Goal: Task Accomplishment & Management: Manage account settings

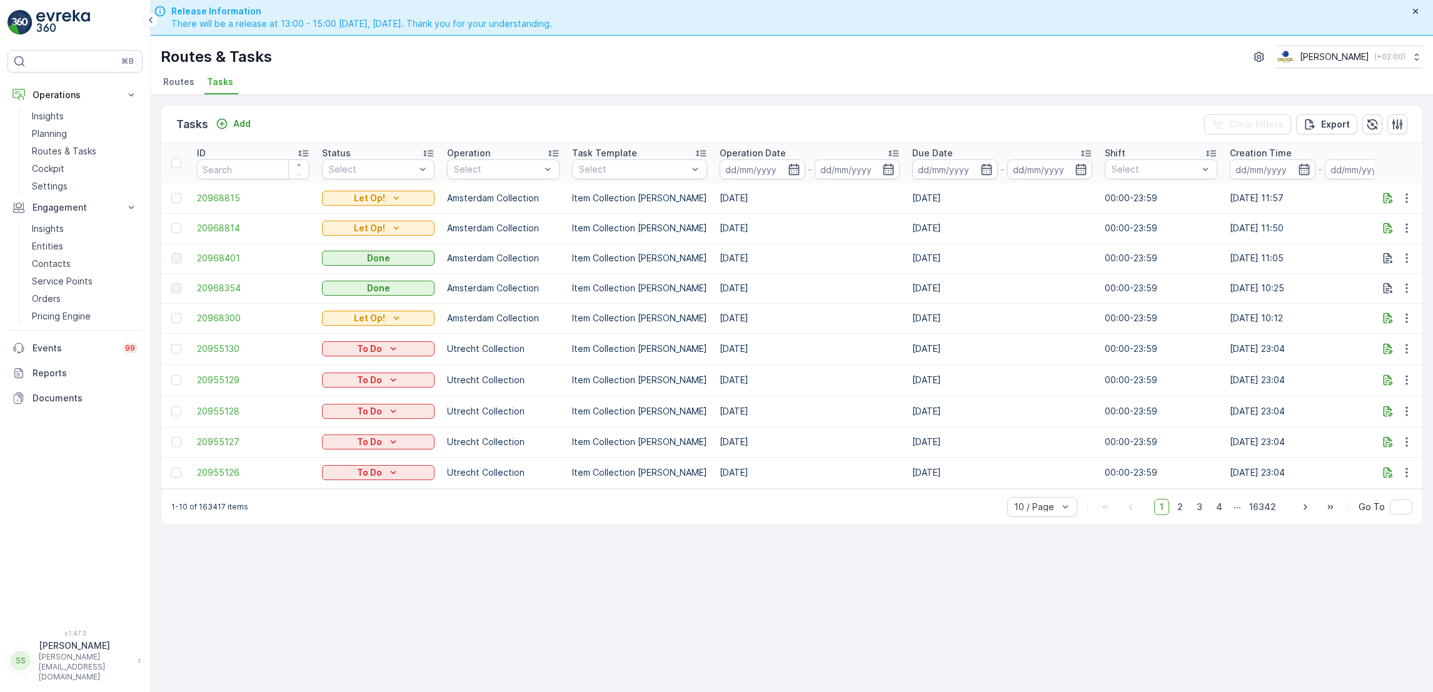
scroll to position [36, 0]
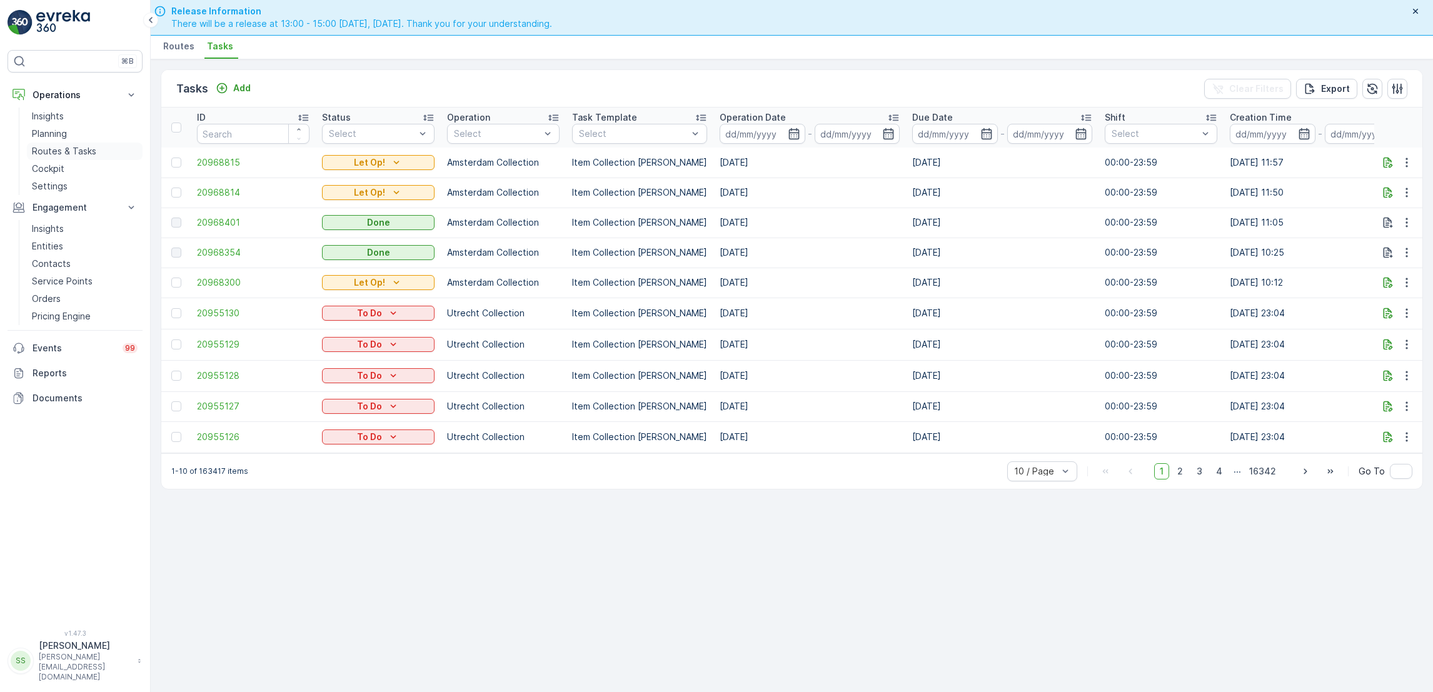
click at [77, 151] on p "Routes & Tasks" at bounding box center [64, 151] width 64 height 13
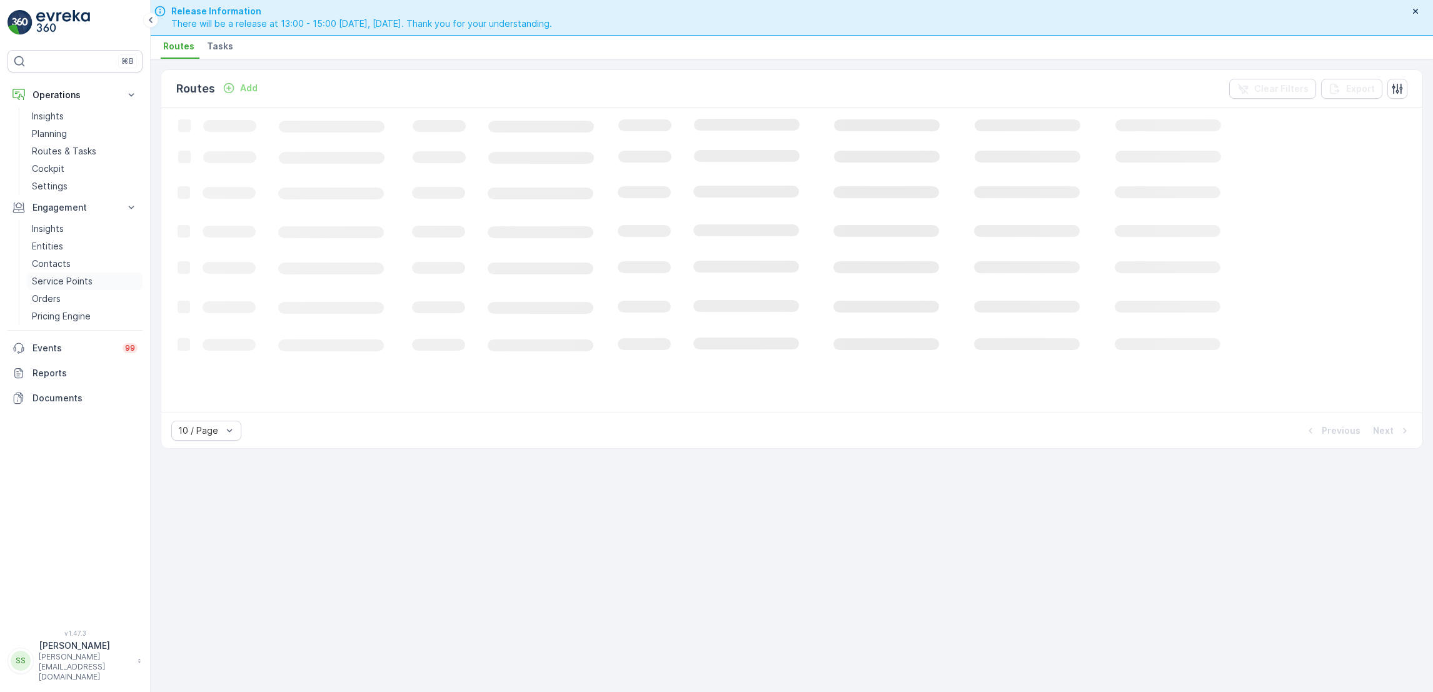
click at [44, 288] on p "Service Points" at bounding box center [62, 281] width 61 height 13
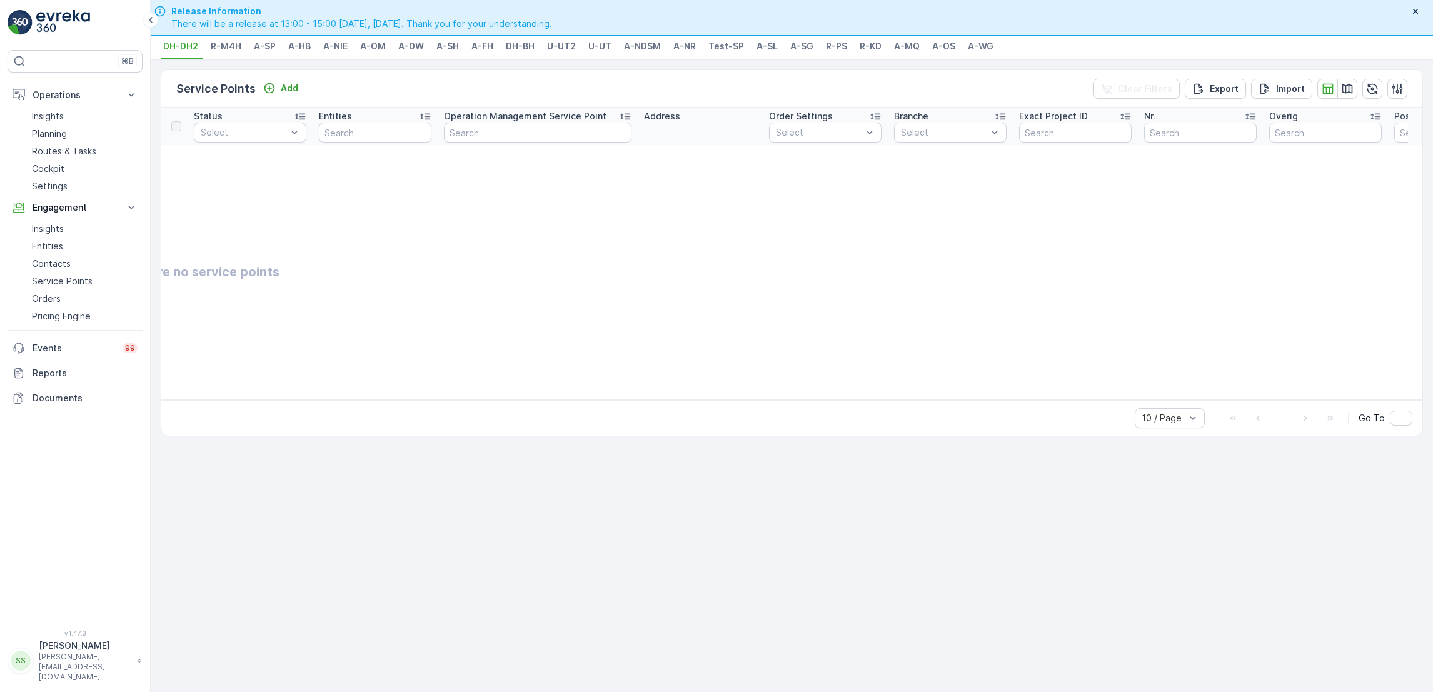
scroll to position [0, 116]
click at [66, 251] on link "Entities" at bounding box center [85, 247] width 116 height 18
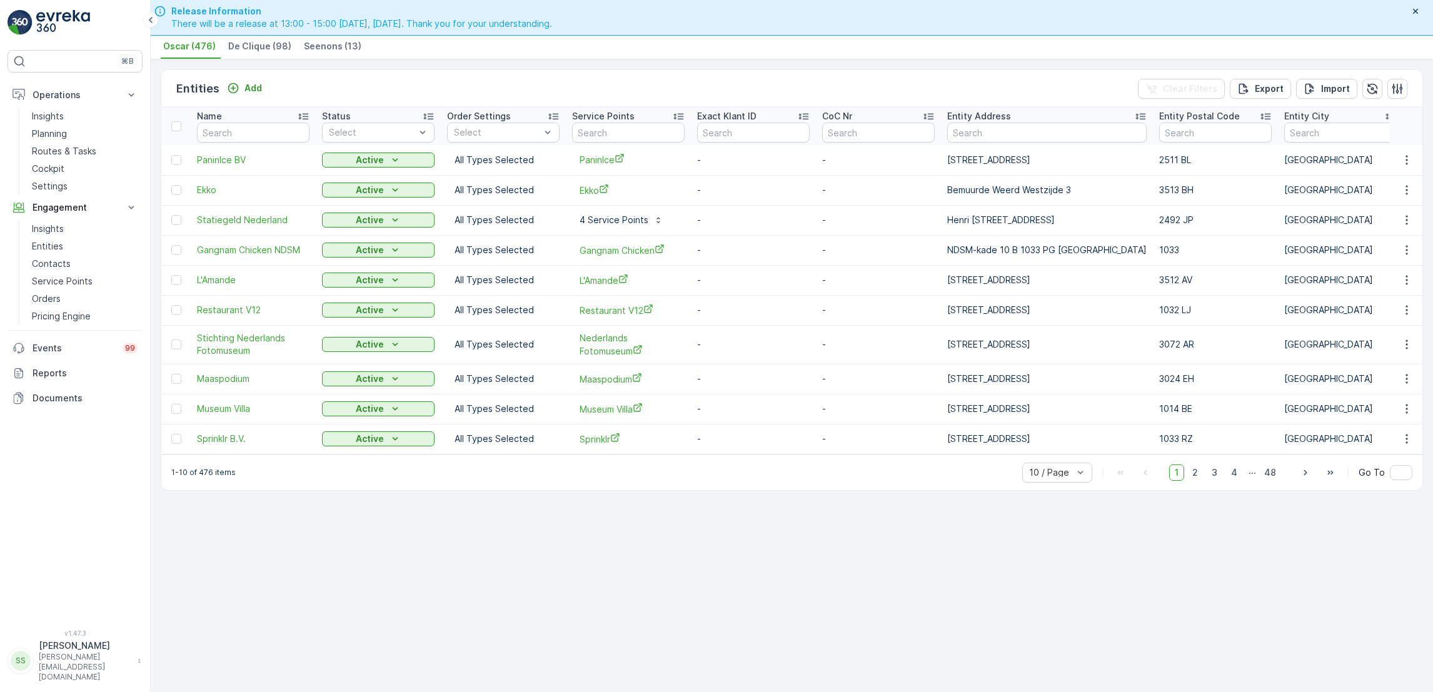
click at [628, 145] on td "PaninIce" at bounding box center [628, 160] width 125 height 30
click at [628, 135] on input "text" at bounding box center [628, 133] width 113 height 20
type input "queet"
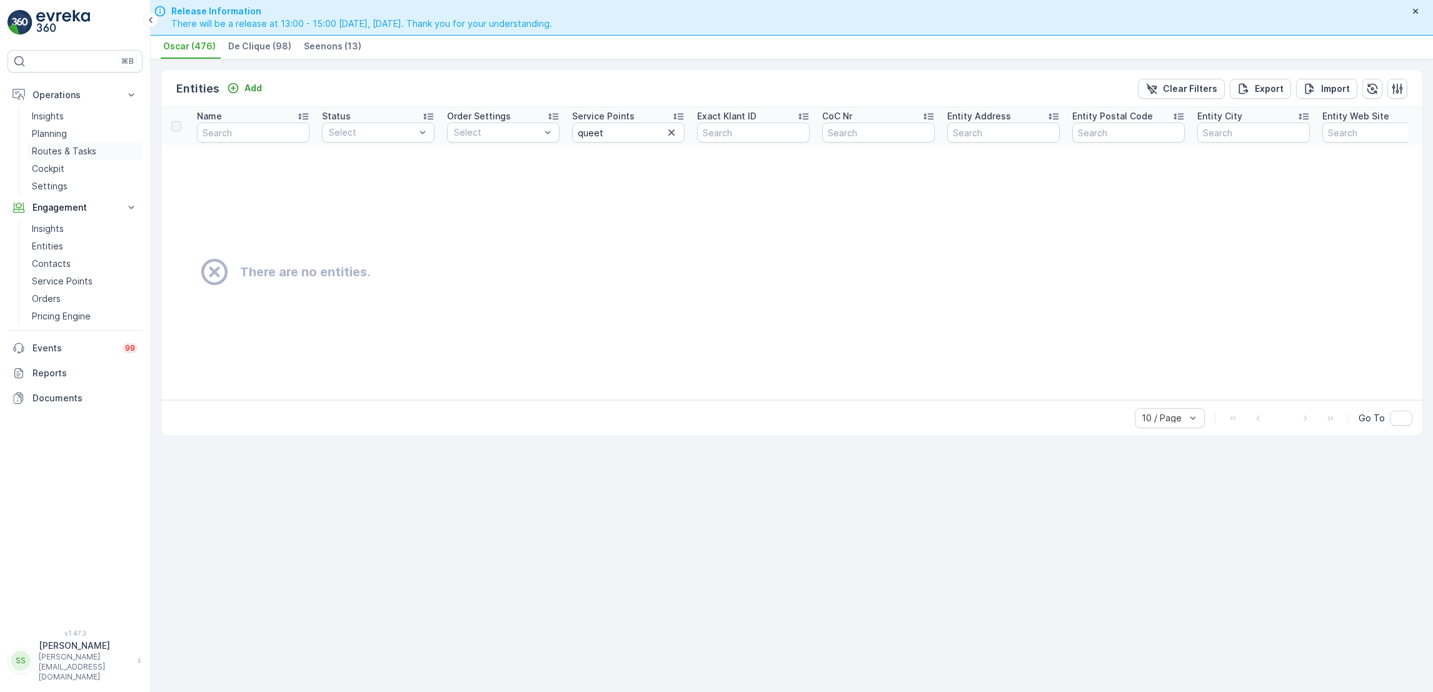
click at [59, 155] on p "Routes & Tasks" at bounding box center [64, 151] width 64 height 13
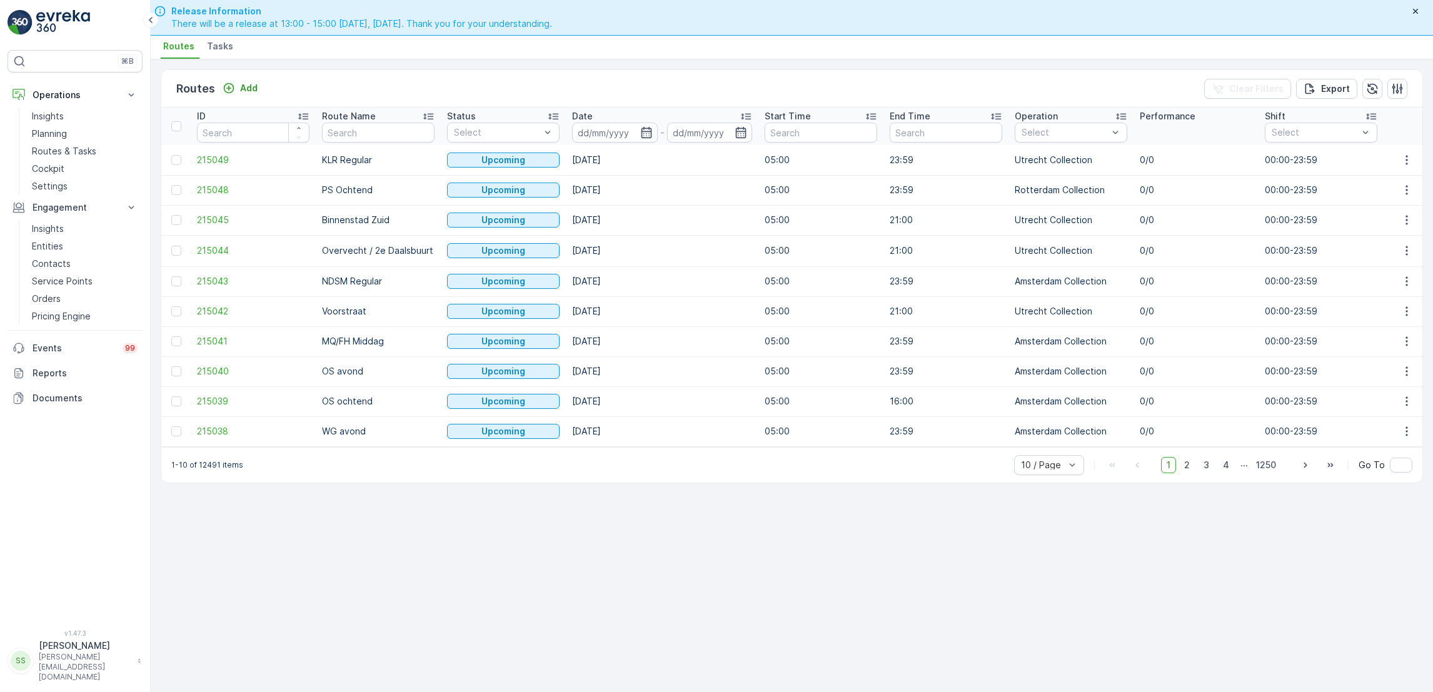
click at [234, 53] on li "Tasks" at bounding box center [221, 48] width 34 height 21
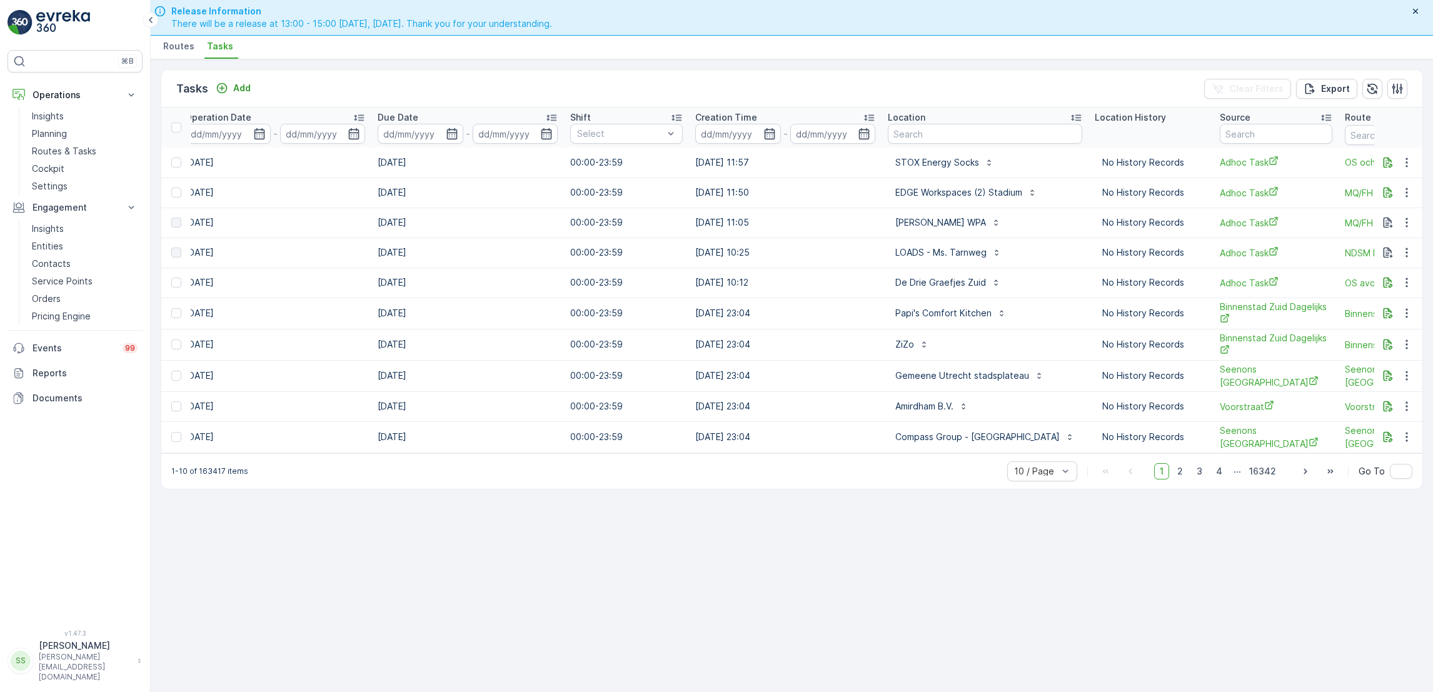
scroll to position [0, 536]
click at [955, 139] on input "text" at bounding box center [984, 134] width 194 height 20
type input "queet"
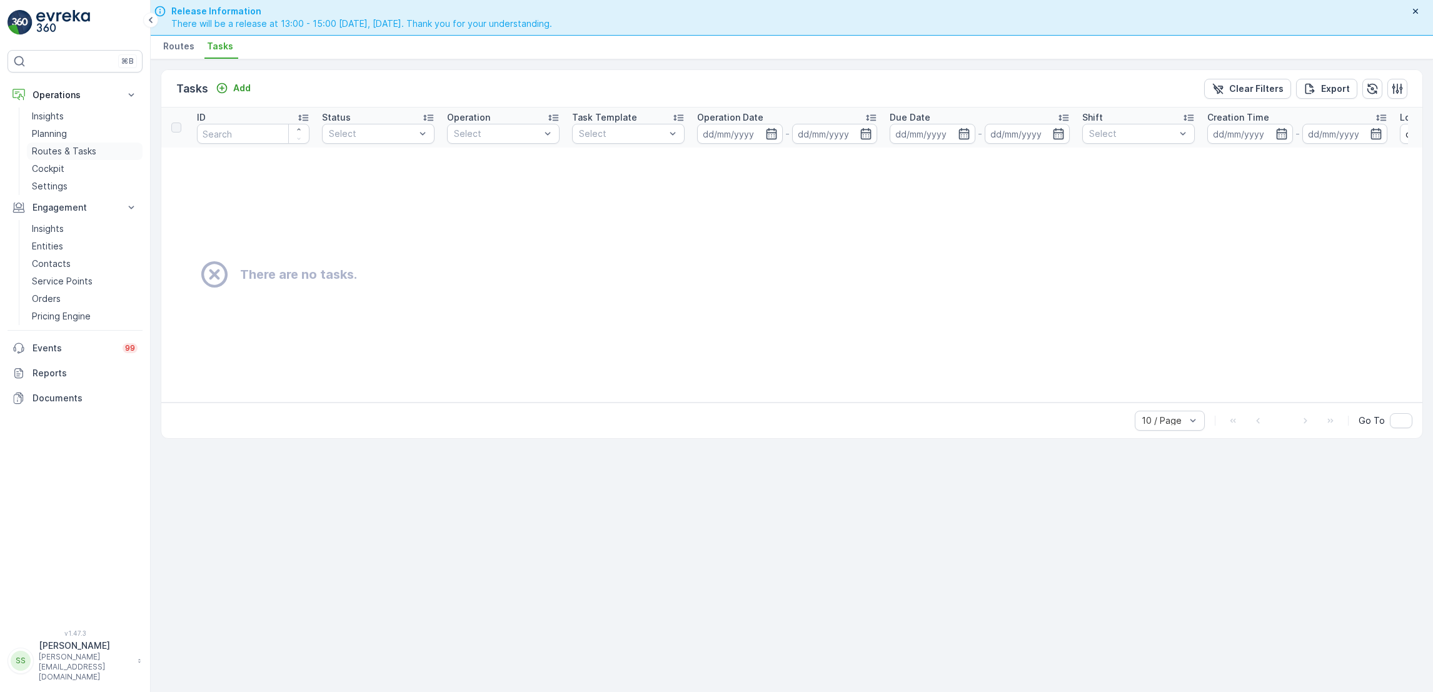
click at [84, 151] on p "Routes & Tasks" at bounding box center [64, 151] width 64 height 13
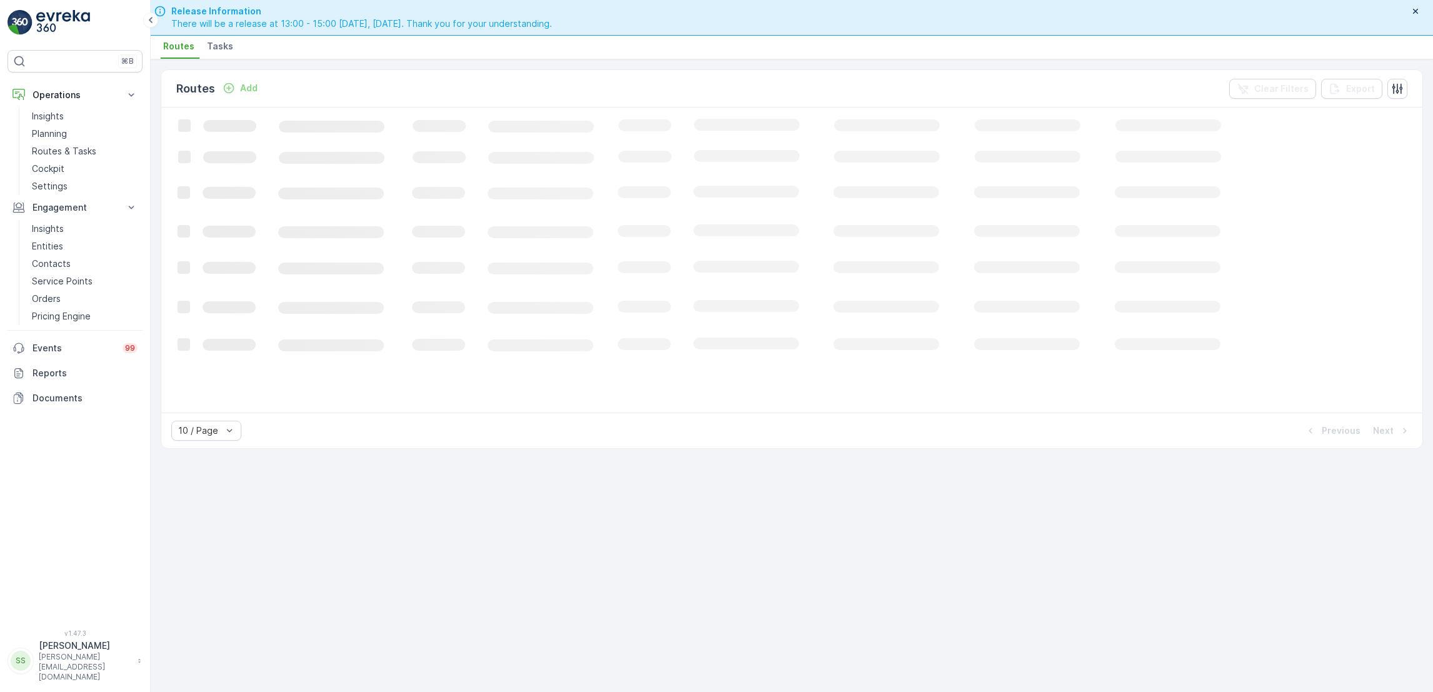
click at [230, 49] on li "Tasks" at bounding box center [221, 48] width 34 height 21
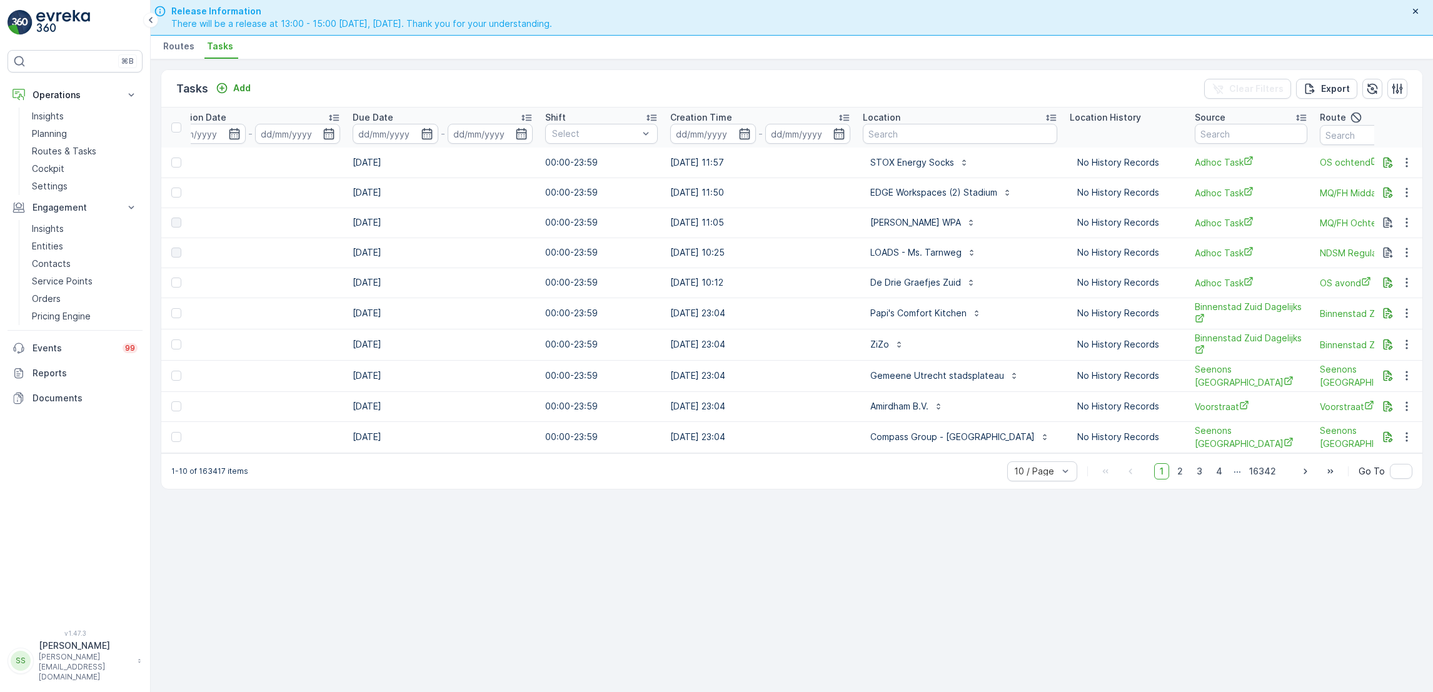
scroll to position [0, 792]
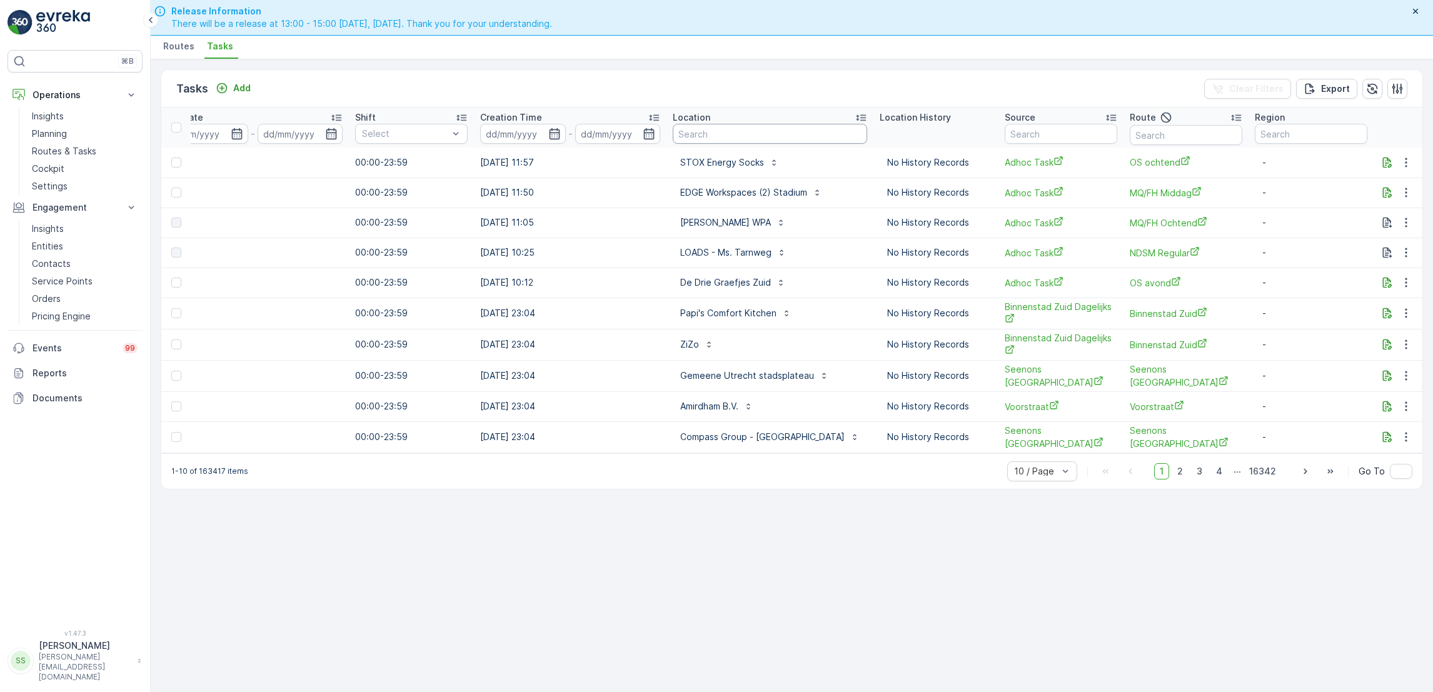
click at [702, 136] on input "text" at bounding box center [770, 134] width 194 height 20
type input "qeet"
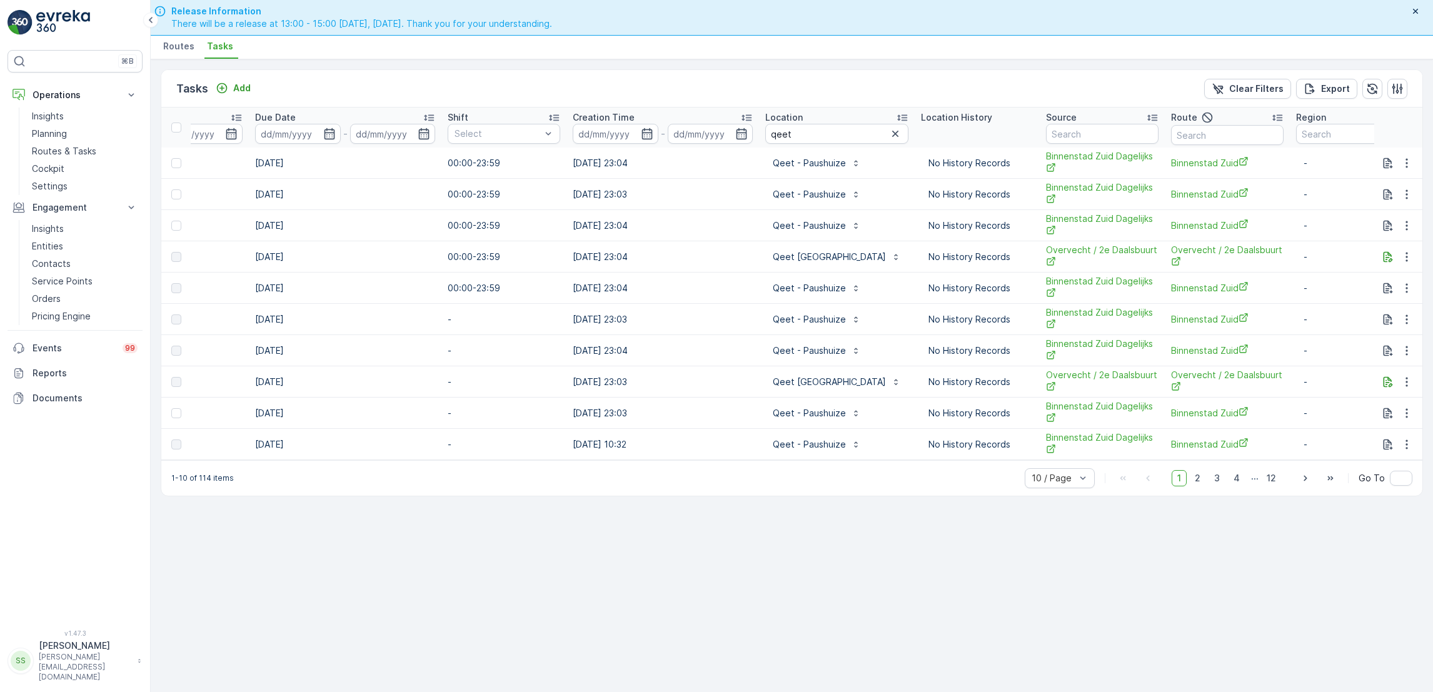
scroll to position [19, 0]
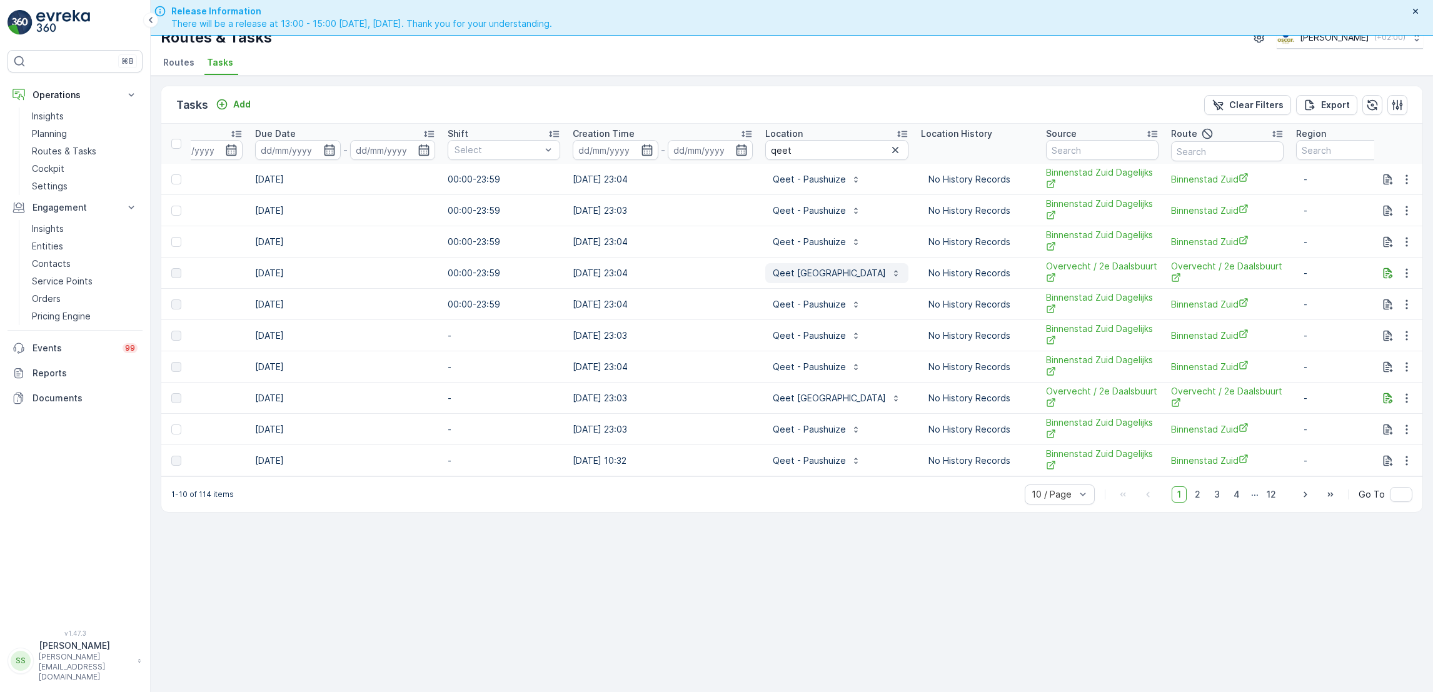
click at [786, 275] on p "Qeet Utrecht" at bounding box center [829, 273] width 113 height 13
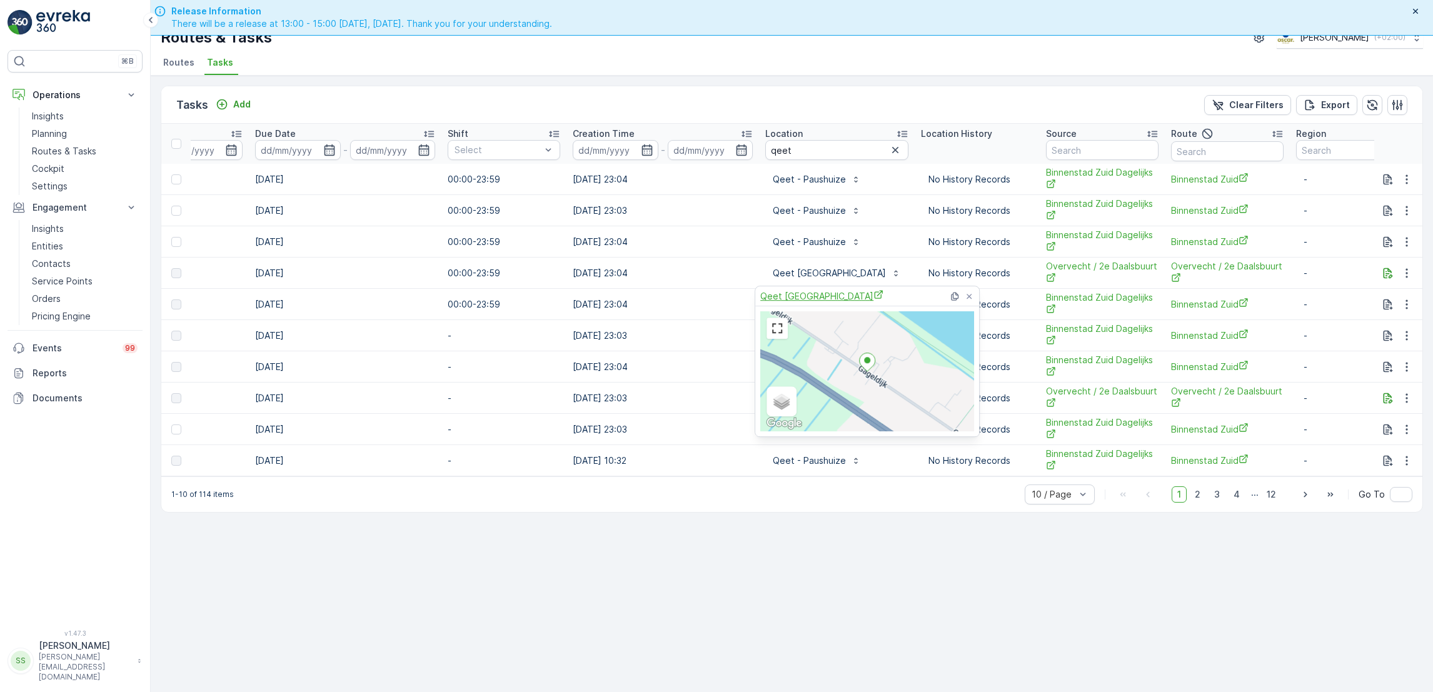
click at [779, 299] on span "Qeet Utrecht" at bounding box center [821, 296] width 123 height 13
click at [241, 104] on p "Add" at bounding box center [242, 104] width 18 height 13
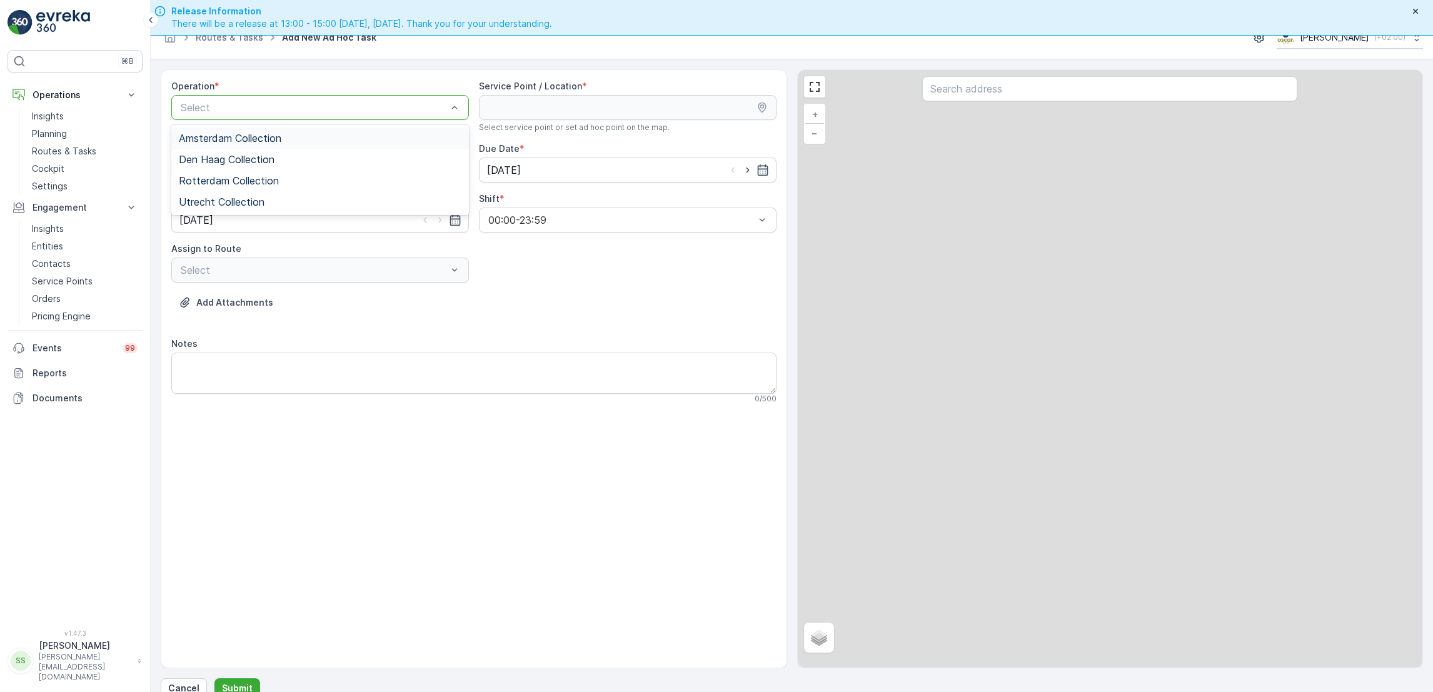
click at [263, 108] on div at bounding box center [313, 107] width 269 height 11
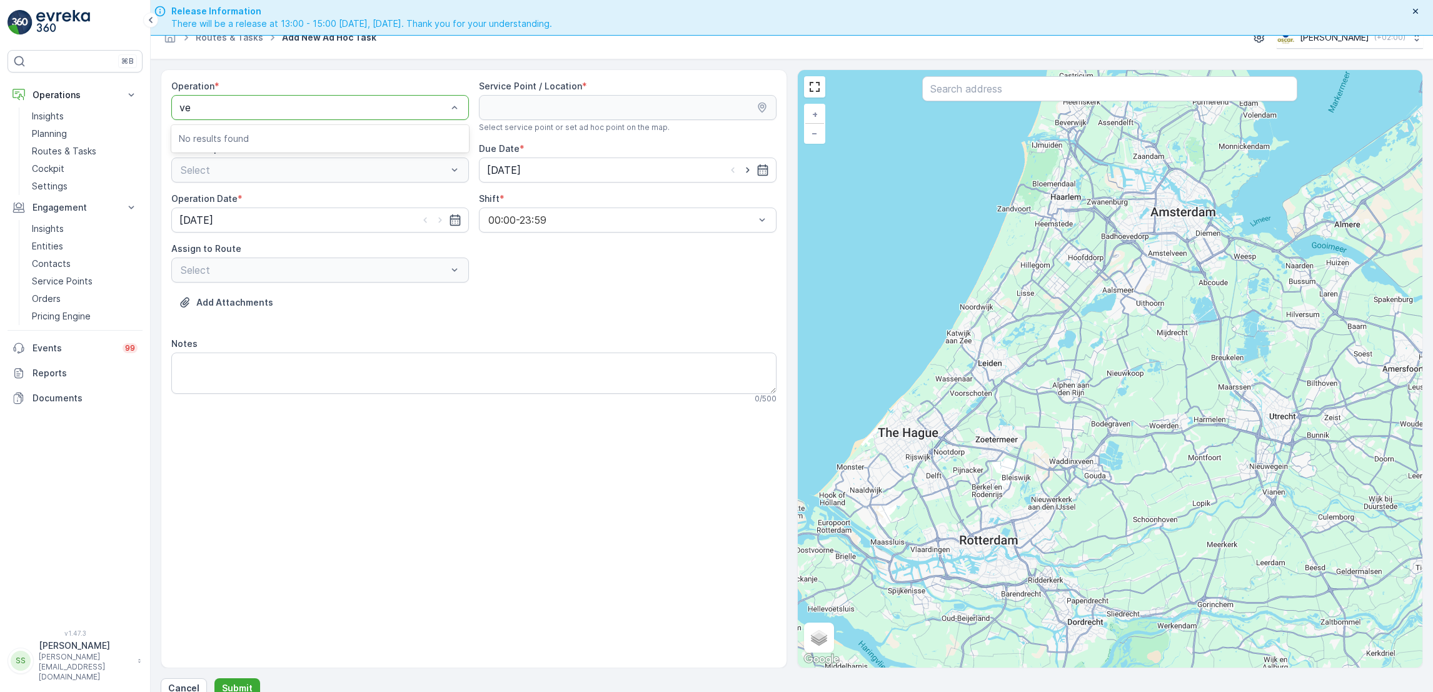
type input "v"
type input "c"
click at [279, 135] on span "Amsterdam Collection" at bounding box center [230, 138] width 103 height 11
click at [963, 91] on input "text" at bounding box center [1109, 88] width 375 height 25
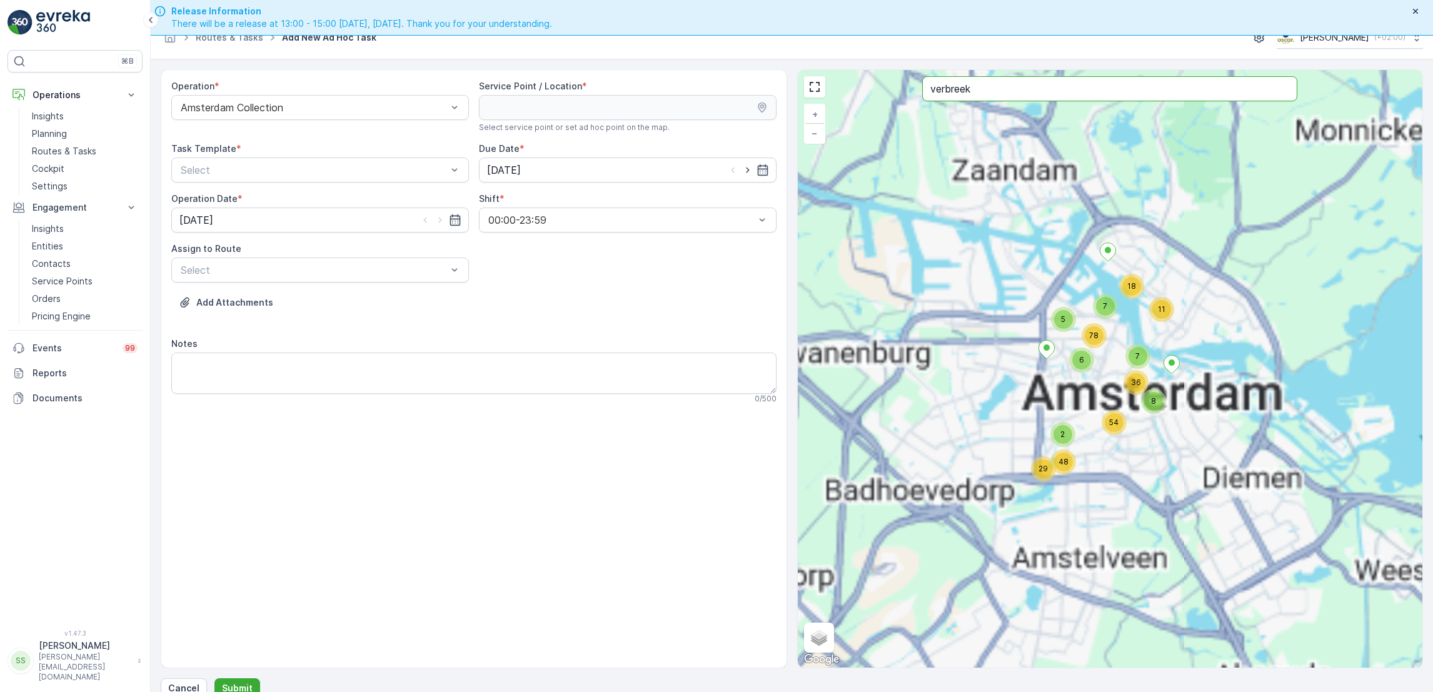
type input "verbreek"
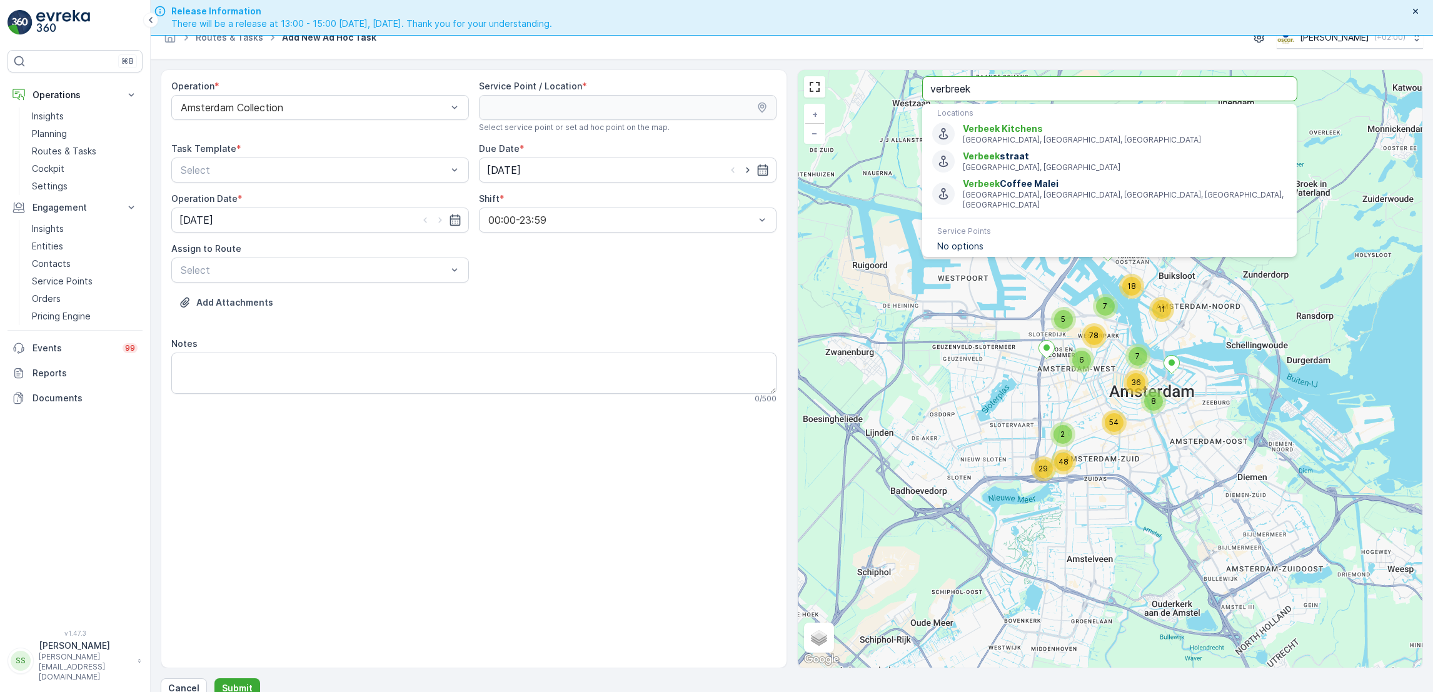
drag, startPoint x: 995, startPoint y: 93, endPoint x: 779, endPoint y: 59, distance: 218.9
click at [779, 59] on div "Routes & Tasks Add New Ad Hoc Task Oscar Circulair ( +02:00 ) Operation * Amste…" at bounding box center [792, 362] width 1283 height 692
type input "caluwe"
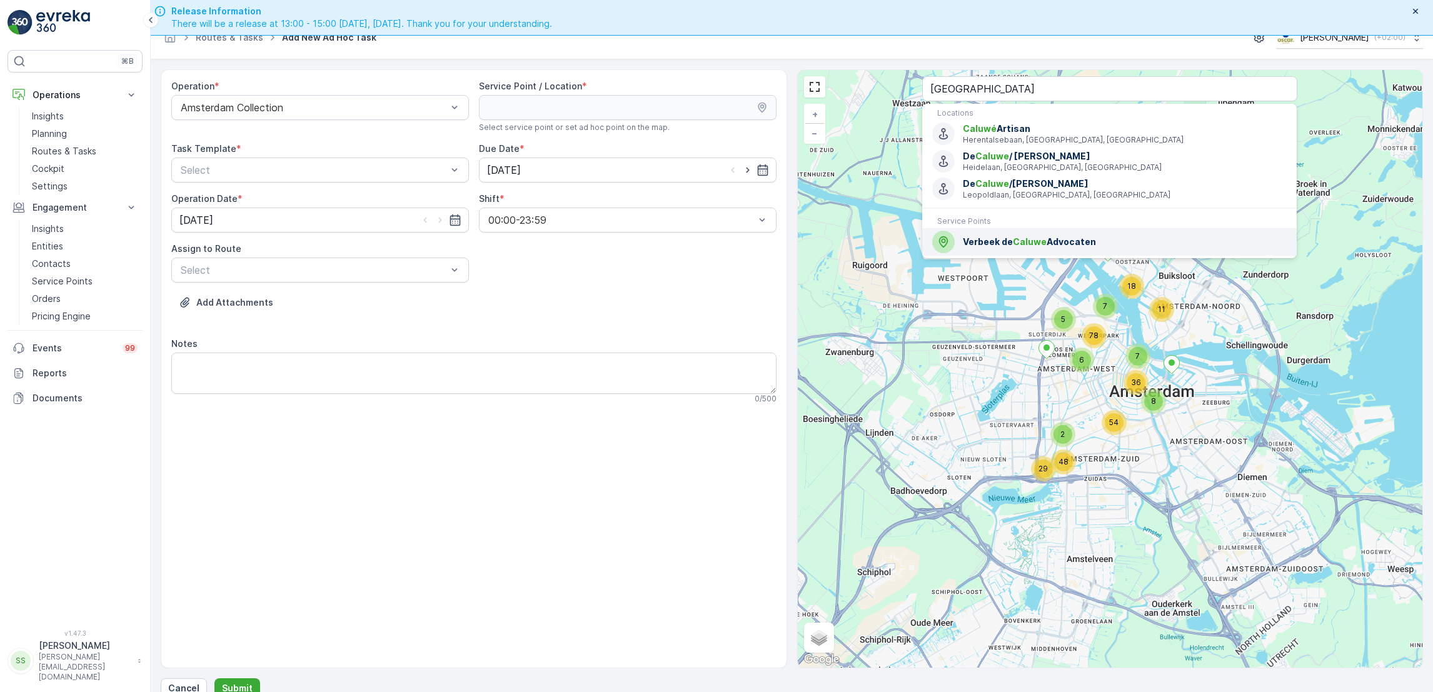
click at [1014, 237] on span "Caluwe" at bounding box center [1030, 241] width 34 height 11
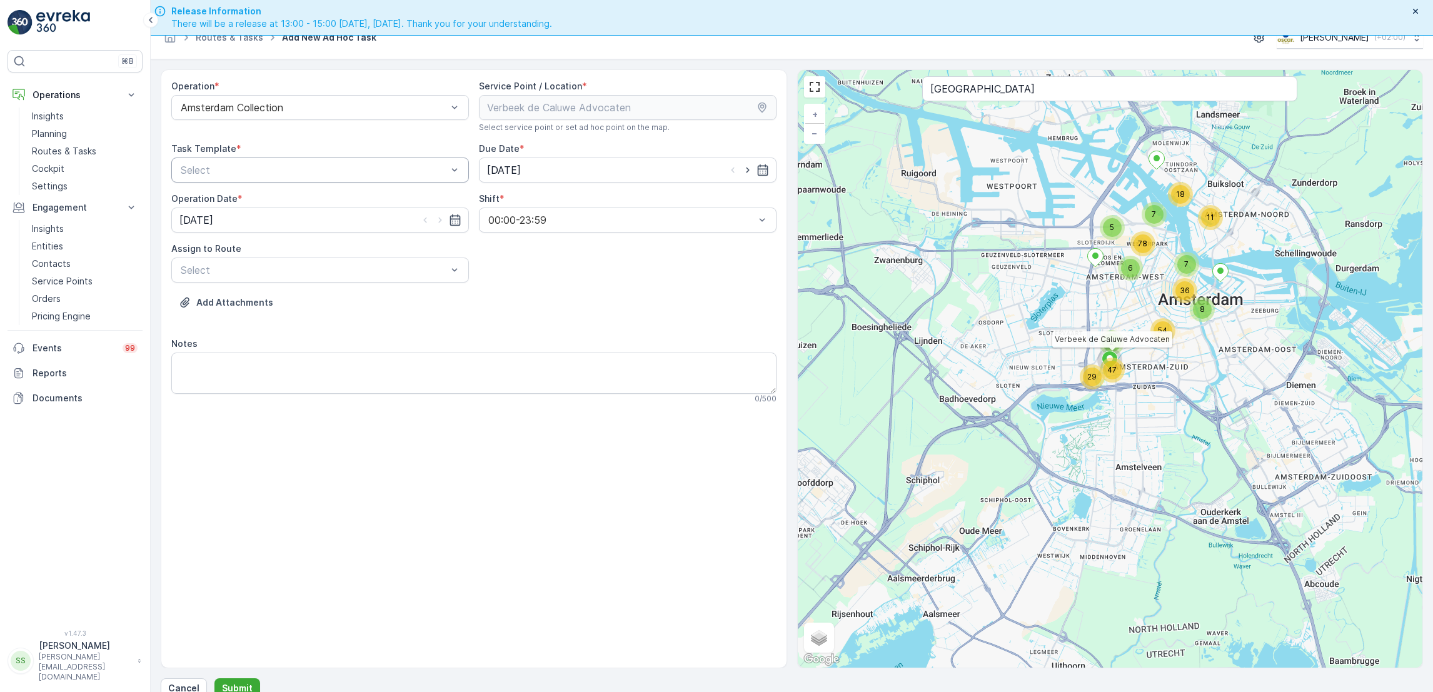
click at [438, 170] on div at bounding box center [313, 169] width 269 height 11
click at [359, 202] on div "Item Collection [PERSON_NAME]" at bounding box center [320, 200] width 283 height 11
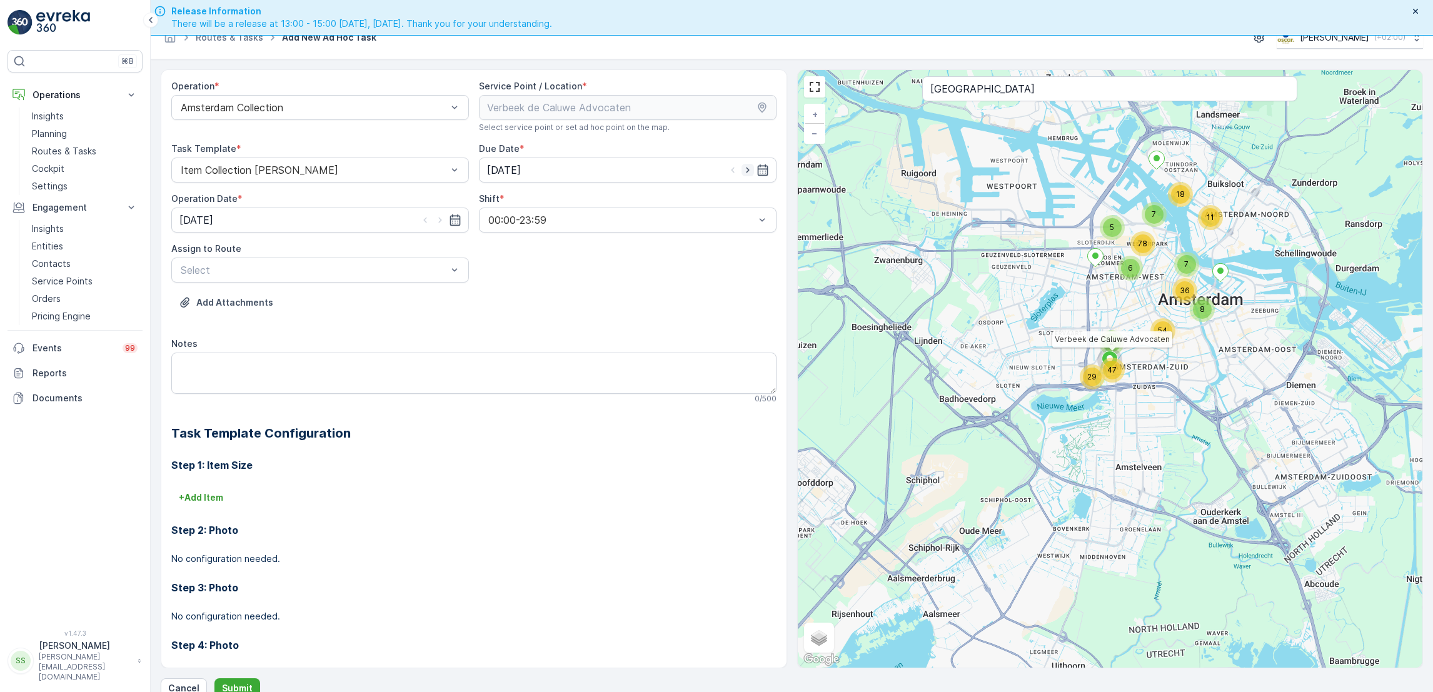
click at [742, 171] on icon "button" at bounding box center [748, 170] width 13 height 13
type input "[DATE]"
click at [438, 225] on icon "button" at bounding box center [440, 220] width 13 height 13
type input "[DATE]"
click at [440, 255] on div "Assign to Route" at bounding box center [320, 249] width 298 height 13
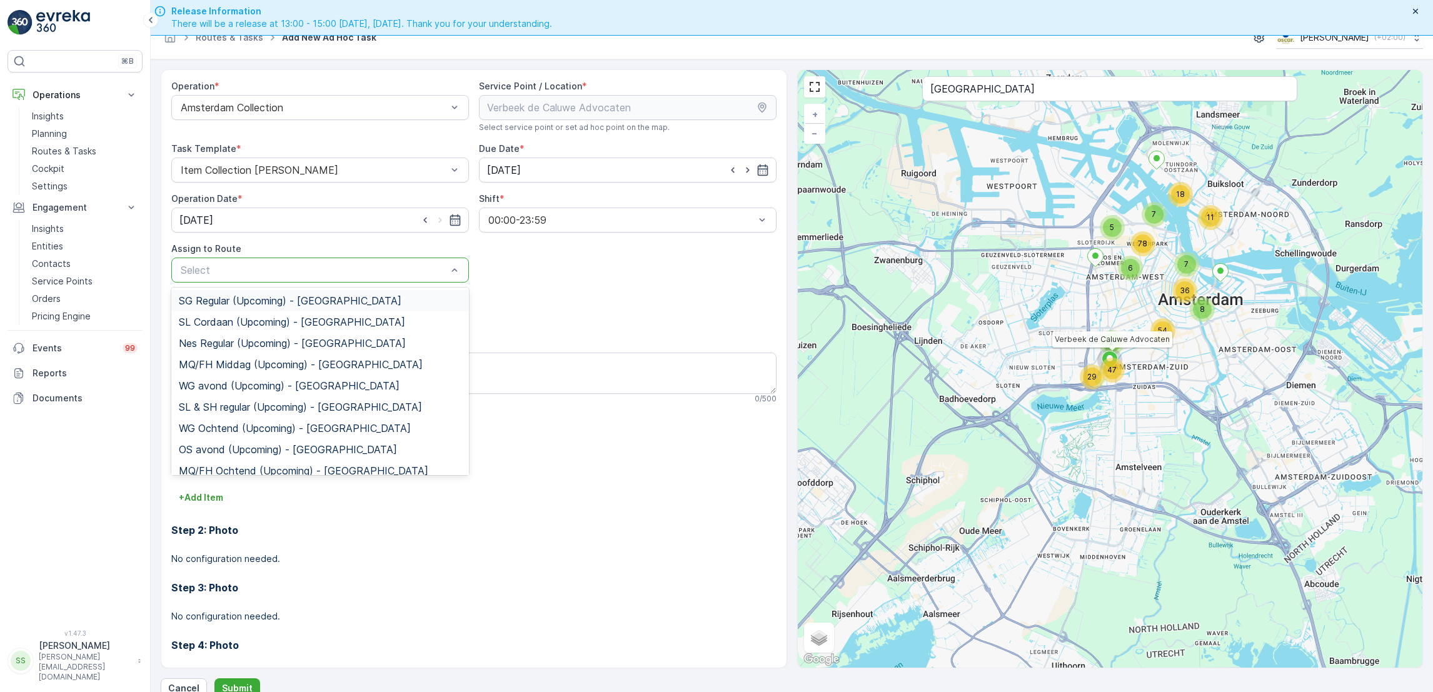
click at [421, 265] on div at bounding box center [313, 270] width 269 height 11
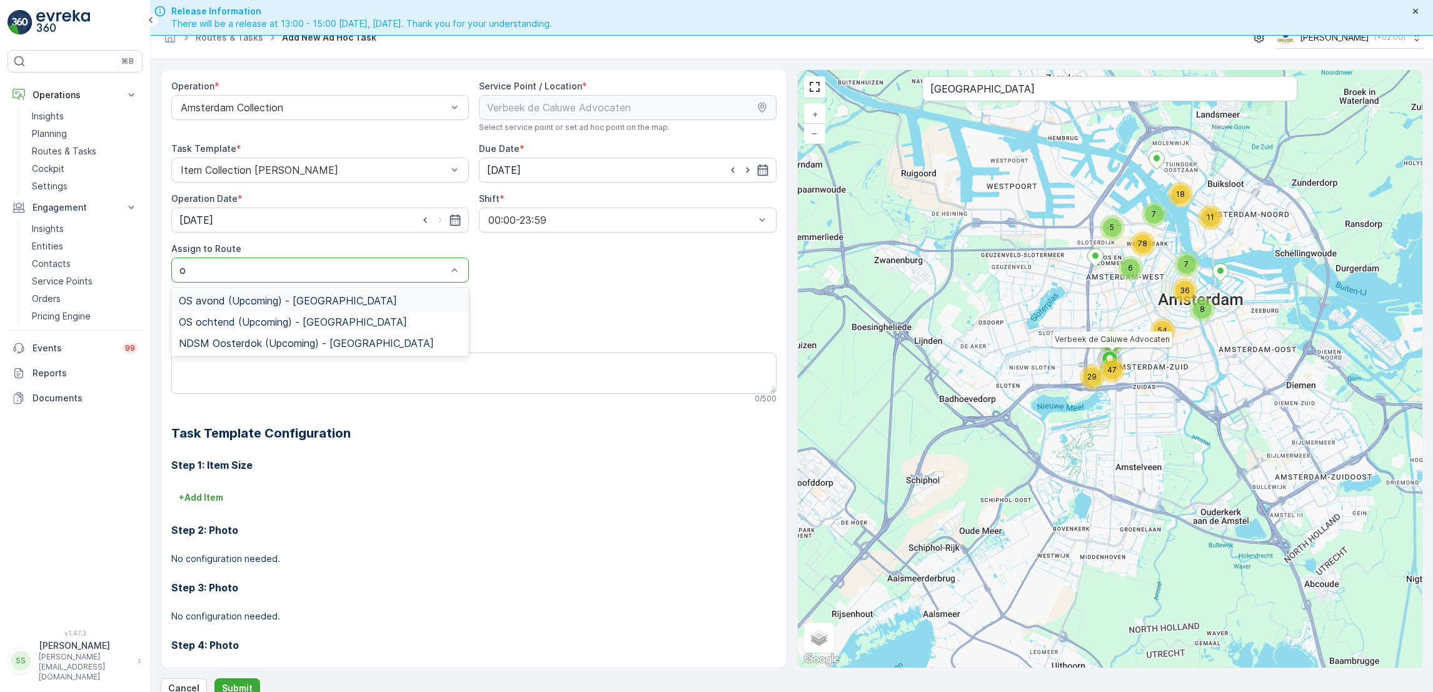
type input "os"
click at [284, 319] on span "OS ochtend (Upcoming) - Amsterdam" at bounding box center [293, 321] width 228 height 11
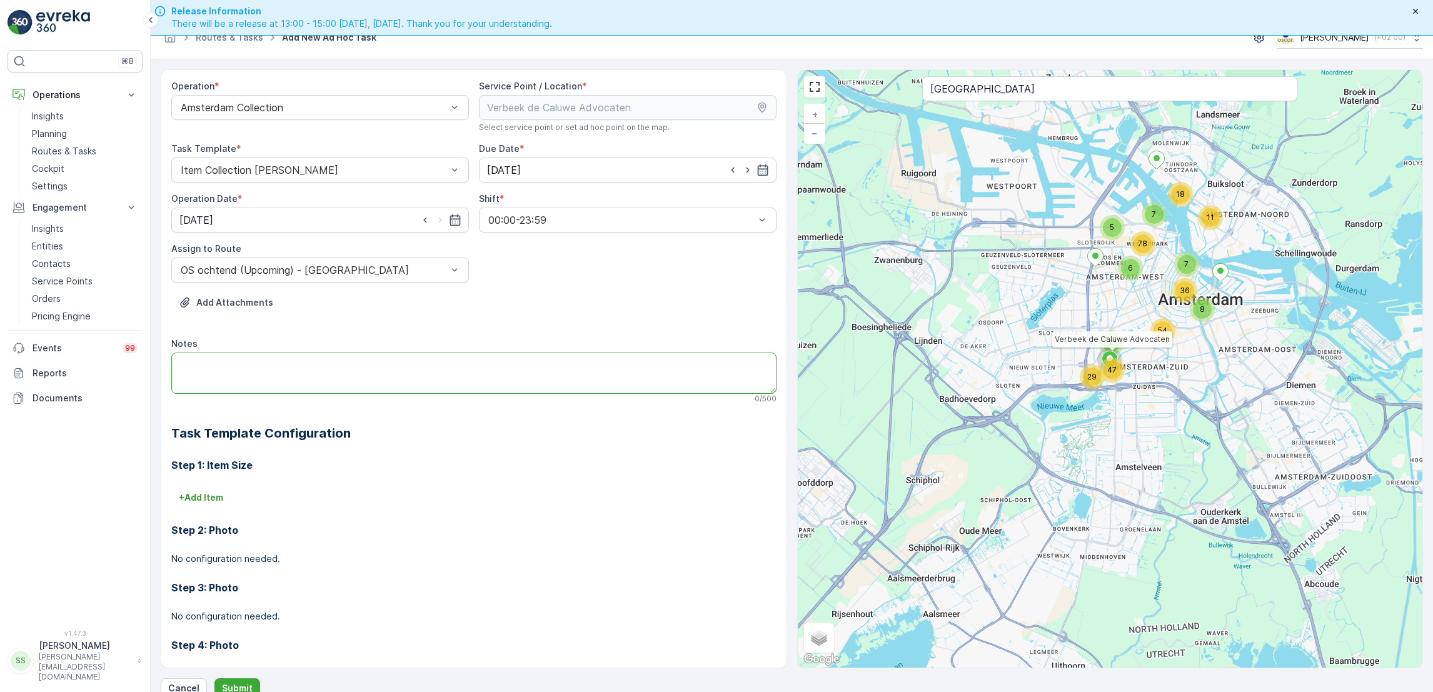
click at [321, 363] on textarea "Notes" at bounding box center [473, 373] width 605 height 41
paste textarea "zwarte rest zakken 60 liter"
drag, startPoint x: 208, startPoint y: 363, endPoint x: 10, endPoint y: 342, distance: 199.3
click at [10, 342] on div "⌘B Operations Insights Planning Routes & Tasks Cockpit Settings Engagement Insi…" at bounding box center [716, 346] width 1433 height 692
click at [280, 363] on textarea "2x rest zakken 60 liter" at bounding box center [473, 373] width 605 height 41
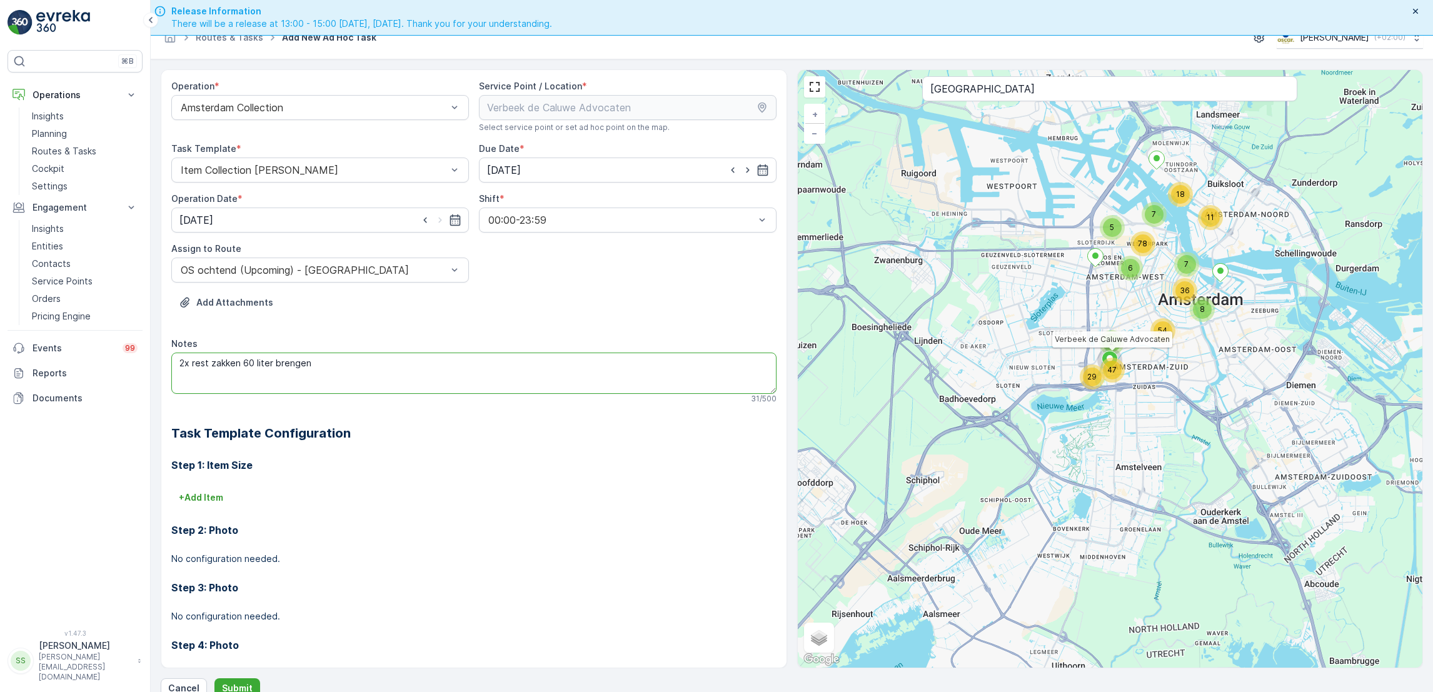
click at [213, 368] on textarea "2x rest zakken 60 liter brengen" at bounding box center [473, 373] width 605 height 41
click at [209, 365] on textarea "2x rest zakken 60 liter brengen" at bounding box center [473, 373] width 605 height 41
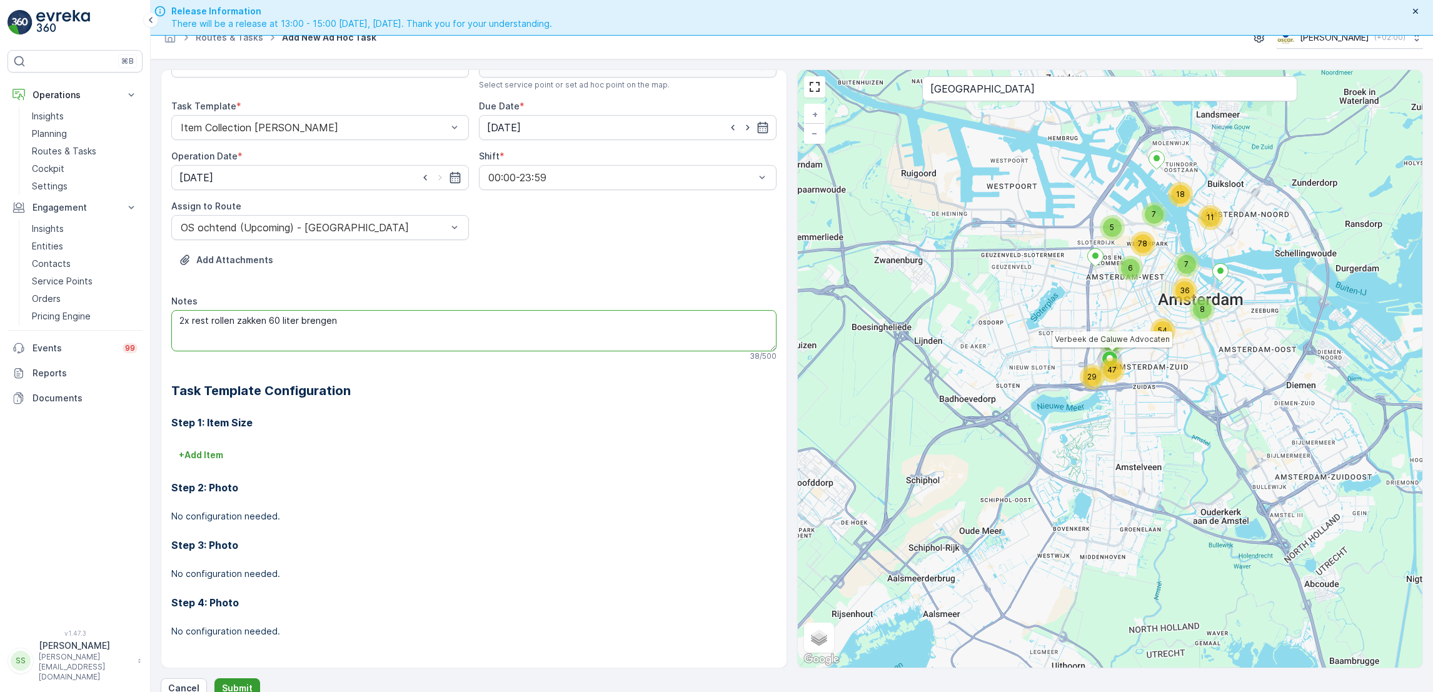
type textarea "2x rest rollen zakken 60 liter brengen"
click at [234, 687] on p "Submit" at bounding box center [237, 688] width 31 height 13
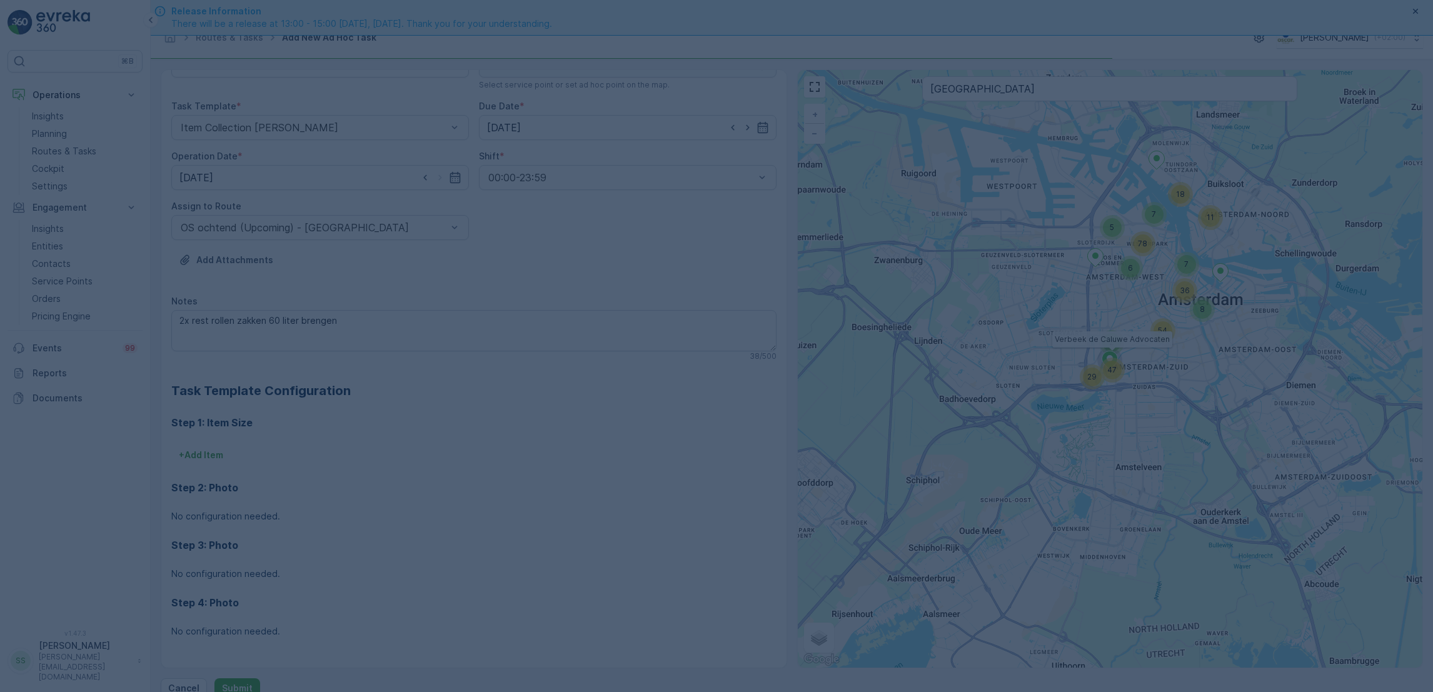
scroll to position [25, 0]
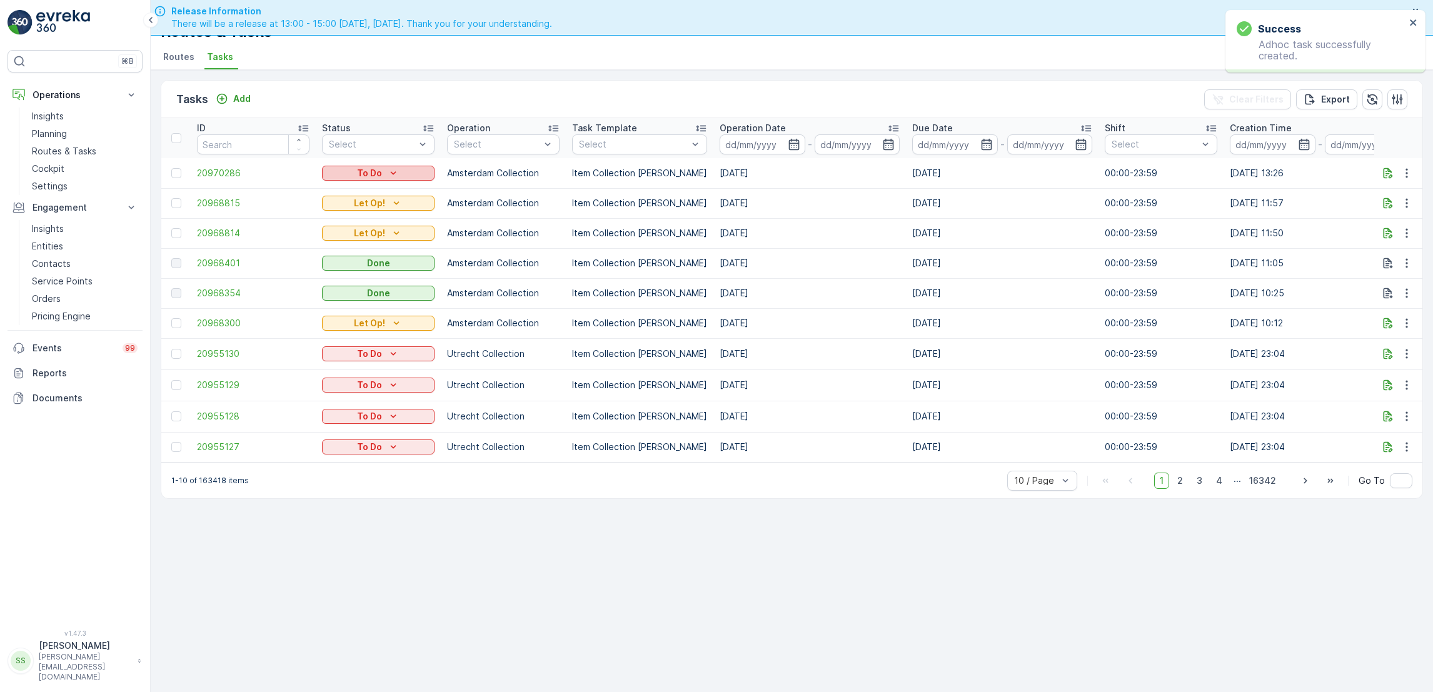
click at [419, 169] on div "To Do" at bounding box center [378, 173] width 103 height 13
click at [355, 189] on span "Let Op!" at bounding box center [345, 190] width 31 height 13
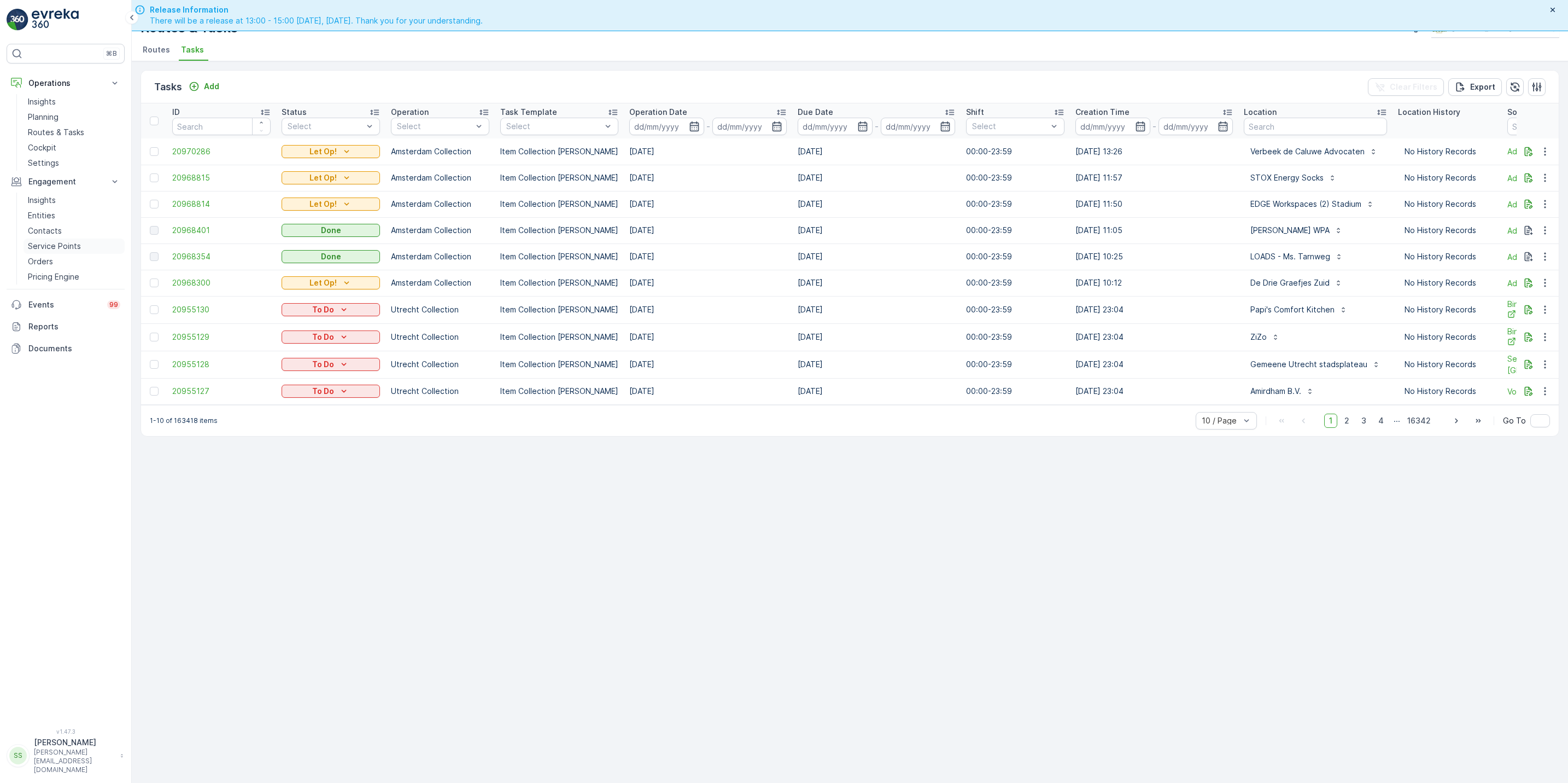
click at [38, 246] on p "Service Points" at bounding box center [54, 246] width 53 height 11
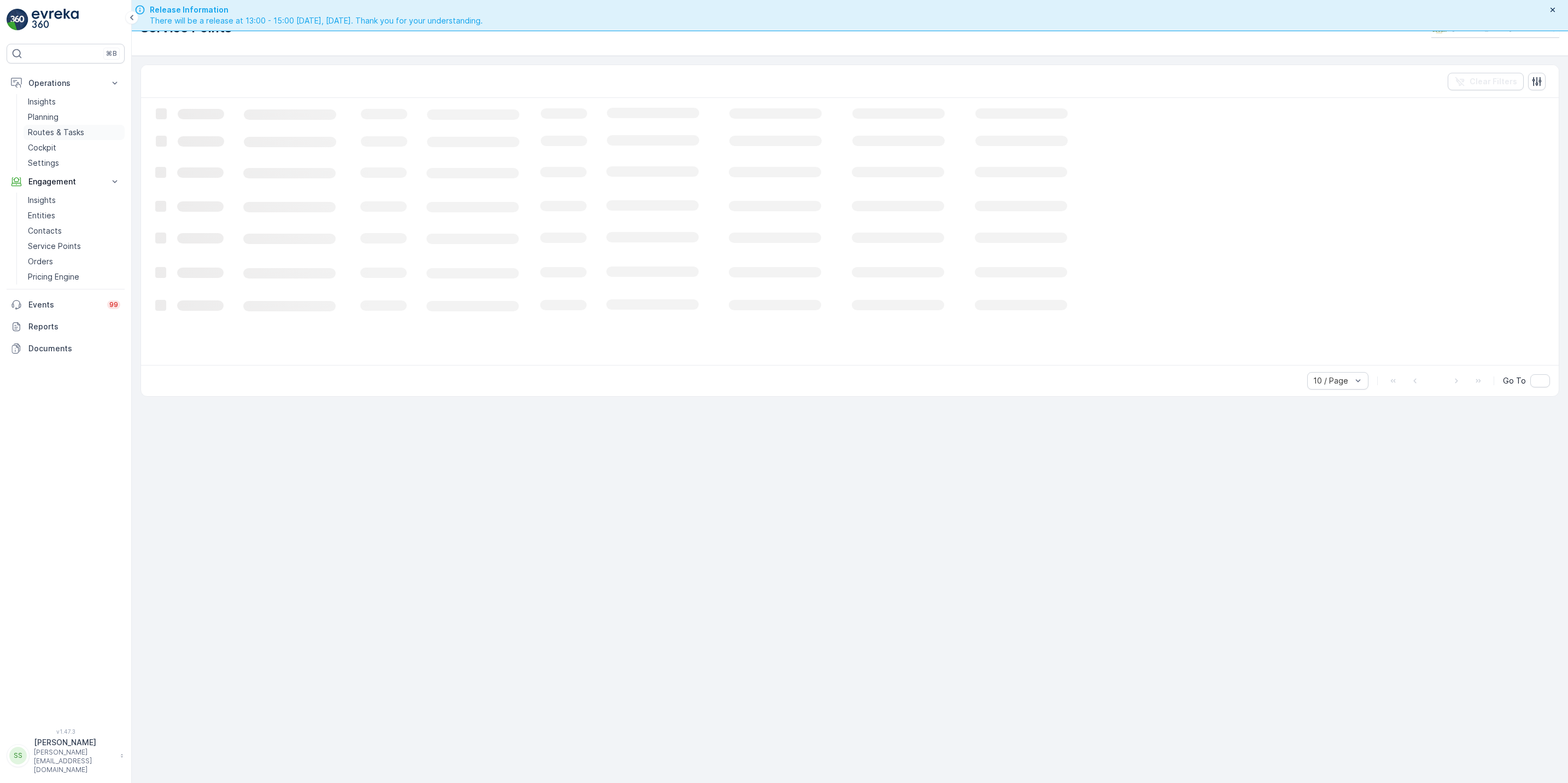
click at [56, 138] on p "Routes & Tasks" at bounding box center [56, 132] width 56 height 11
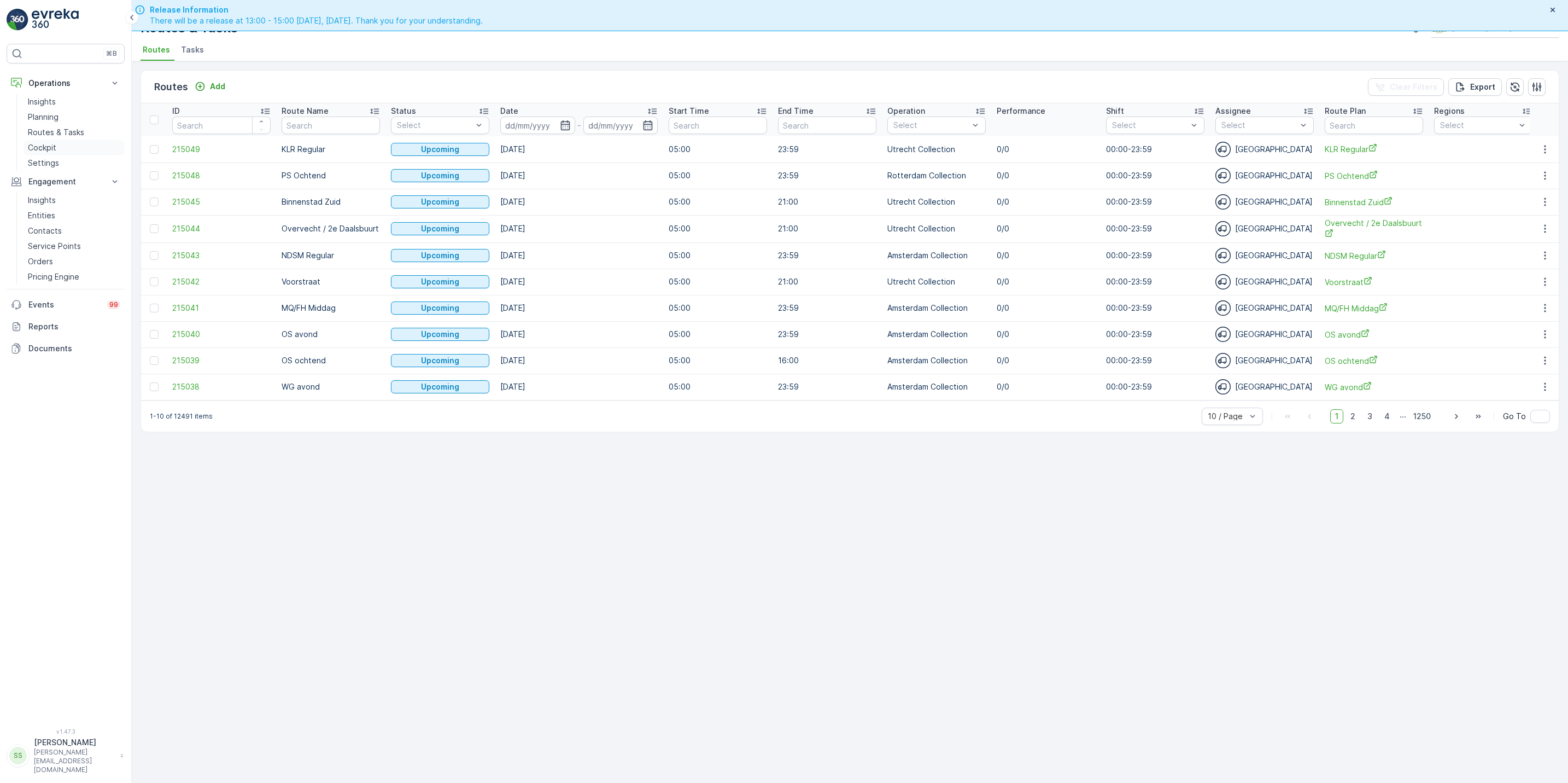
click at [58, 143] on link "Cockpit" at bounding box center [74, 148] width 101 height 16
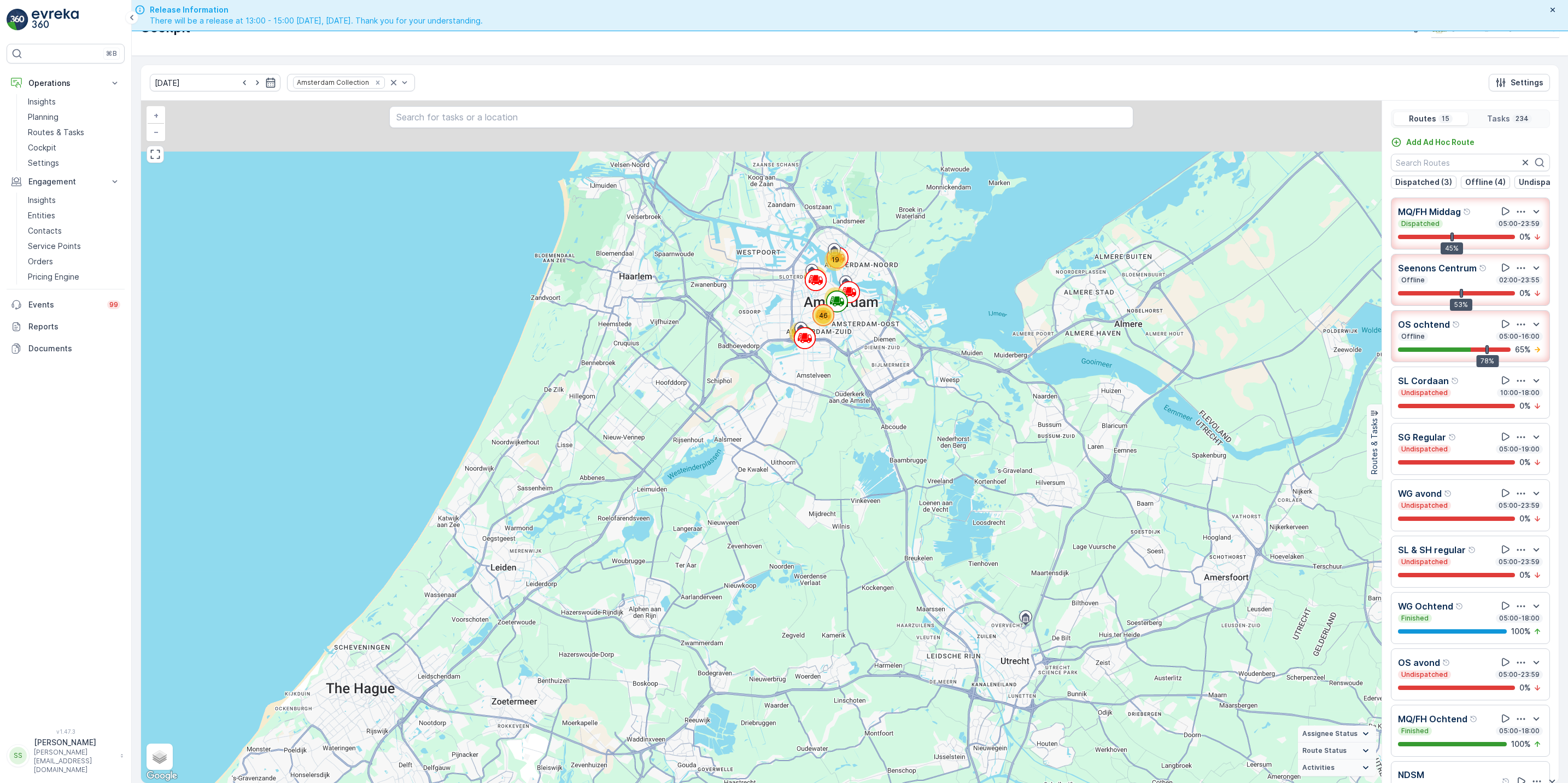
drag, startPoint x: 1177, startPoint y: 311, endPoint x: 1187, endPoint y: 502, distance: 191.3
click at [1187, 502] on div "62 19 46 70 37 + − Satellite Roadmap Terrain Hybrid Leaflet Keyboard shortcuts …" at bounding box center [761, 442] width 1241 height 682
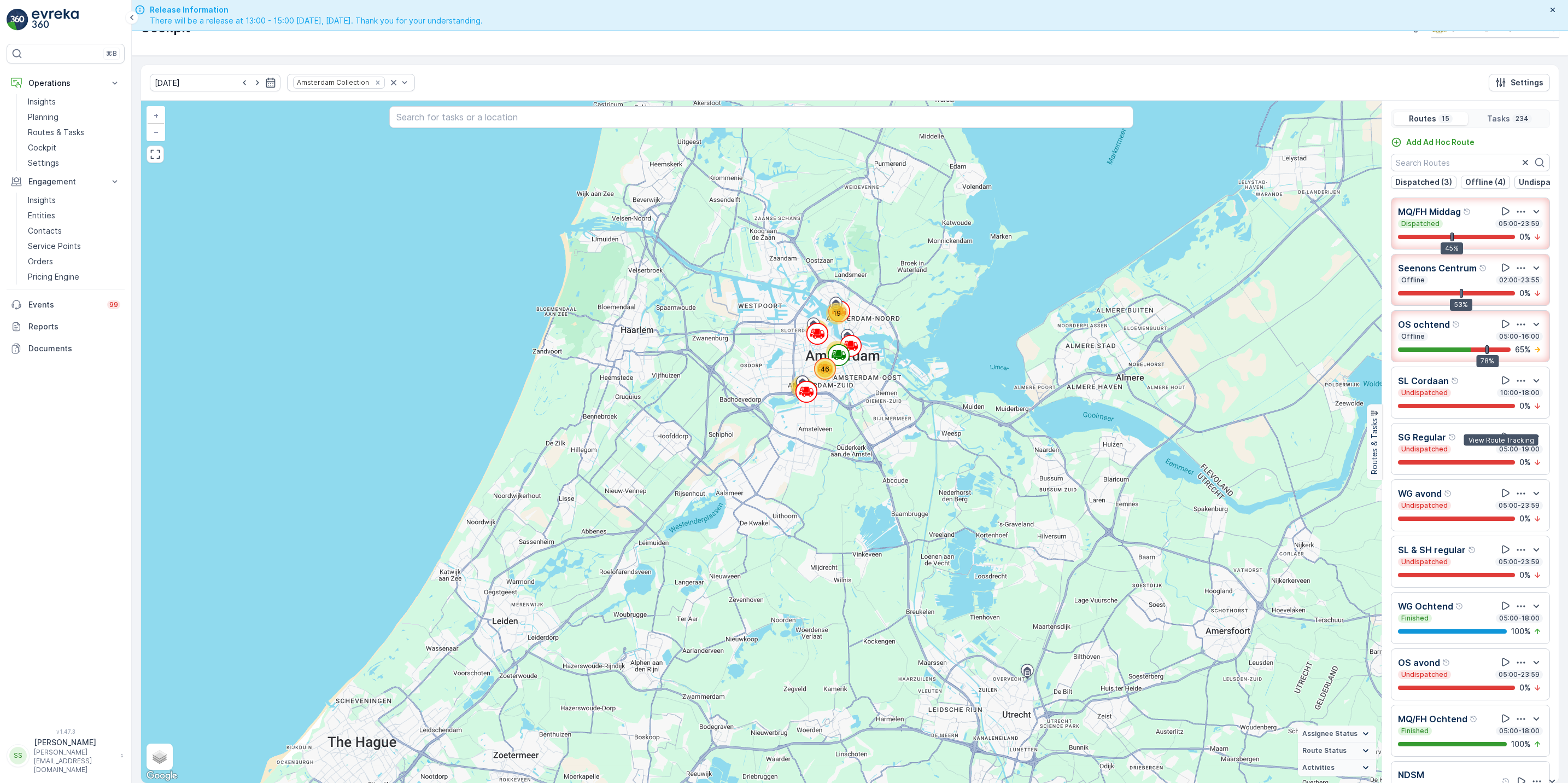
click at [1253, 442] on icon at bounding box center [1506, 437] width 11 height 11
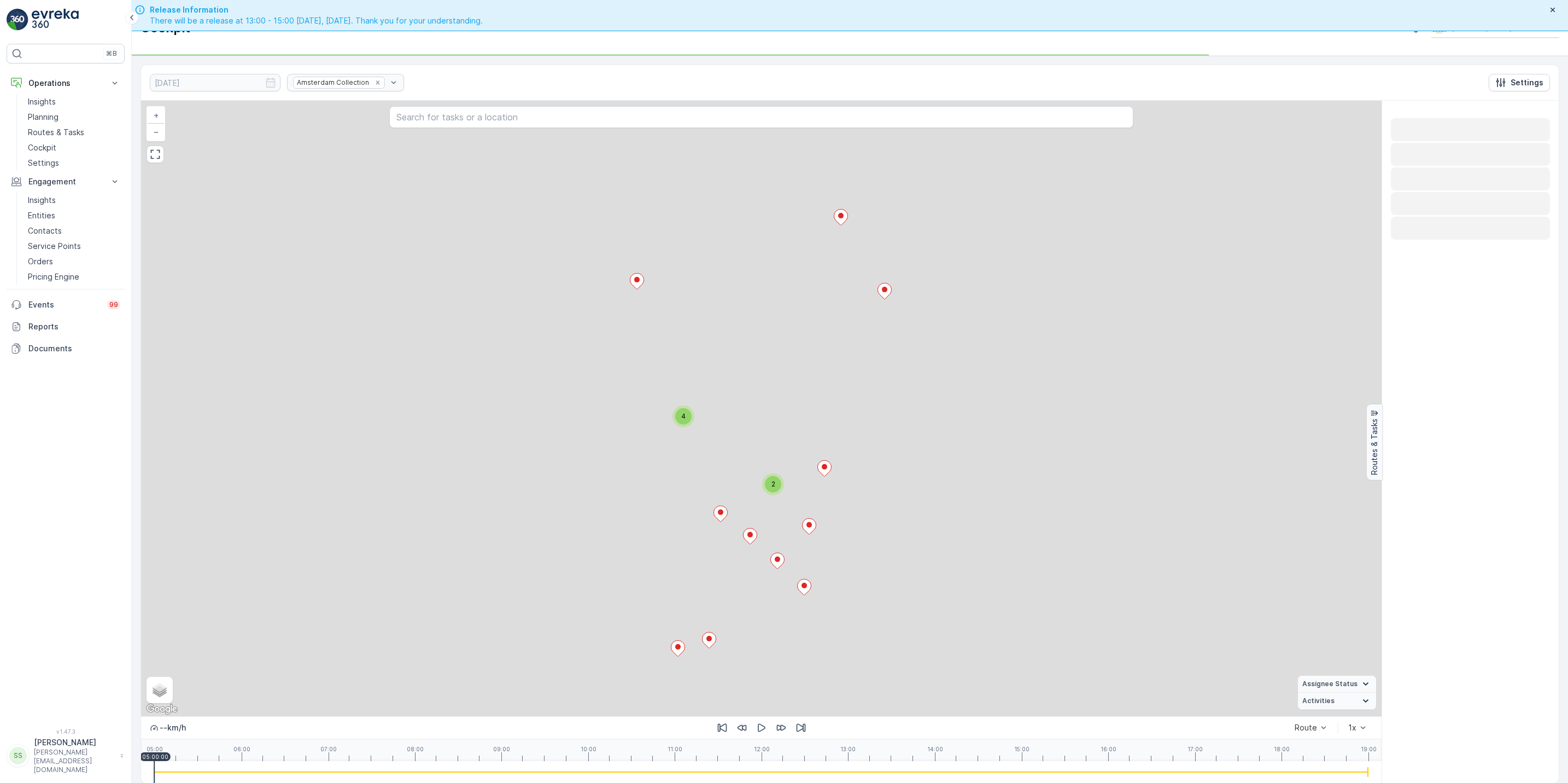
scroll to position [31, 0]
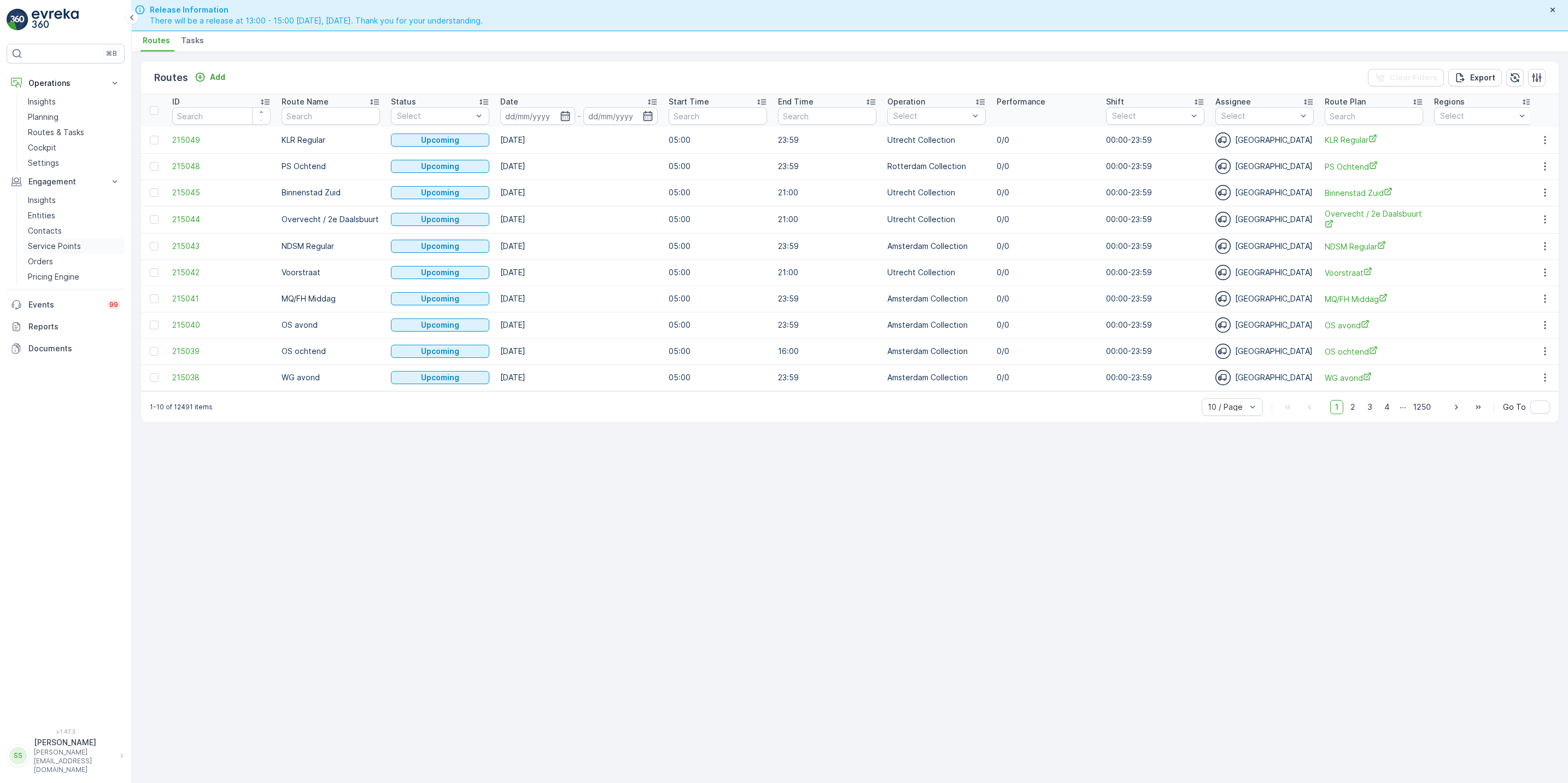
click at [56, 245] on p "Service Points" at bounding box center [54, 246] width 53 height 11
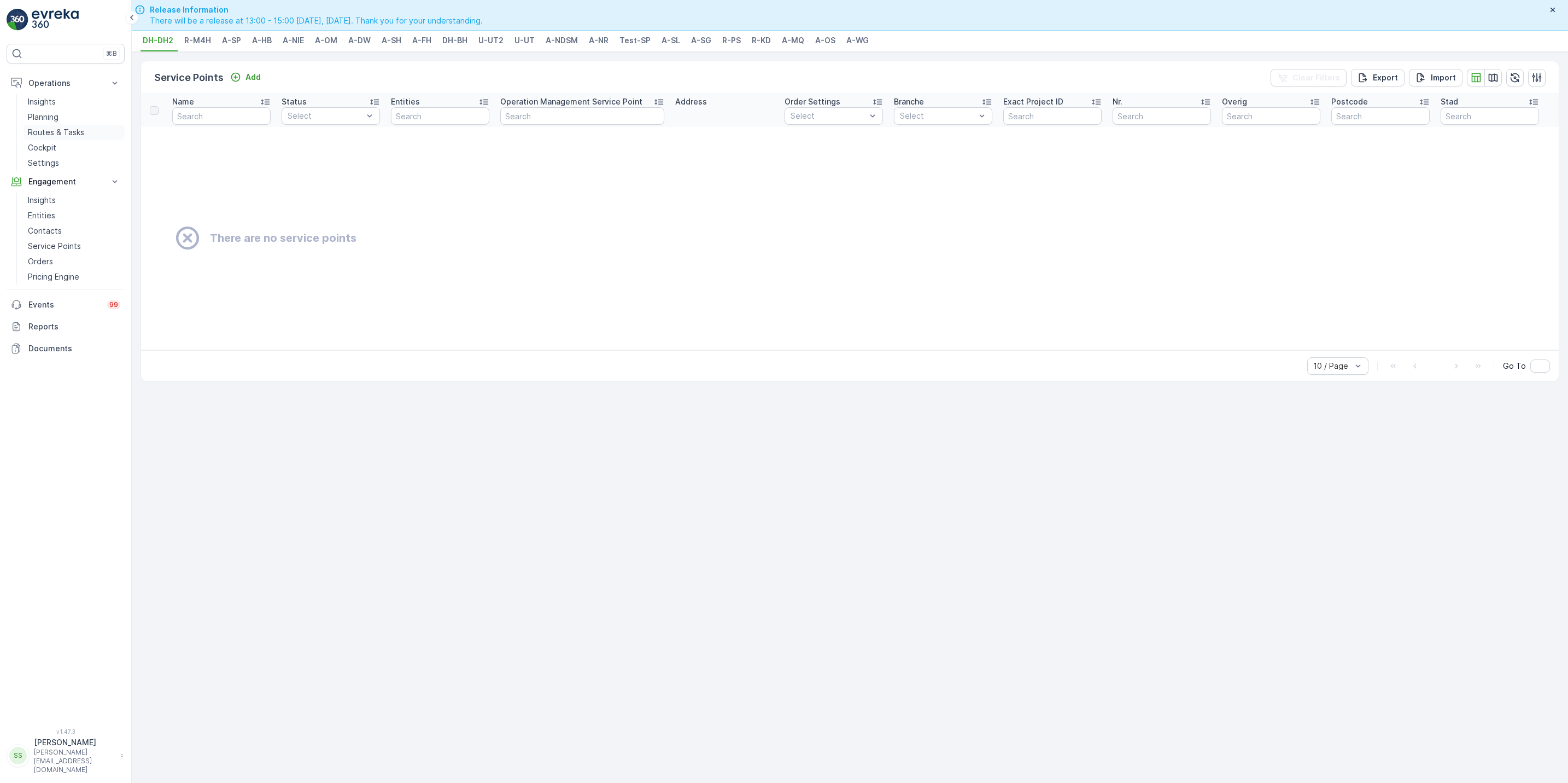
click at [49, 138] on p "Routes & Tasks" at bounding box center [56, 132] width 56 height 11
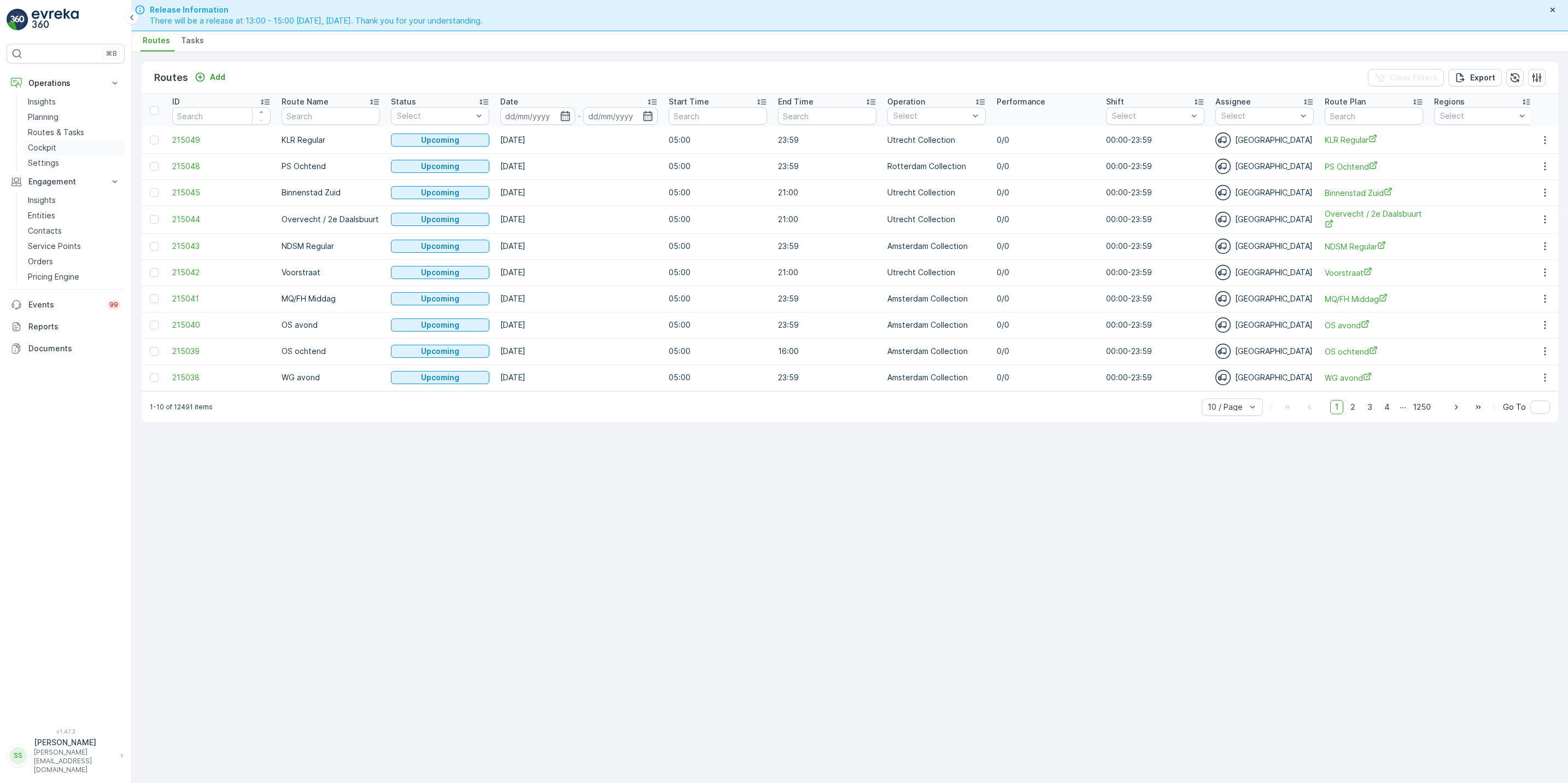
click at [50, 152] on p "Cockpit" at bounding box center [42, 148] width 29 height 11
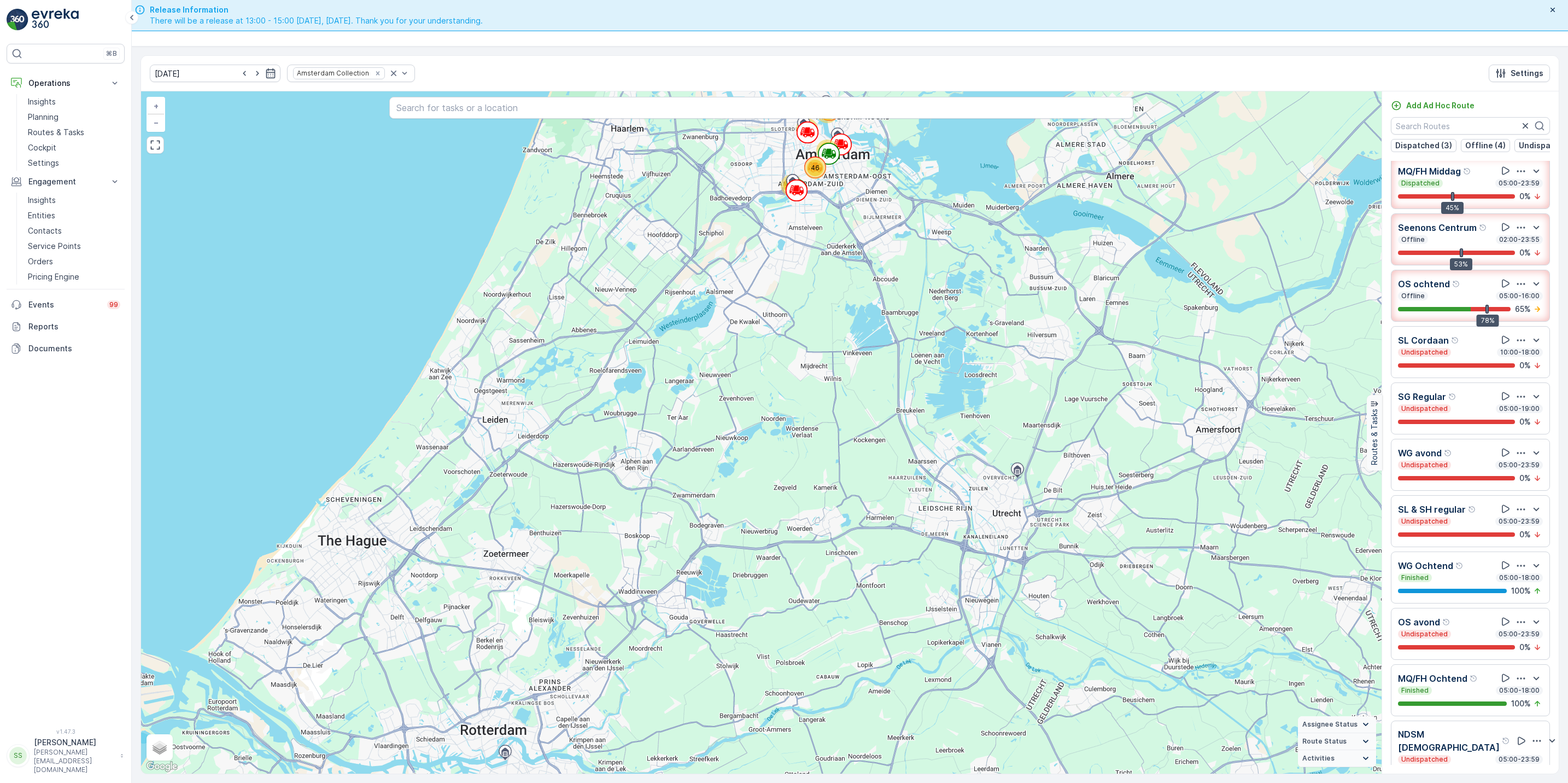
scroll to position [268, 0]
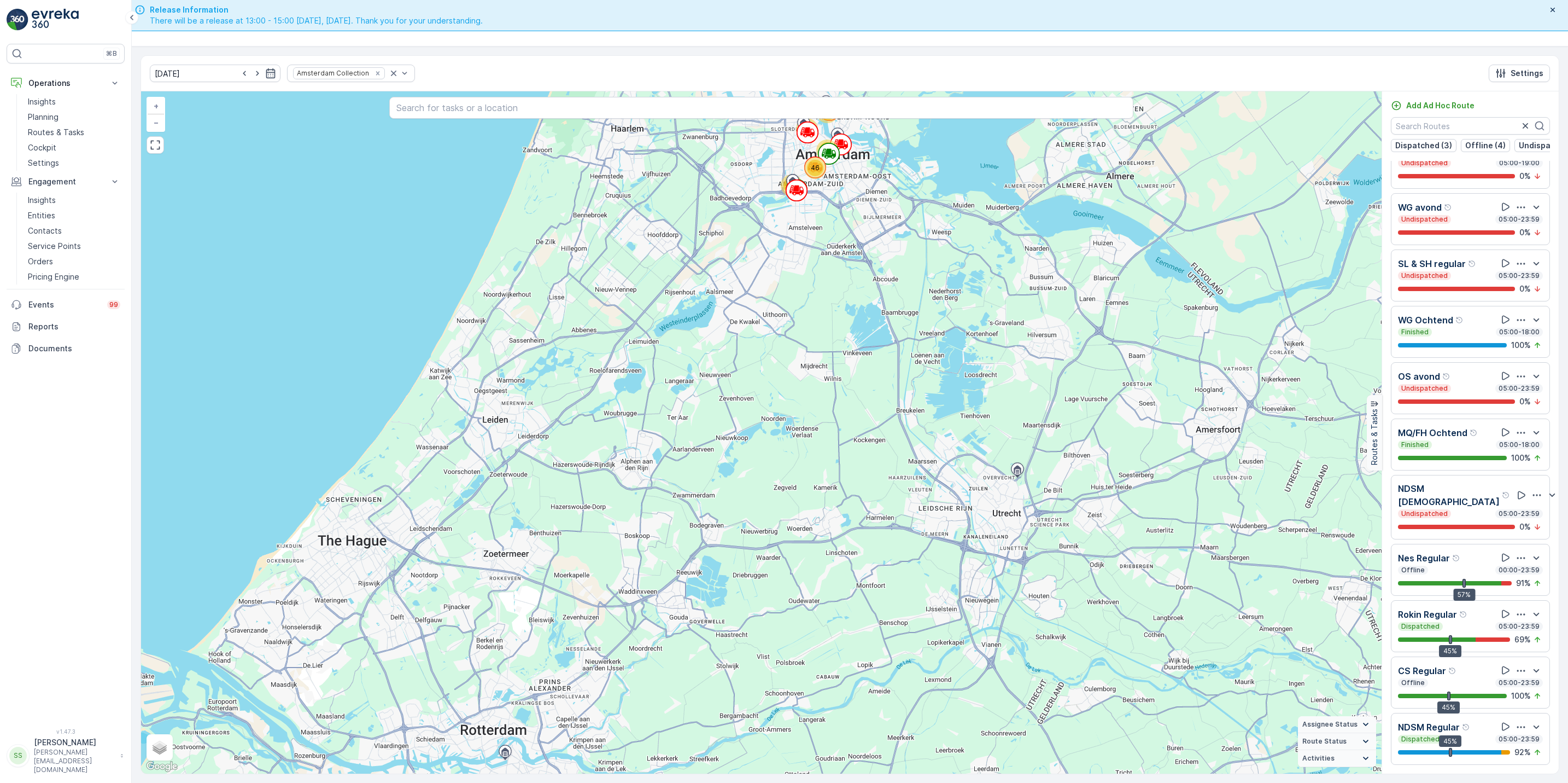
click at [1253, 605] on div "Dispatched 05:00-23:59" at bounding box center [1471, 739] width 145 height 9
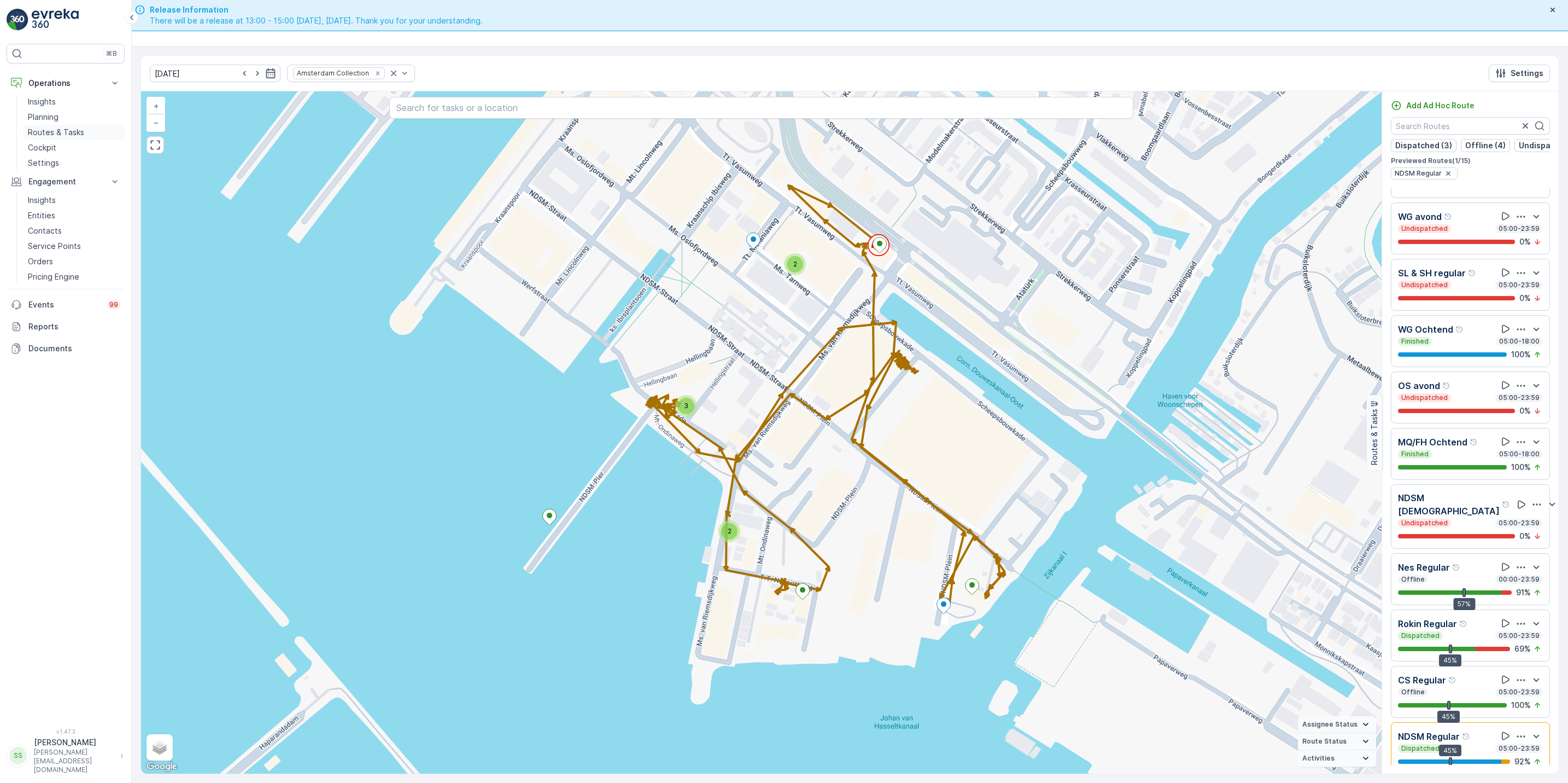
click at [62, 135] on p "Routes & Tasks" at bounding box center [56, 132] width 56 height 11
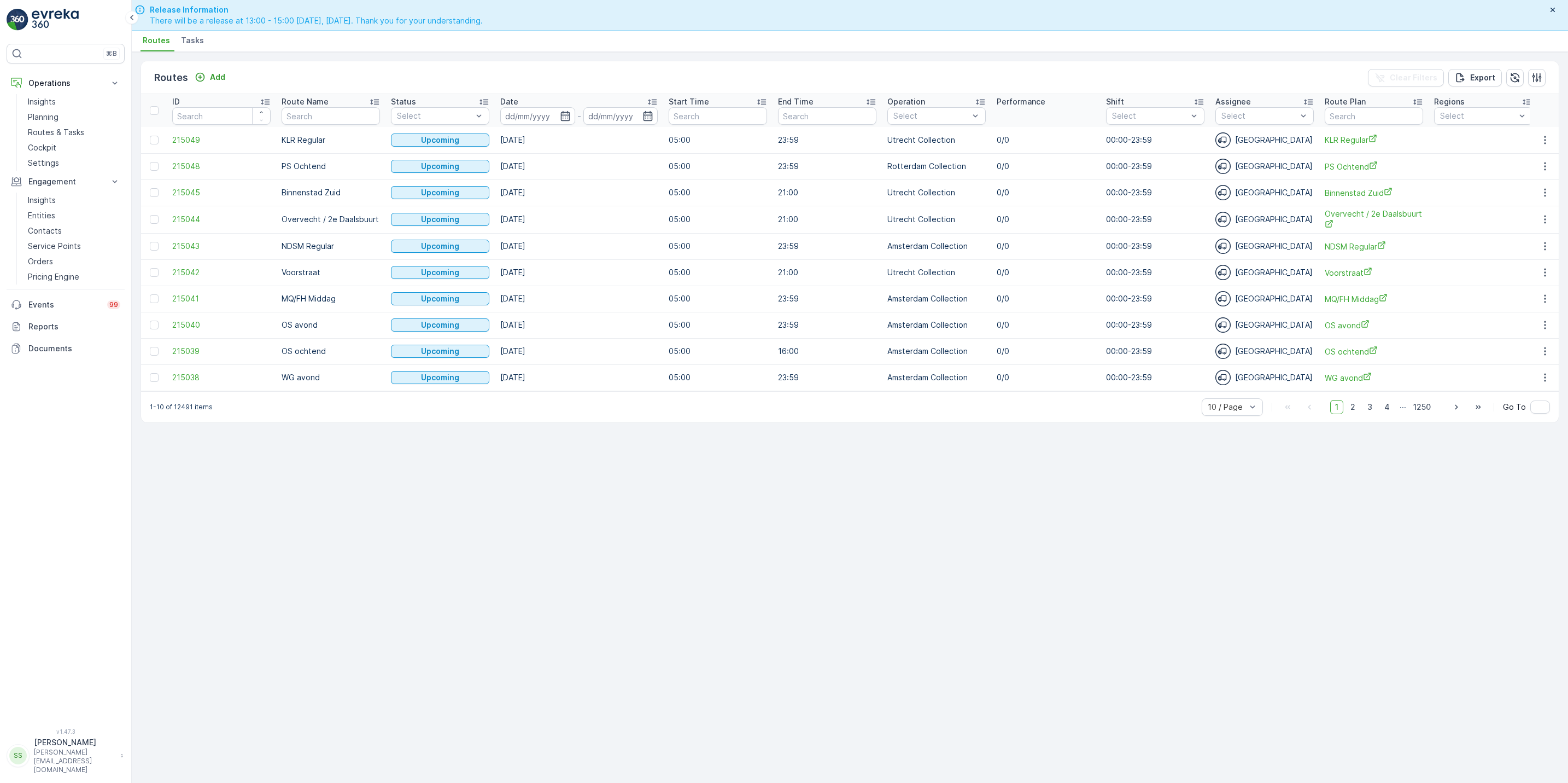
click at [189, 36] on span "Tasks" at bounding box center [192, 40] width 23 height 11
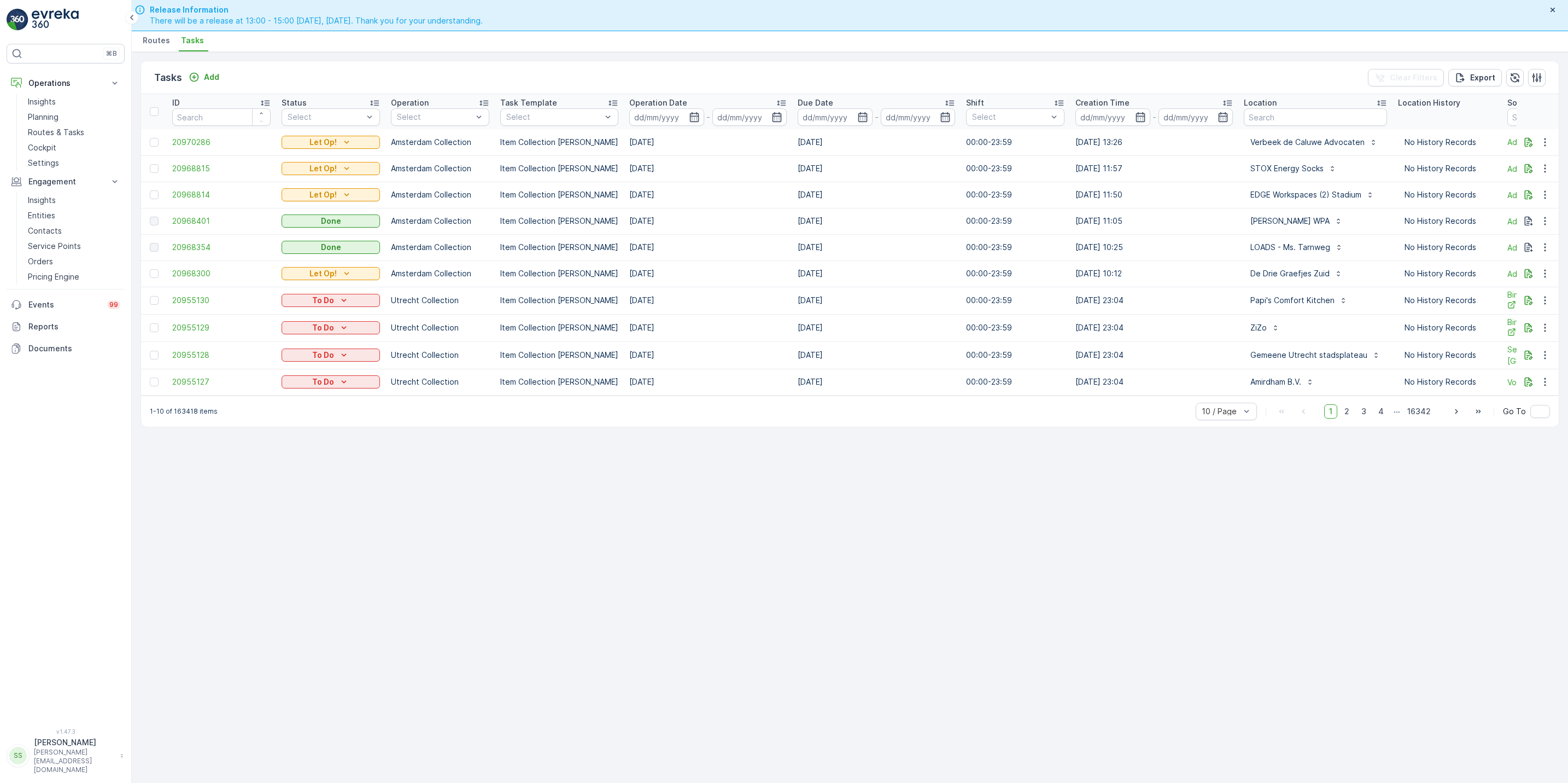
scroll to position [0, 301]
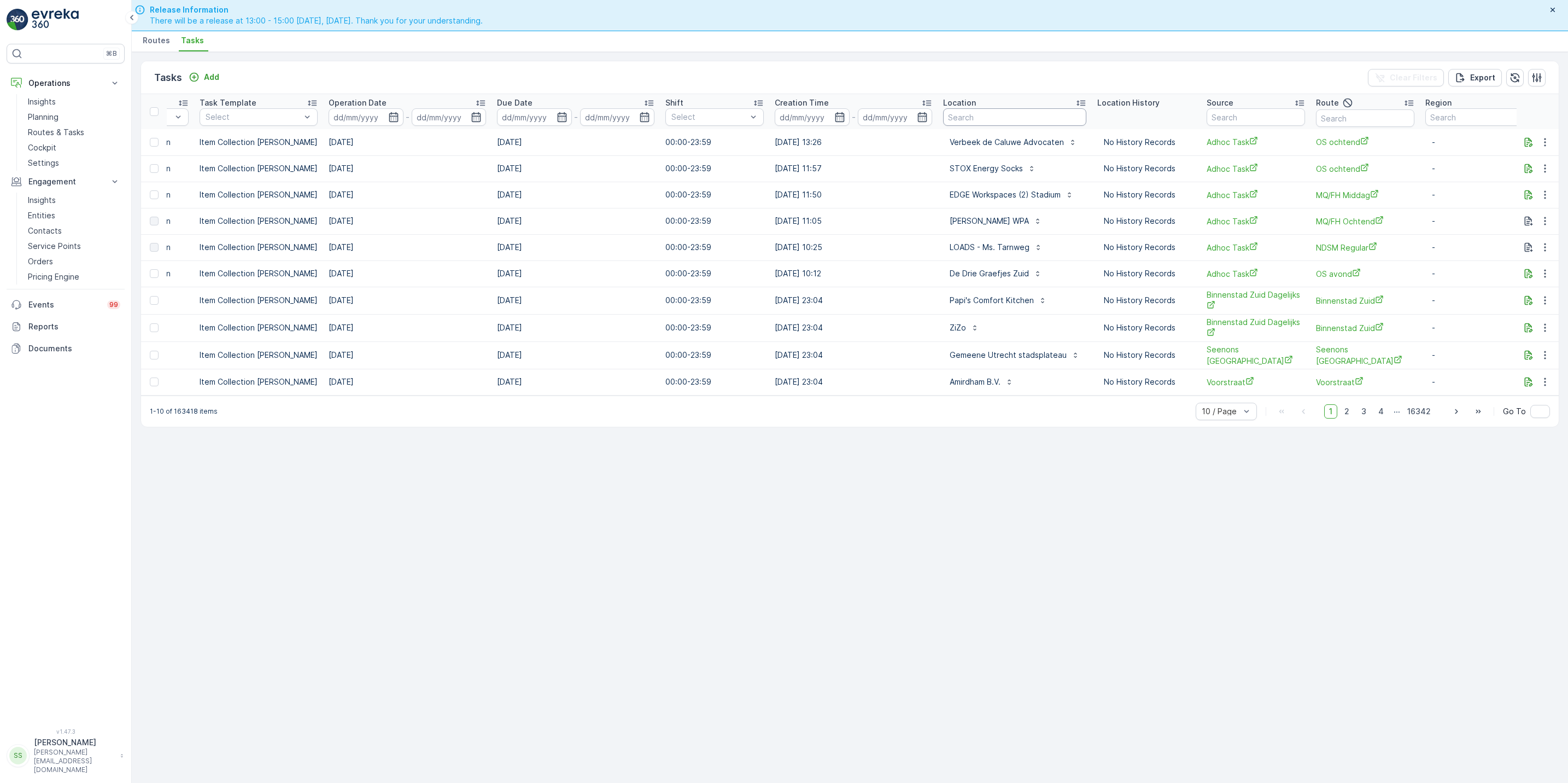
click at [962, 119] on input "text" at bounding box center [1015, 117] width 143 height 17
type input "ndsm"
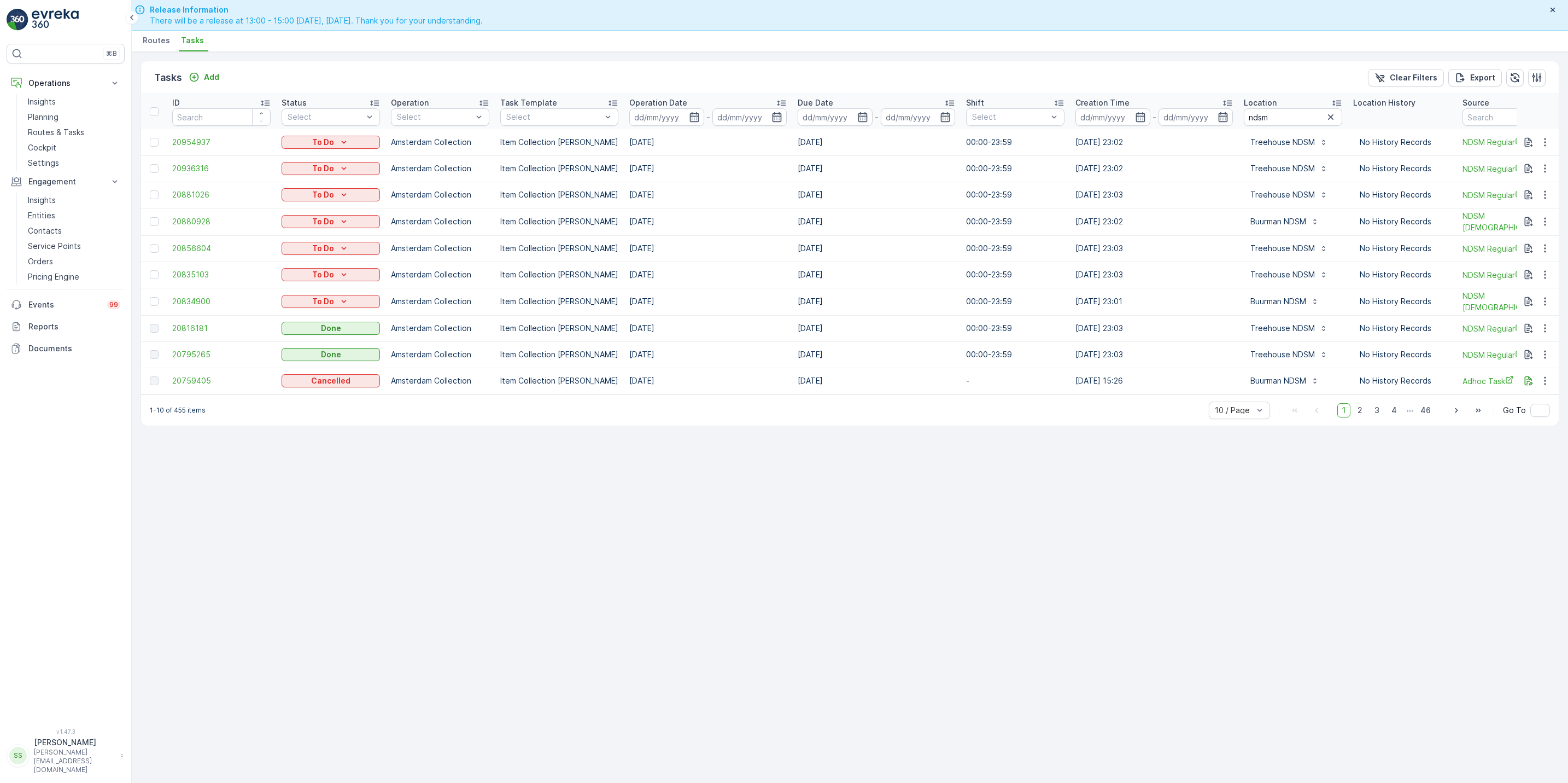
click at [1253, 108] on input "ndsm" at bounding box center [1293, 117] width 99 height 17
click at [1253, 122] on icon "button" at bounding box center [1331, 117] width 11 height 11
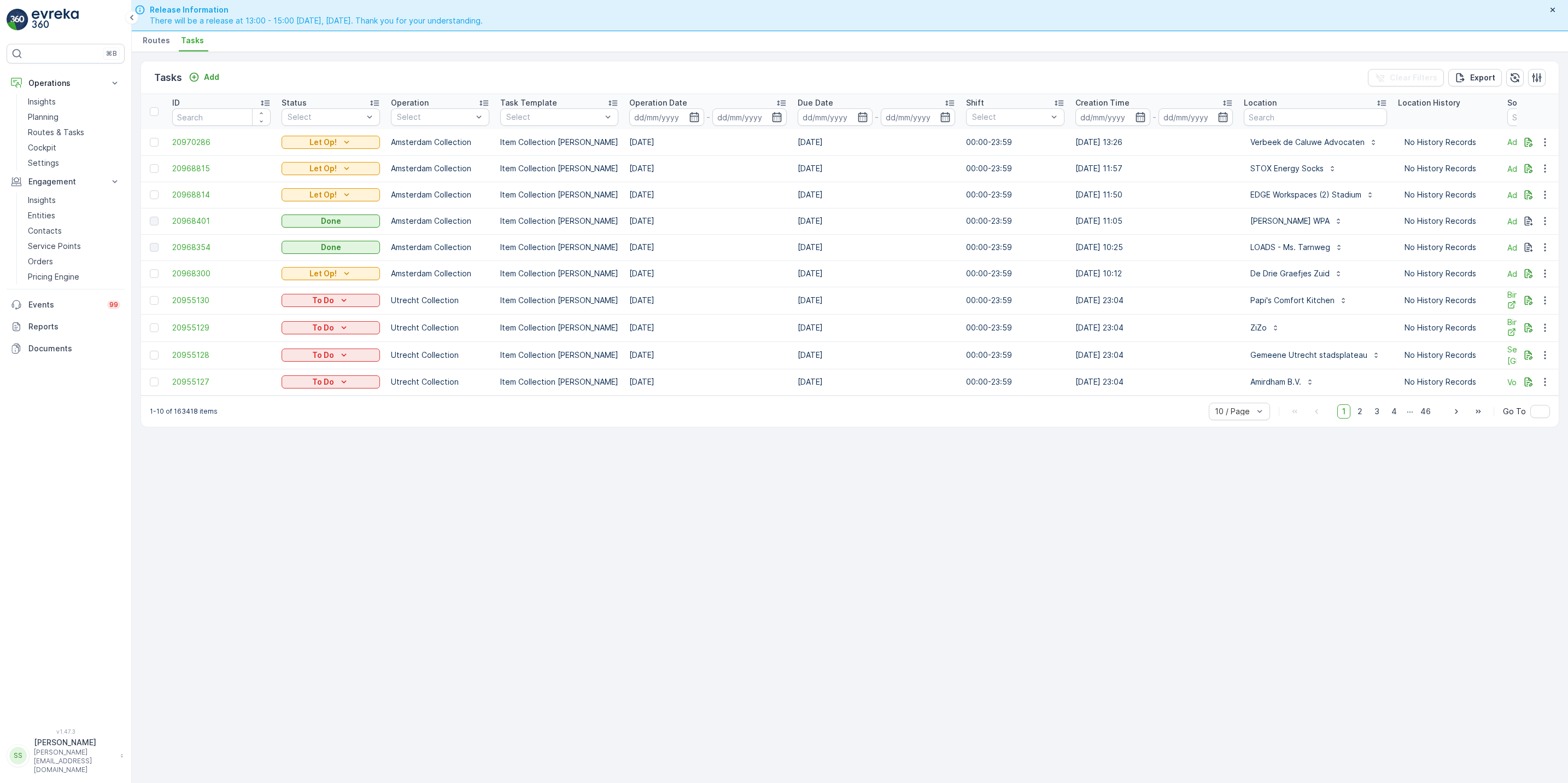
click at [151, 43] on span "Routes" at bounding box center [156, 40] width 27 height 11
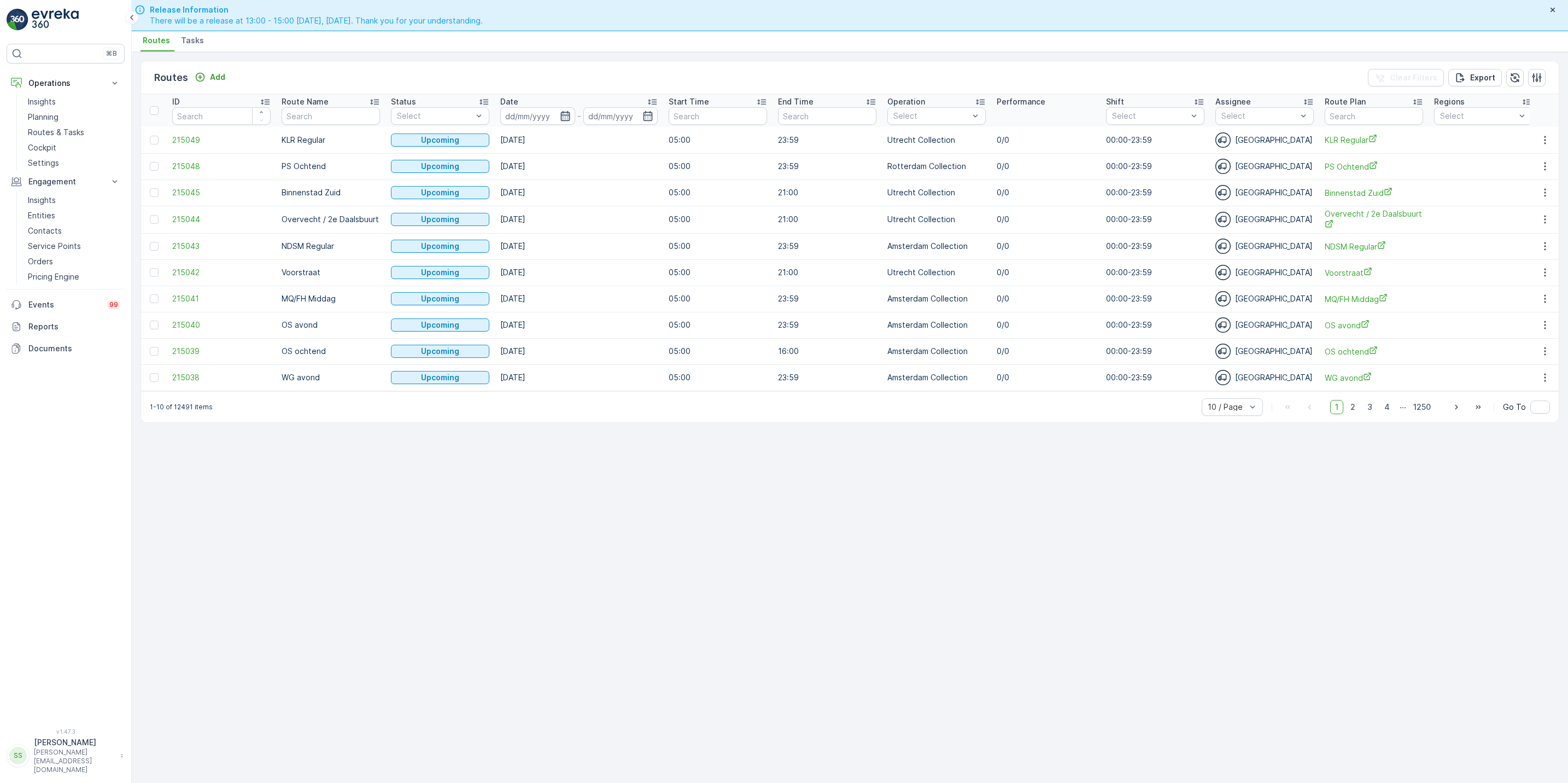
click at [568, 117] on icon "button" at bounding box center [565, 115] width 11 height 11
click at [640, 228] on div "12" at bounding box center [637, 228] width 17 height 17
type input "[DATE]"
click at [640, 228] on div "12" at bounding box center [637, 228] width 17 height 17
type input "[DATE]"
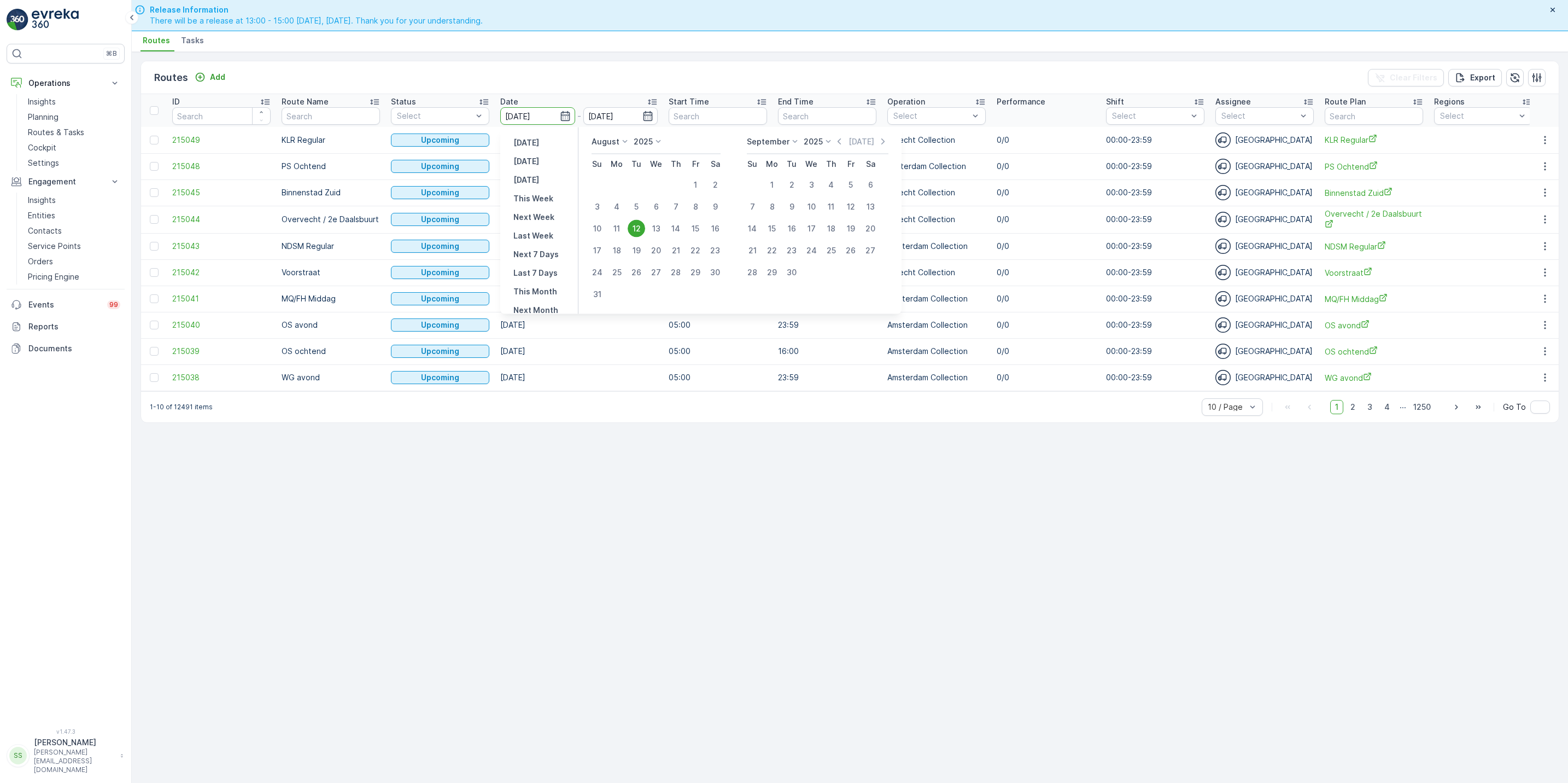
click at [640, 228] on div "12" at bounding box center [637, 228] width 17 height 17
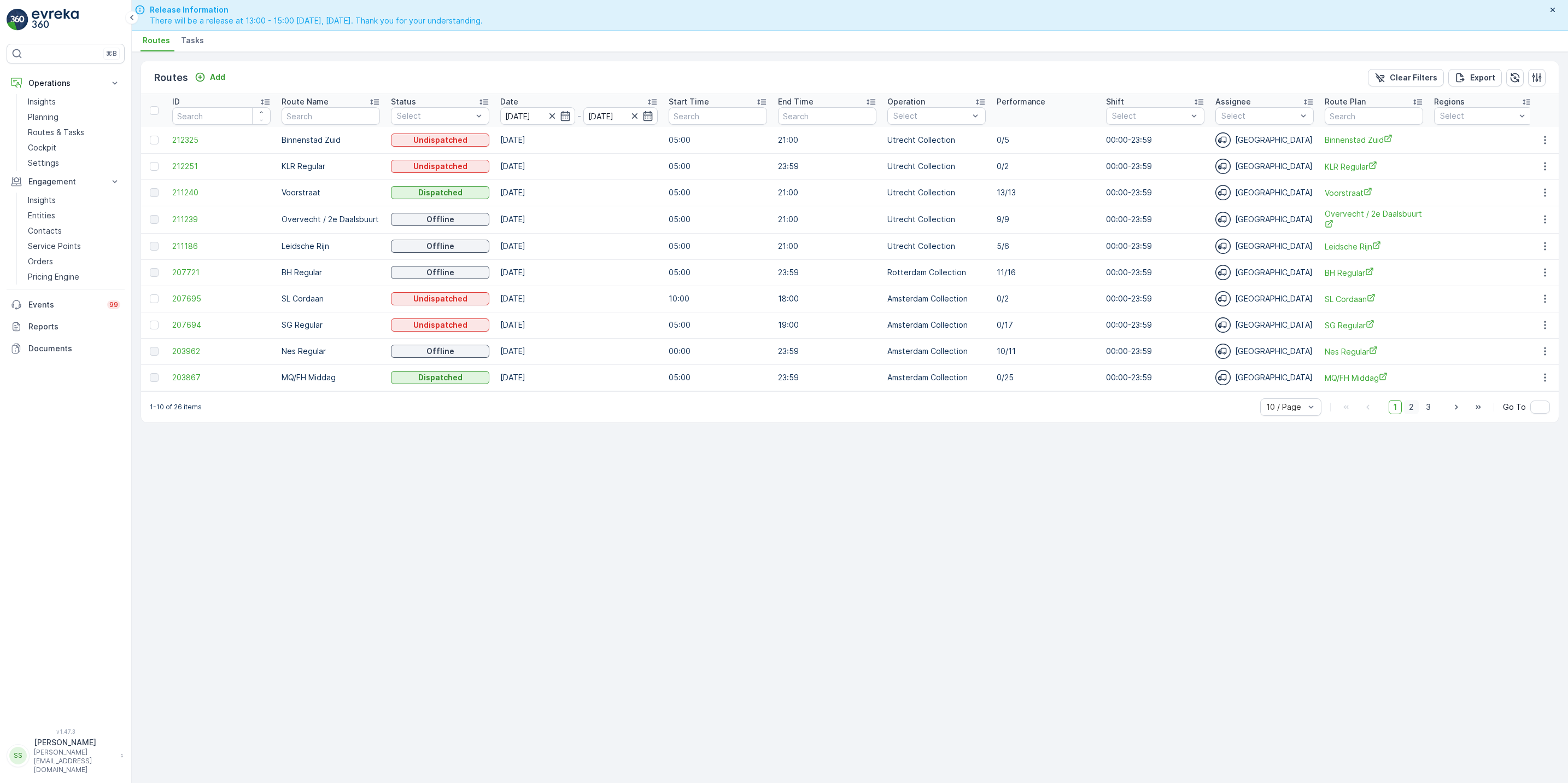
click at [1253, 414] on span "2" at bounding box center [1411, 407] width 15 height 14
click at [1253, 269] on icon "button" at bounding box center [1545, 271] width 11 height 11
click at [1253, 292] on span "See More Details" at bounding box center [1520, 289] width 64 height 11
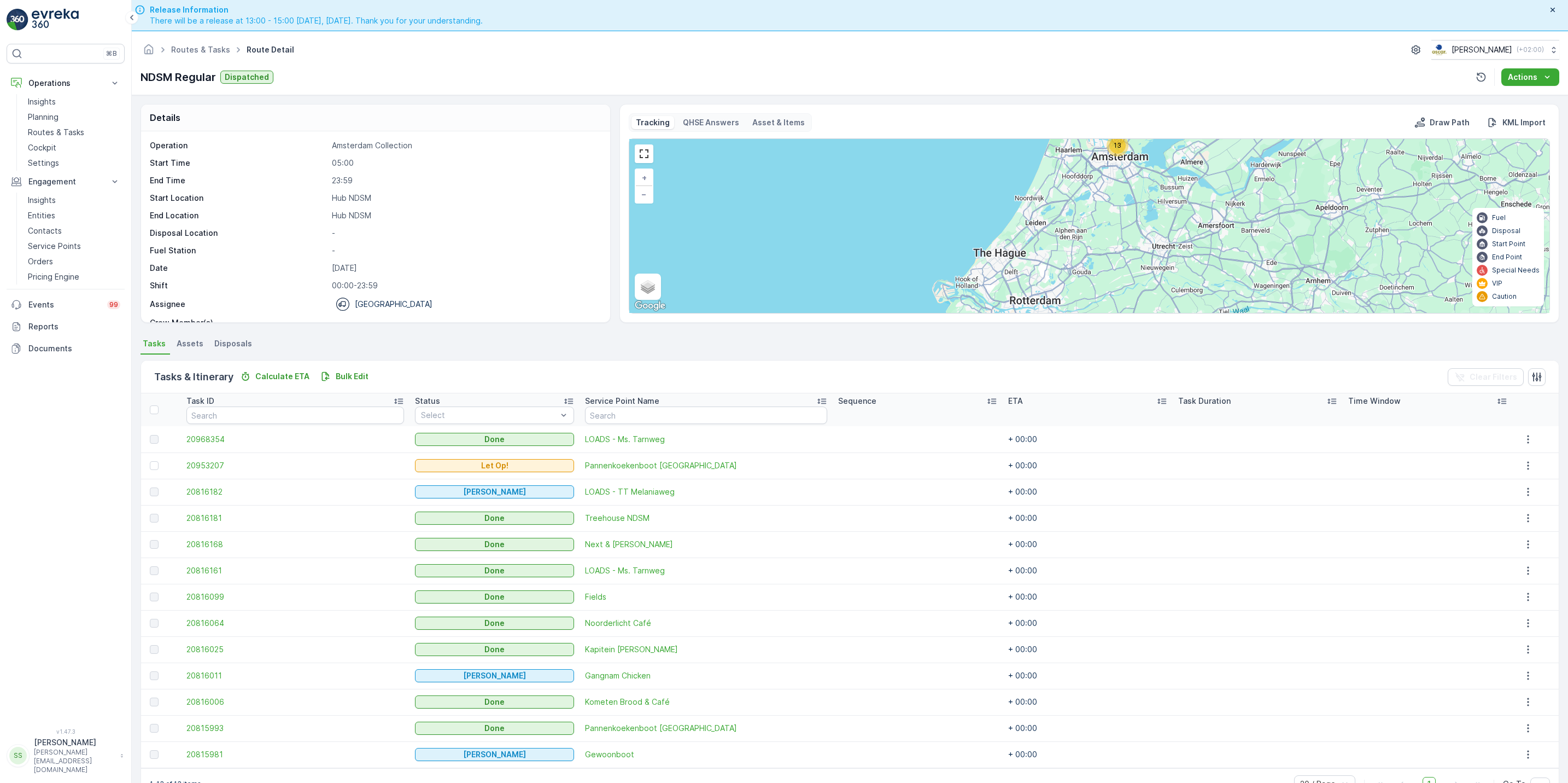
scroll to position [31, 0]
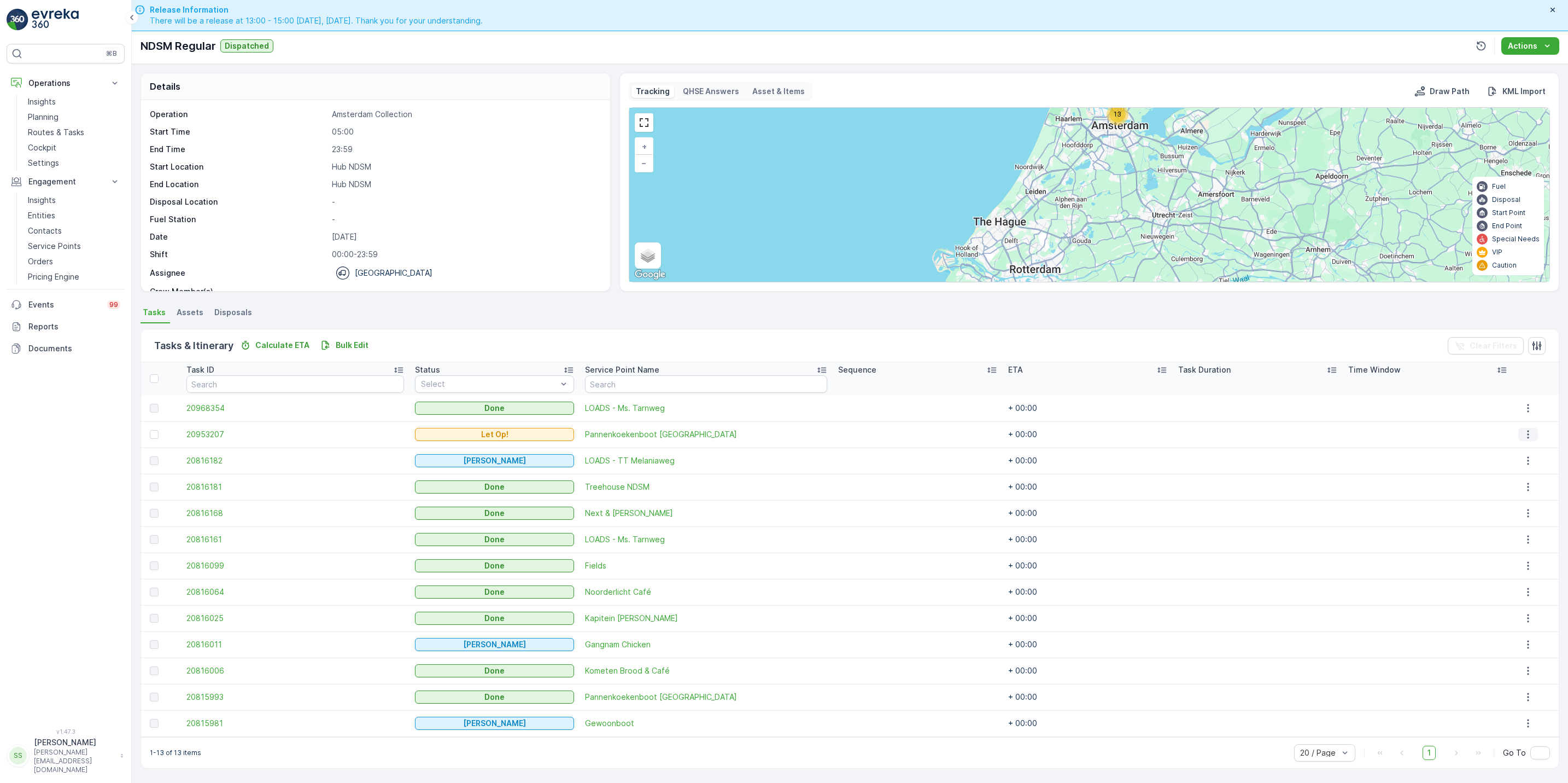
click at [1253, 430] on icon "button" at bounding box center [1529, 434] width 11 height 11
click at [1253, 446] on span "See More Details" at bounding box center [1523, 451] width 64 height 11
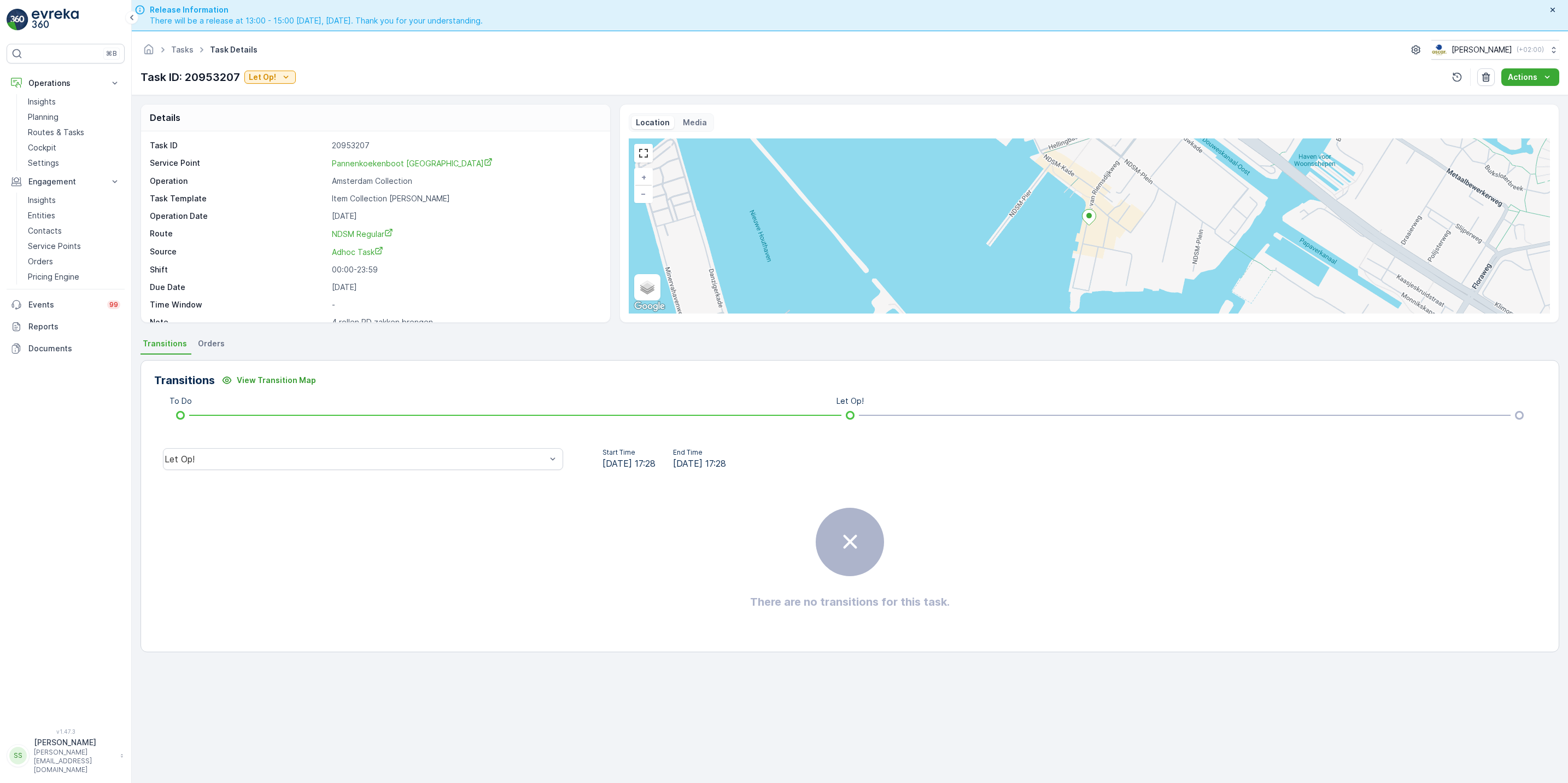
scroll to position [15, 0]
drag, startPoint x: 426, startPoint y: 311, endPoint x: 297, endPoint y: 286, distance: 131.4
click at [297, 286] on div "Task ID 20953207 Service Point Pannenkoekenboot Amsterdam Operation Amsterdam C…" at bounding box center [373, 220] width 449 height 187
click at [61, 245] on p "Service Points" at bounding box center [54, 246] width 53 height 11
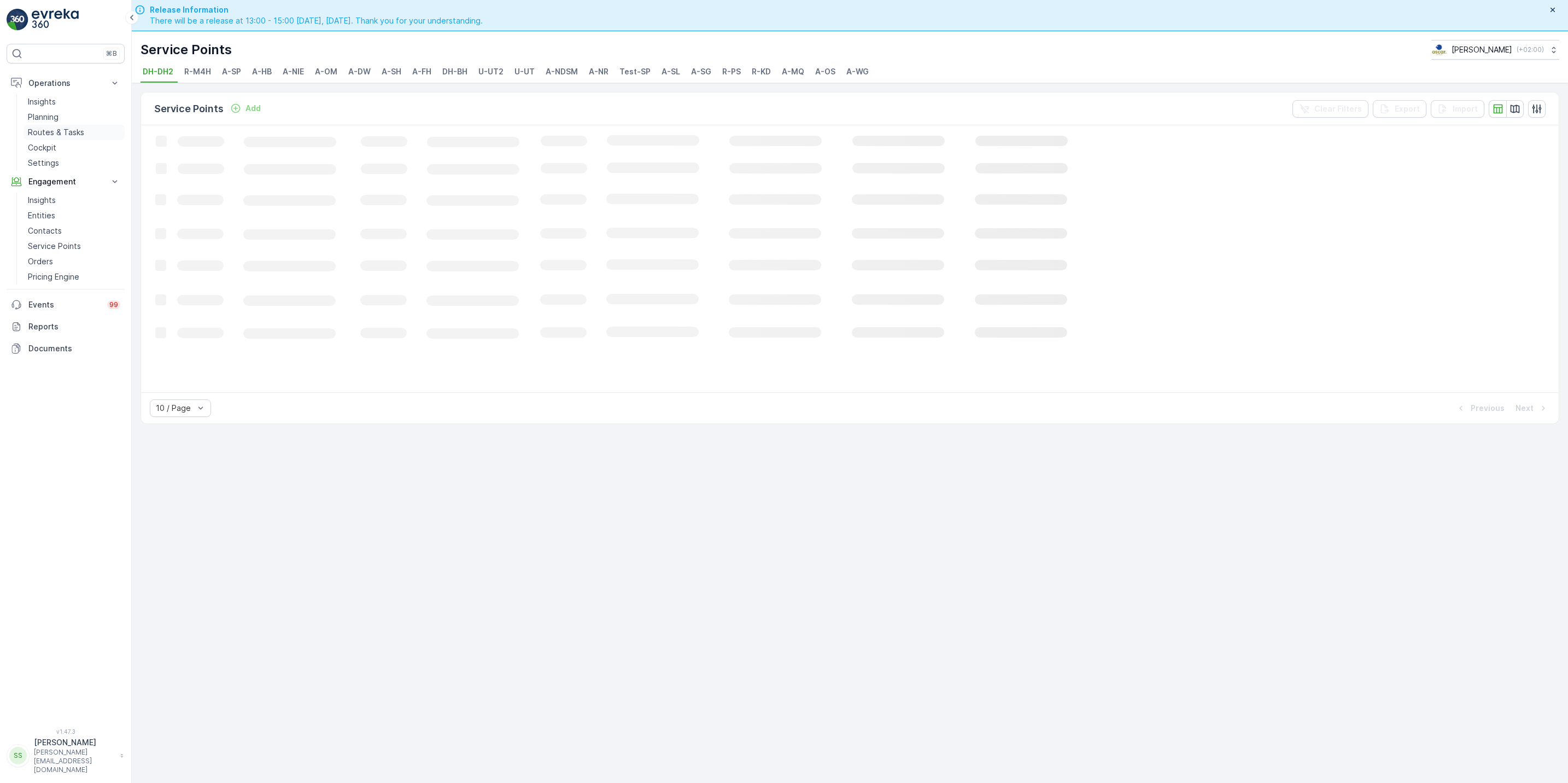
click at [62, 135] on p "Routes & Tasks" at bounding box center [56, 132] width 56 height 11
click at [54, 146] on p "Cockpit" at bounding box center [42, 148] width 29 height 11
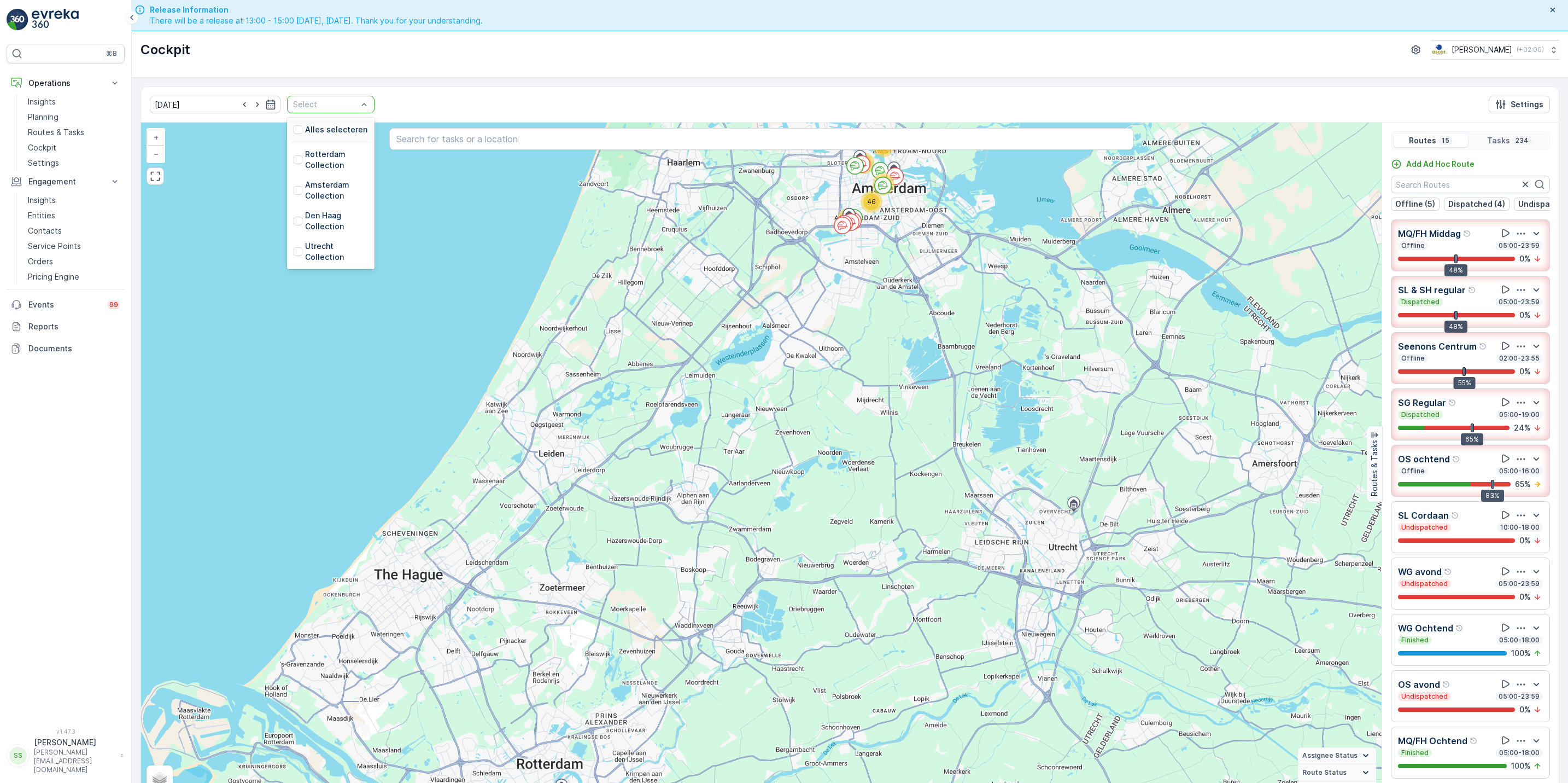
click at [287, 129] on div "Alles selecteren" at bounding box center [331, 129] width 87 height 20
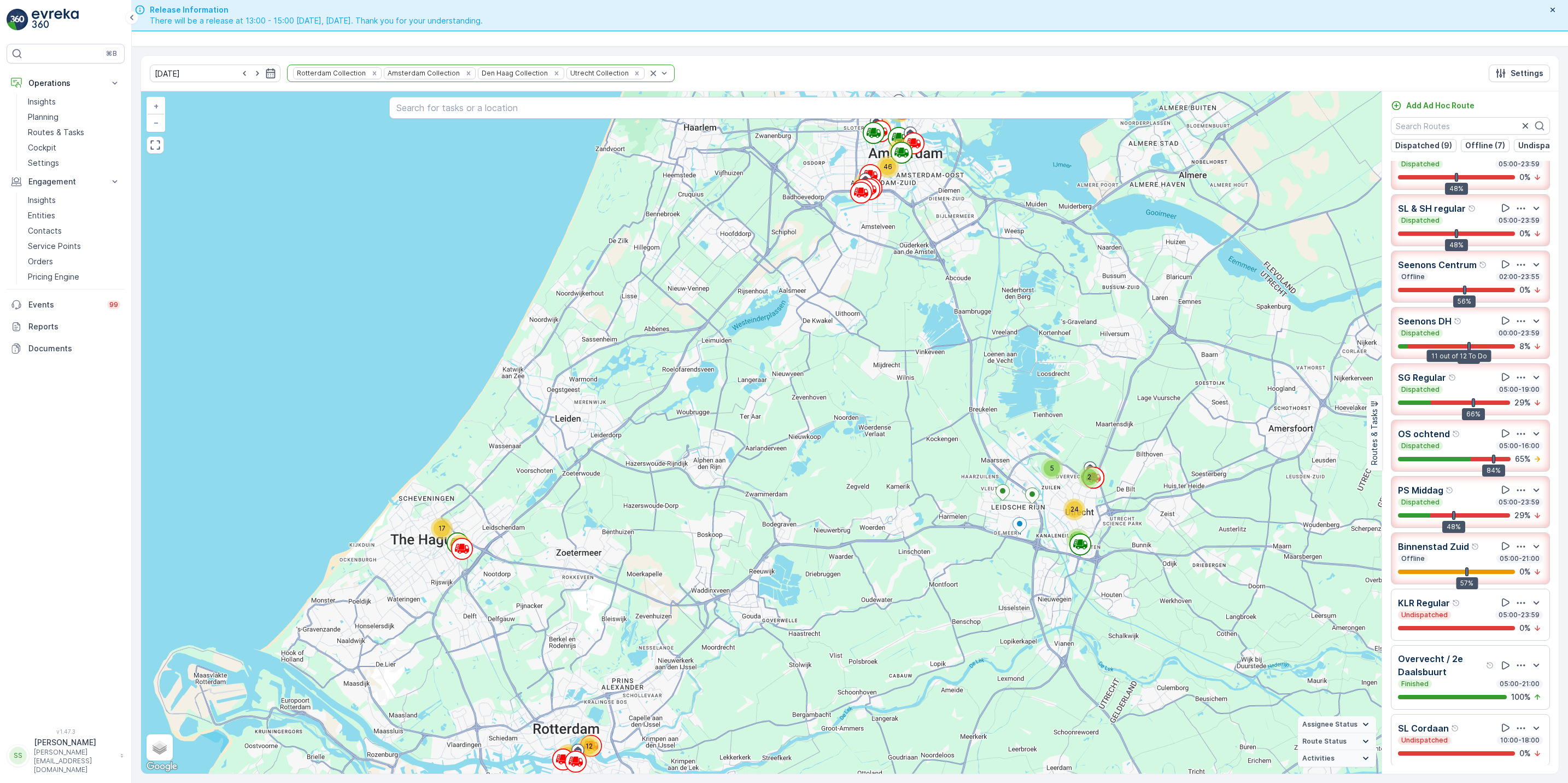
scroll to position [52, 0]
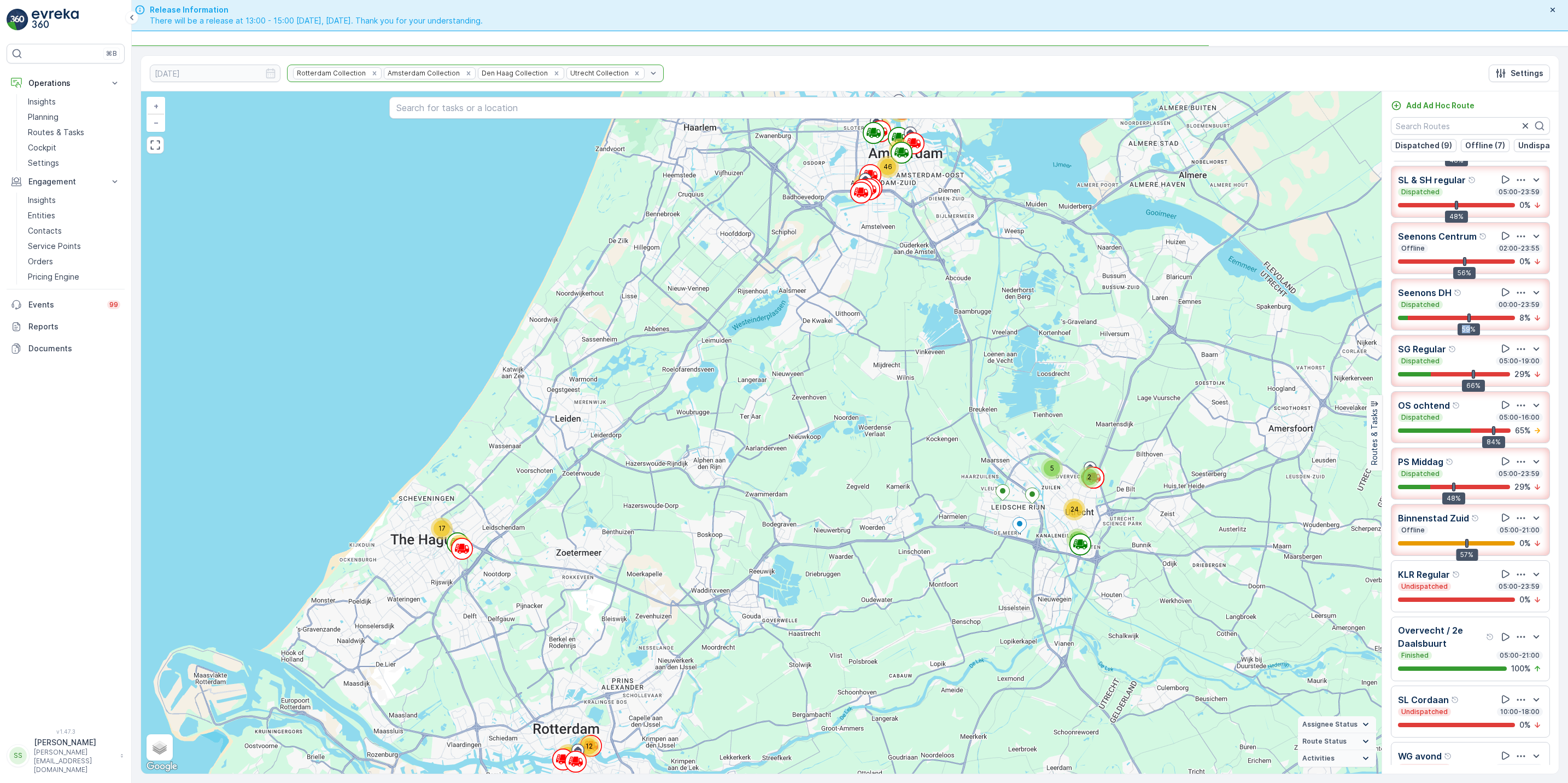
drag, startPoint x: 1468, startPoint y: 340, endPoint x: 1464, endPoint y: 330, distance: 10.8
click at [1253, 322] on div "59%" at bounding box center [1469, 318] width 3 height 9
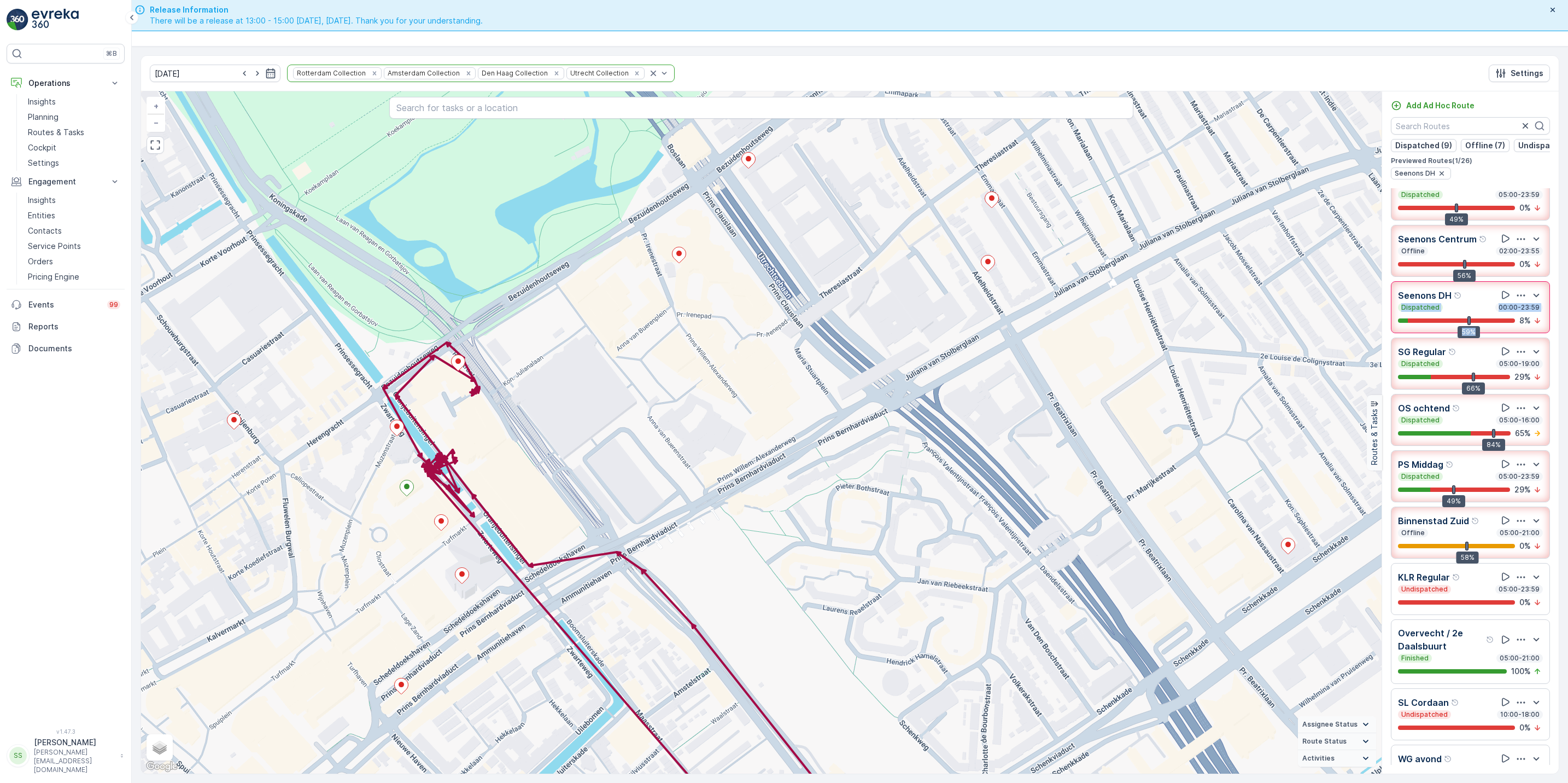
scroll to position [77, 0]
drag, startPoint x: 1426, startPoint y: 337, endPoint x: 1569, endPoint y: 345, distance: 143.2
click at [1253, 345] on html "⌘B Operations Insights Planning Routes & Tasks Cockpit Settings Engagement Insi…" at bounding box center [784, 391] width 1568 height 783
drag, startPoint x: 1558, startPoint y: 354, endPoint x: 1560, endPoint y: 378, distance: 24.1
click at [1253, 378] on div "12.08.2025 Rotterdam Collection Amsterdam Collection Den Haag Collection Utrech…" at bounding box center [850, 415] width 1437 height 737
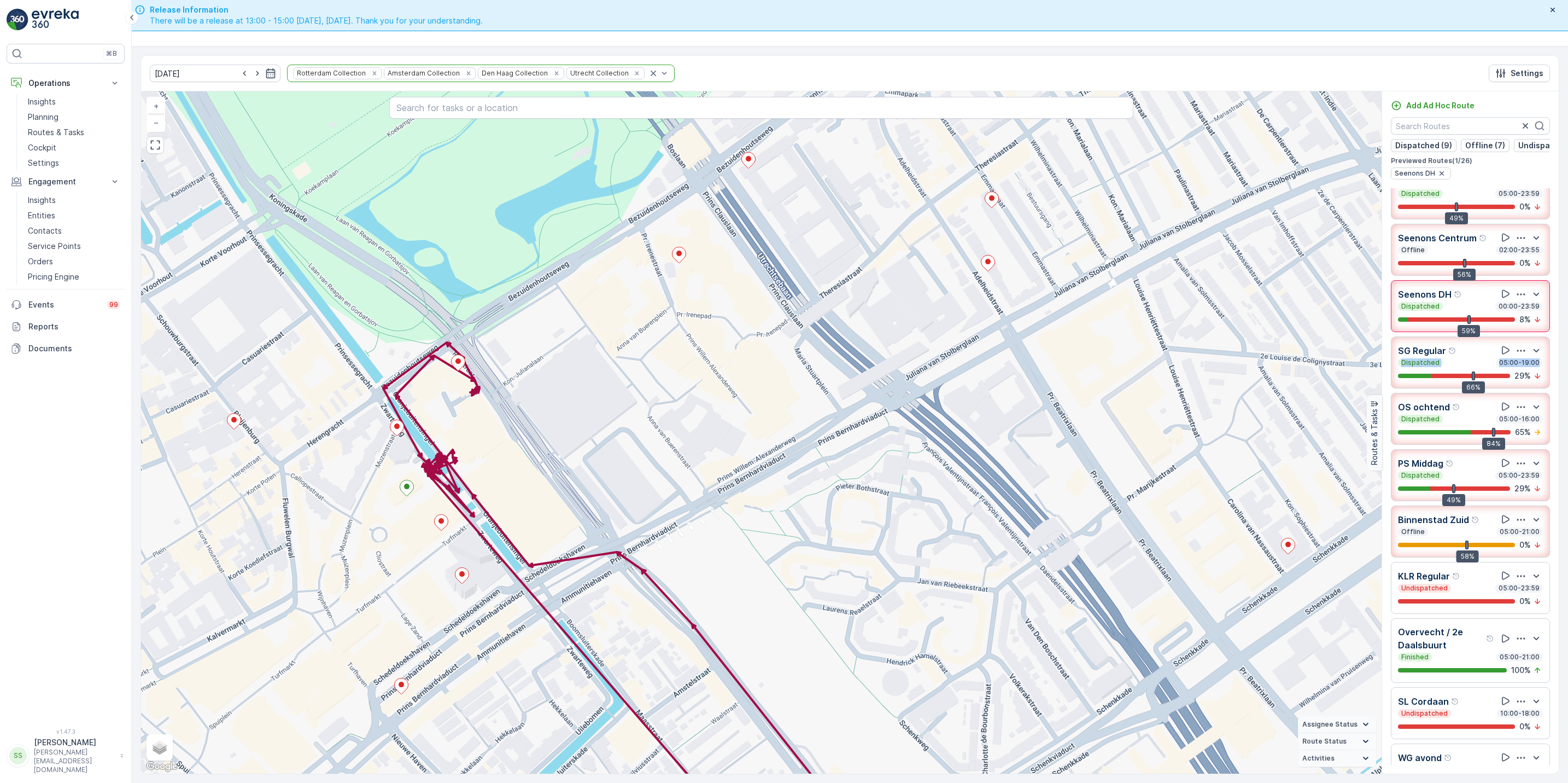
click at [1253, 378] on div "12.08.2025 Rotterdam Collection Amsterdam Collection Den Haag Collection Utrech…" at bounding box center [850, 415] width 1437 height 737
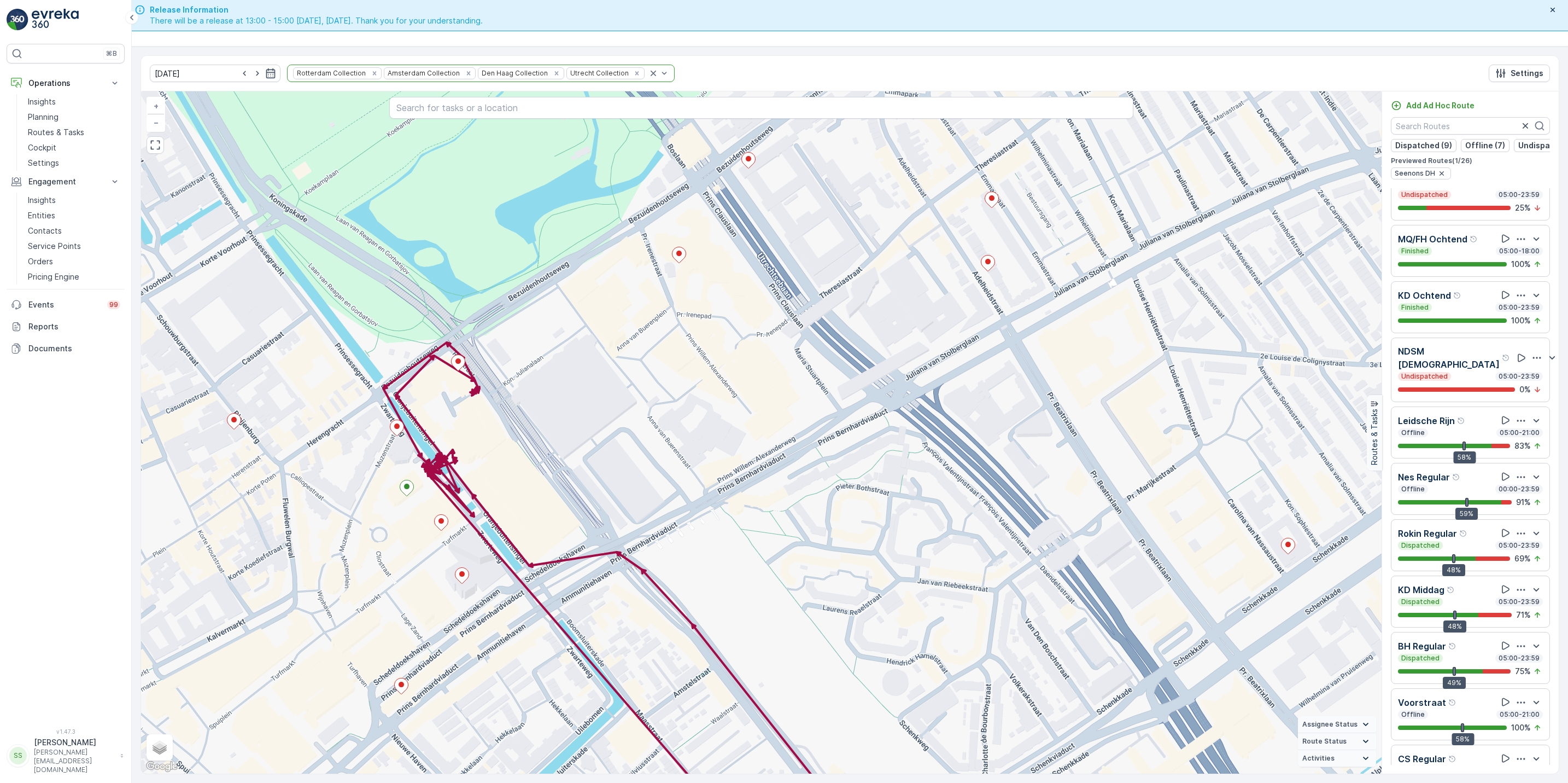
scroll to position [863, 0]
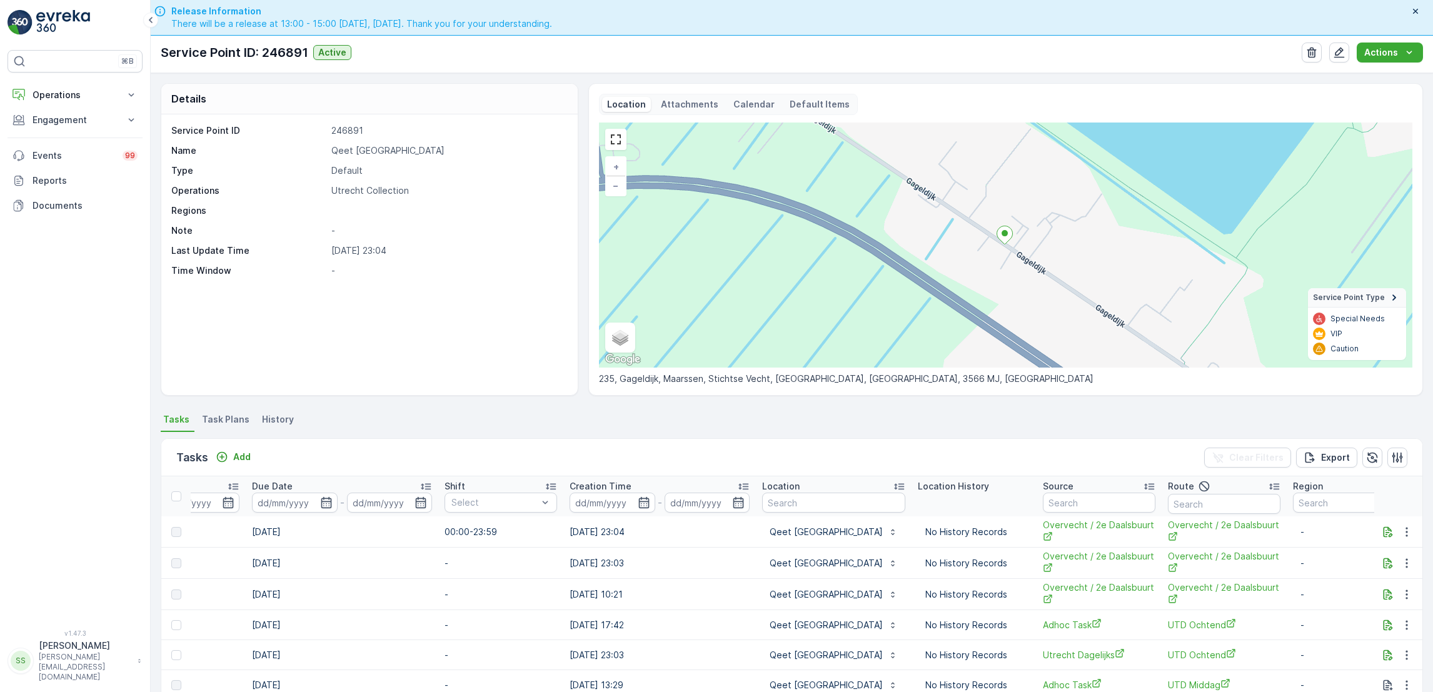
click at [670, 98] on p "Attachments" at bounding box center [690, 104] width 58 height 13
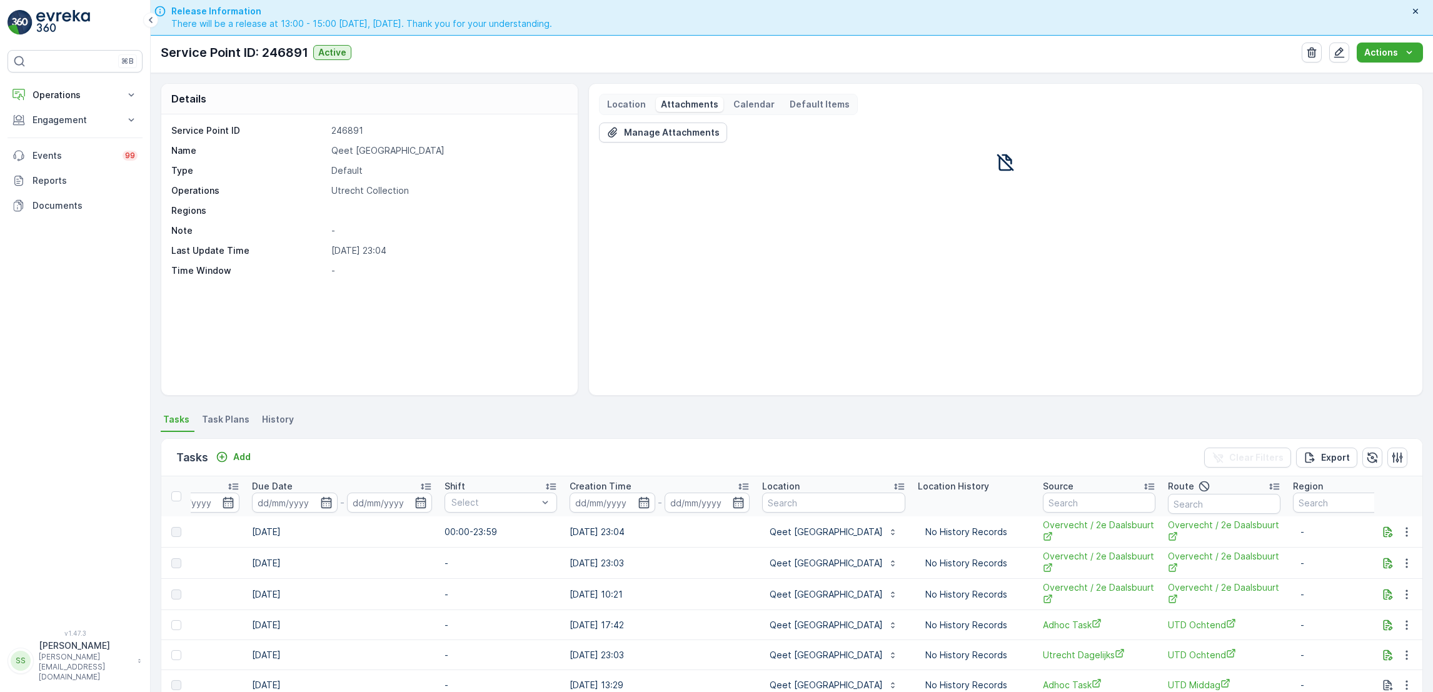
click at [737, 102] on p "Calendar" at bounding box center [754, 104] width 41 height 13
click at [628, 106] on p "Location" at bounding box center [626, 104] width 39 height 13
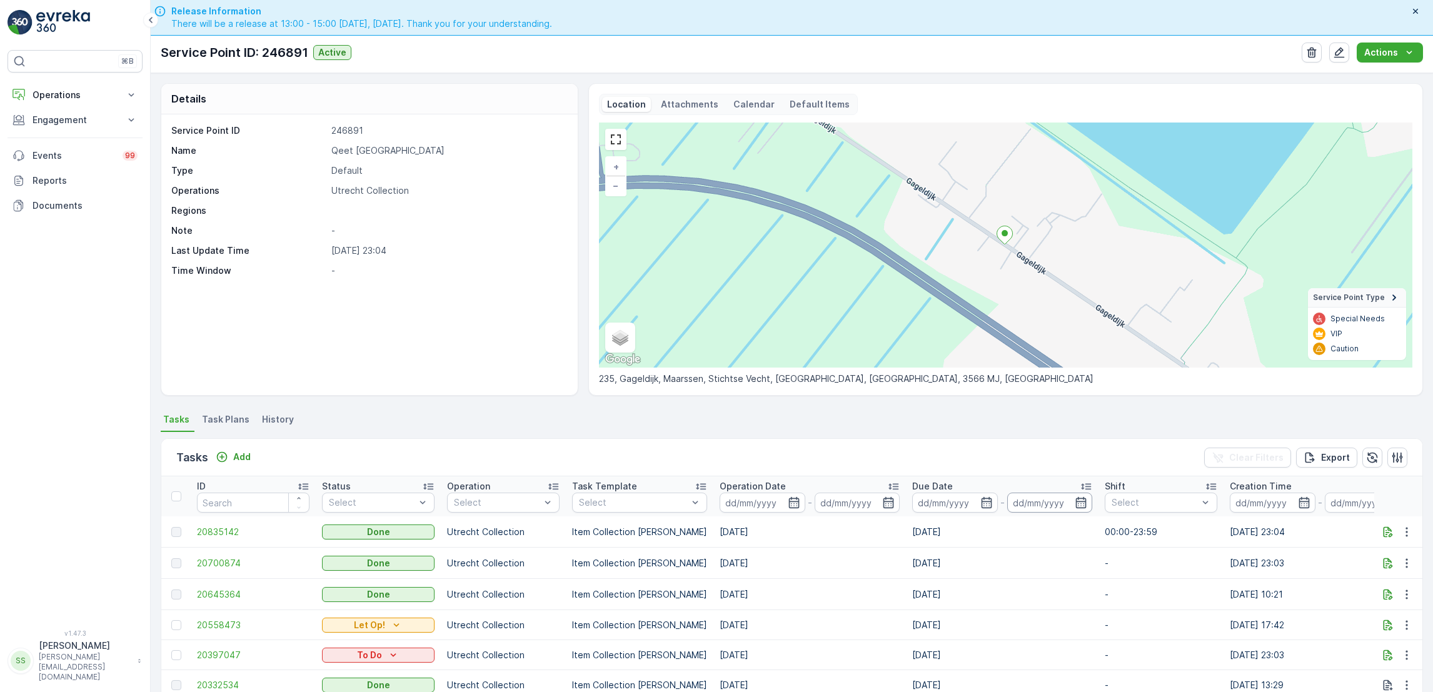
scroll to position [188, 0]
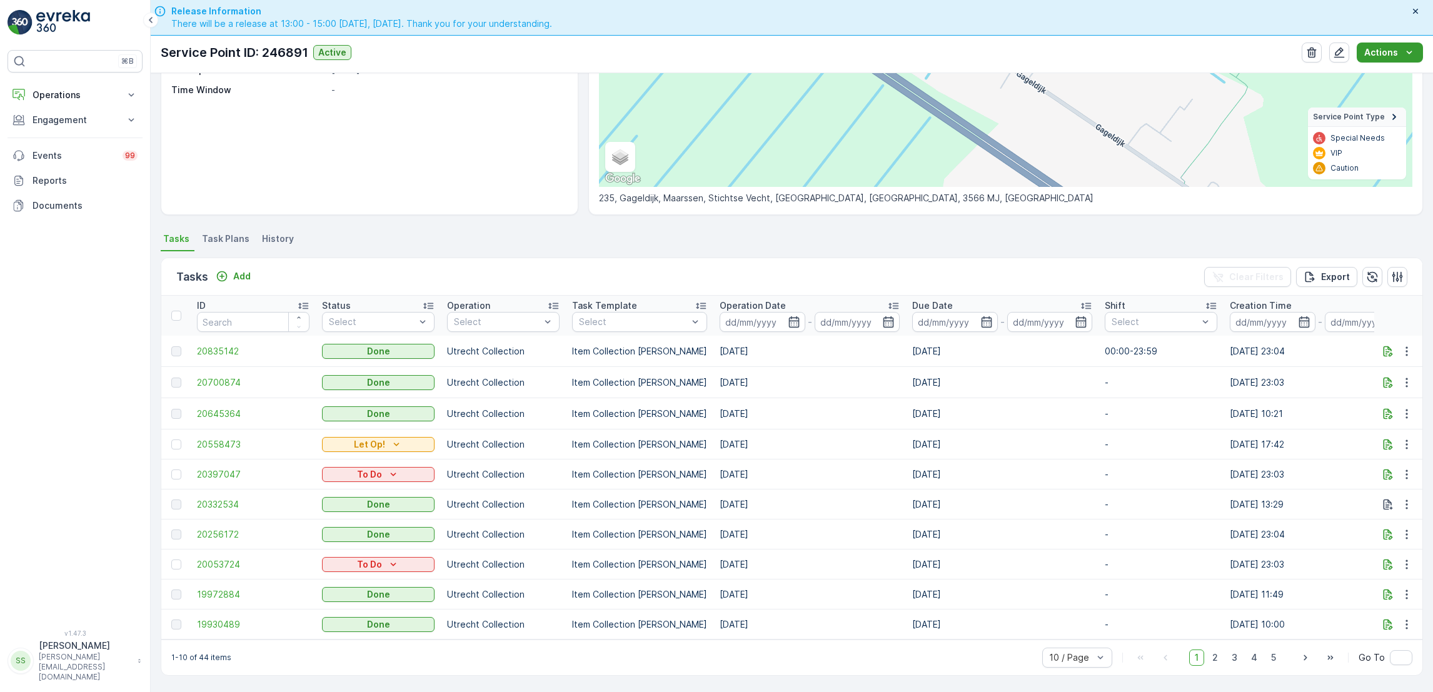
click at [1405, 59] on button "Actions" at bounding box center [1390, 53] width 66 height 20
click at [73, 120] on p "Engagement" at bounding box center [75, 120] width 85 height 13
click at [74, 93] on p "Operations" at bounding box center [75, 95] width 85 height 13
click at [66, 134] on p "Planning" at bounding box center [49, 134] width 35 height 13
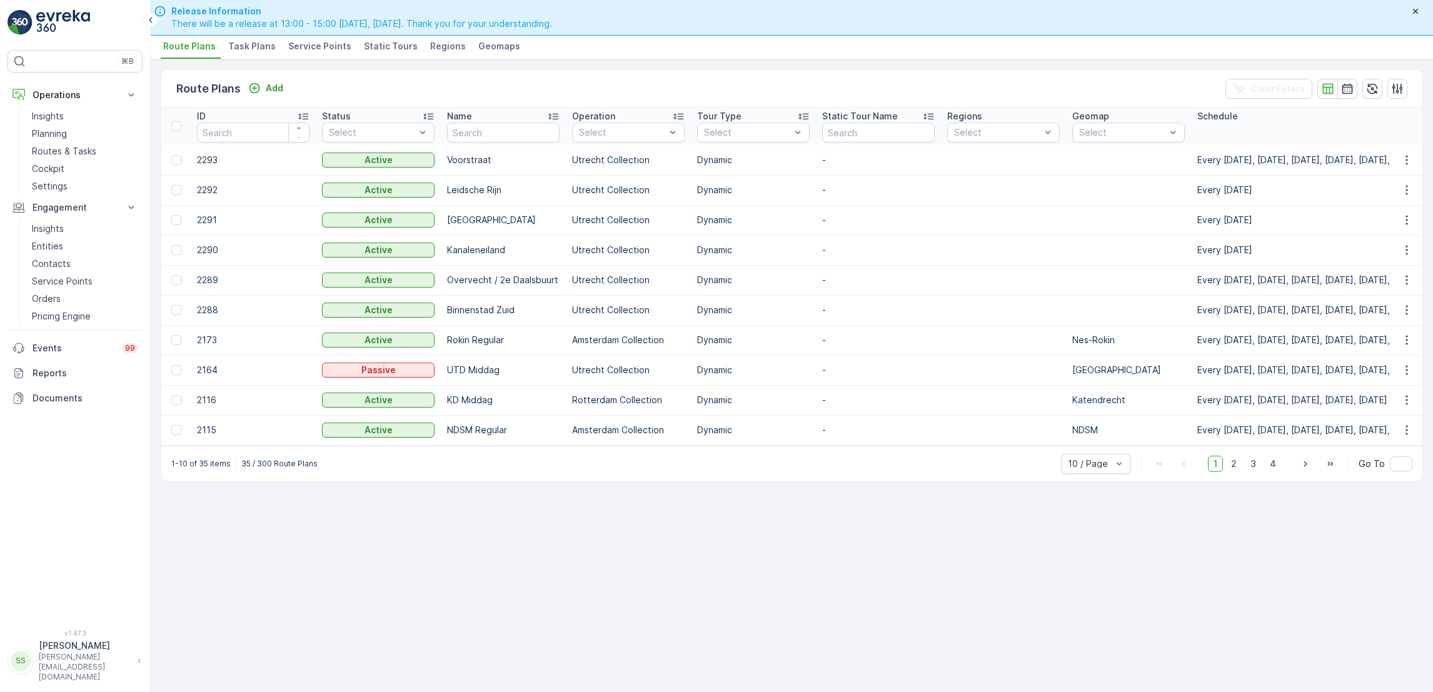
click at [313, 56] on li "Service Points" at bounding box center [321, 48] width 71 height 21
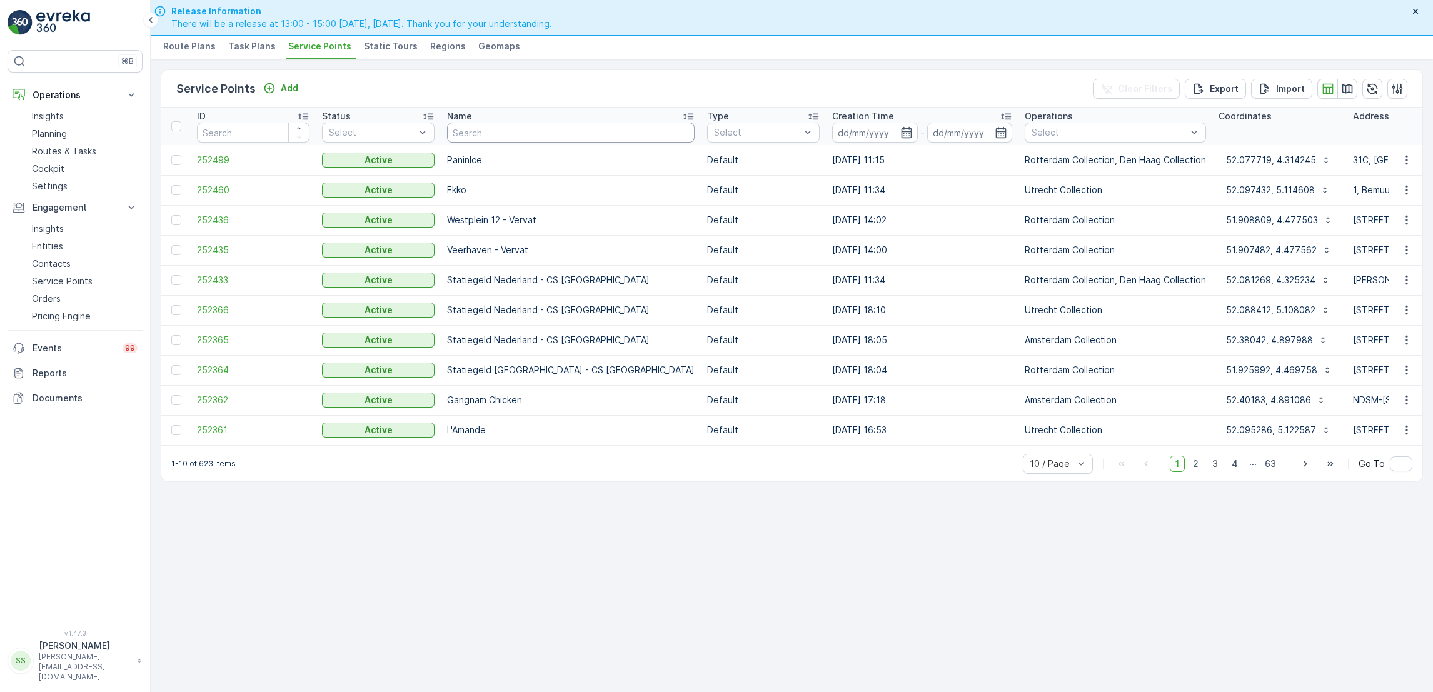
click at [578, 119] on div "Name" at bounding box center [571, 116] width 248 height 13
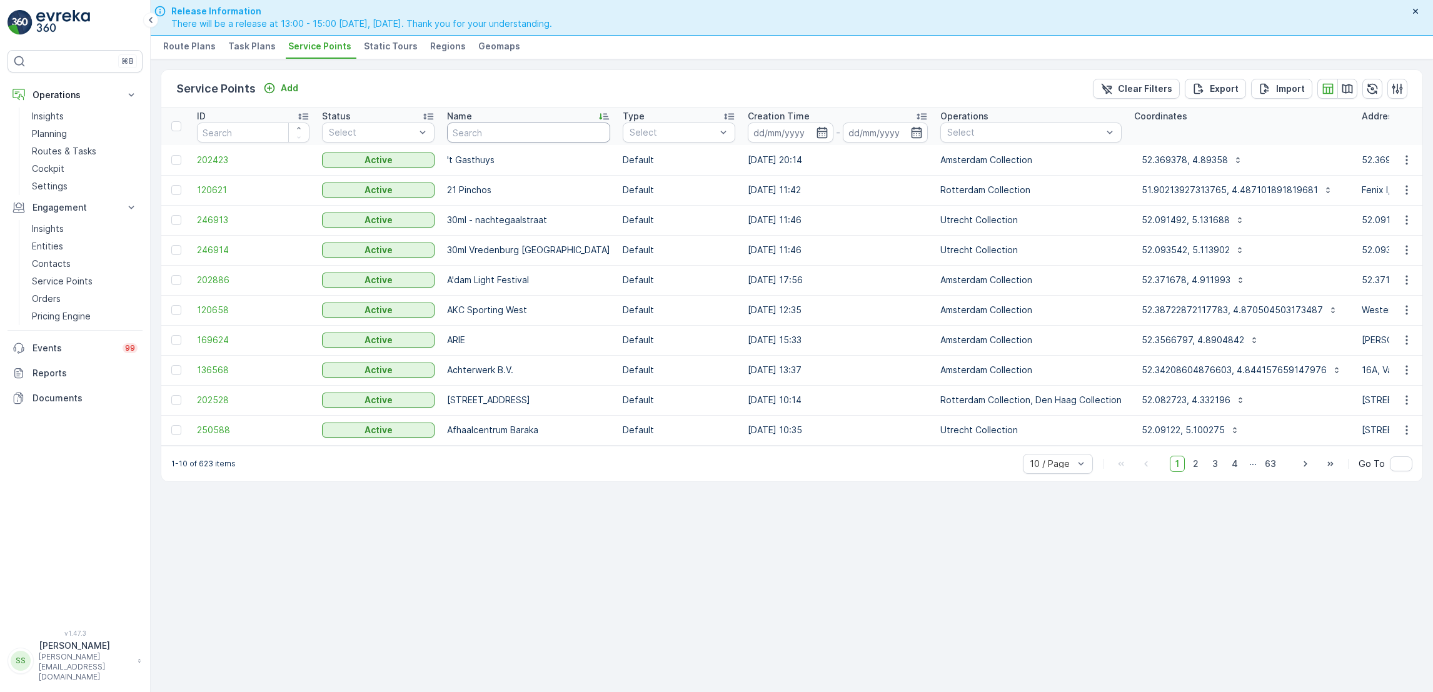
click at [512, 128] on input "text" at bounding box center [528, 133] width 163 height 20
type input "qeet"
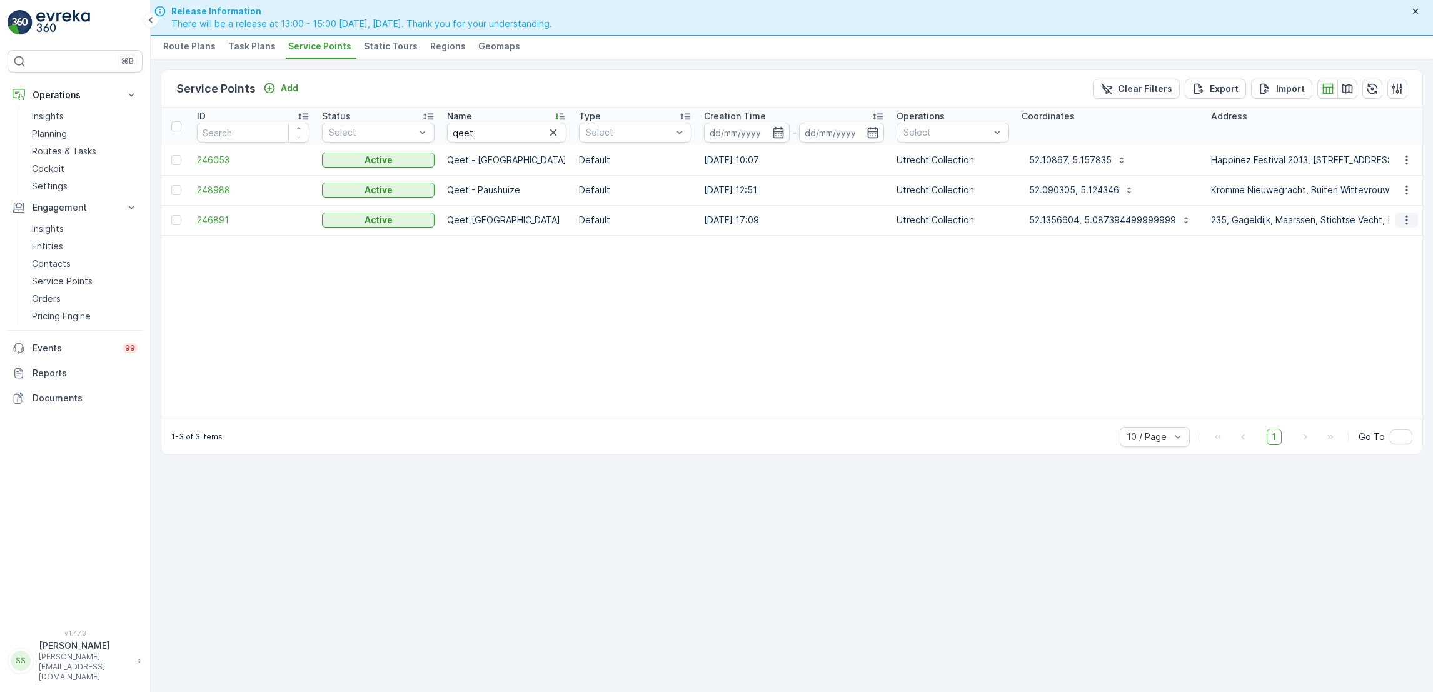
click at [1406, 213] on button "button" at bounding box center [1407, 220] width 23 height 15
click at [1390, 251] on span "Edit Service Point" at bounding box center [1370, 256] width 75 height 13
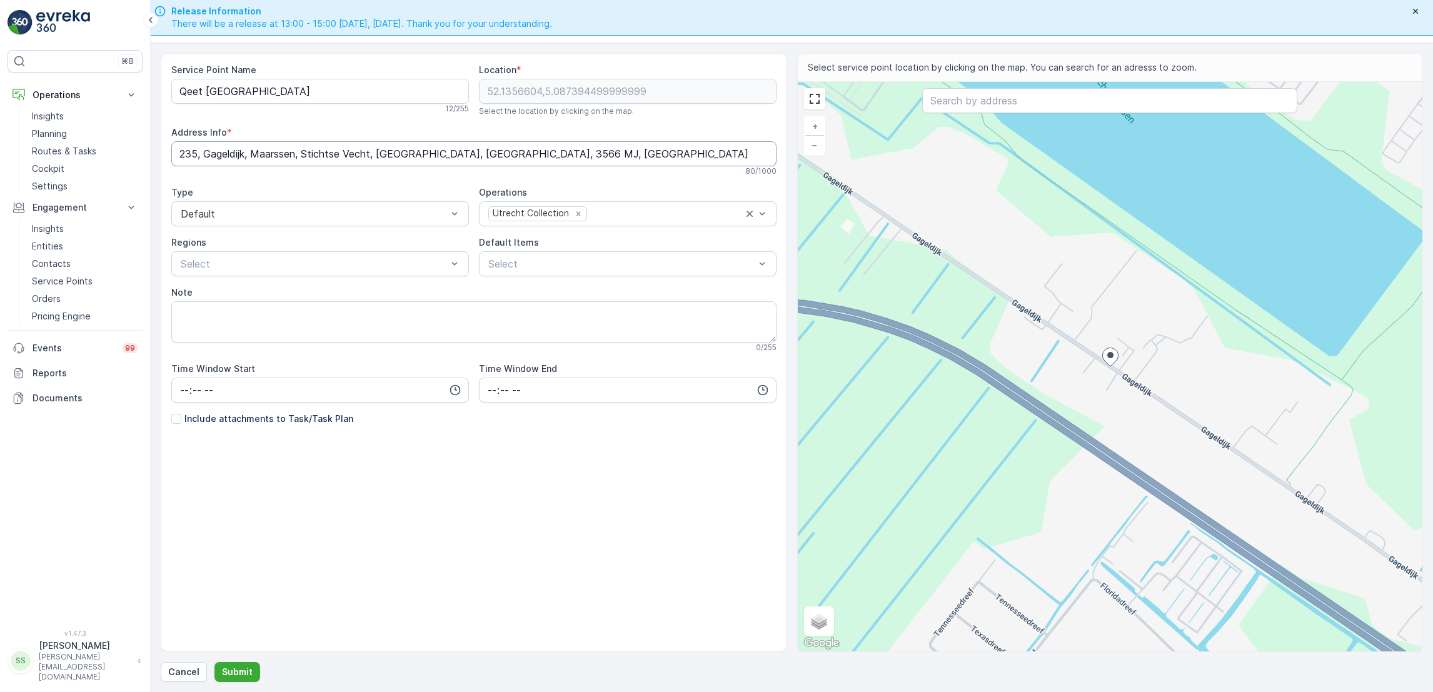
click at [189, 154] on Info "235, Gageldijk, Maarssen, Stichtse Vecht, Utrecht, Nederland, 3566 MJ, Nederland" at bounding box center [473, 153] width 605 height 25
type Info "225, Gageldijk, Maarssen, Stichtse Vecht, Utrecht, Nederland, 3566 MJ, Nederland"
click at [233, 668] on p "Submit" at bounding box center [237, 672] width 31 height 13
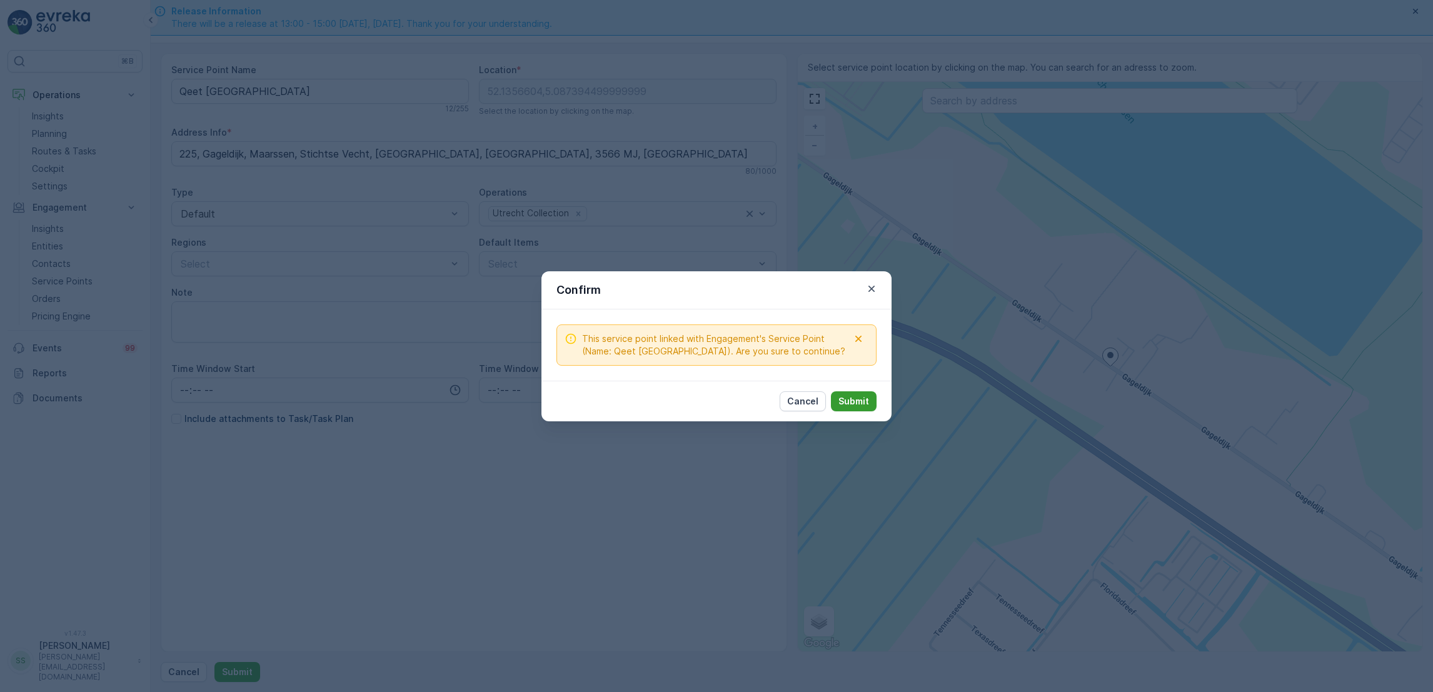
click at [854, 406] on p "Submit" at bounding box center [854, 401] width 31 height 13
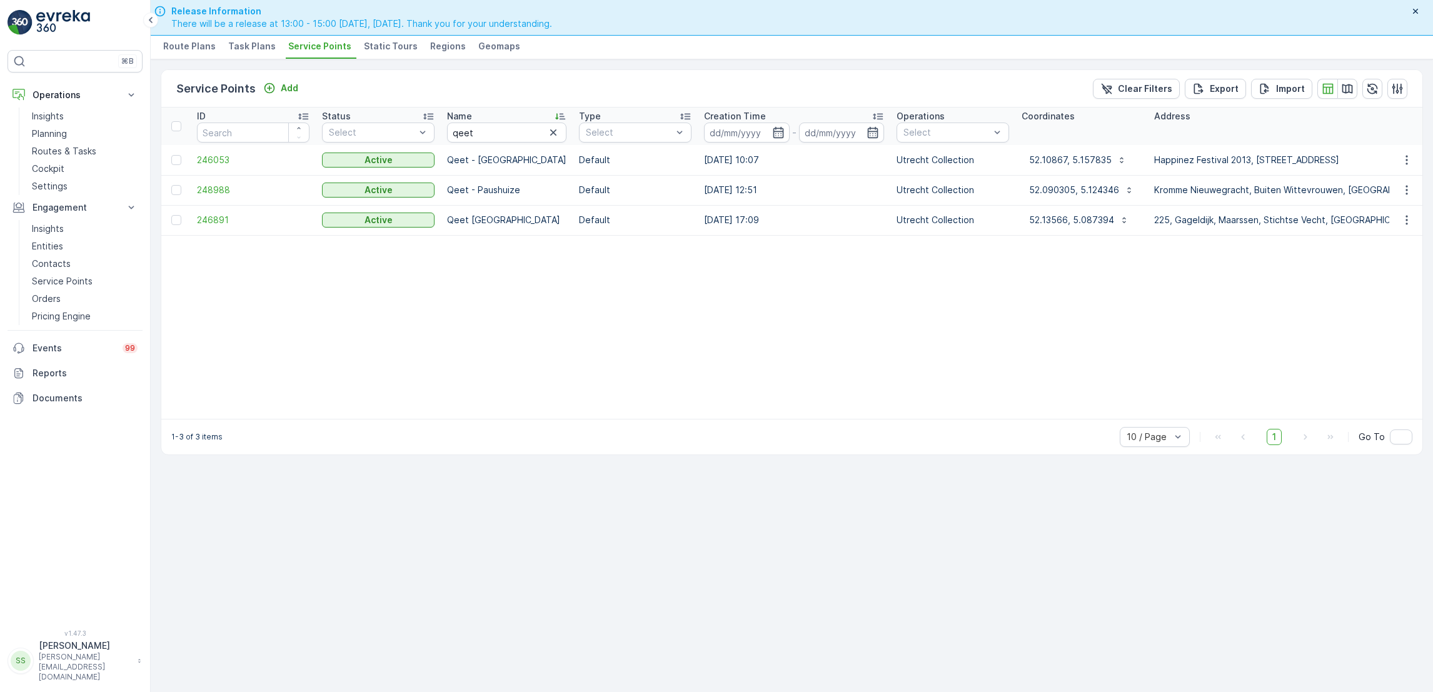
click at [314, 43] on span "Service Points" at bounding box center [319, 46] width 63 height 13
click at [238, 45] on span "Task Plans" at bounding box center [252, 46] width 48 height 13
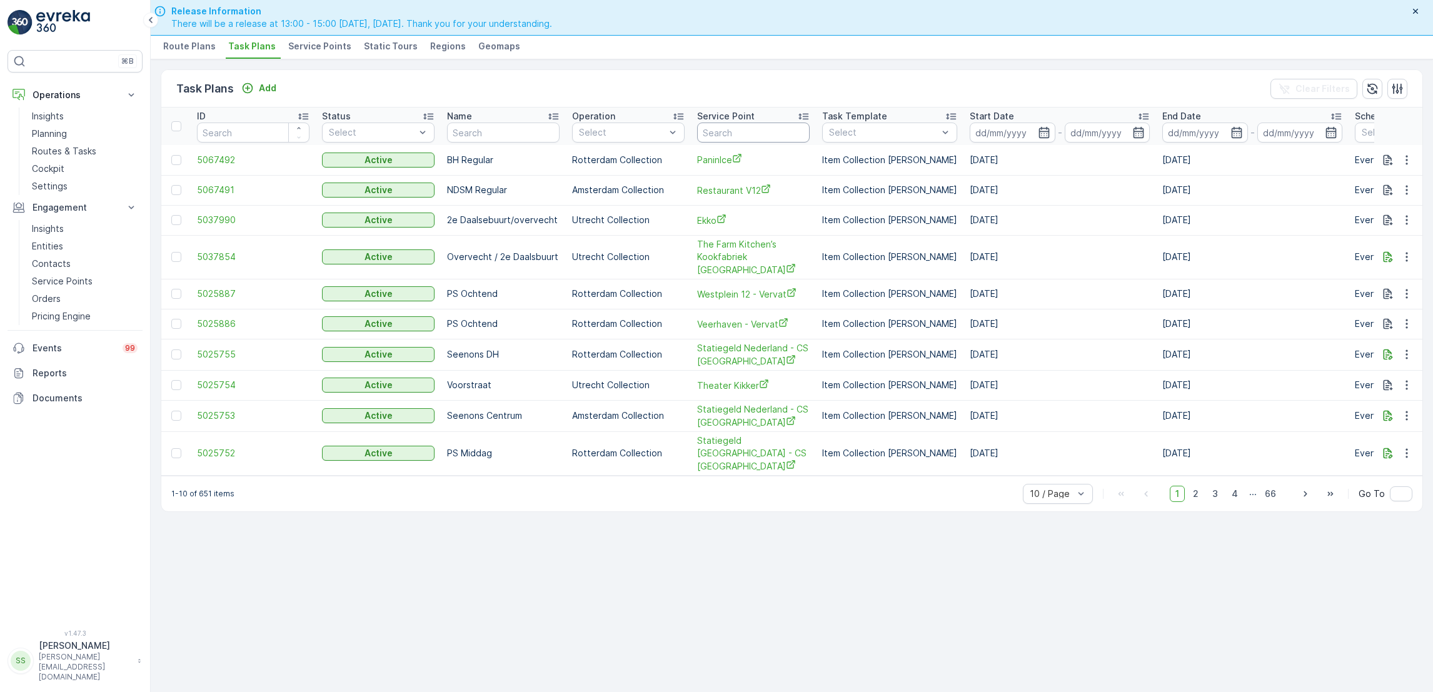
click at [756, 132] on input "text" at bounding box center [753, 133] width 113 height 20
type input "riverba"
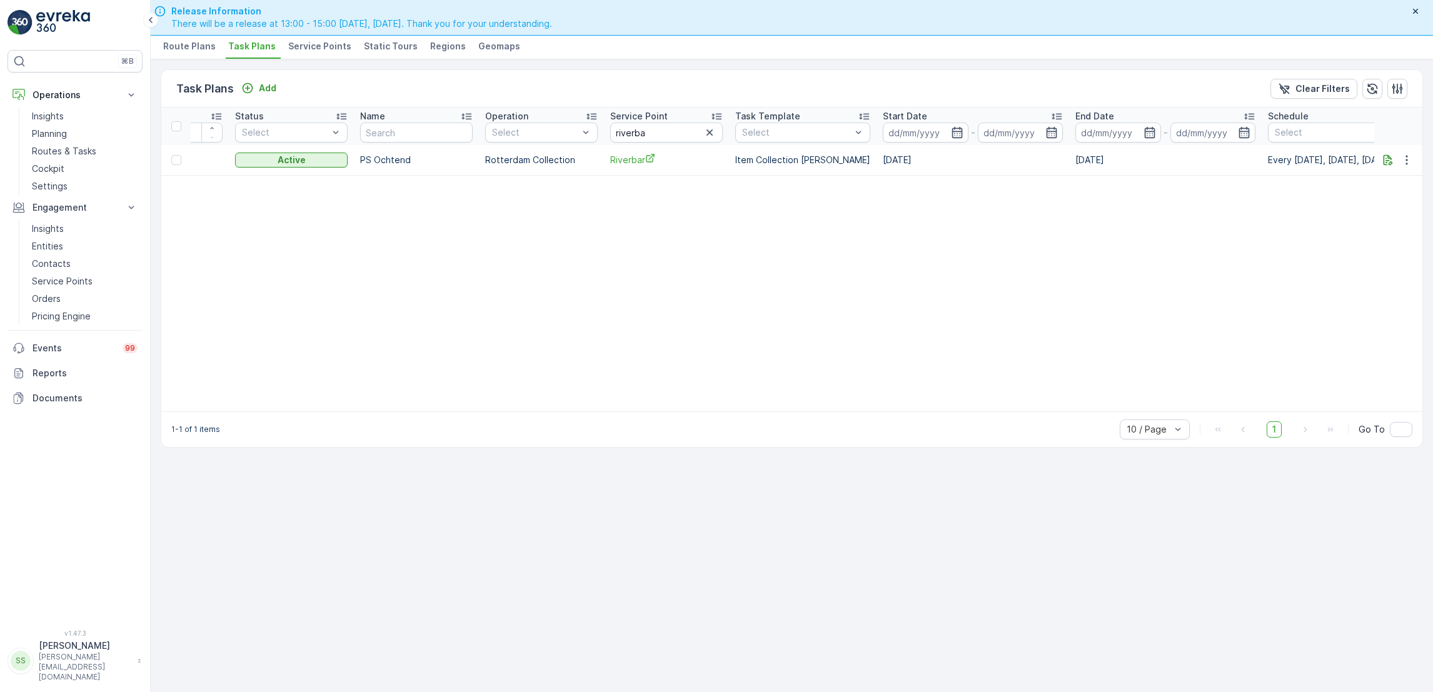
scroll to position [0, 74]
click at [62, 153] on p "Routes & Tasks" at bounding box center [64, 151] width 64 height 13
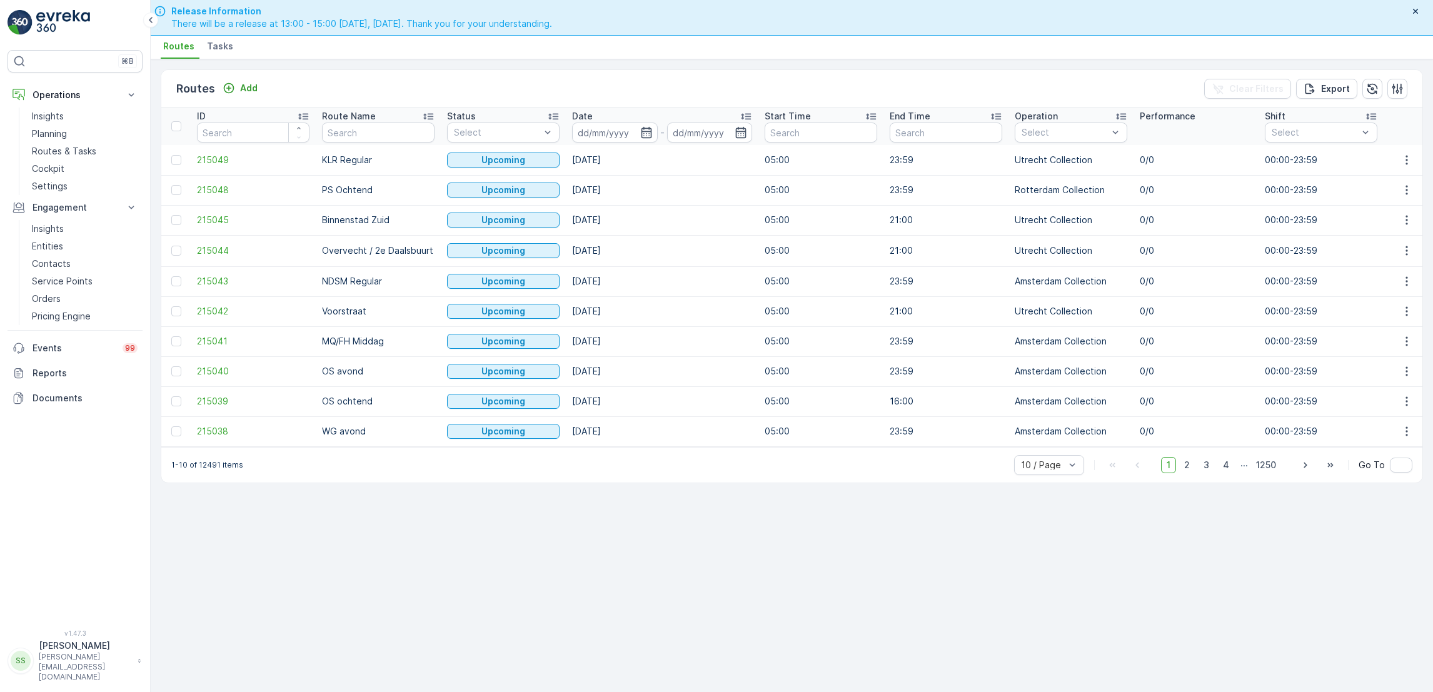
click at [233, 50] on li "Tasks" at bounding box center [221, 48] width 34 height 21
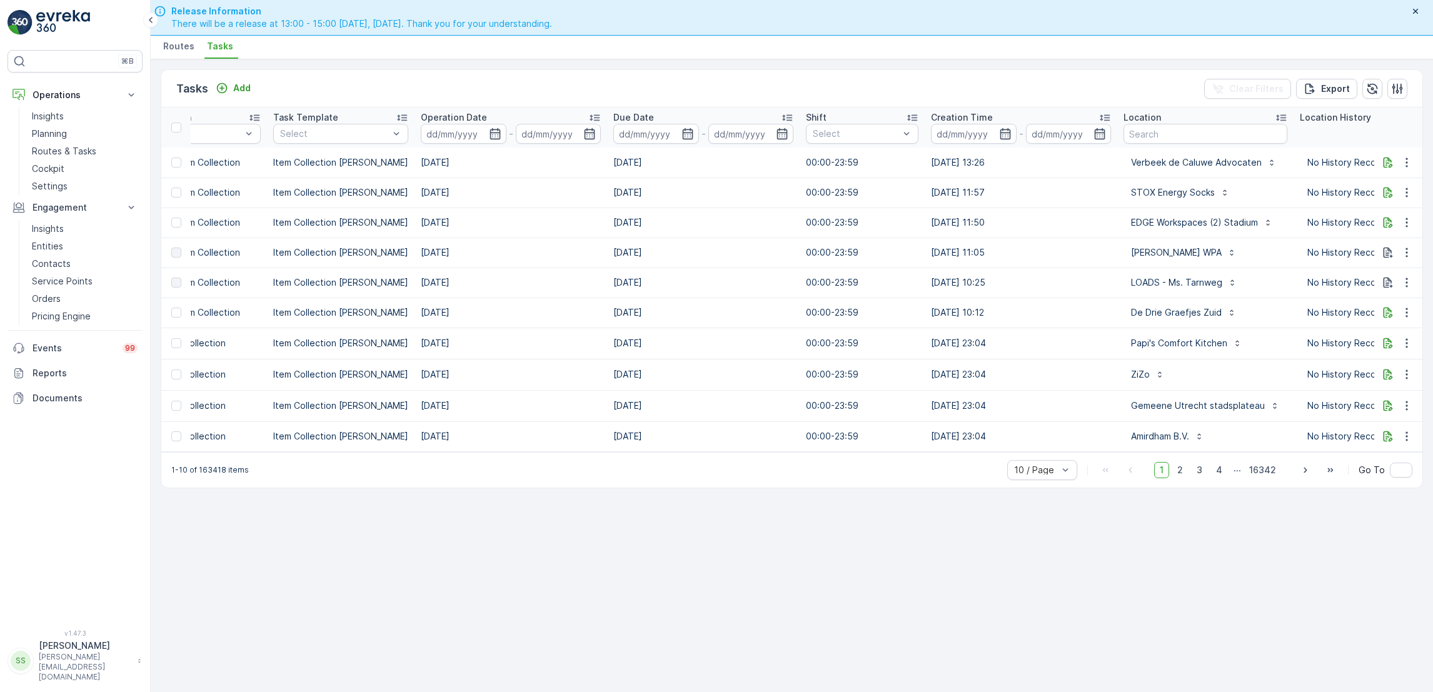
scroll to position [0, 300]
click at [1139, 135] on input "text" at bounding box center [1205, 134] width 164 height 20
type input "riverb"
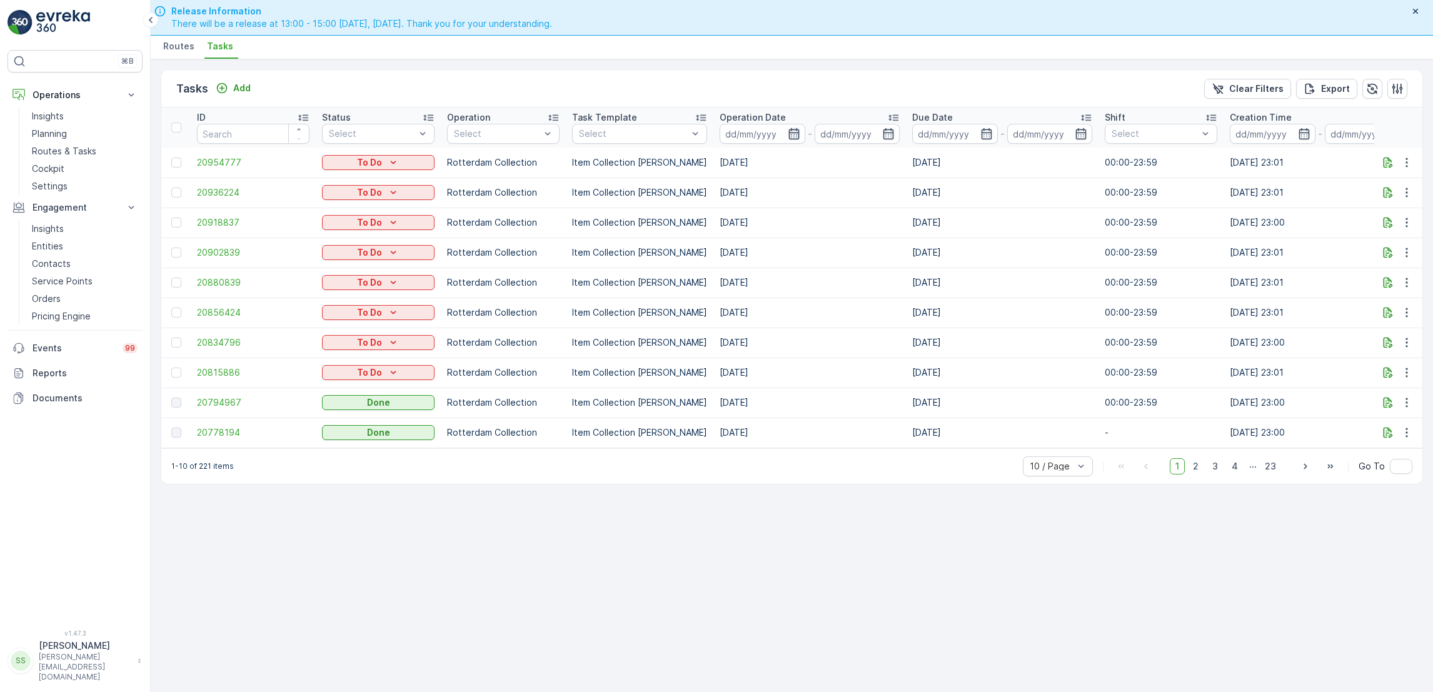
click at [789, 134] on icon "button" at bounding box center [794, 133] width 11 height 11
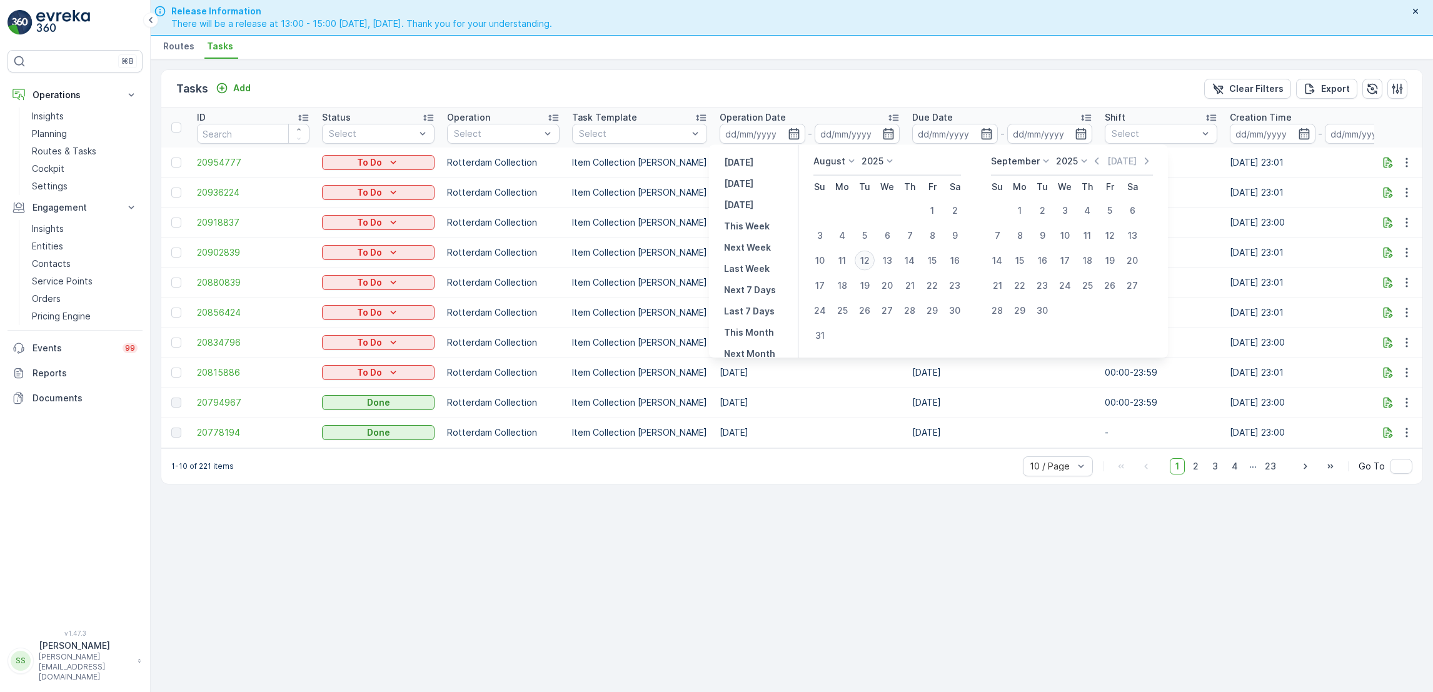
click at [866, 255] on div "12" at bounding box center [865, 261] width 20 height 20
type input "[DATE]"
click at [866, 255] on div "12" at bounding box center [865, 261] width 20 height 20
type input "[DATE]"
click at [866, 255] on div "12" at bounding box center [865, 261] width 20 height 20
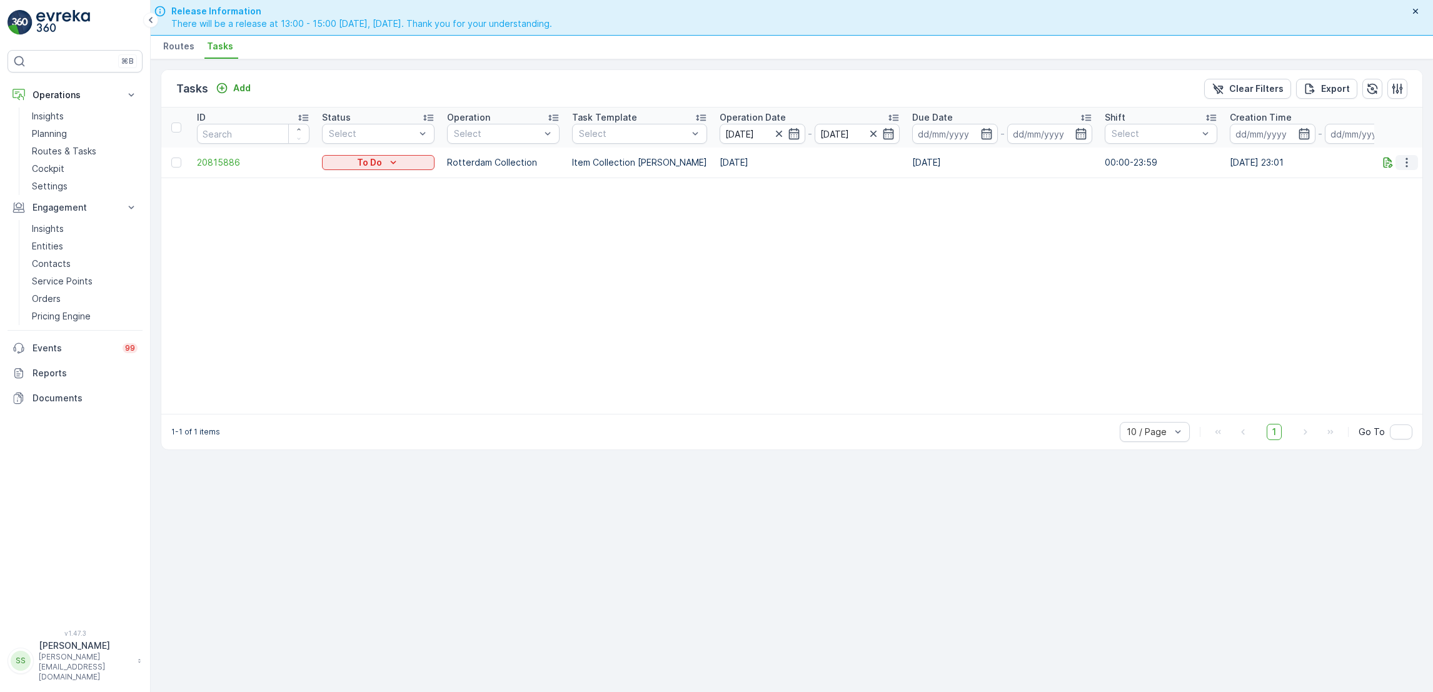
click at [1405, 164] on icon "button" at bounding box center [1407, 162] width 13 height 13
click at [1398, 177] on span "See More Details" at bounding box center [1380, 180] width 73 height 13
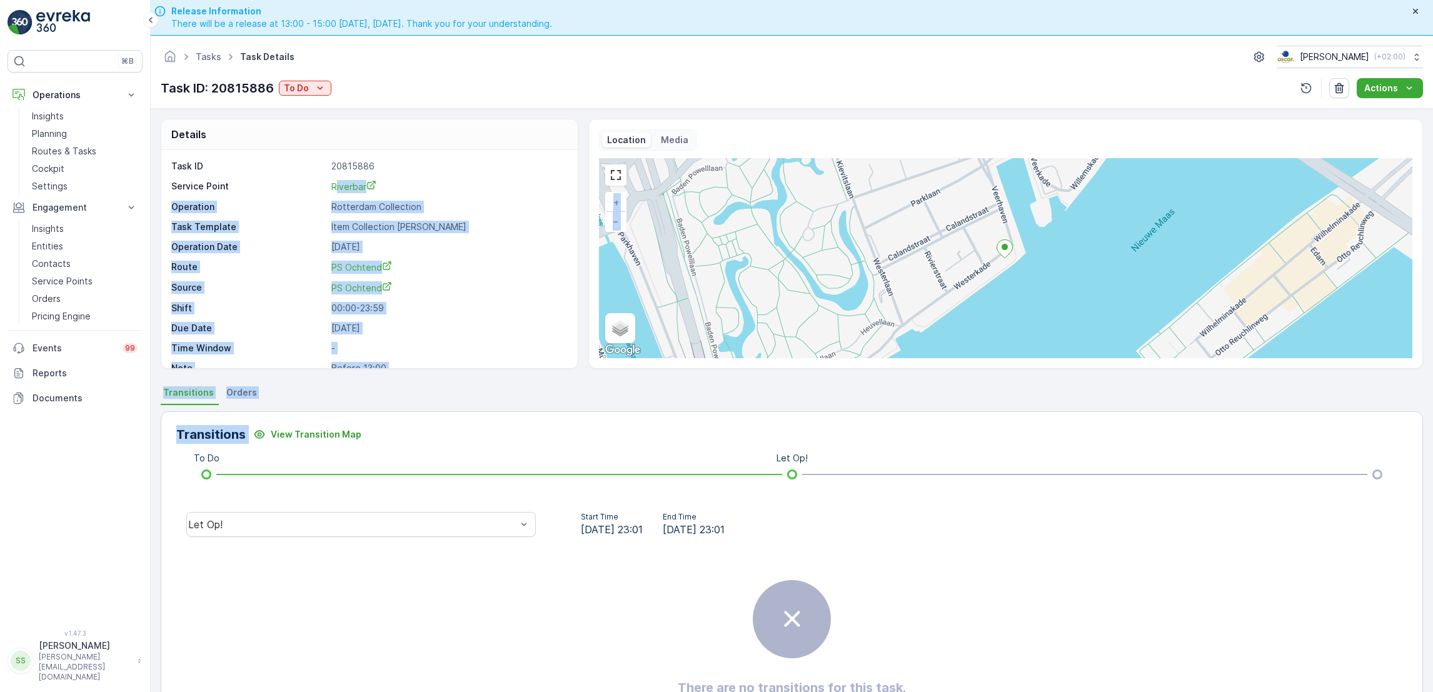
drag, startPoint x: 314, startPoint y: 421, endPoint x: 338, endPoint y: 179, distance: 243.2
click at [338, 179] on div "Details Task ID 20815886 Service Point Riverbar Operation Rotterdam Collection …" at bounding box center [792, 418] width 1283 height 619
drag, startPoint x: 338, startPoint y: 179, endPoint x: 321, endPoint y: 88, distance: 93.0
click at [321, 88] on icon "To Do" at bounding box center [320, 88] width 13 height 13
click at [313, 143] on div "Done" at bounding box center [320, 142] width 79 height 18
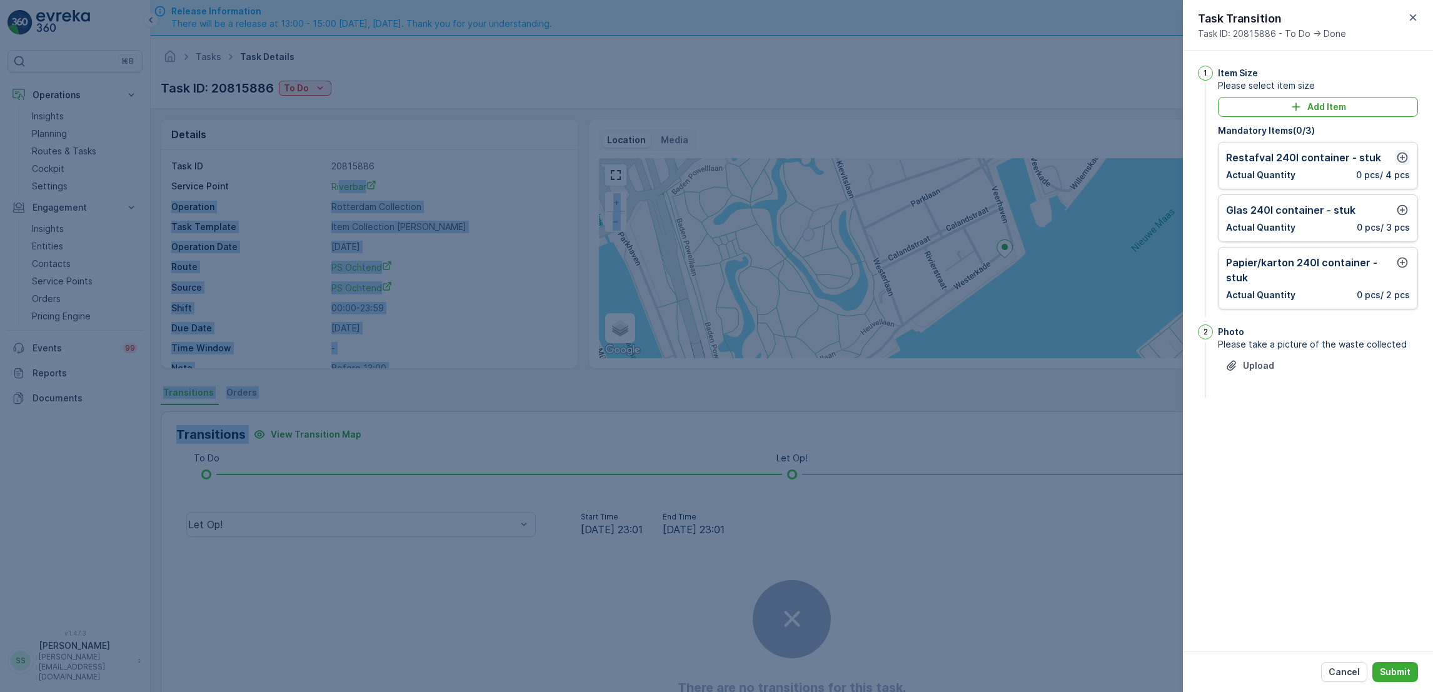
click at [1406, 160] on icon "button" at bounding box center [1403, 158] width 11 height 11
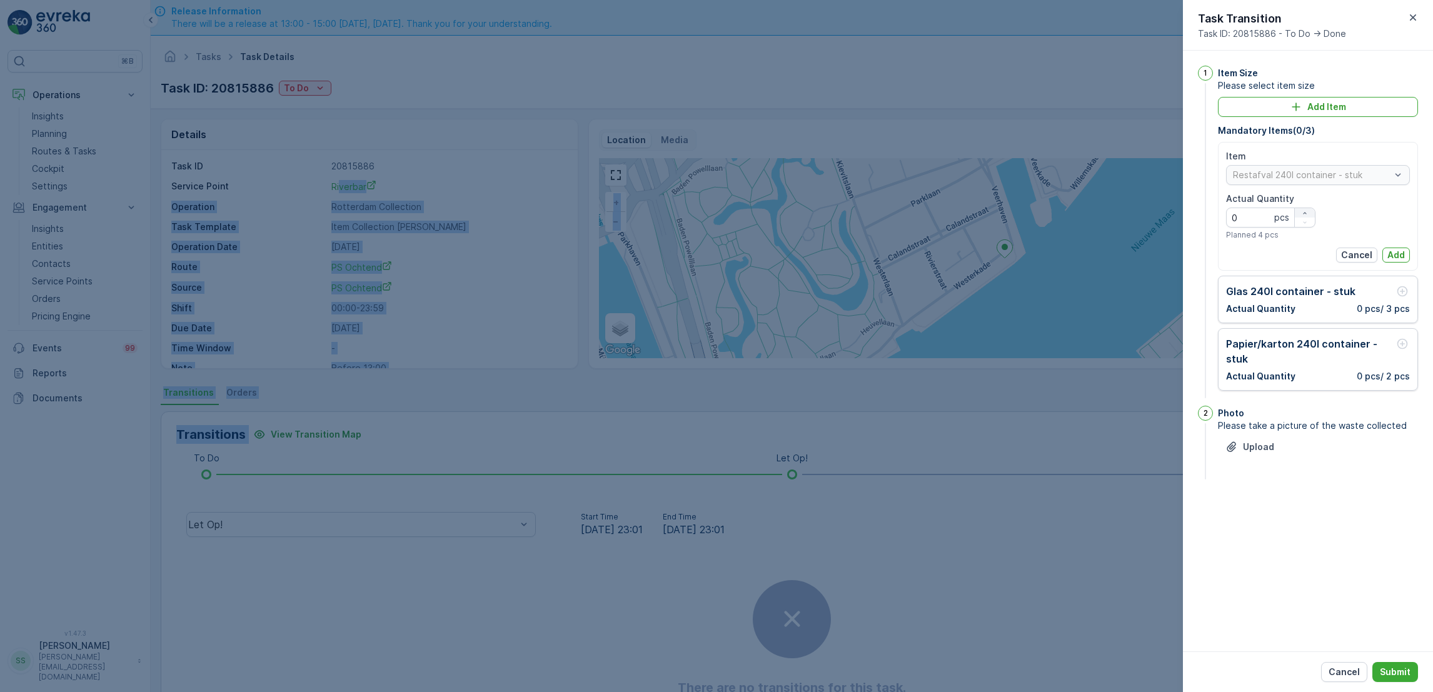
click at [1308, 214] on icon "button" at bounding box center [1305, 213] width 8 height 8
type Quantity "1"
click at [1406, 255] on button "Add" at bounding box center [1397, 255] width 28 height 15
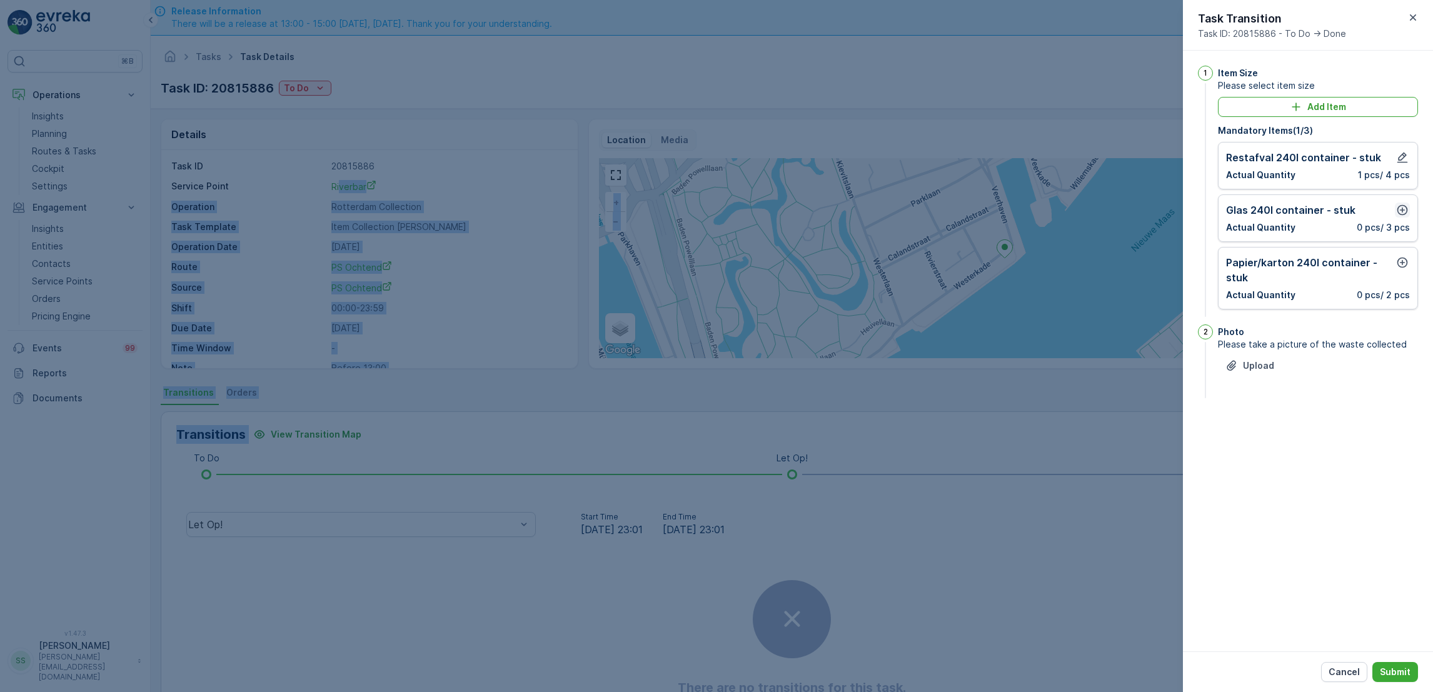
click at [1401, 213] on icon "button" at bounding box center [1402, 210] width 13 height 13
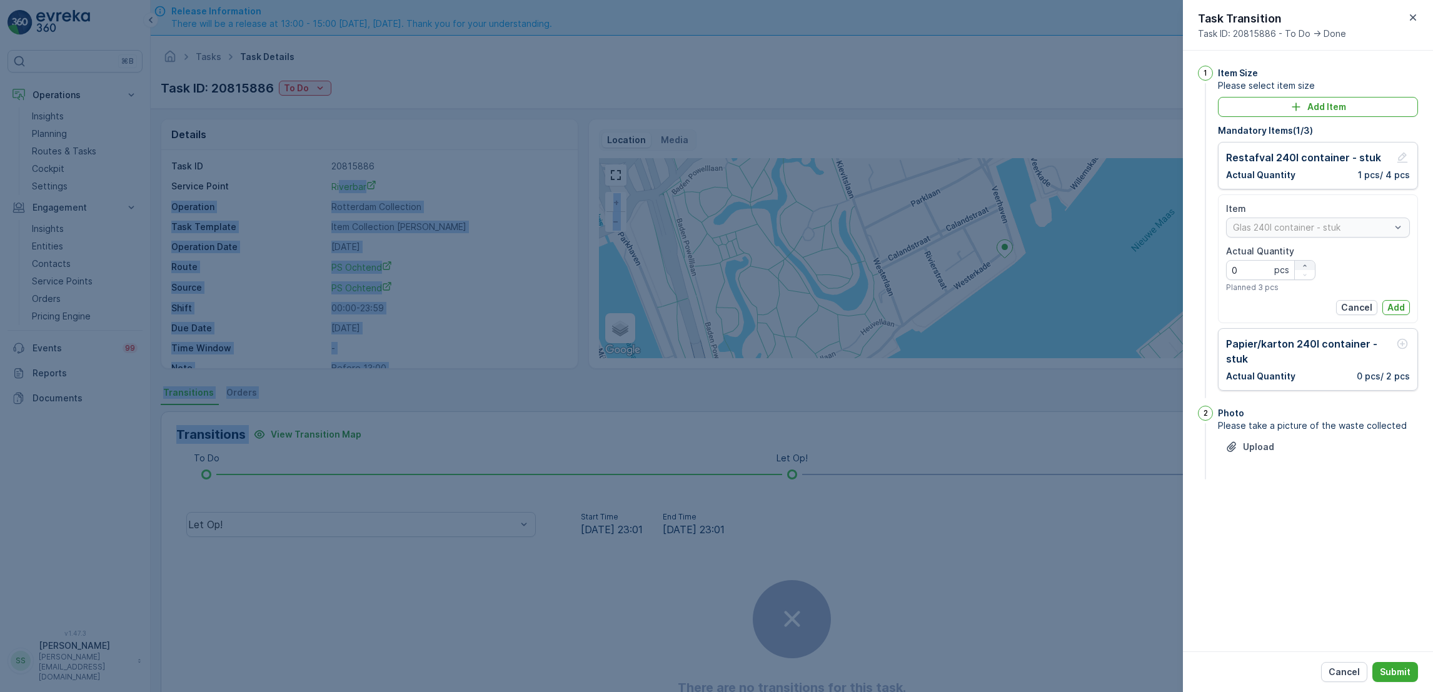
click at [1307, 262] on icon "button" at bounding box center [1305, 266] width 8 height 8
type Quantity "2"
drag, startPoint x: 1307, startPoint y: 261, endPoint x: 1400, endPoint y: 310, distance: 105.2
click at [1400, 310] on p "Add" at bounding box center [1397, 307] width 18 height 13
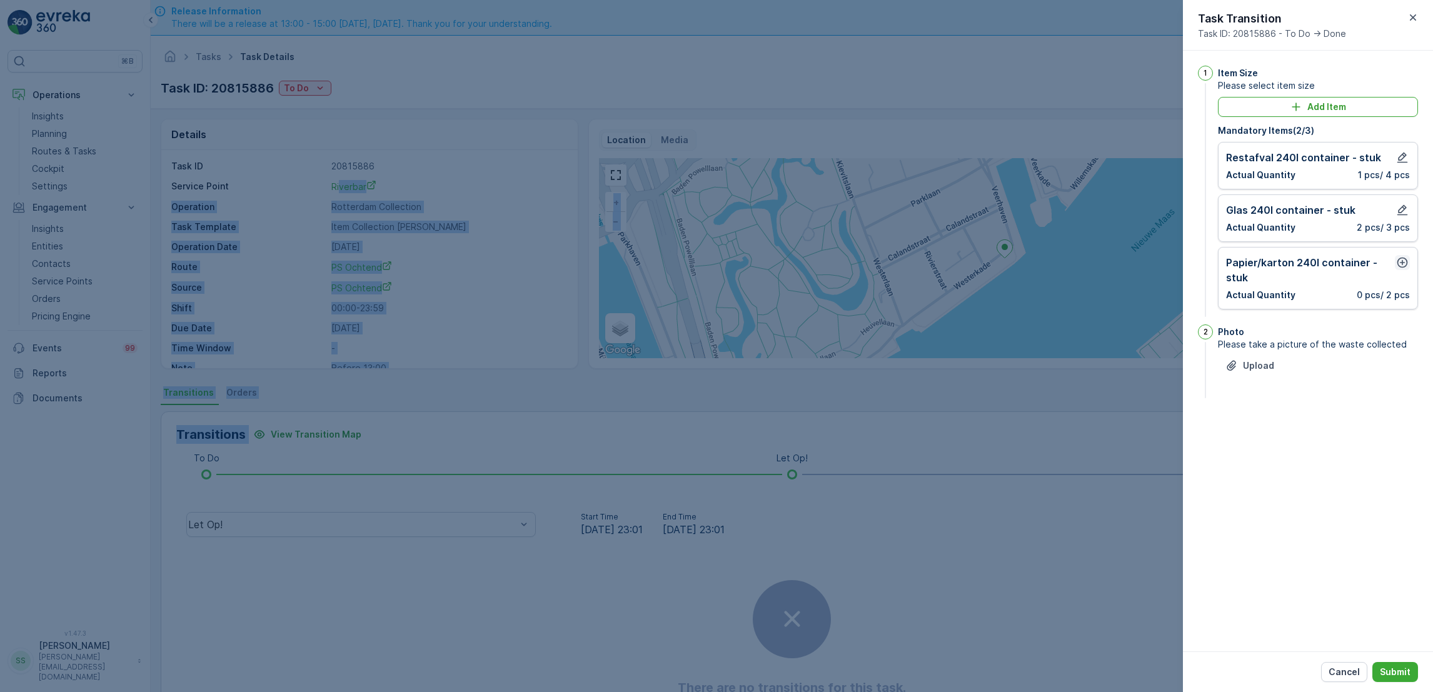
click at [1409, 263] on button "button" at bounding box center [1402, 262] width 15 height 15
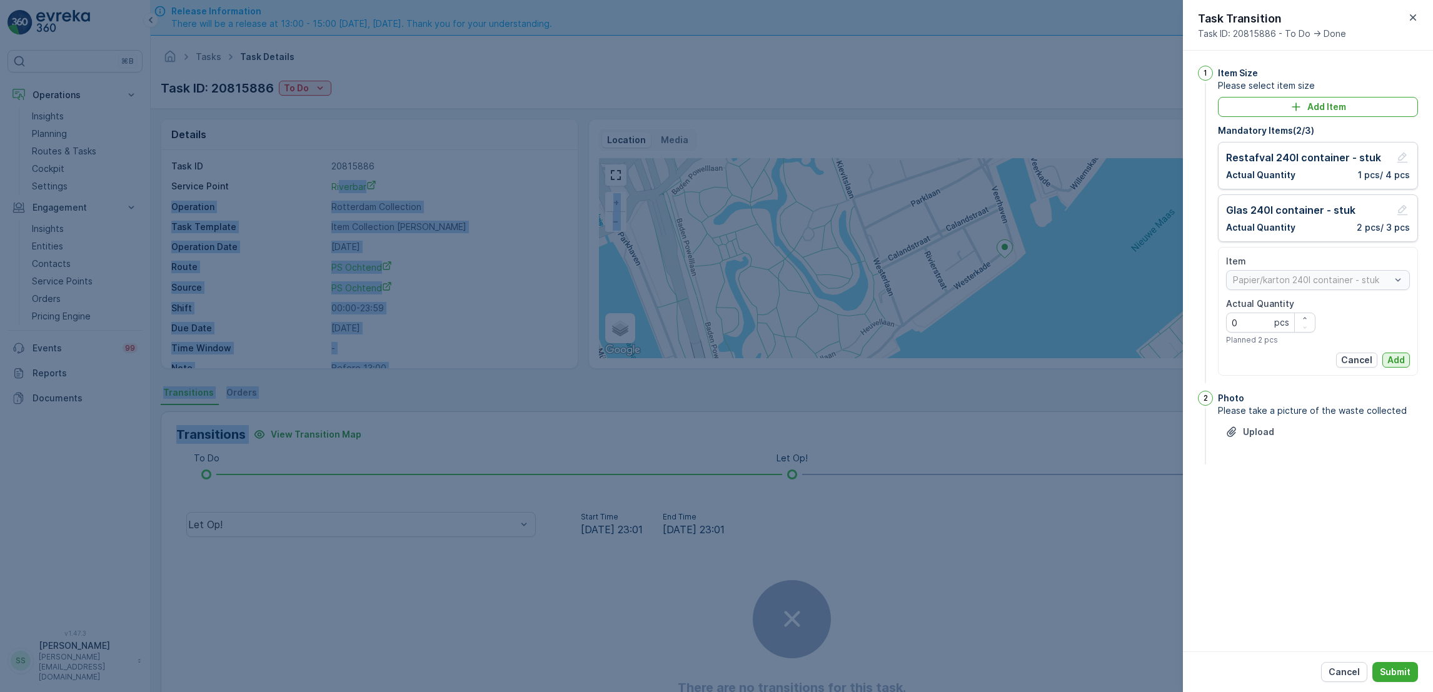
click at [1404, 363] on p "Add" at bounding box center [1397, 360] width 18 height 13
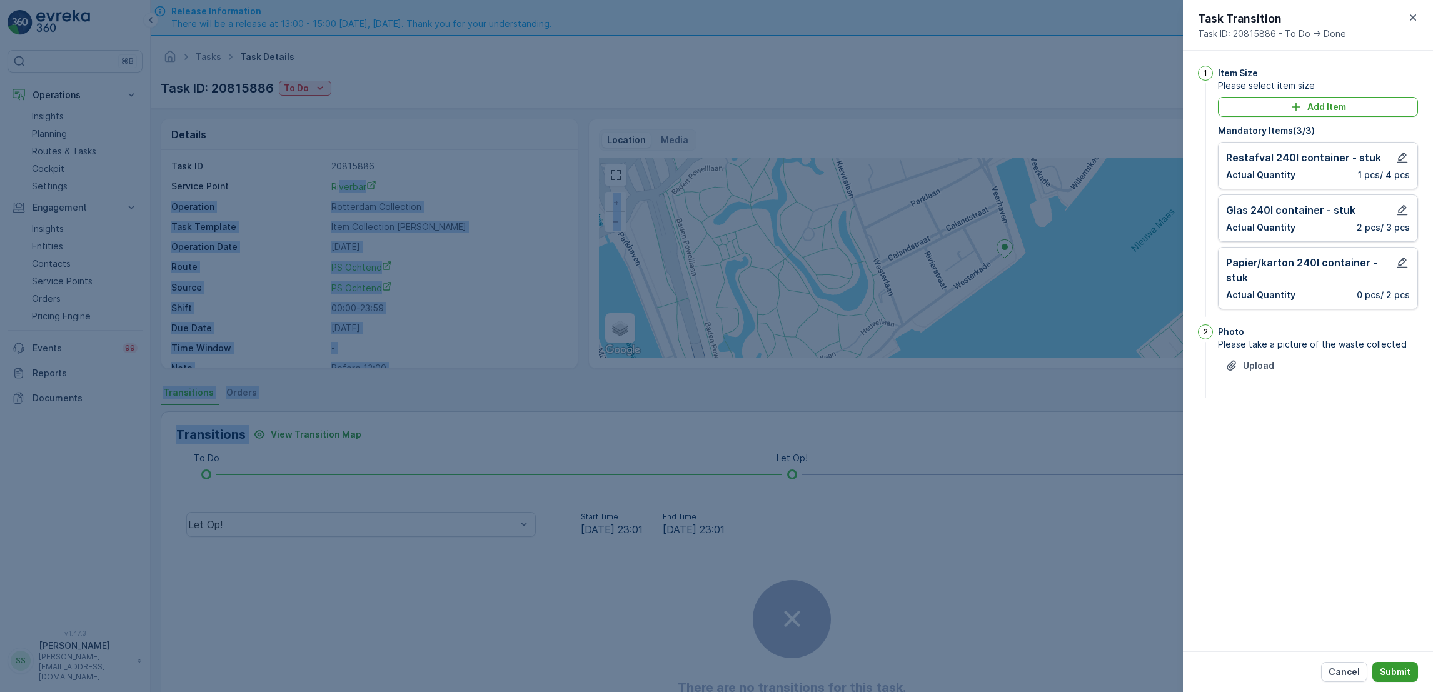
click at [1393, 677] on p "Submit" at bounding box center [1395, 672] width 31 height 13
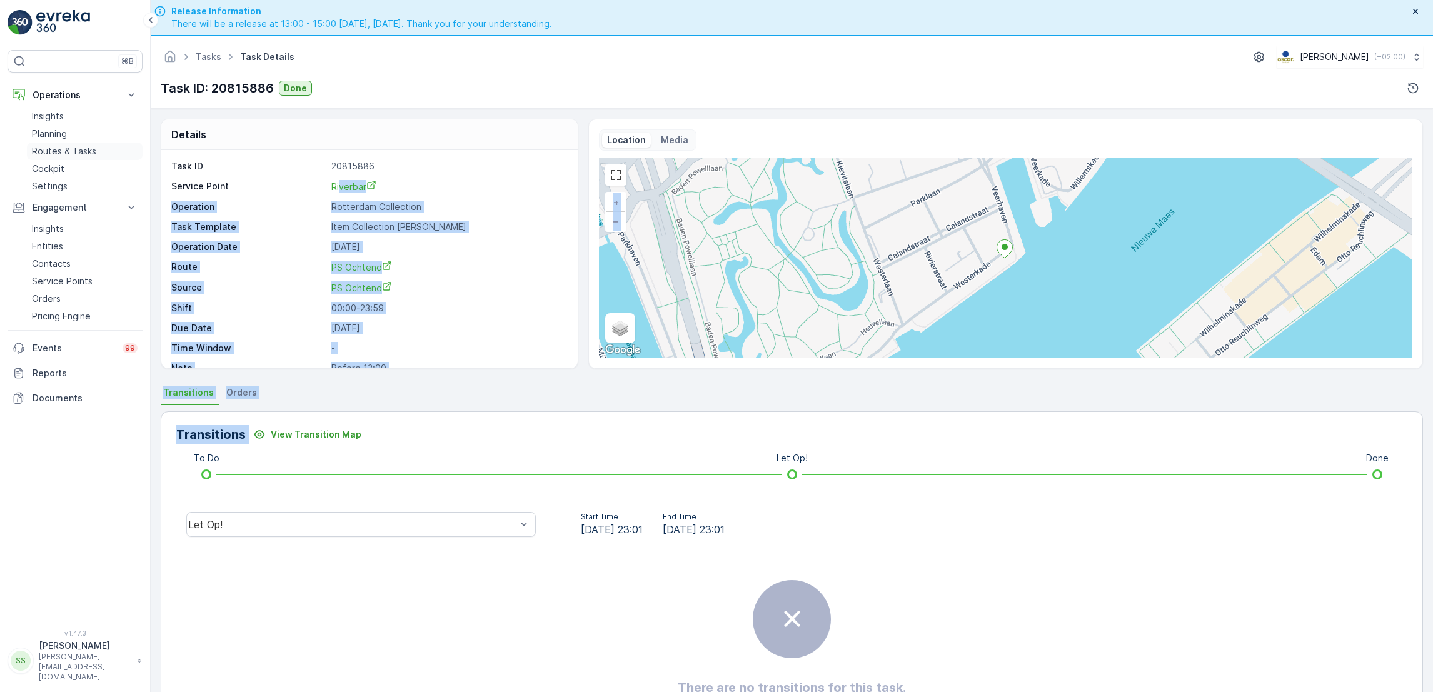
click at [85, 149] on p "Routes & Tasks" at bounding box center [64, 151] width 64 height 13
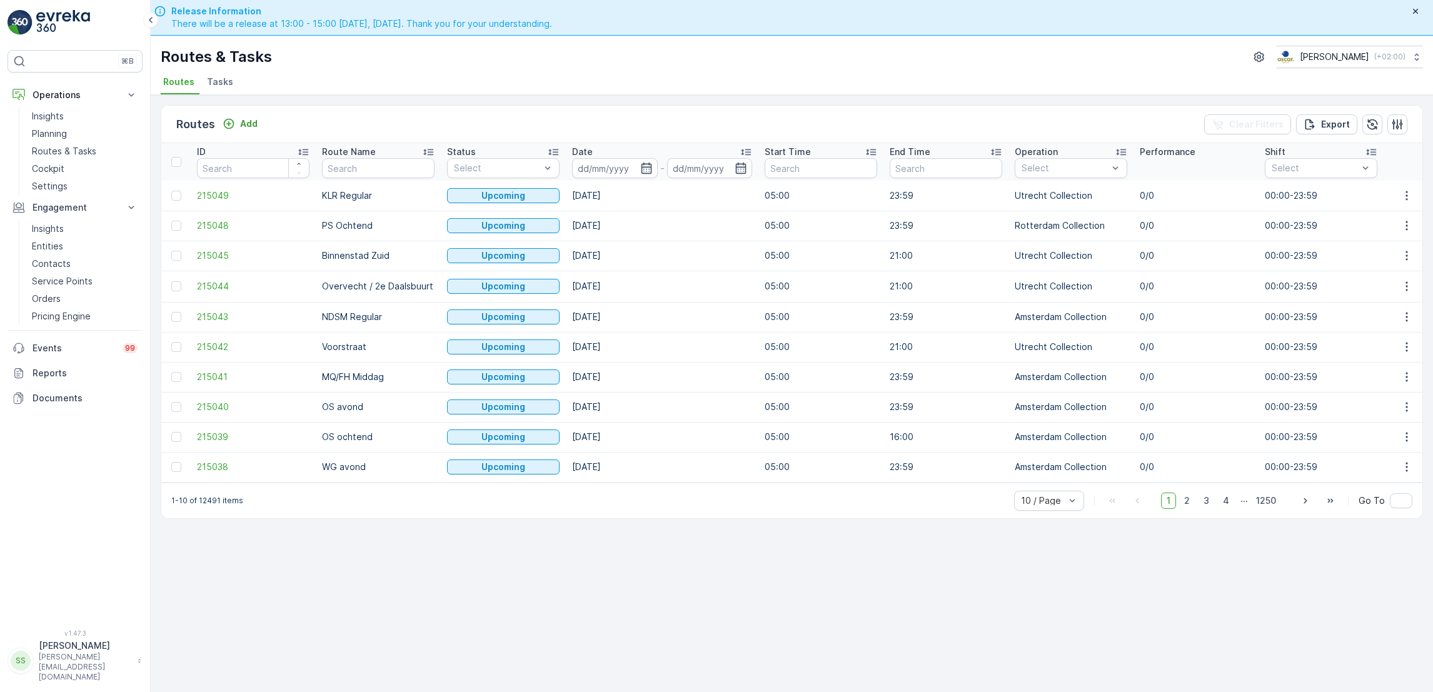
click at [204, 79] on li "Tasks" at bounding box center [221, 83] width 34 height 21
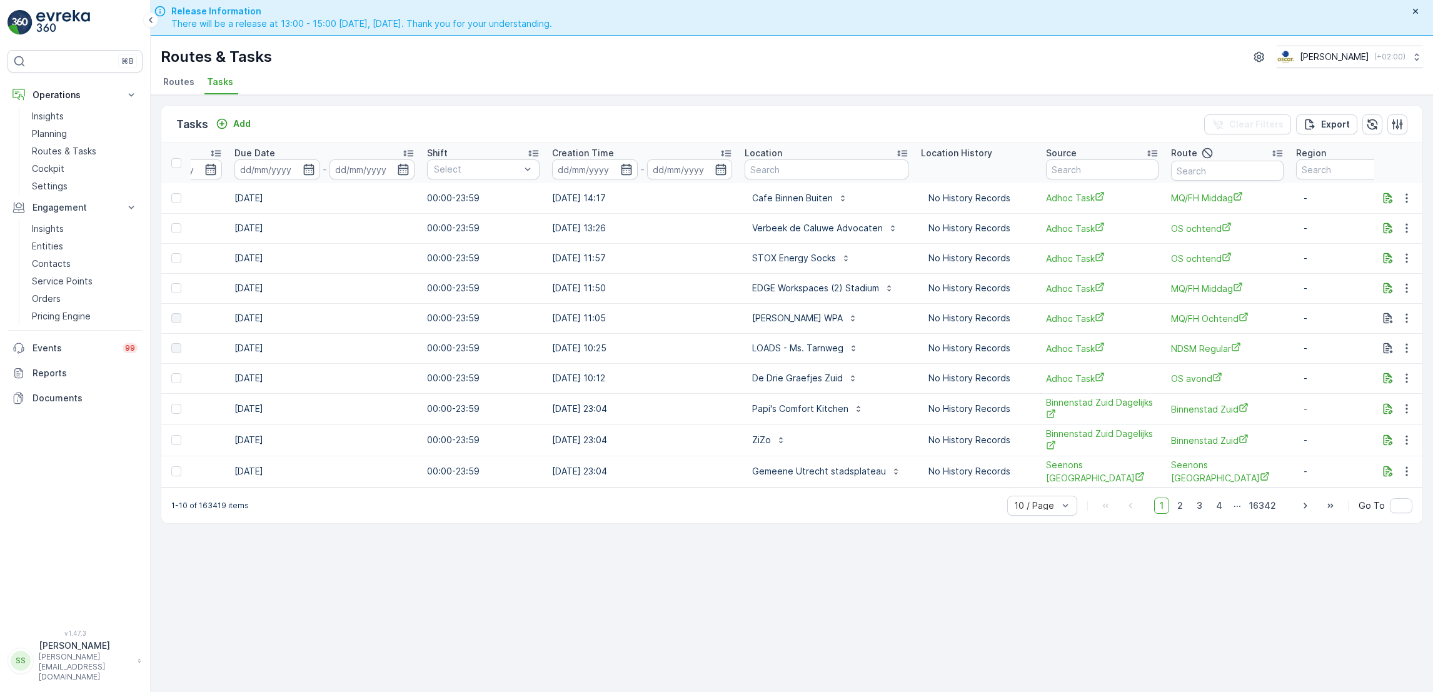
scroll to position [0, 683]
click at [837, 158] on div "Location" at bounding box center [822, 153] width 164 height 13
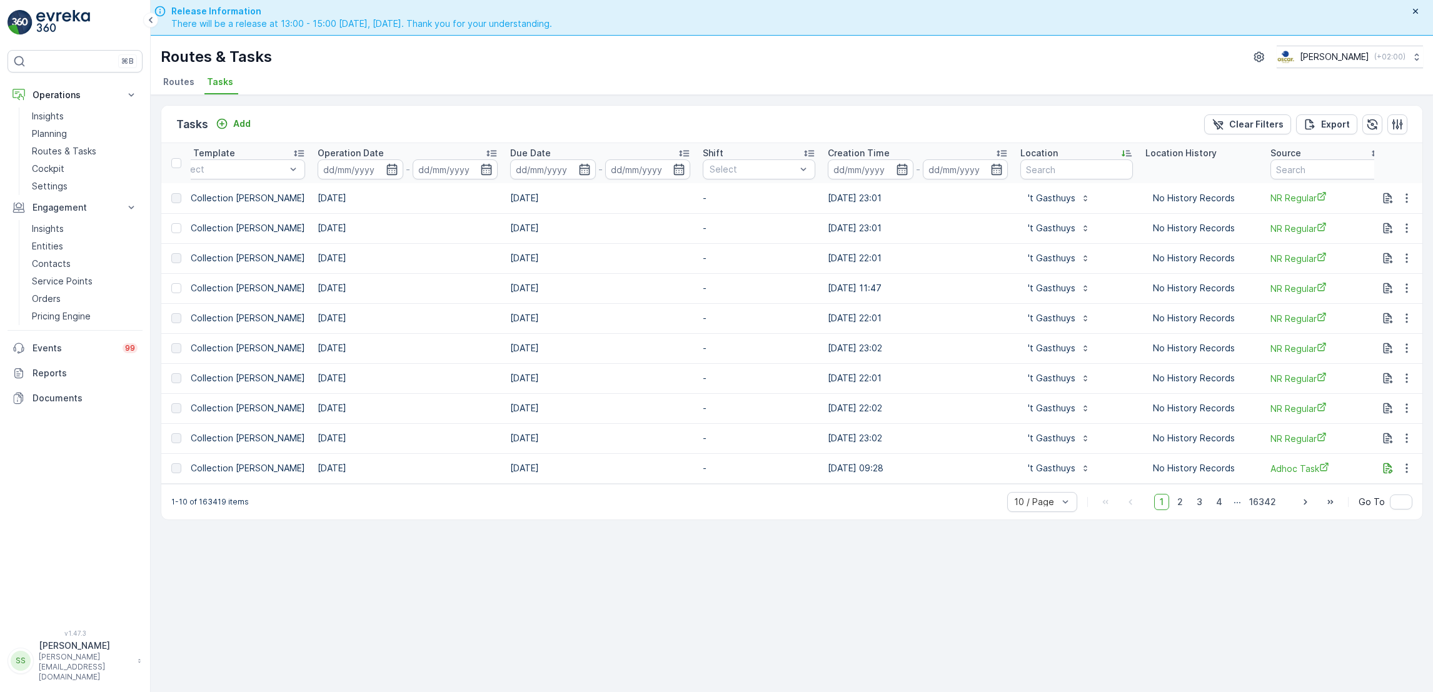
scroll to position [0, 657]
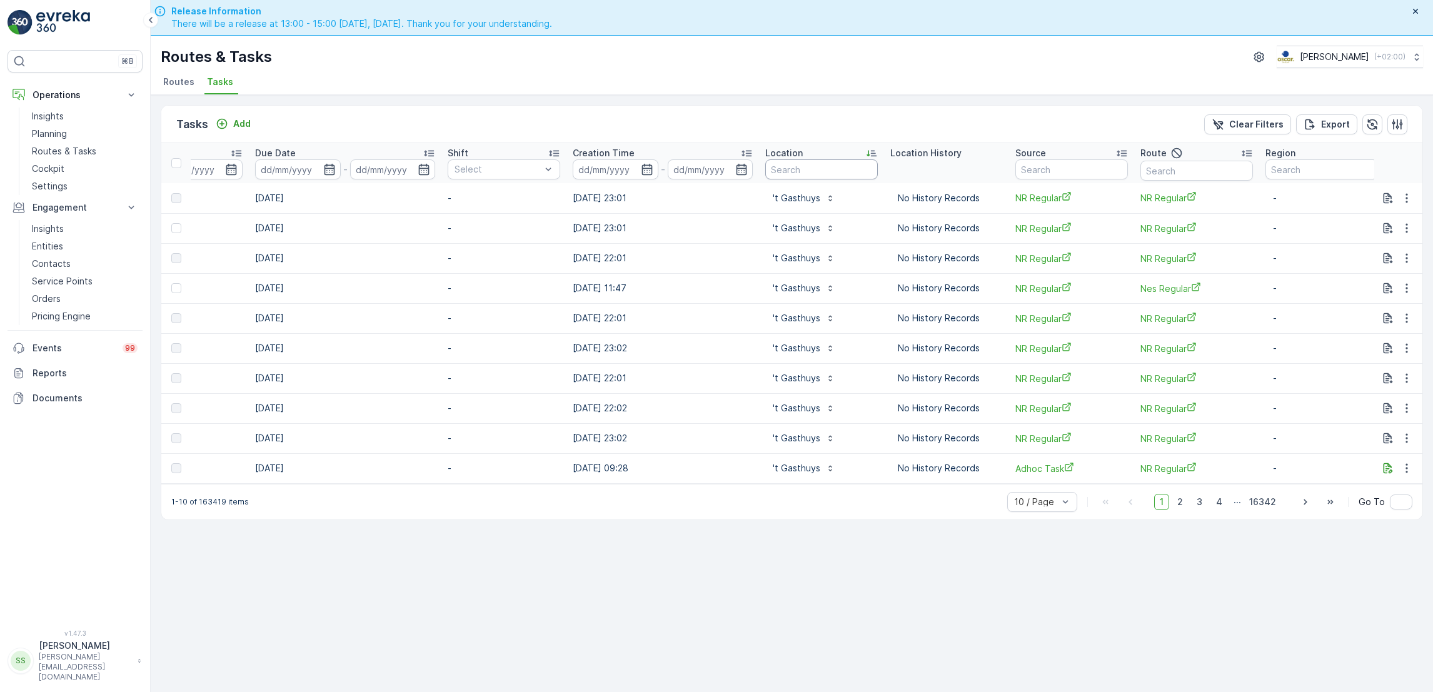
click at [834, 166] on input "text" at bounding box center [821, 169] width 113 height 20
type input "farm kitchen"
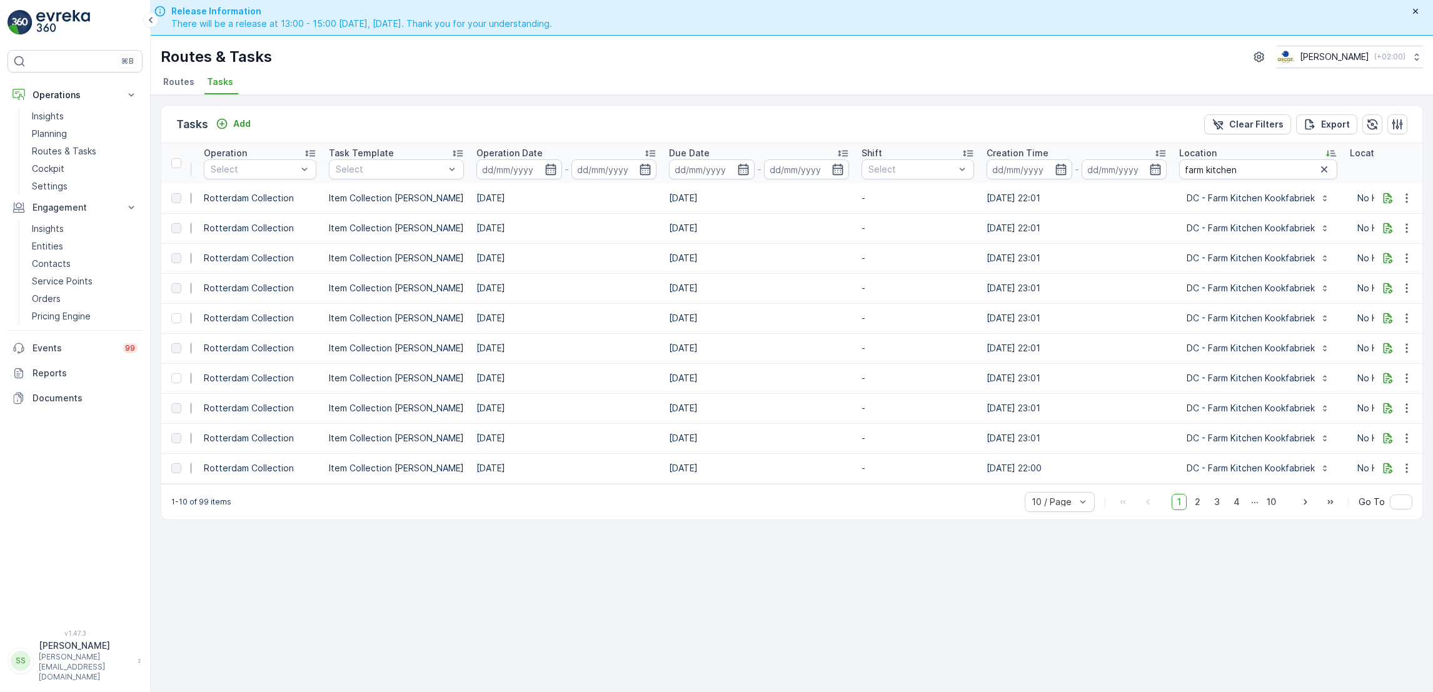
scroll to position [0, 297]
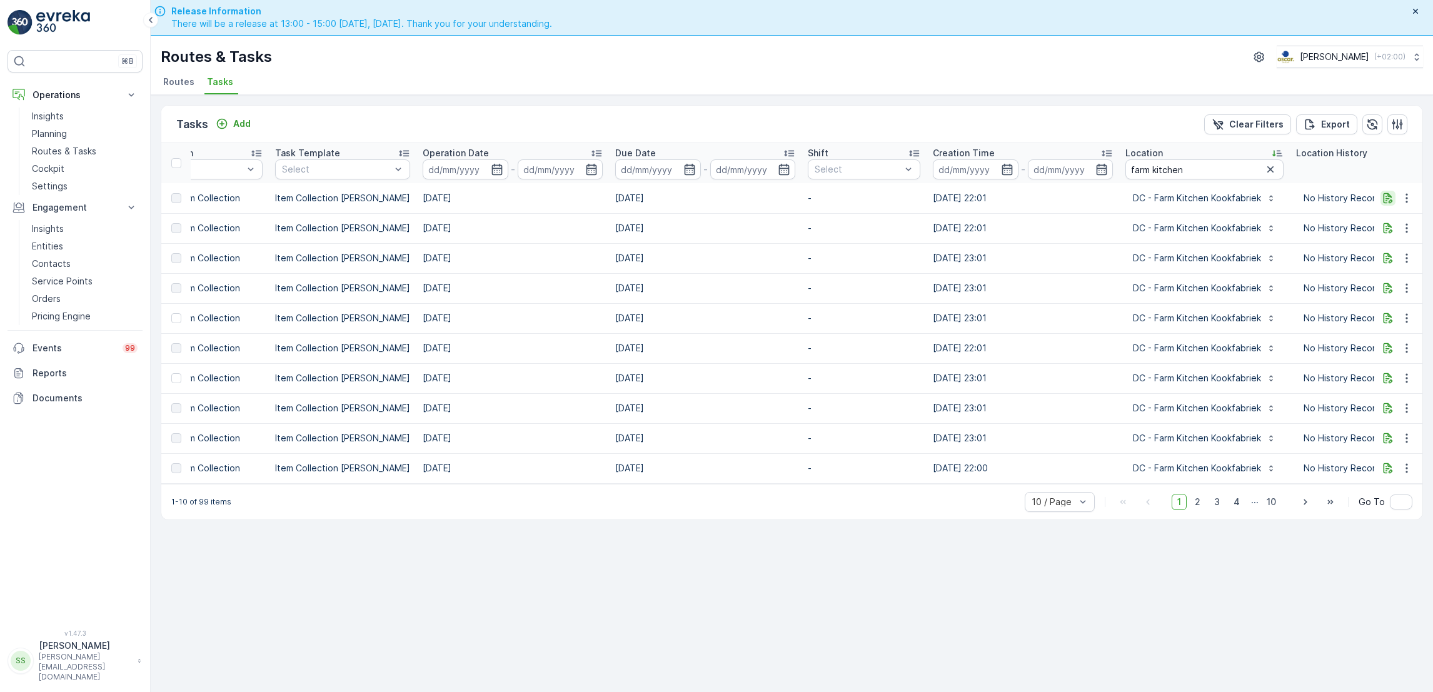
click at [1386, 200] on icon "button" at bounding box center [1388, 198] width 9 height 11
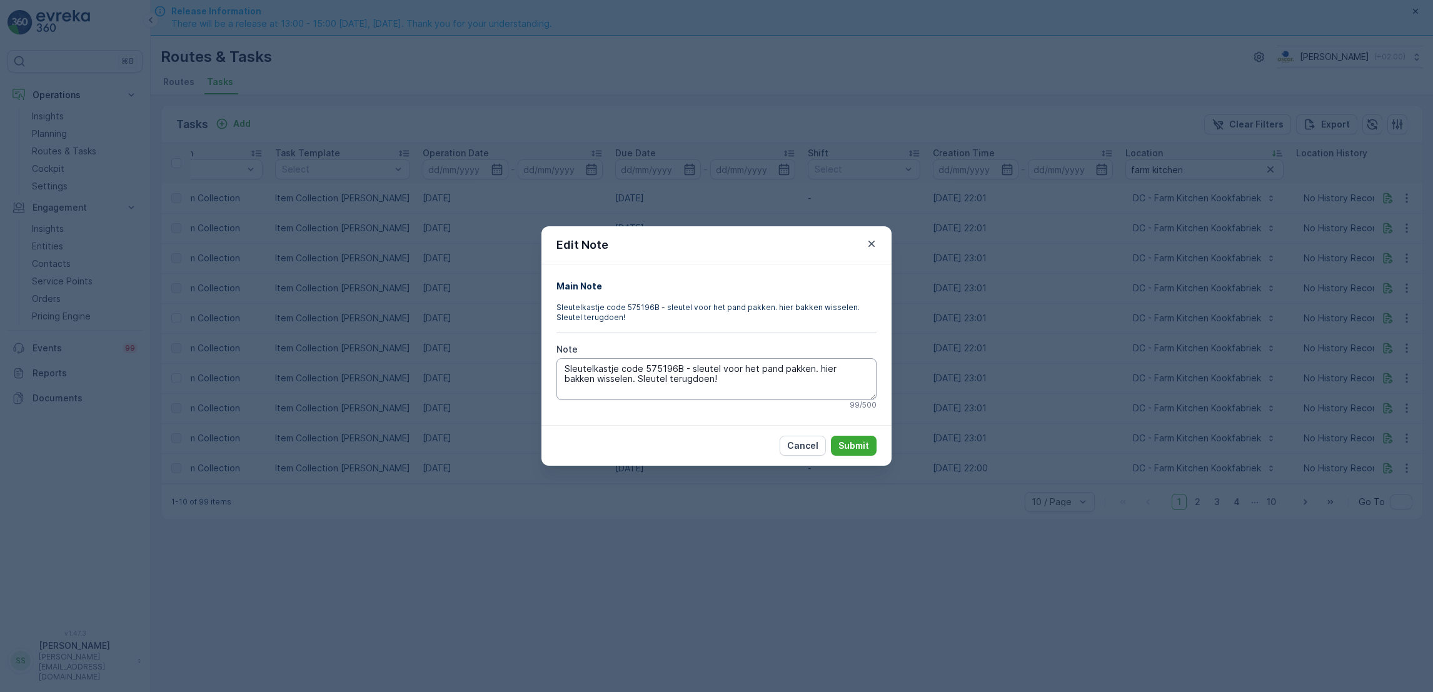
drag, startPoint x: 565, startPoint y: 366, endPoint x: 678, endPoint y: 366, distance: 113.2
click at [678, 366] on textarea "Sleutelkastje code 575196B - sleutel voor het pand pakken. hier bakken wisselen…" at bounding box center [717, 378] width 320 height 41
drag, startPoint x: 688, startPoint y: 375, endPoint x: 543, endPoint y: 365, distance: 144.8
click at [543, 365] on div "Main Note Sleutelkastje code 575196B - sleutel voor het pand pakken. hier bakke…" at bounding box center [717, 345] width 350 height 160
click at [871, 243] on icon "button" at bounding box center [871, 244] width 13 height 13
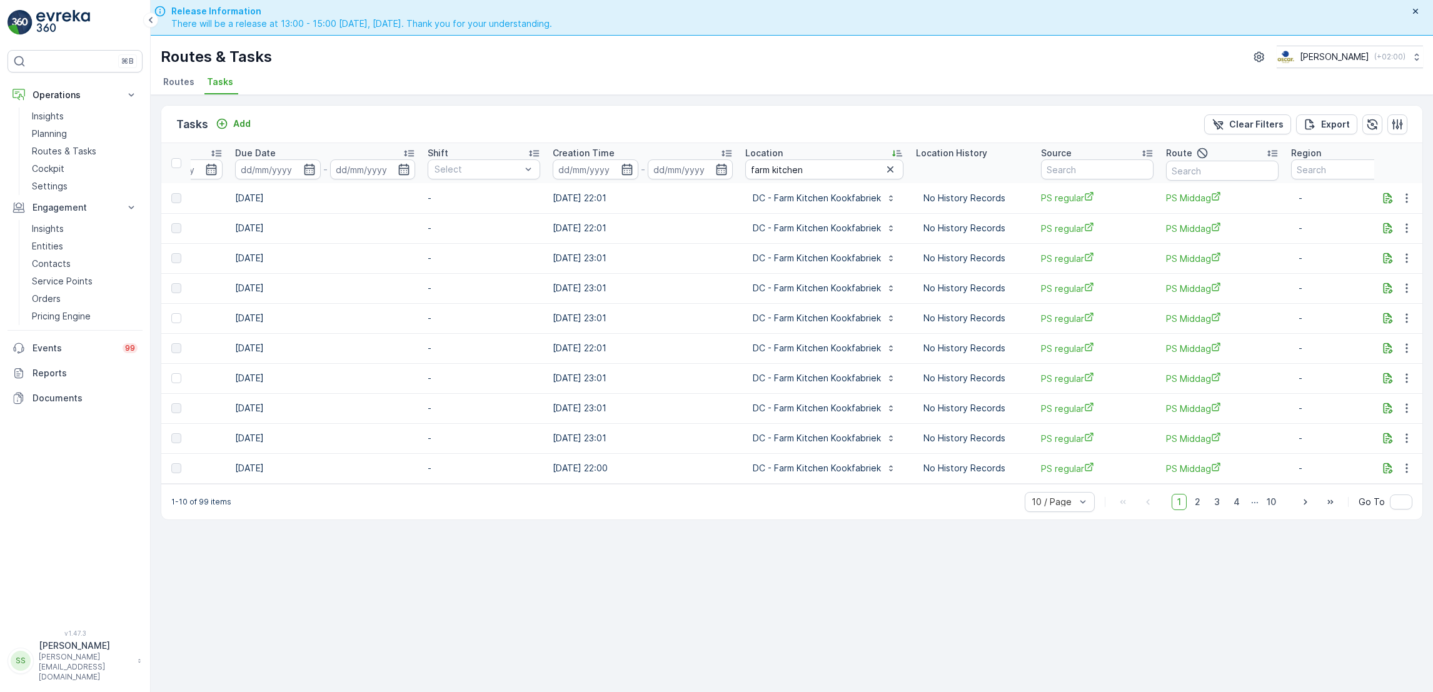
scroll to position [0, 702]
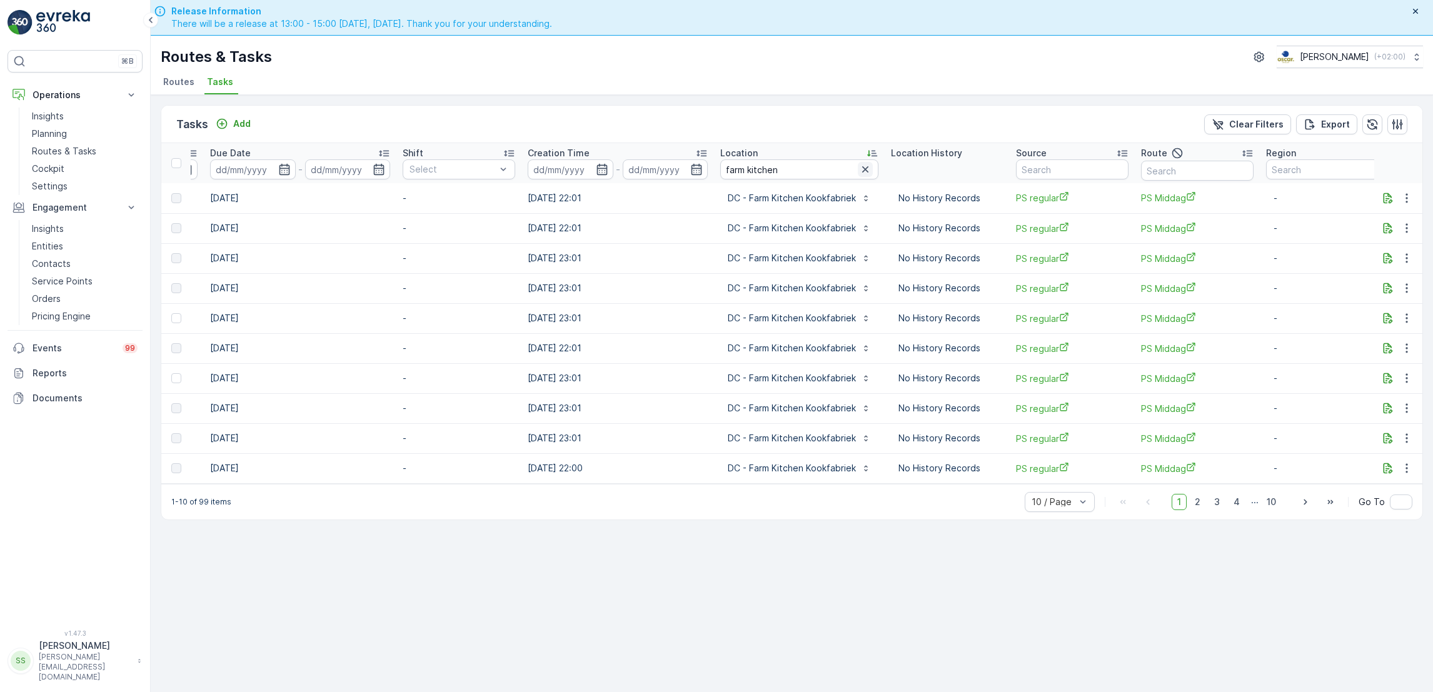
click at [859, 173] on icon "button" at bounding box center [865, 169] width 13 height 13
type input "restaurant"
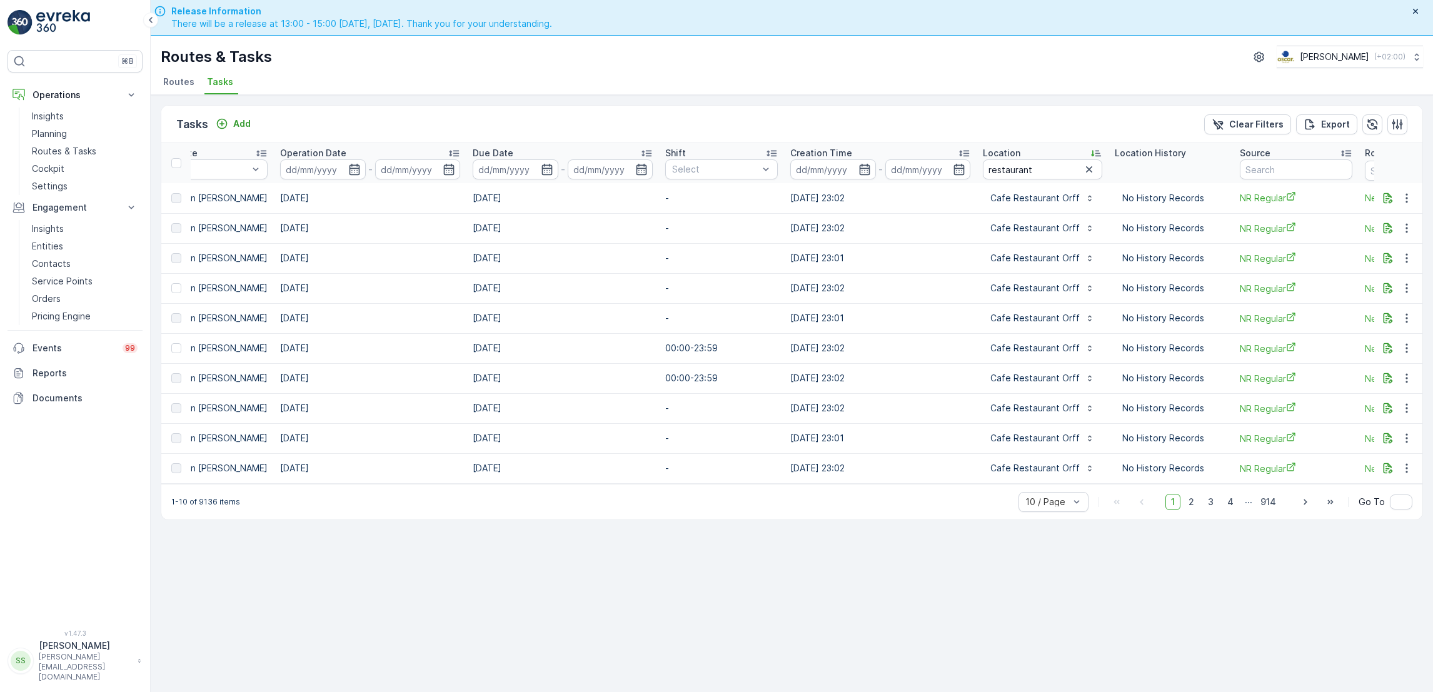
scroll to position [0, 445]
click at [1023, 172] on input "restaurant" at bounding box center [1037, 169] width 119 height 20
type input "restaurant blauw"
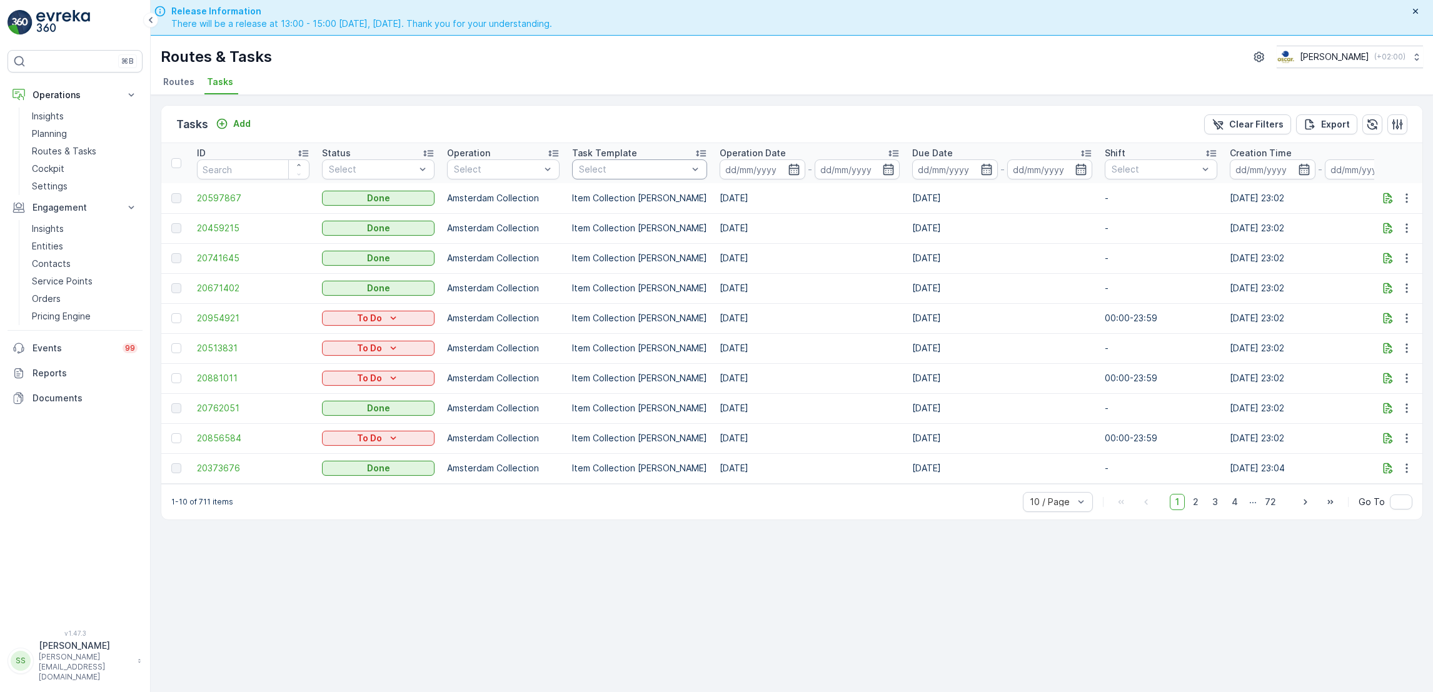
click at [658, 169] on div at bounding box center [633, 169] width 111 height 10
click at [523, 166] on div at bounding box center [497, 169] width 89 height 10
click at [460, 306] on div at bounding box center [460, 303] width 10 height 10
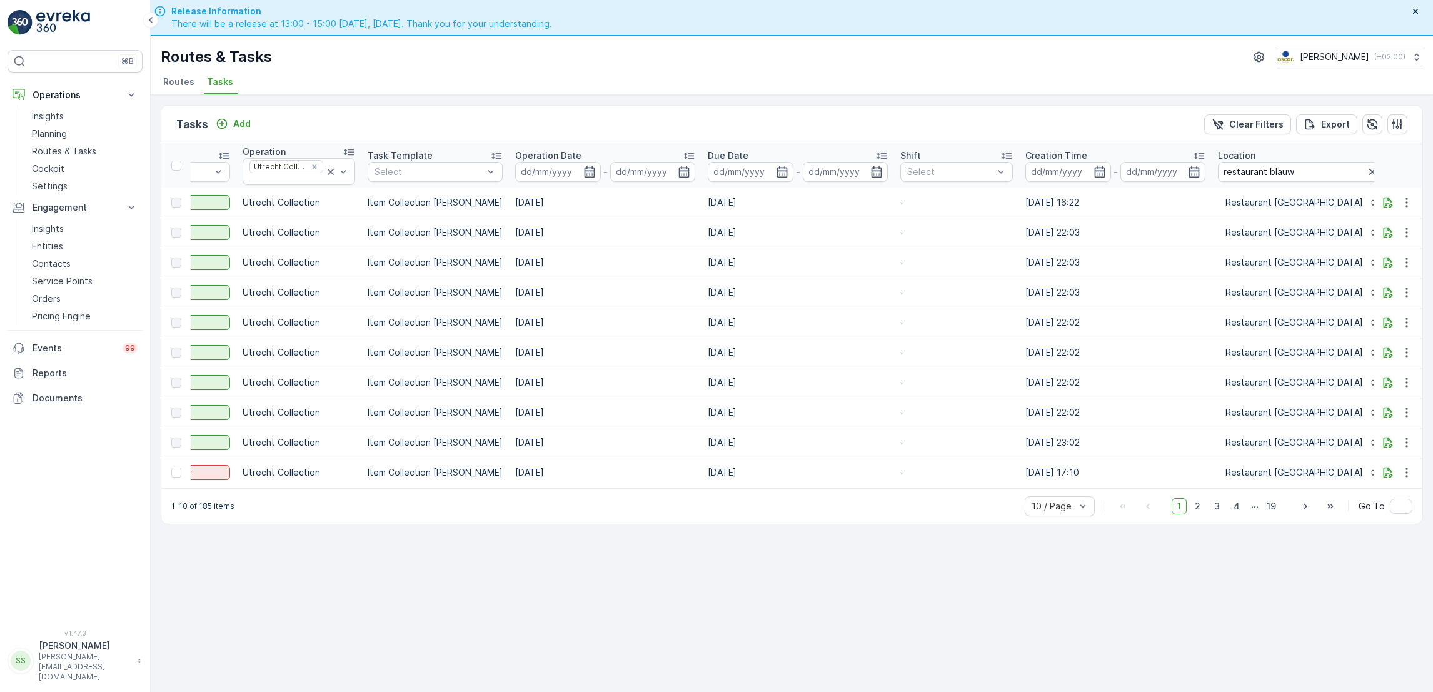
scroll to position [0, 205]
click at [583, 170] on icon "button" at bounding box center [588, 171] width 11 height 11
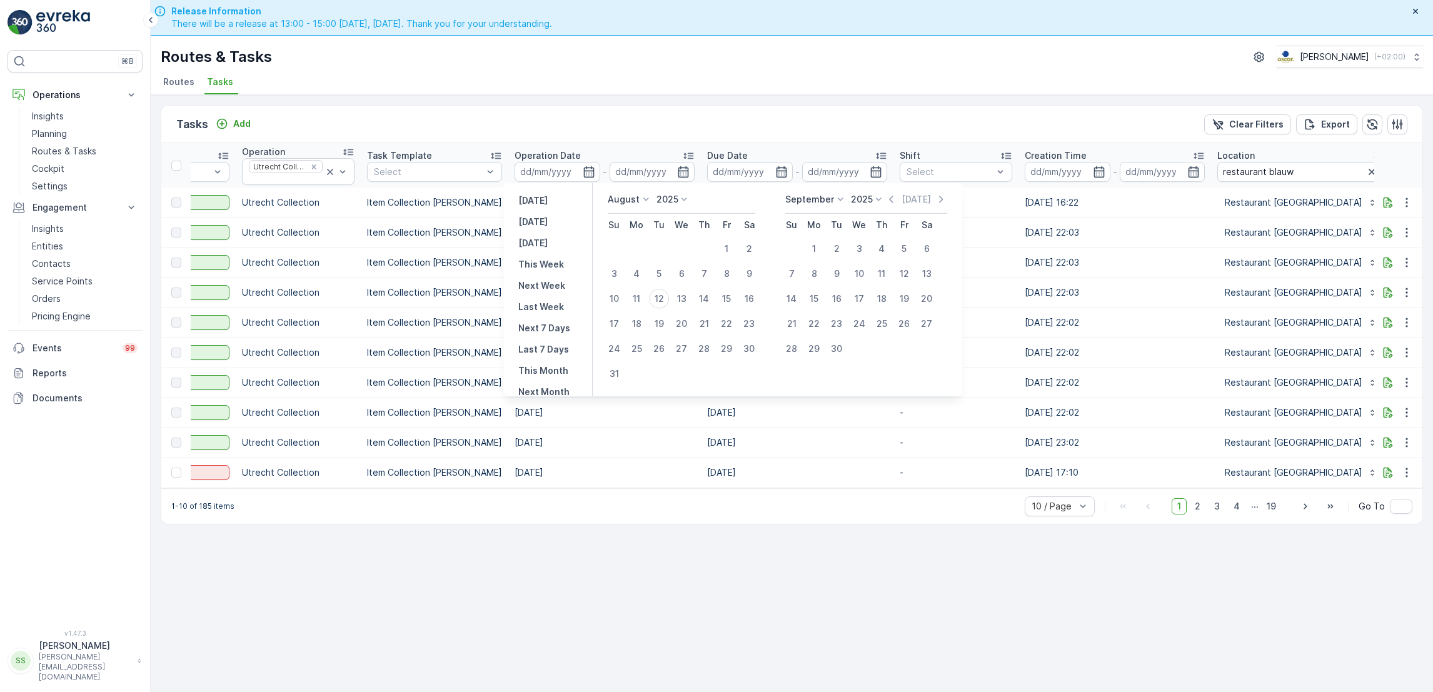
click at [1119, 631] on div "Tasks Add Clear Filters Export ID Status Select Operation Utrecht Collection Ta…" at bounding box center [792, 411] width 1283 height 633
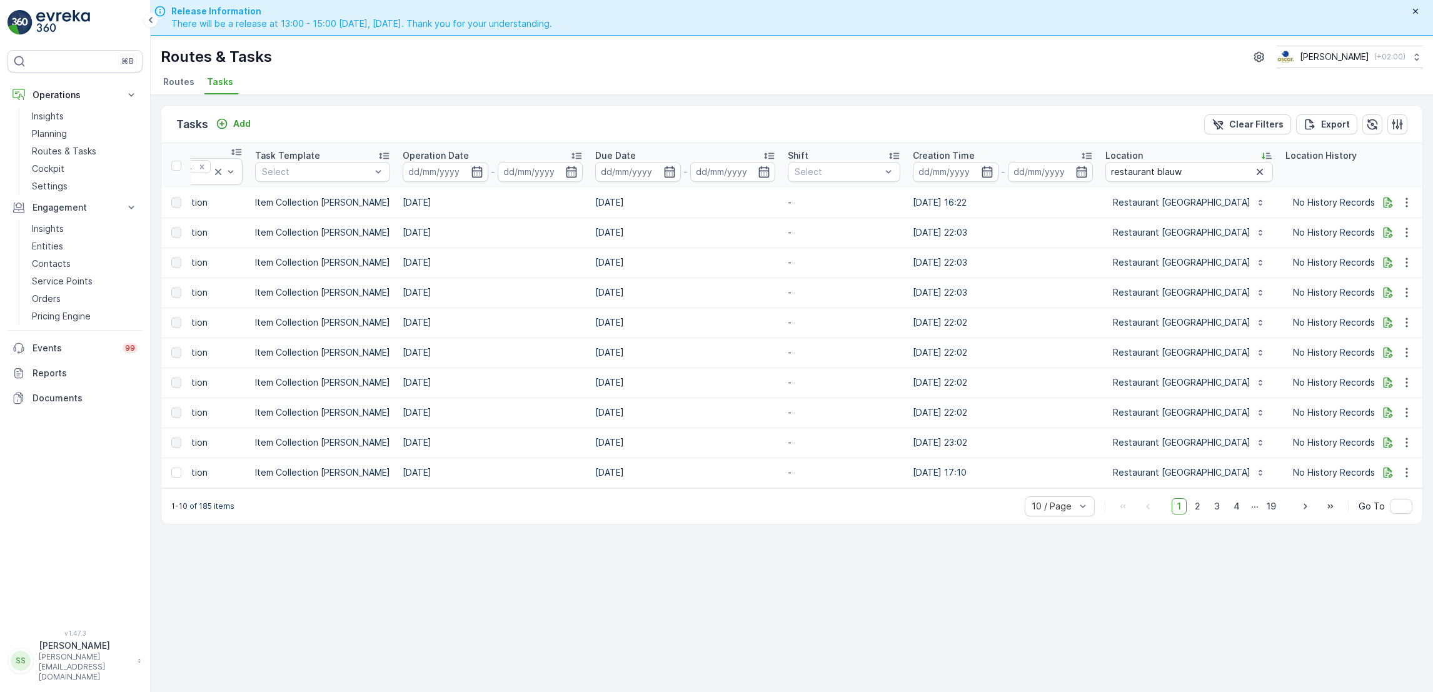
scroll to position [0, 316]
click at [472, 175] on icon "button" at bounding box center [478, 172] width 13 height 13
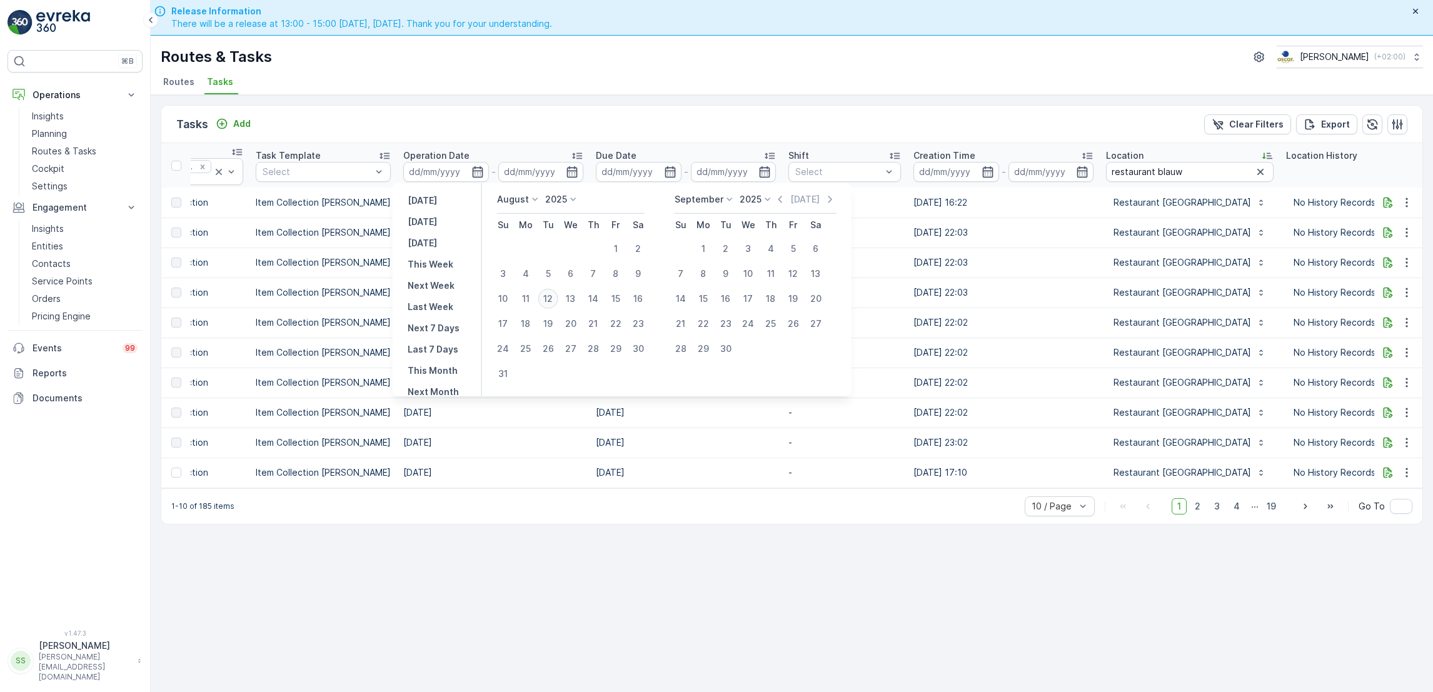
click at [547, 298] on div "12" at bounding box center [548, 299] width 20 height 20
type input "[DATE]"
click at [547, 298] on div "12" at bounding box center [548, 299] width 20 height 20
type input "[DATE]"
click at [547, 298] on div "12" at bounding box center [548, 299] width 20 height 20
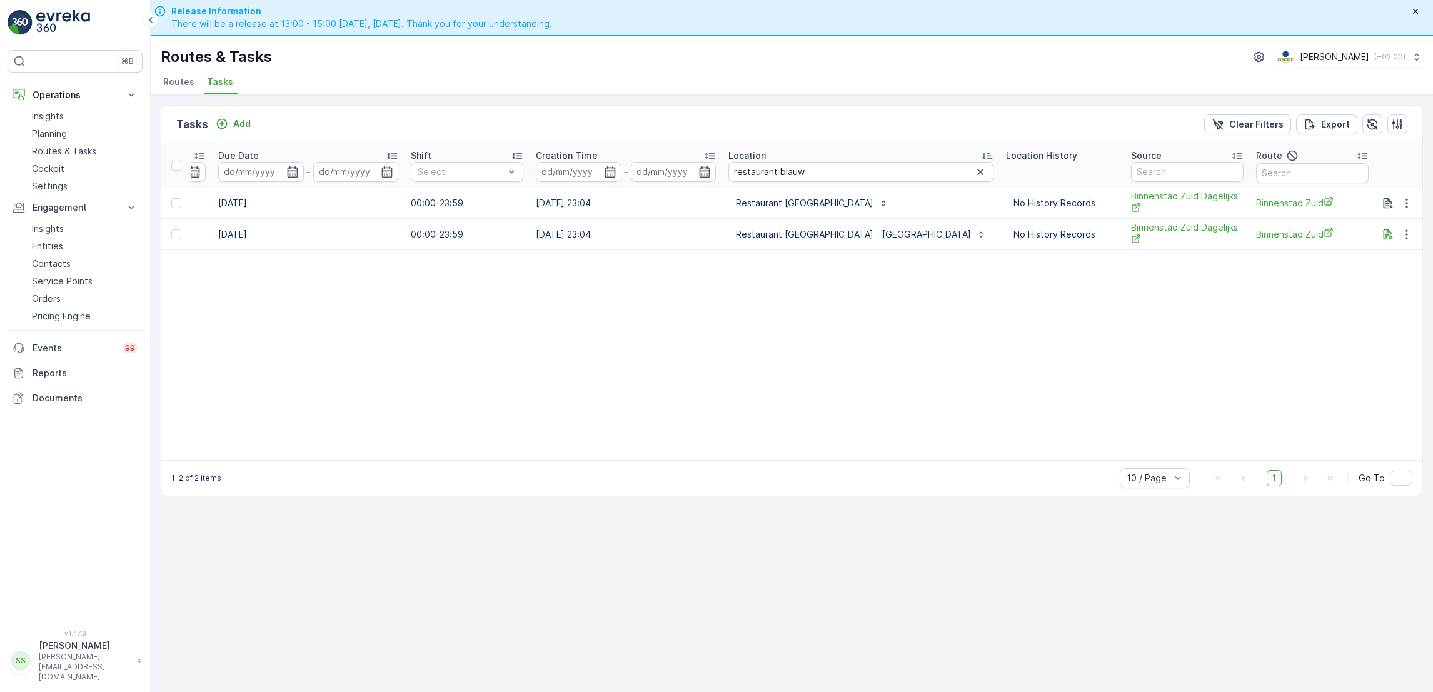
scroll to position [0, 737]
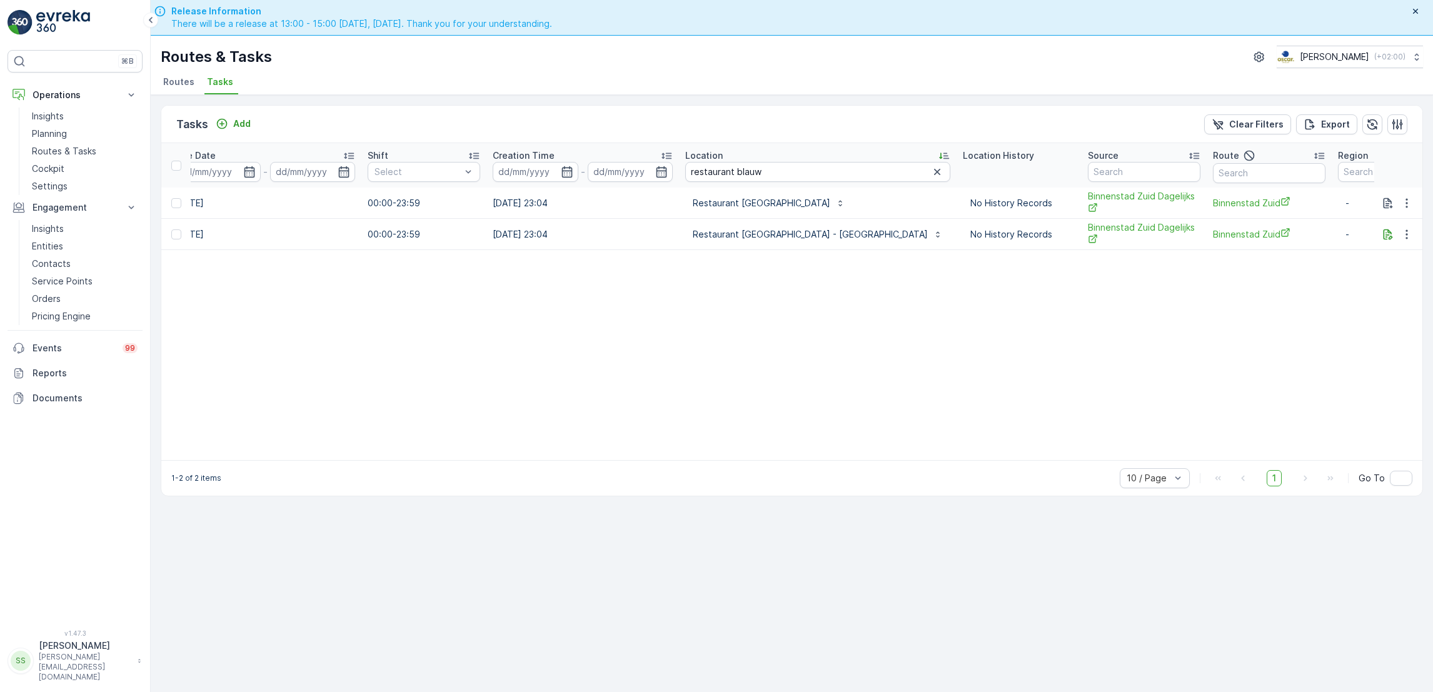
click at [862, 176] on input "restaurant blauw" at bounding box center [817, 172] width 265 height 20
click at [168, 85] on span "Routes" at bounding box center [178, 82] width 31 height 13
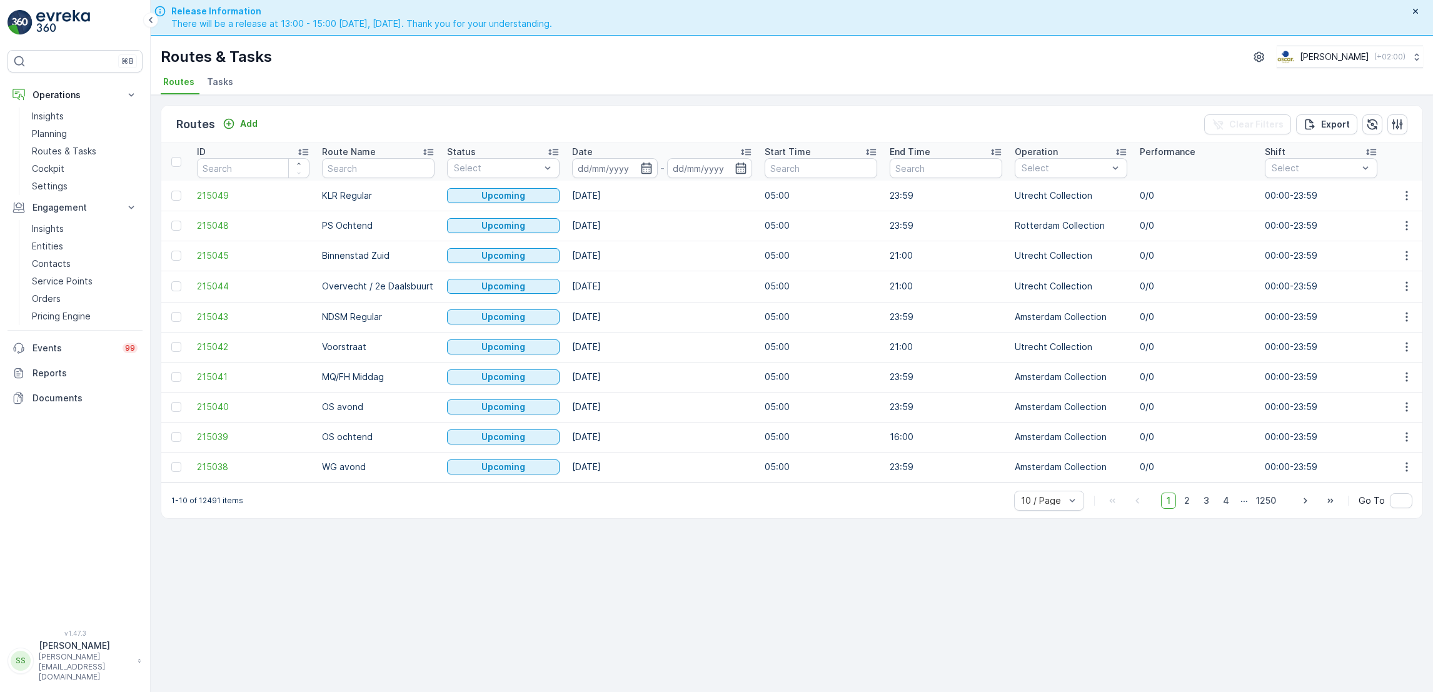
click at [218, 83] on span "Tasks" at bounding box center [220, 82] width 26 height 13
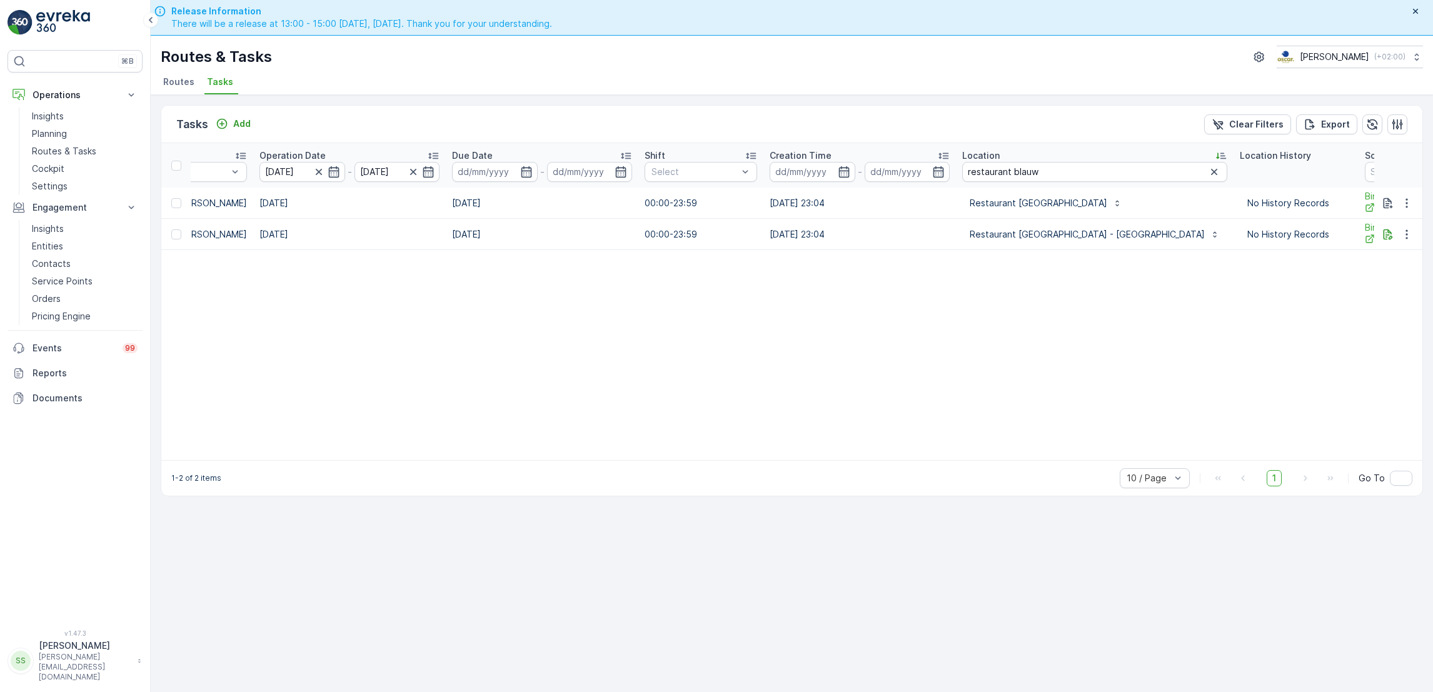
scroll to position [0, 468]
click at [185, 93] on li "Routes" at bounding box center [180, 83] width 39 height 21
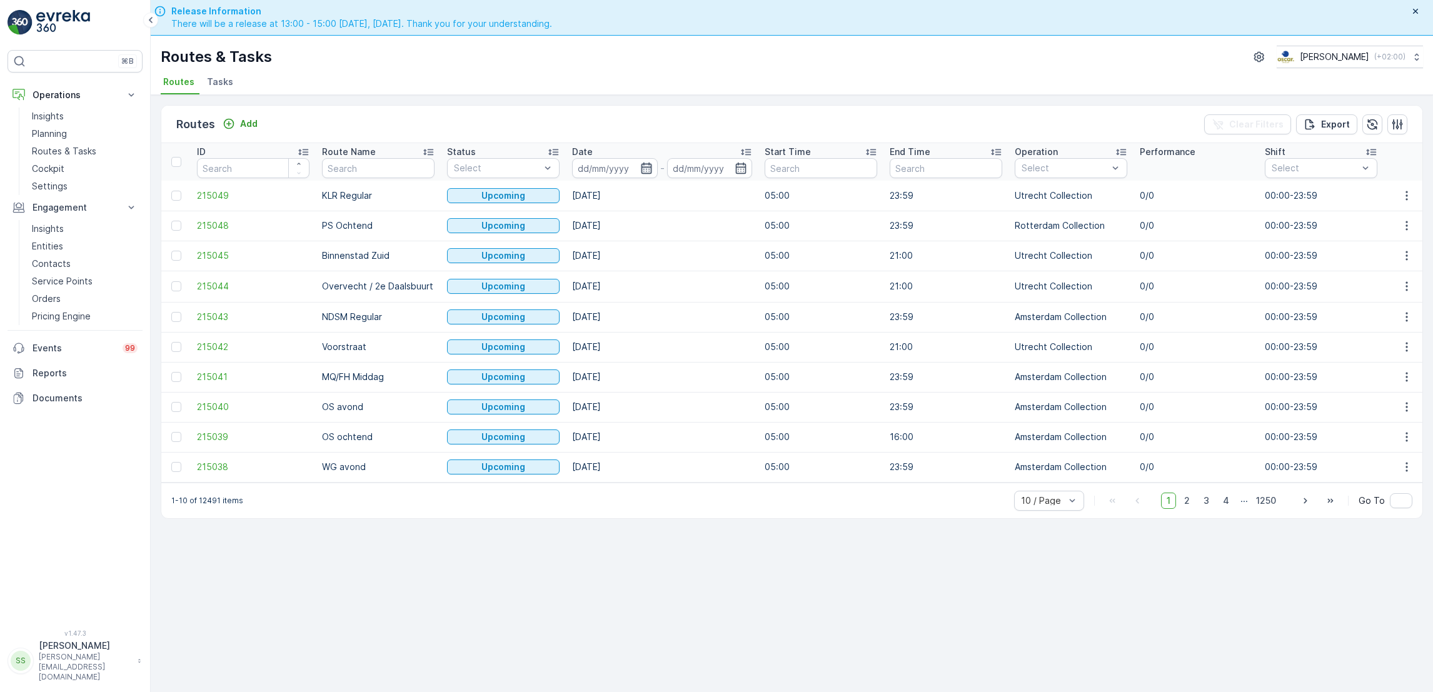
click at [647, 165] on icon "button" at bounding box center [646, 168] width 13 height 13
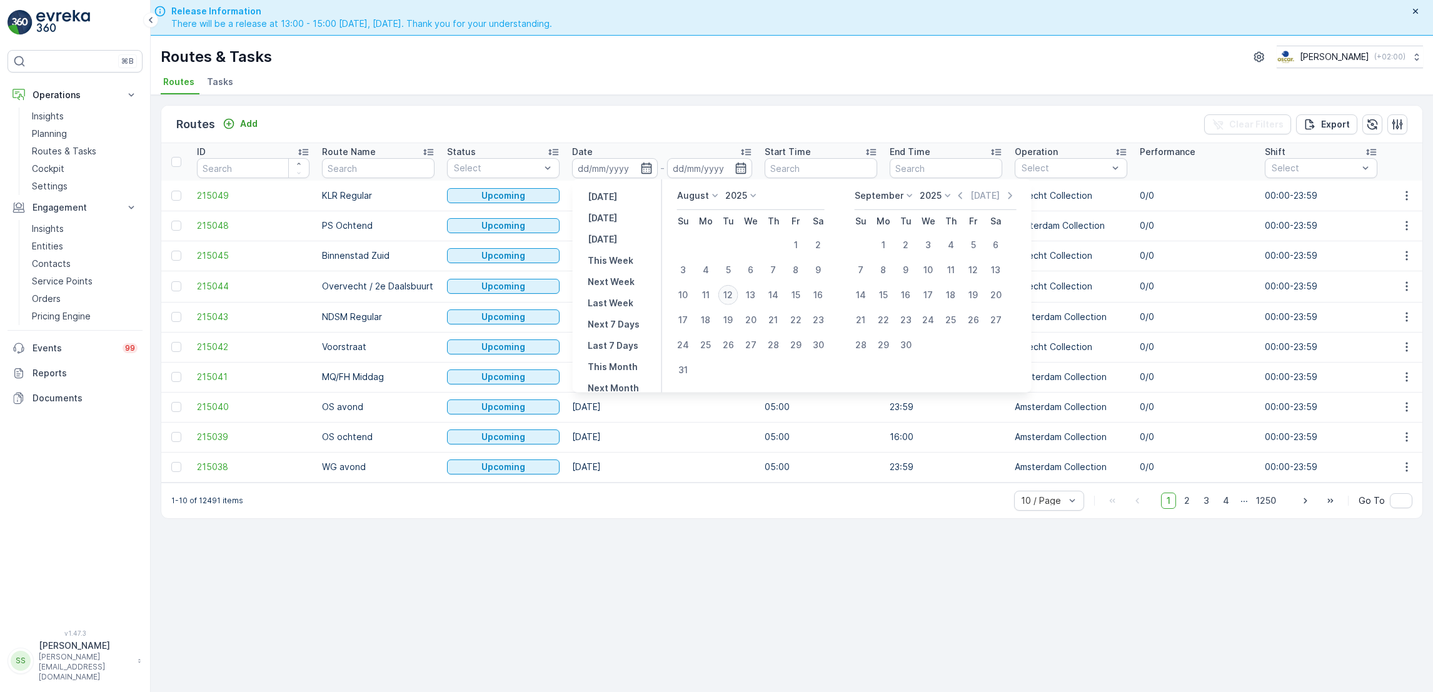
click at [731, 294] on div "12" at bounding box center [729, 295] width 20 height 20
type input "[DATE]"
click at [731, 294] on div "12" at bounding box center [729, 295] width 20 height 20
type input "[DATE]"
click at [731, 294] on div "12" at bounding box center [729, 295] width 20 height 20
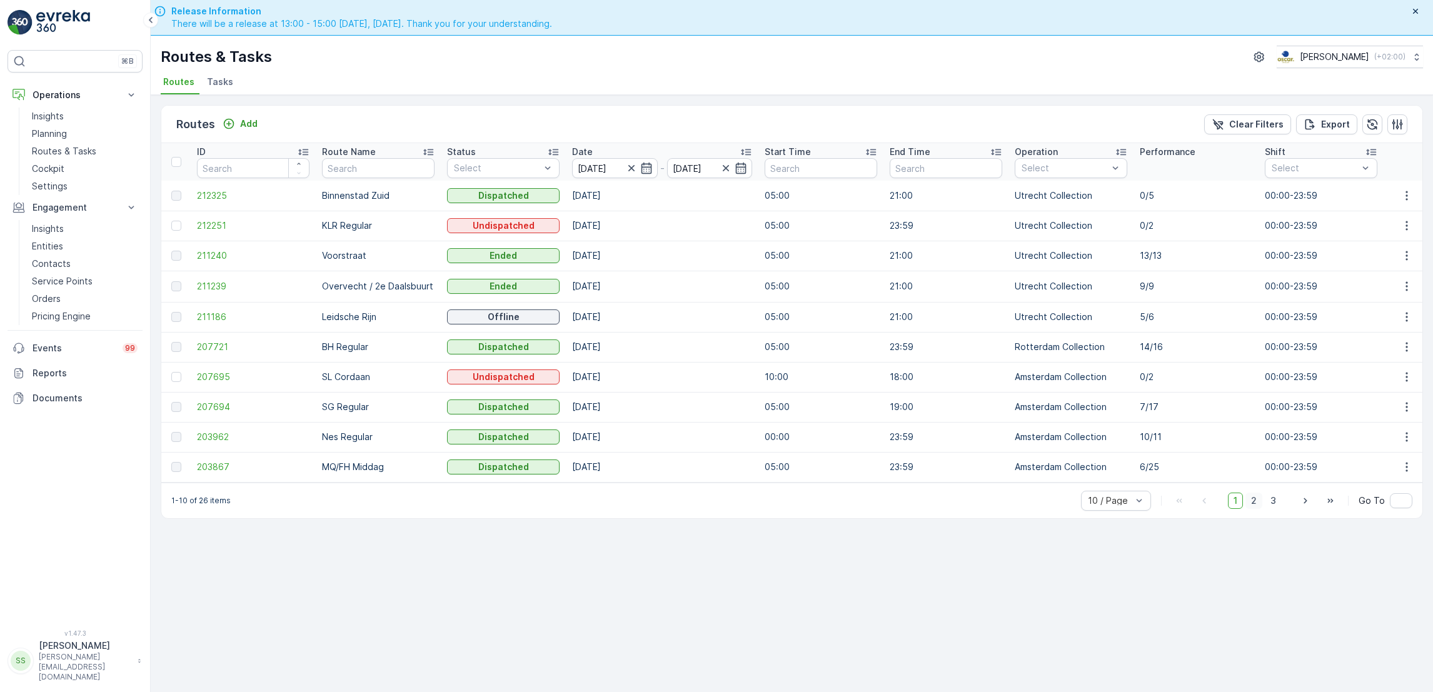
click at [1258, 509] on span "2" at bounding box center [1254, 501] width 17 height 16
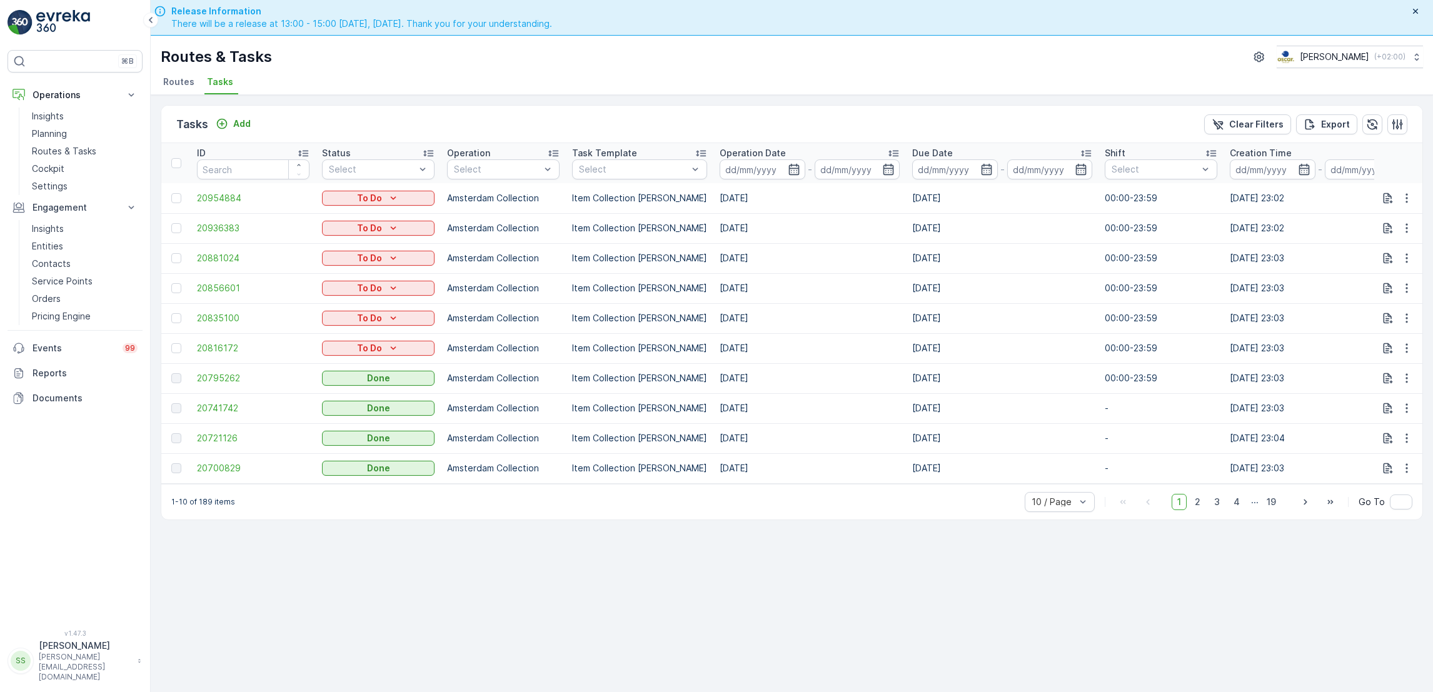
scroll to position [0, 657]
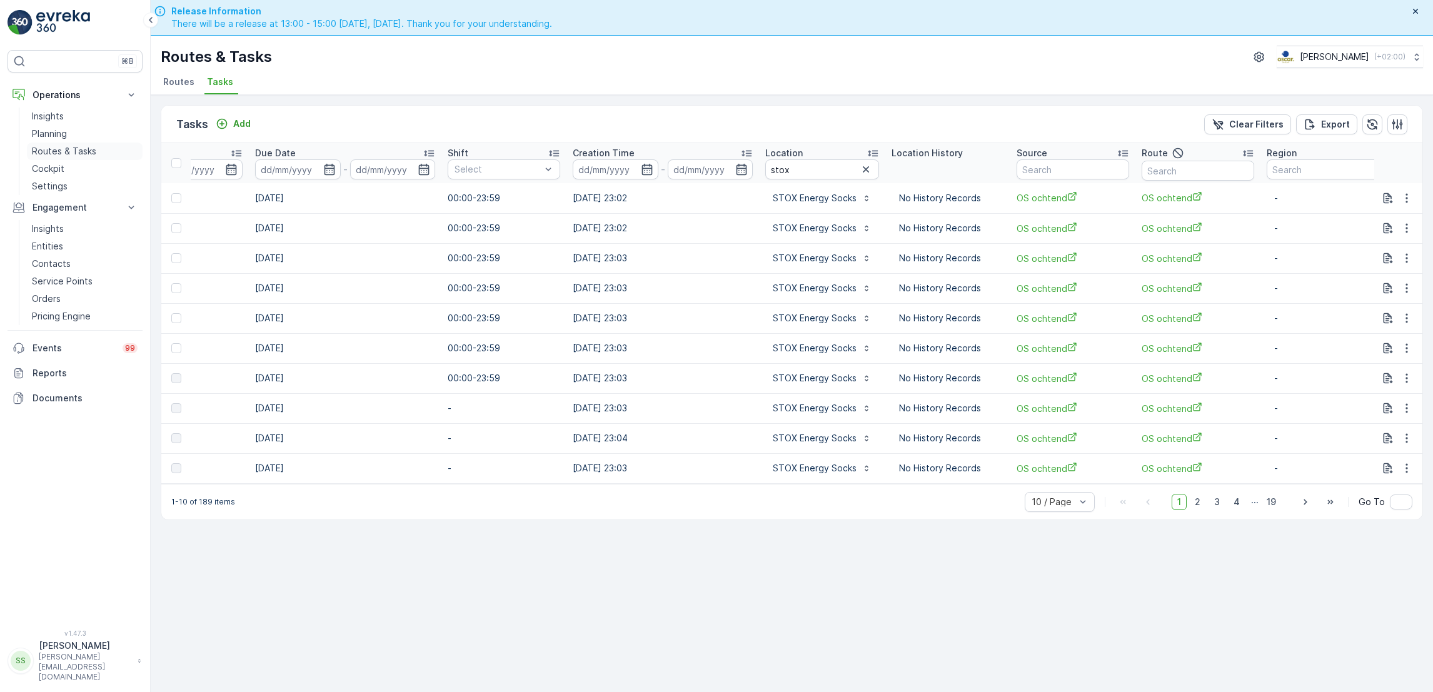
click at [84, 144] on link "Routes & Tasks" at bounding box center [85, 152] width 116 height 18
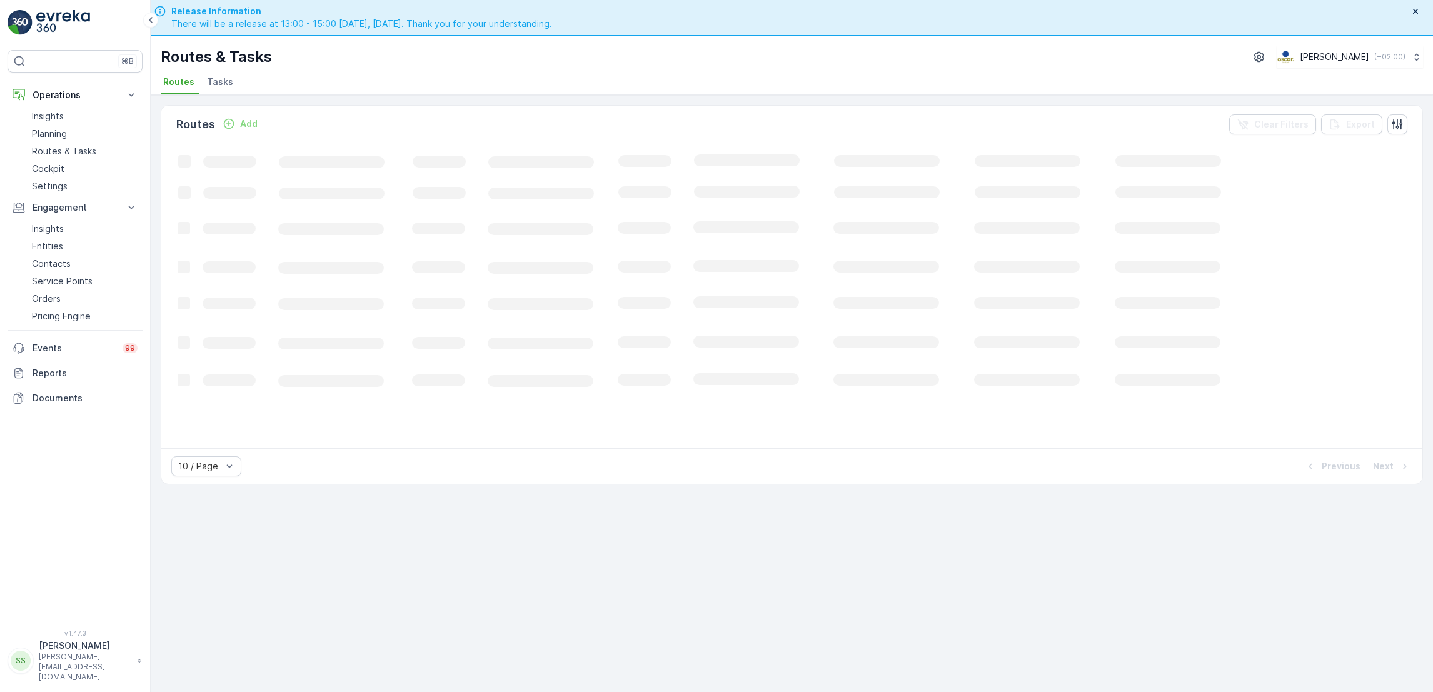
click at [218, 85] on span "Tasks" at bounding box center [220, 82] width 26 height 13
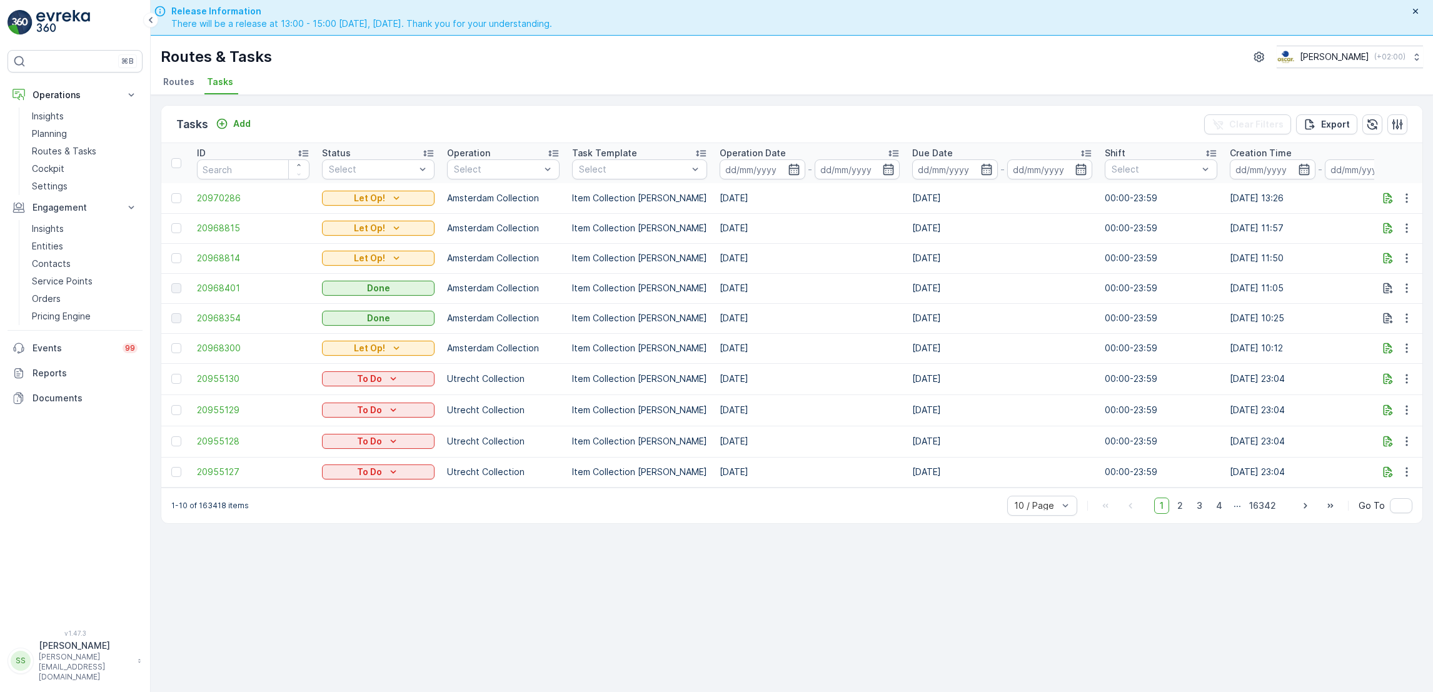
click at [1048, 303] on td "[DATE]" at bounding box center [1002, 318] width 193 height 30
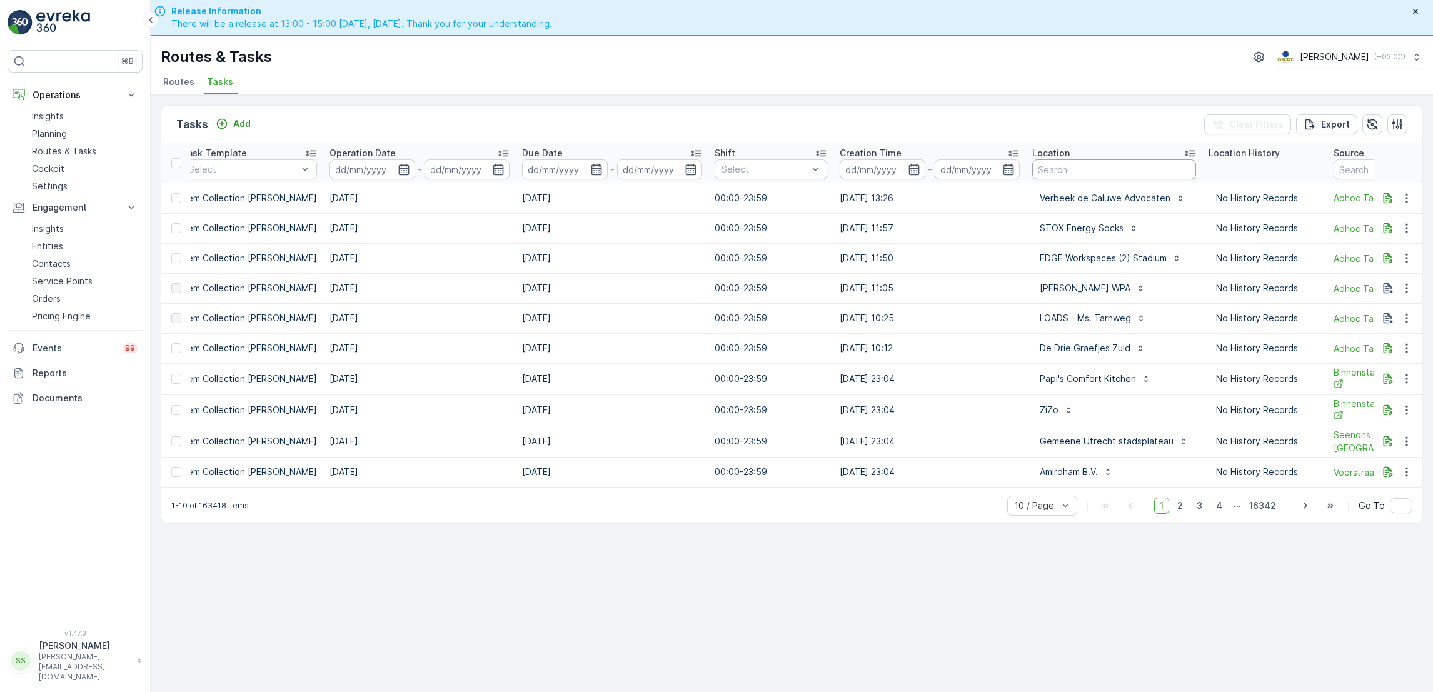
click at [1074, 169] on input "text" at bounding box center [1114, 169] width 164 height 20
click at [1074, 169] on input "ce" at bounding box center [1114, 169] width 164 height 20
type input "cele"
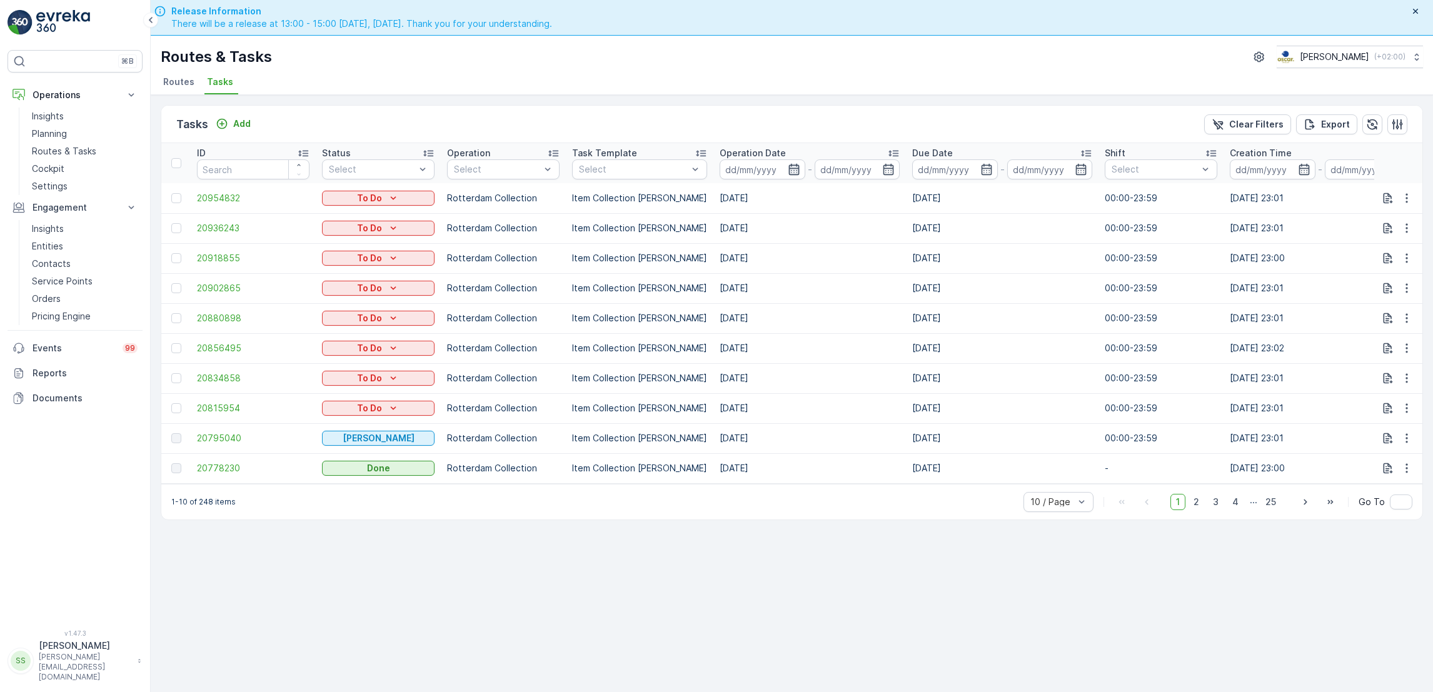
click at [788, 169] on icon "button" at bounding box center [794, 169] width 13 height 13
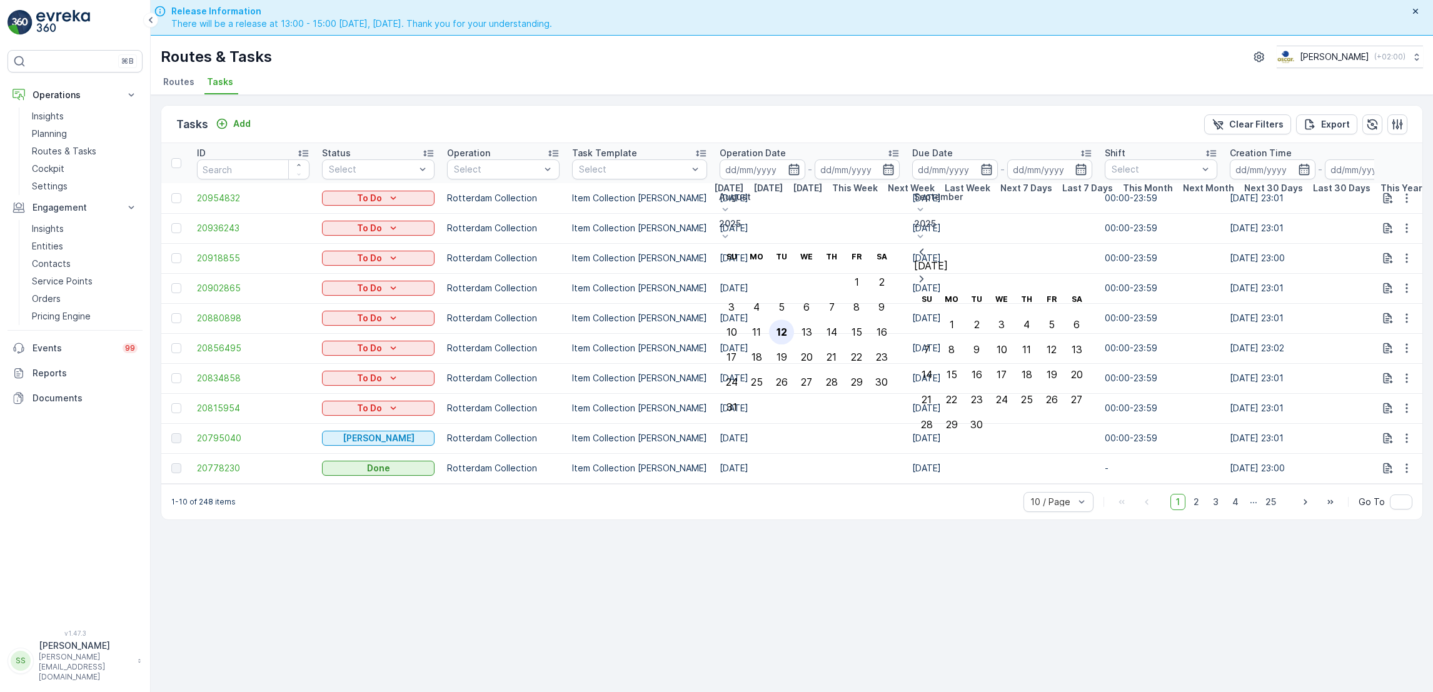
click at [787, 326] on div "12" at bounding box center [782, 331] width 11 height 11
type input "[DATE]"
click at [787, 326] on div "12" at bounding box center [782, 331] width 11 height 11
type input "[DATE]"
click at [787, 326] on div "12" at bounding box center [782, 331] width 11 height 11
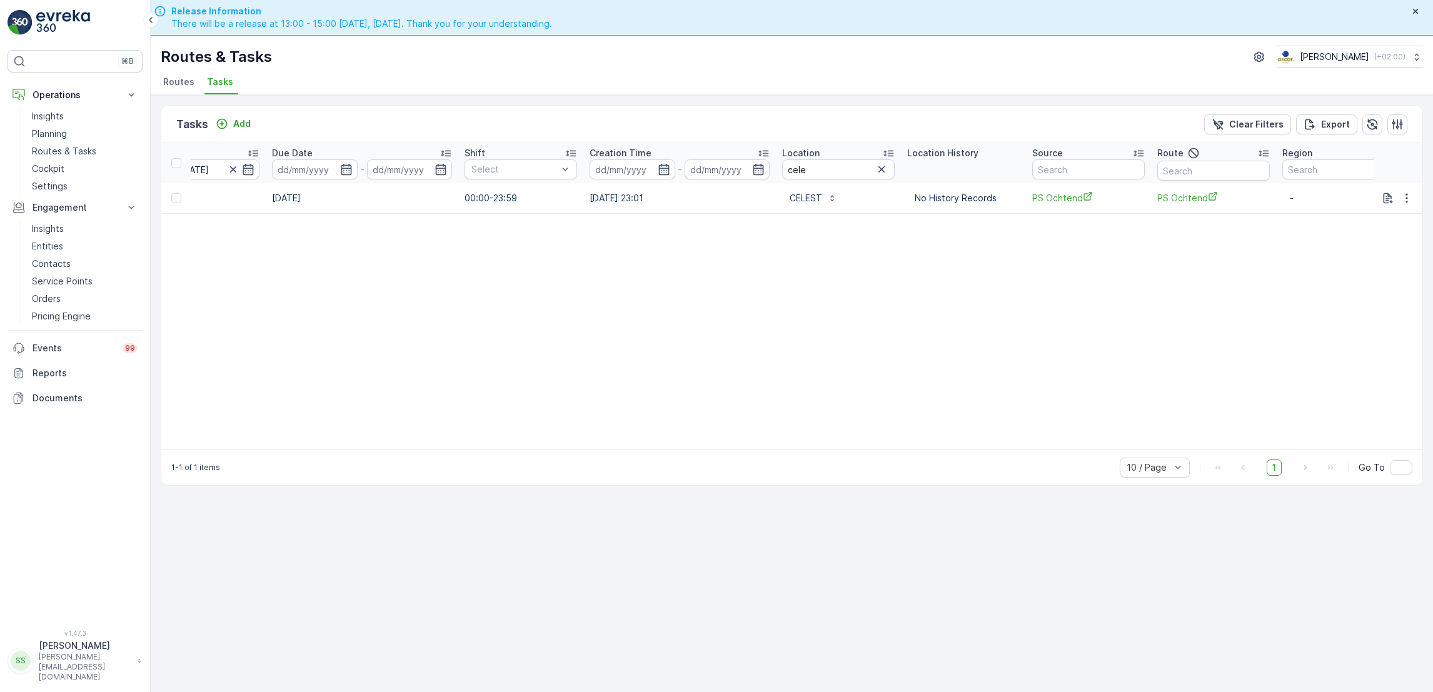
scroll to position [0, 657]
click at [1404, 200] on icon "button" at bounding box center [1407, 198] width 13 height 13
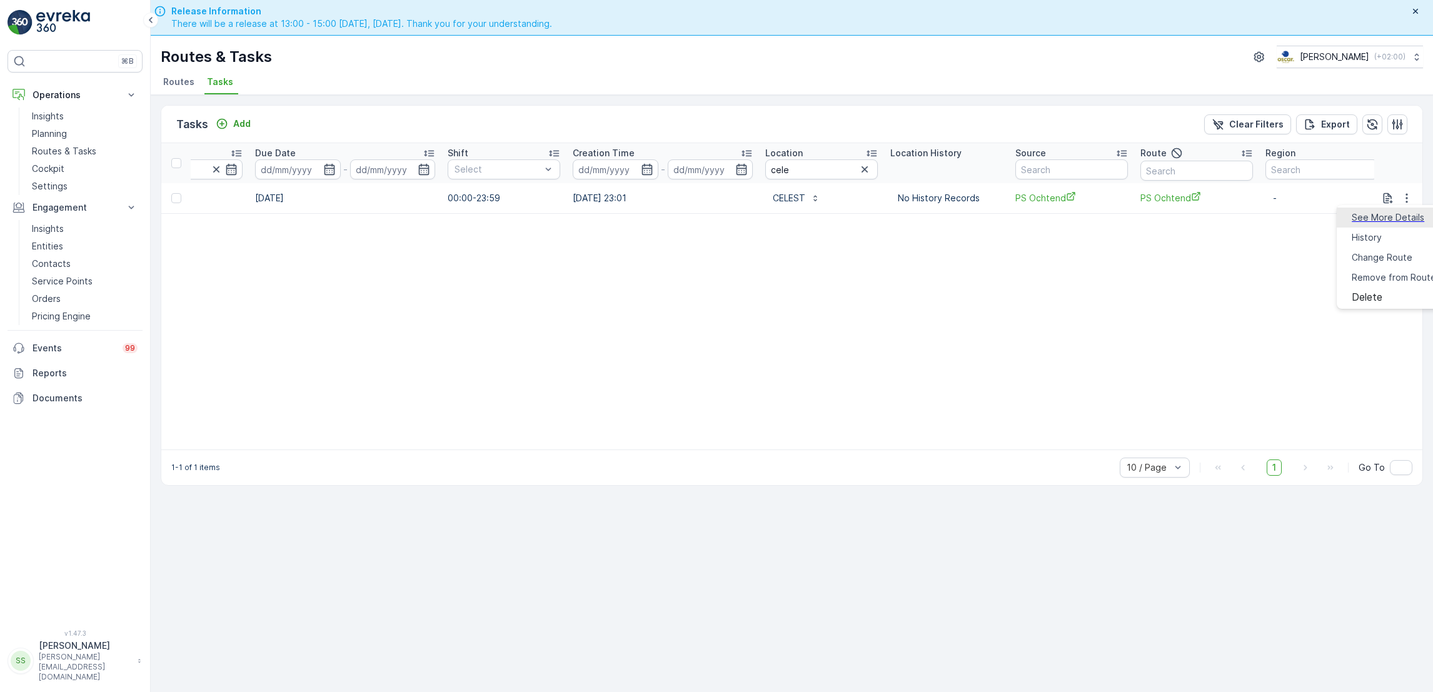
click at [1375, 214] on span "See More Details" at bounding box center [1388, 217] width 73 height 13
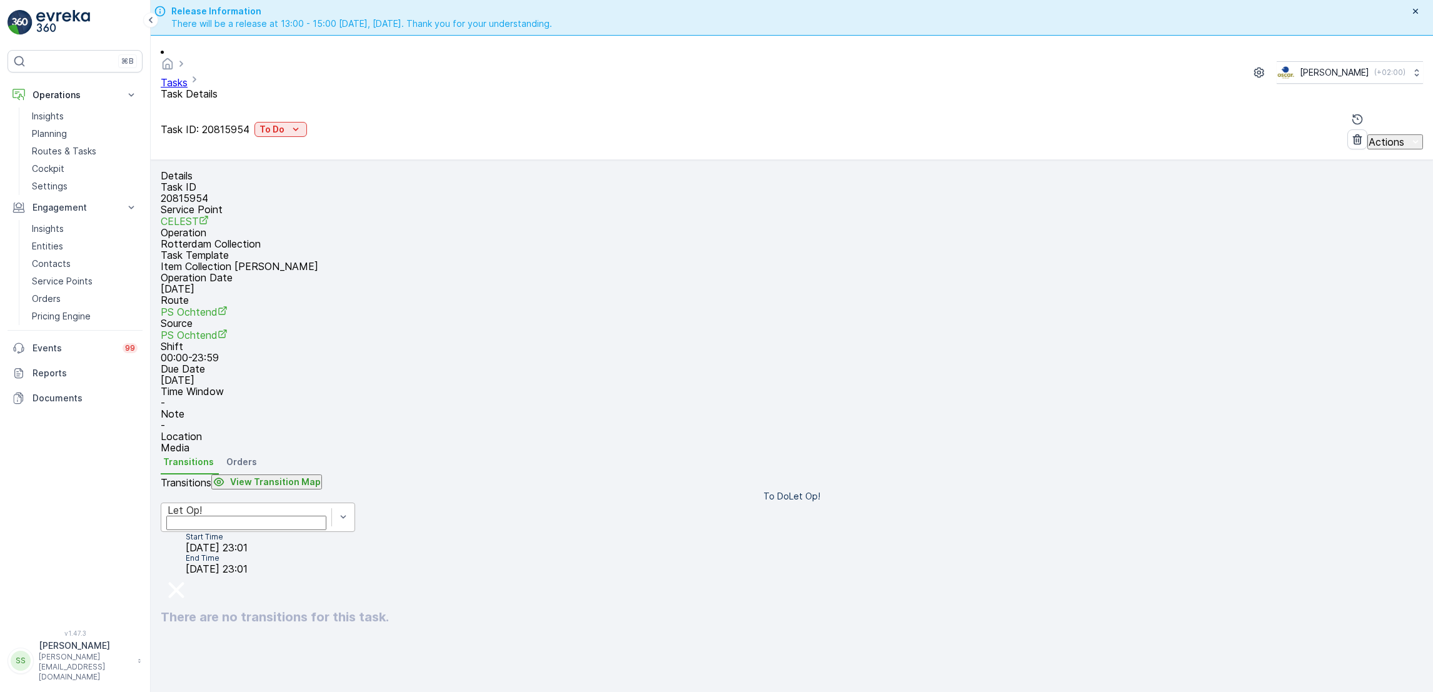
click at [284, 516] on div "Let Op!" at bounding box center [247, 510] width 158 height 11
click at [302, 123] on div "To Do" at bounding box center [281, 129] width 43 height 13
click at [294, 146] on span "Done" at bounding box center [305, 148] width 23 height 13
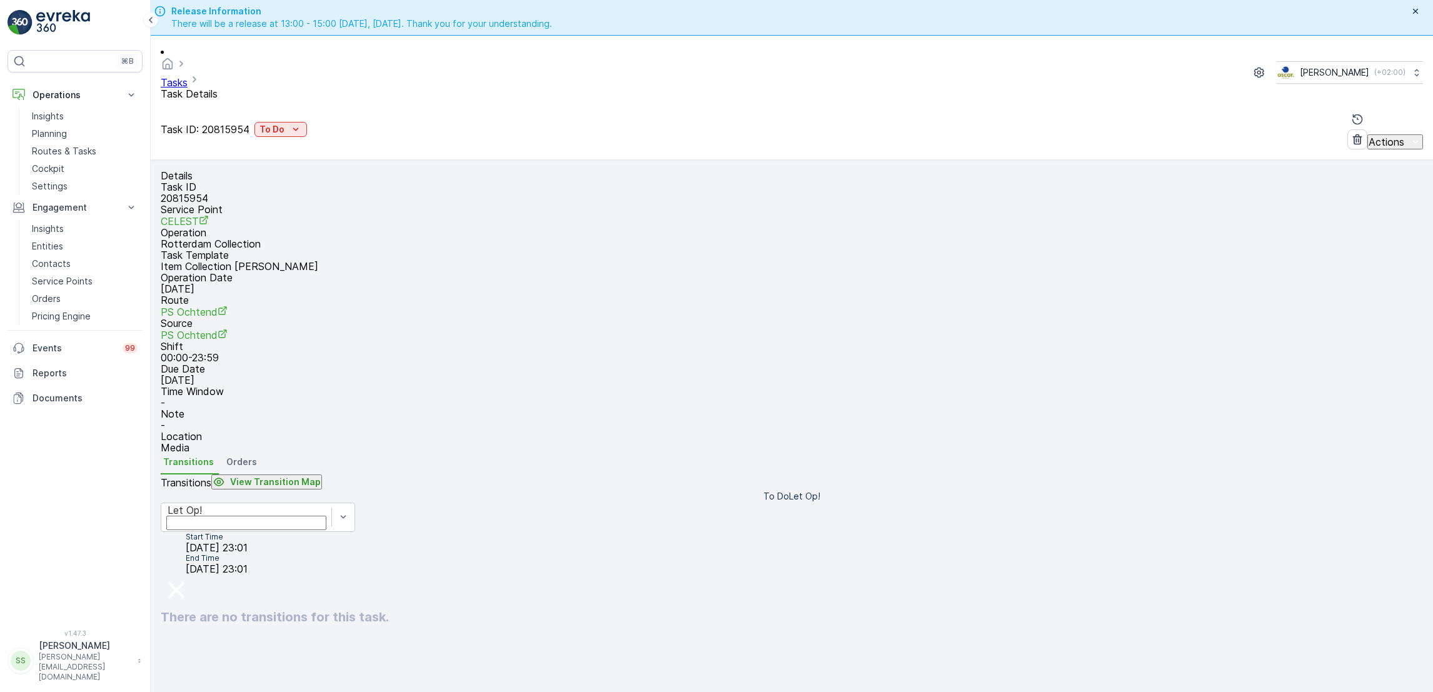
type Quantity "2"
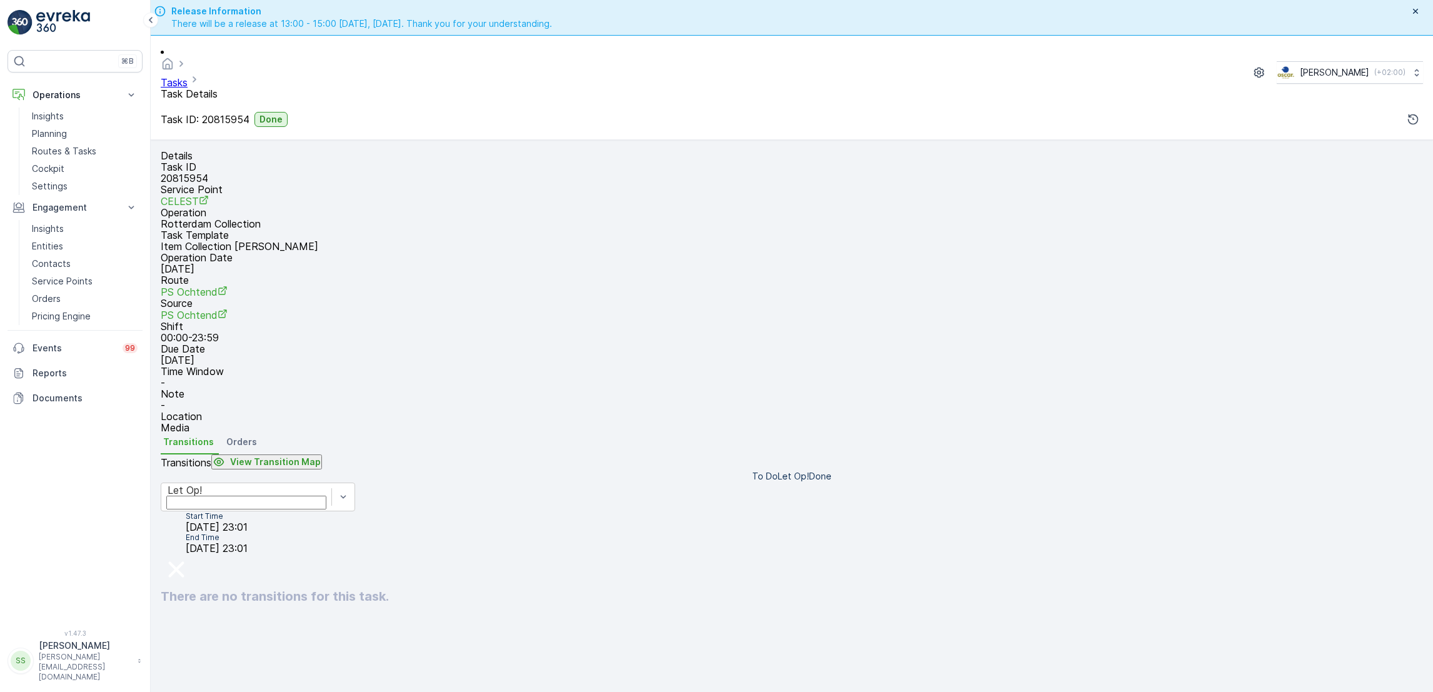
scroll to position [33, 0]
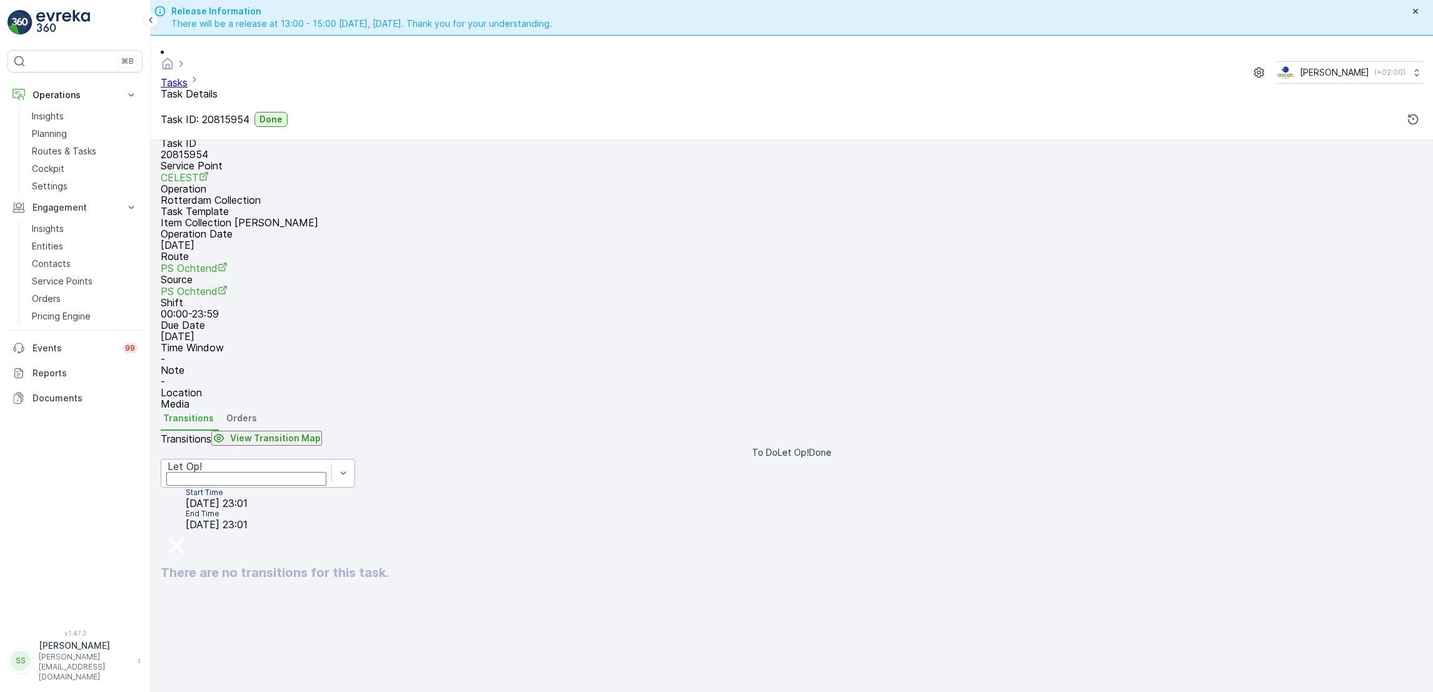
click at [355, 488] on div "Let Op!" at bounding box center [258, 473] width 194 height 29
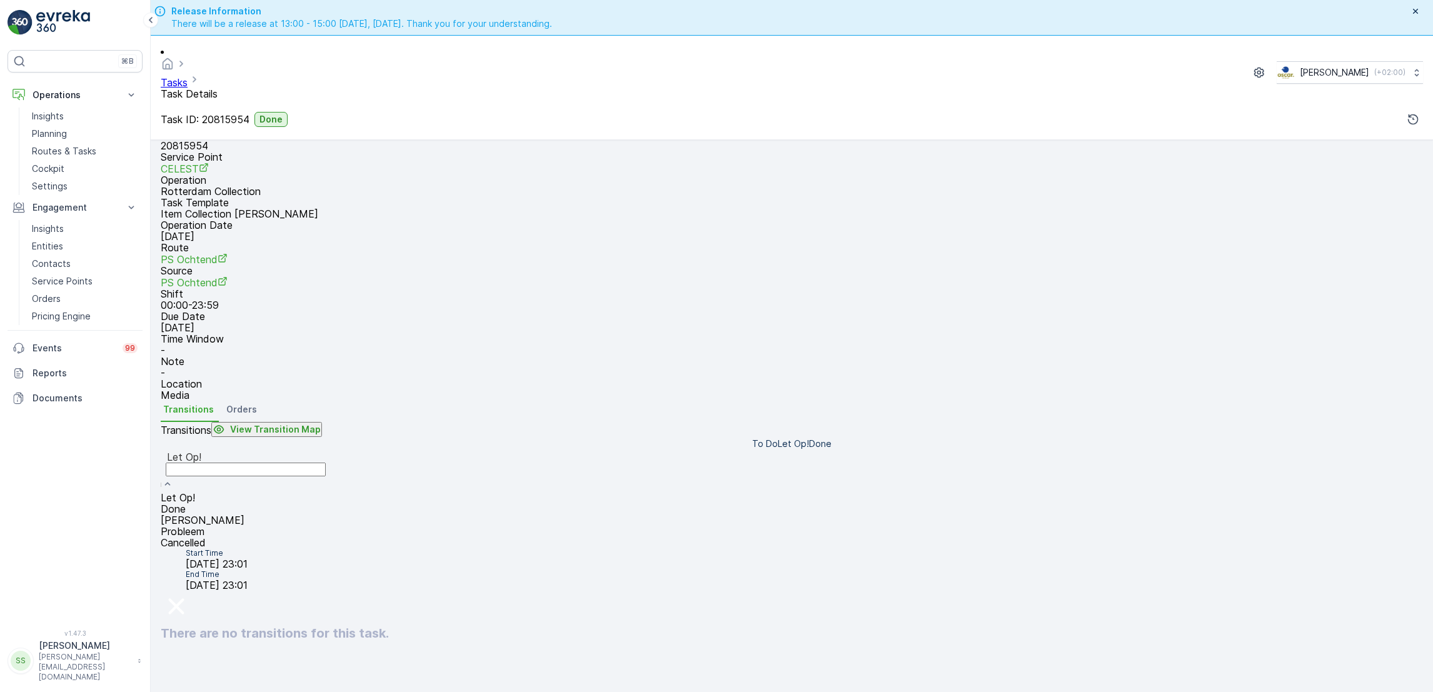
drag, startPoint x: 395, startPoint y: 401, endPoint x: 745, endPoint y: 411, distance: 351.0
click at [745, 422] on div "Transitions View Transition Map To Do Let Op! Done 5 results available. Use Up …" at bounding box center [792, 600] width 1263 height 356
click at [745, 422] on div "Transitions View Transition Map" at bounding box center [792, 430] width 1263 height 16
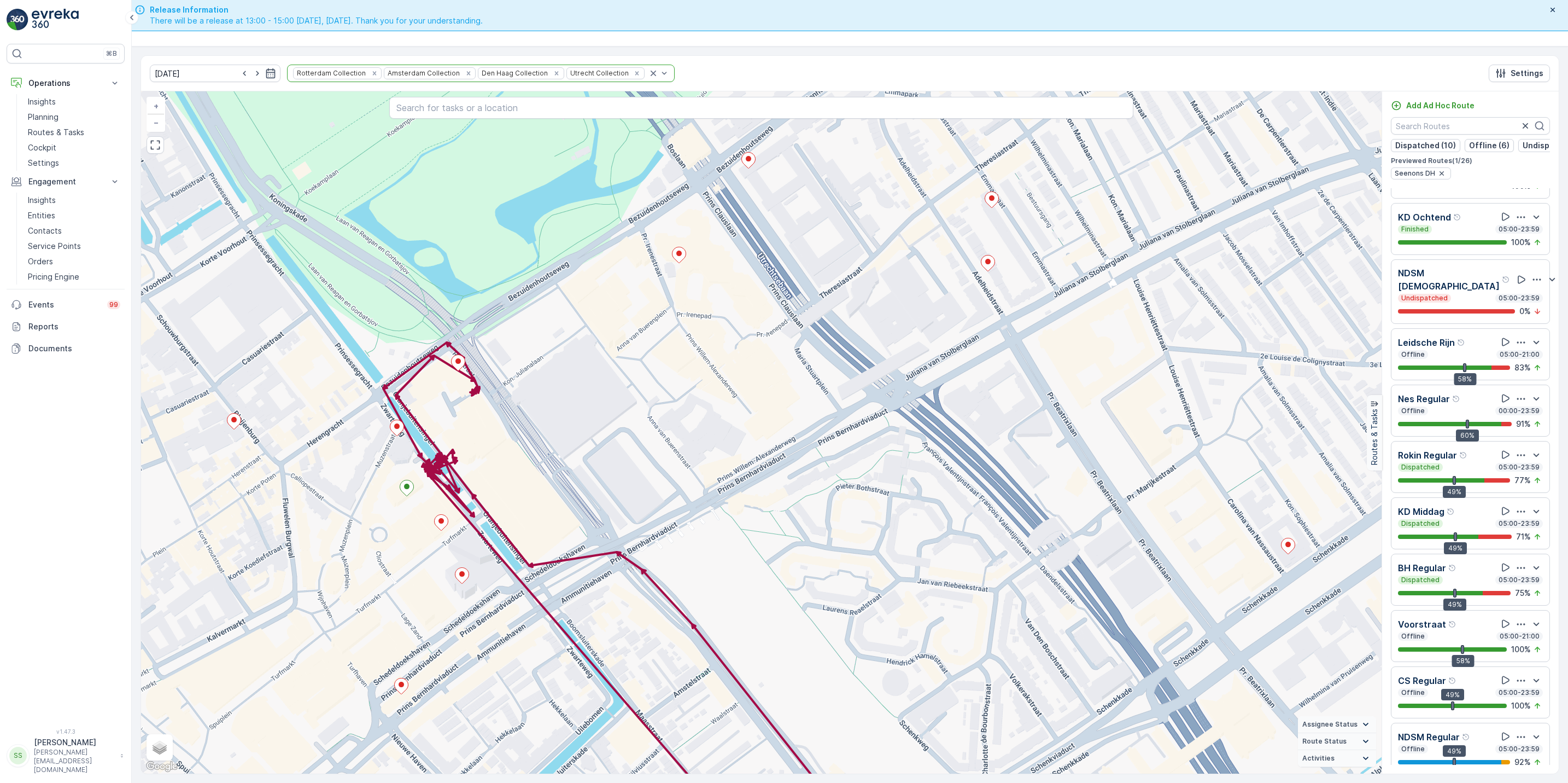
scroll to position [863, 0]
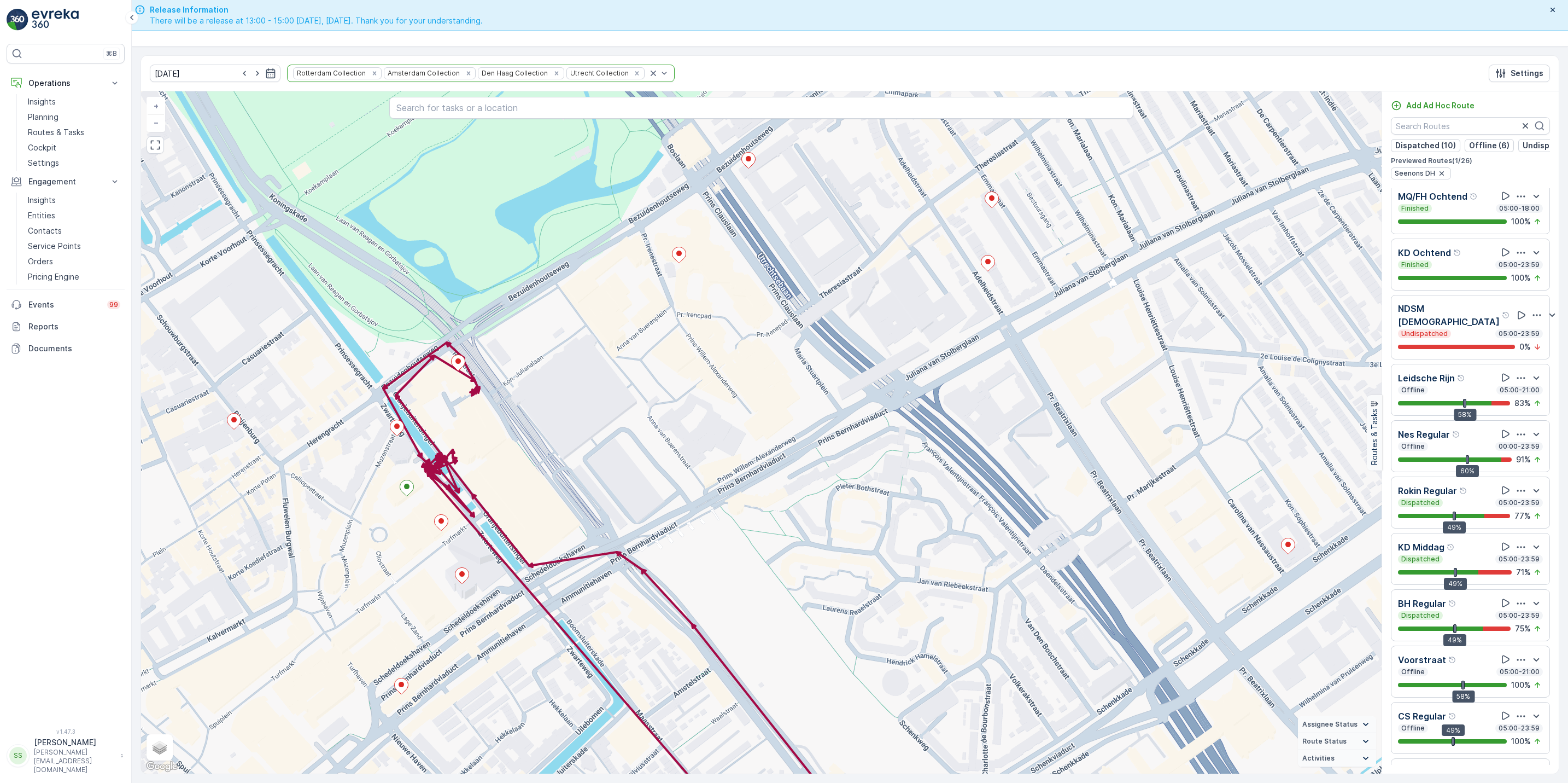
drag, startPoint x: 1465, startPoint y: 534, endPoint x: 1475, endPoint y: 584, distance: 51.0
click at [1465, 521] on div "Rokin Regular Dispatched 05:00-23:59 49% 77 %" at bounding box center [1471, 502] width 145 height 38
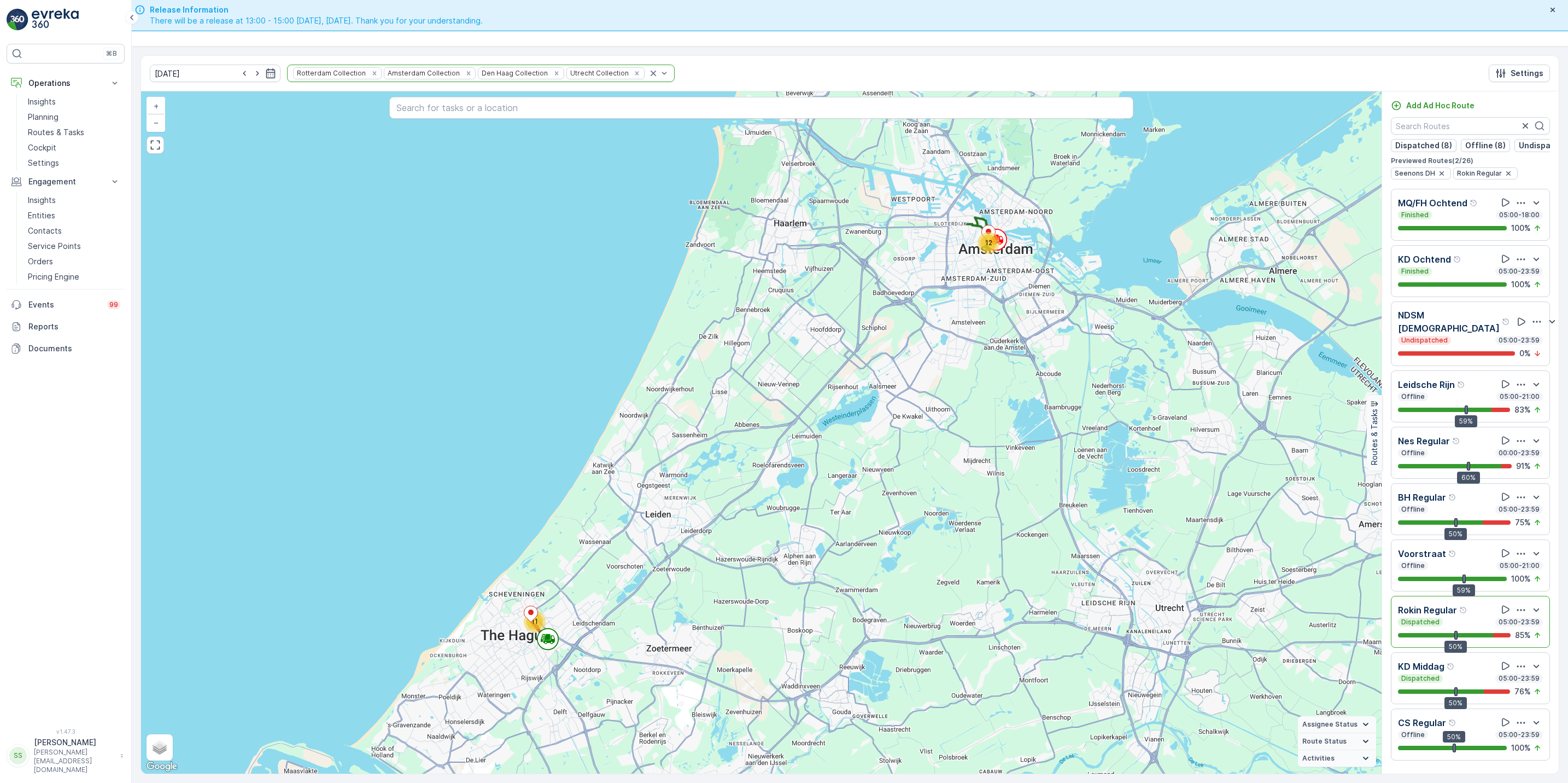
scroll to position [942, 0]
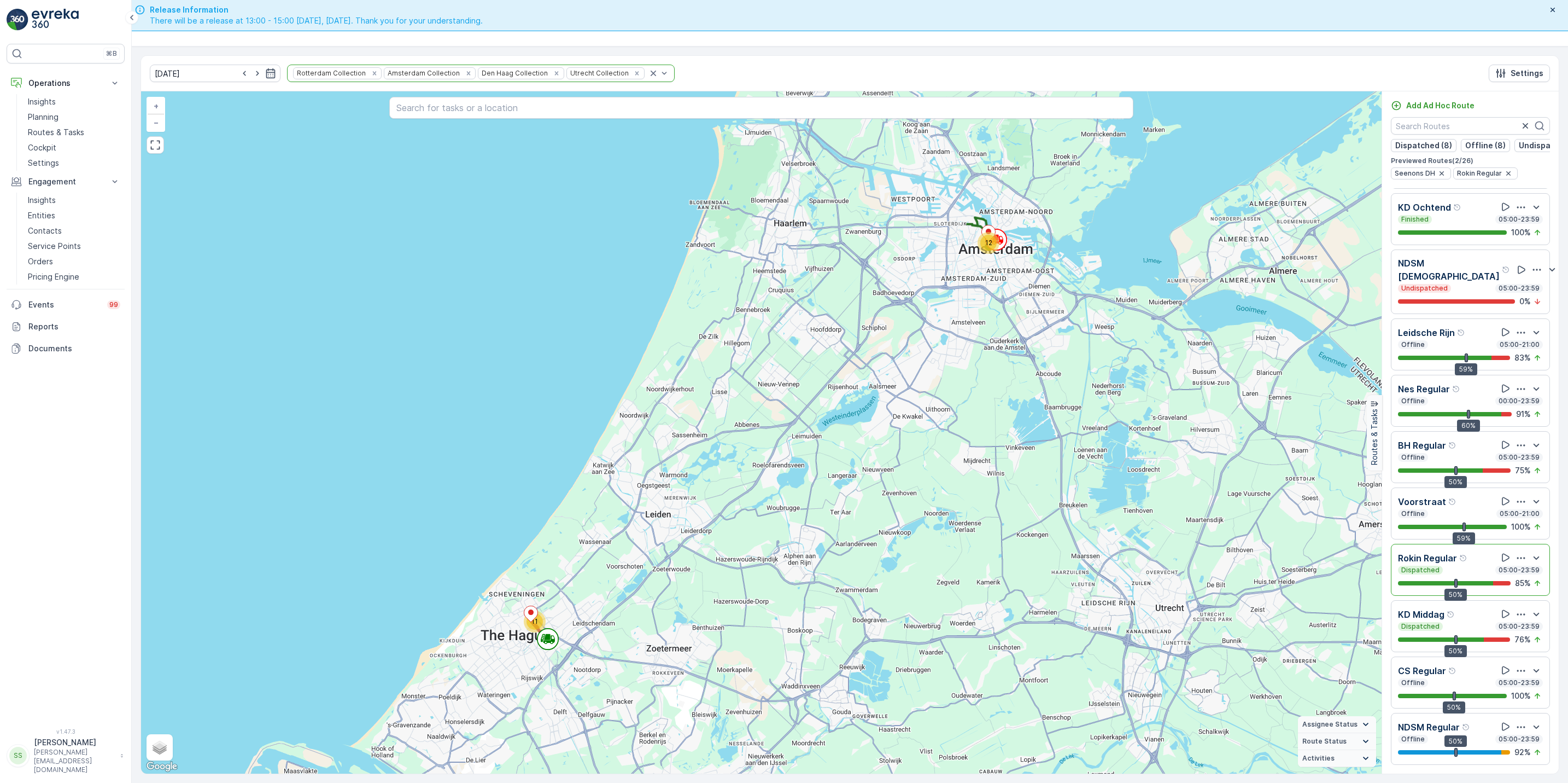
click at [1507, 465] on div "50% 75 %" at bounding box center [1471, 471] width 145 height 11
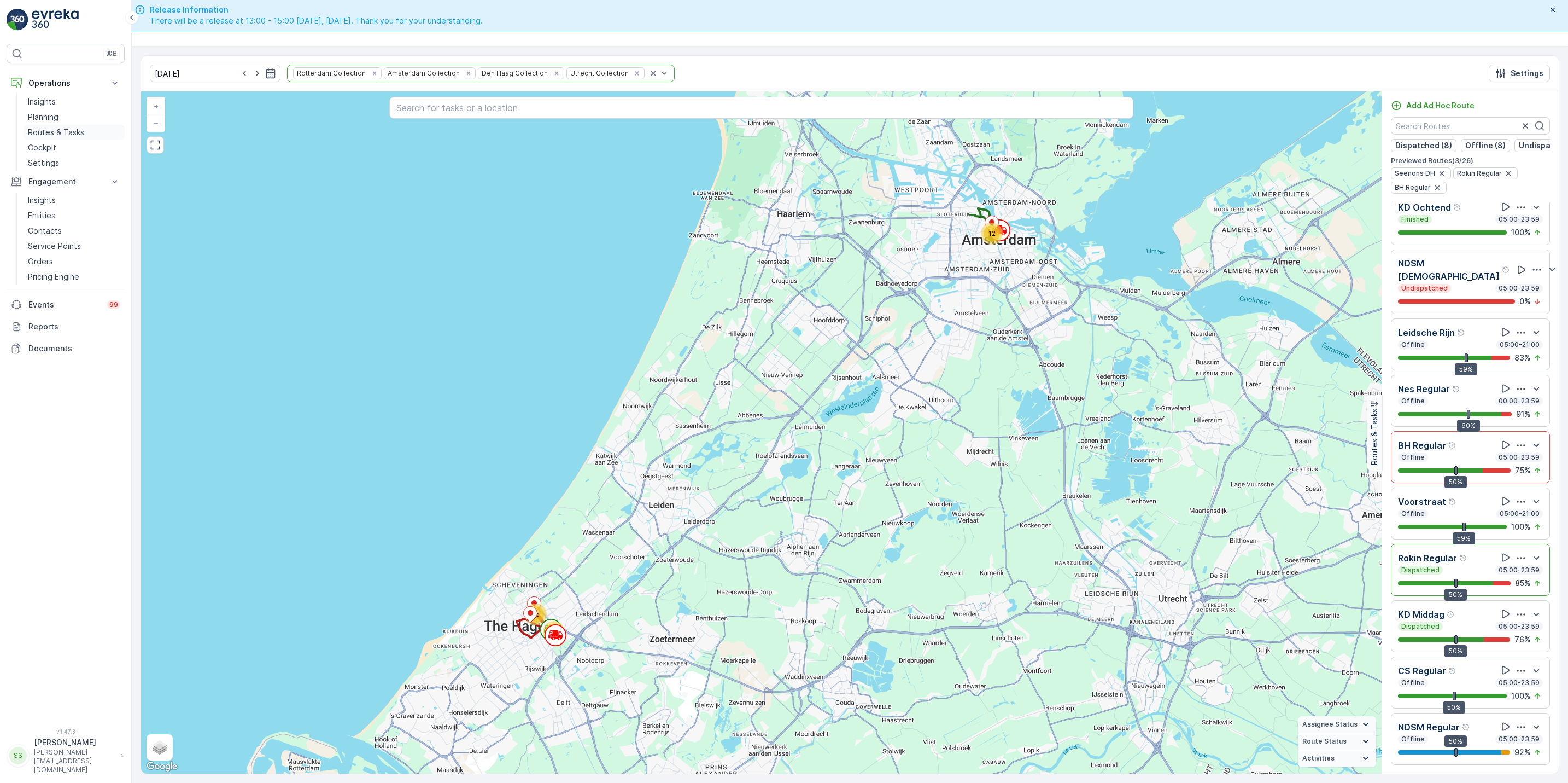
click at [52, 132] on p "Routes & Tasks" at bounding box center [56, 132] width 56 height 11
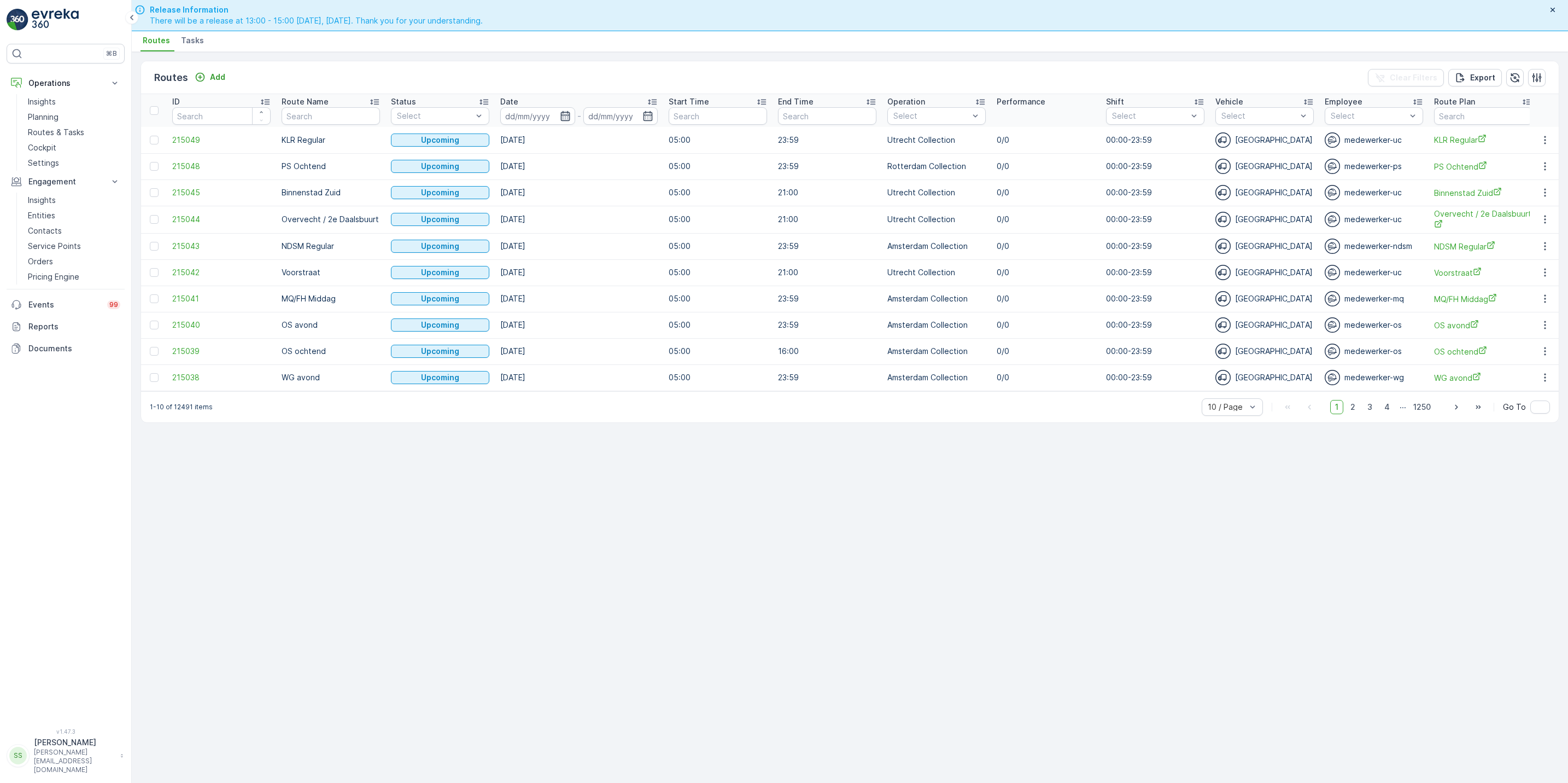
click at [564, 114] on icon "button" at bounding box center [565, 115] width 11 height 11
click at [638, 230] on div "12" at bounding box center [637, 228] width 17 height 17
type input "[DATE]"
click at [638, 230] on div "12" at bounding box center [637, 228] width 17 height 17
type input "[DATE]"
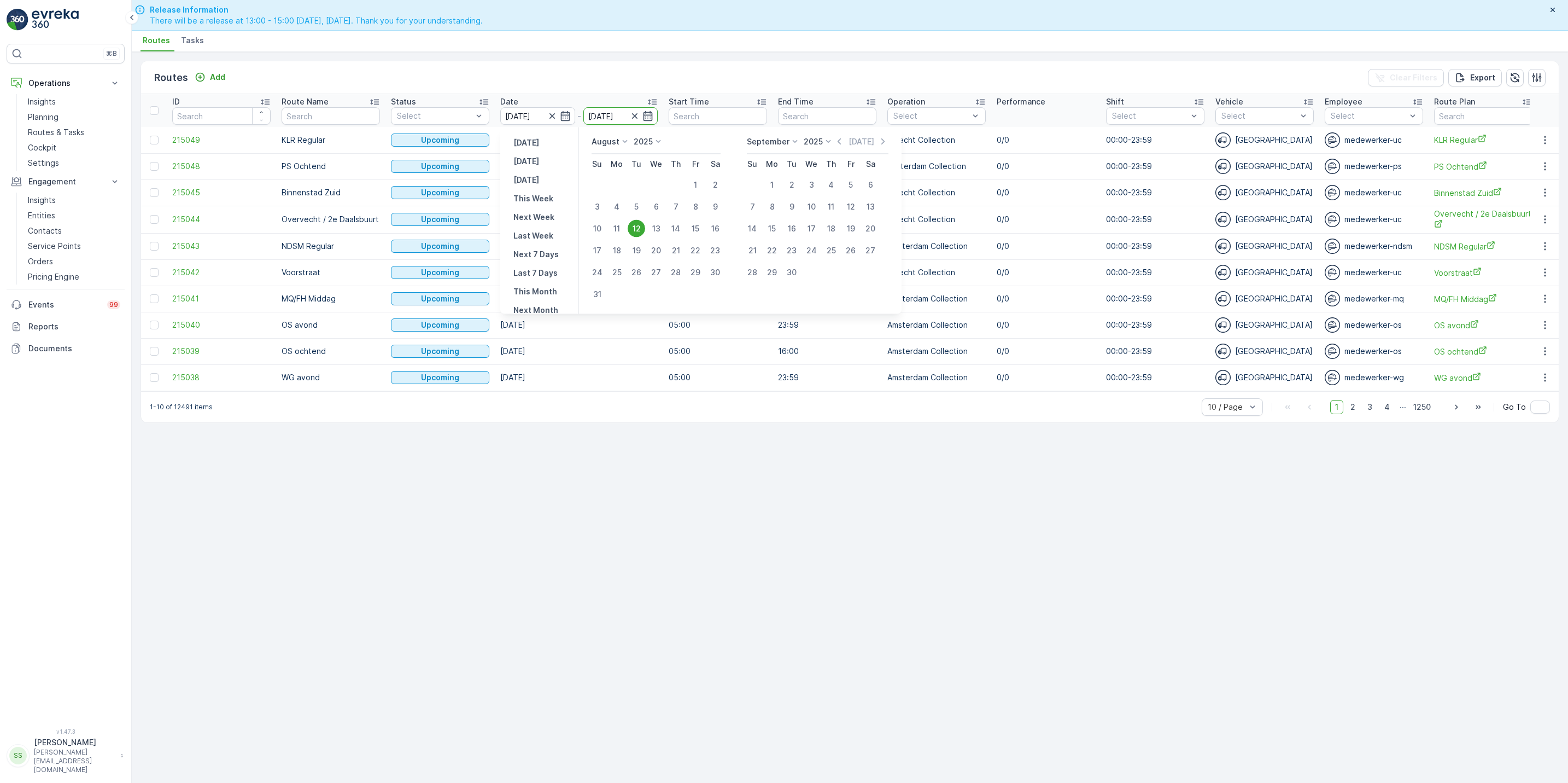
click at [638, 230] on div "12" at bounding box center [637, 228] width 17 height 17
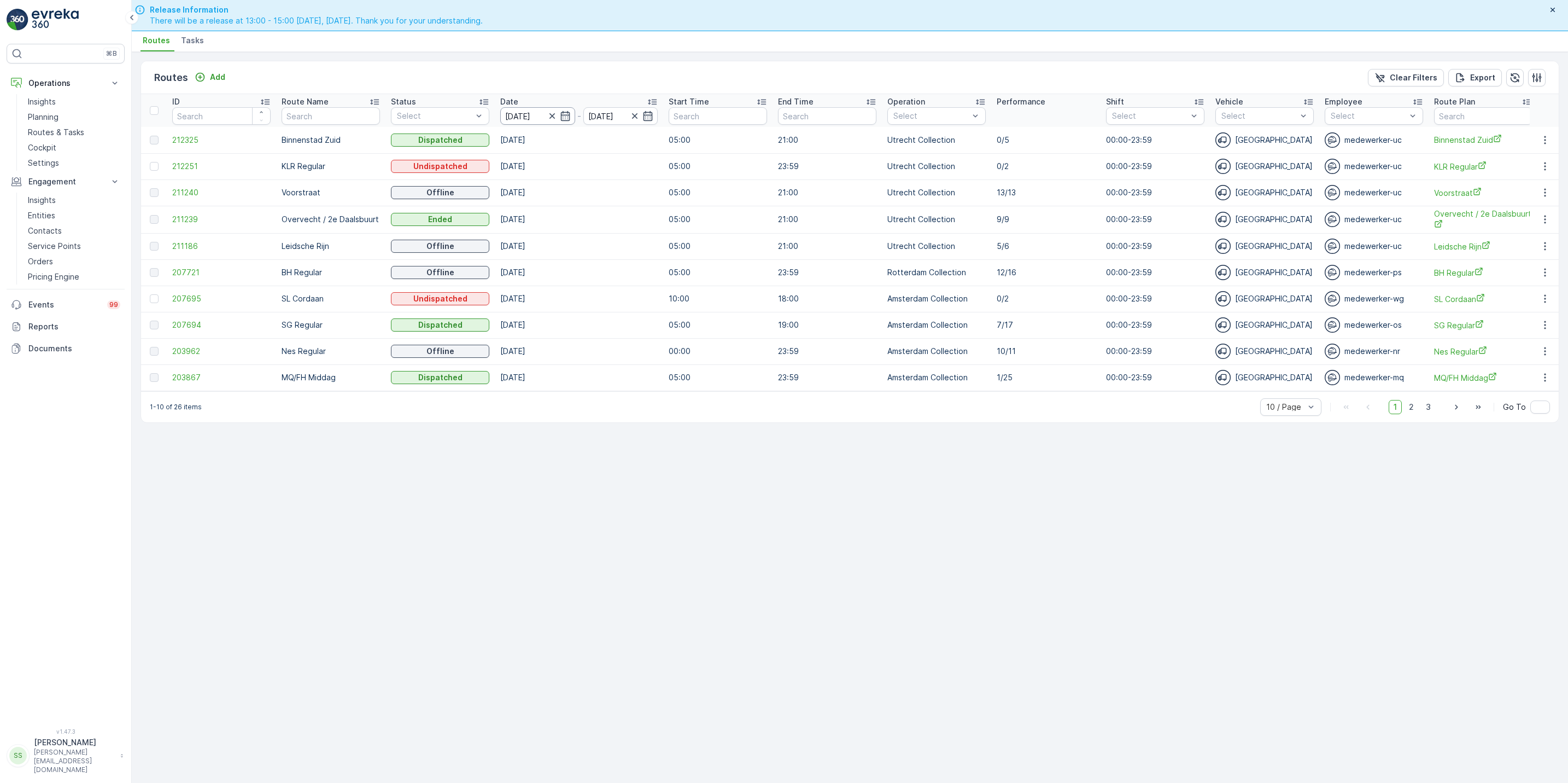
click at [573, 120] on input "[DATE]" at bounding box center [538, 116] width 75 height 17
click at [666, 512] on div "Routes Add Clear Filters Export ID Route Name Status Select Date 12.08.2025 - 1…" at bounding box center [850, 416] width 1437 height 731
click at [1408, 411] on span "2" at bounding box center [1411, 407] width 15 height 14
click at [1425, 411] on span "3" at bounding box center [1428, 406] width 15 height 14
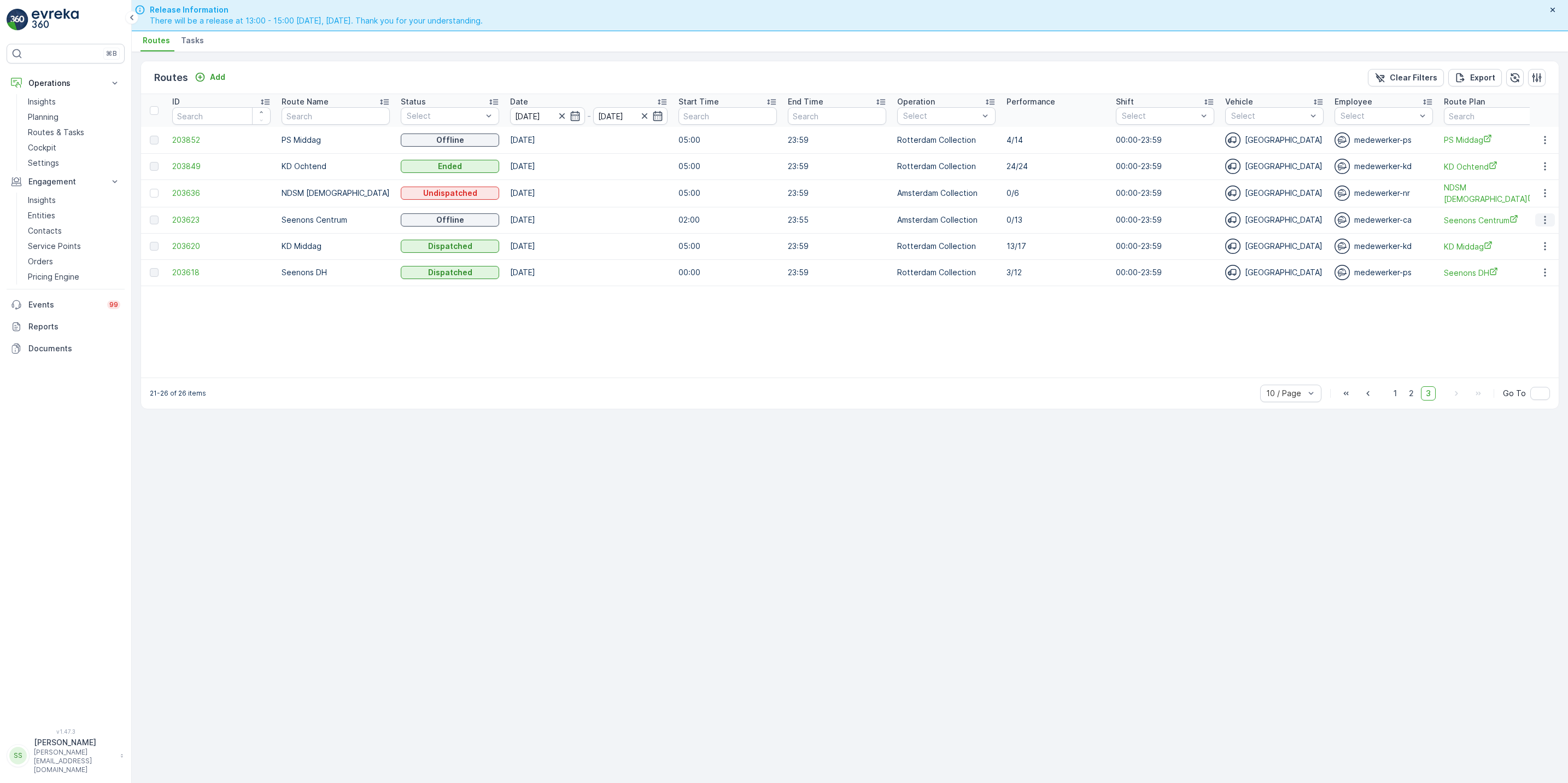
click at [1548, 217] on icon "button" at bounding box center [1545, 220] width 11 height 11
click at [1529, 234] on span "See More Details" at bounding box center [1520, 236] width 64 height 11
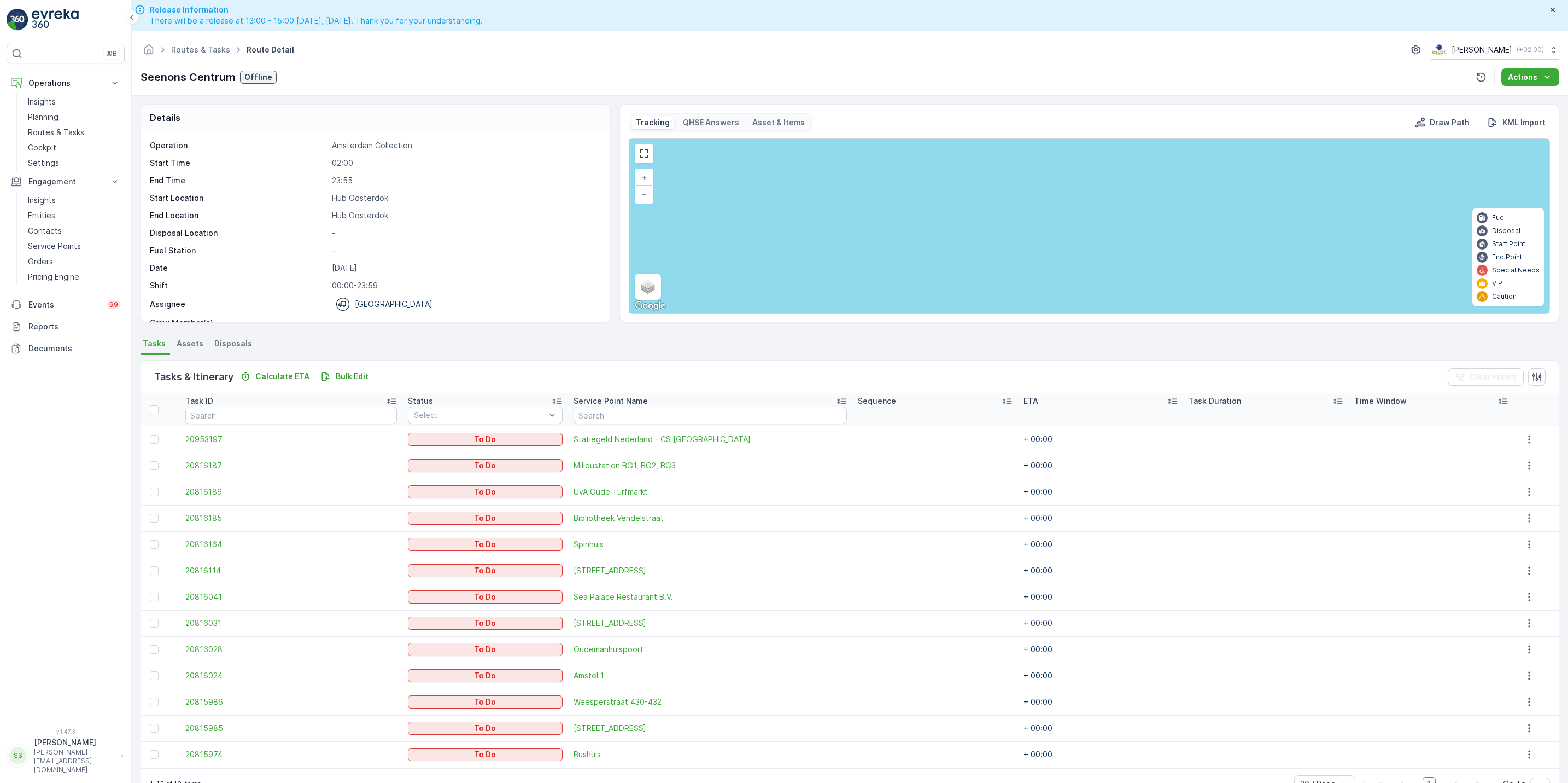
click at [205, 56] on ul "Routes & Tasks" at bounding box center [206, 50] width 75 height 16
click at [205, 49] on link "Routes & Tasks" at bounding box center [201, 49] width 59 height 10
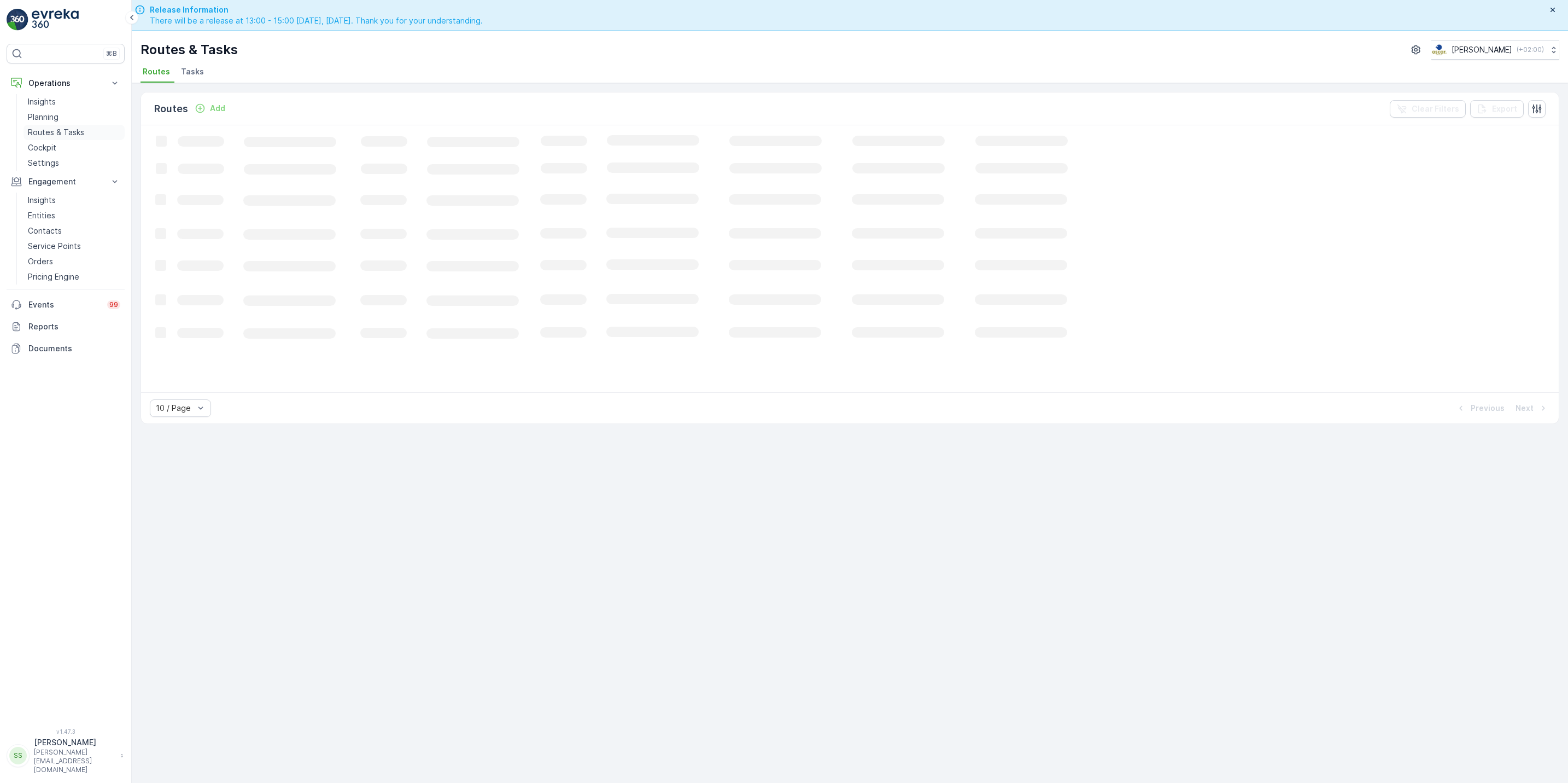
click at [67, 132] on p "Routes & Tasks" at bounding box center [56, 132] width 56 height 11
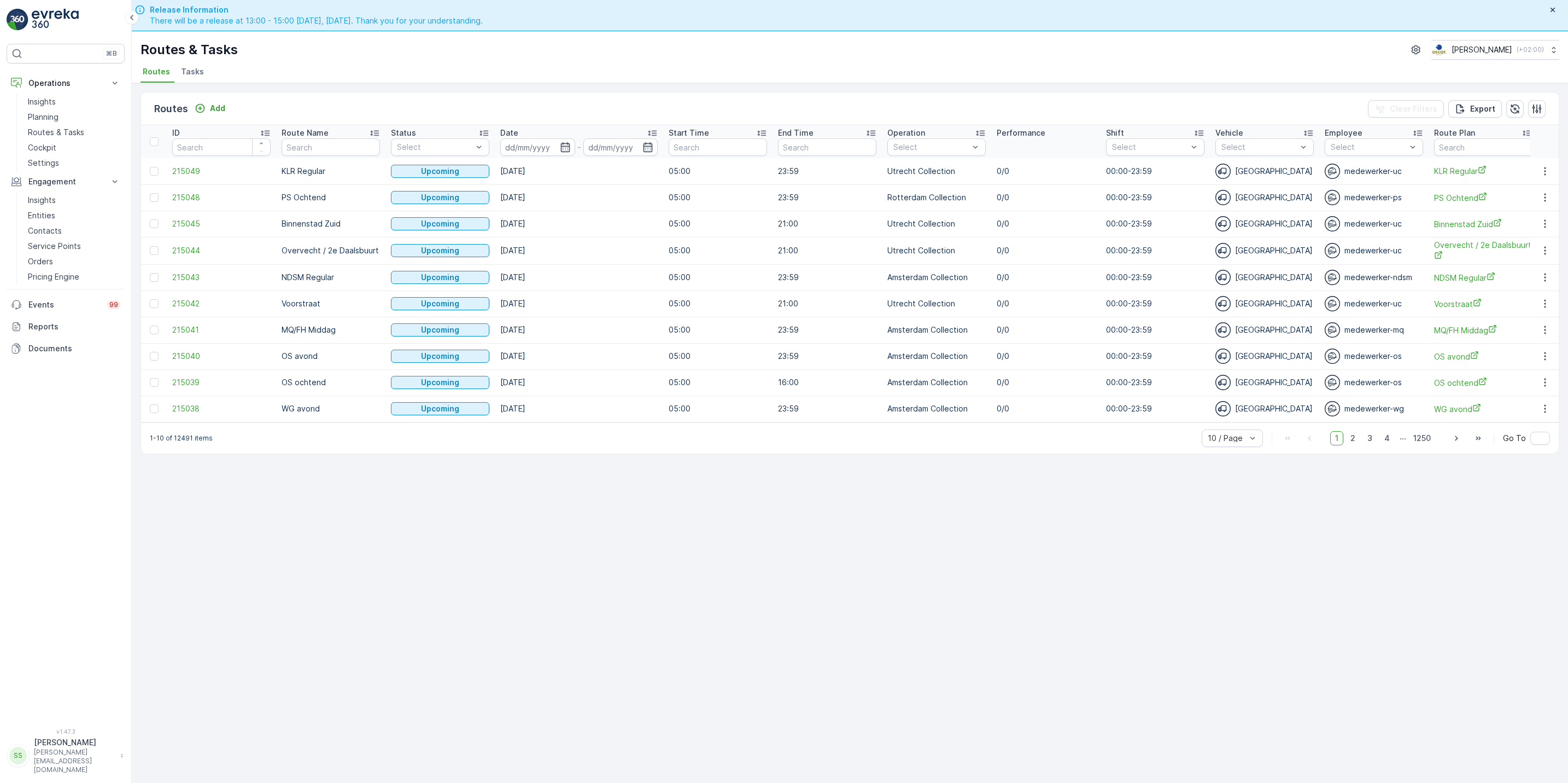
click at [185, 71] on span "Tasks" at bounding box center [192, 72] width 23 height 11
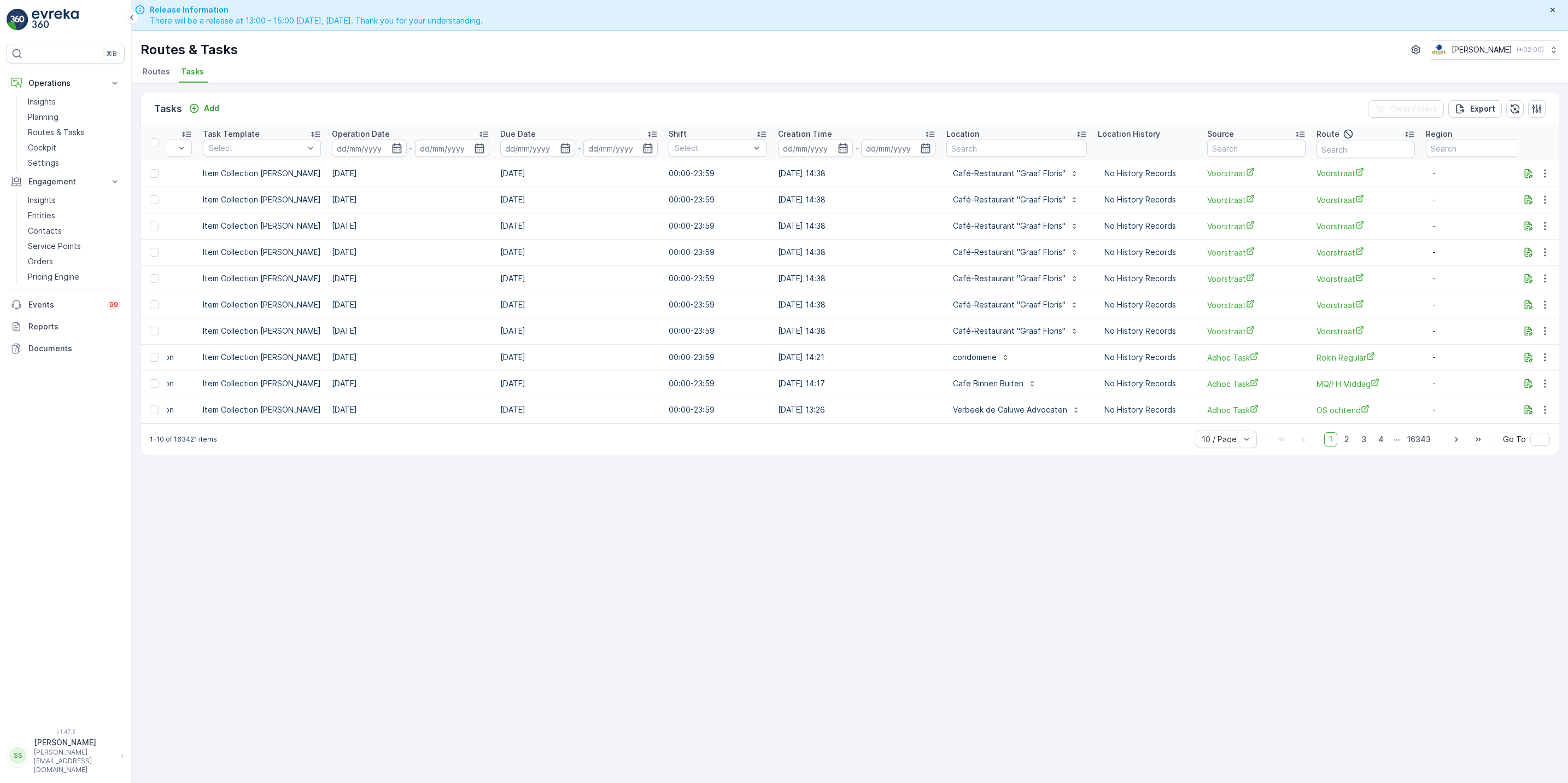
scroll to position [0, 298]
click at [1040, 153] on input "text" at bounding box center [1015, 148] width 141 height 17
type input "sea pala"
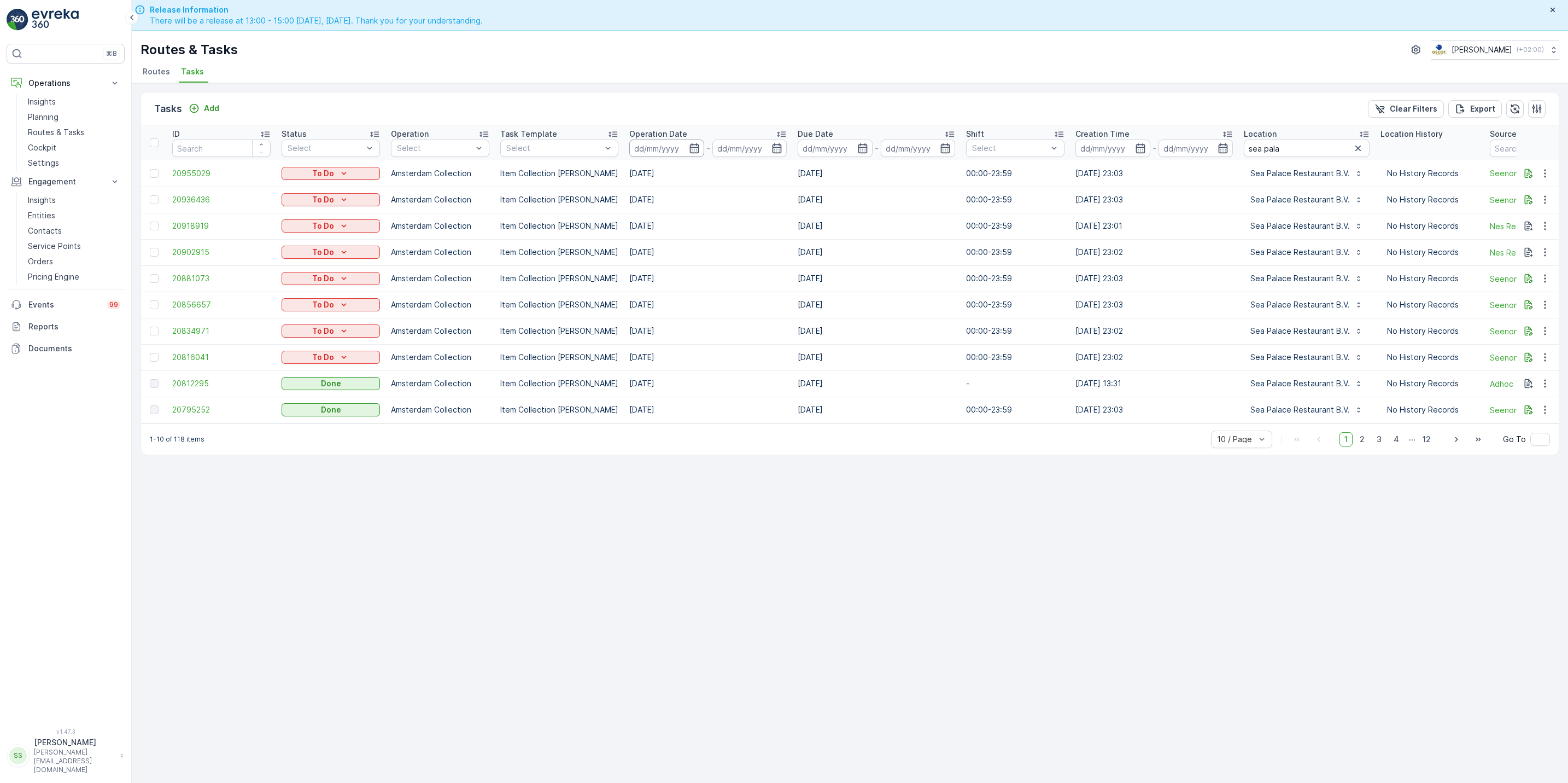
drag, startPoint x: 684, startPoint y: 151, endPoint x: 668, endPoint y: 144, distance: 17.5
click at [668, 144] on input at bounding box center [667, 148] width 75 height 17
click at [760, 256] on div "12" at bounding box center [757, 261] width 17 height 17
type input "[DATE]"
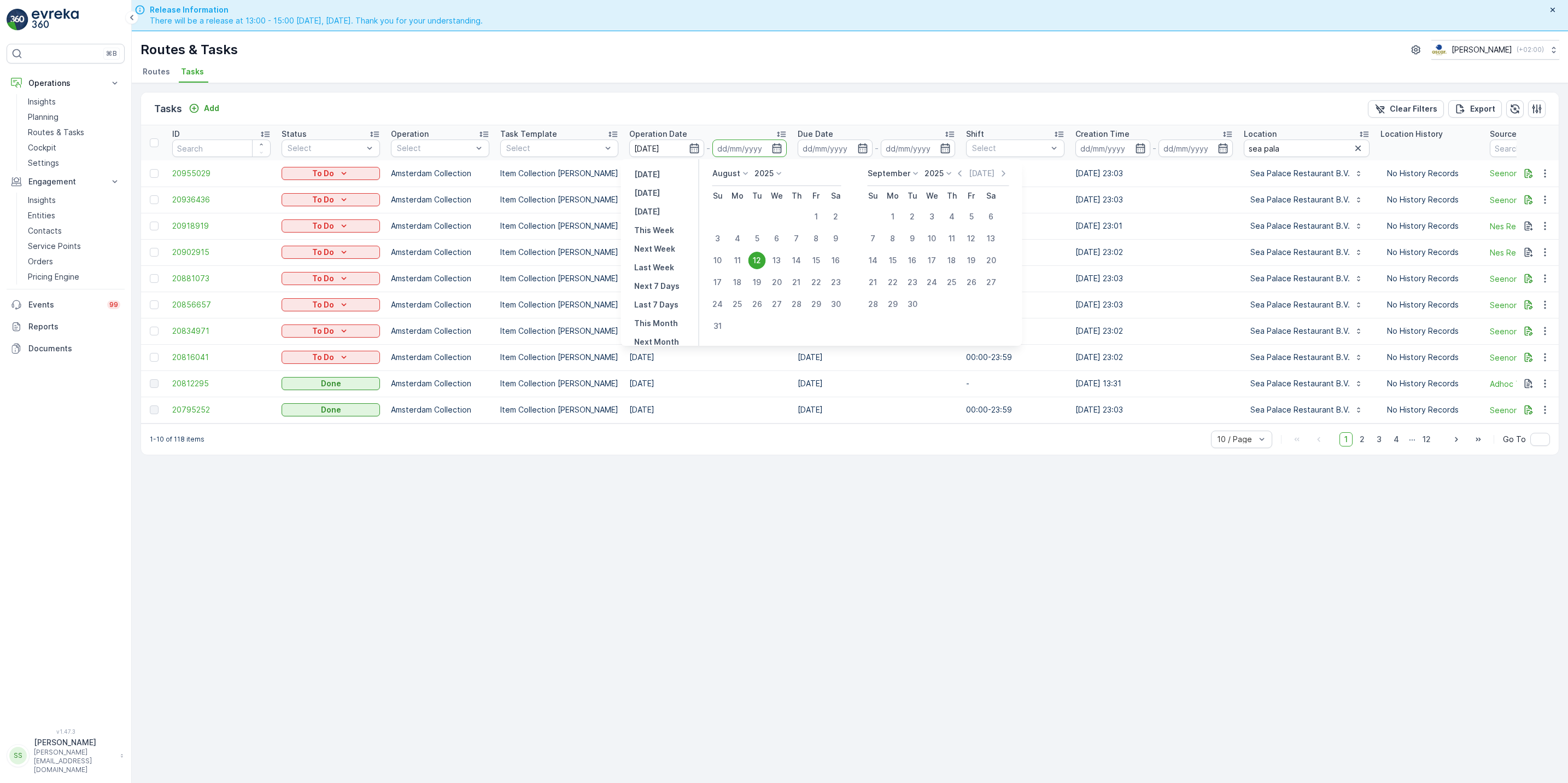
click at [760, 256] on div "12" at bounding box center [757, 261] width 17 height 17
type input "[DATE]"
click at [760, 256] on td "[DATE]" at bounding box center [708, 252] width 169 height 26
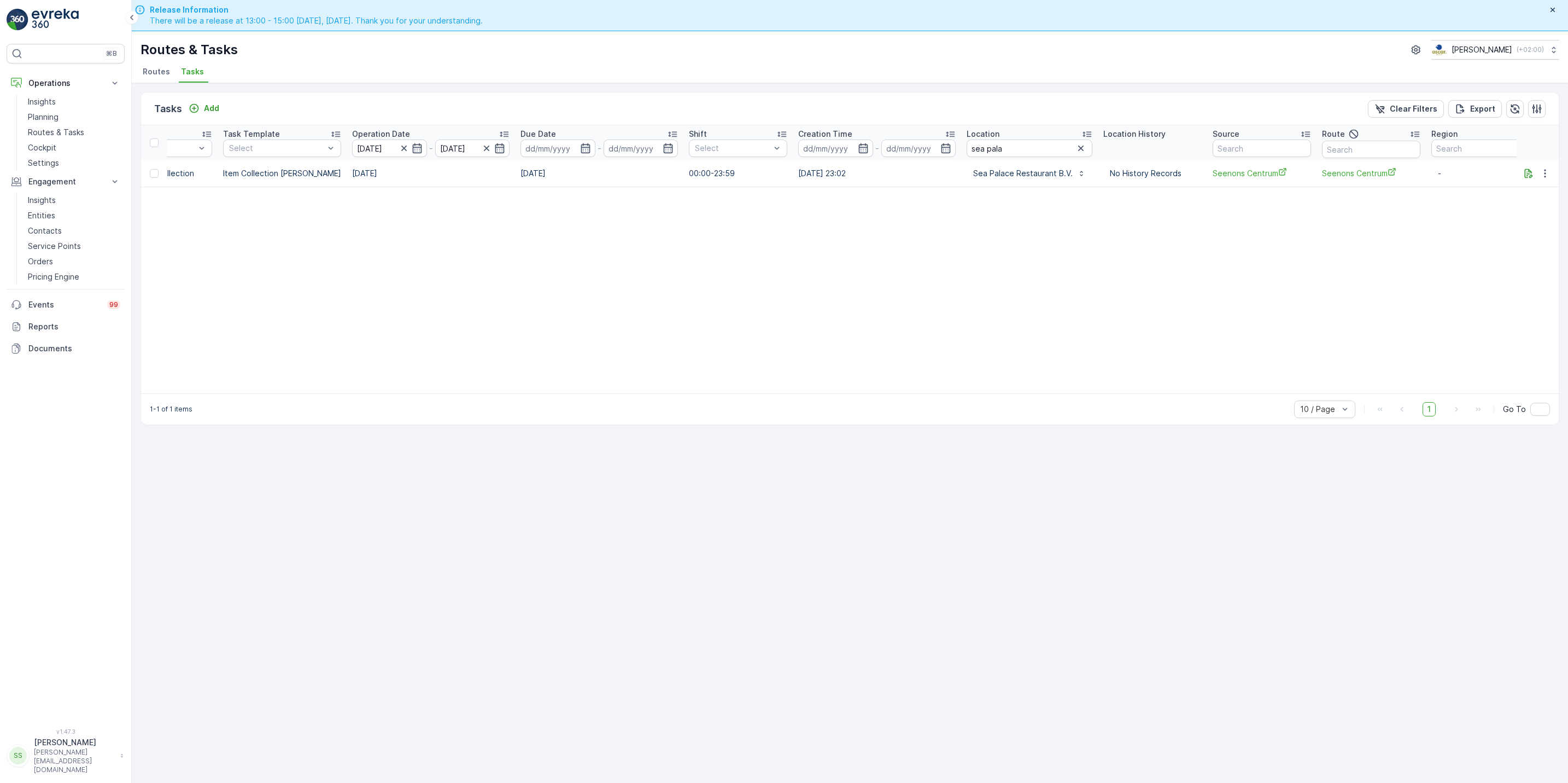
scroll to position [0, 278]
drag, startPoint x: 1162, startPoint y: 333, endPoint x: 929, endPoint y: 199, distance: 268.8
click at [929, 199] on table "ID Status Select Operation Select Task Template Select Operation Date 12.08.202…" at bounding box center [721, 259] width 1714 height 268
drag, startPoint x: 220, startPoint y: 174, endPoint x: 867, endPoint y: 176, distance: 647.0
click at [867, 176] on tr "20816041 To Do Amsterdam Collection Item Collection Oscar Regulier 12.08.2025 1…" at bounding box center [721, 173] width 1714 height 26
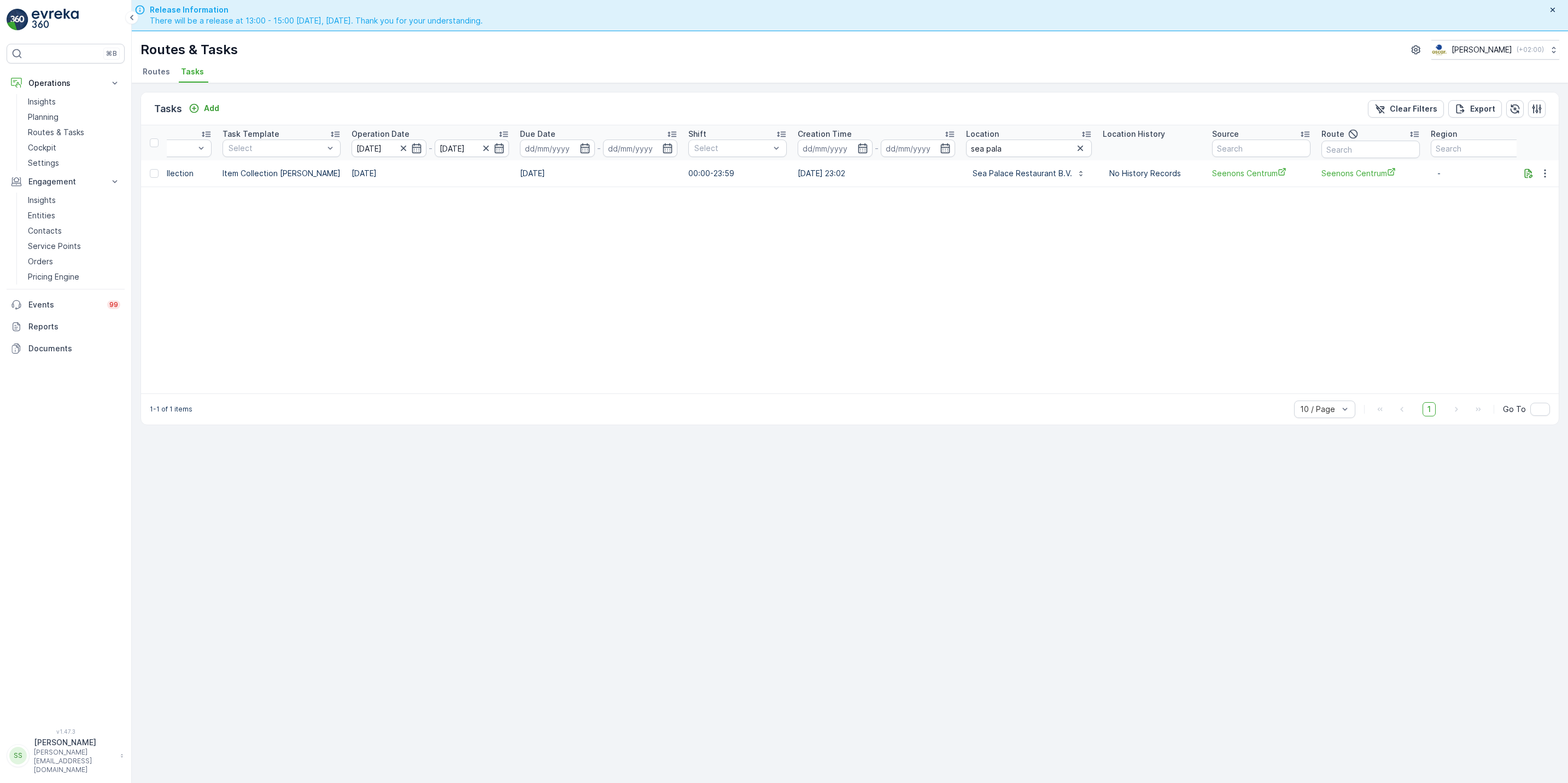
click at [867, 176] on td "04.08.2025 23:02" at bounding box center [876, 173] width 169 height 26
drag, startPoint x: 1466, startPoint y: 185, endPoint x: 699, endPoint y: 178, distance: 767.0
click at [699, 178] on tr "20816041 To Do Amsterdam Collection Item Collection Oscar Regulier 12.08.2025 1…" at bounding box center [721, 173] width 1714 height 26
click at [459, 176] on td "[DATE]" at bounding box center [430, 173] width 169 height 26
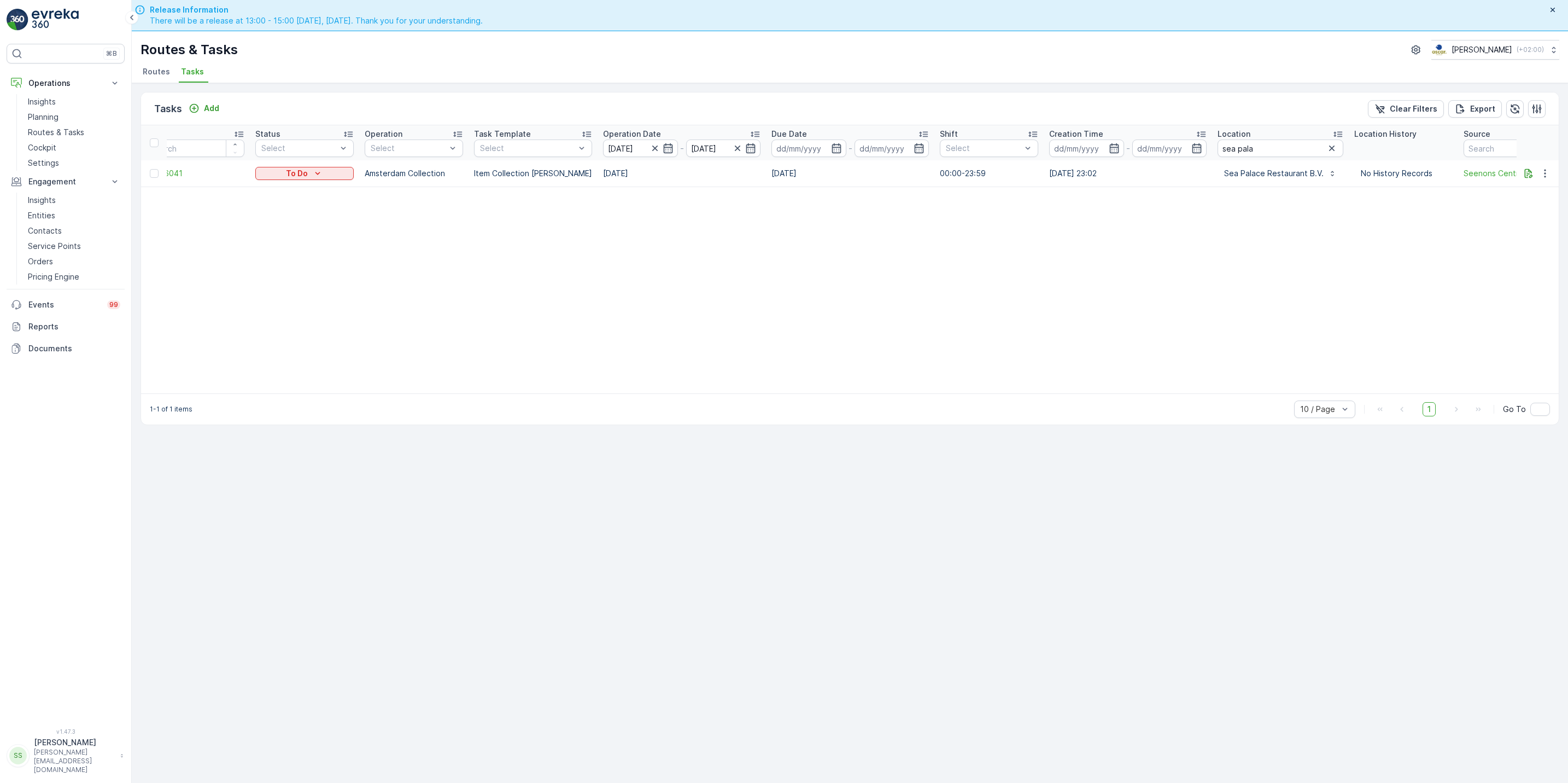
scroll to position [0, 0]
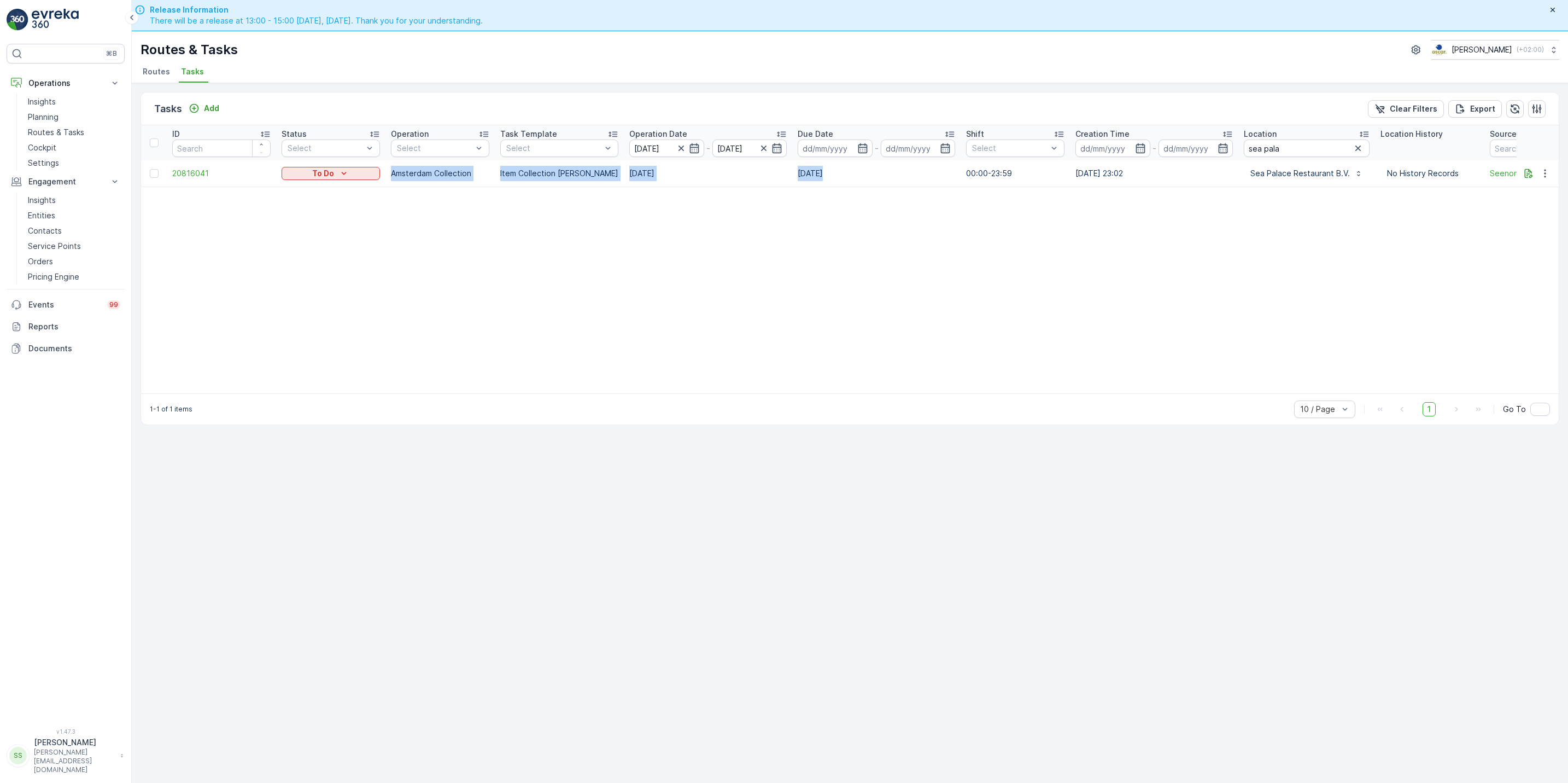
drag, startPoint x: 391, startPoint y: 167, endPoint x: 809, endPoint y: 167, distance: 418.0
click at [809, 167] on tr "20816041 To Do Amsterdam Collection Item Collection Oscar Regulier 12.08.2025 1…" at bounding box center [998, 173] width 1714 height 26
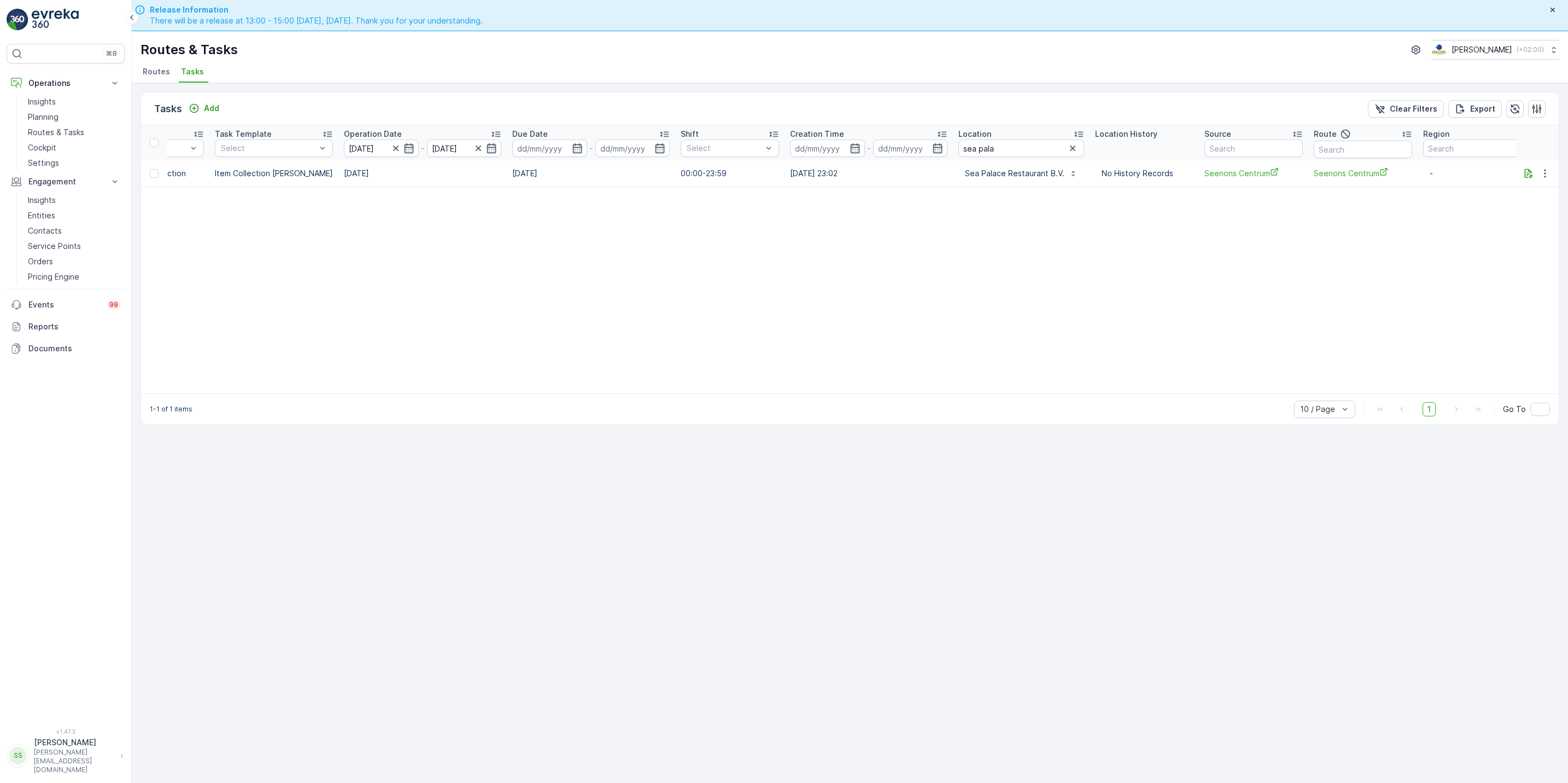
click at [158, 82] on li "Routes" at bounding box center [157, 73] width 34 height 18
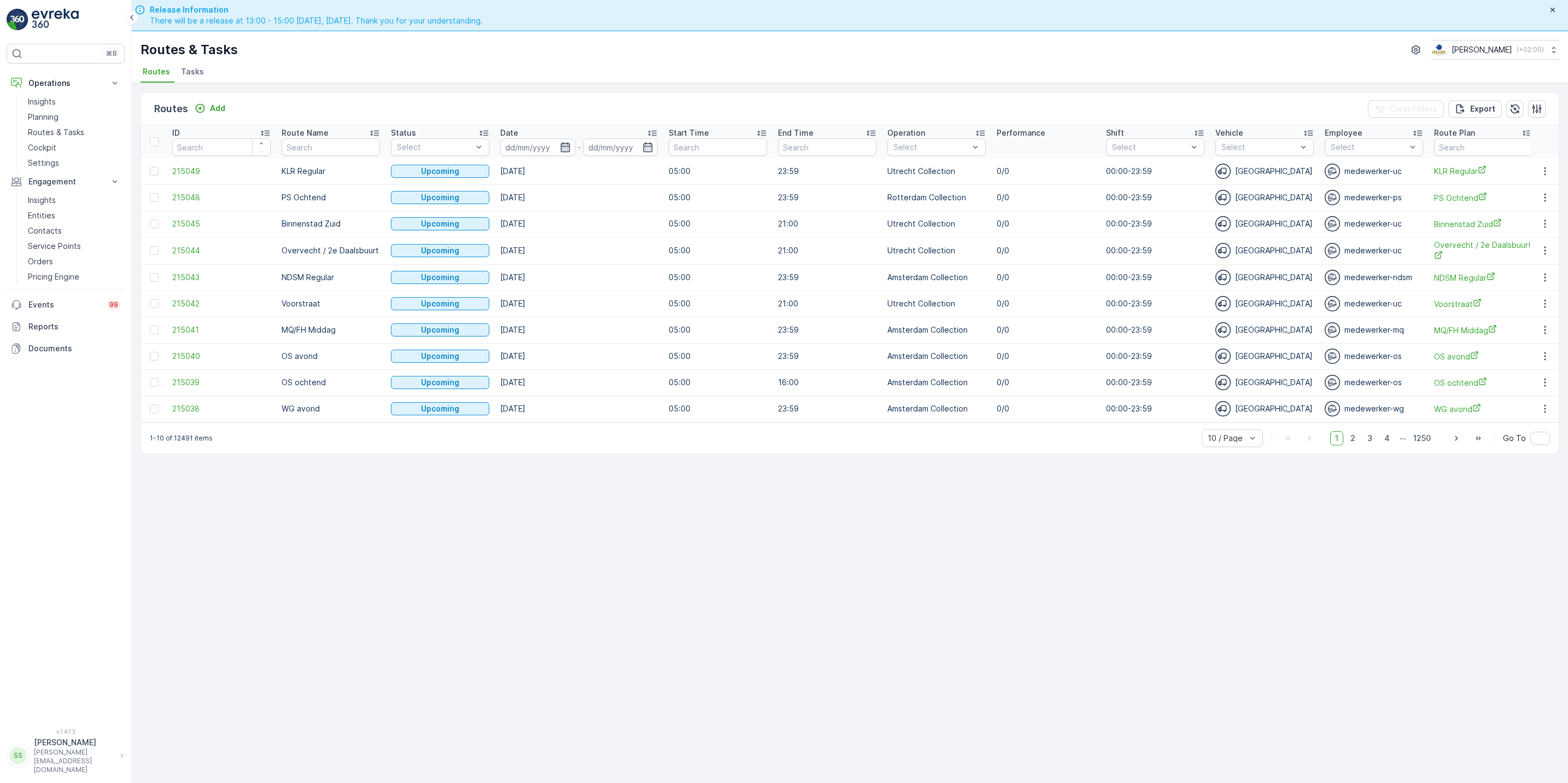
click at [567, 148] on icon "button" at bounding box center [565, 147] width 11 height 11
click at [634, 258] on div "12" at bounding box center [637, 260] width 17 height 17
type input "[DATE]"
click at [634, 258] on div "12" at bounding box center [637, 260] width 17 height 17
type input "[DATE]"
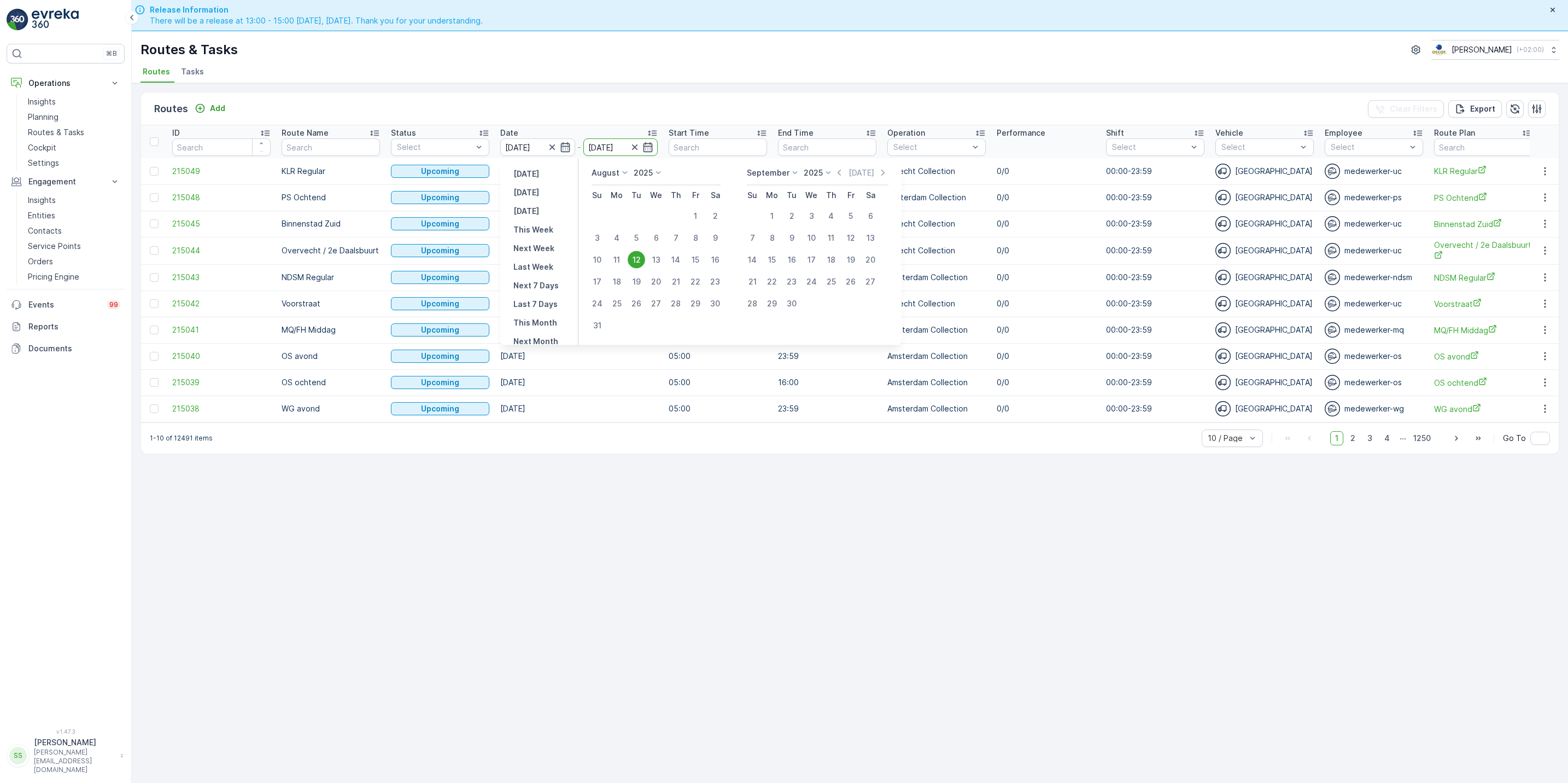
click at [634, 258] on div "12" at bounding box center [637, 260] width 17 height 17
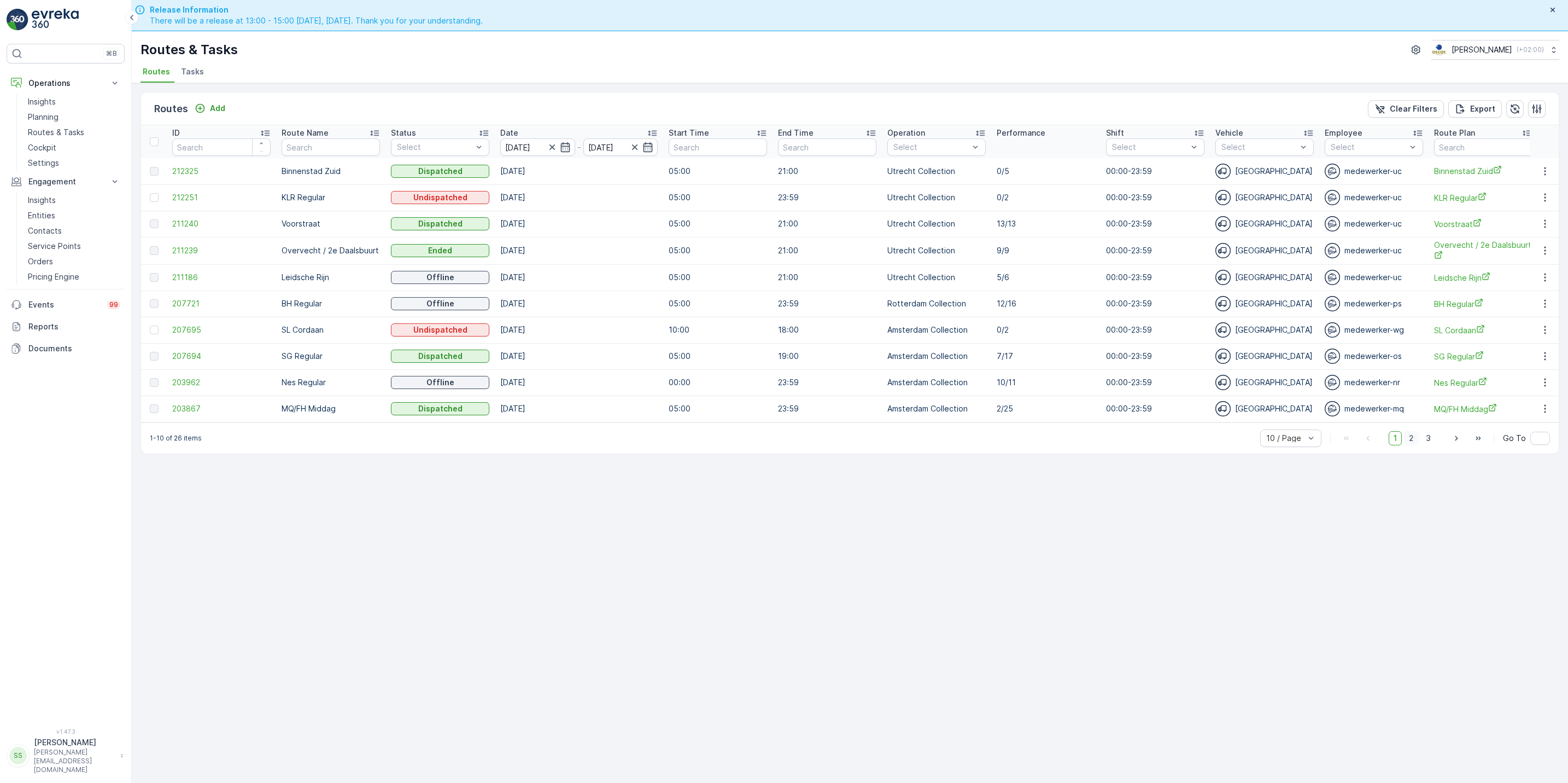
click at [1406, 442] on span "2" at bounding box center [1411, 438] width 15 height 14
click at [1425, 440] on span "3" at bounding box center [1428, 437] width 15 height 14
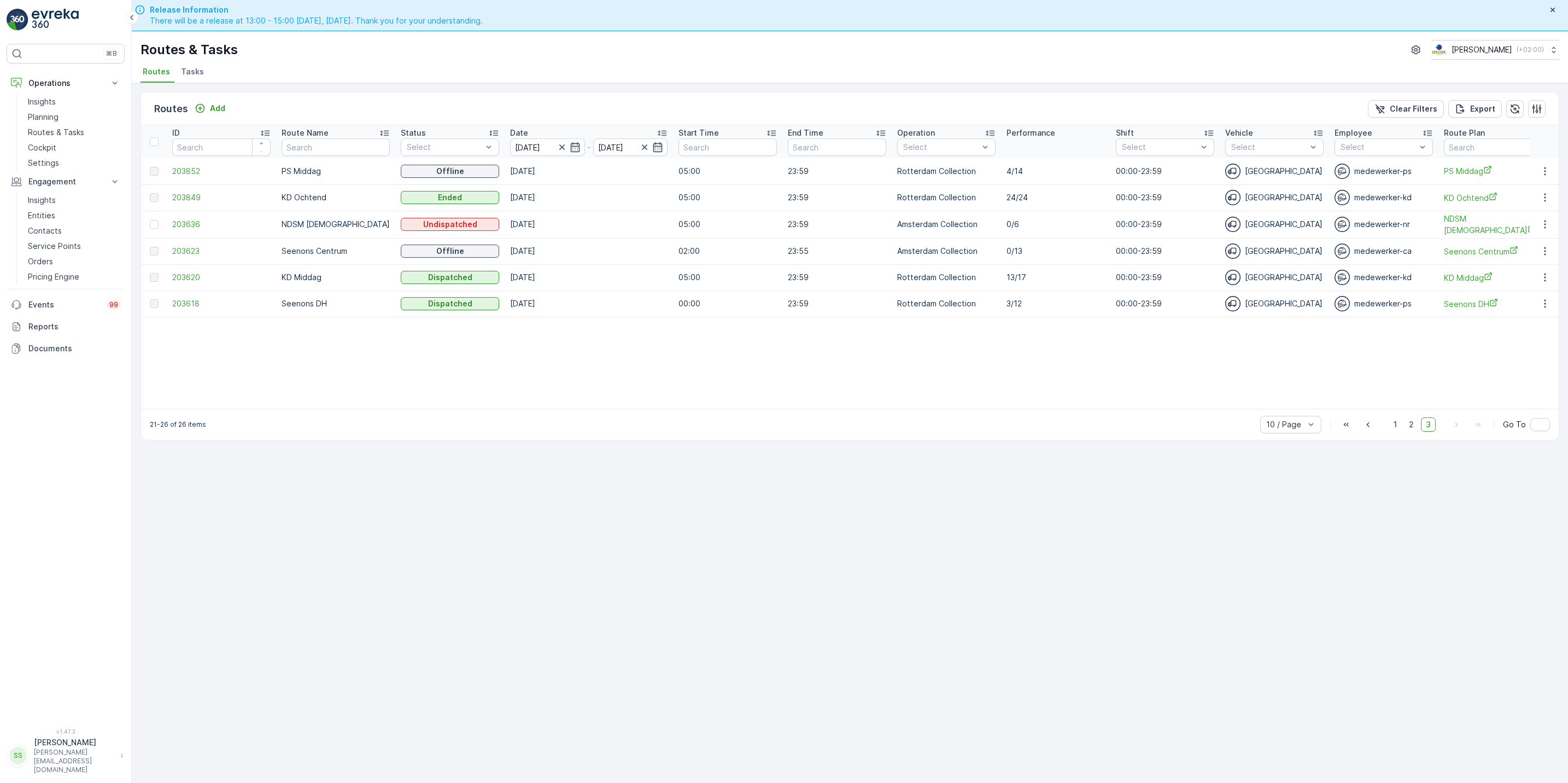
click at [1537, 245] on div at bounding box center [1545, 251] width 20 height 13
click at [1541, 247] on icon "button" at bounding box center [1545, 251] width 11 height 11
click at [1541, 261] on div "See More Details" at bounding box center [1526, 268] width 84 height 16
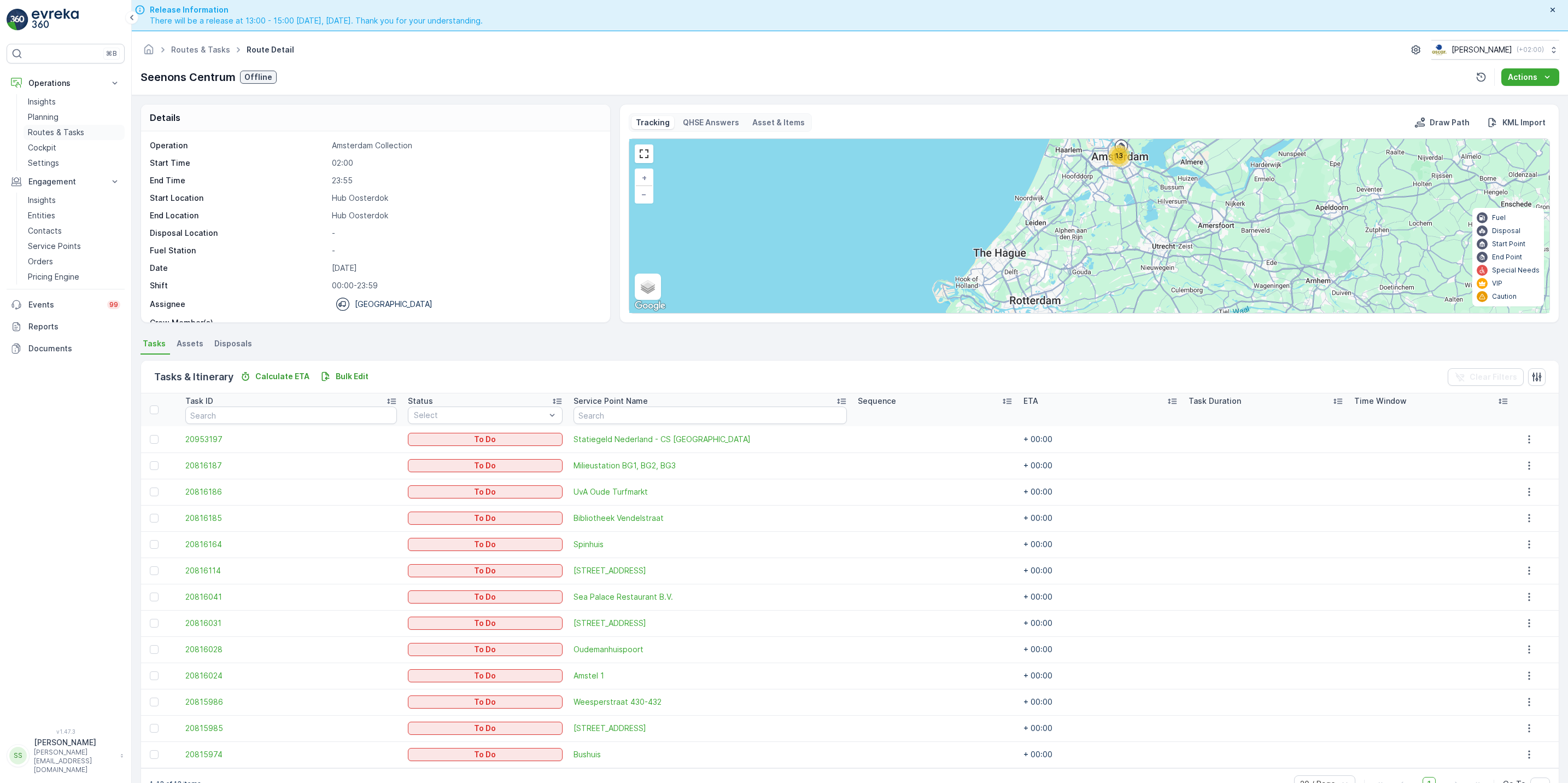
click at [58, 134] on p "Routes & Tasks" at bounding box center [56, 132] width 56 height 11
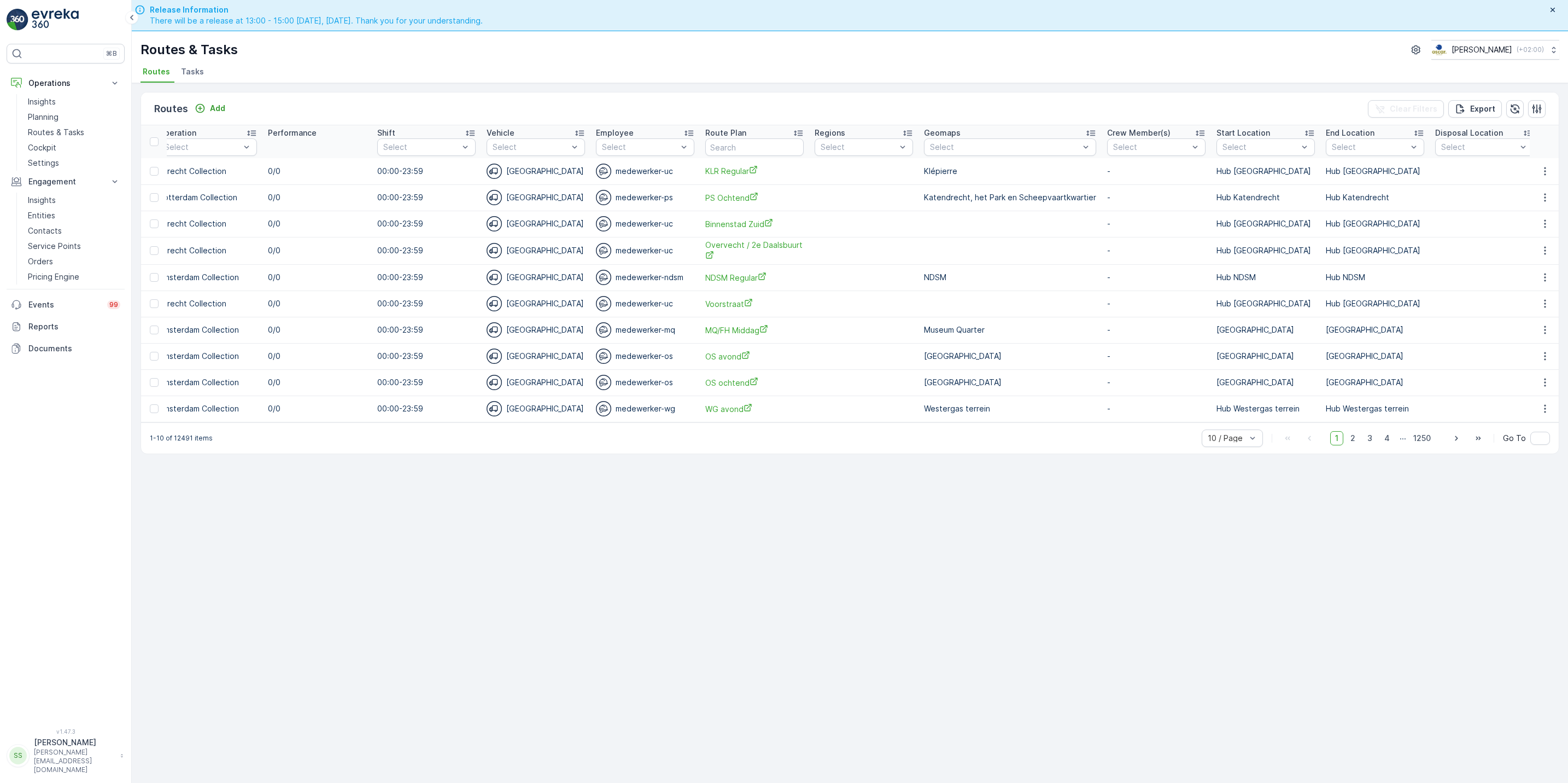
scroll to position [0, 844]
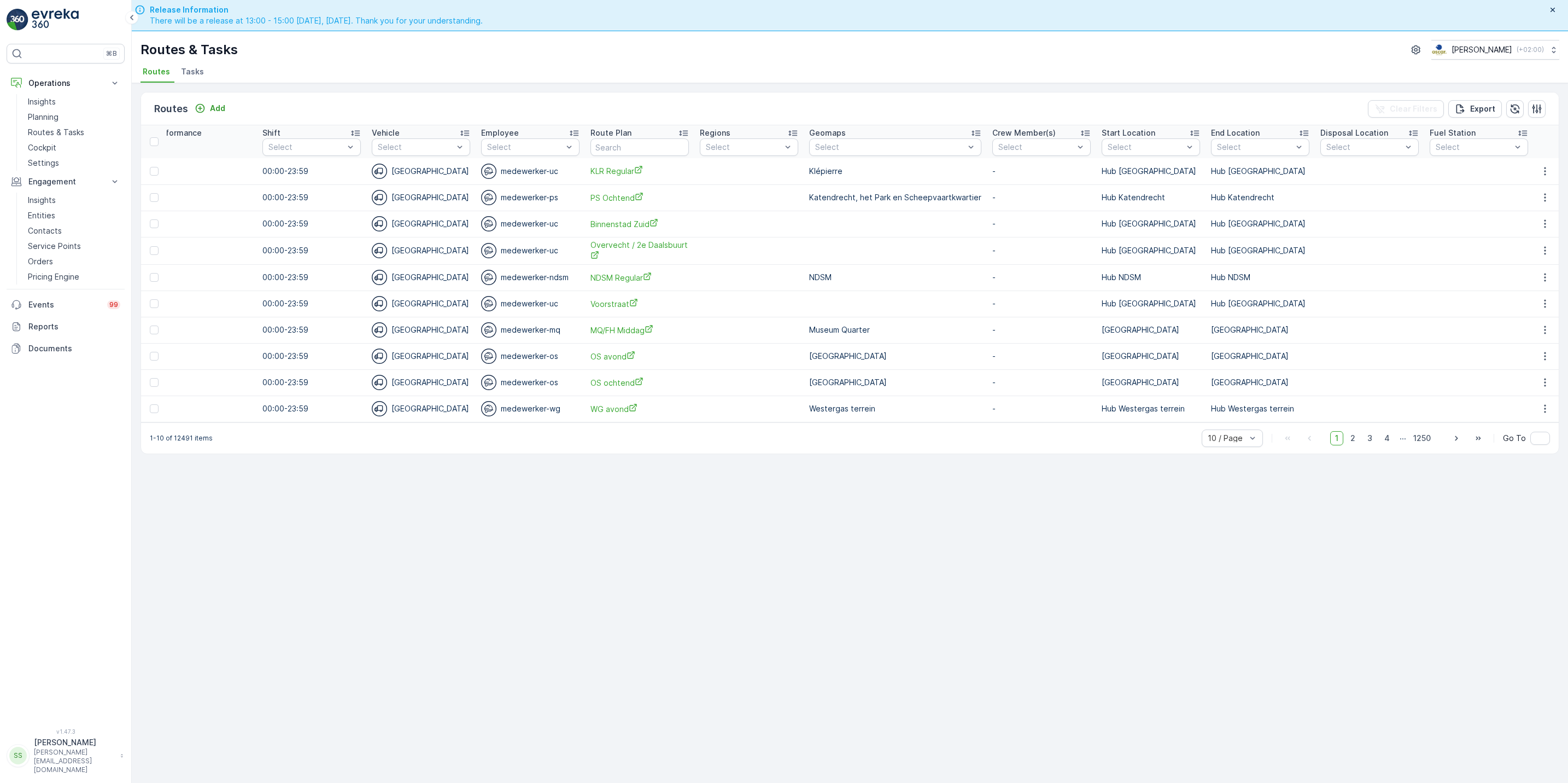
click at [199, 76] on span "Tasks" at bounding box center [192, 72] width 23 height 11
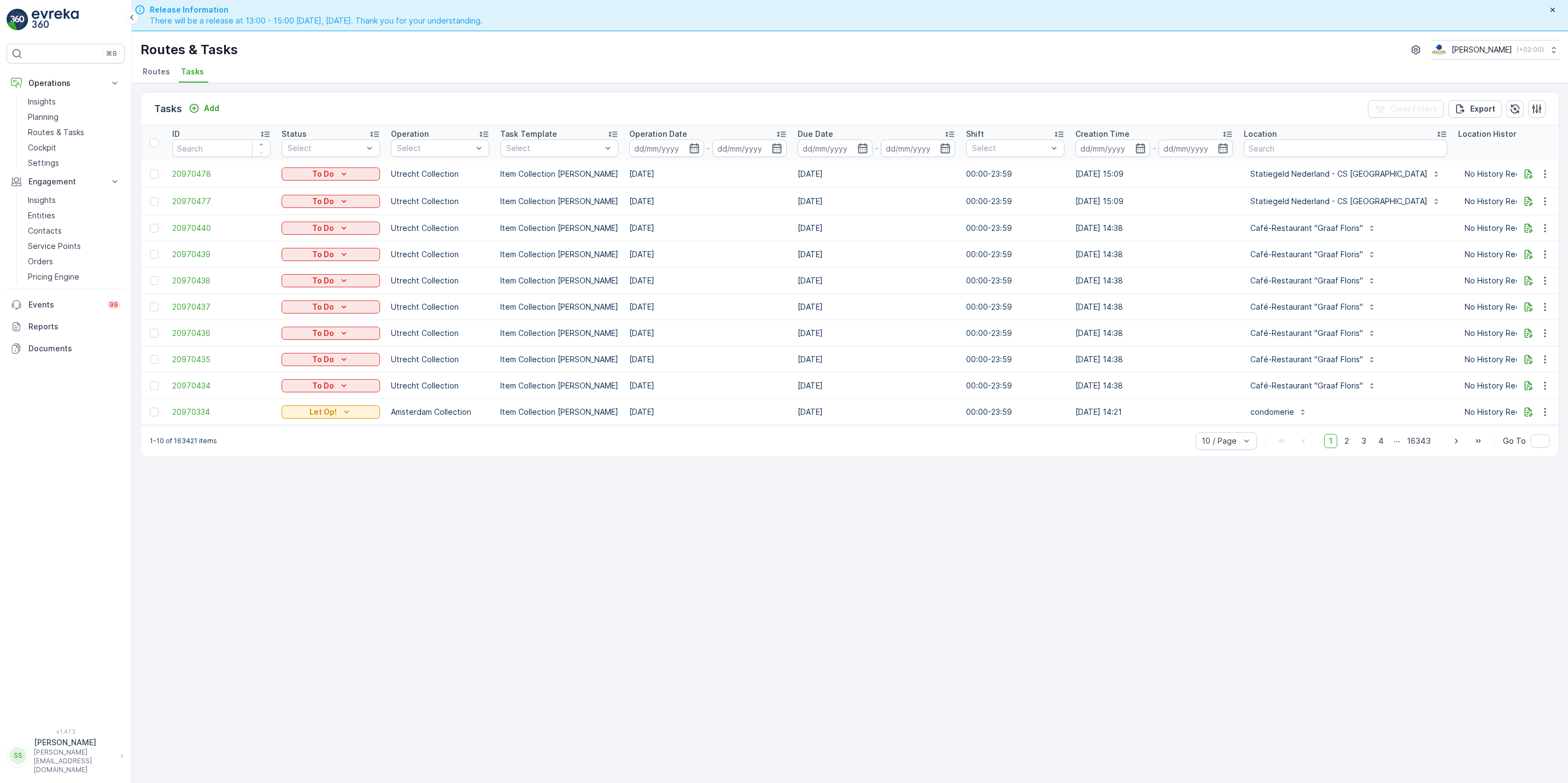
scroll to position [0, 312]
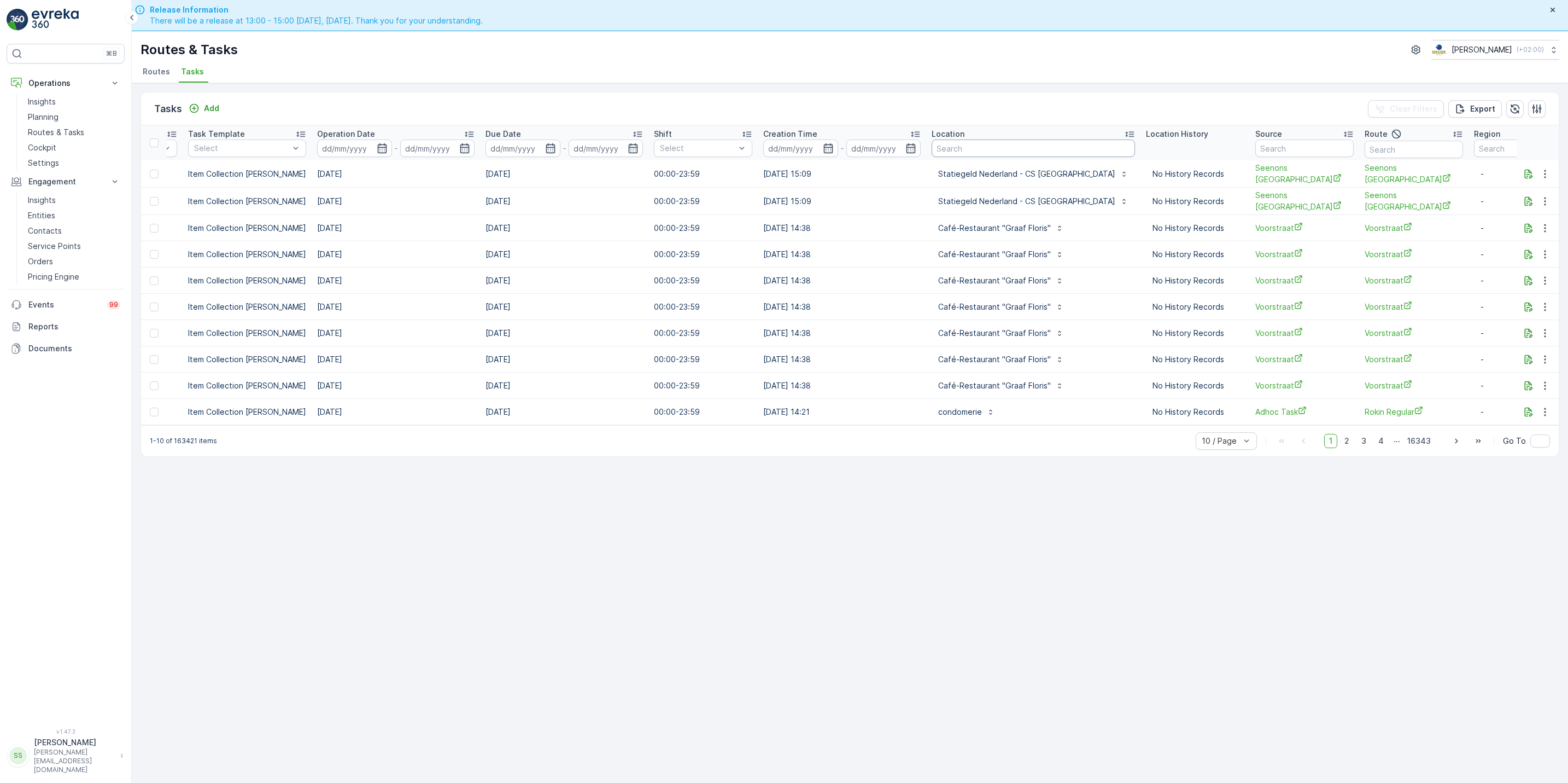
click at [1000, 146] on input "text" at bounding box center [1034, 148] width 204 height 17
type input "statiegeld"
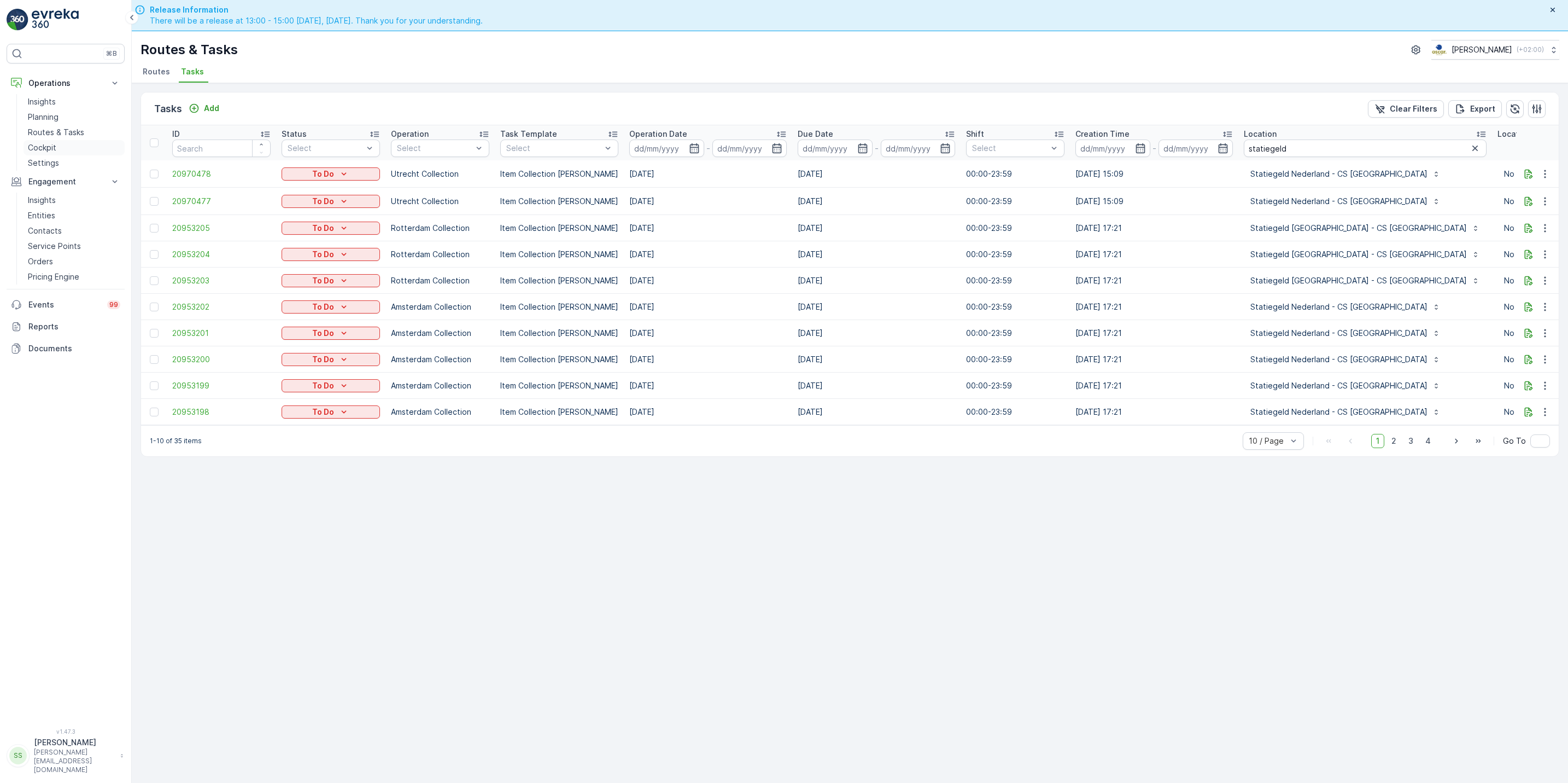
click at [56, 150] on link "Cockpit" at bounding box center [74, 148] width 101 height 16
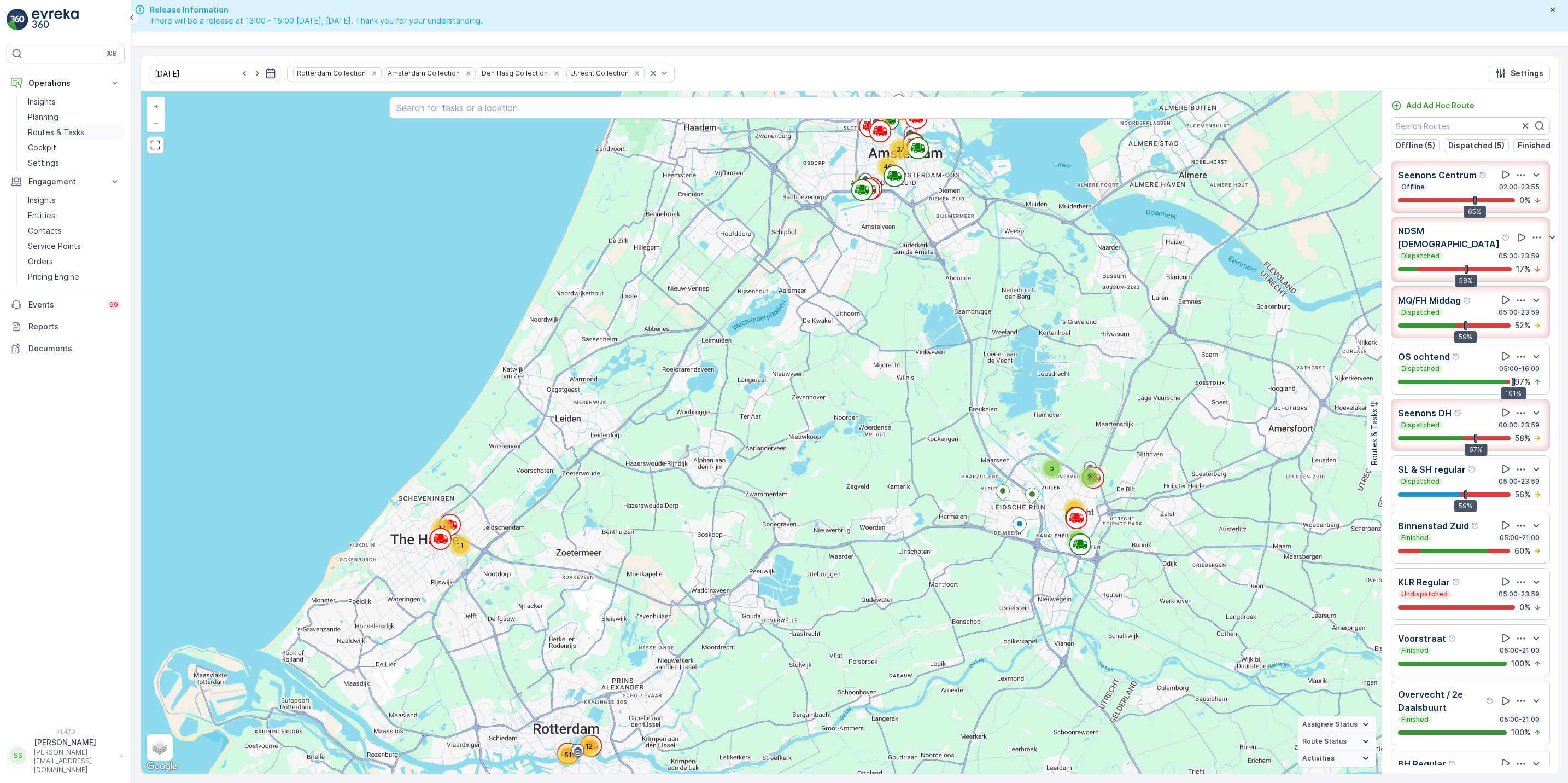
click at [58, 134] on p "Routes & Tasks" at bounding box center [56, 132] width 56 height 11
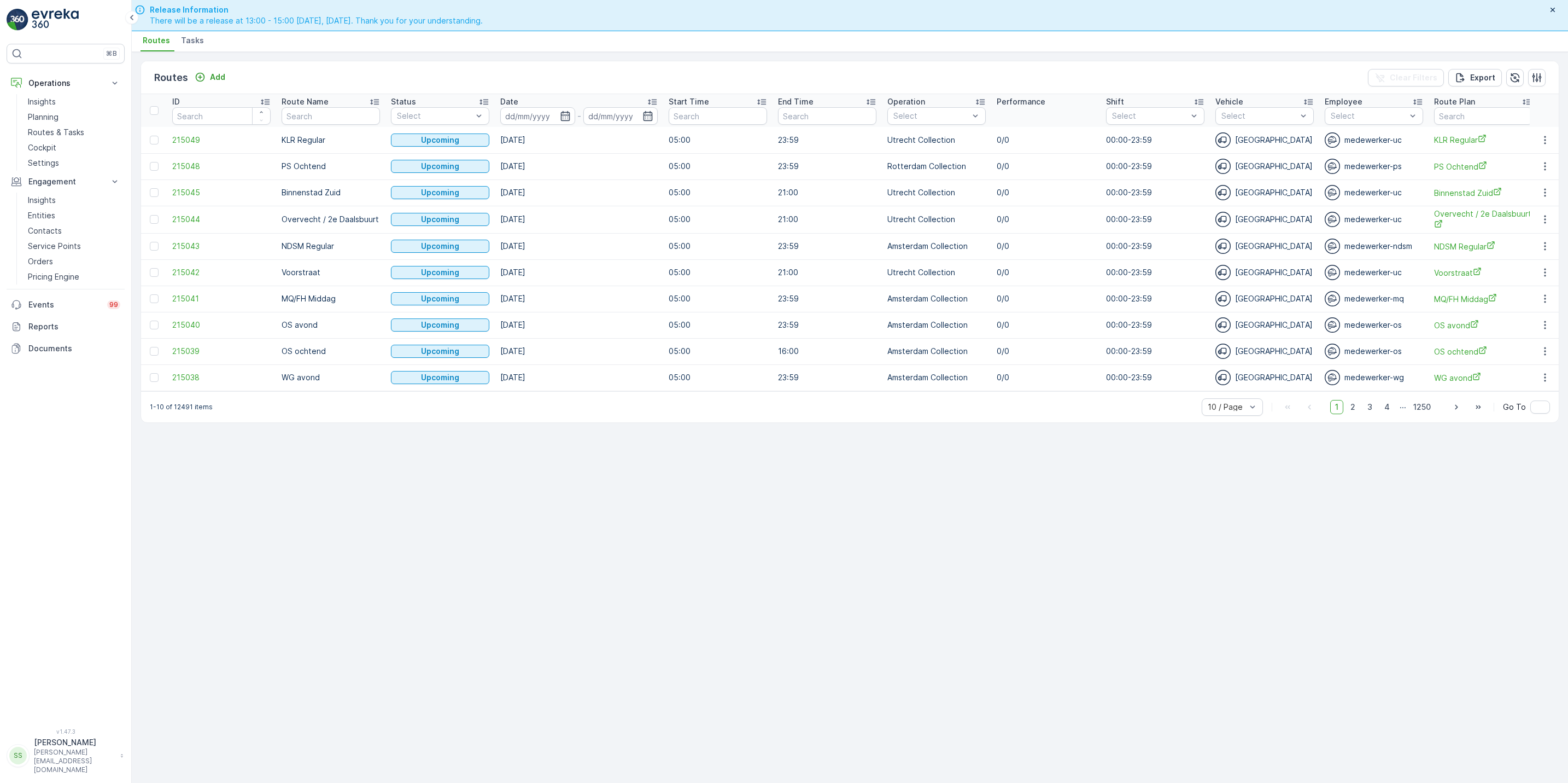
click at [182, 46] on span "Tasks" at bounding box center [192, 40] width 23 height 11
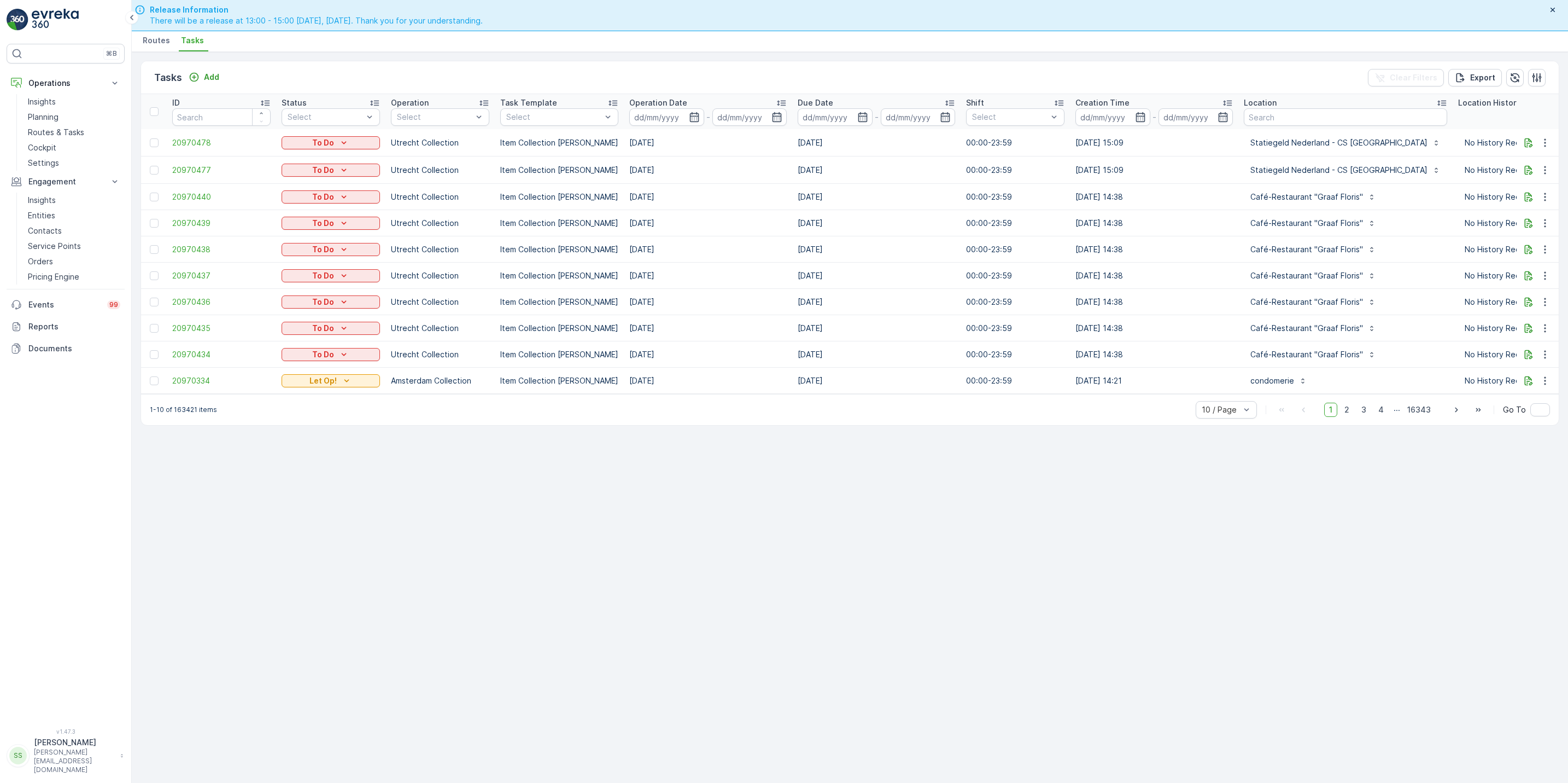
click at [138, 39] on div "Routes & Tasks Oscar Circulair ( +02:00 ) Routes Tasks" at bounding box center [850, 25] width 1437 height 52
click at [155, 45] on span "Routes" at bounding box center [156, 40] width 27 height 11
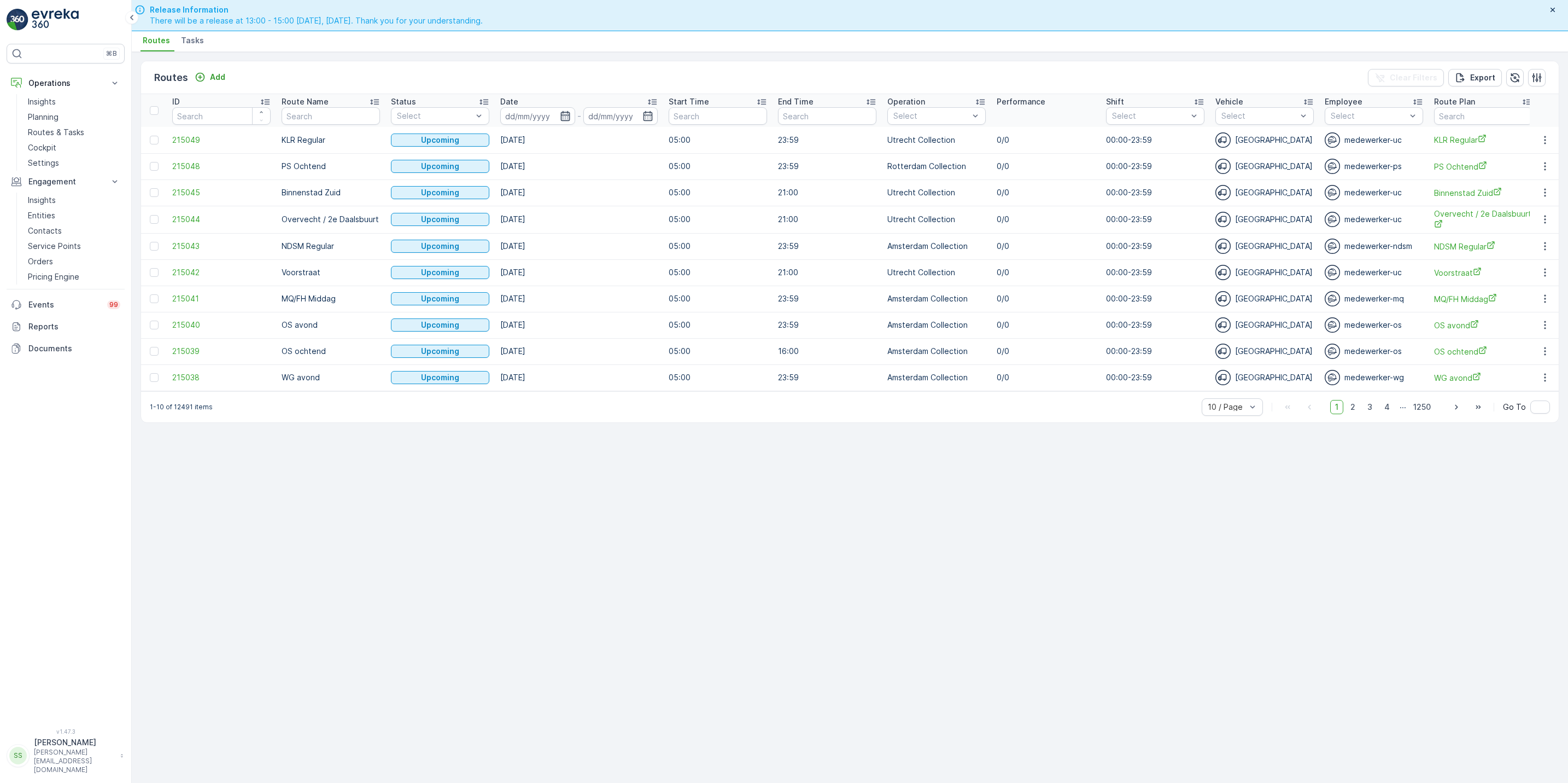
click at [568, 116] on icon "button" at bounding box center [565, 115] width 10 height 10
click at [634, 230] on div "12" at bounding box center [637, 228] width 17 height 17
type input "[DATE]"
click at [634, 230] on div "12" at bounding box center [637, 228] width 17 height 17
type input "[DATE]"
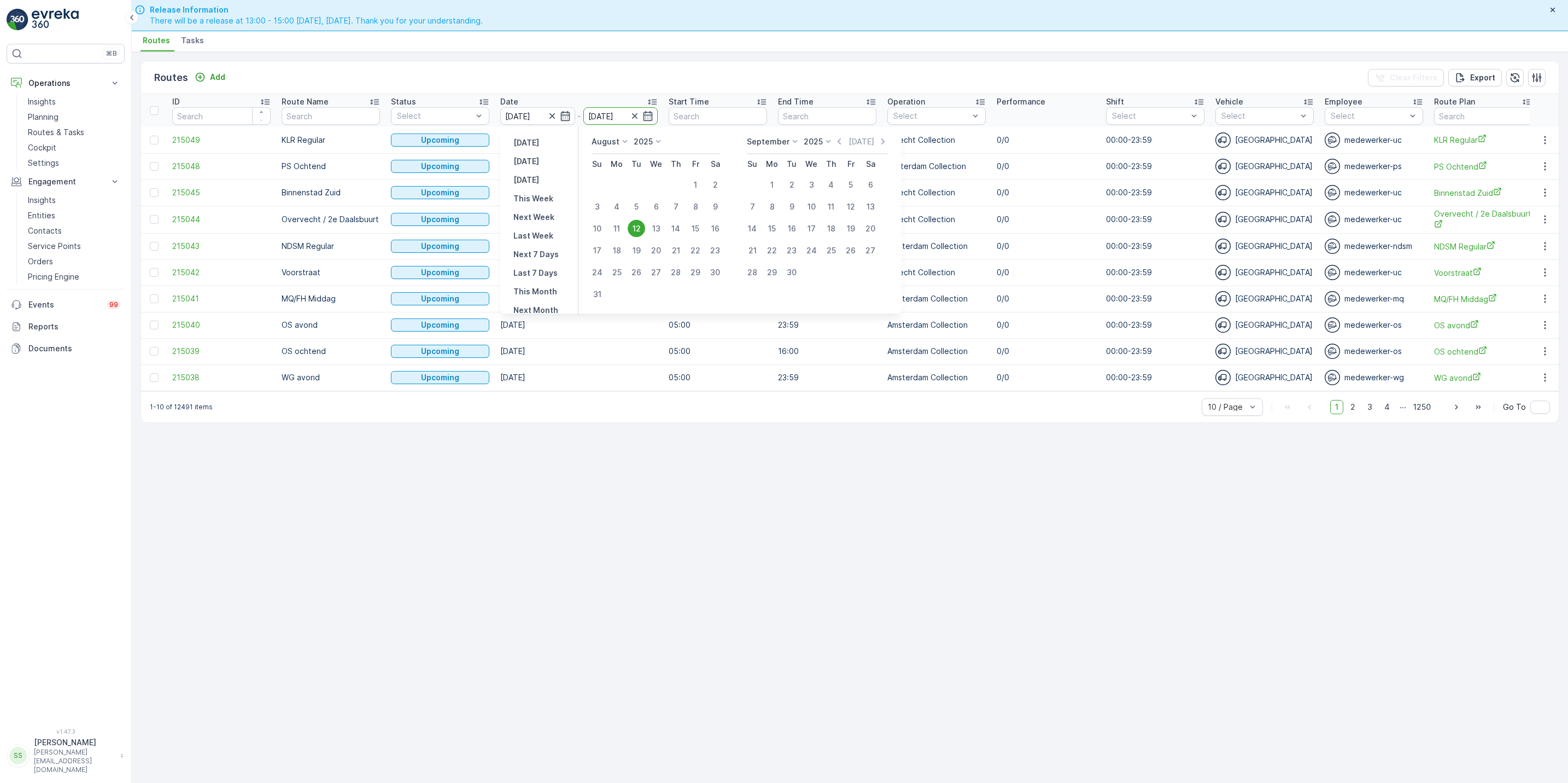
click at [634, 230] on div "12" at bounding box center [637, 228] width 17 height 17
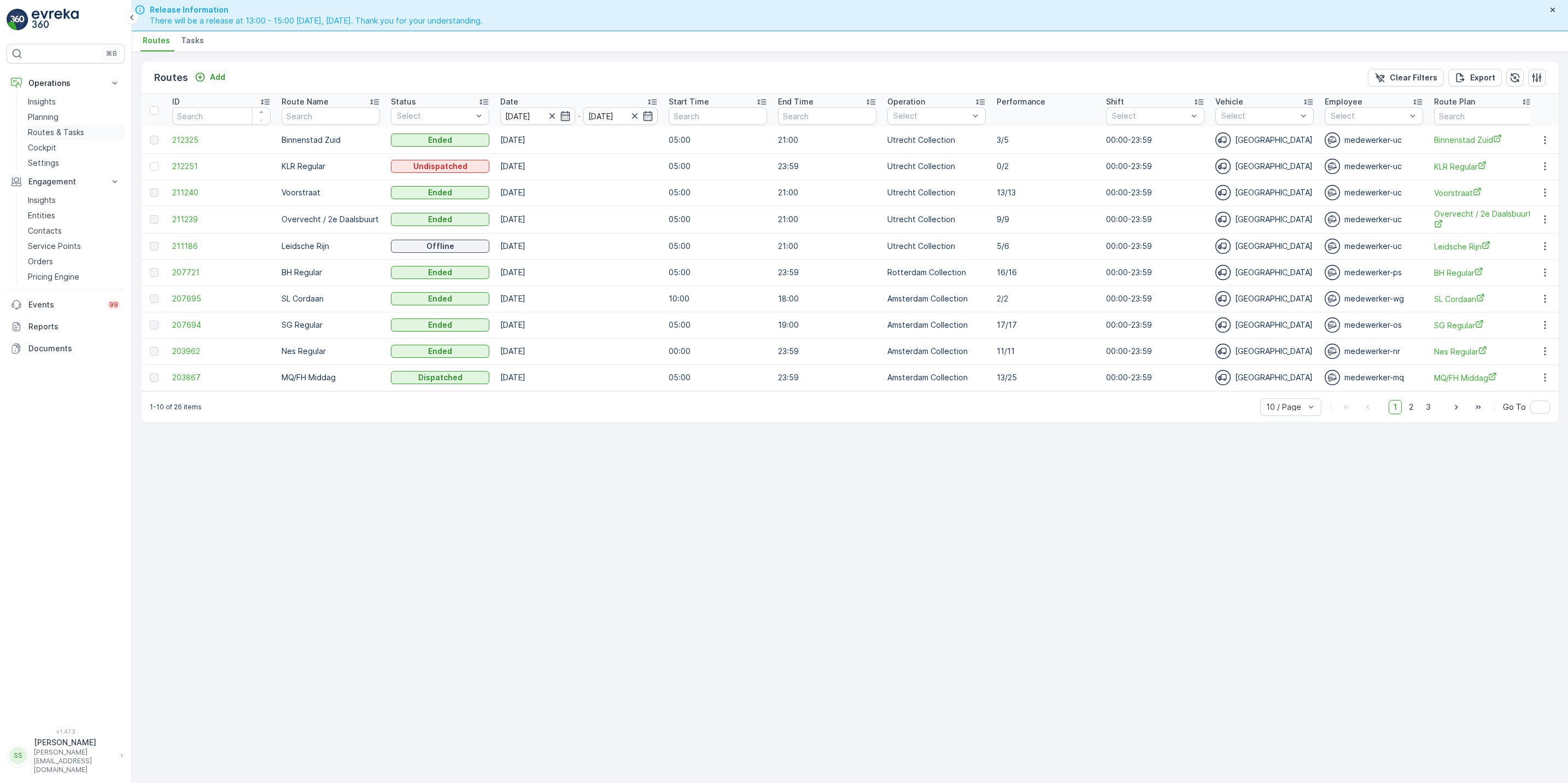
click at [52, 134] on p "Routes & Tasks" at bounding box center [56, 132] width 56 height 11
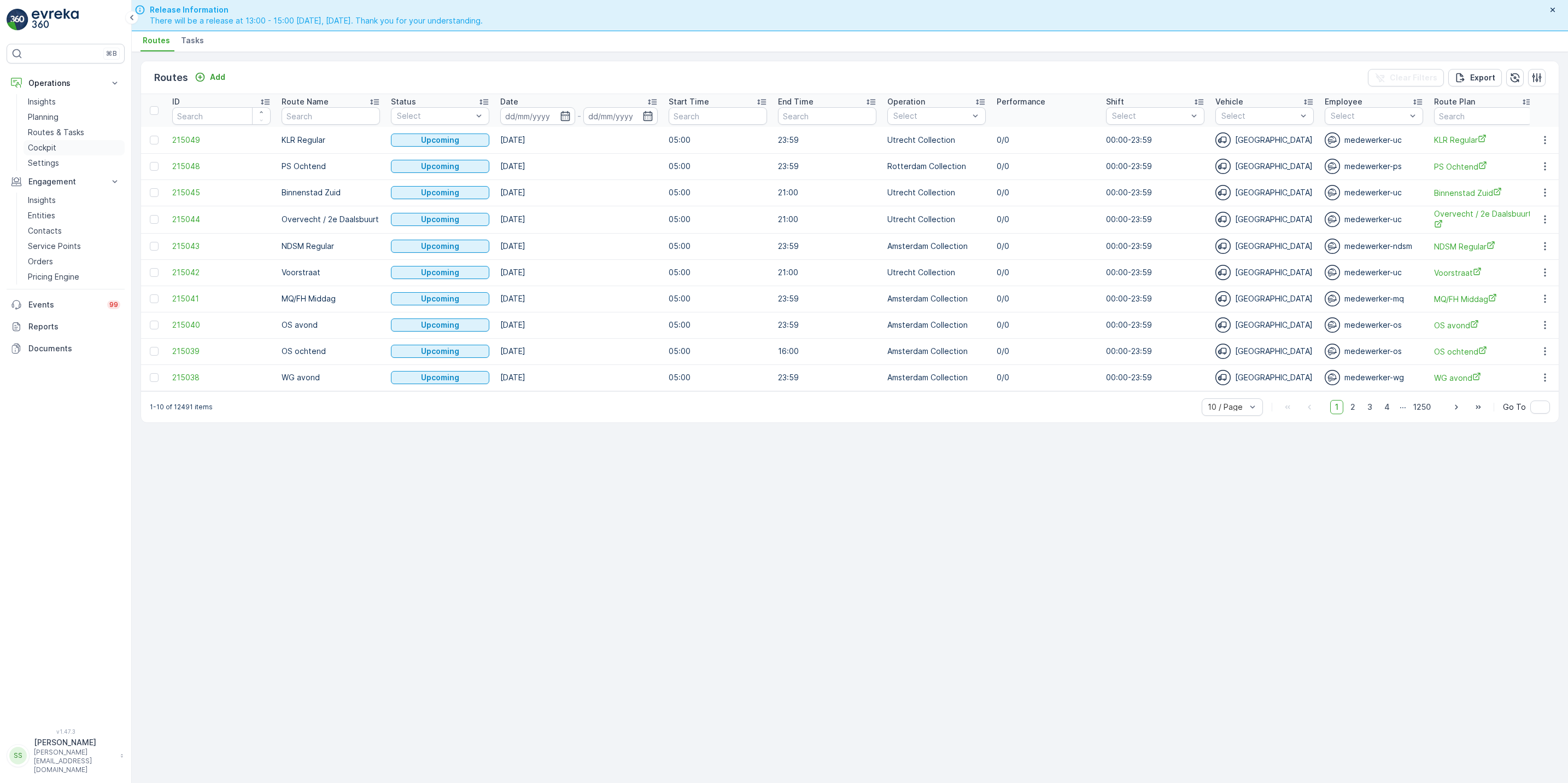
click at [38, 143] on p "Cockpit" at bounding box center [42, 148] width 29 height 11
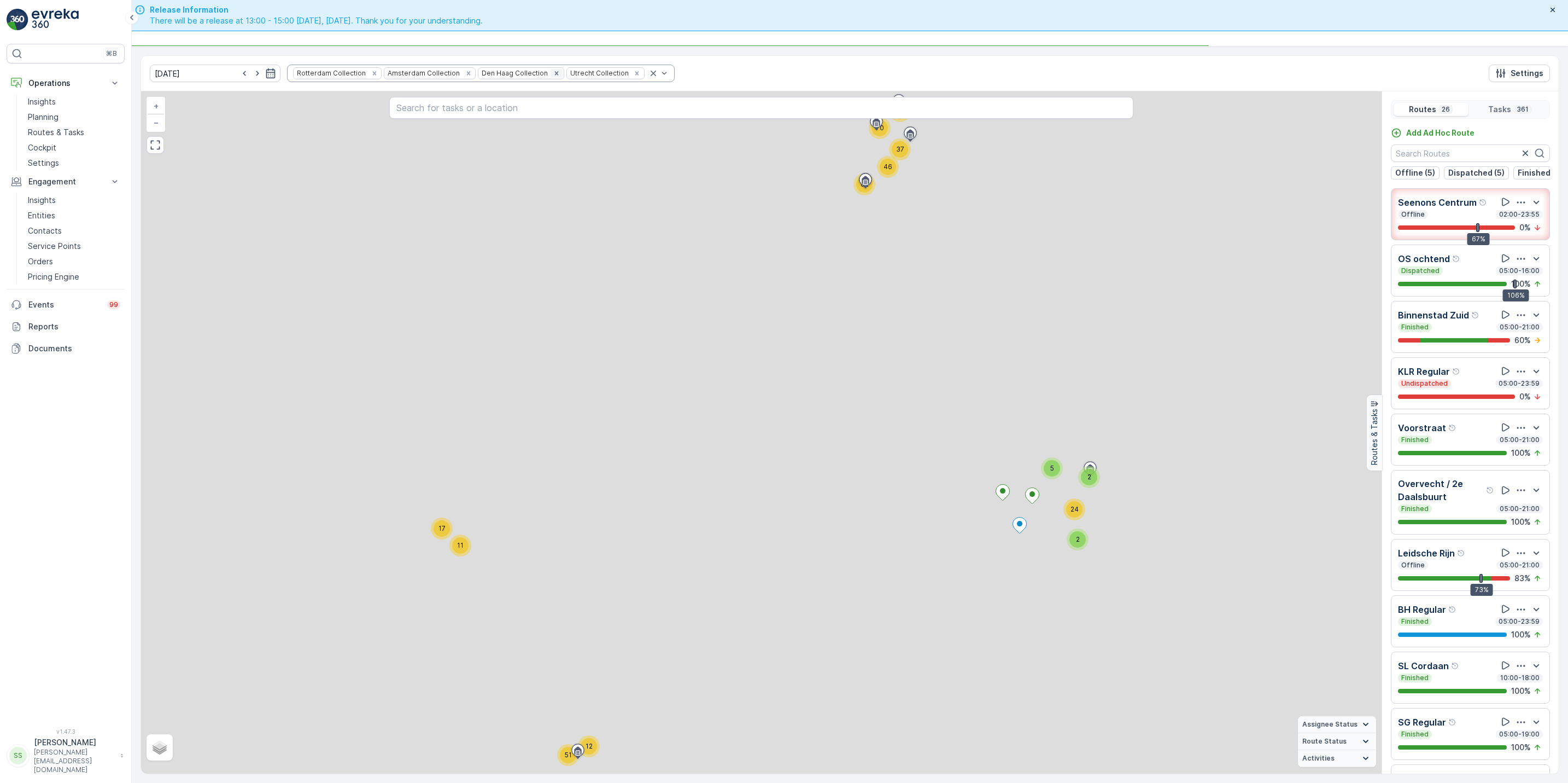
click at [555, 73] on icon "Remove Den Haag Collection" at bounding box center [557, 73] width 3 height 3
click at [445, 73] on div "Rotterdam Collection Amsterdam Collection Utrecht Collection" at bounding box center [431, 73] width 289 height 17
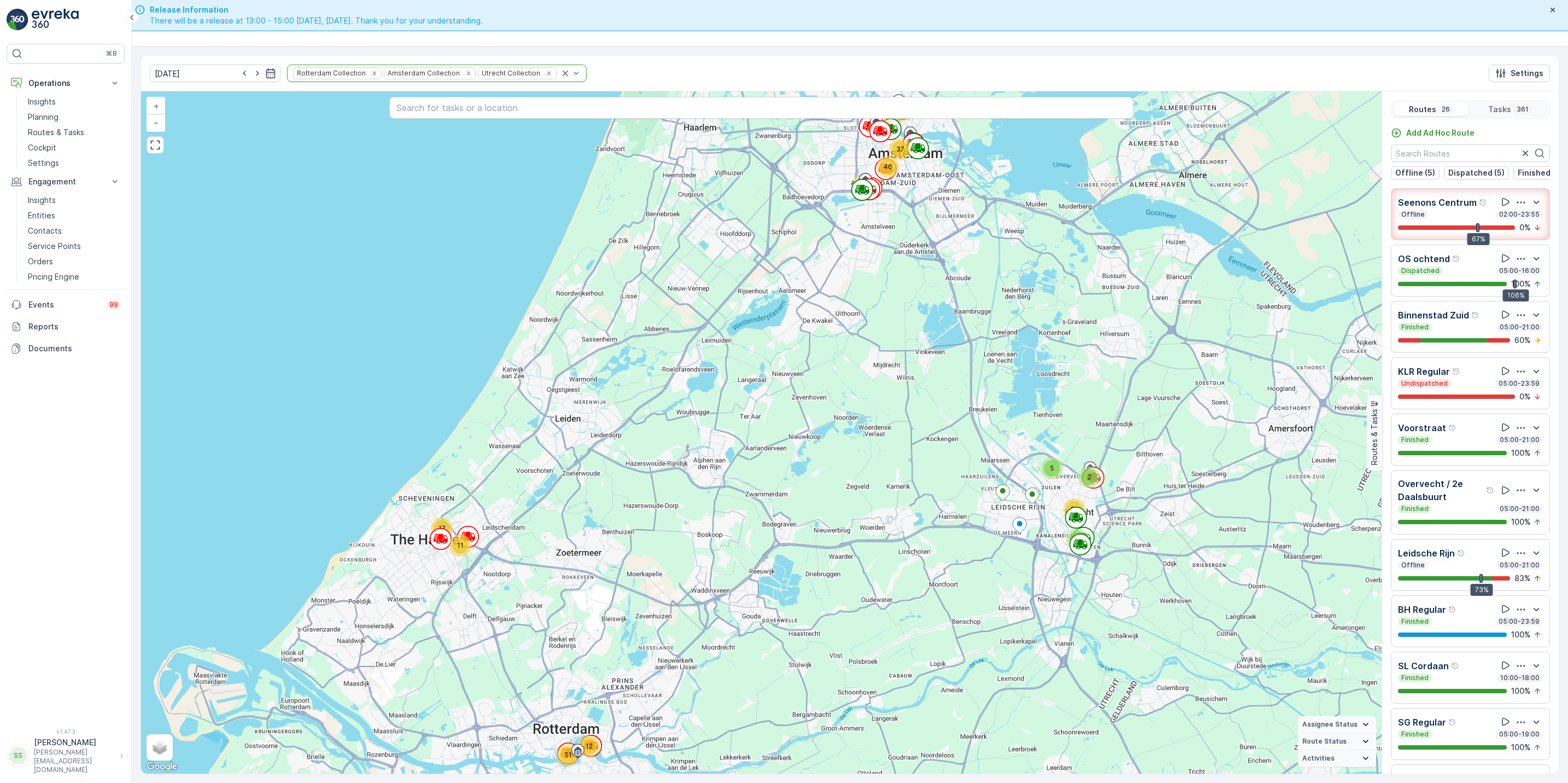
click at [466, 73] on icon "Remove Amsterdam Collection" at bounding box center [468, 73] width 3 height 3
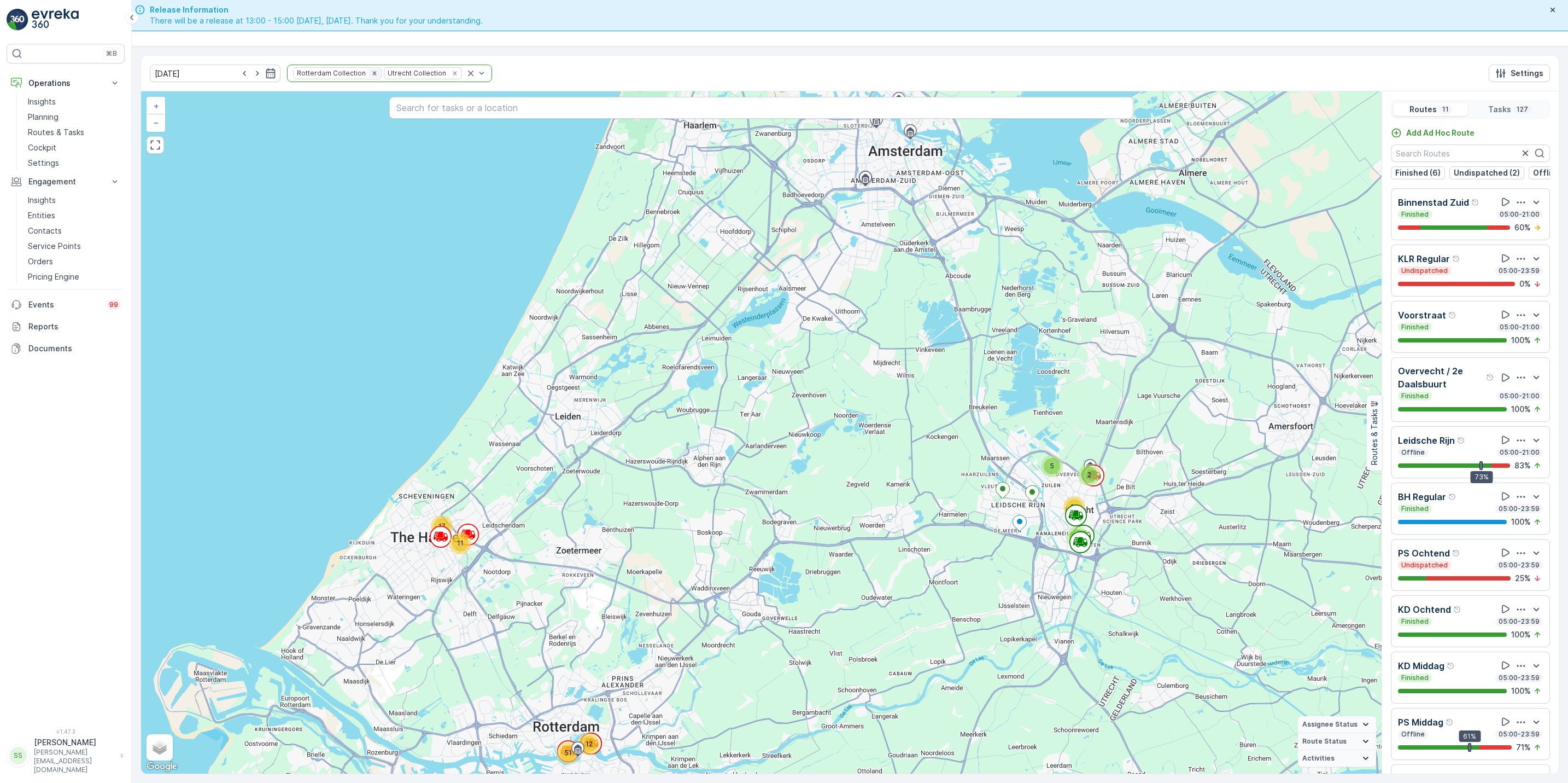
click at [371, 74] on icon "Remove Rotterdam Collection" at bounding box center [374, 73] width 8 height 8
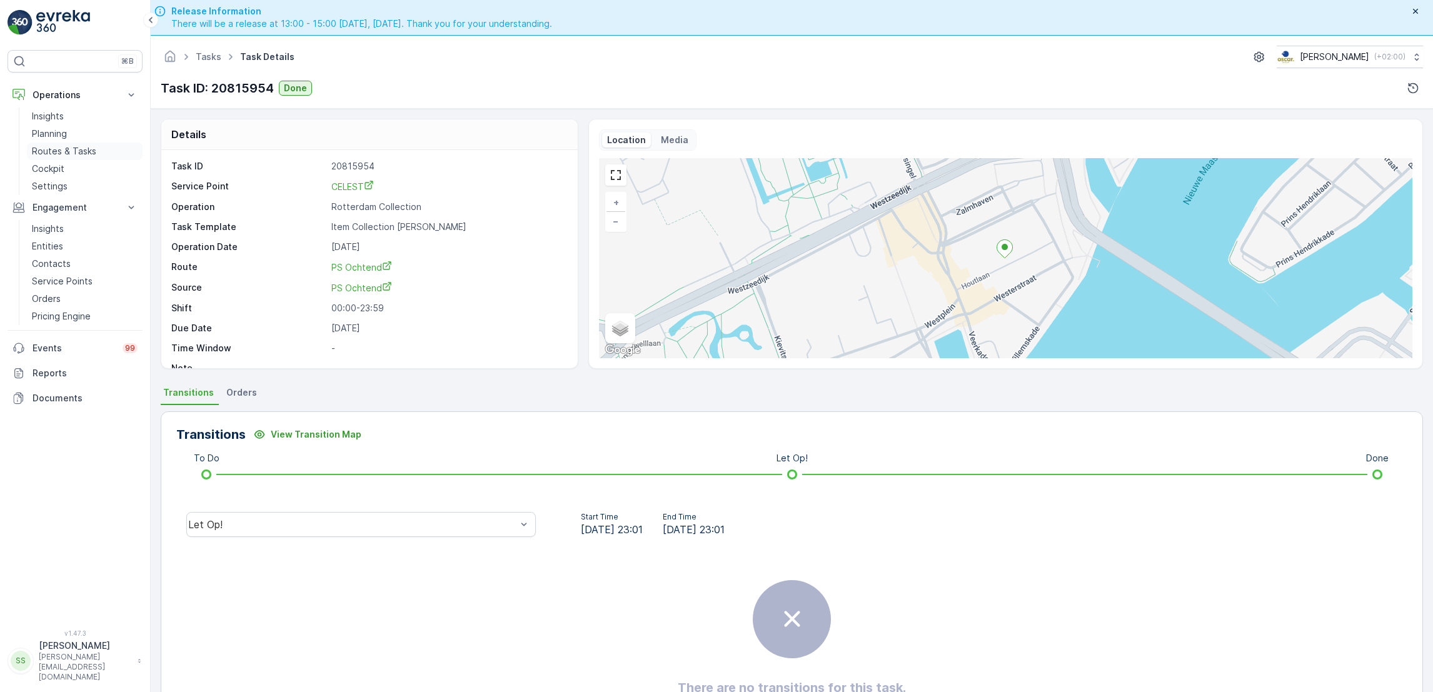
scroll to position [33, 0]
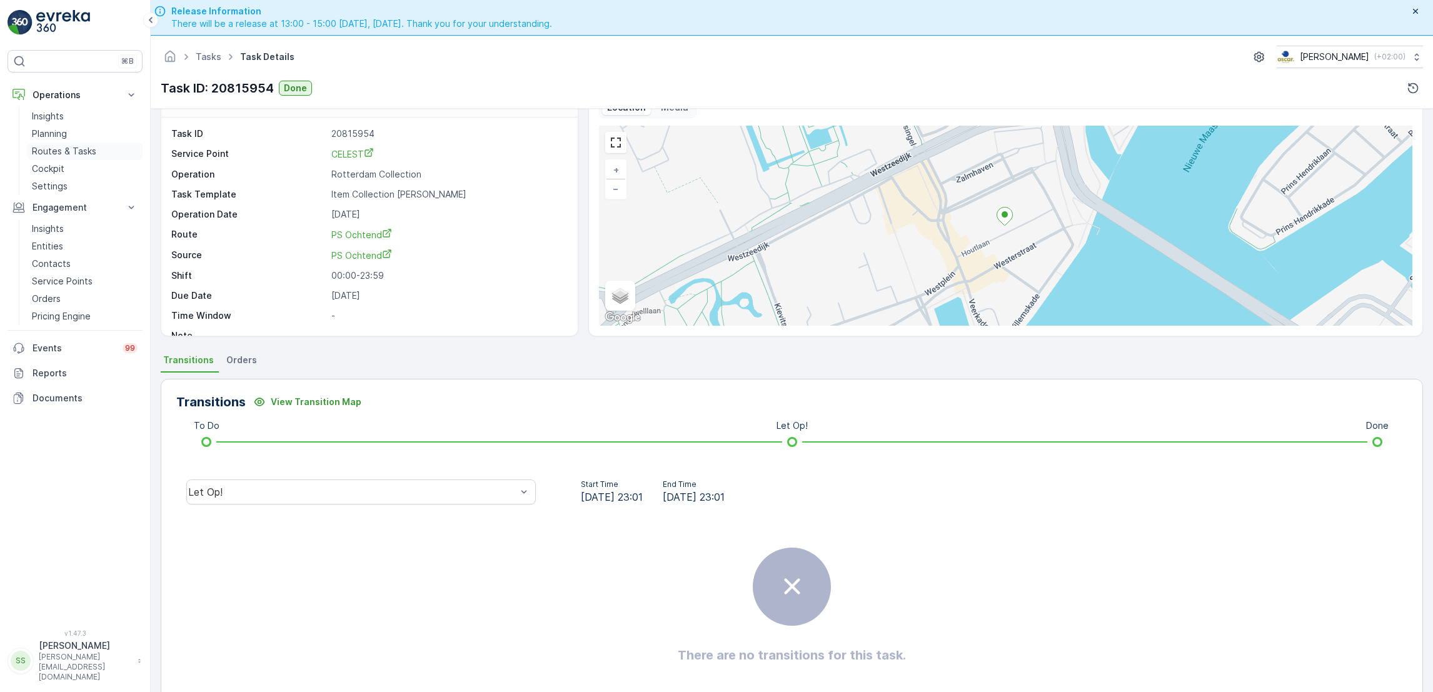
click at [89, 155] on p "Routes & Tasks" at bounding box center [64, 151] width 64 height 13
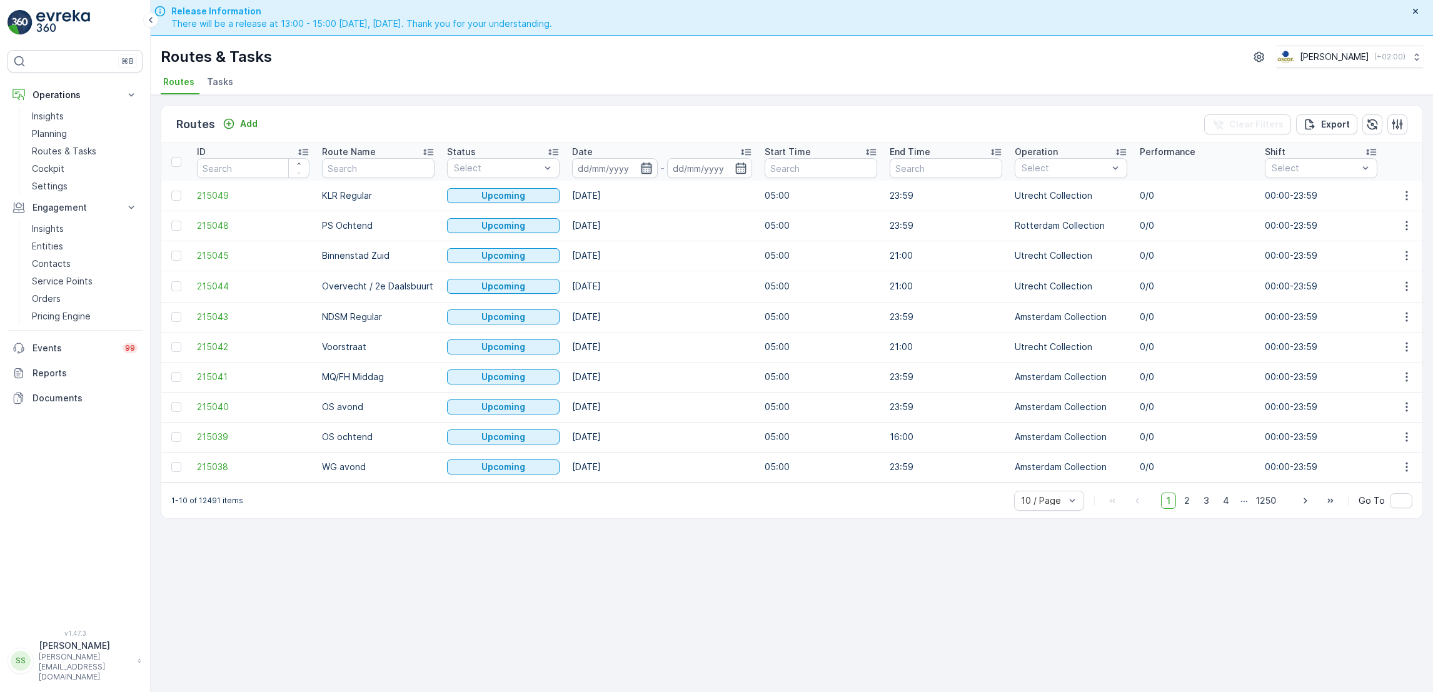
click at [646, 172] on icon "button" at bounding box center [646, 168] width 13 height 13
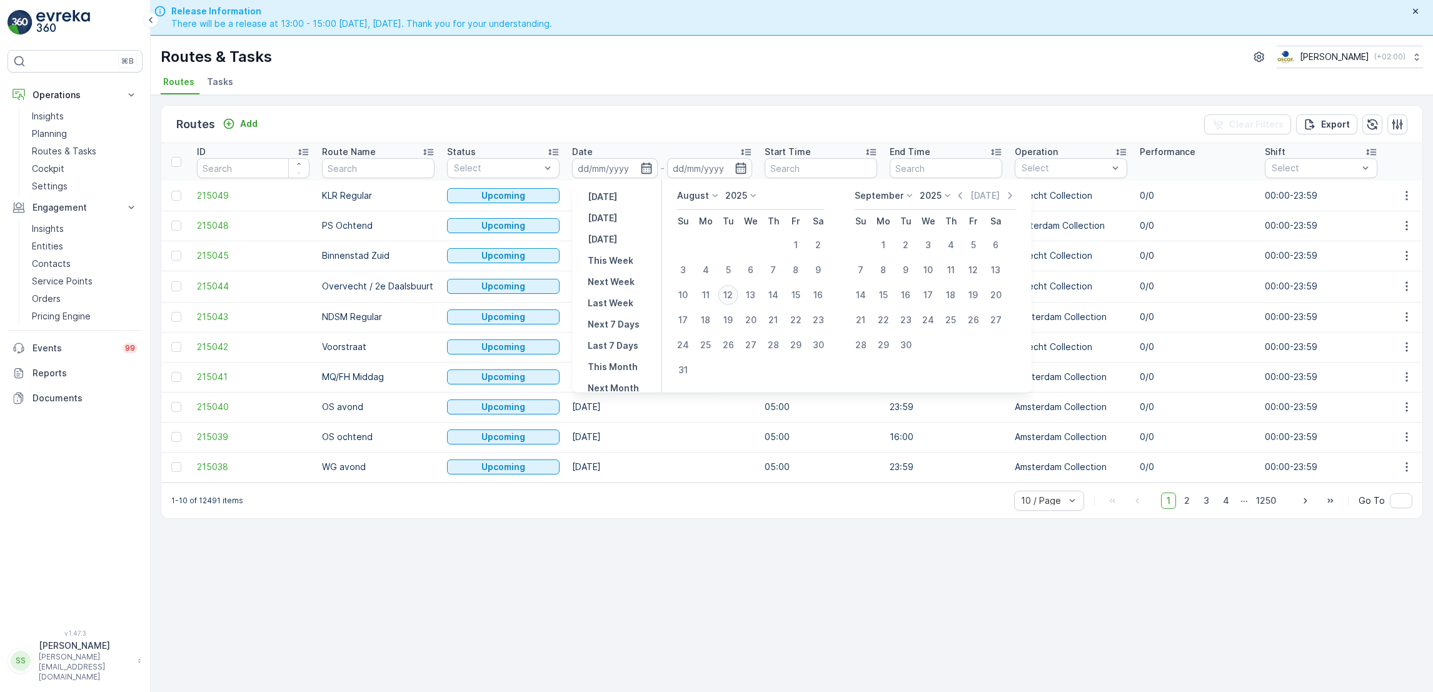
click at [732, 300] on div "12" at bounding box center [729, 295] width 20 height 20
type input "[DATE]"
click at [732, 300] on div "12" at bounding box center [729, 295] width 20 height 20
type input "[DATE]"
click at [732, 300] on div "12" at bounding box center [729, 295] width 20 height 20
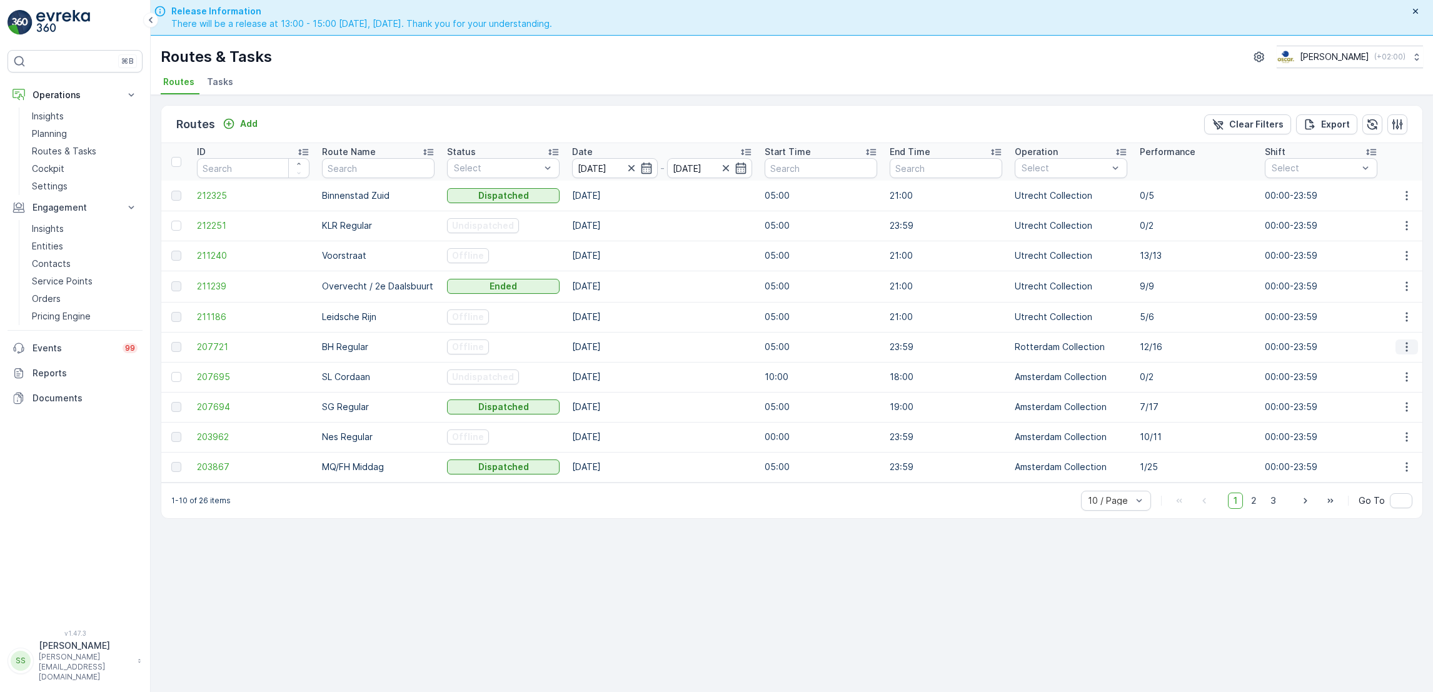
click at [1405, 353] on icon "button" at bounding box center [1407, 347] width 13 height 13
click at [1390, 365] on span "See More Details" at bounding box center [1377, 366] width 73 height 13
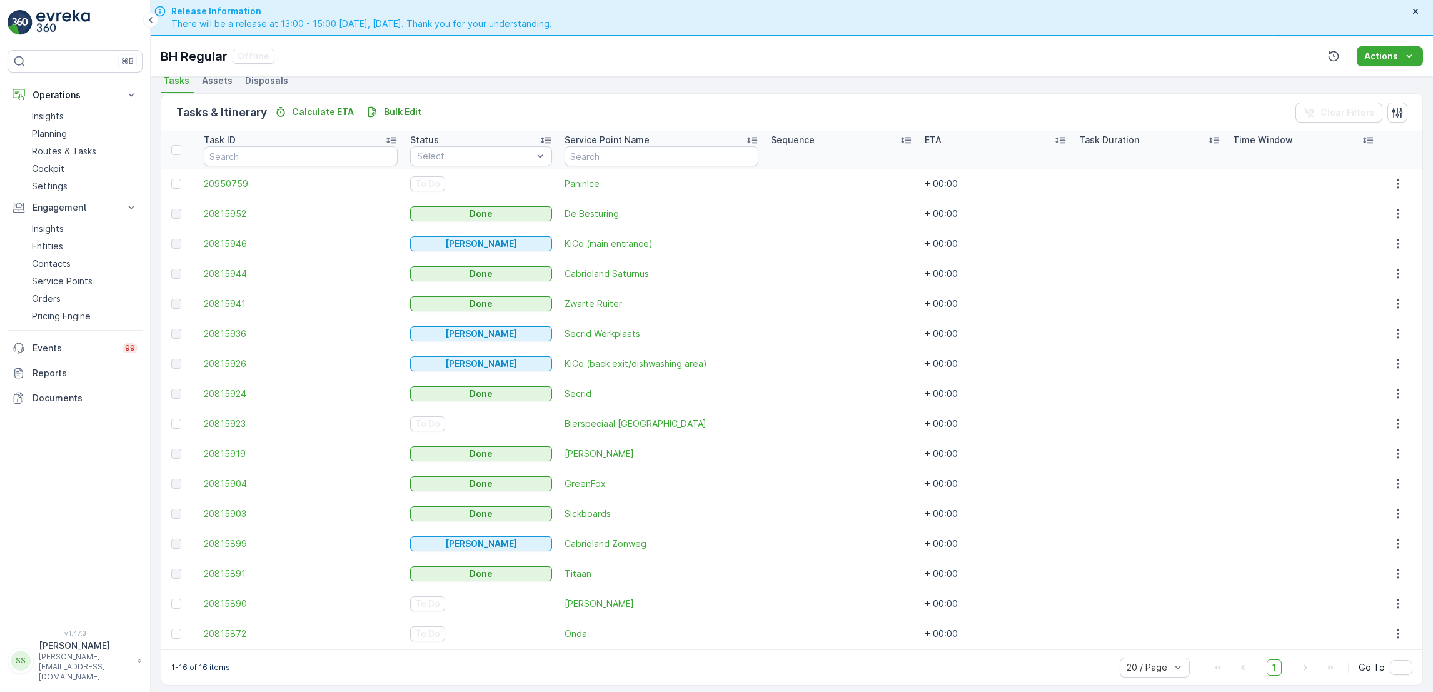
scroll to position [36, 0]
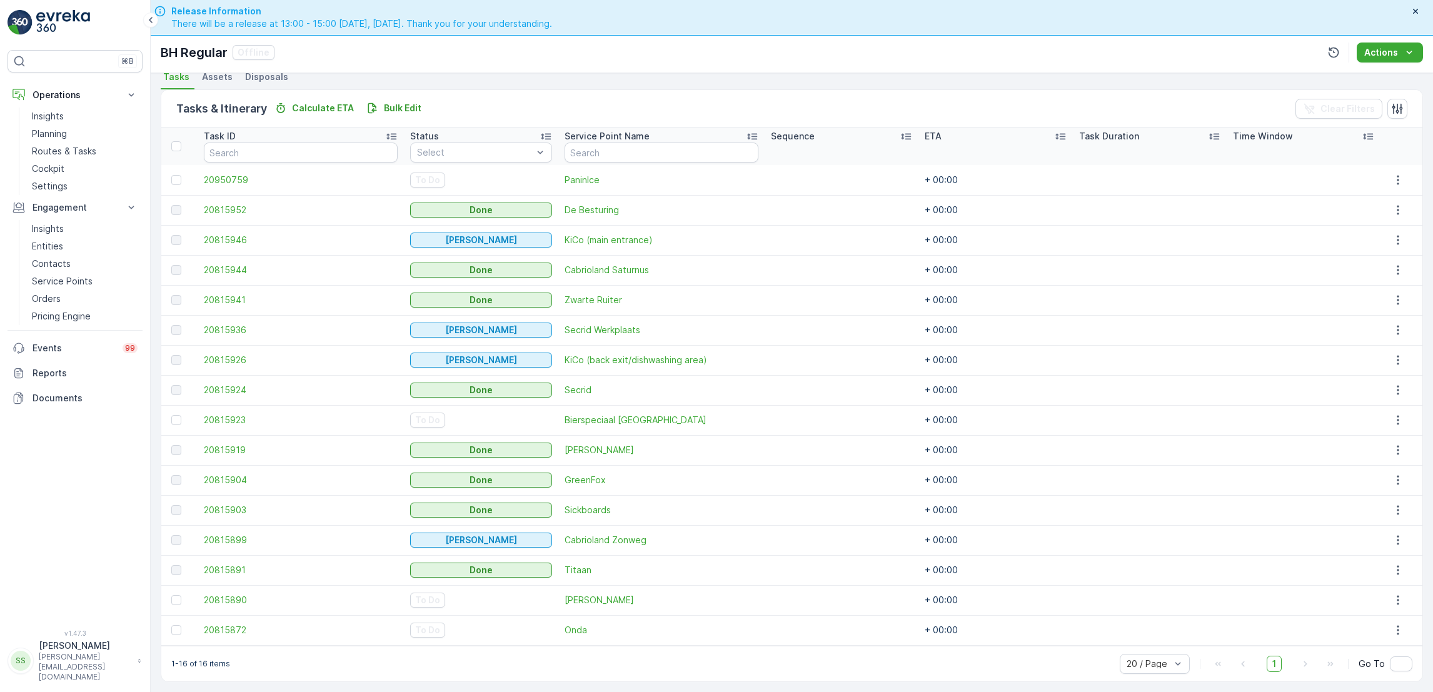
click at [952, 110] on div "Tasks & Itinerary Calculate ETA Bulk Edit Clear Filters" at bounding box center [791, 109] width 1261 height 38
click at [71, 153] on p "Routes & Tasks" at bounding box center [64, 151] width 64 height 13
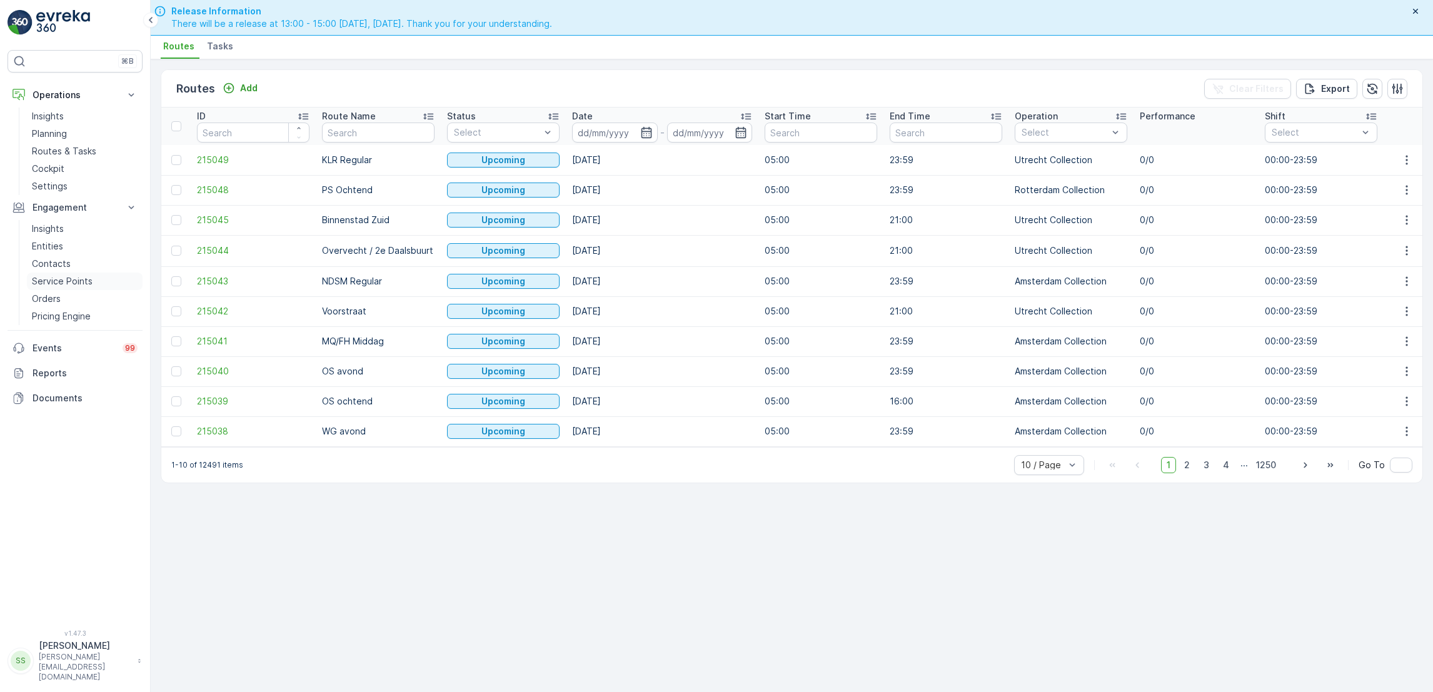
click at [63, 281] on p "Service Points" at bounding box center [62, 281] width 61 height 13
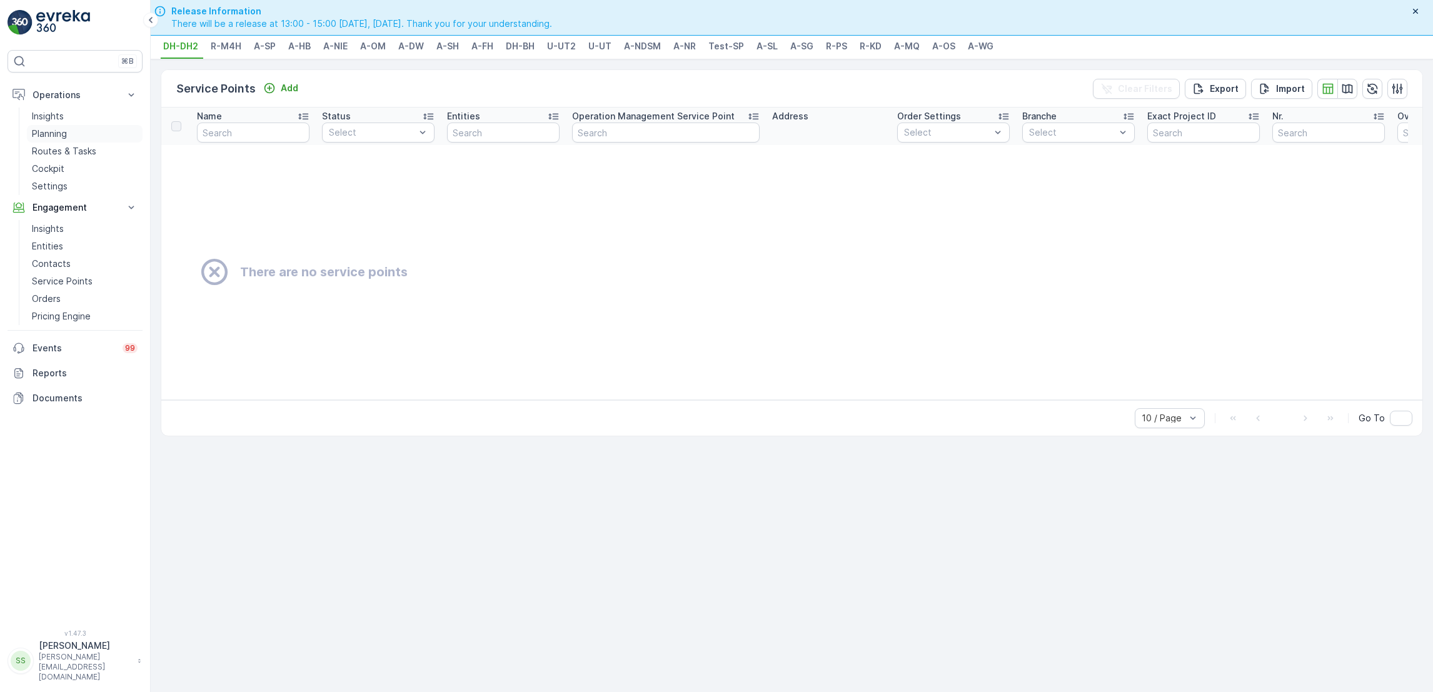
click at [68, 134] on link "Planning" at bounding box center [85, 134] width 116 height 18
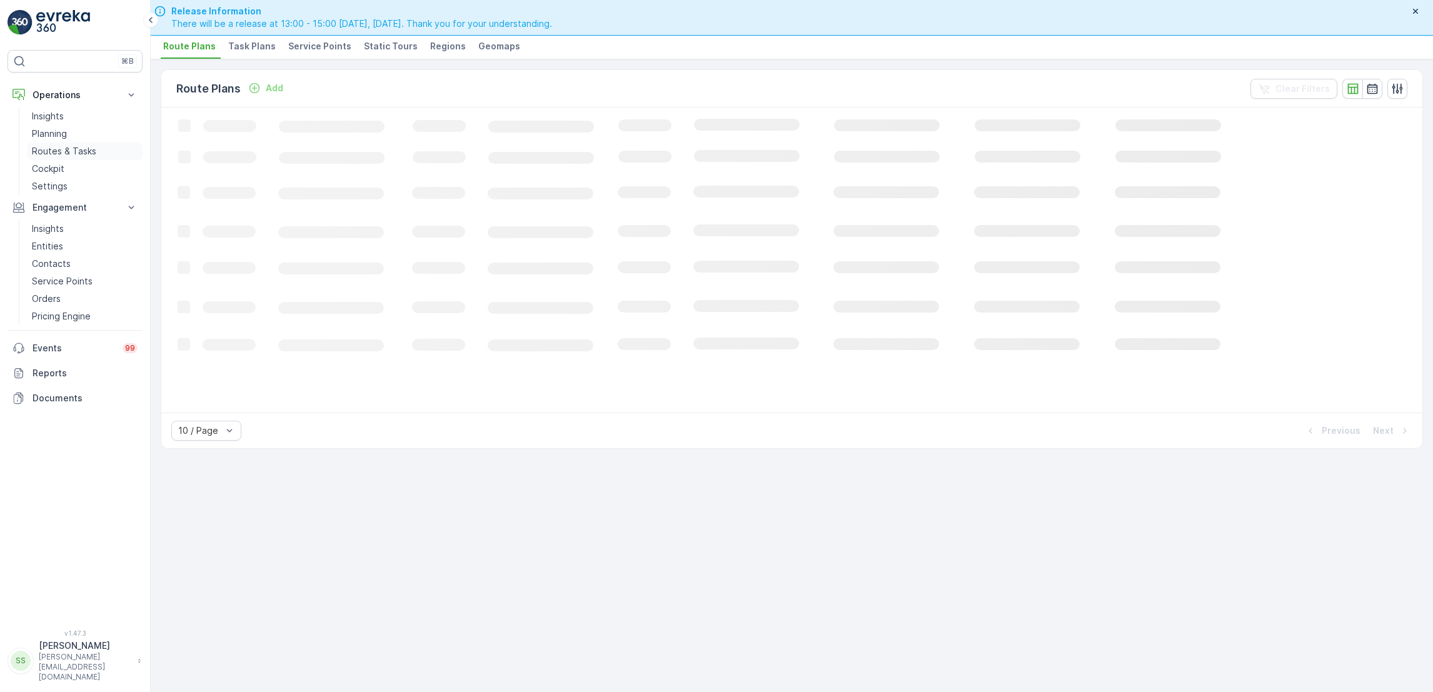
click at [74, 153] on p "Routes & Tasks" at bounding box center [64, 151] width 64 height 13
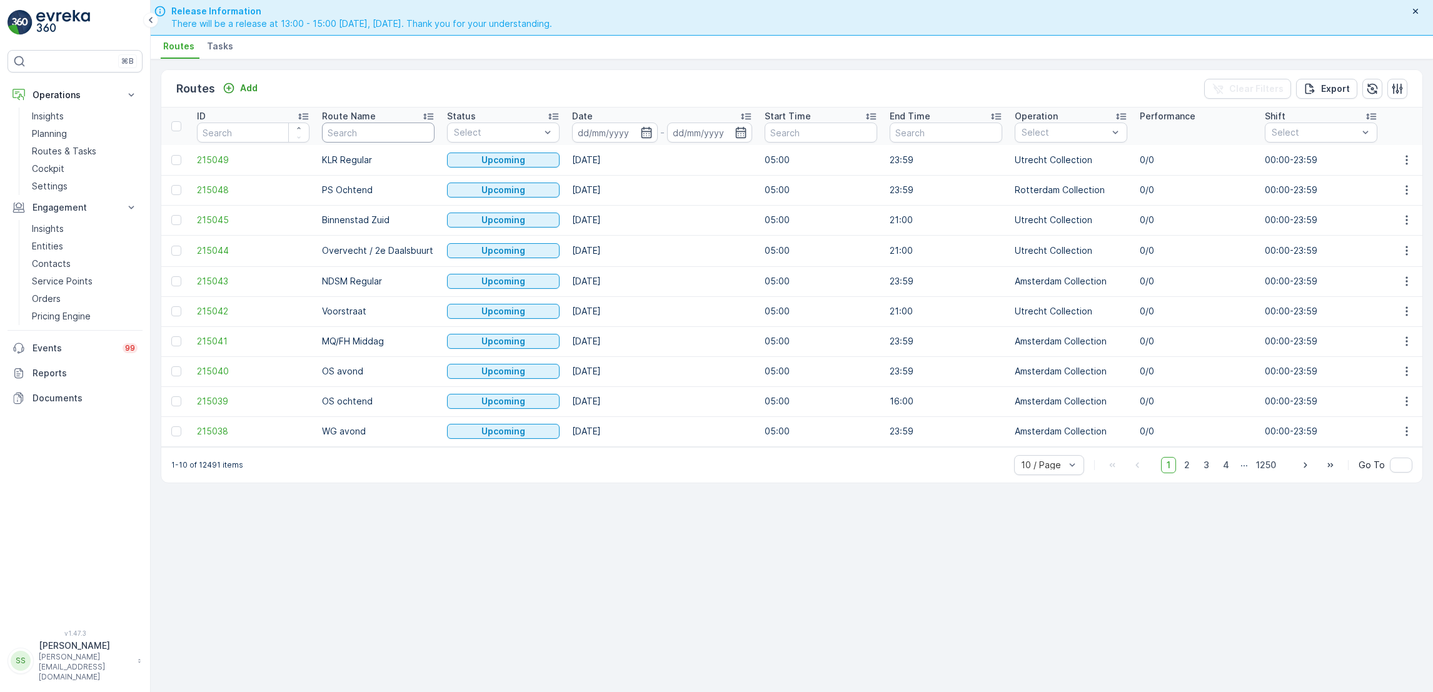
click at [396, 134] on input "text" at bounding box center [378, 133] width 113 height 20
click at [644, 131] on icon "button" at bounding box center [646, 132] width 11 height 11
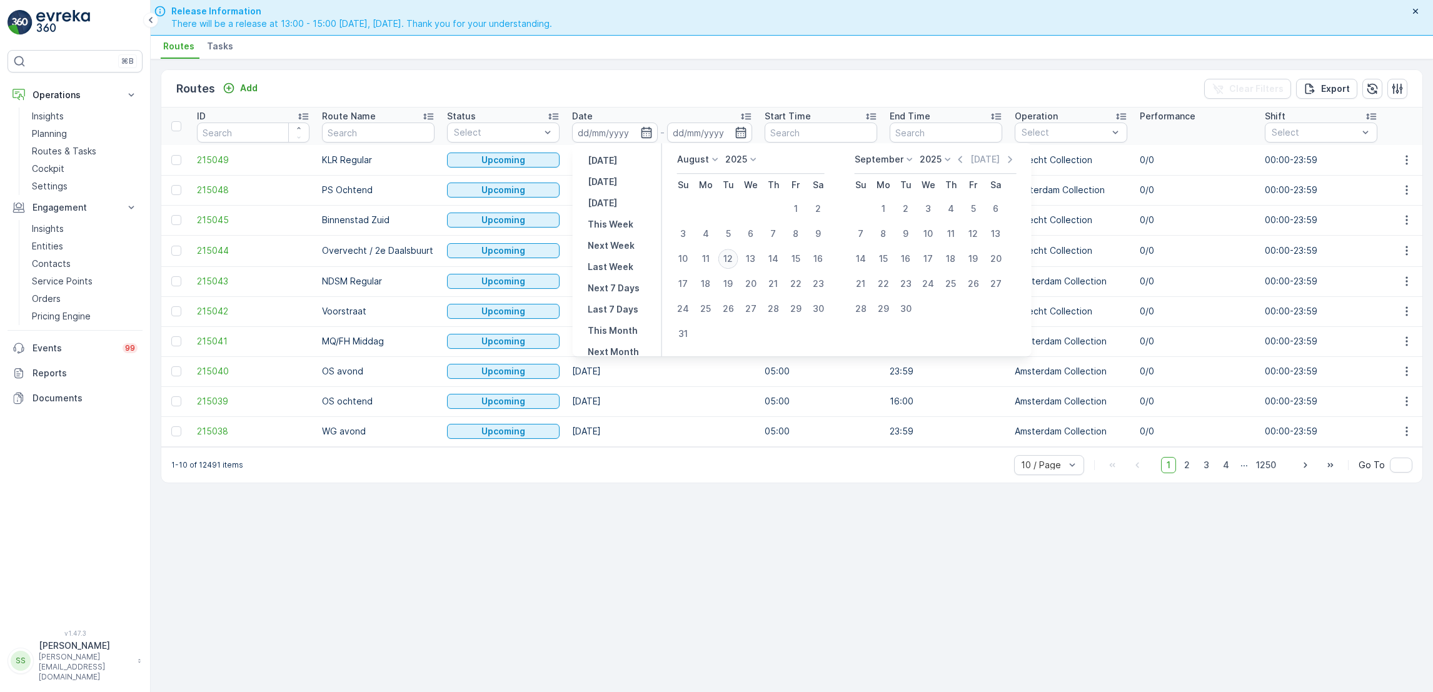
click at [727, 261] on div "12" at bounding box center [729, 259] width 20 height 20
type input "[DATE]"
click at [727, 261] on div "12" at bounding box center [729, 259] width 20 height 20
type input "[DATE]"
click at [727, 261] on div "12" at bounding box center [729, 259] width 20 height 20
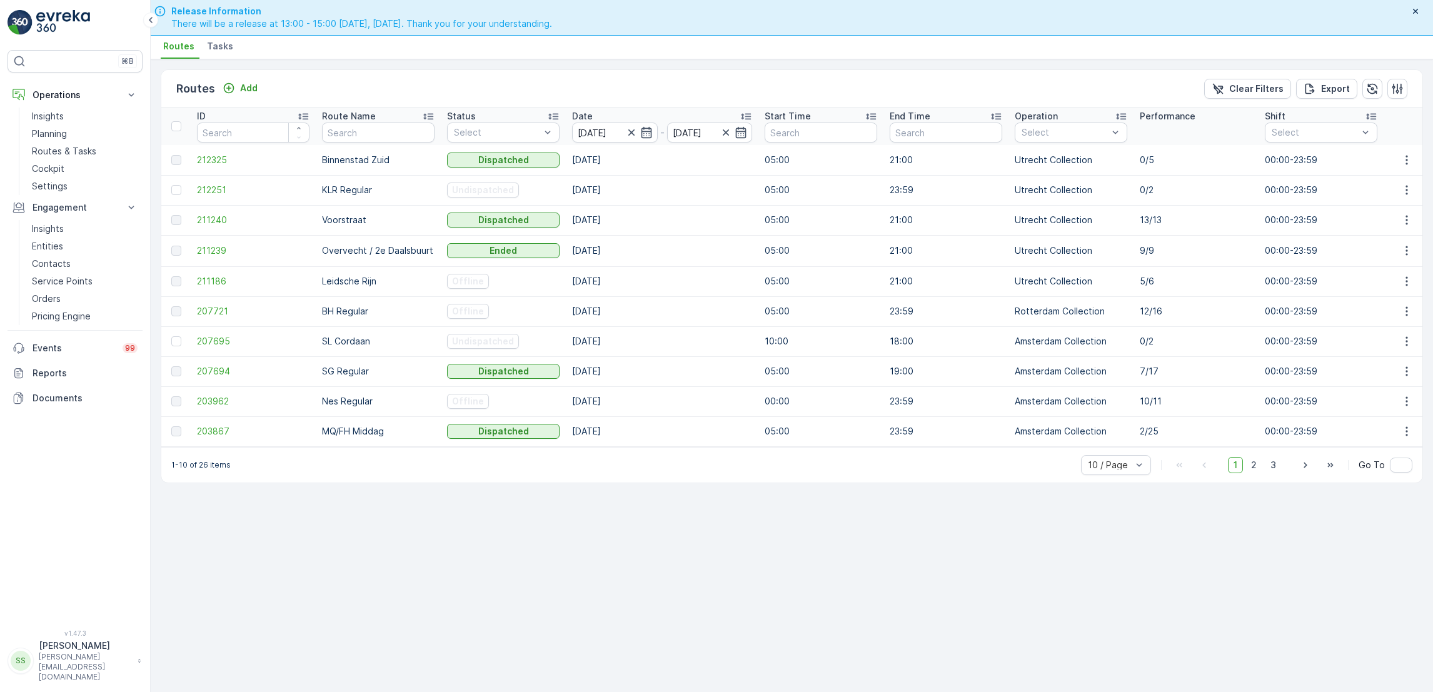
click at [1420, 161] on td at bounding box center [1406, 160] width 34 height 30
click at [1409, 158] on icon "button" at bounding box center [1407, 160] width 13 height 13
click at [1391, 181] on span "See More Details" at bounding box center [1377, 178] width 73 height 13
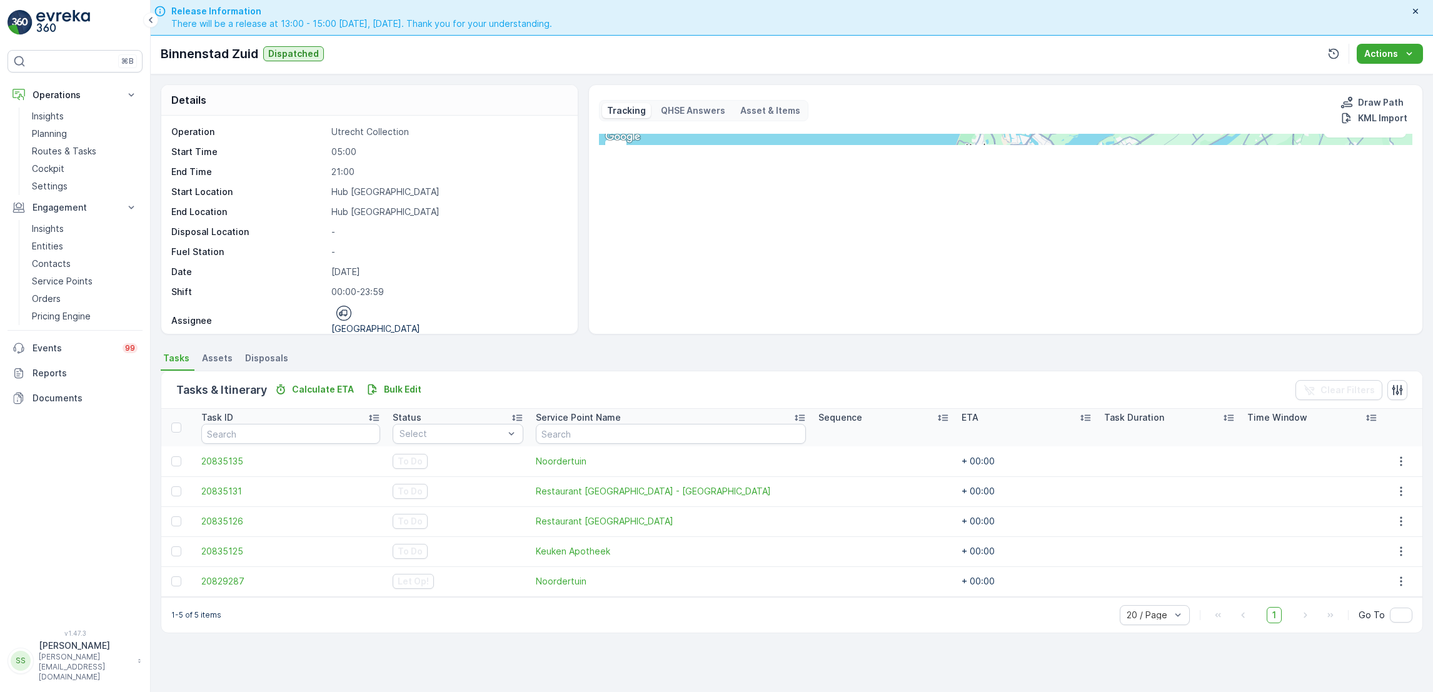
scroll to position [36, 0]
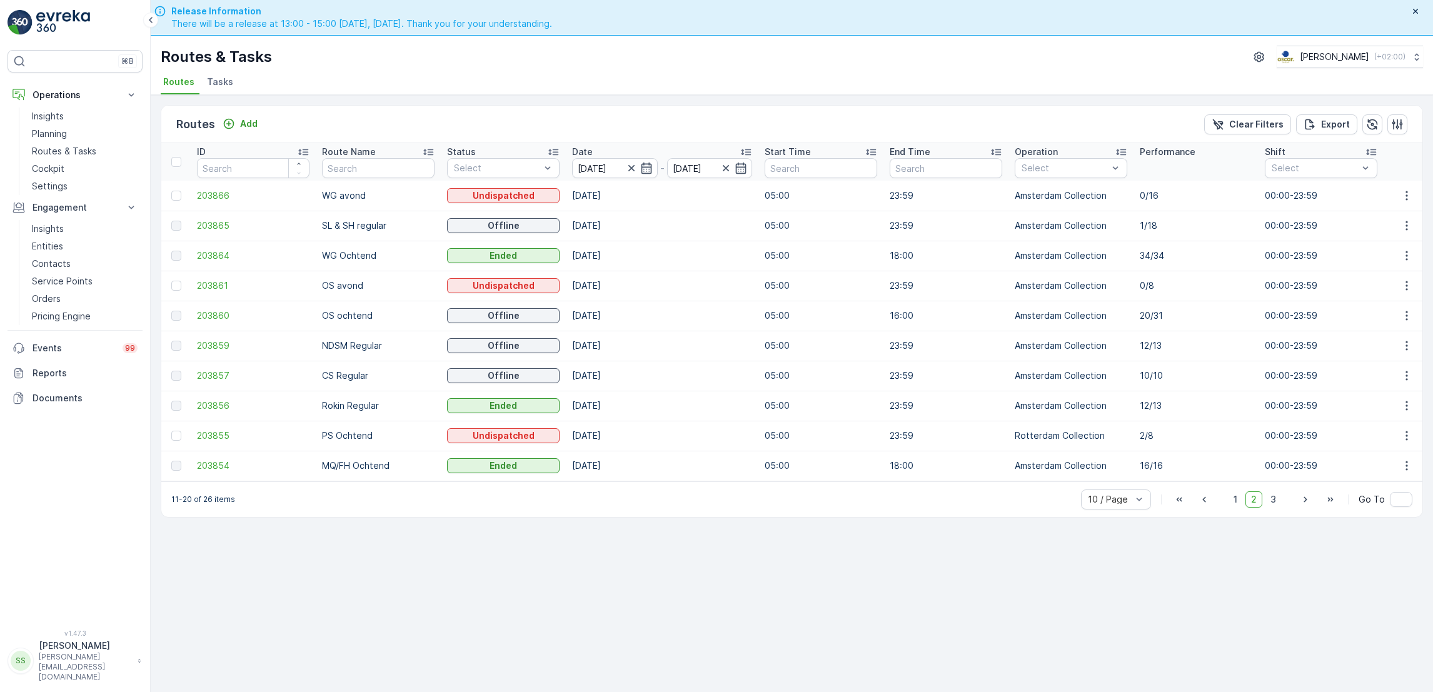
scroll to position [36, 0]
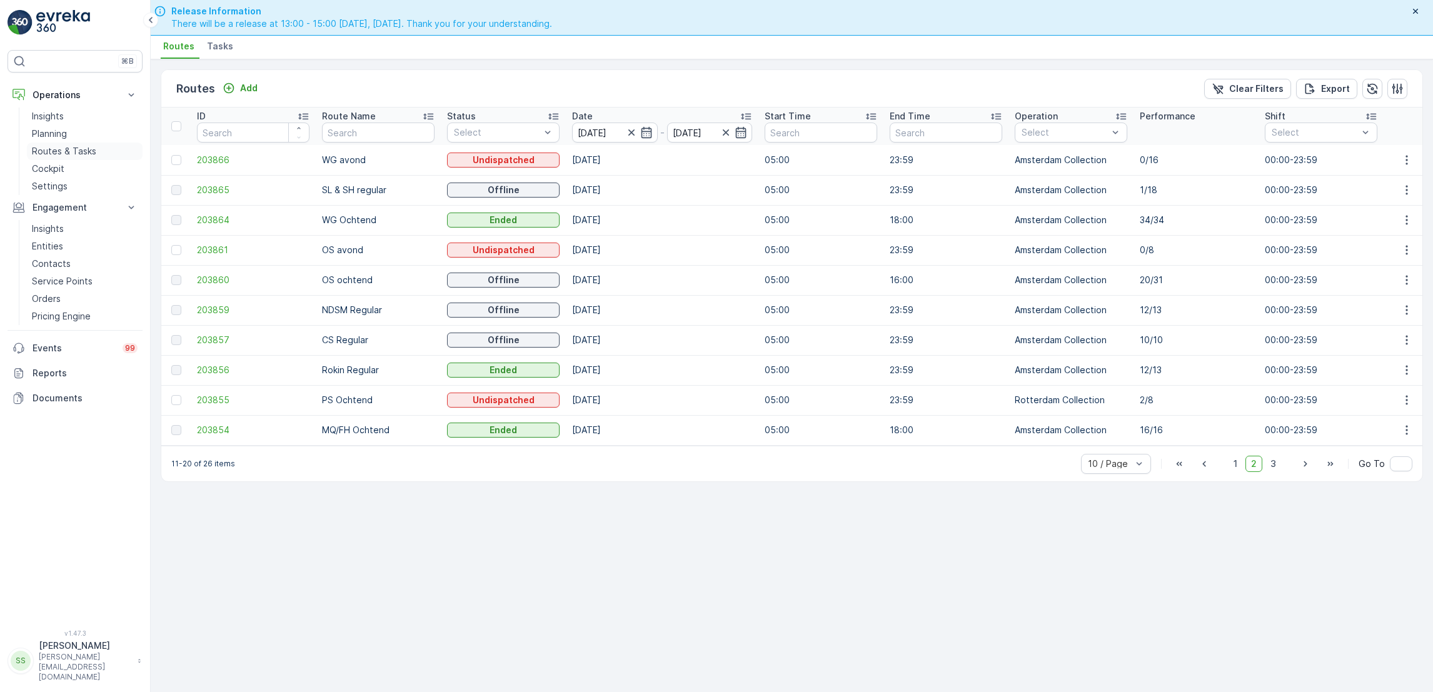
click at [73, 150] on p "Routes & Tasks" at bounding box center [64, 151] width 64 height 13
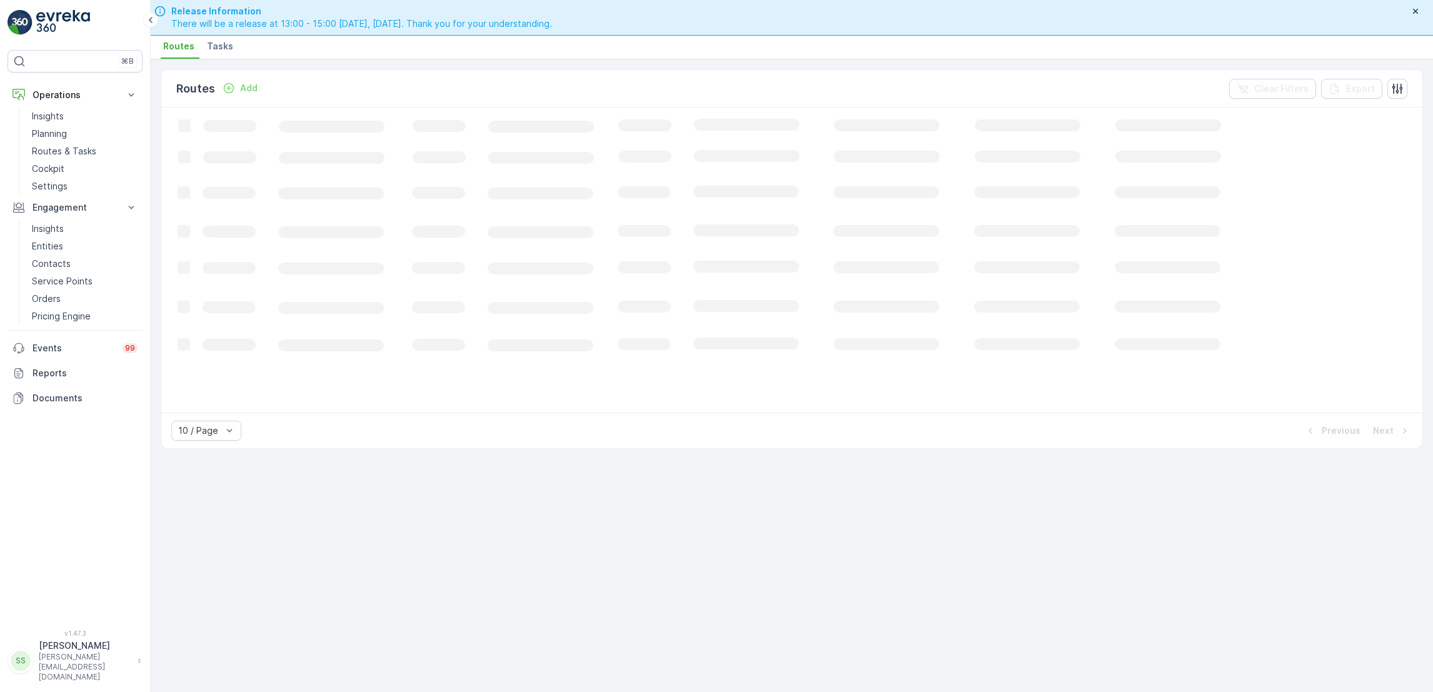
click at [218, 52] on span "Tasks" at bounding box center [220, 46] width 26 height 13
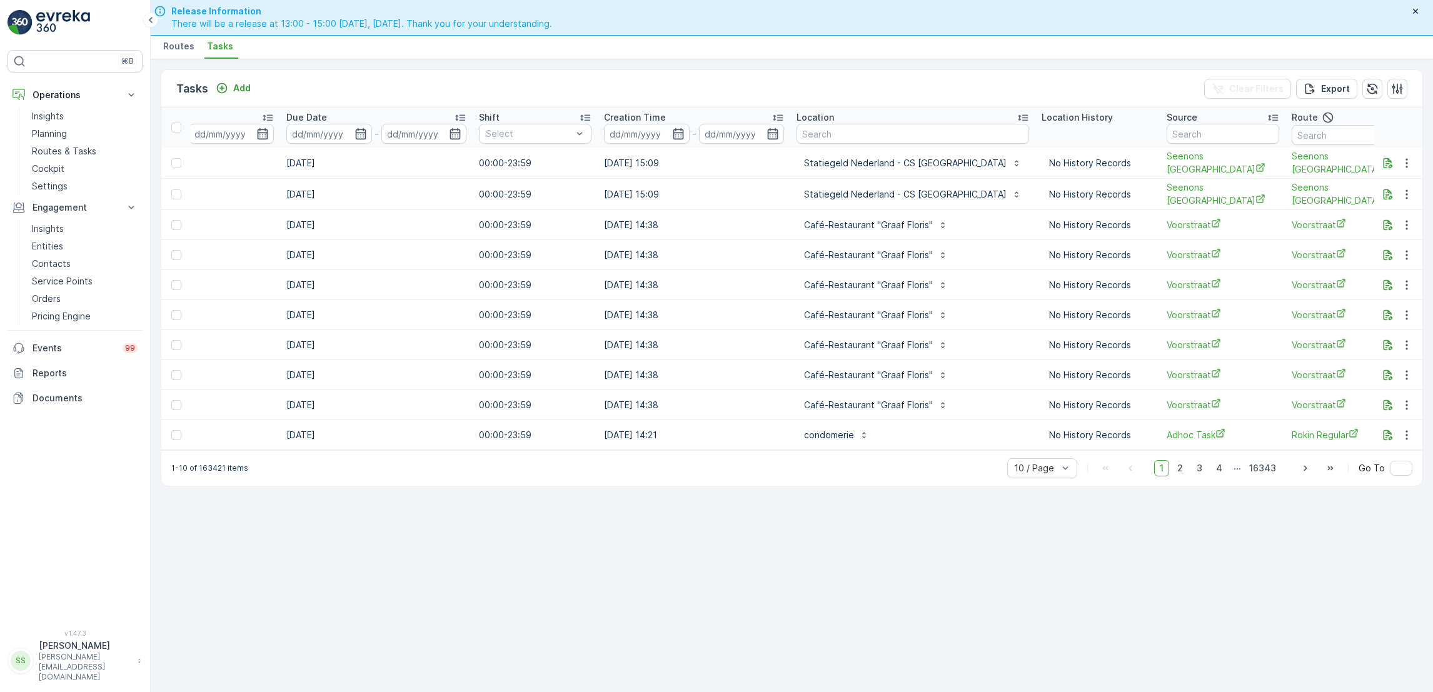
scroll to position [0, 717]
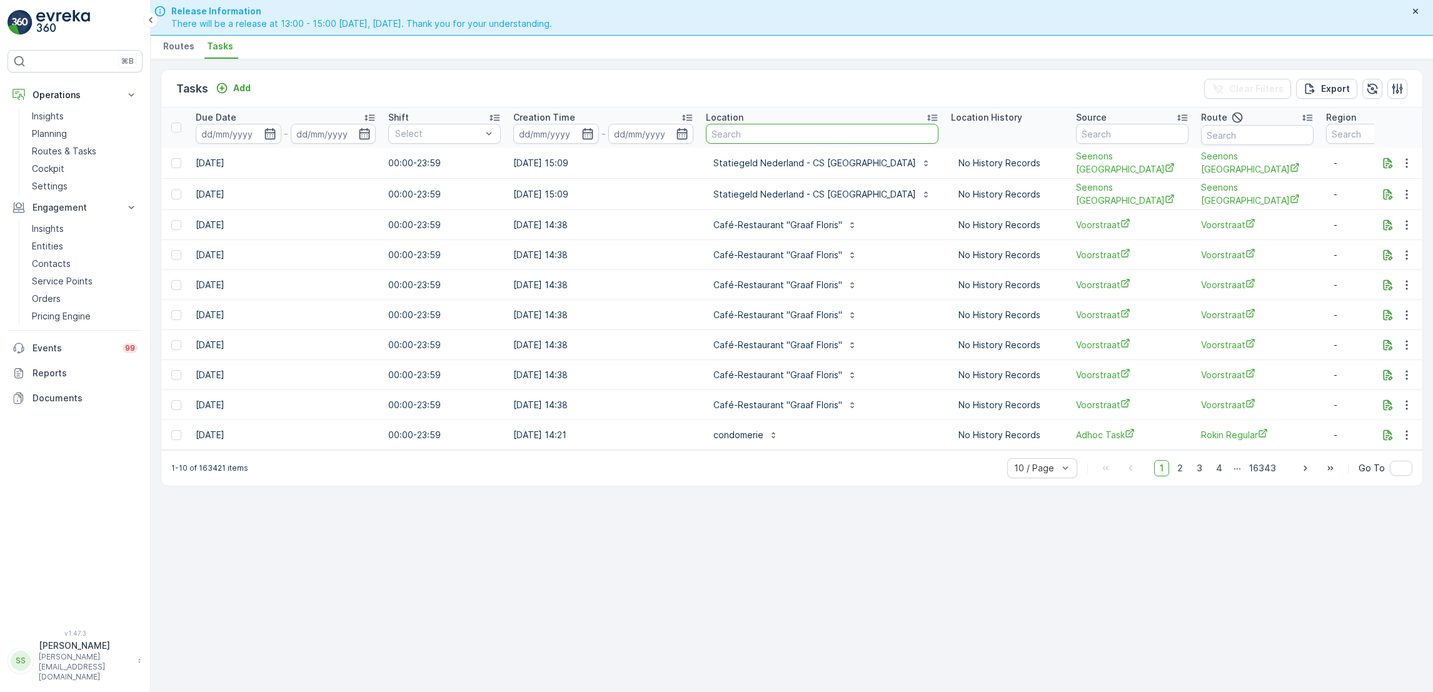
click at [795, 129] on input "text" at bounding box center [822, 134] width 233 height 20
type input "creative"
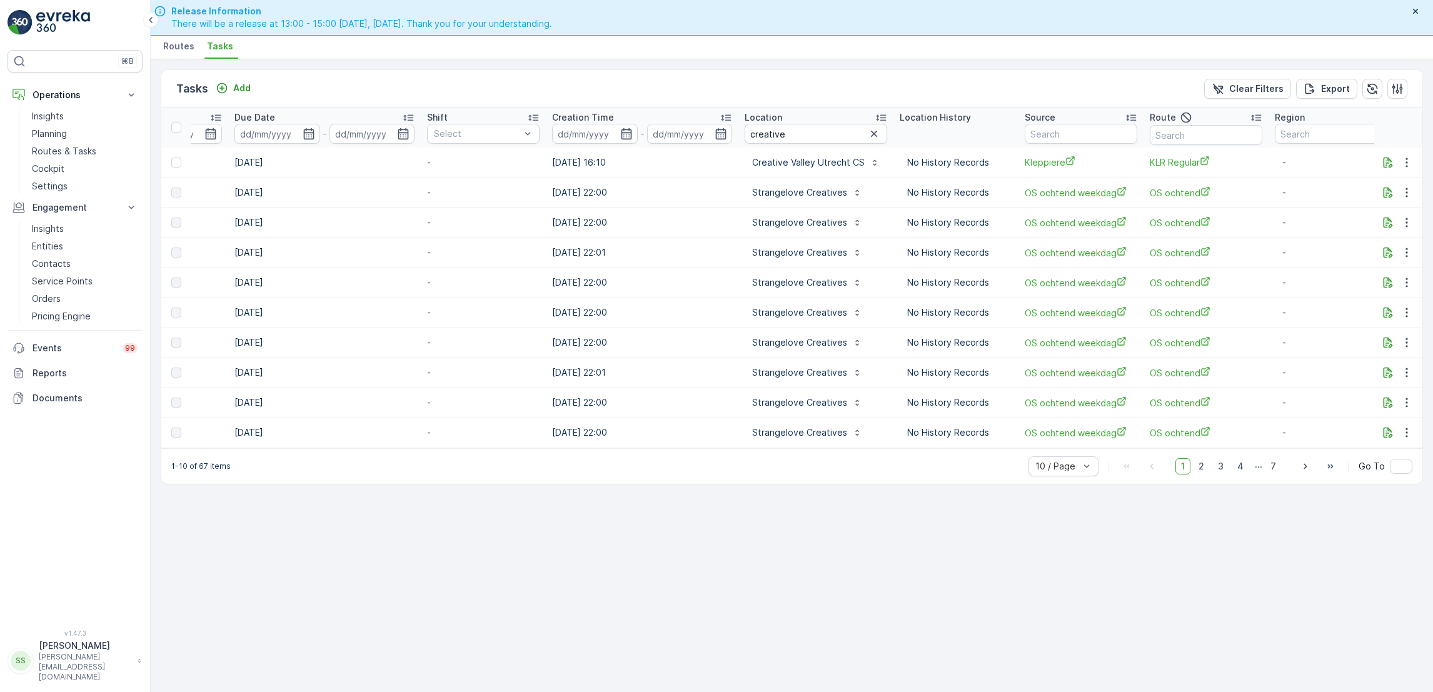
scroll to position [0, 684]
click at [77, 153] on p "Routes & Tasks" at bounding box center [64, 151] width 64 height 13
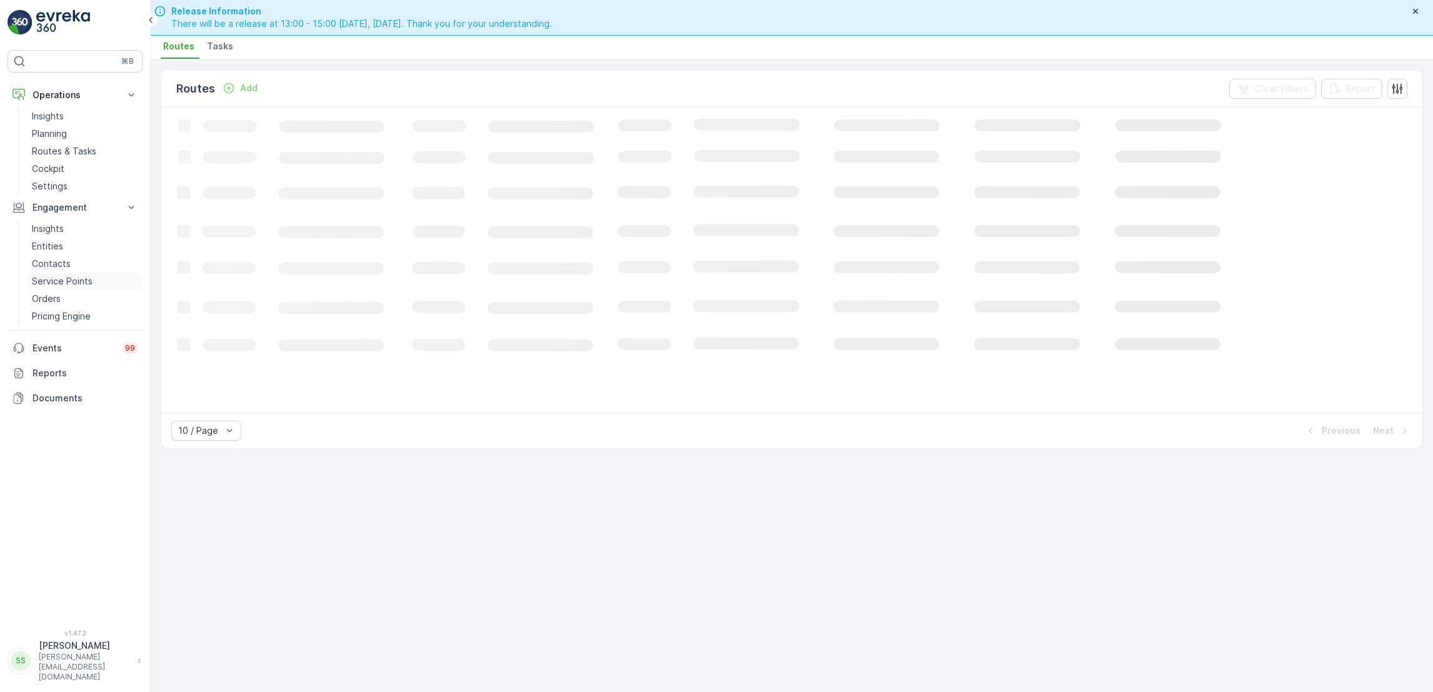
click at [72, 275] on p "Service Points" at bounding box center [62, 281] width 61 height 13
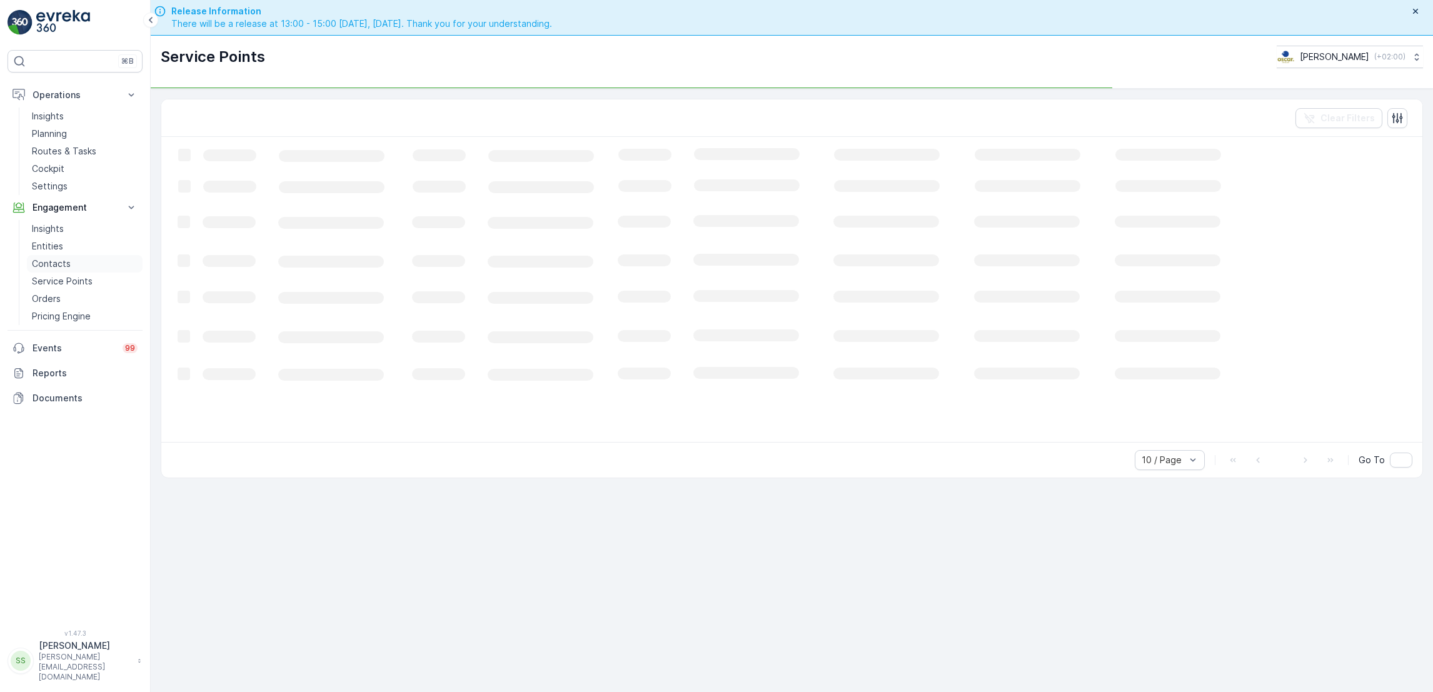
click at [71, 267] on link "Contacts" at bounding box center [85, 264] width 116 height 18
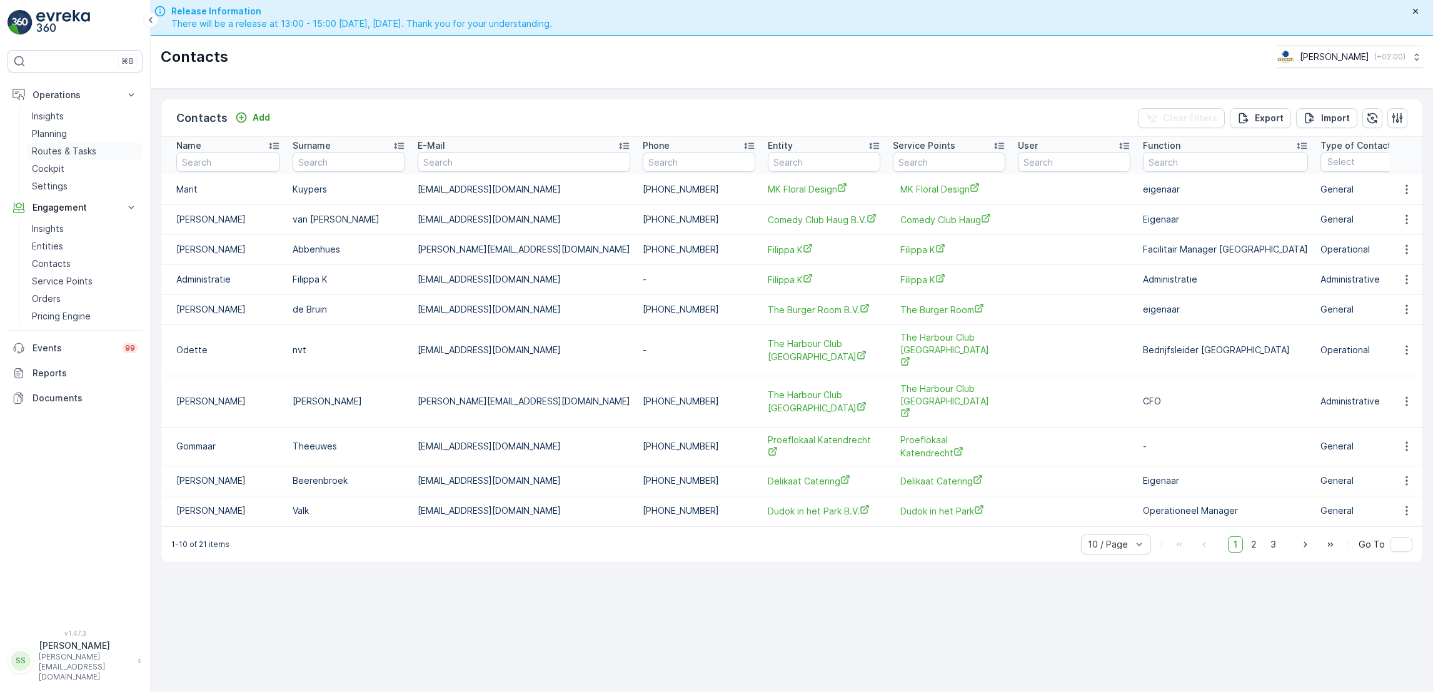
click at [68, 155] on p "Routes & Tasks" at bounding box center [64, 151] width 64 height 13
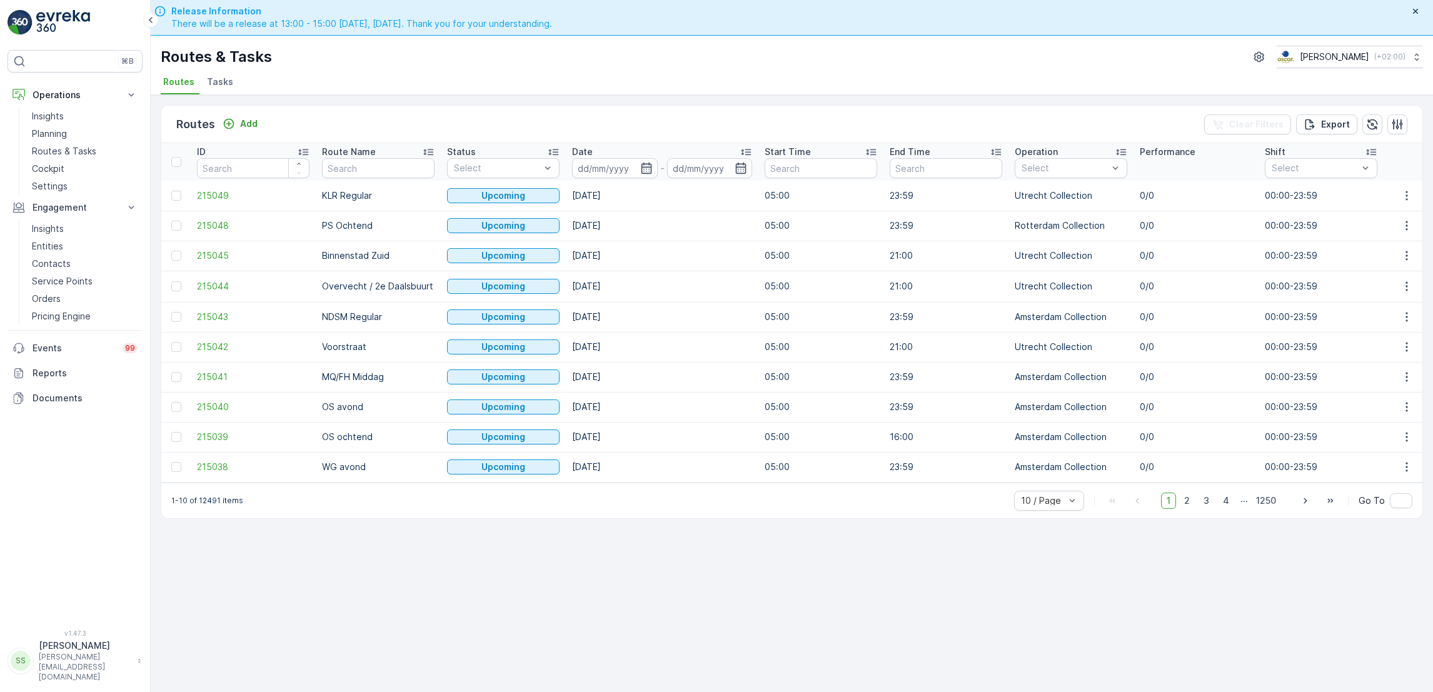
click at [221, 85] on span "Tasks" at bounding box center [220, 82] width 26 height 13
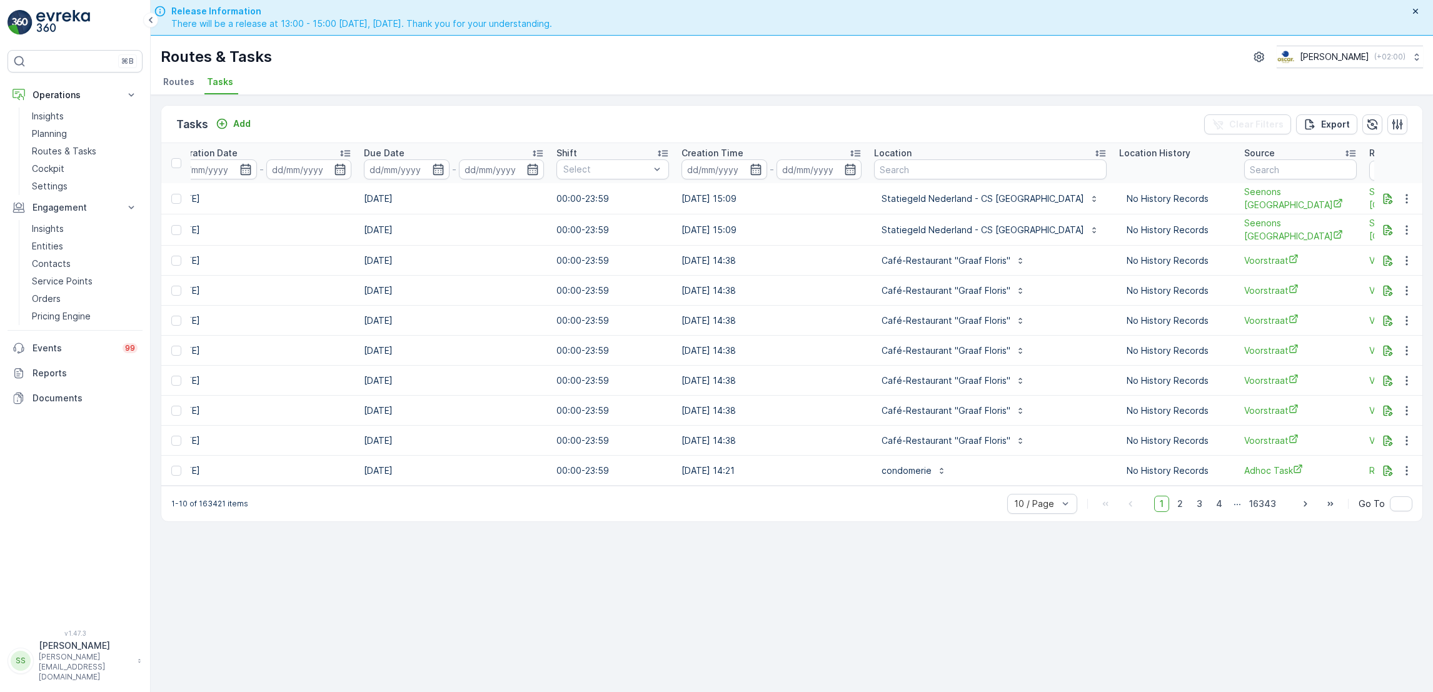
scroll to position [0, 612]
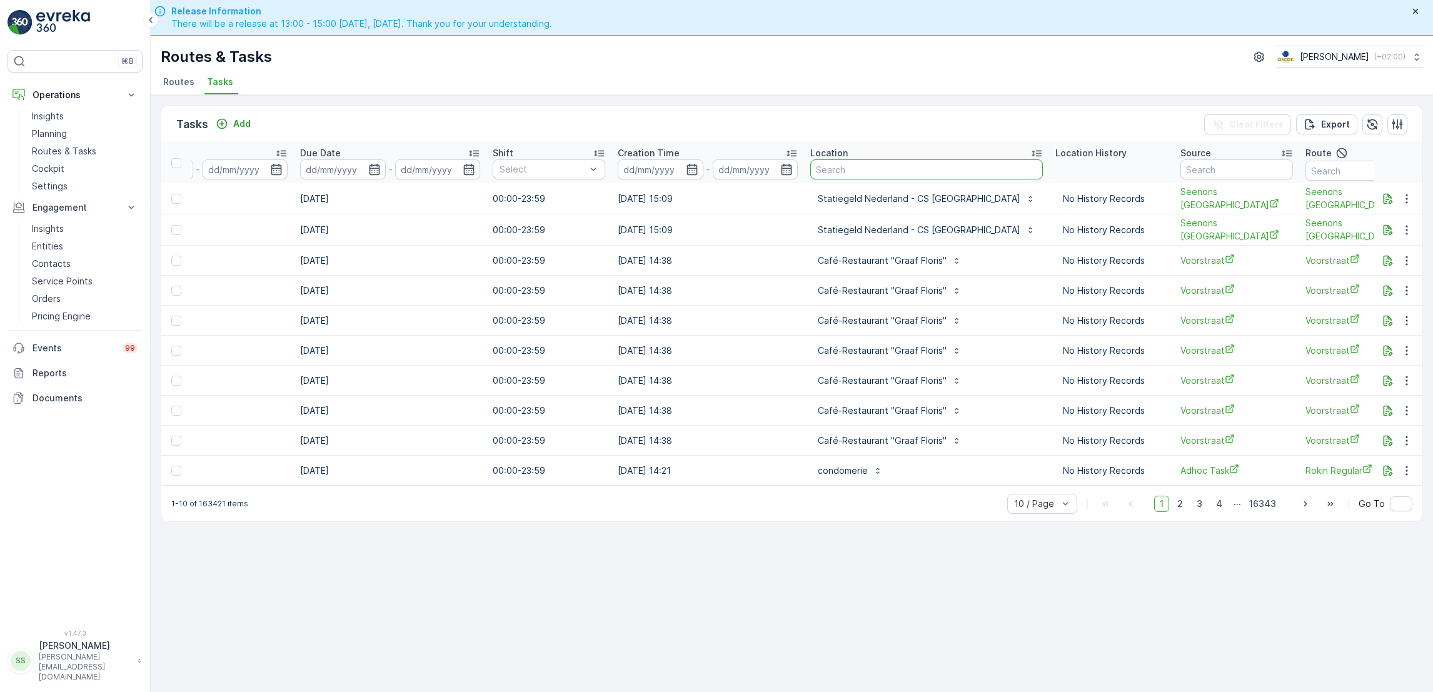
click at [880, 169] on input "text" at bounding box center [926, 169] width 233 height 20
type input "condomerie"
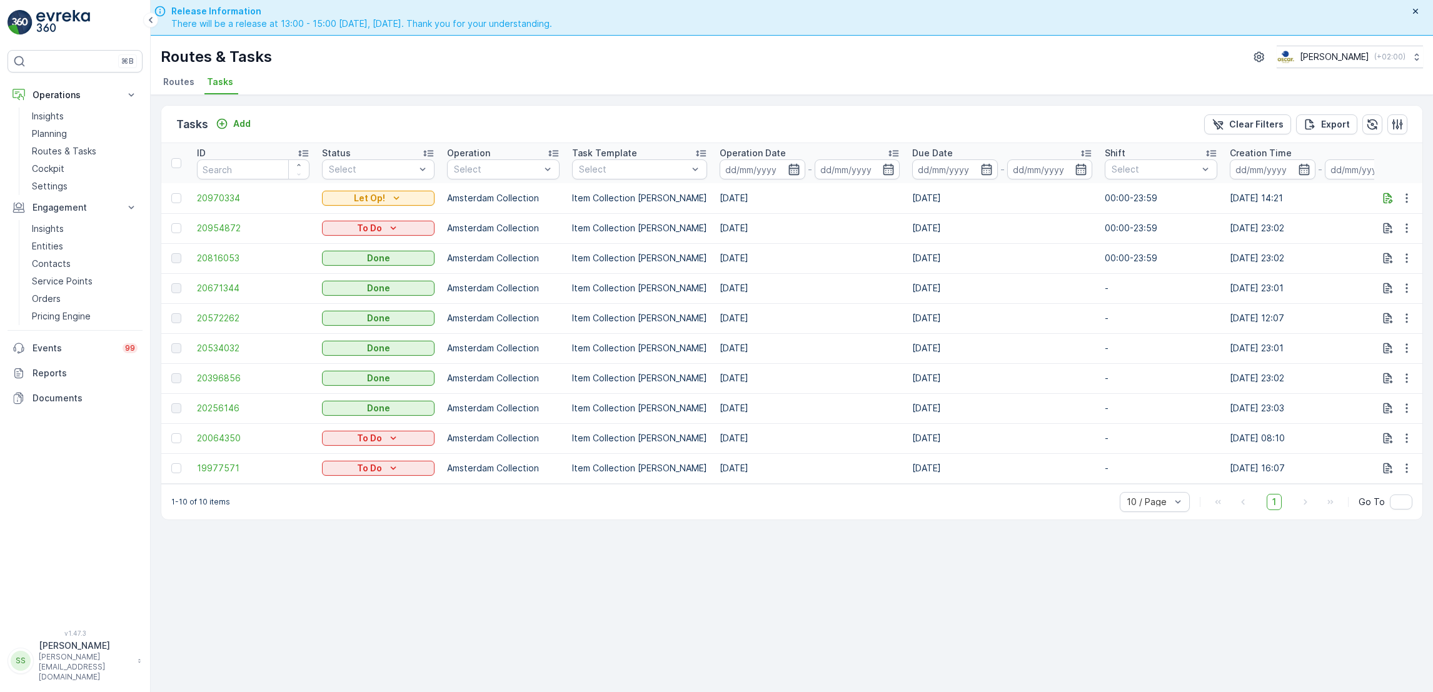
click at [788, 172] on icon "button" at bounding box center [794, 169] width 13 height 13
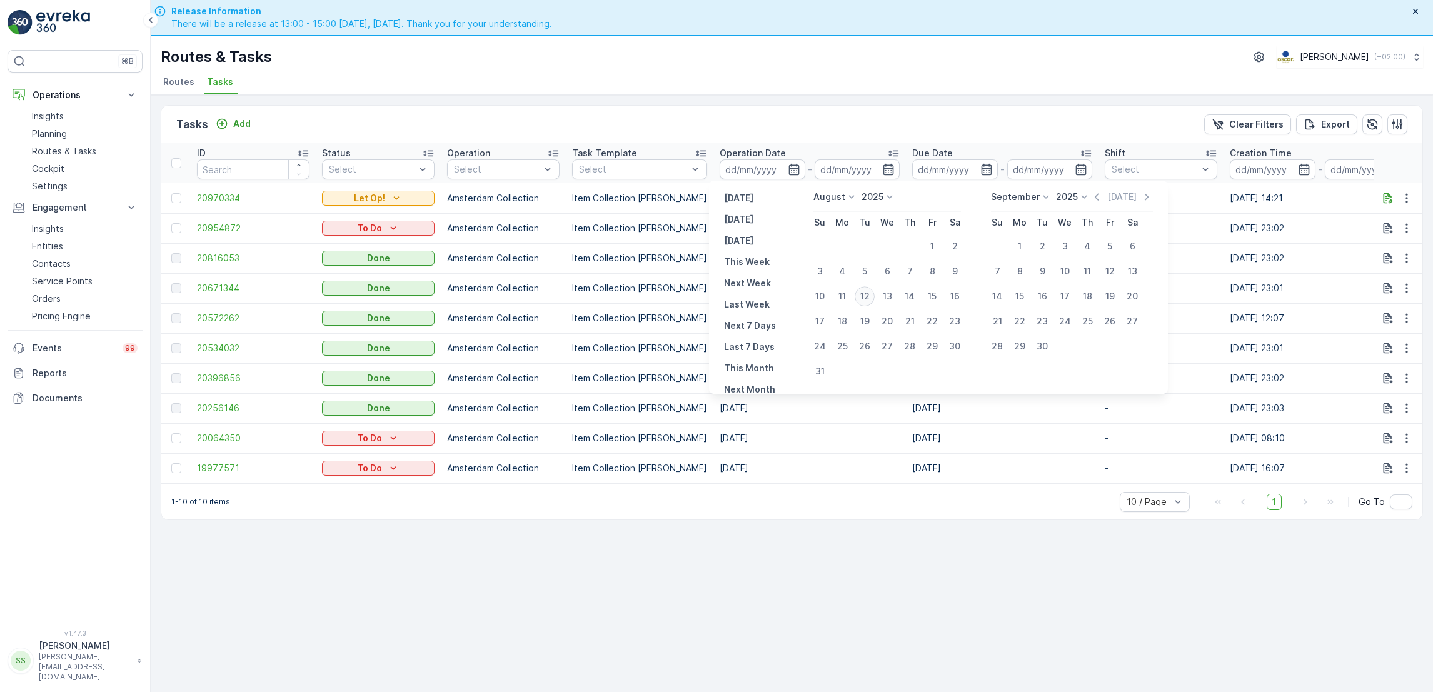
click at [862, 291] on div "12" at bounding box center [865, 296] width 20 height 20
type input "[DATE]"
click at [862, 291] on div "12" at bounding box center [865, 296] width 20 height 20
type input "[DATE]"
click at [862, 291] on div "12" at bounding box center [865, 296] width 20 height 20
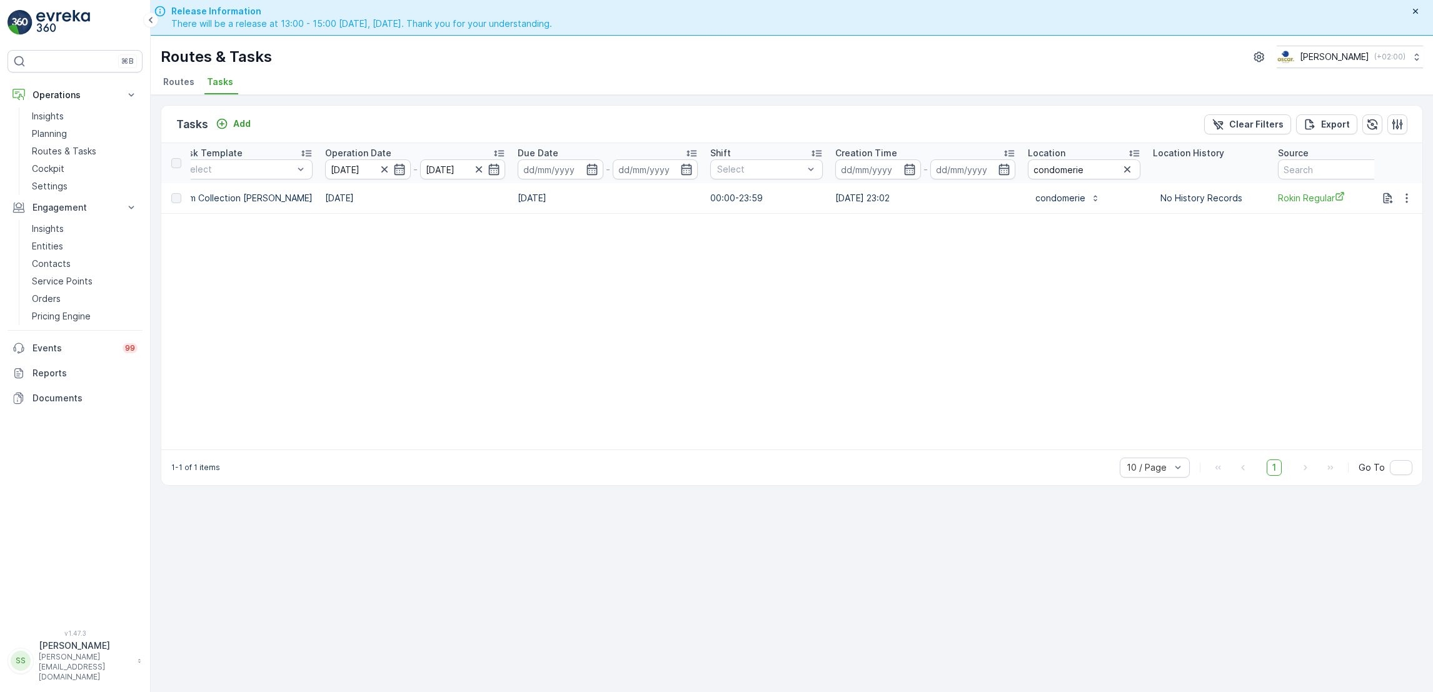
scroll to position [0, 657]
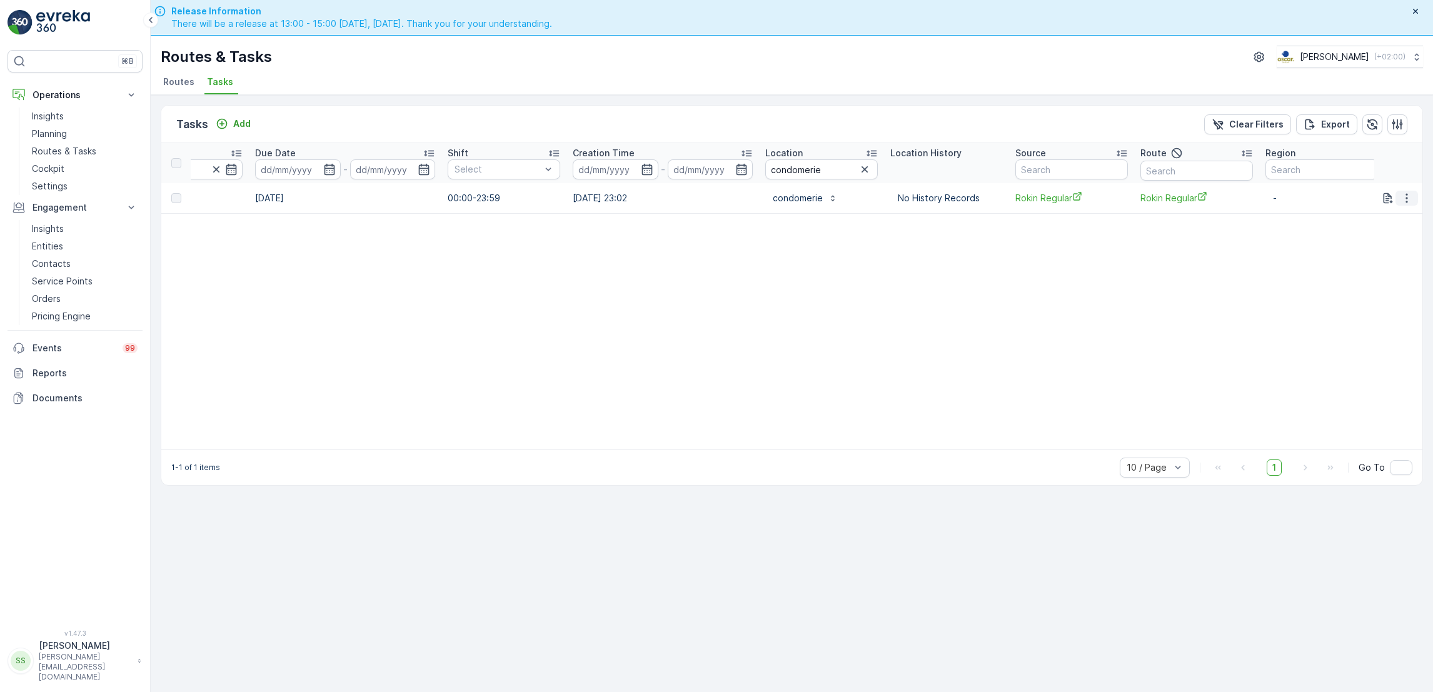
click at [1401, 200] on icon "button" at bounding box center [1407, 198] width 13 height 13
click at [1394, 218] on span "See More Details" at bounding box center [1392, 216] width 73 height 13
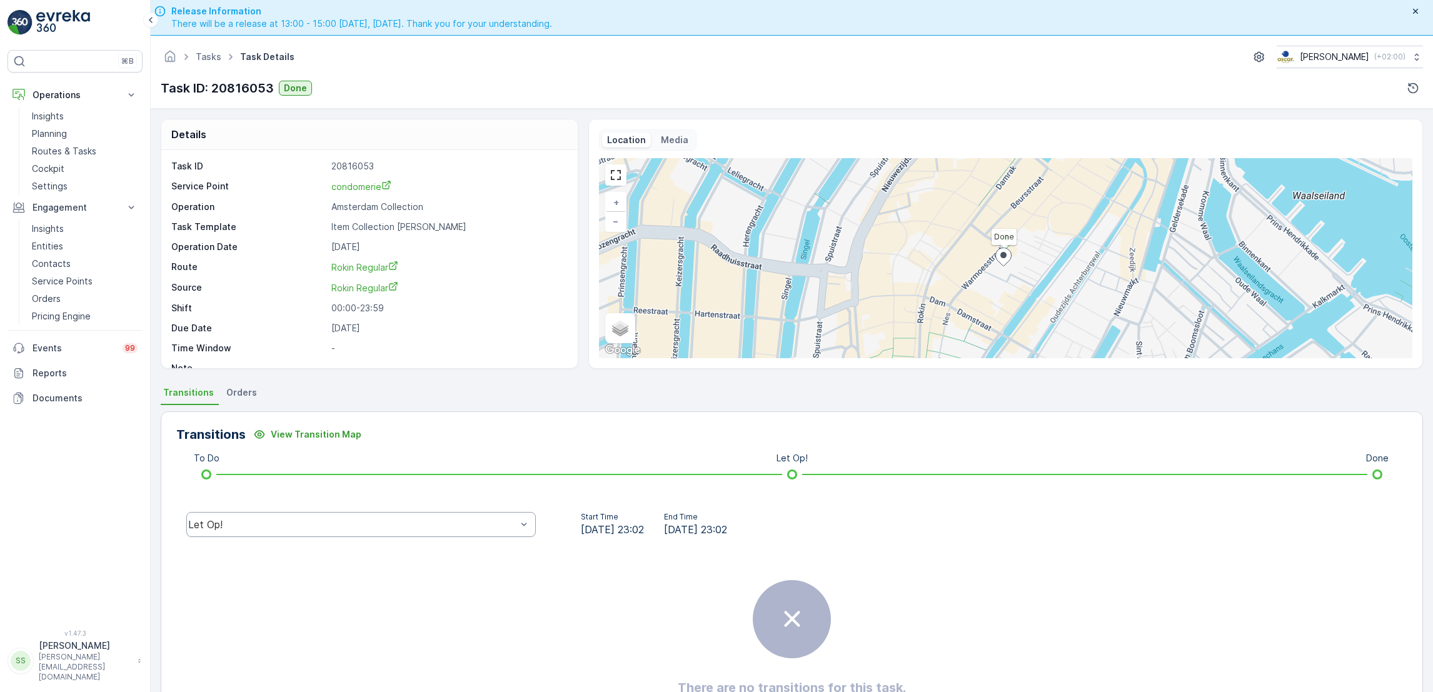
click at [280, 525] on div "Let Op!" at bounding box center [352, 524] width 328 height 11
click at [272, 428] on div "Done" at bounding box center [361, 430] width 335 height 11
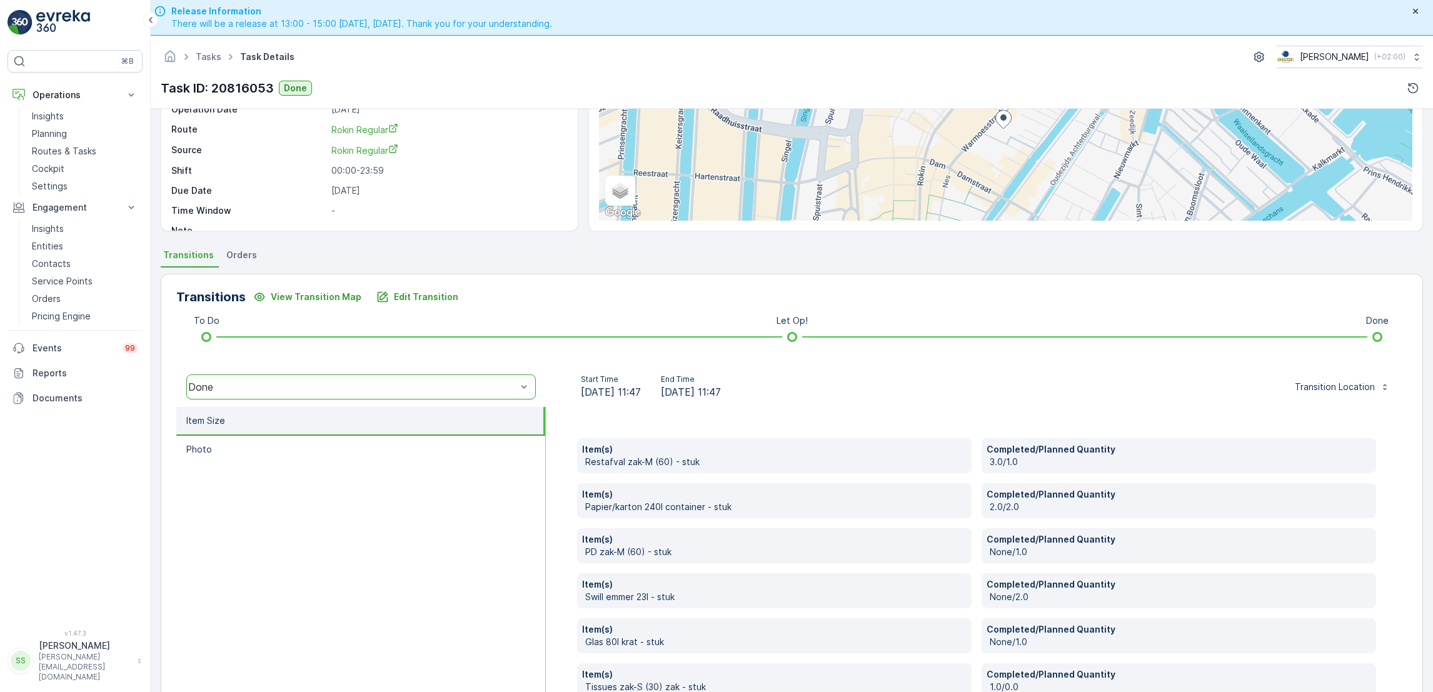
scroll to position [178, 0]
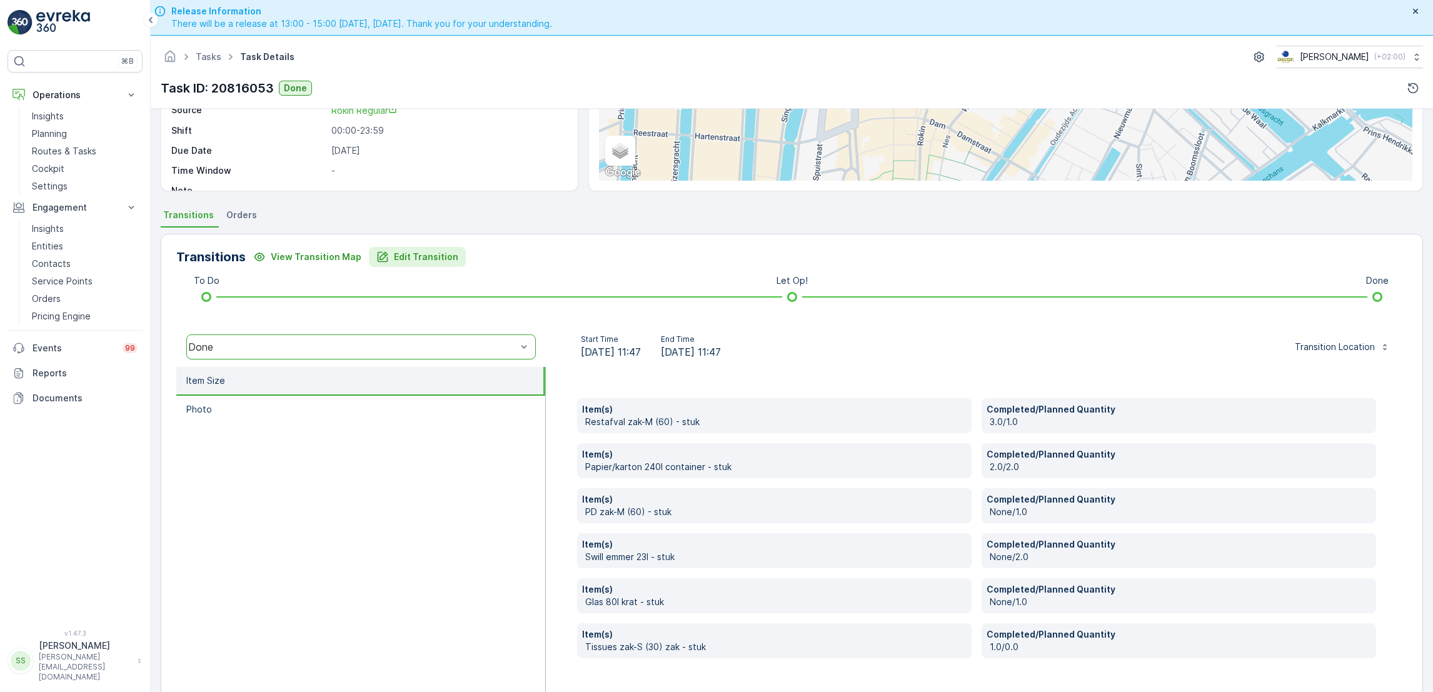
click at [423, 255] on p "Edit Transition" at bounding box center [426, 257] width 64 height 13
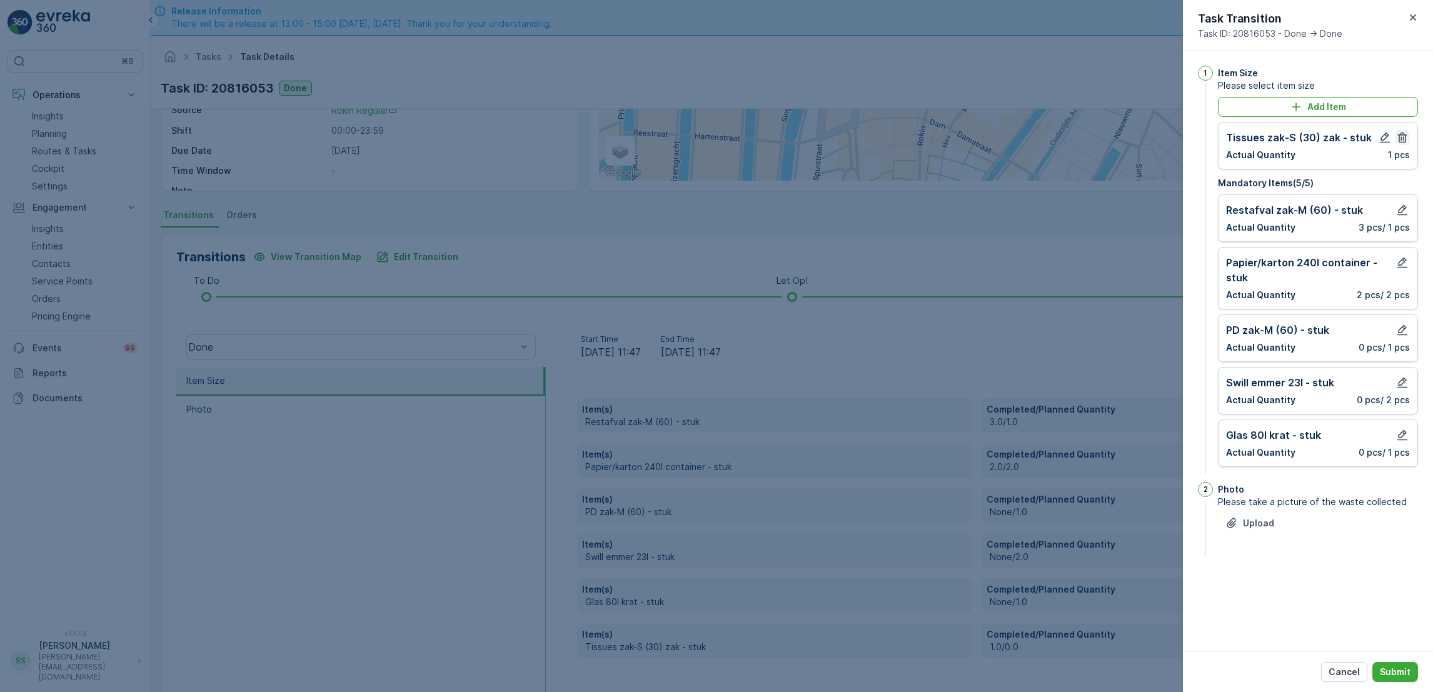
click at [1404, 135] on icon "button" at bounding box center [1402, 138] width 9 height 11
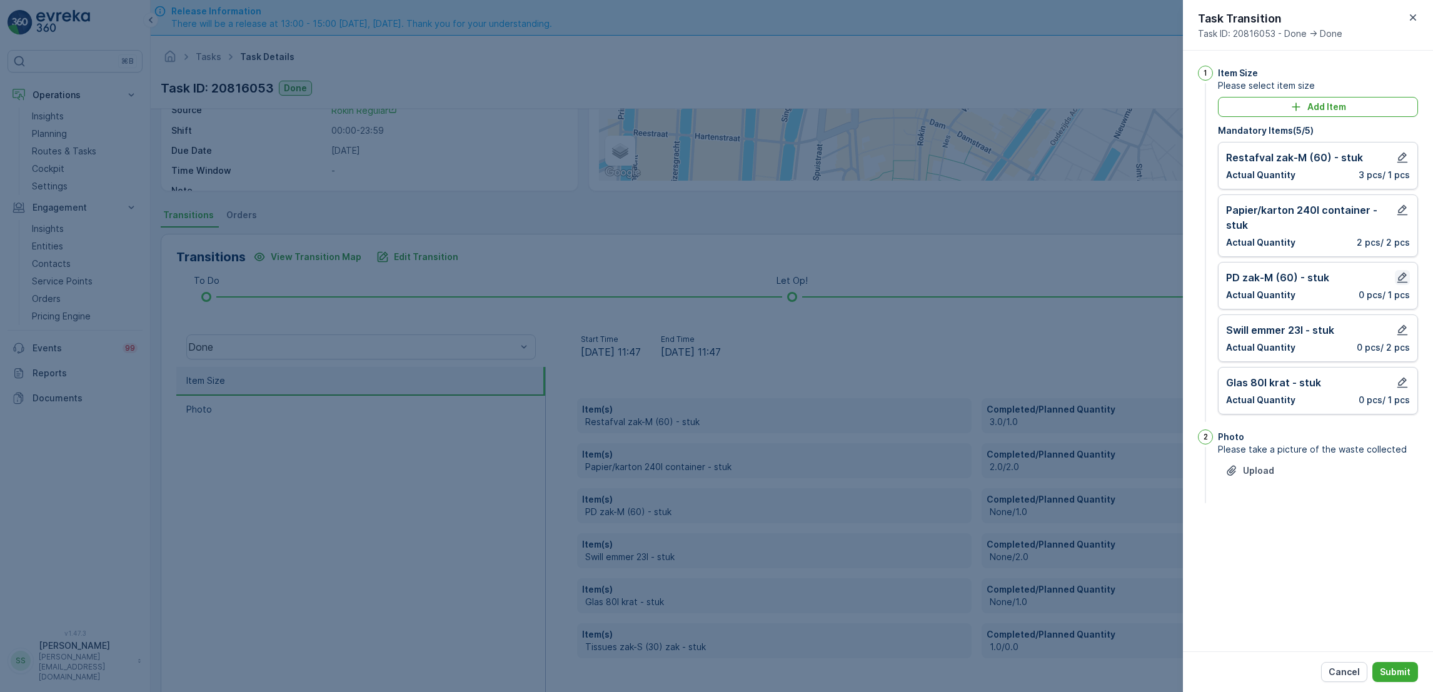
click at [1401, 279] on icon "button" at bounding box center [1402, 277] width 13 height 13
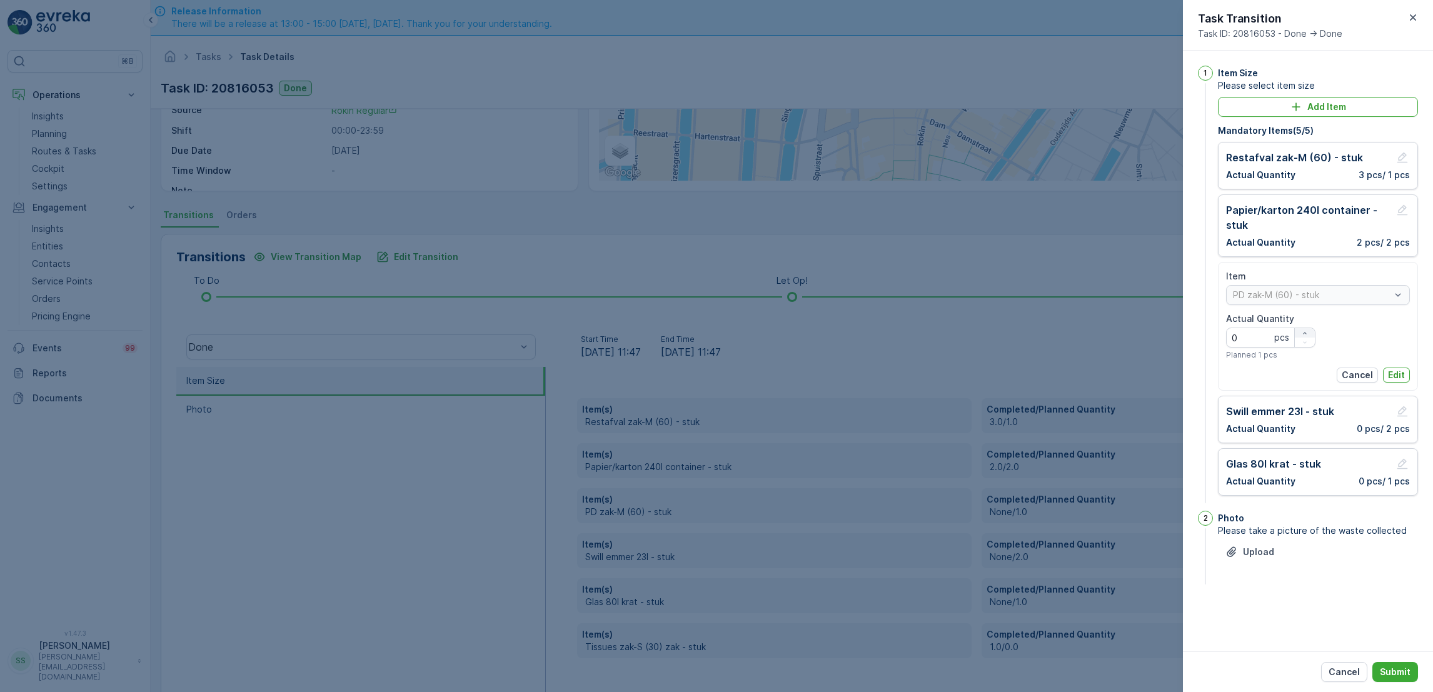
click at [1309, 335] on div "button" at bounding box center [1305, 334] width 20 height 8
type Quantity "2"
click at [1402, 375] on p "Edit" at bounding box center [1396, 375] width 17 height 13
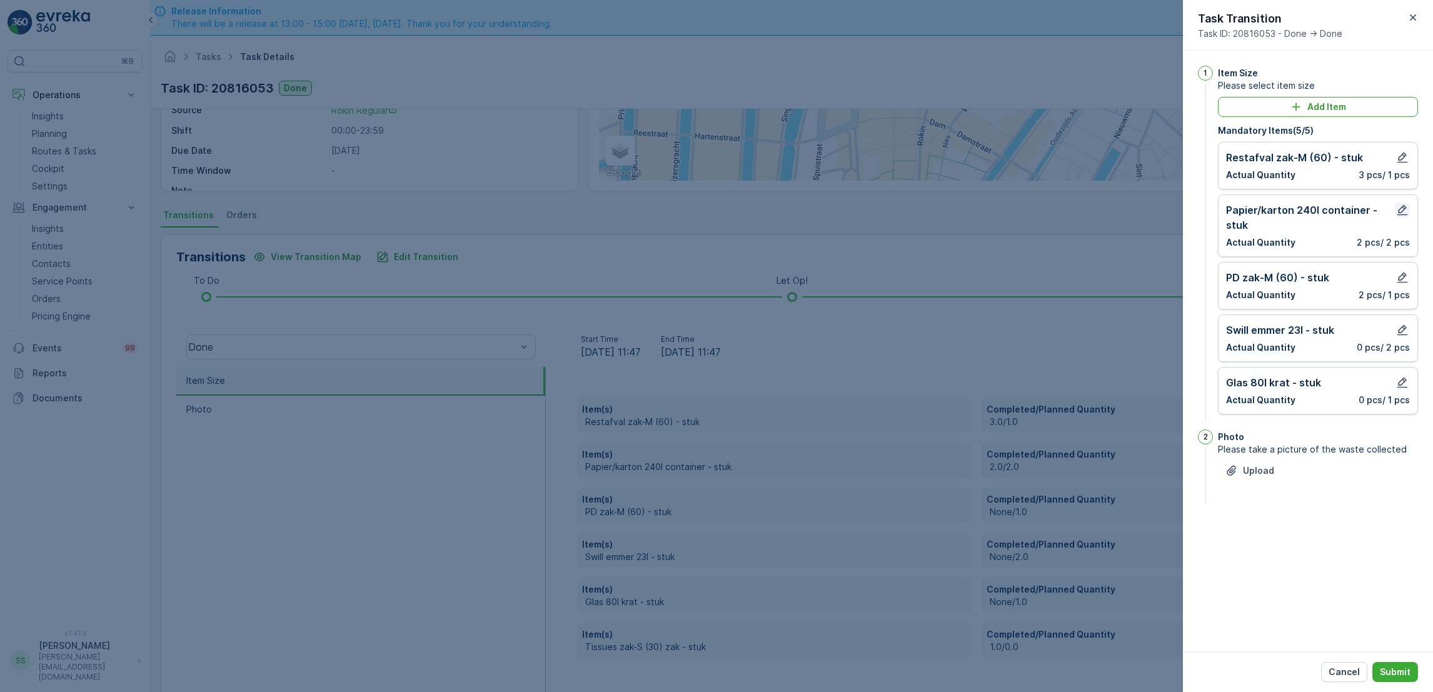
click at [1404, 206] on icon "button" at bounding box center [1402, 210] width 13 height 13
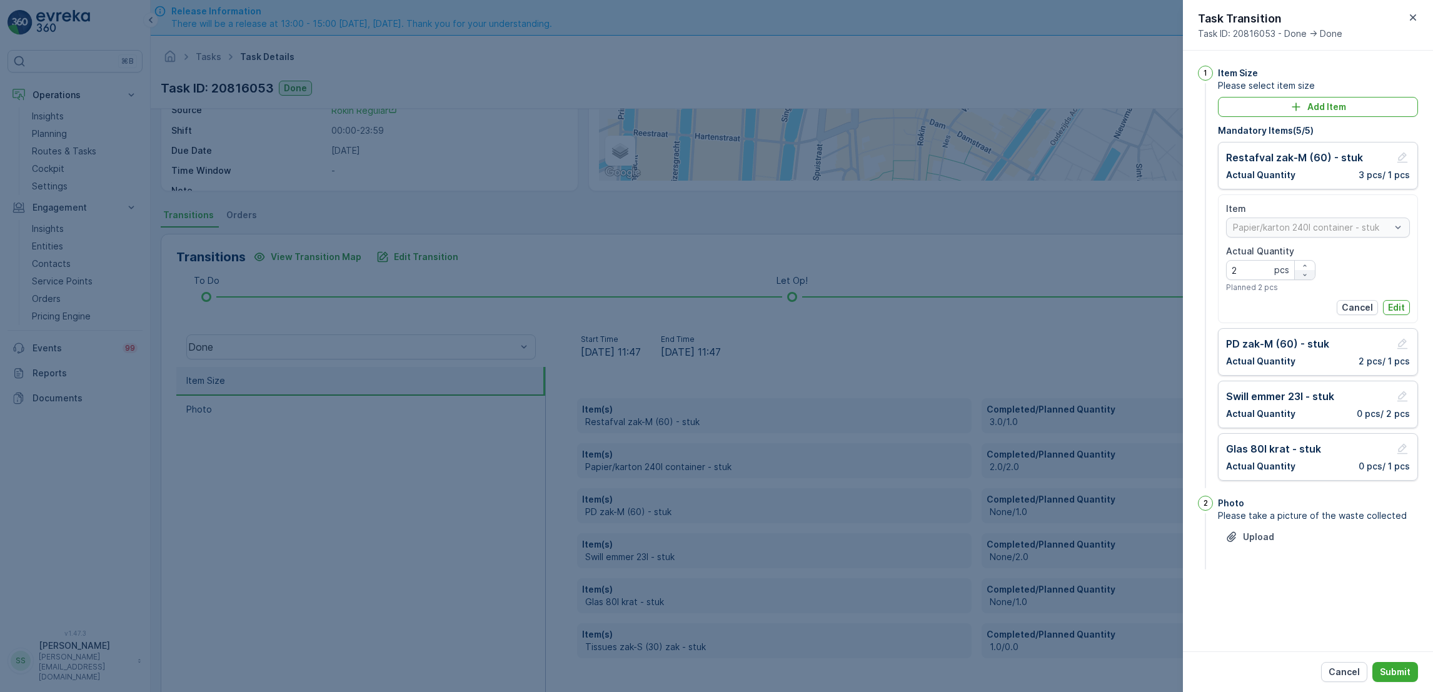
click at [1303, 274] on icon "button" at bounding box center [1305, 275] width 8 height 8
type Quantity "1"
click at [1397, 305] on p "Edit" at bounding box center [1396, 307] width 17 height 13
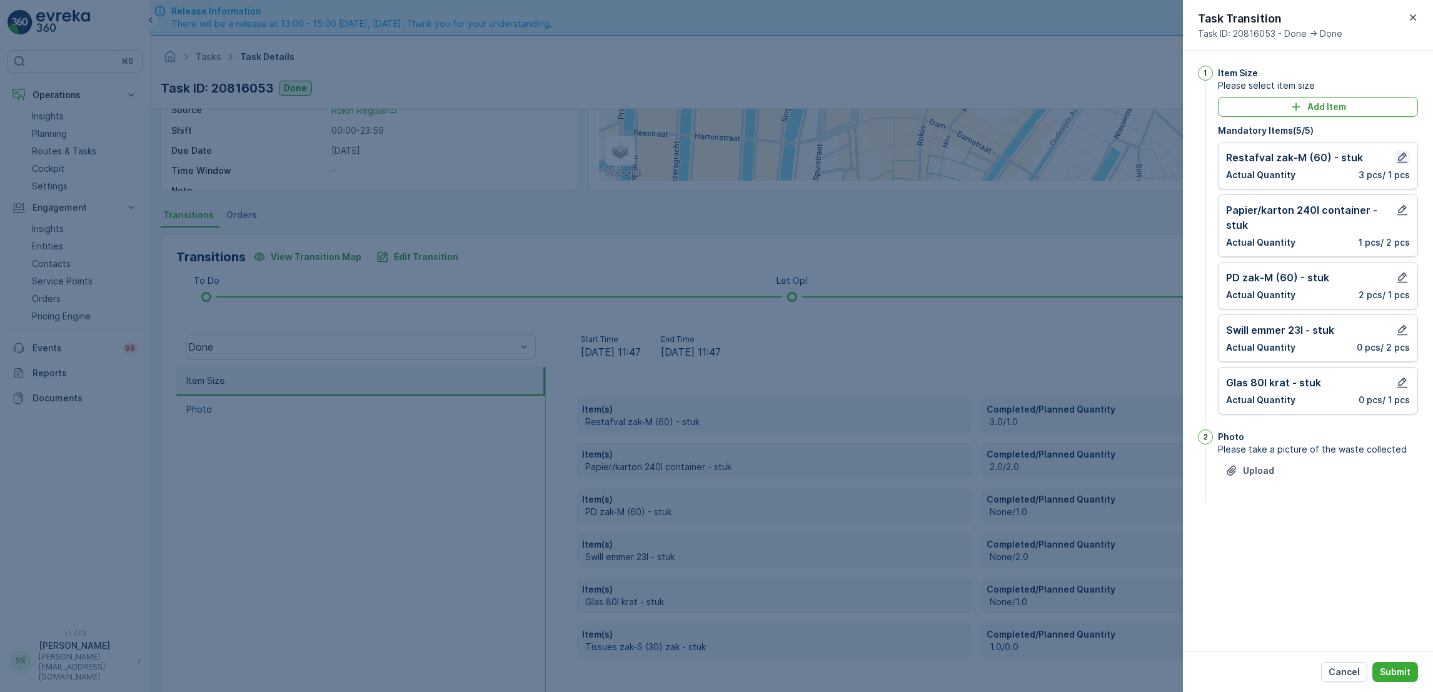
click at [1404, 158] on icon "button" at bounding box center [1402, 157] width 13 height 13
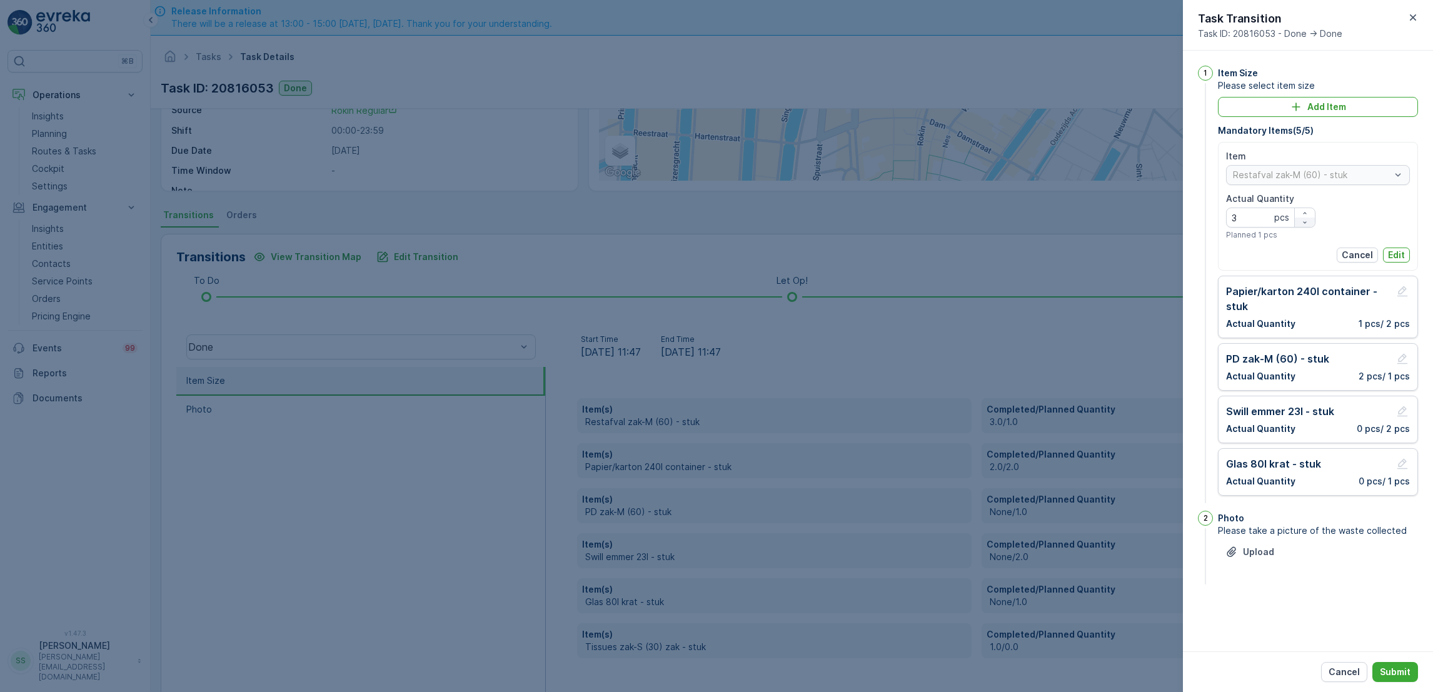
click at [1308, 223] on div "button" at bounding box center [1305, 223] width 20 height 8
type Quantity "0"
click at [1387, 255] on button "Edit" at bounding box center [1396, 255] width 27 height 15
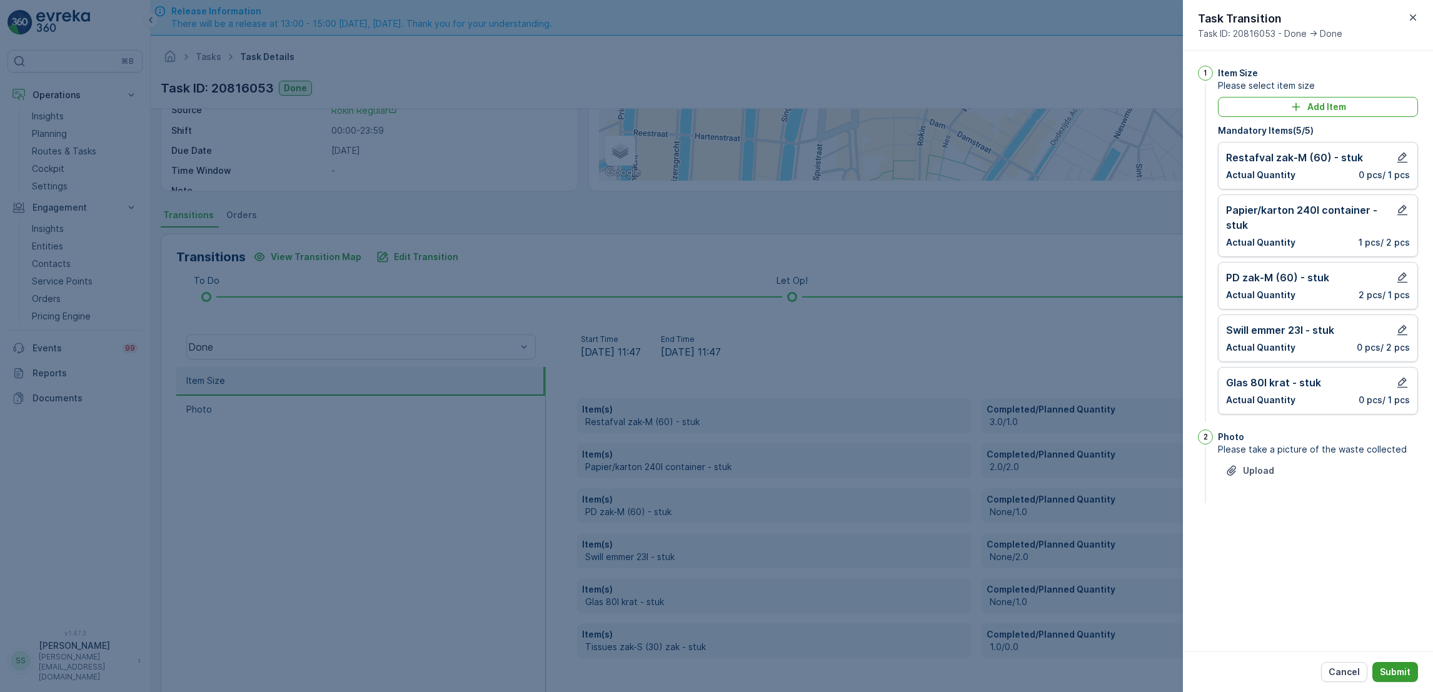
click at [1391, 670] on p "Submit" at bounding box center [1395, 672] width 31 height 13
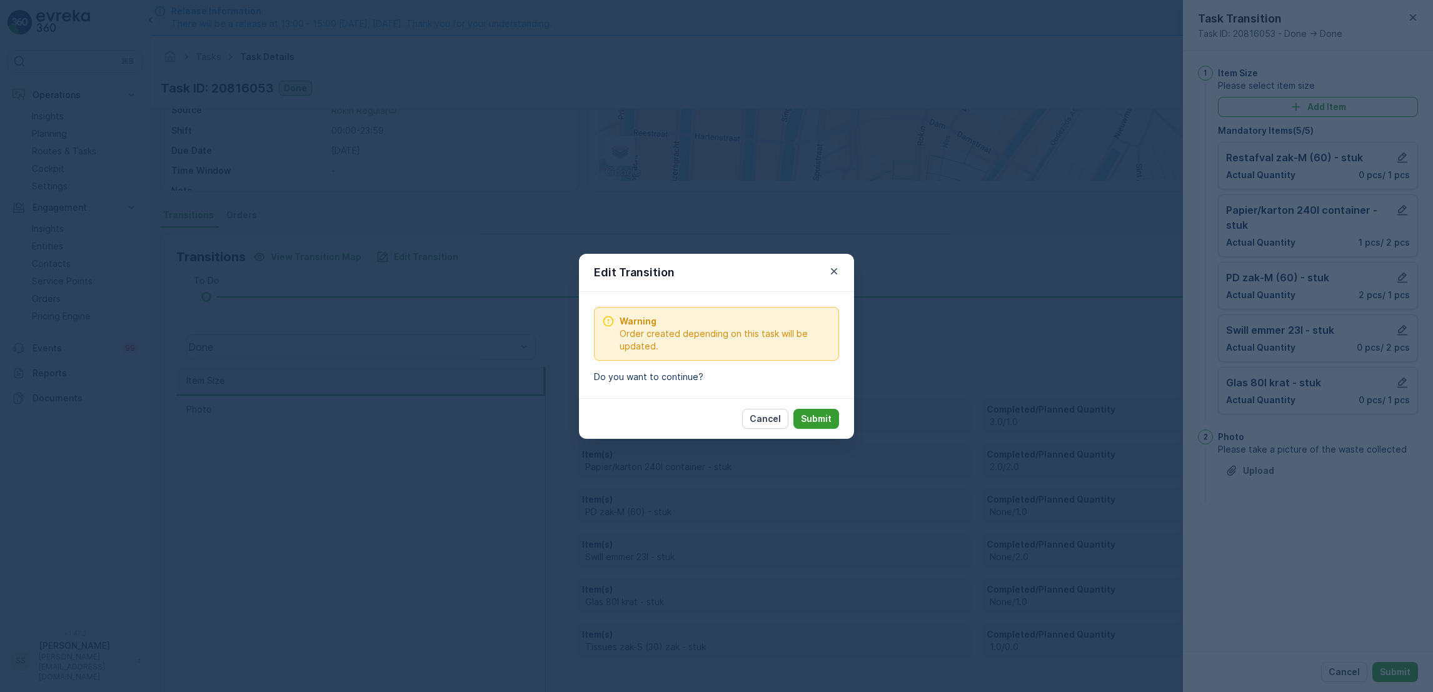
click at [804, 424] on p "Submit" at bounding box center [816, 419] width 31 height 13
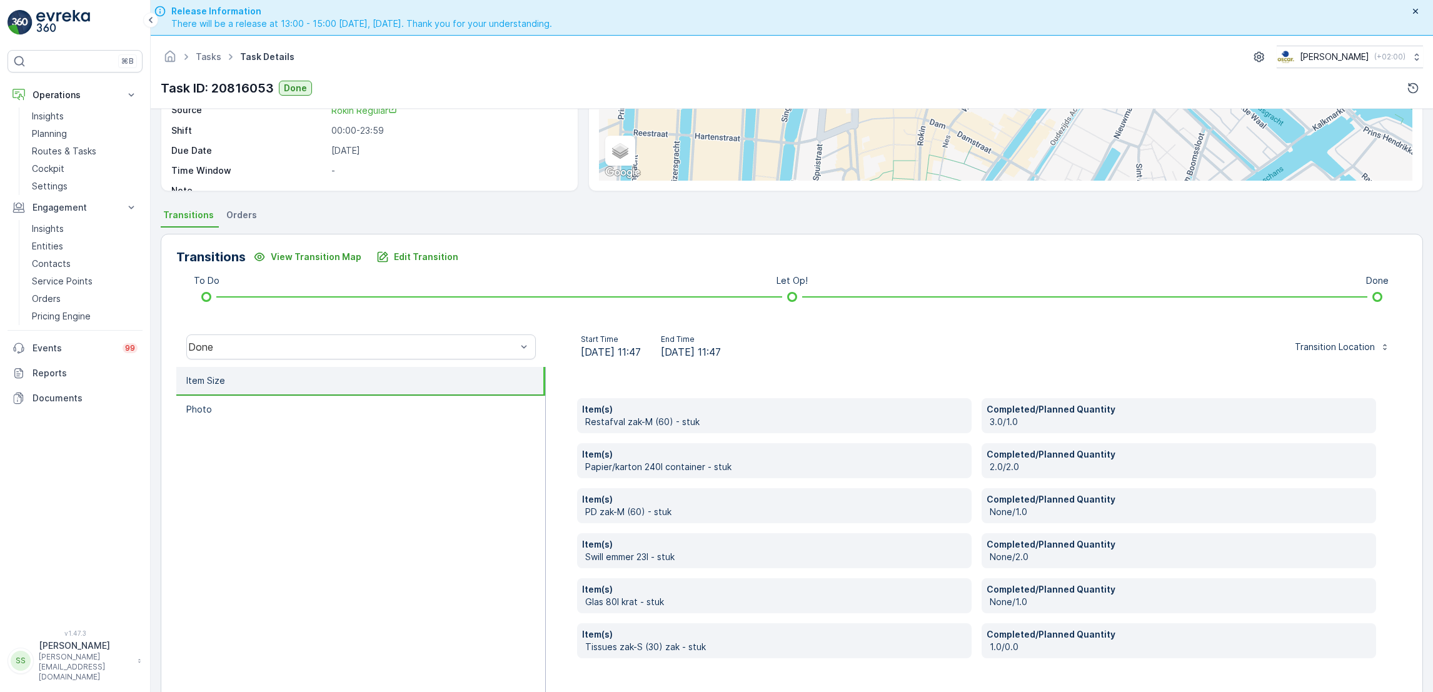
scroll to position [33, 0]
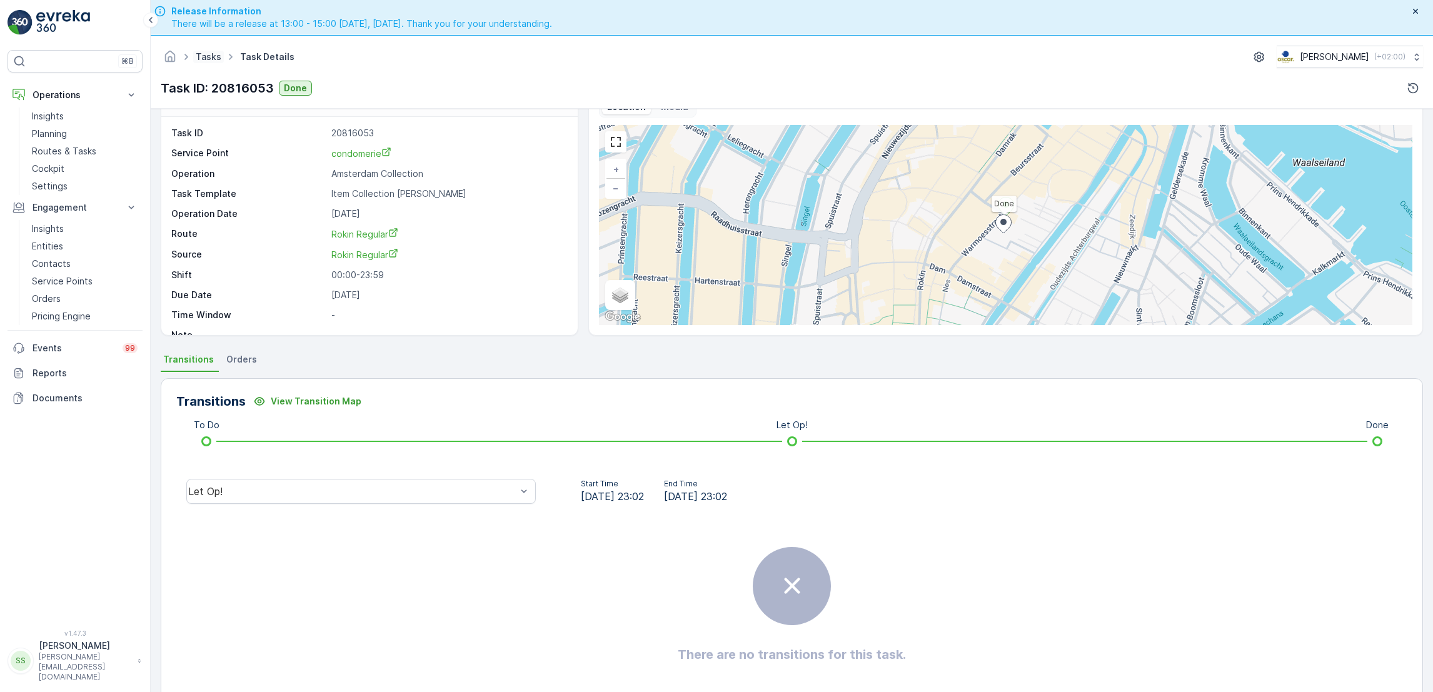
click at [208, 57] on link "Tasks" at bounding box center [209, 56] width 26 height 11
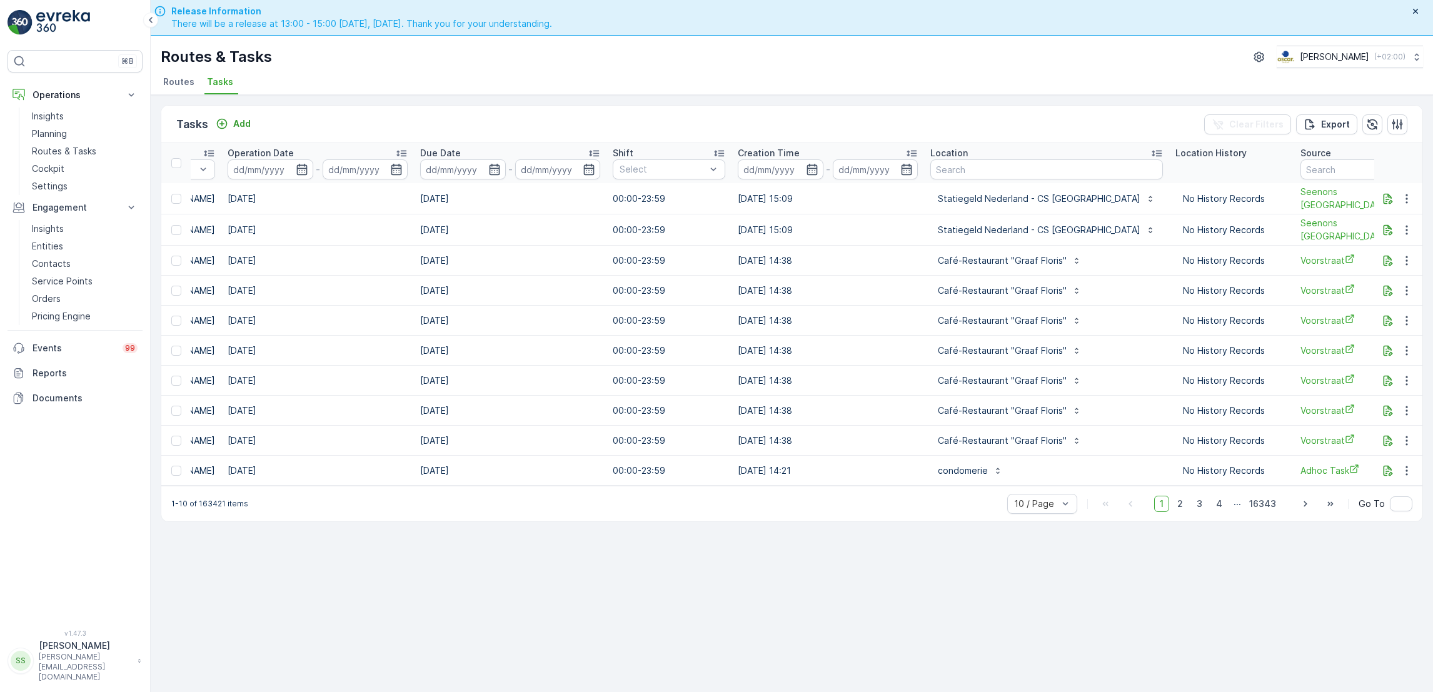
scroll to position [0, 502]
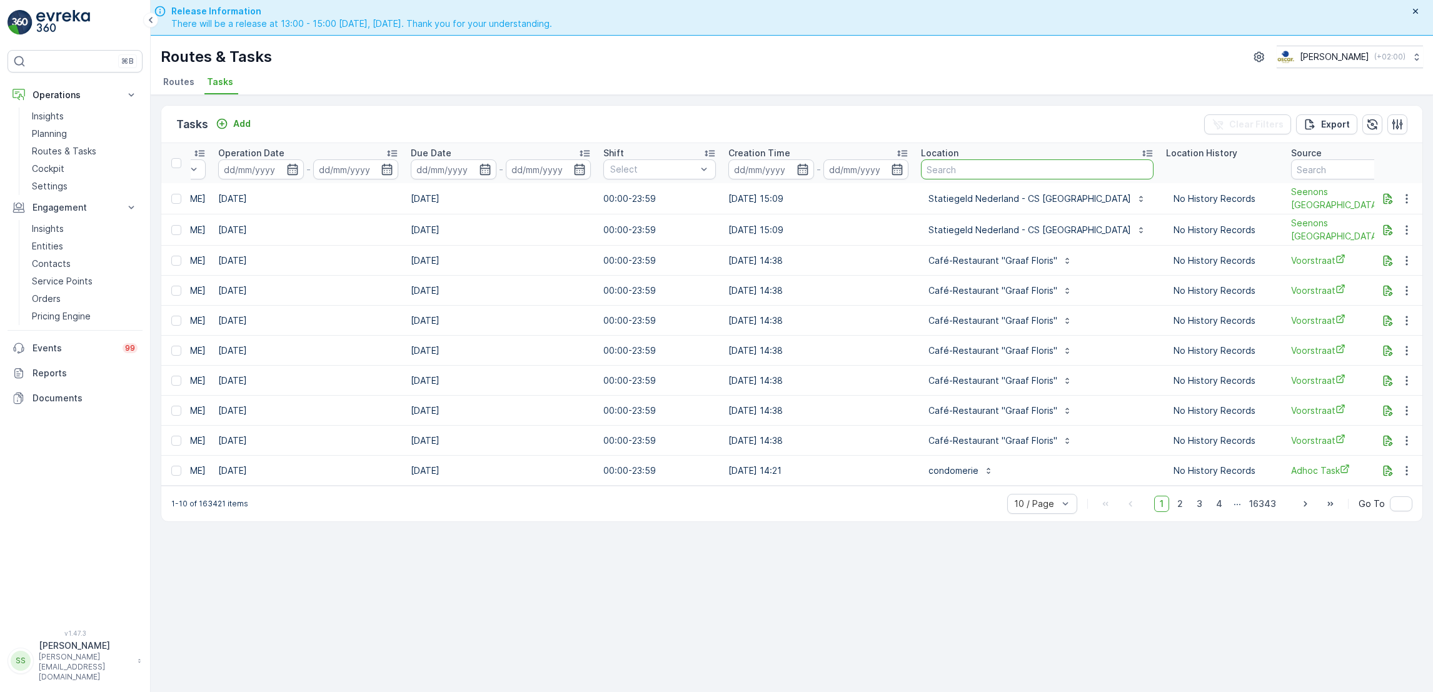
click at [959, 168] on input "text" at bounding box center [1037, 169] width 233 height 20
type input "bureau warmoes"
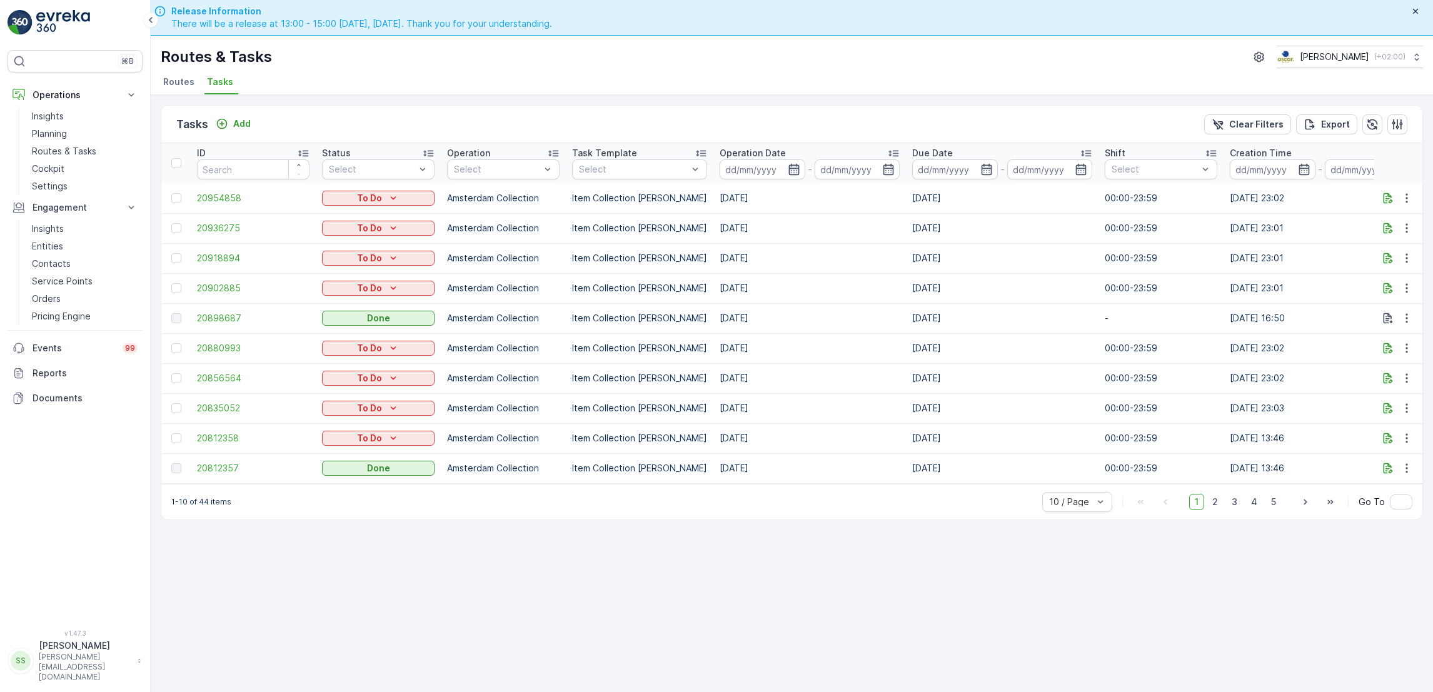
click at [788, 169] on icon "button" at bounding box center [794, 169] width 13 height 13
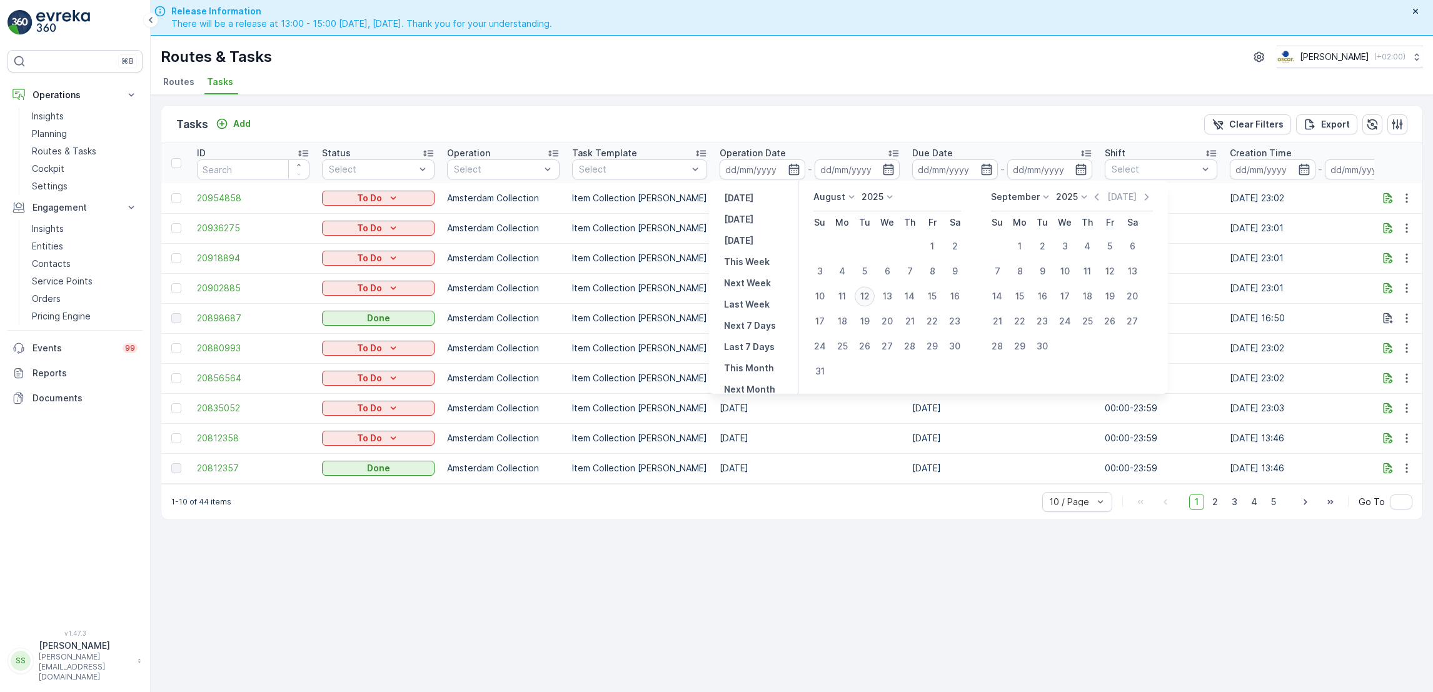
click at [864, 296] on div "12" at bounding box center [865, 296] width 20 height 20
type input "[DATE]"
click at [864, 296] on div "12" at bounding box center [865, 296] width 20 height 20
type input "[DATE]"
click at [864, 296] on div "12" at bounding box center [865, 296] width 20 height 20
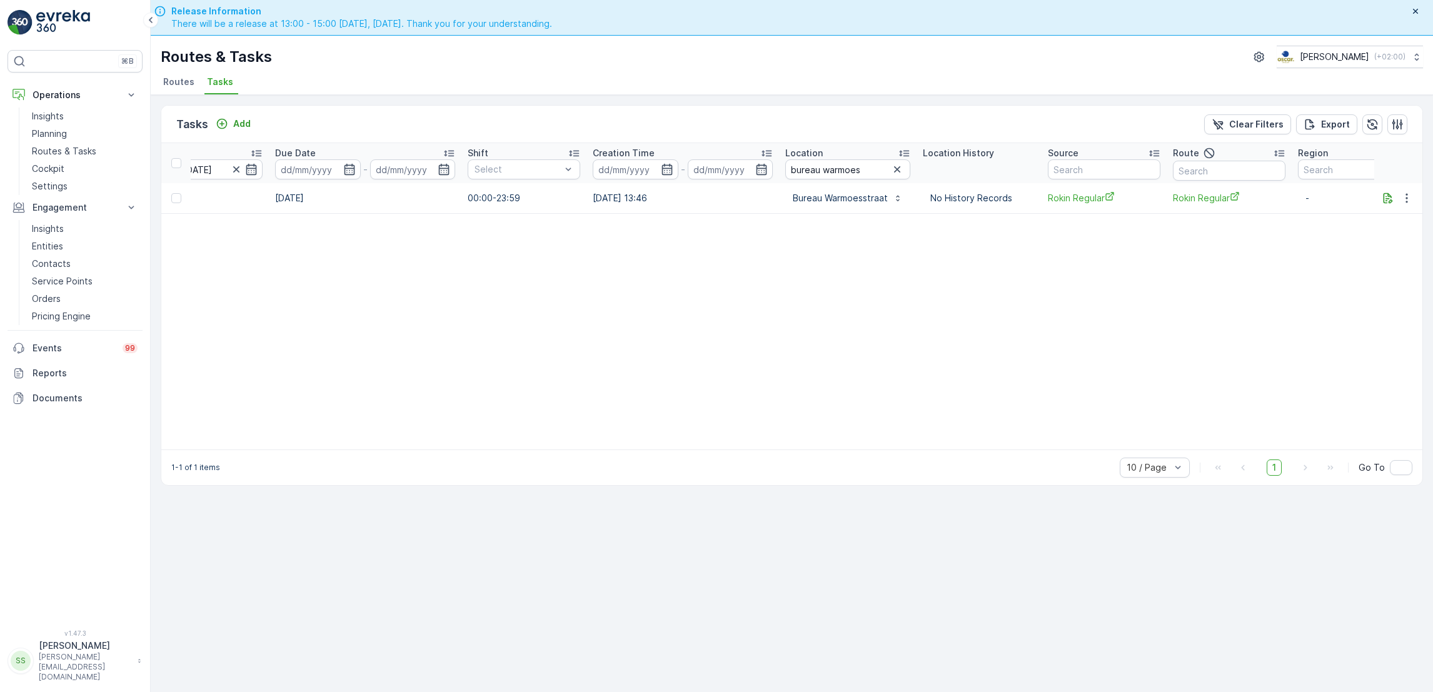
scroll to position [0, 668]
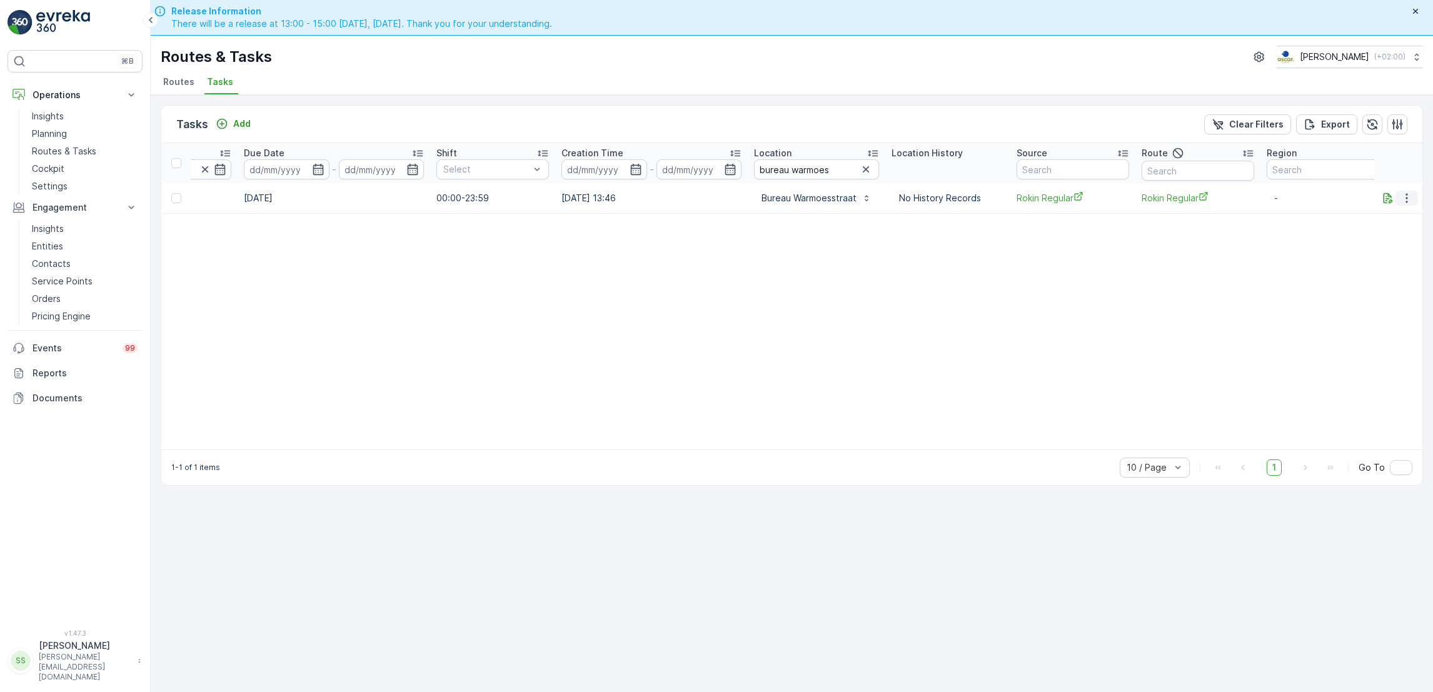
click at [1409, 201] on icon "button" at bounding box center [1407, 198] width 13 height 13
click at [1402, 214] on span "See More Details" at bounding box center [1380, 216] width 73 height 13
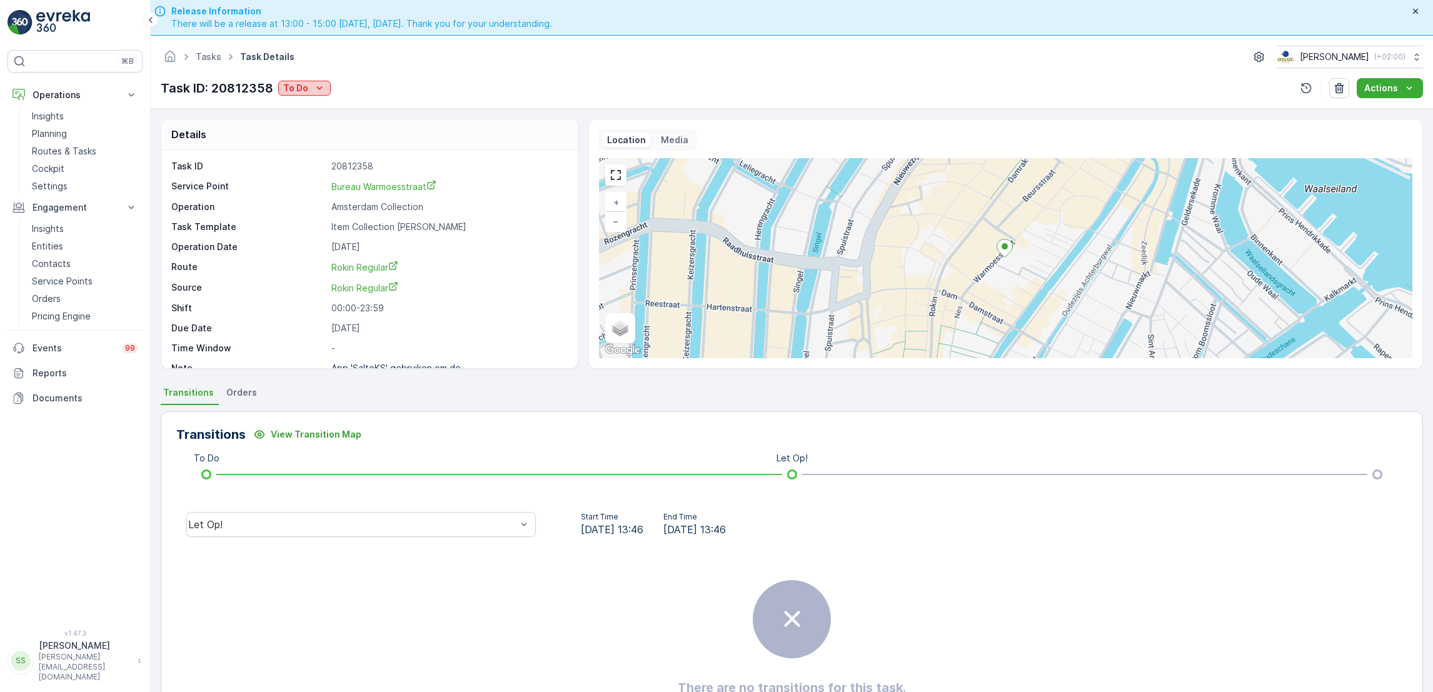
click at [310, 86] on div "To Do" at bounding box center [304, 88] width 43 height 13
click at [313, 143] on div "Done" at bounding box center [320, 142] width 79 height 18
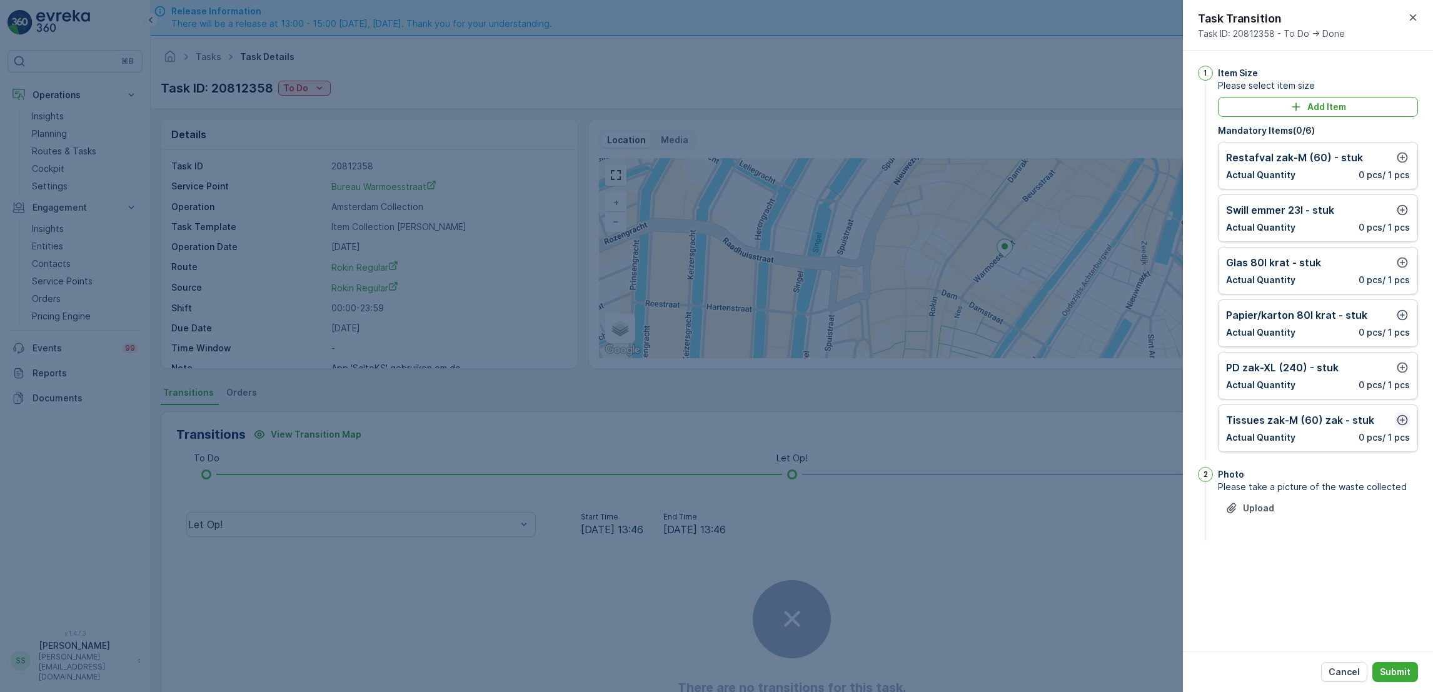
click at [1401, 416] on icon "button" at bounding box center [1402, 420] width 13 height 13
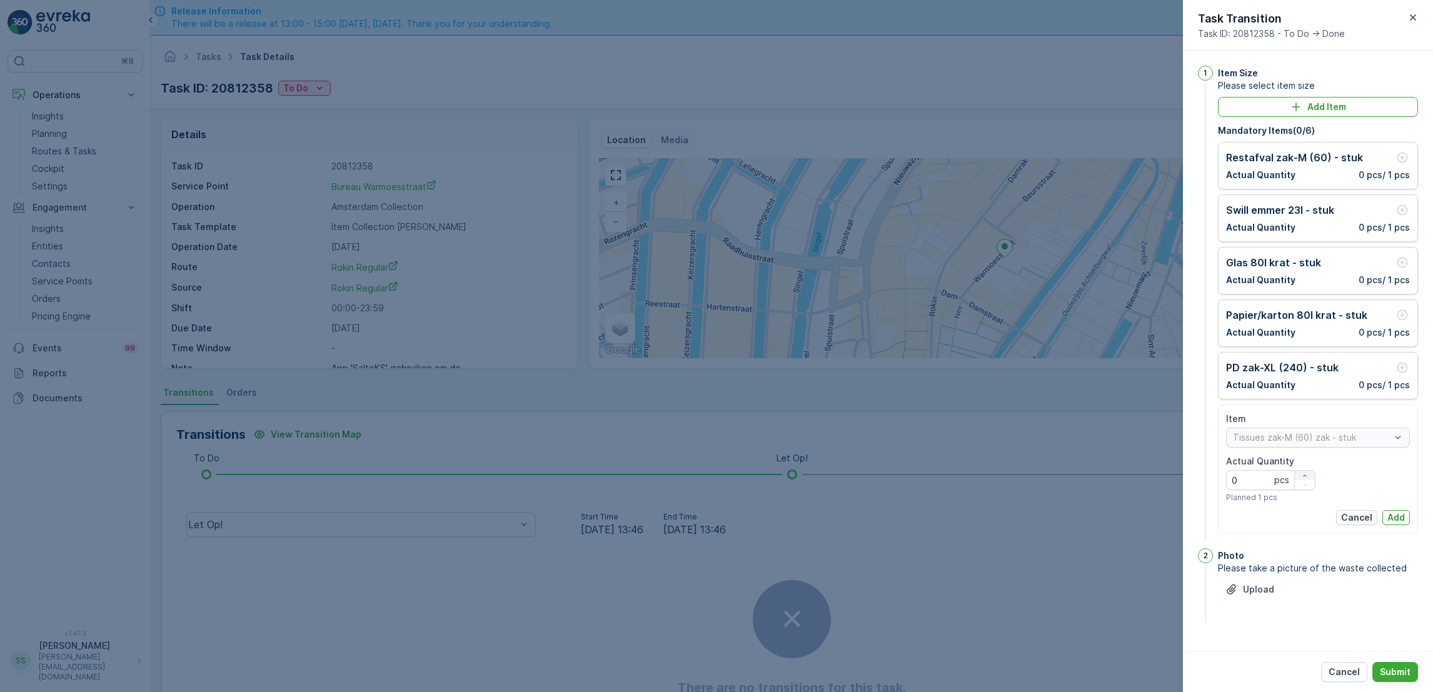
click at [1306, 473] on icon "button" at bounding box center [1305, 476] width 8 height 8
type Quantity "1"
click at [1397, 517] on p "Add" at bounding box center [1397, 518] width 18 height 13
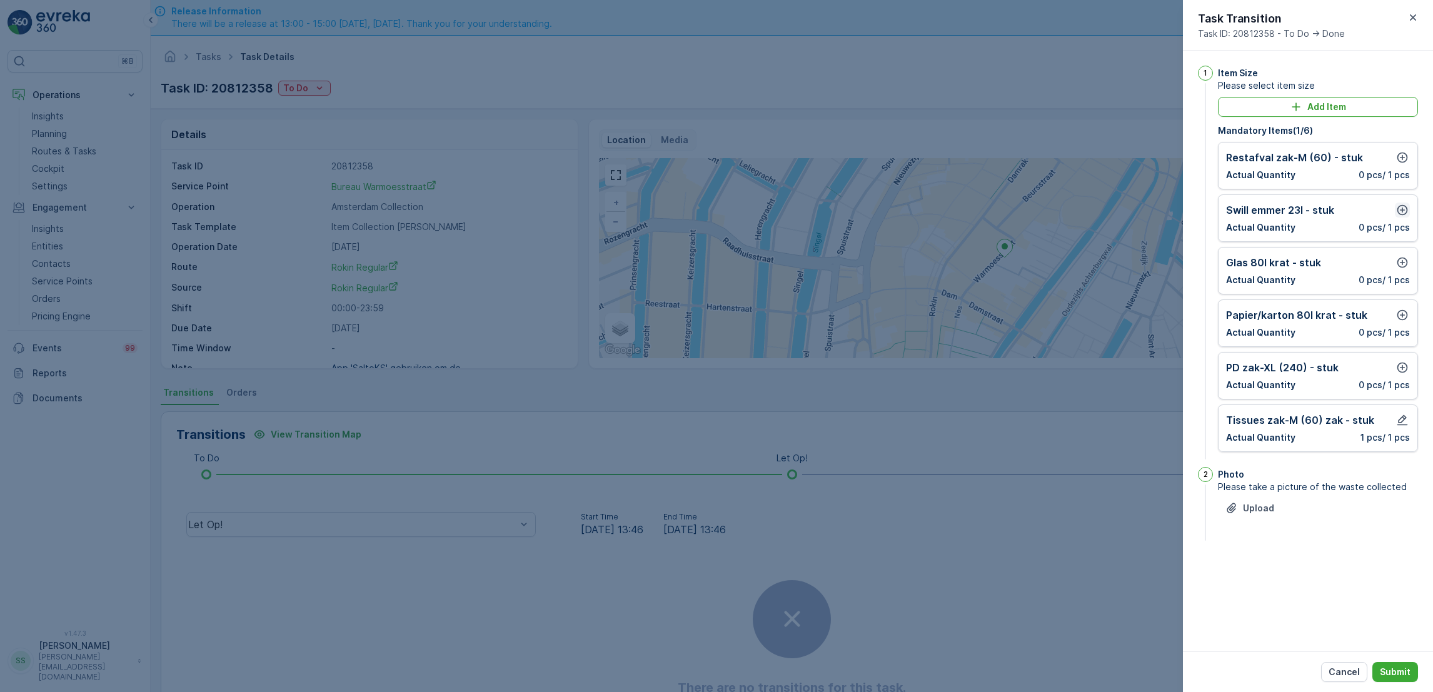
click at [1401, 208] on icon "button" at bounding box center [1402, 210] width 13 height 13
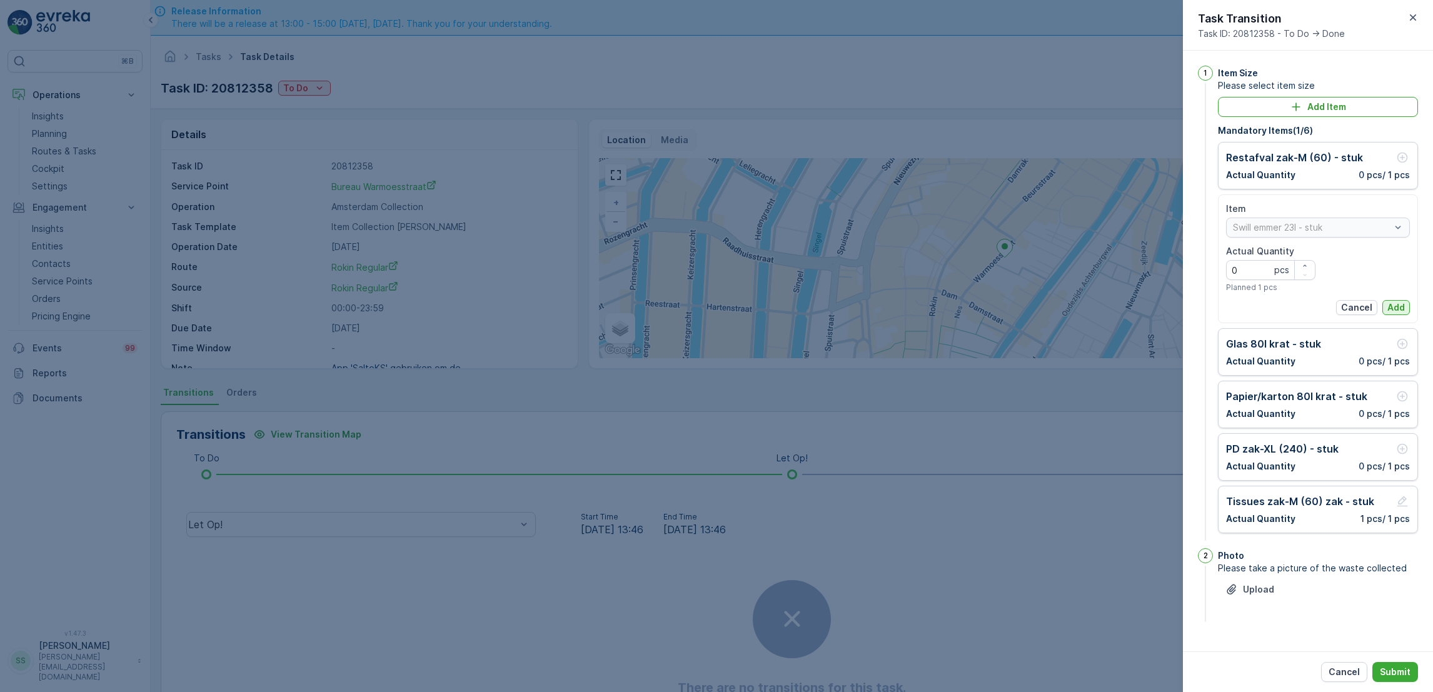
click at [1388, 307] on p "Add" at bounding box center [1397, 307] width 18 height 13
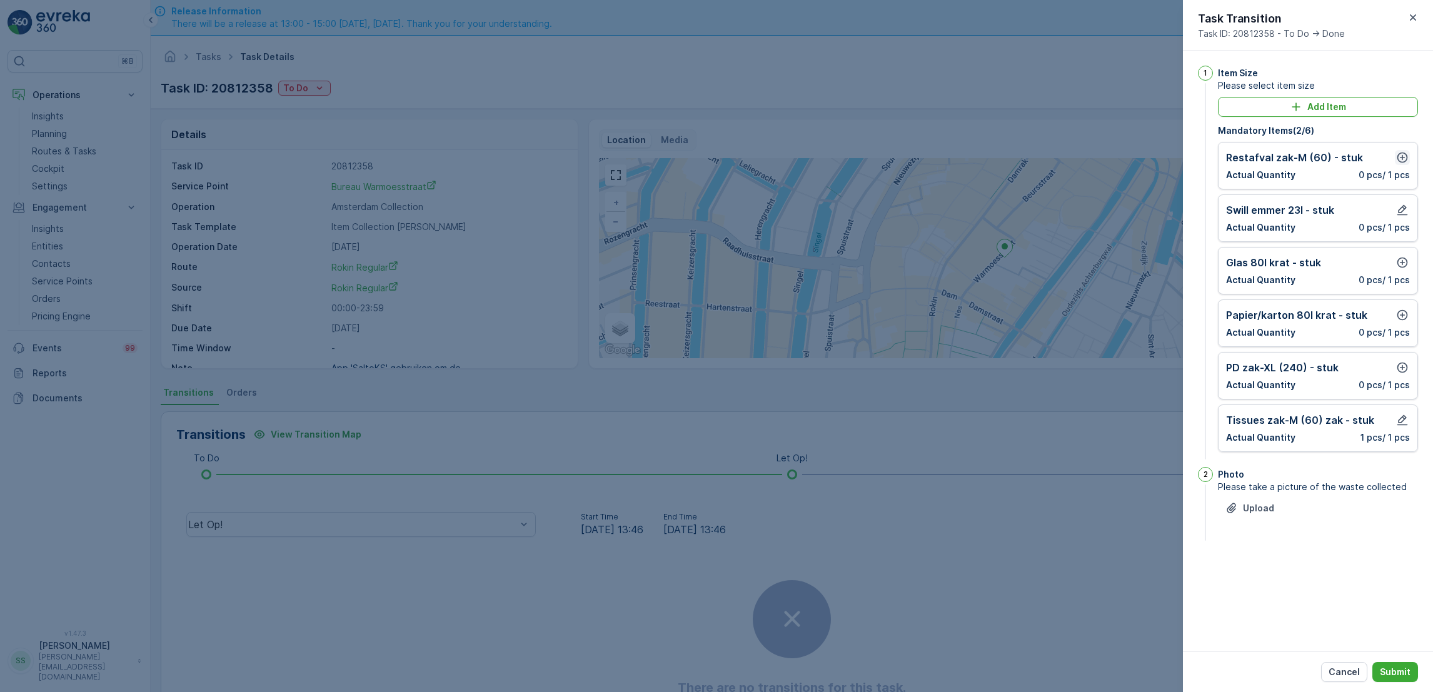
click at [1398, 155] on icon "button" at bounding box center [1403, 158] width 11 height 11
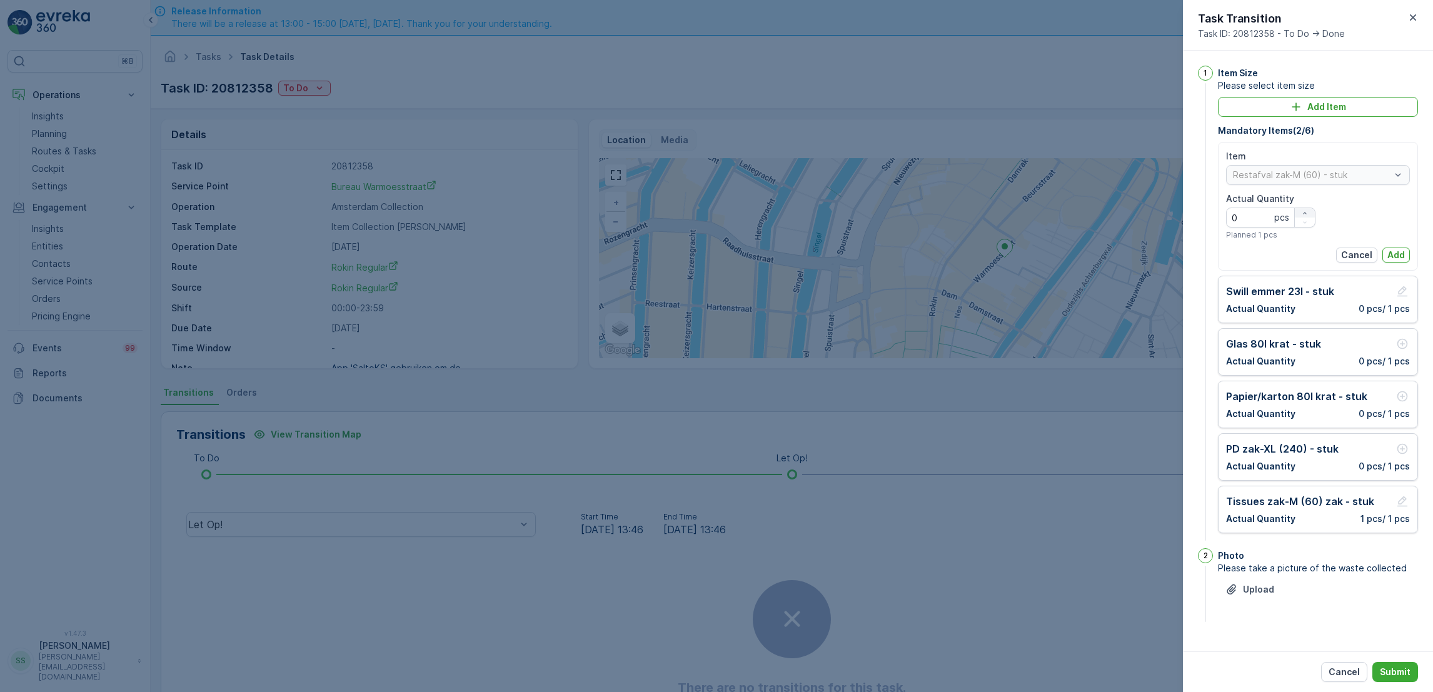
click at [1307, 211] on icon "button" at bounding box center [1305, 213] width 8 height 8
type Quantity "3"
click at [1388, 253] on p "Add" at bounding box center [1397, 255] width 18 height 13
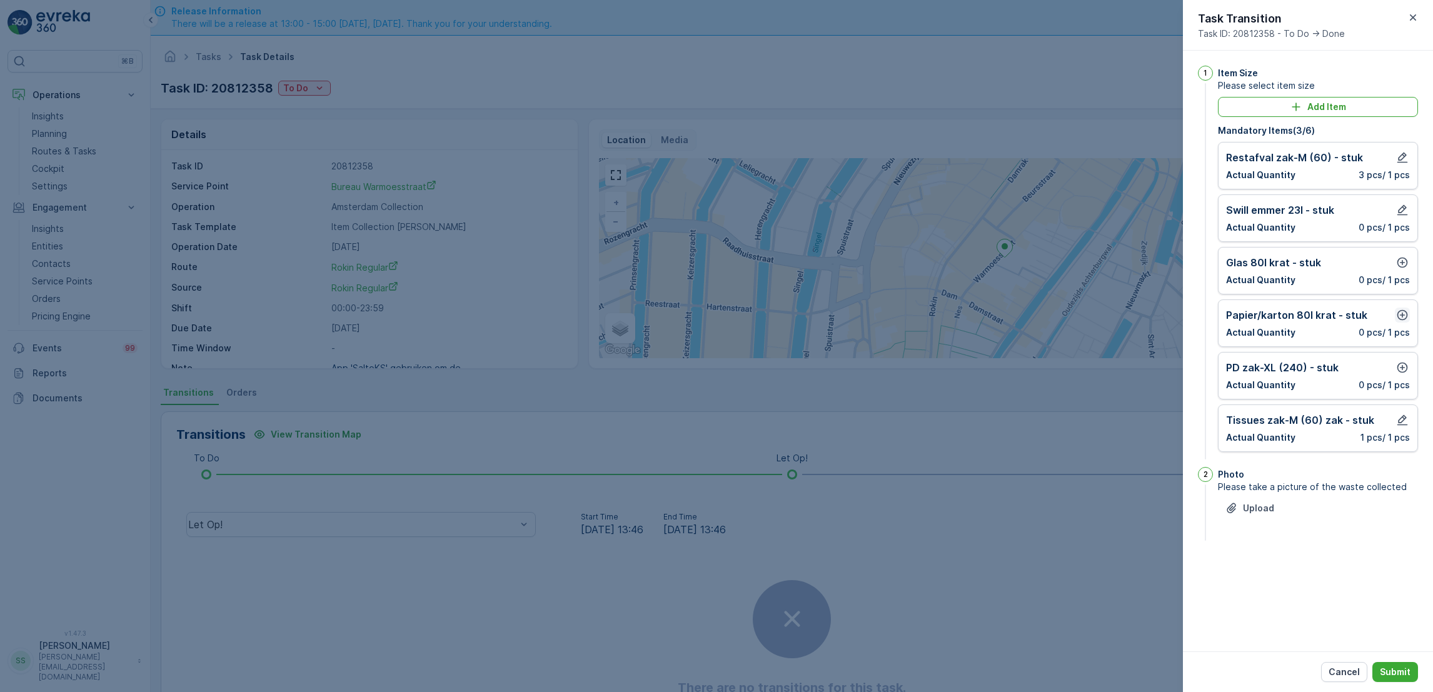
click at [1403, 318] on icon "button" at bounding box center [1402, 315] width 13 height 13
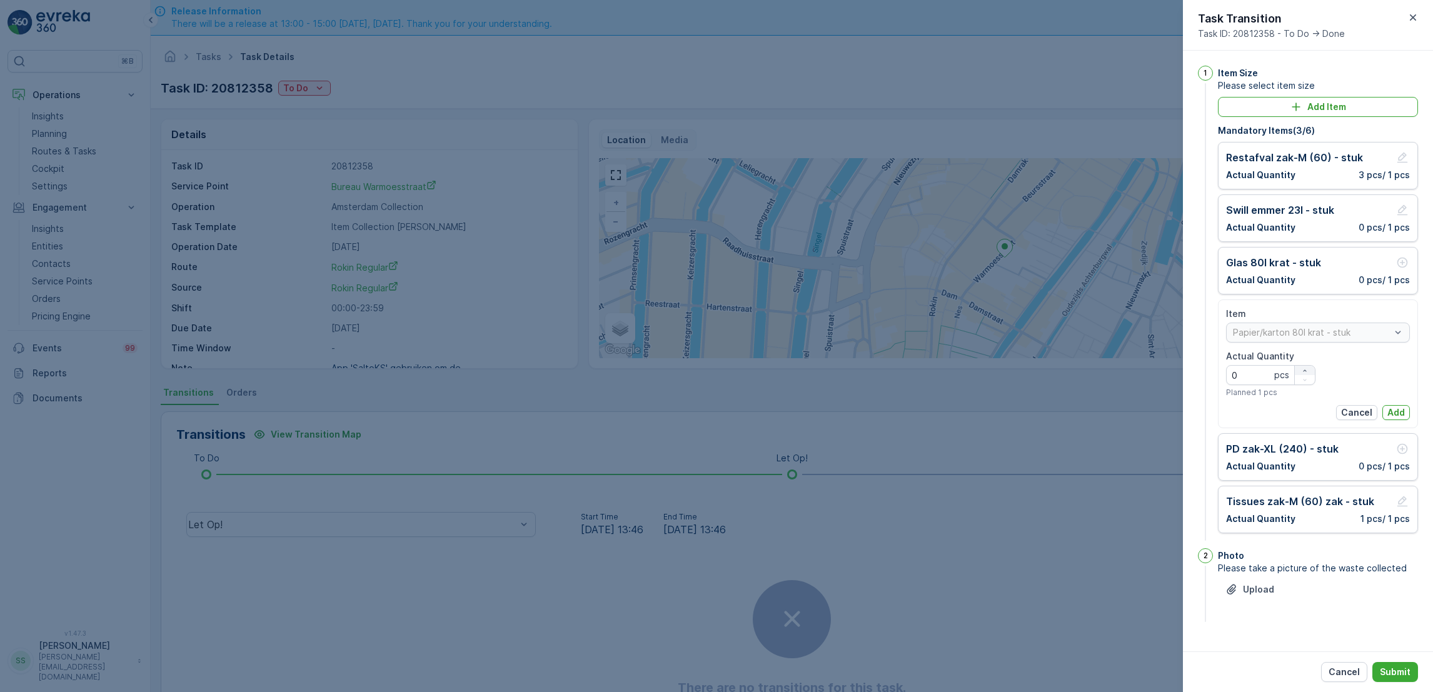
click at [1301, 367] on icon "button" at bounding box center [1305, 371] width 8 height 8
type Quantity "2"
click at [1395, 412] on p "Add" at bounding box center [1397, 412] width 18 height 13
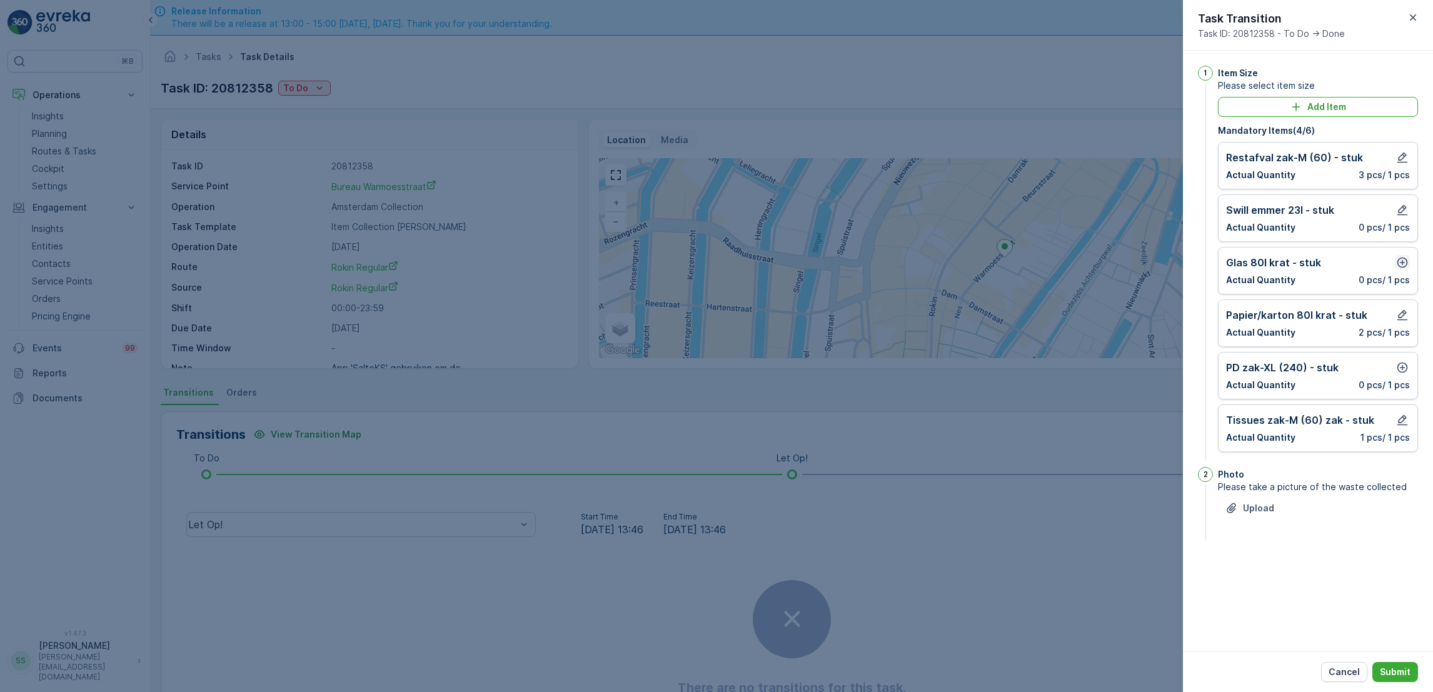
click at [1398, 256] on icon "button" at bounding box center [1402, 262] width 13 height 13
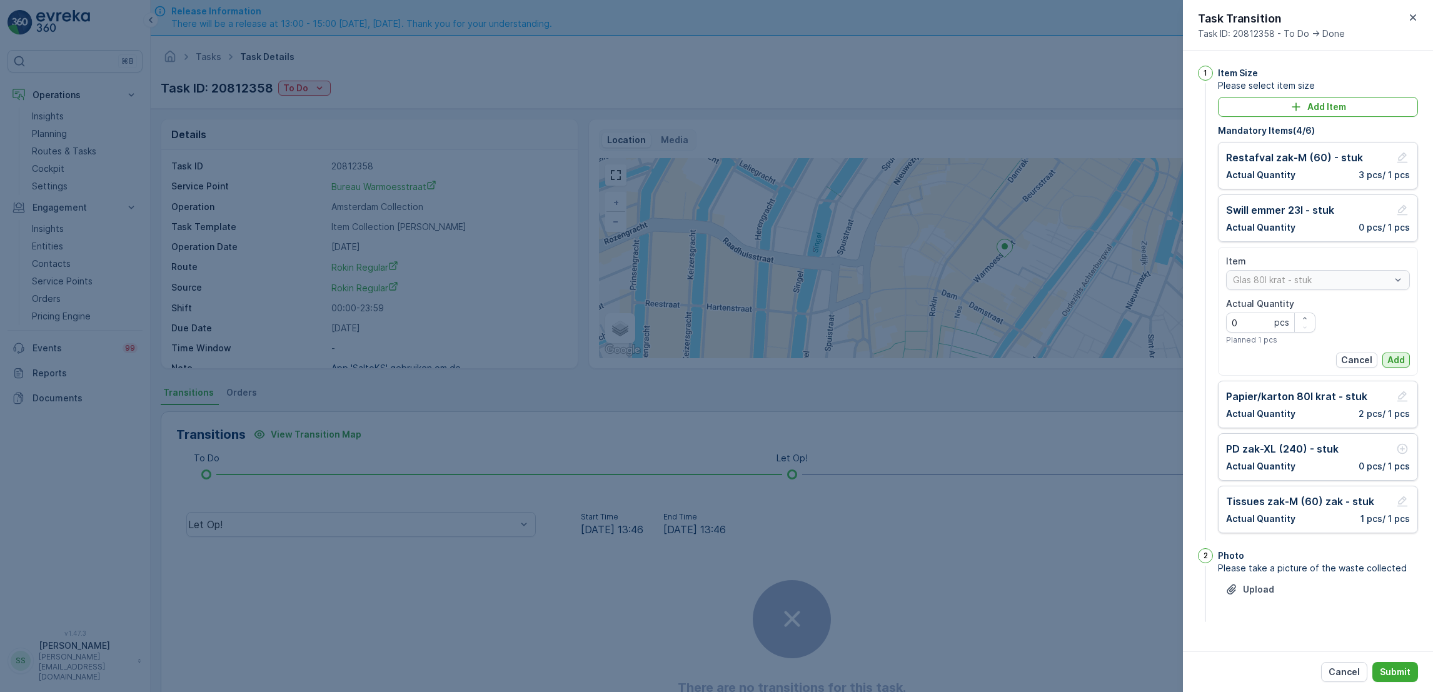
click at [1400, 358] on p "Add" at bounding box center [1397, 360] width 18 height 13
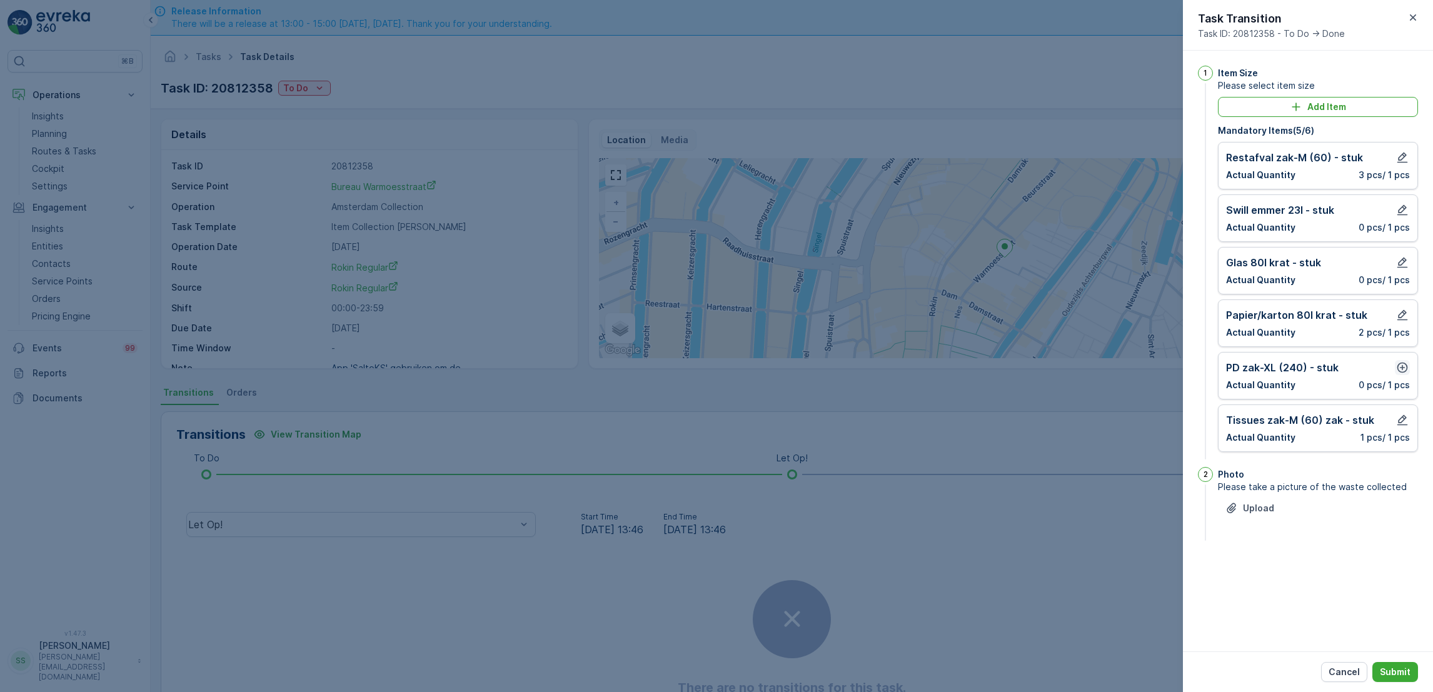
click at [1406, 371] on icon "button" at bounding box center [1403, 368] width 11 height 11
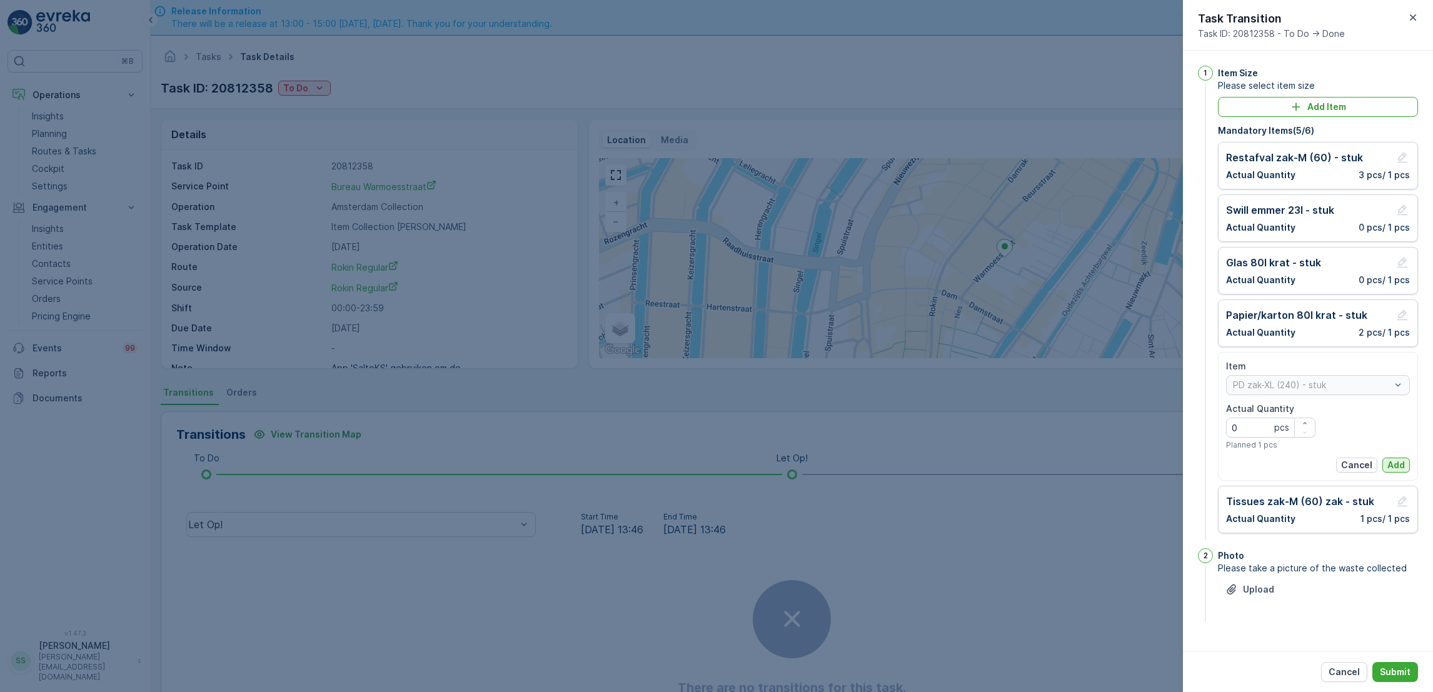
click at [1394, 464] on p "Add" at bounding box center [1397, 465] width 18 height 13
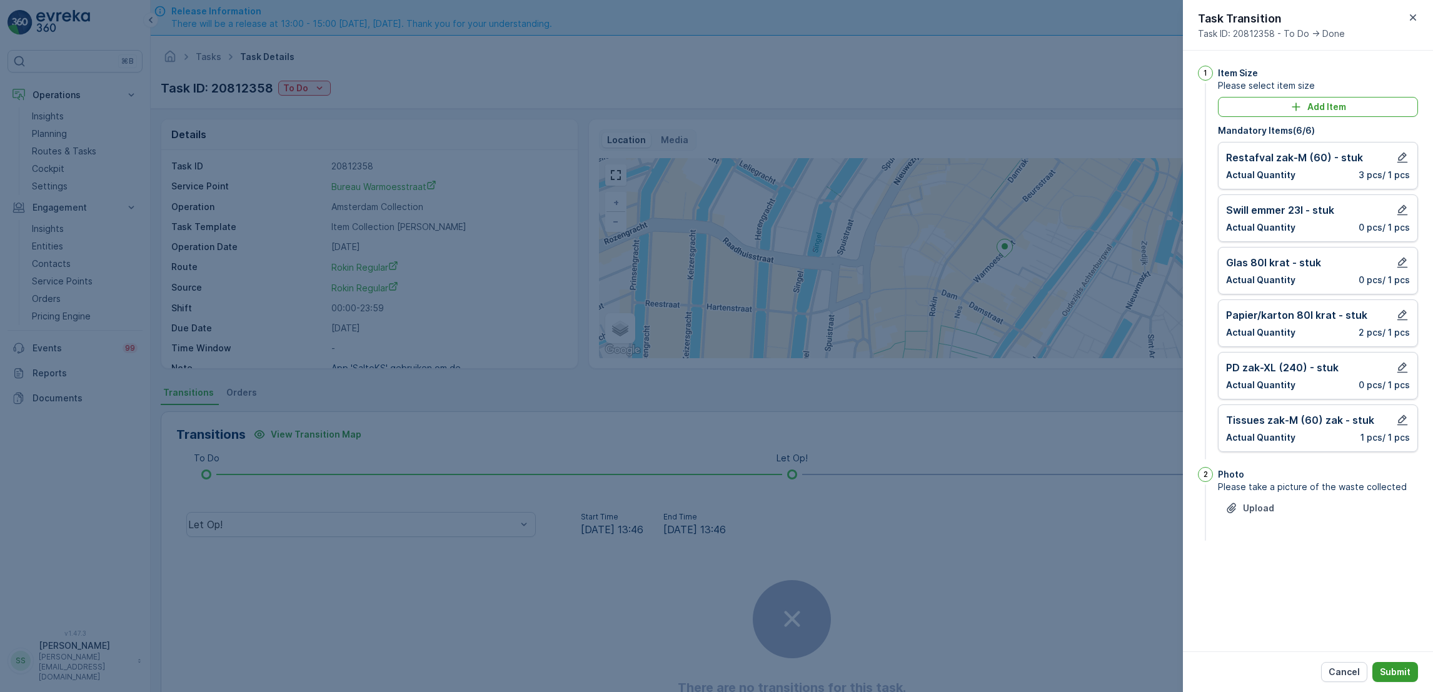
click at [1389, 667] on p "Submit" at bounding box center [1395, 672] width 31 height 13
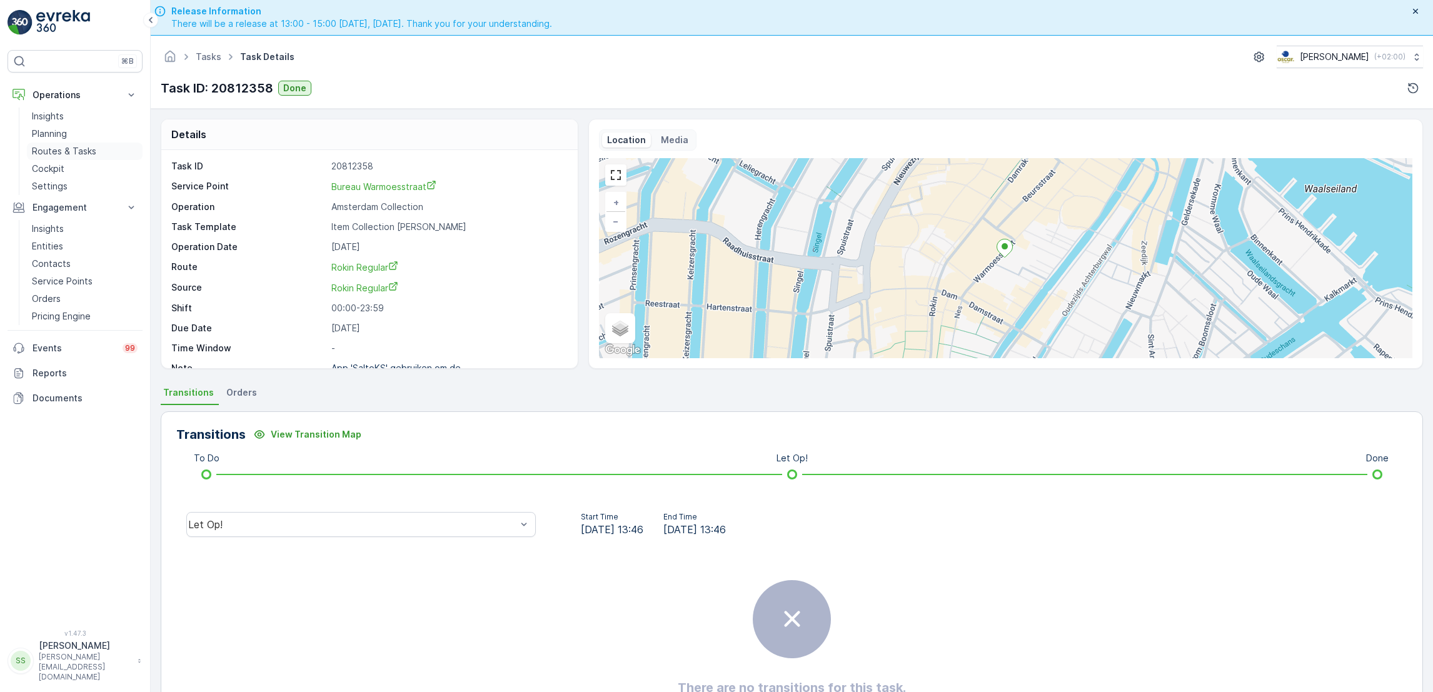
click at [69, 154] on p "Routes & Tasks" at bounding box center [64, 151] width 64 height 13
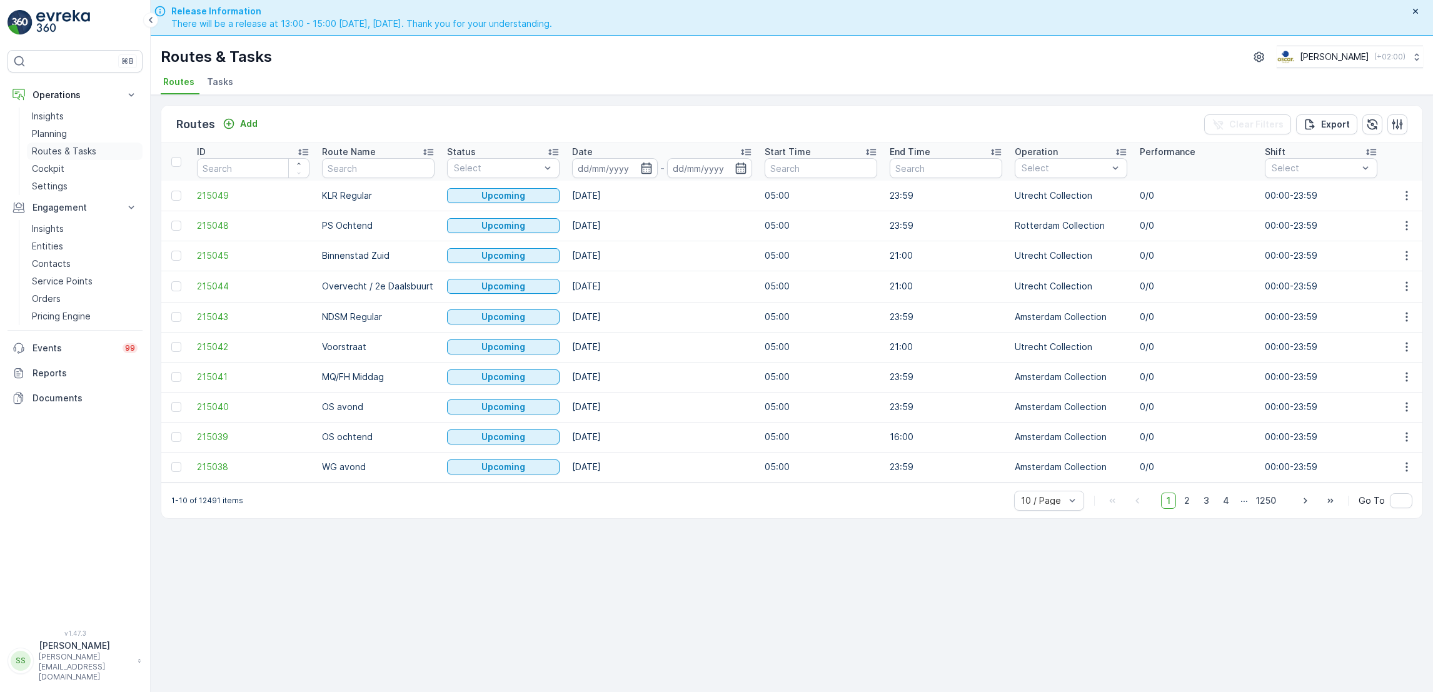
click at [81, 148] on p "Routes & Tasks" at bounding box center [64, 151] width 64 height 13
click at [57, 274] on link "Service Points" at bounding box center [85, 282] width 116 height 18
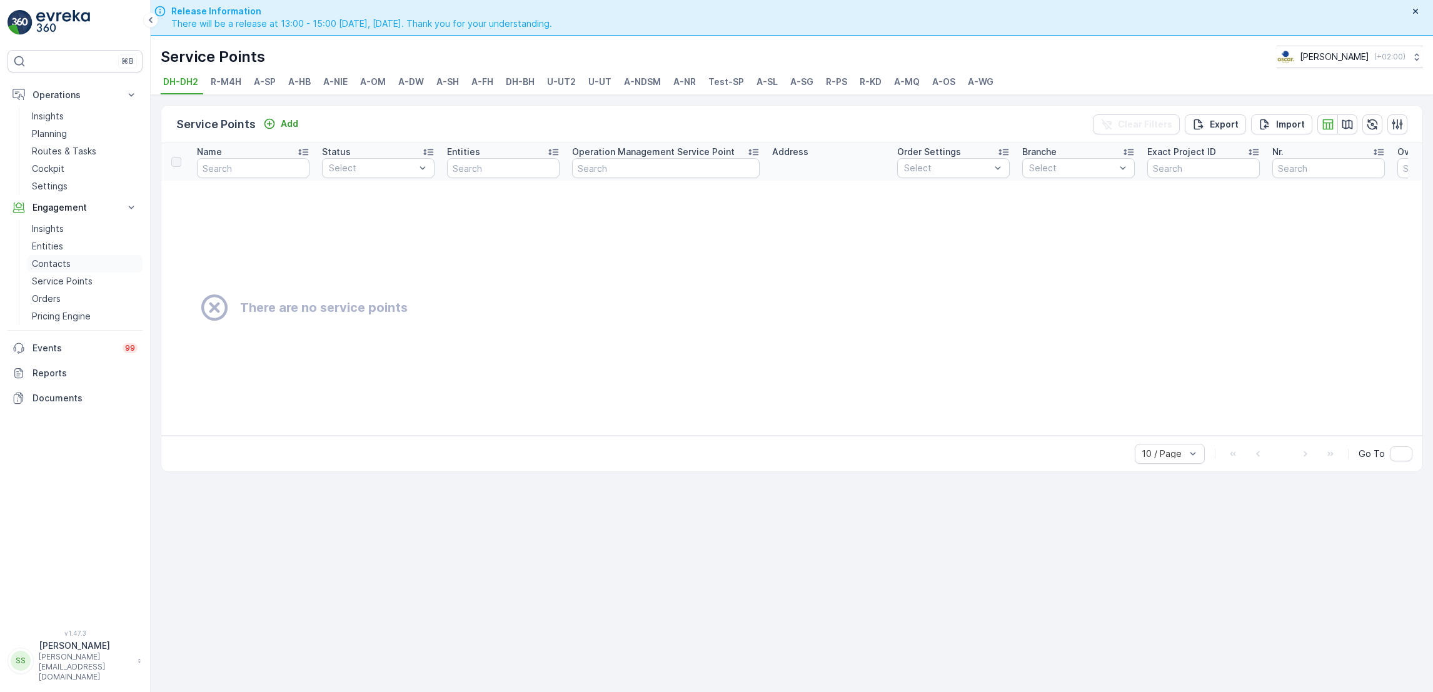
click at [63, 258] on p "Contacts" at bounding box center [51, 264] width 39 height 13
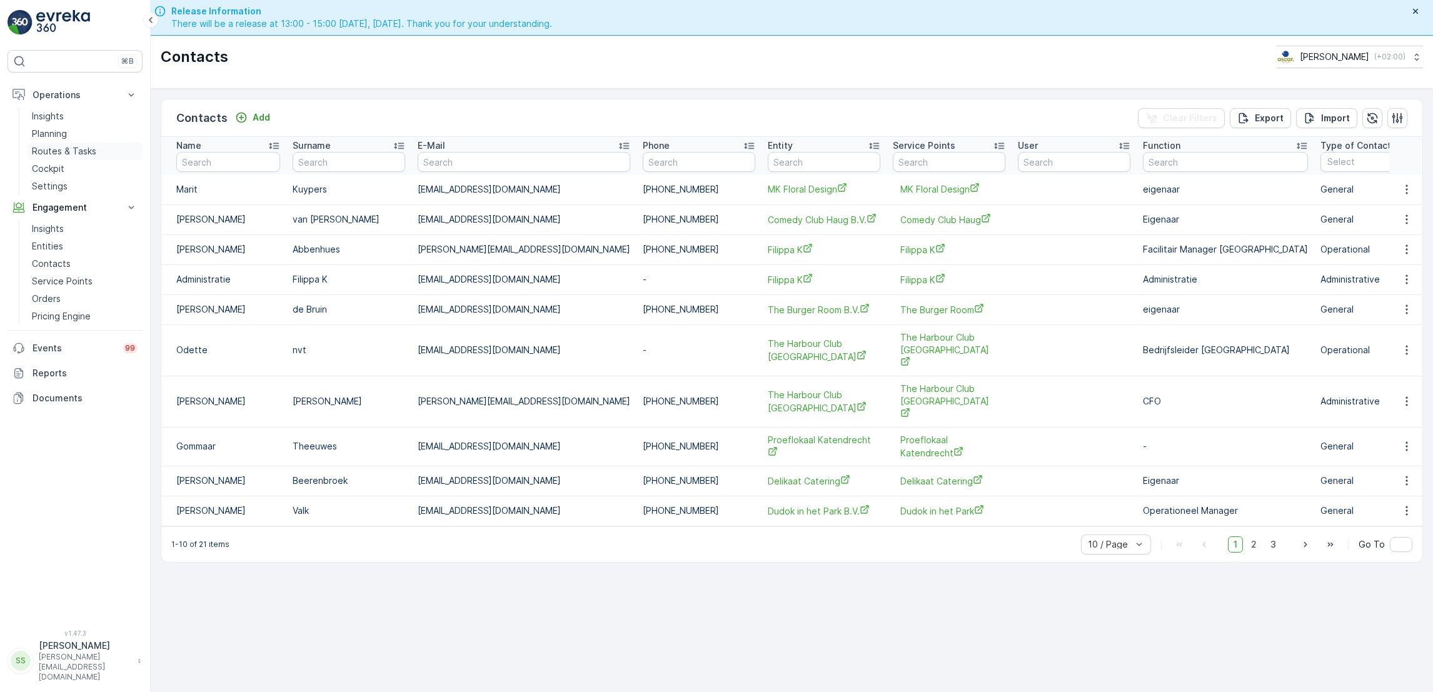
click at [49, 154] on p "Routes & Tasks" at bounding box center [64, 151] width 64 height 13
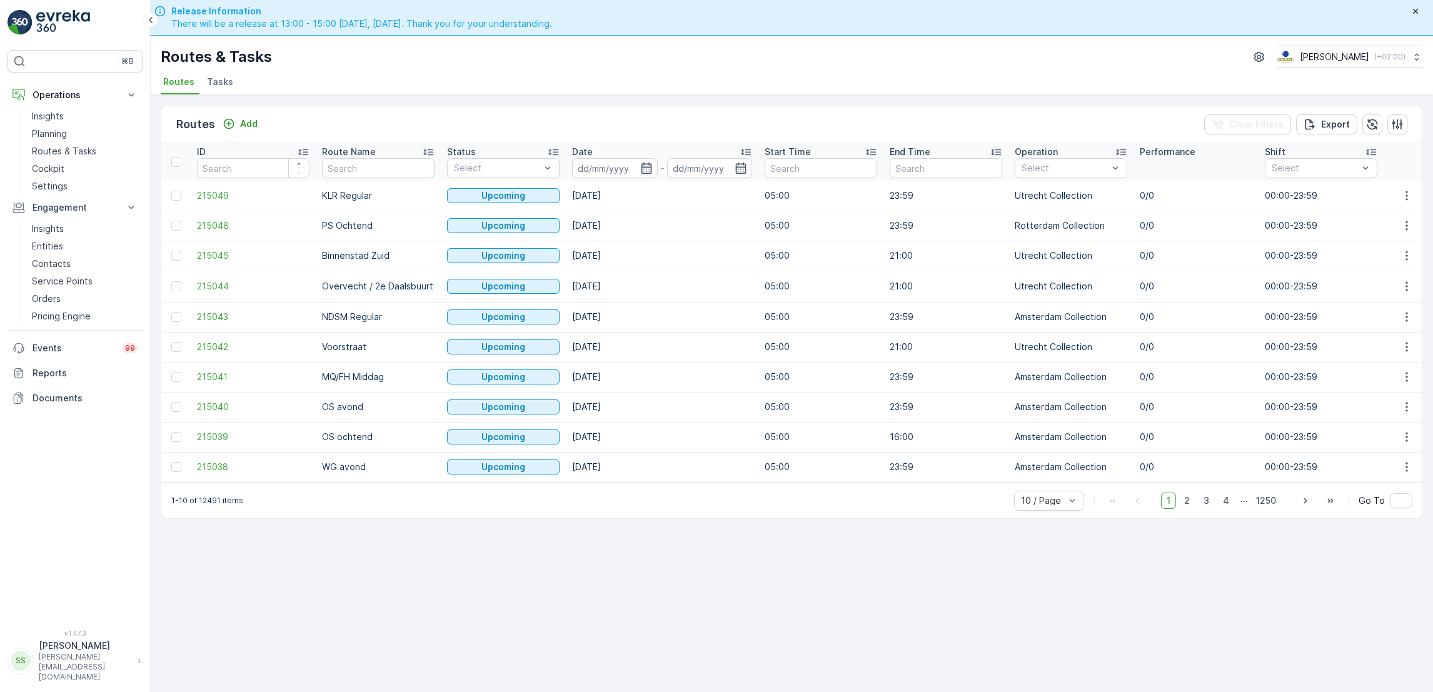
click at [220, 81] on span "Tasks" at bounding box center [220, 82] width 26 height 13
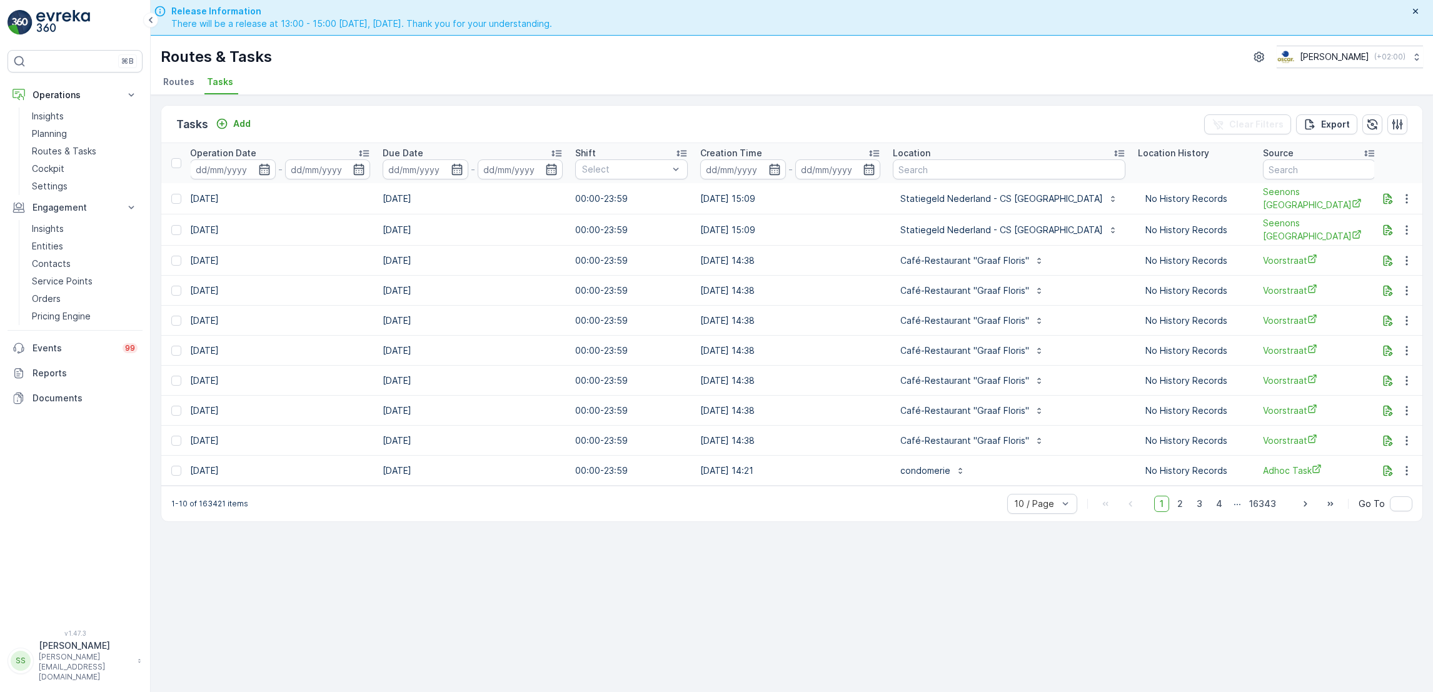
scroll to position [0, 717]
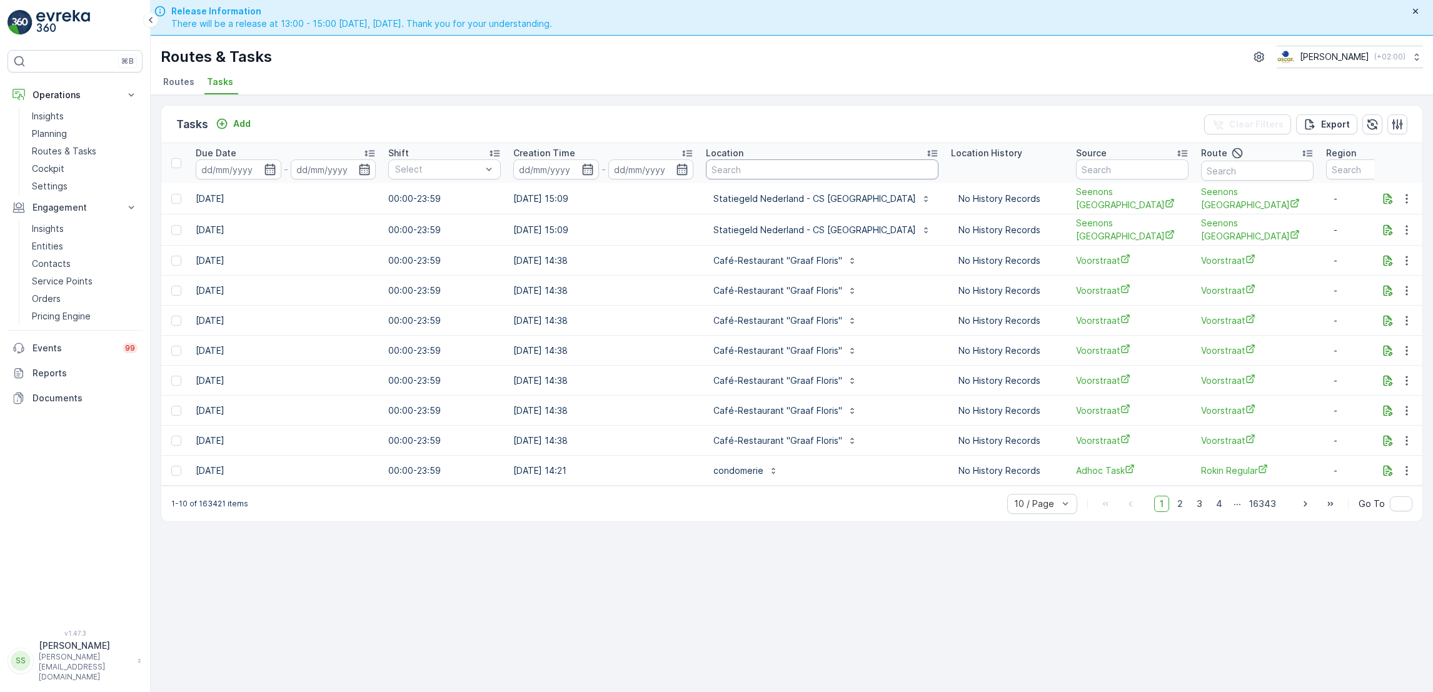
click at [745, 174] on input "text" at bounding box center [822, 169] width 233 height 20
type input "r"
type input "euromast"
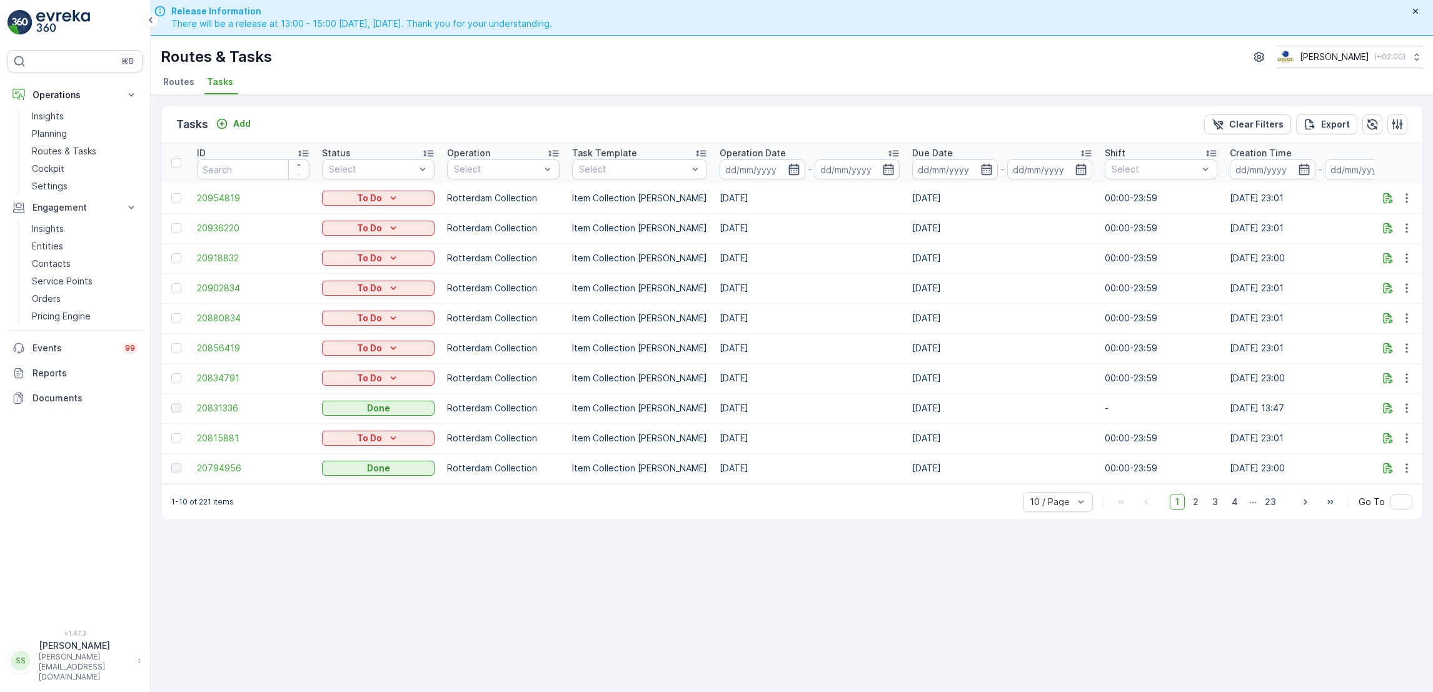
click at [789, 168] on icon "button" at bounding box center [794, 169] width 11 height 11
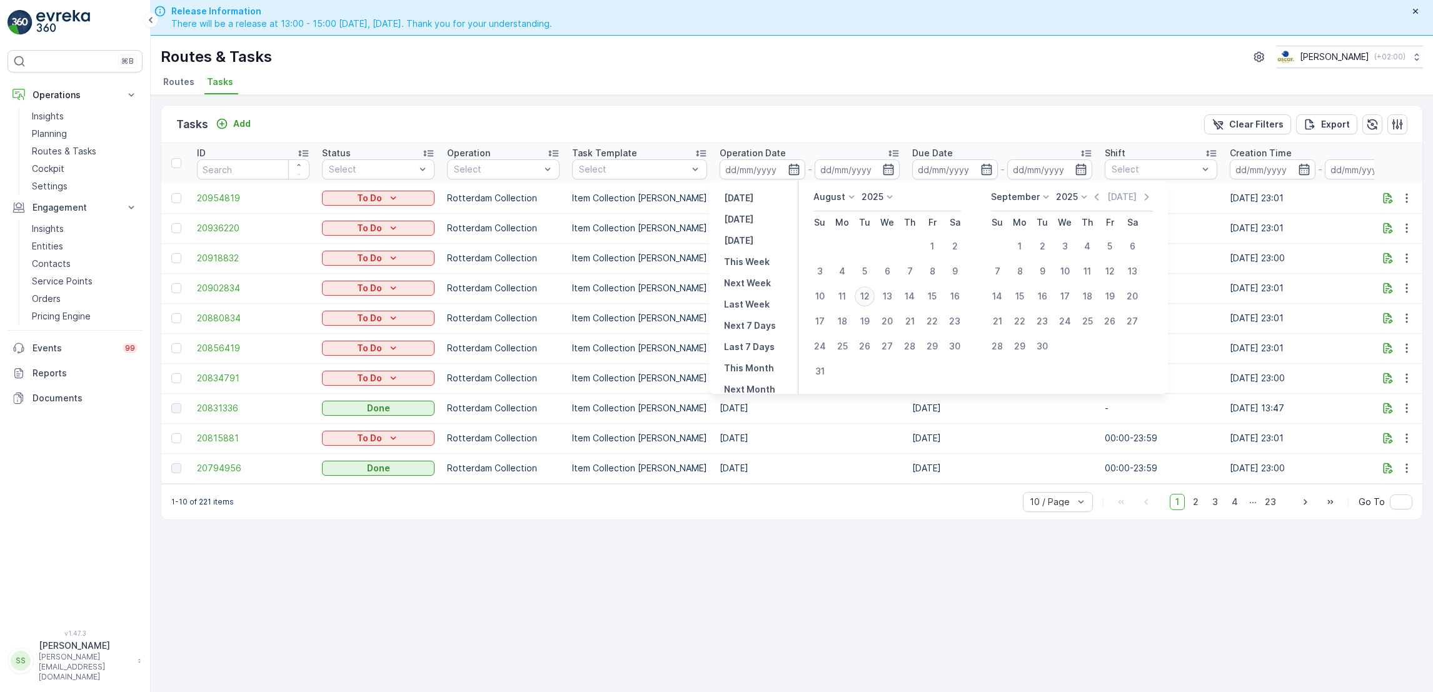
click at [865, 293] on div "12" at bounding box center [865, 296] width 20 height 20
type input "[DATE]"
click at [865, 293] on div "12" at bounding box center [865, 296] width 20 height 20
type input "[DATE]"
click at [865, 293] on div "12" at bounding box center [865, 296] width 20 height 20
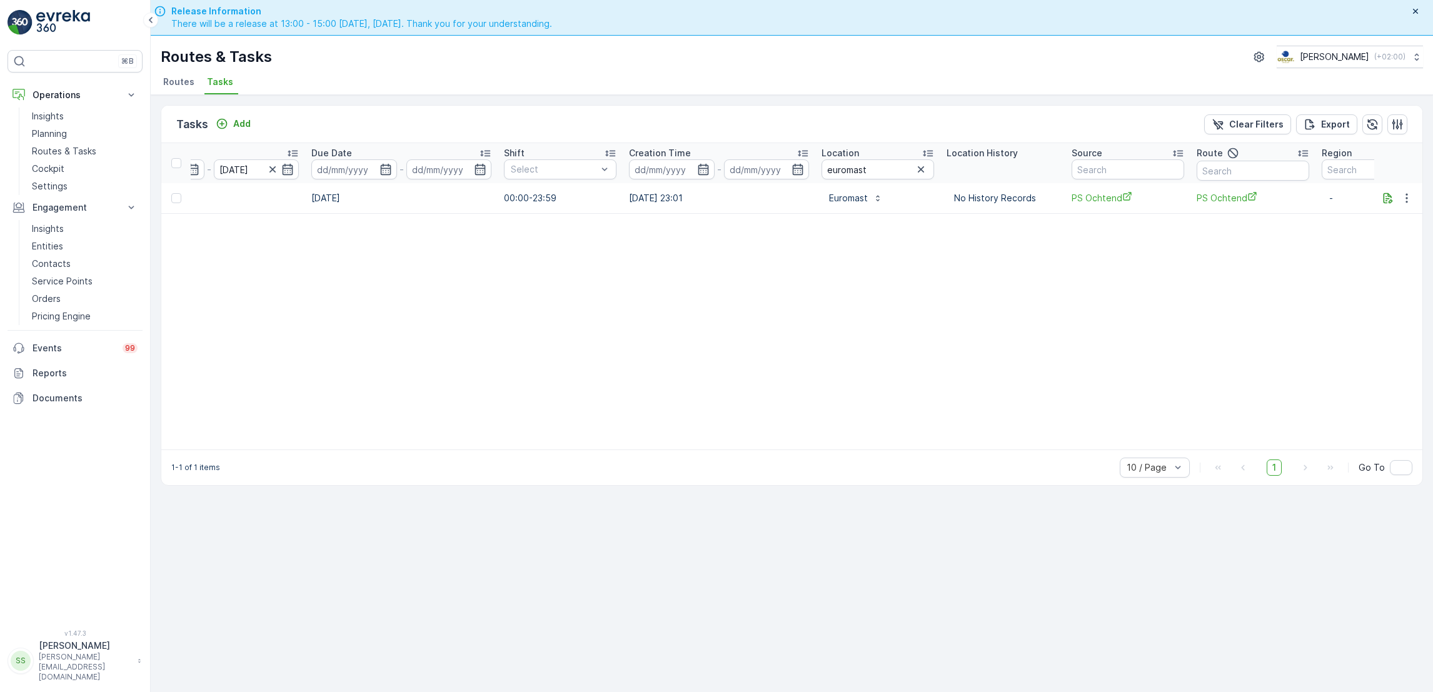
scroll to position [0, 657]
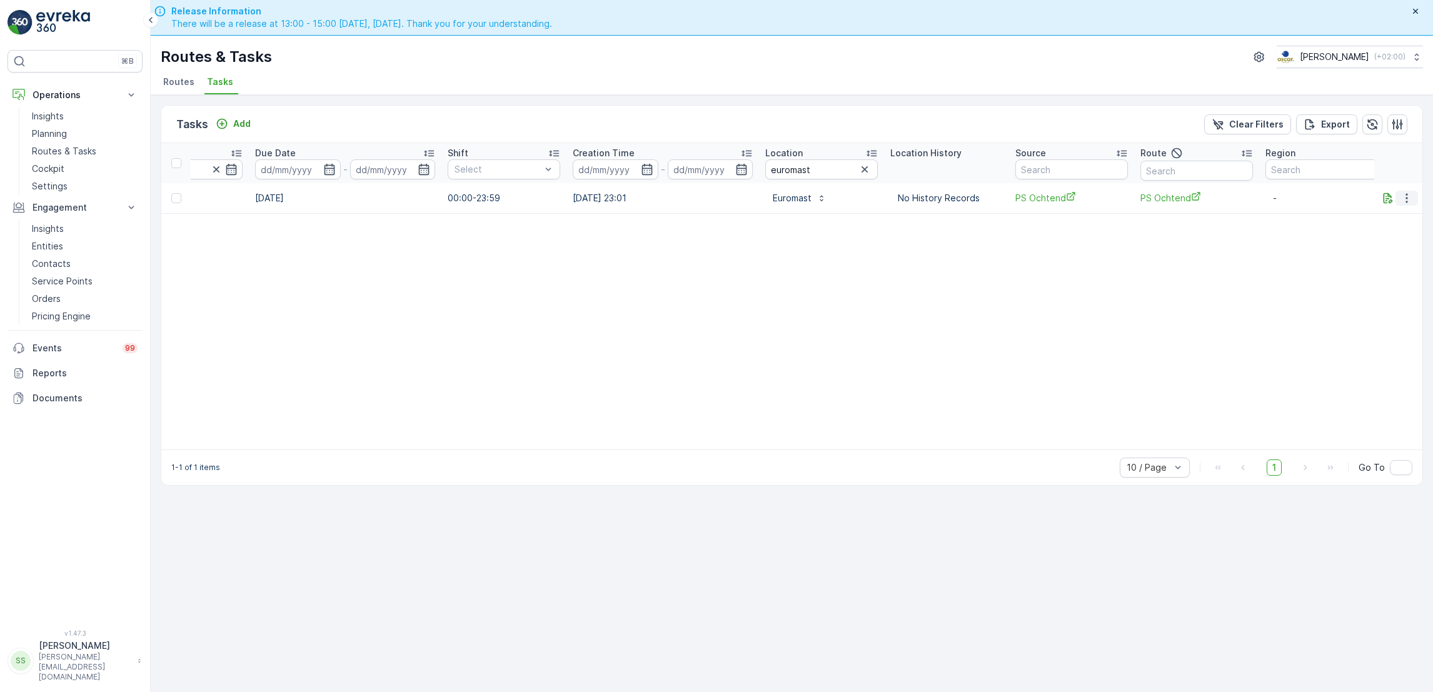
click at [1416, 194] on button "button" at bounding box center [1407, 198] width 23 height 15
click at [1396, 215] on span "See More Details" at bounding box center [1380, 216] width 73 height 13
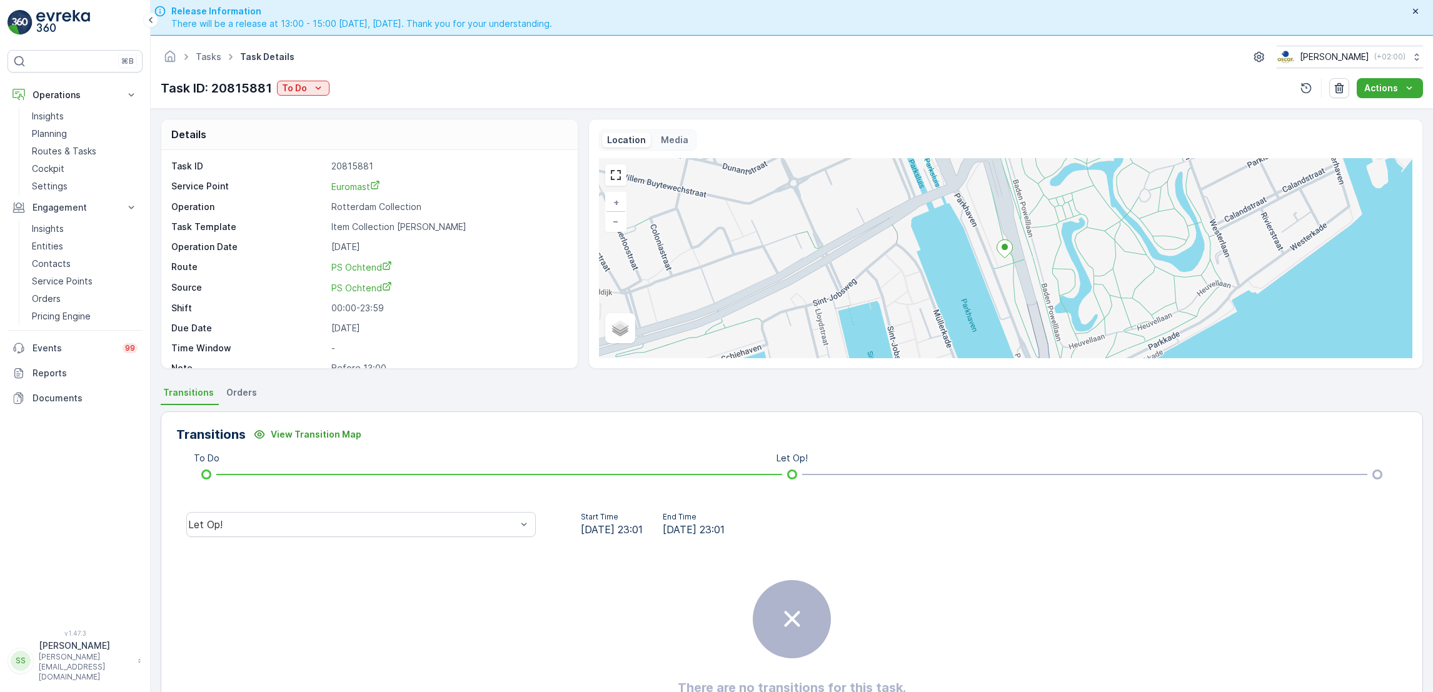
scroll to position [33, 0]
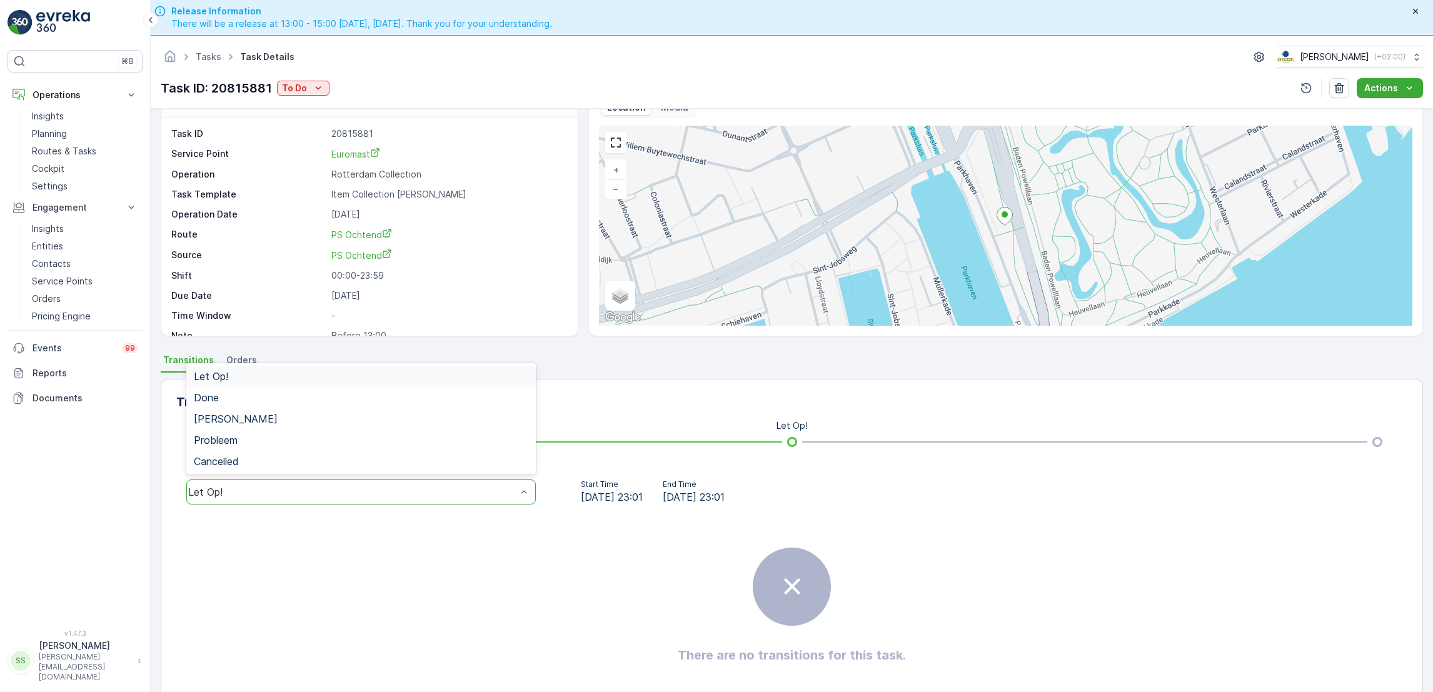
click at [472, 496] on div "Let Op!" at bounding box center [352, 492] width 328 height 11
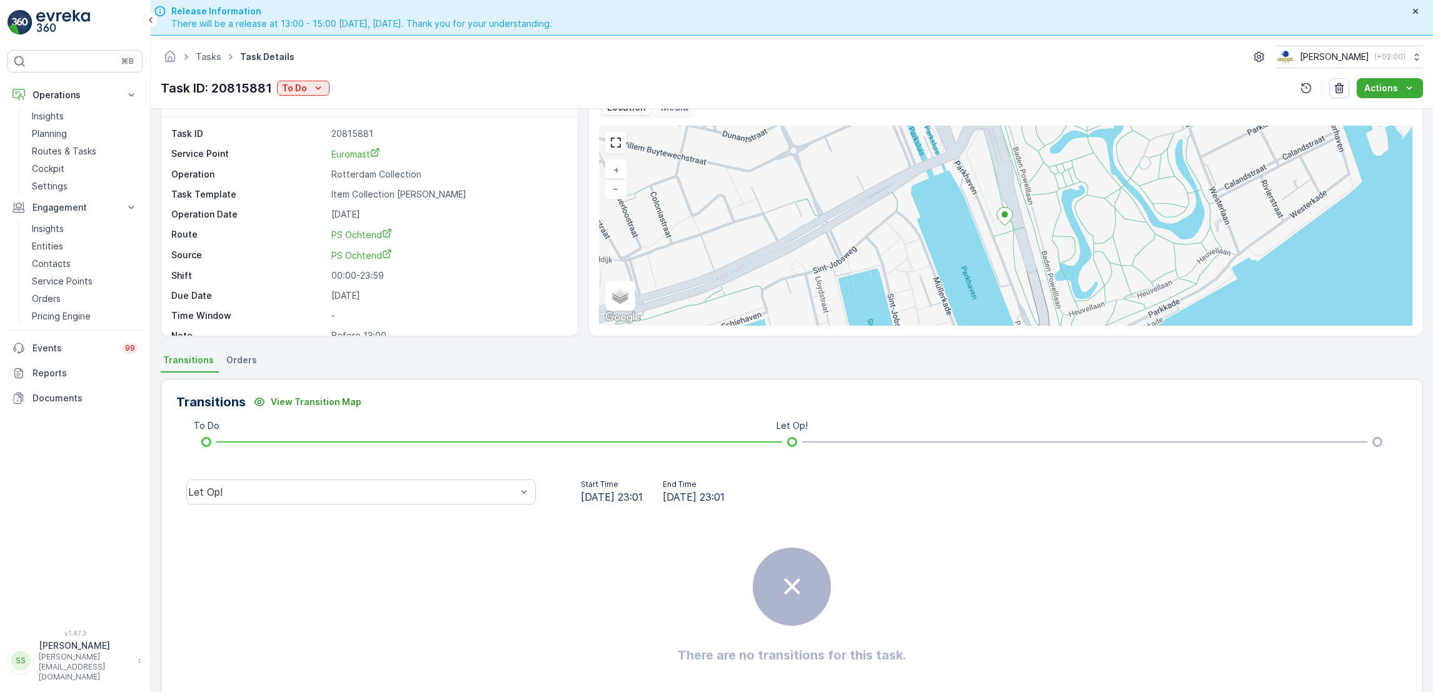
click at [295, 79] on div "Task ID: 20815881 To Do" at bounding box center [245, 88] width 169 height 19
click at [302, 90] on p "To Do" at bounding box center [294, 88] width 25 height 13
click at [301, 146] on span "Done" at bounding box center [296, 142] width 23 height 13
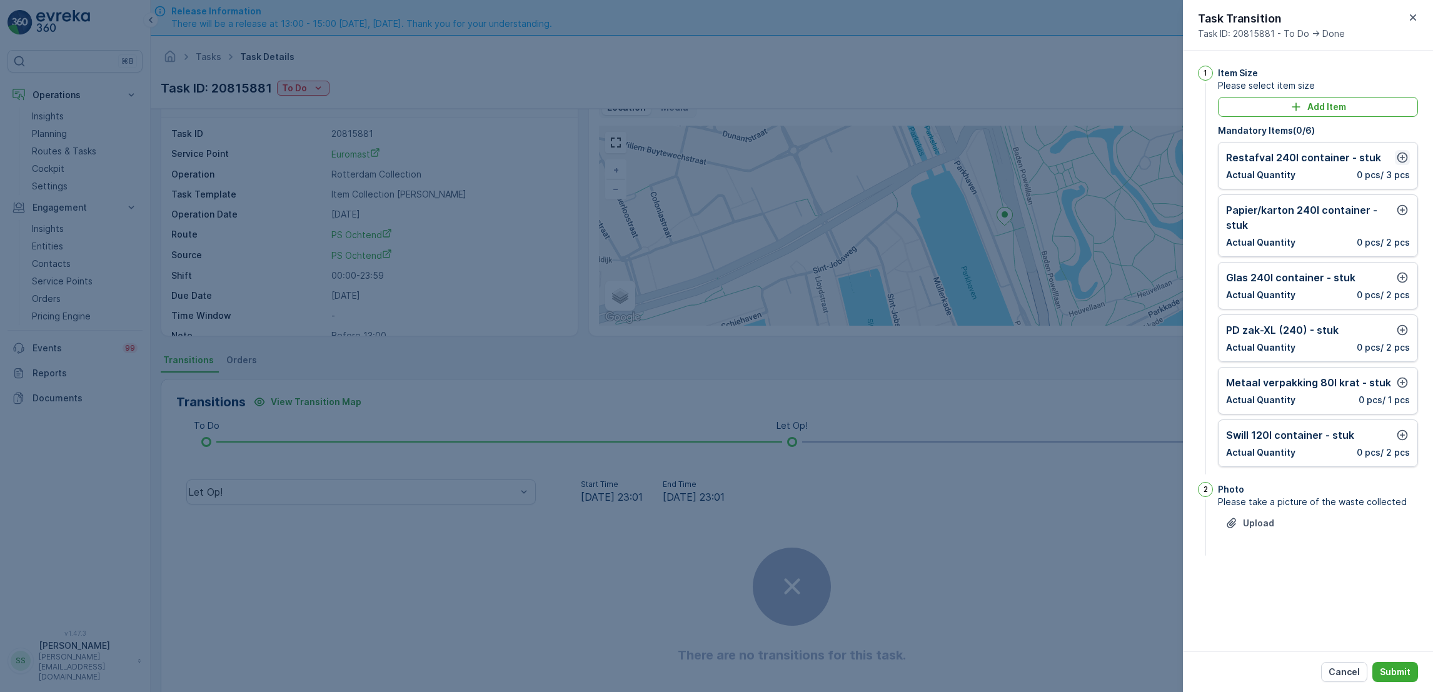
click at [1399, 158] on icon "button" at bounding box center [1402, 157] width 13 height 13
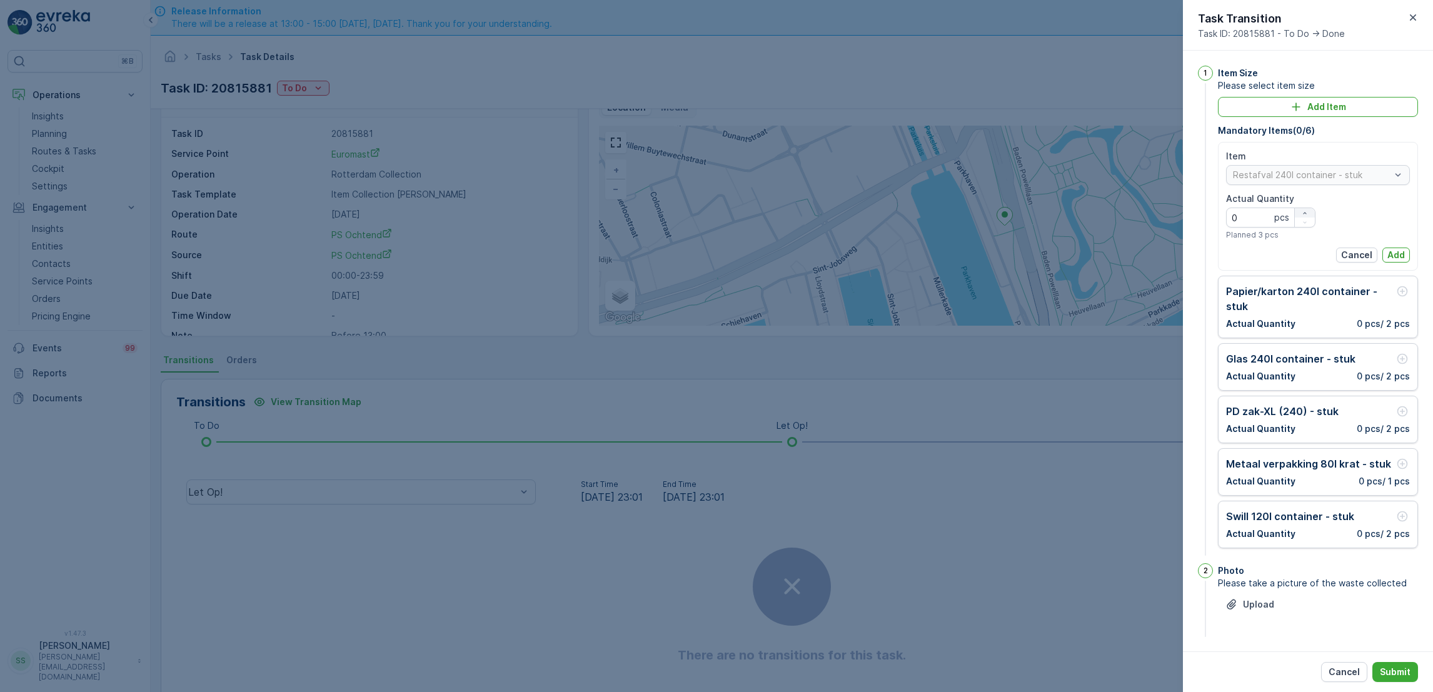
click at [1309, 210] on div "button" at bounding box center [1305, 213] width 20 height 8
type Quantity "2"
click at [1388, 251] on p "Add" at bounding box center [1397, 255] width 18 height 13
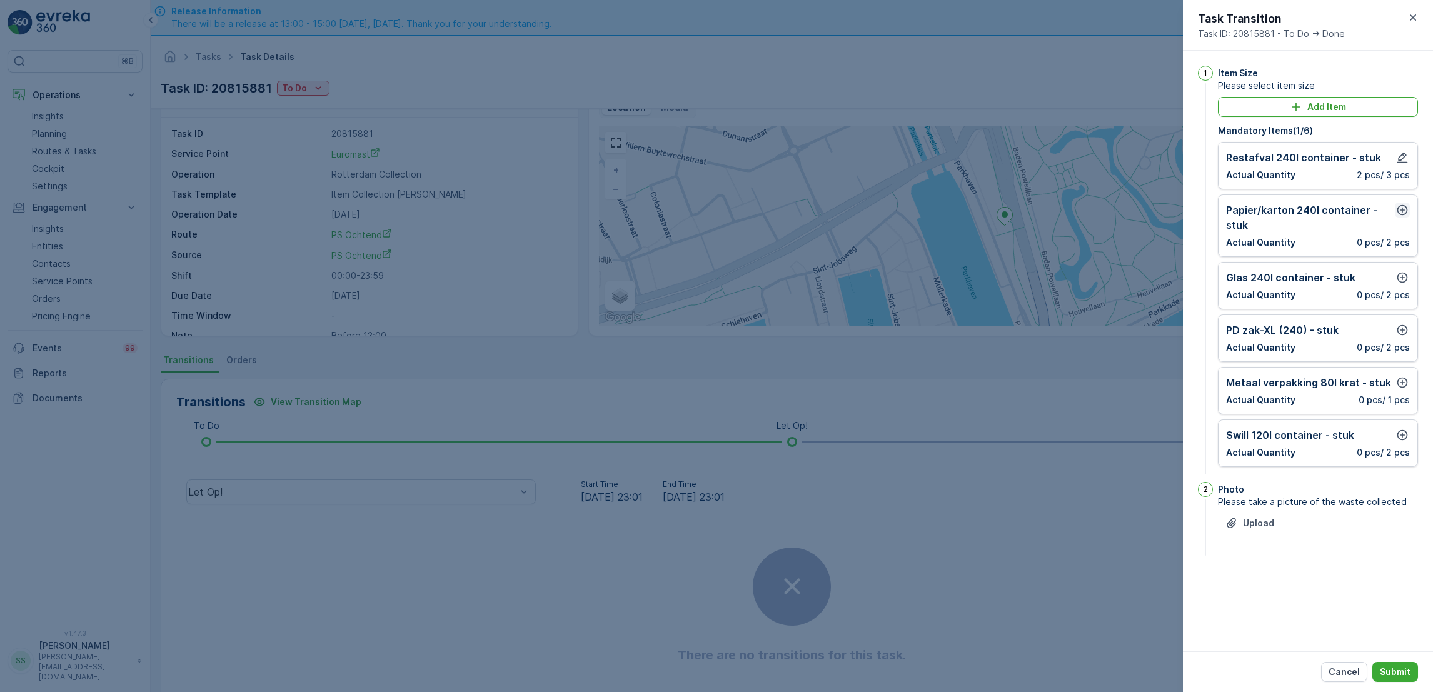
click at [1404, 211] on icon "button" at bounding box center [1402, 210] width 13 height 13
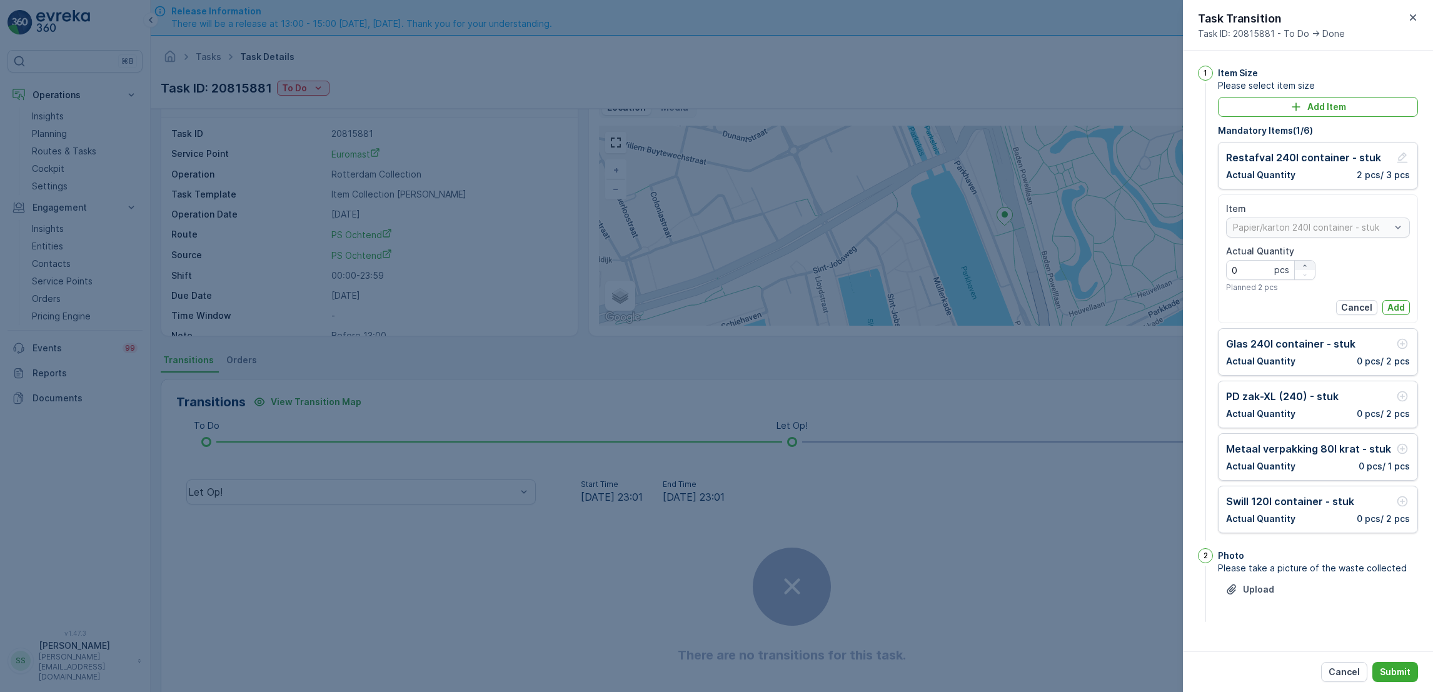
click at [1307, 263] on icon "button" at bounding box center [1305, 266] width 8 height 8
type Quantity "3"
click at [1394, 306] on p "Add" at bounding box center [1397, 307] width 18 height 13
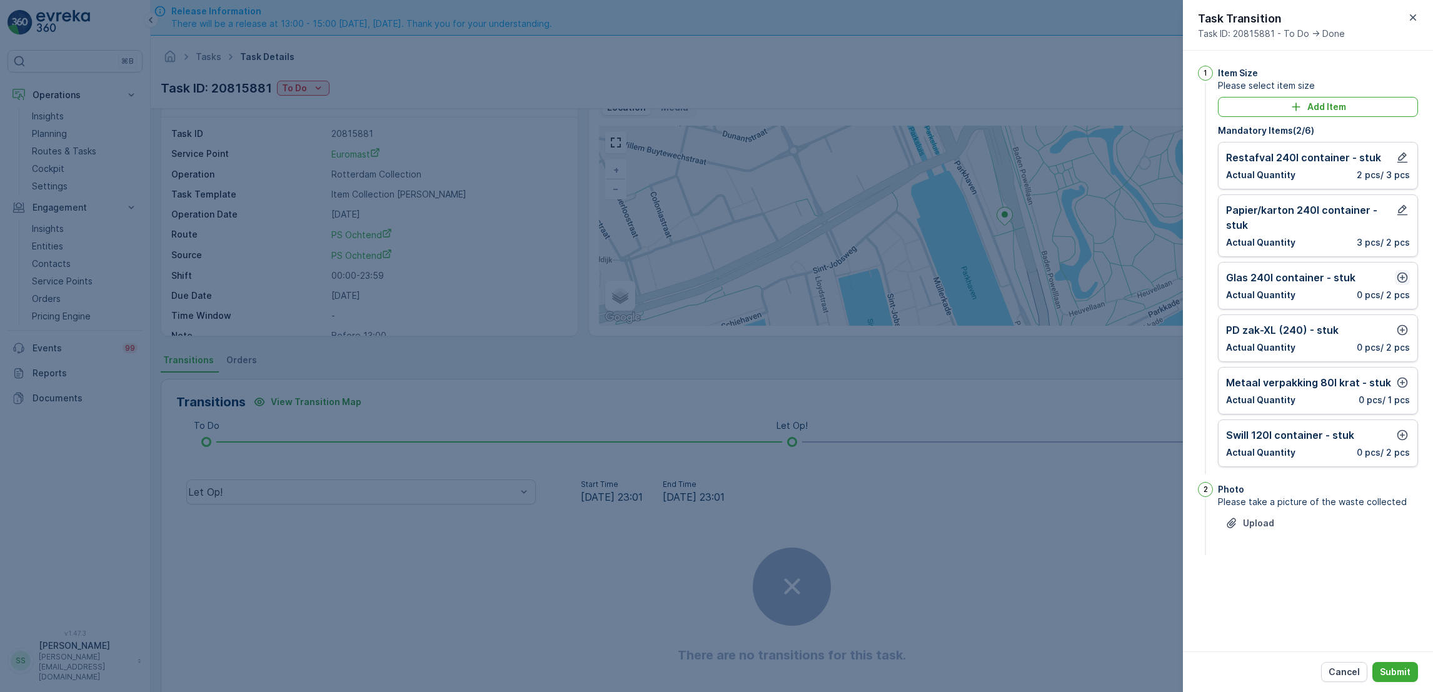
click at [1402, 280] on icon "button" at bounding box center [1403, 278] width 11 height 11
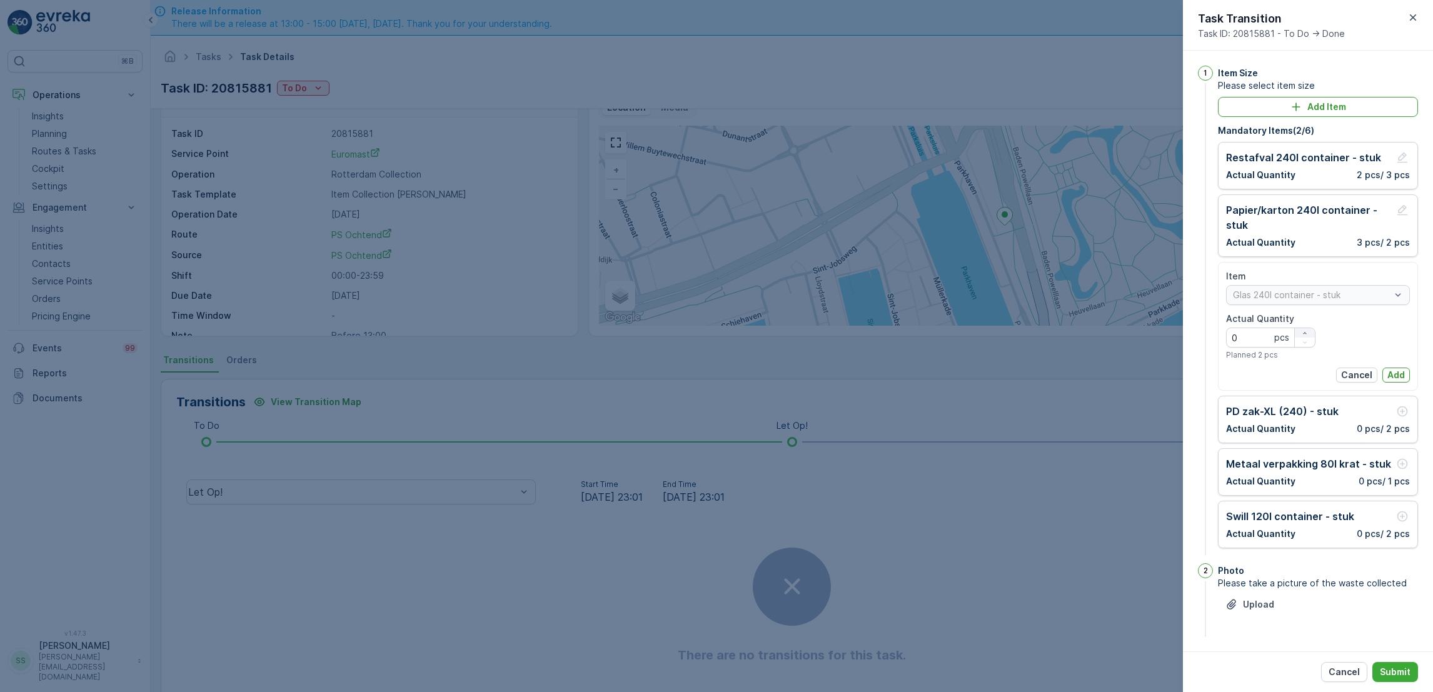
click at [1304, 335] on icon "button" at bounding box center [1305, 334] width 8 height 8
type Quantity "1"
click at [1396, 374] on p "Add" at bounding box center [1397, 375] width 18 height 13
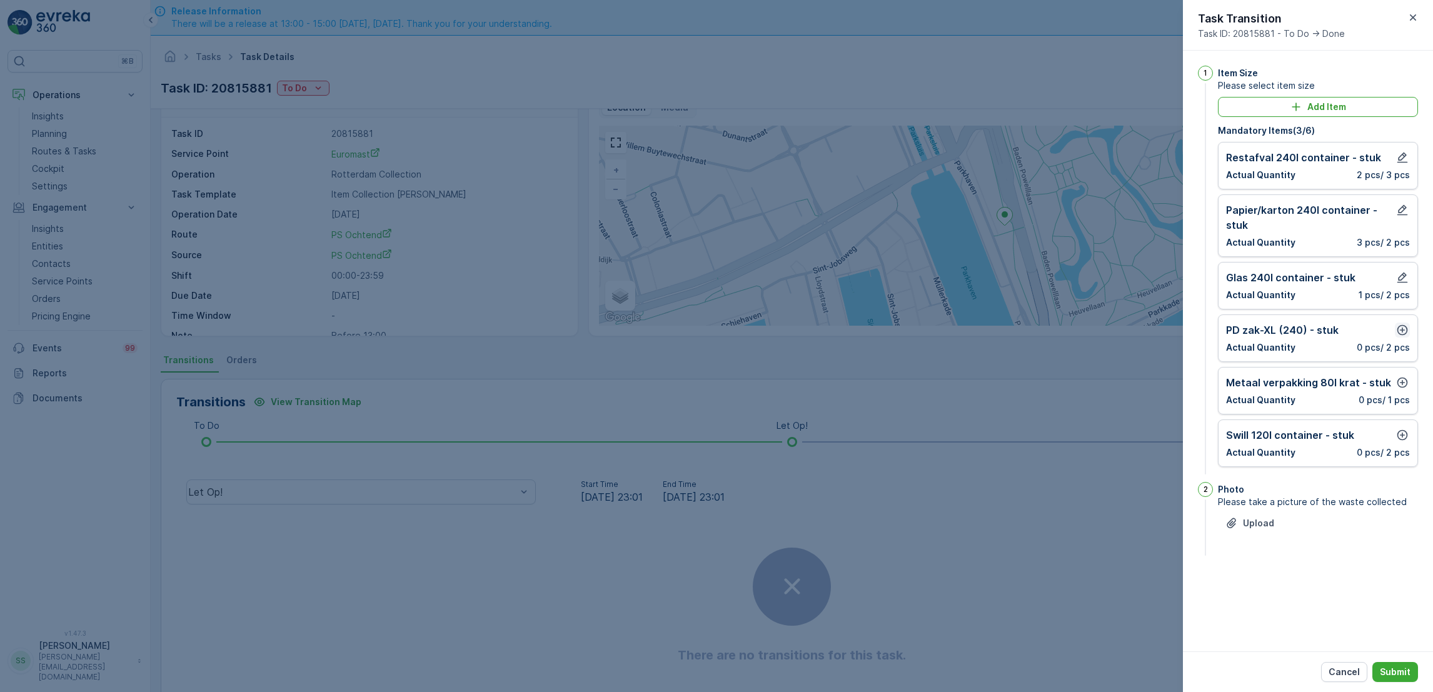
click at [1398, 327] on icon "button" at bounding box center [1403, 330] width 11 height 11
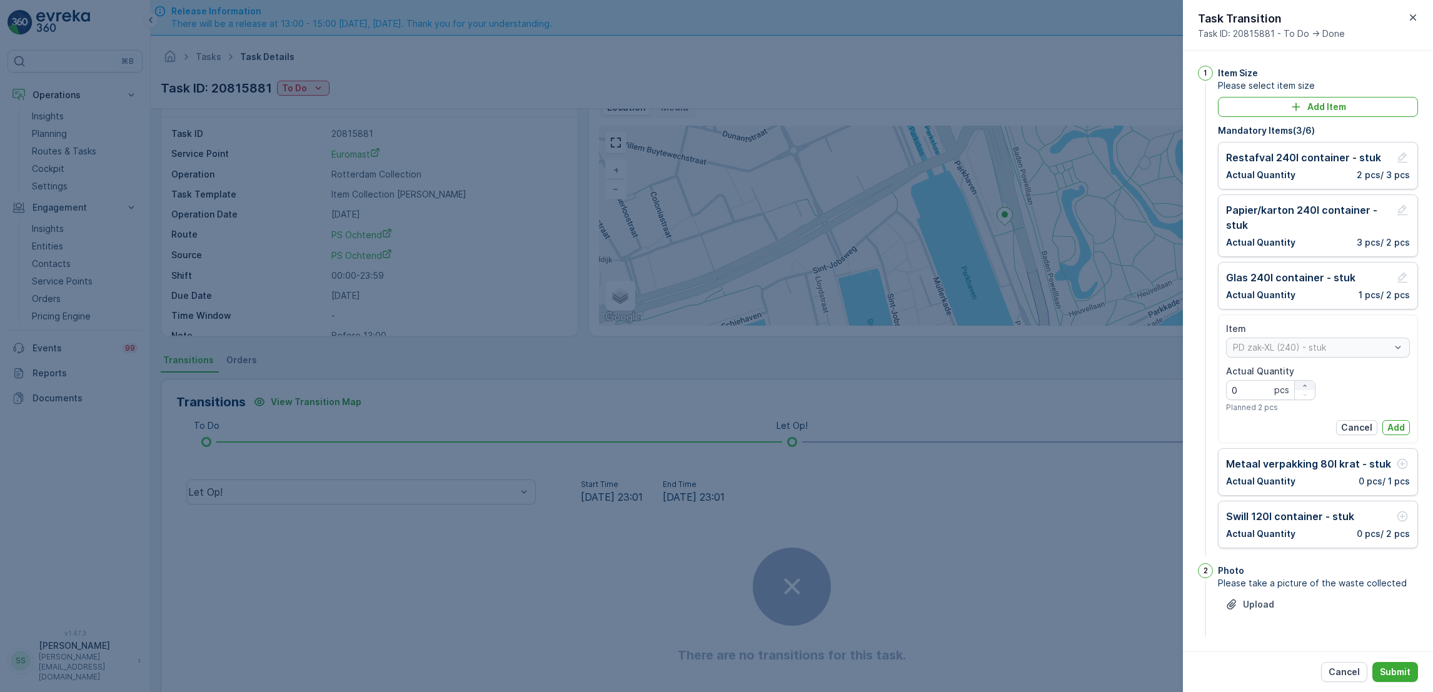
click at [1305, 384] on icon "button" at bounding box center [1305, 386] width 8 height 8
type Quantity "1"
click at [1394, 426] on p "Add" at bounding box center [1397, 427] width 18 height 13
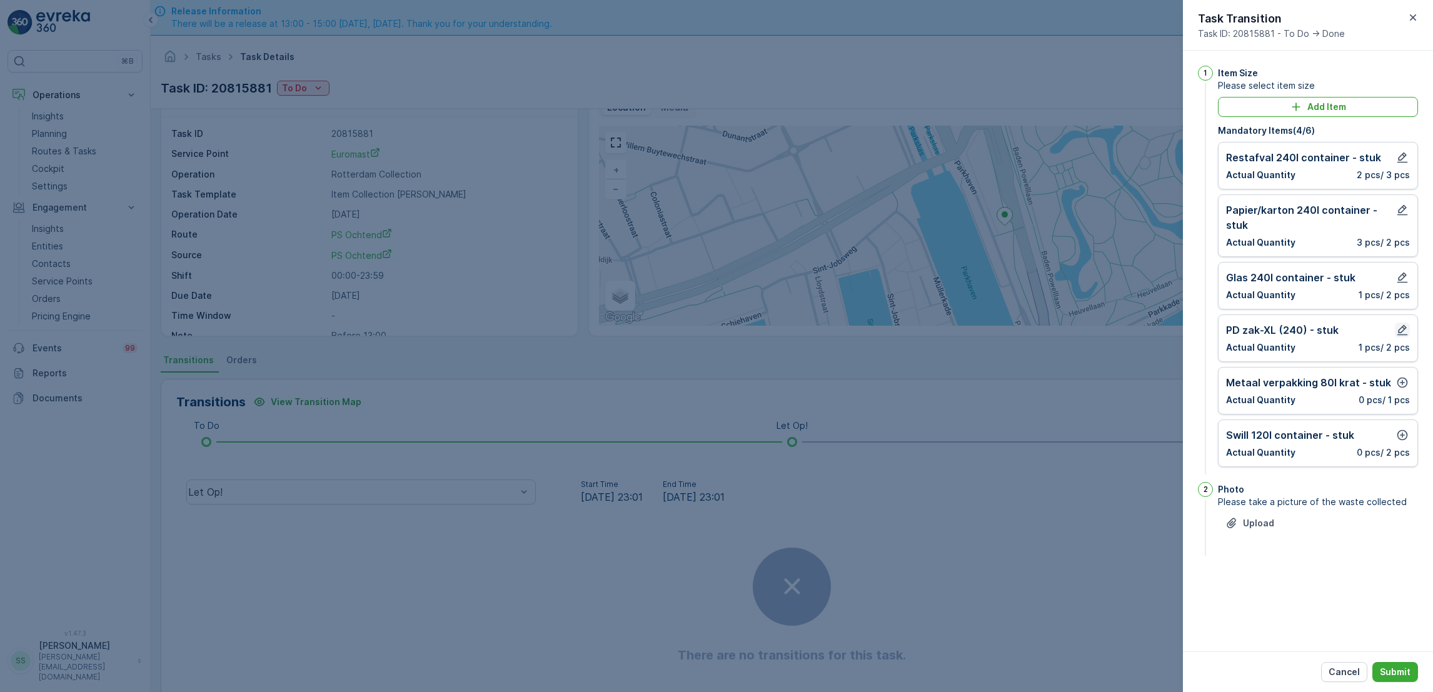
click at [1401, 333] on icon "button" at bounding box center [1403, 330] width 11 height 11
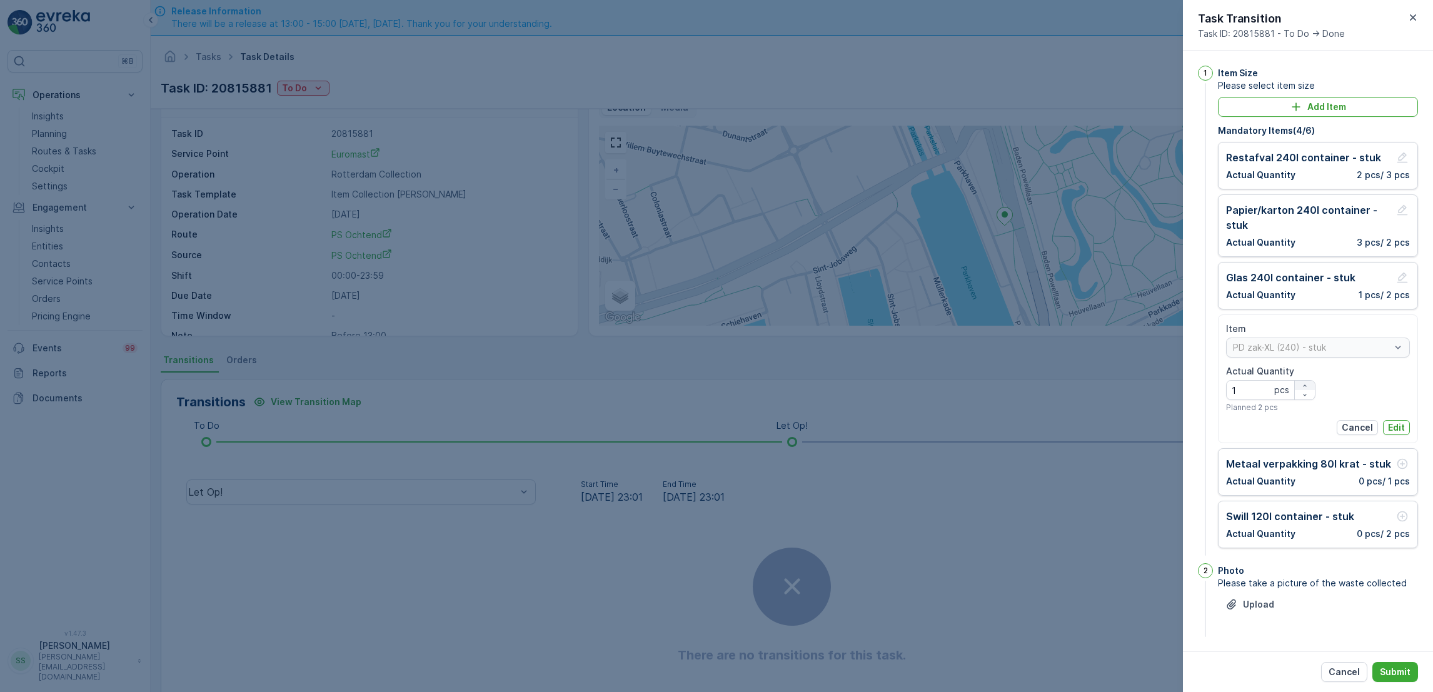
click at [1301, 388] on icon "button" at bounding box center [1305, 386] width 8 height 8
type Quantity "2"
click at [1398, 431] on p "Edit" at bounding box center [1396, 427] width 17 height 13
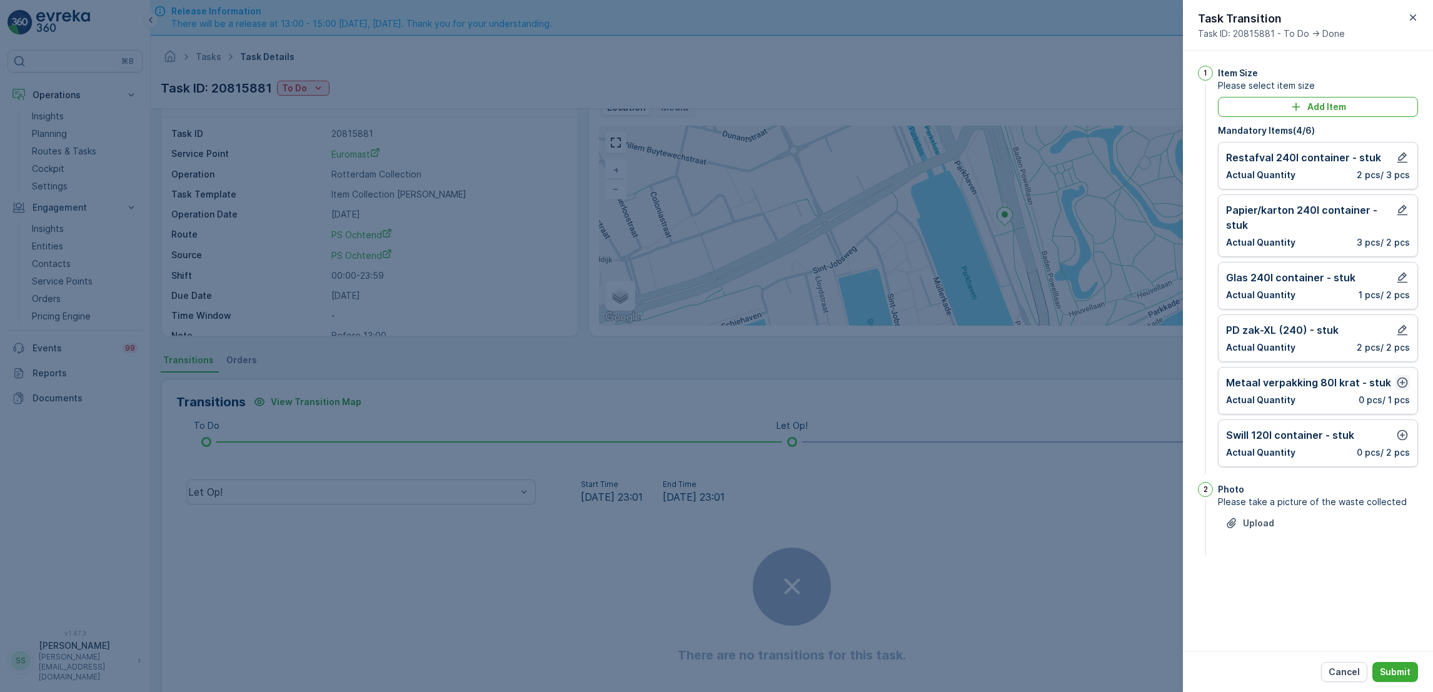
click at [1400, 385] on icon "button" at bounding box center [1402, 382] width 13 height 13
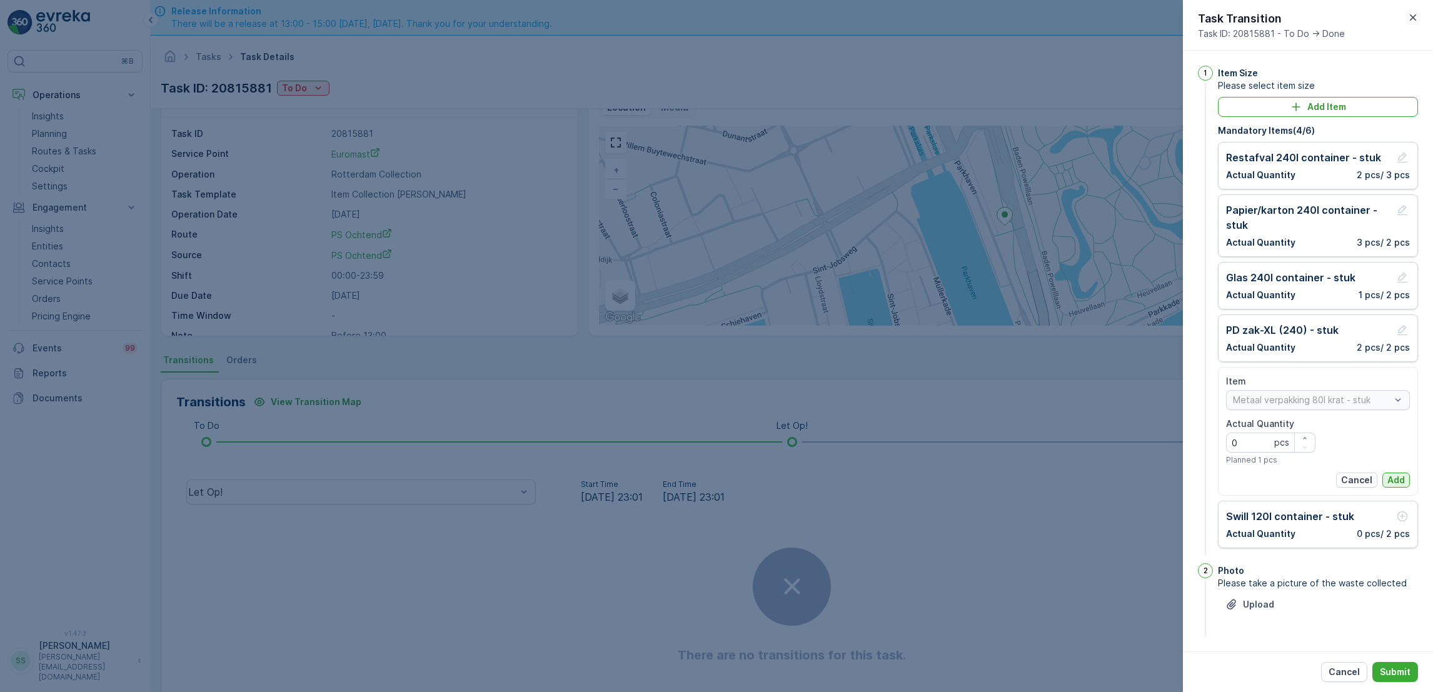
click at [1391, 482] on p "Add" at bounding box center [1397, 480] width 18 height 13
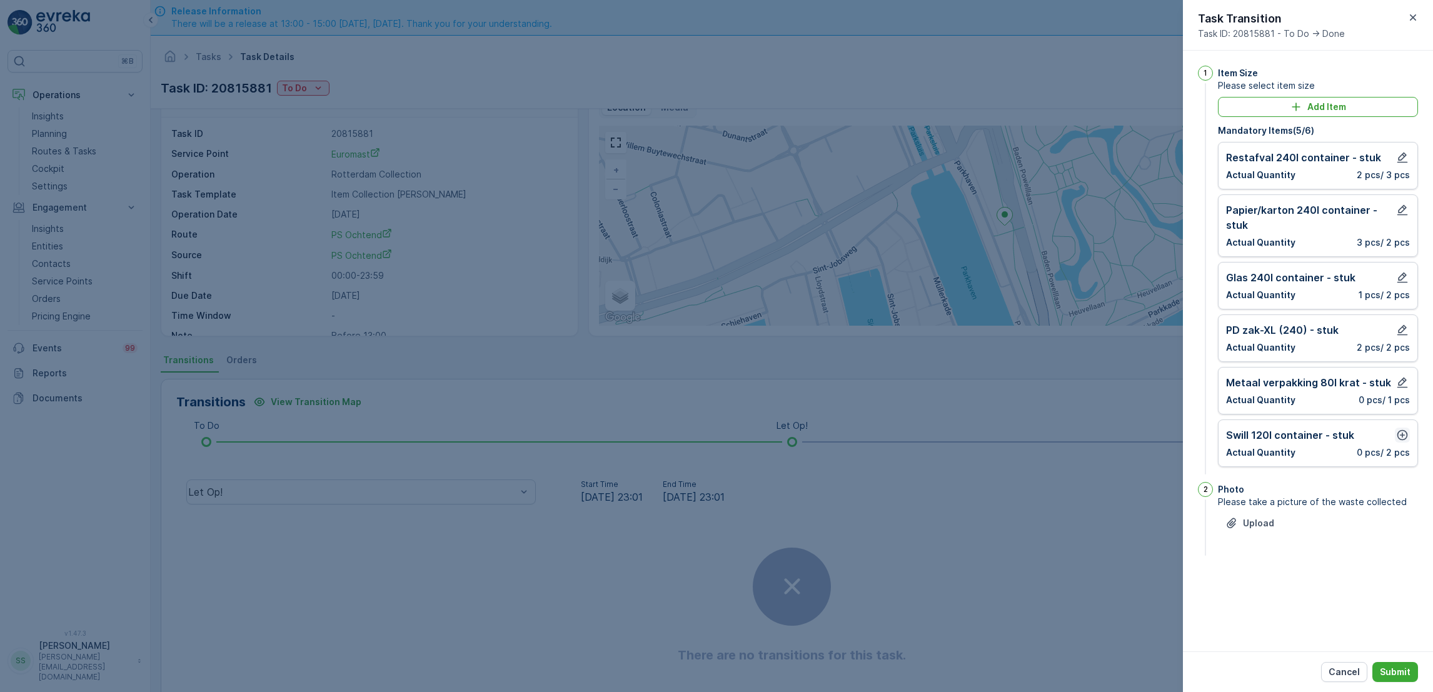
click at [1402, 431] on icon "button" at bounding box center [1403, 435] width 11 height 11
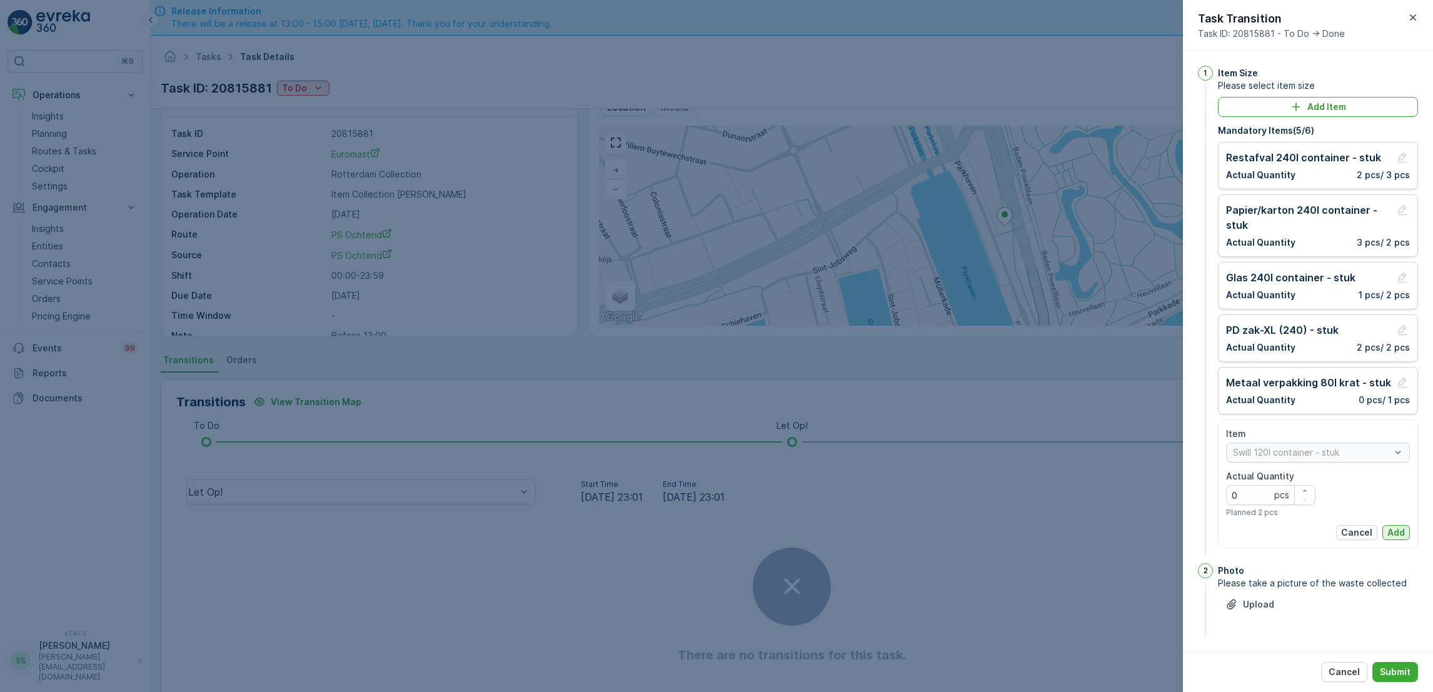
click at [1389, 532] on p "Add" at bounding box center [1397, 533] width 18 height 13
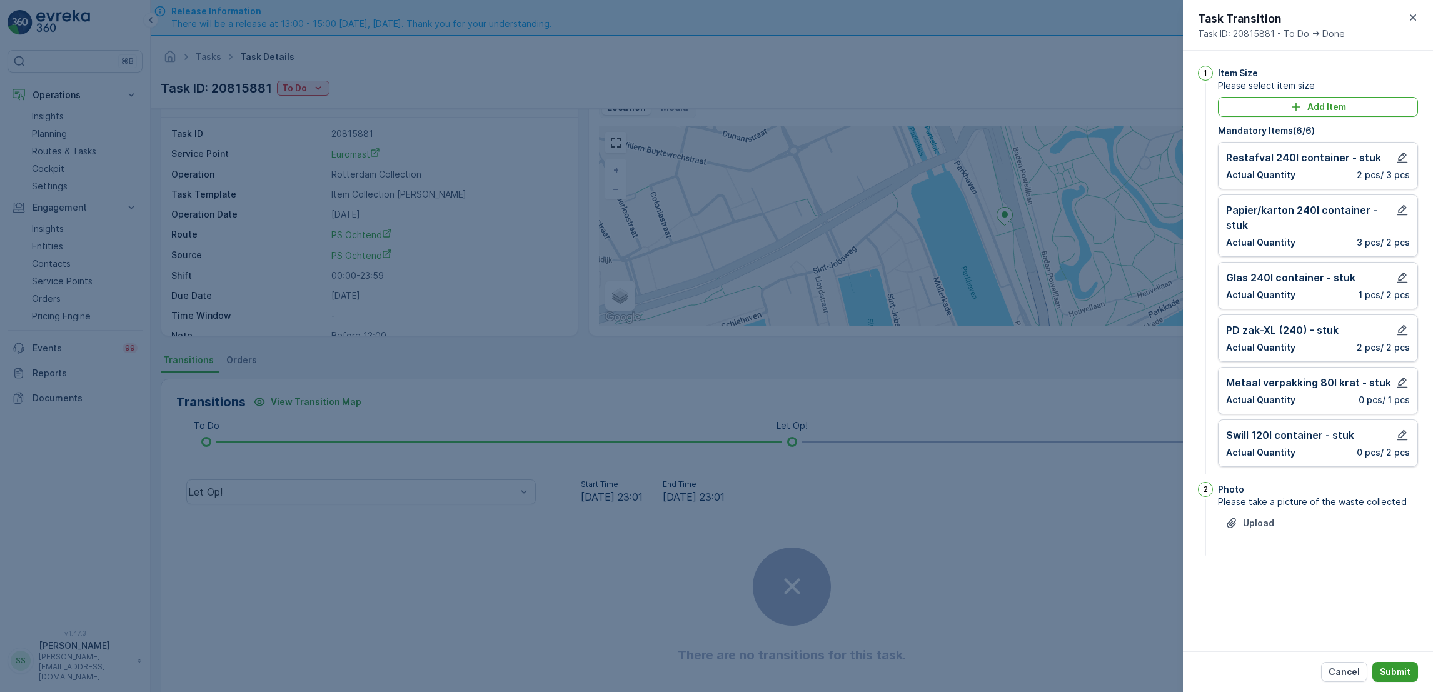
click at [1394, 675] on p "Submit" at bounding box center [1395, 672] width 31 height 13
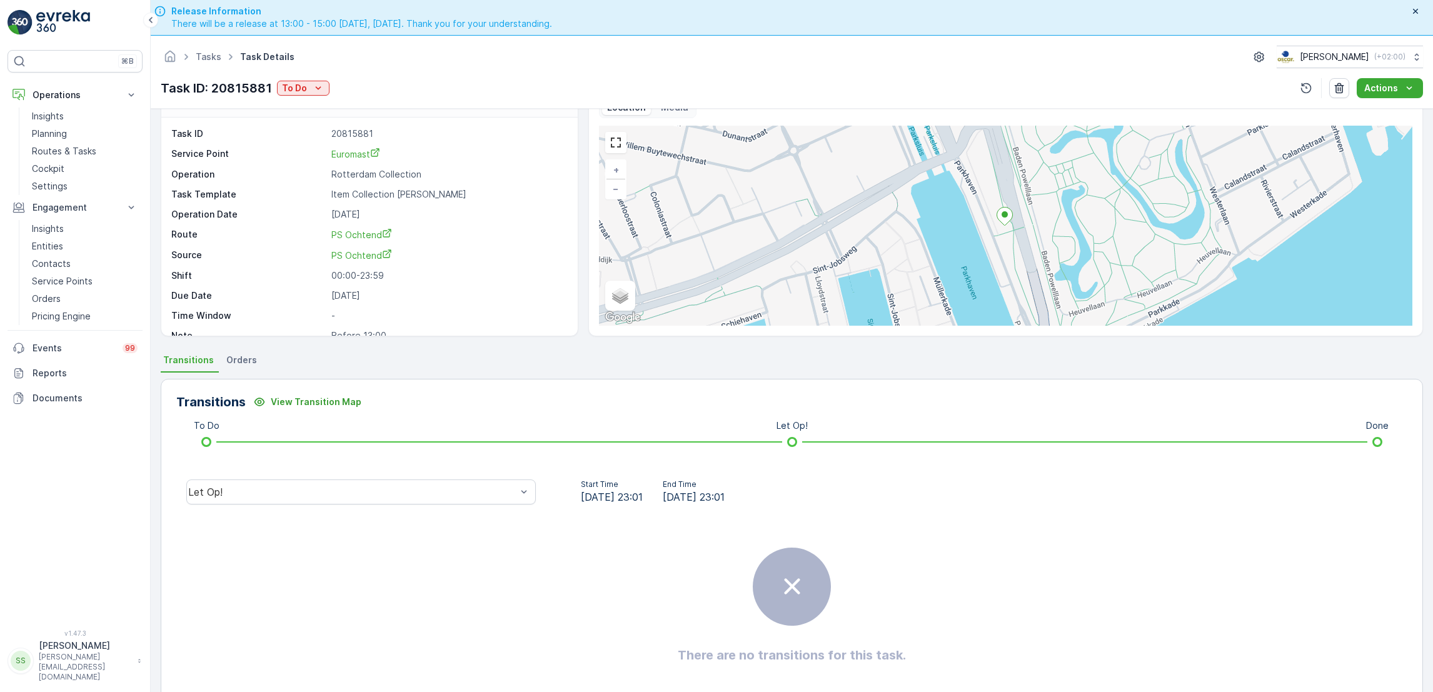
scroll to position [0, 0]
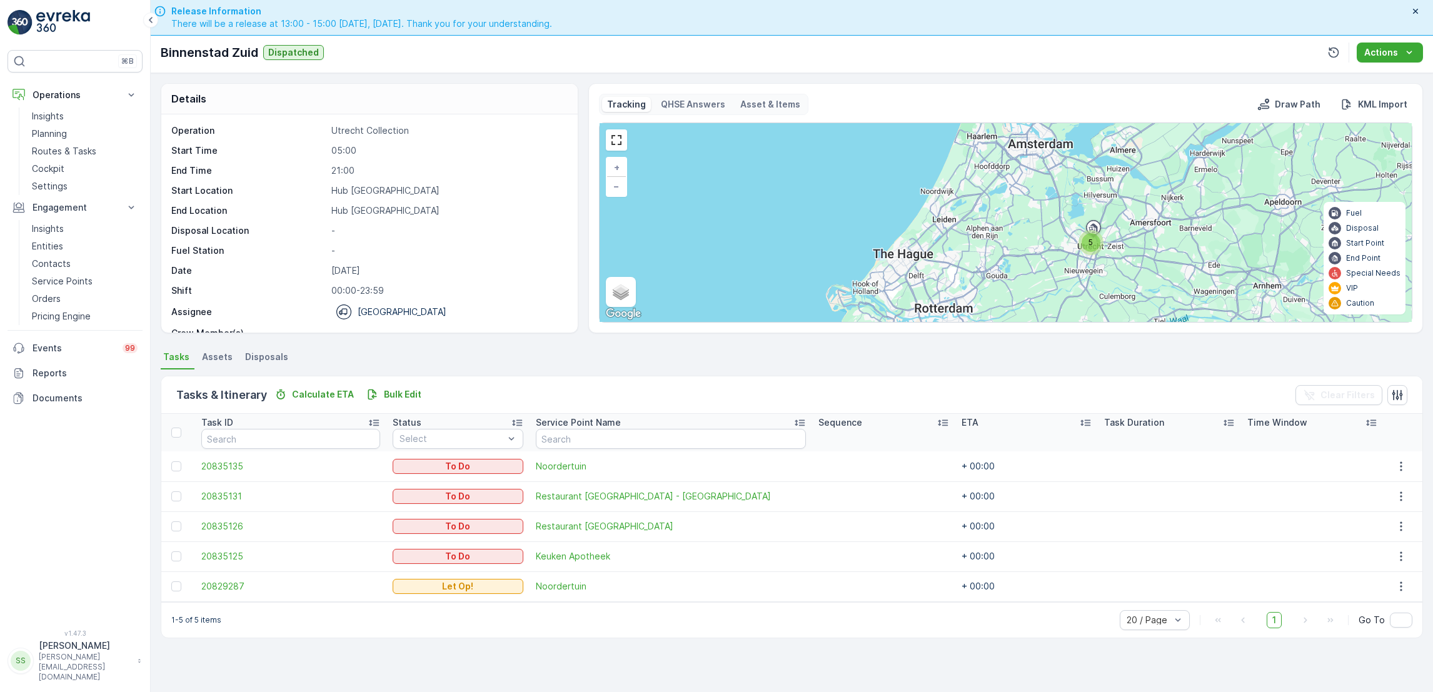
scroll to position [39, 0]
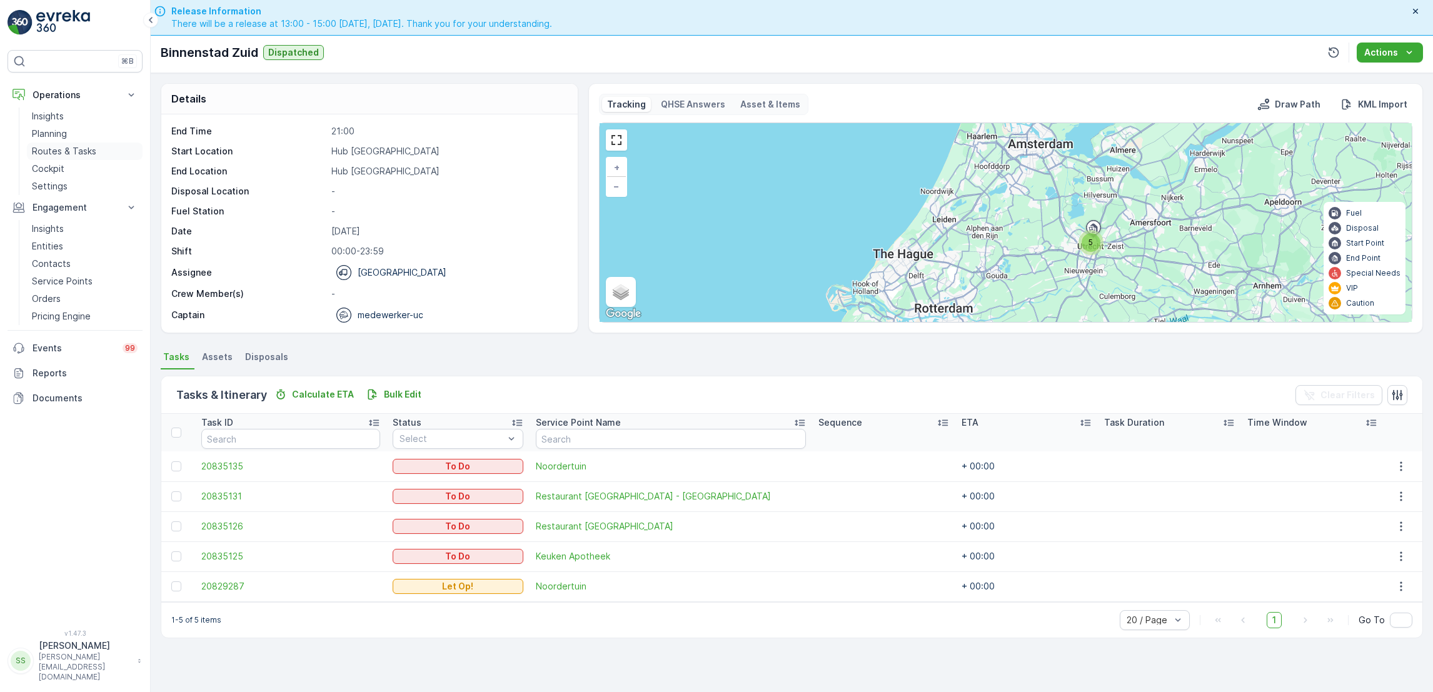
click at [64, 153] on p "Routes & Tasks" at bounding box center [64, 151] width 64 height 13
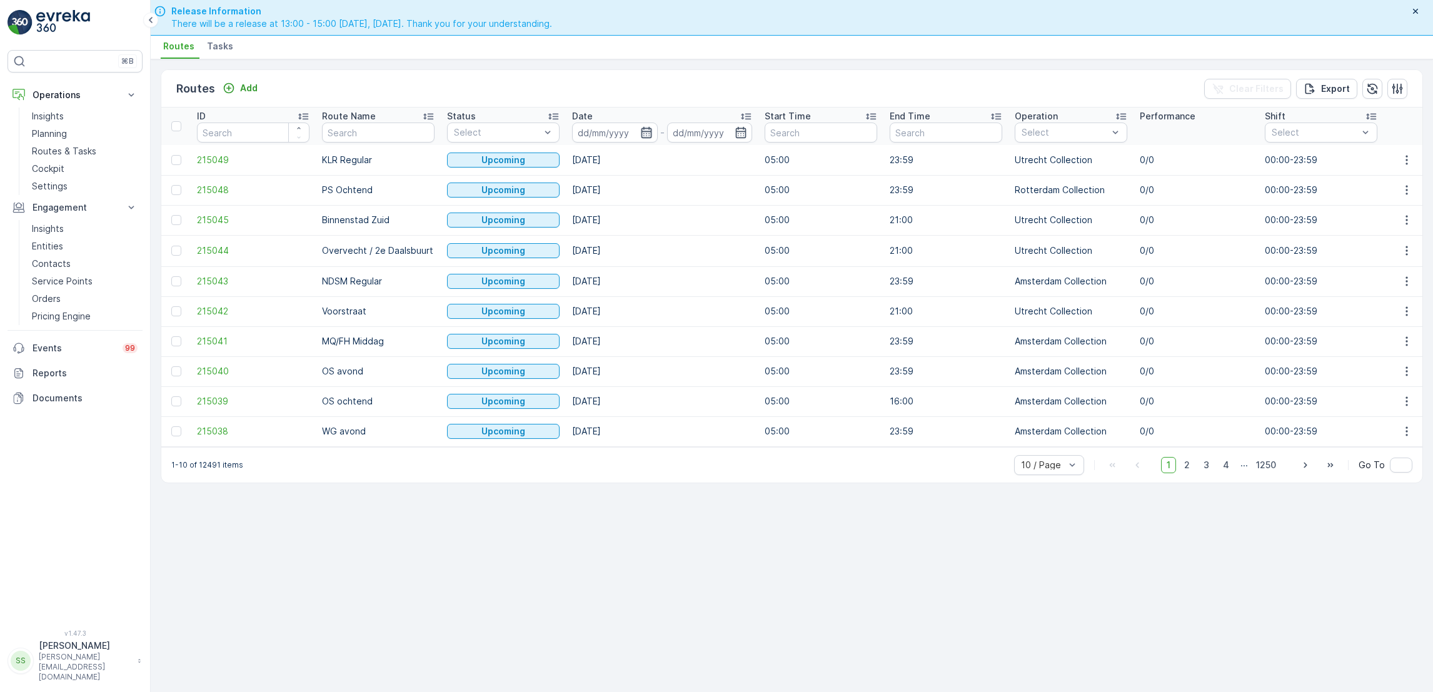
click at [648, 133] on icon "button" at bounding box center [646, 132] width 11 height 11
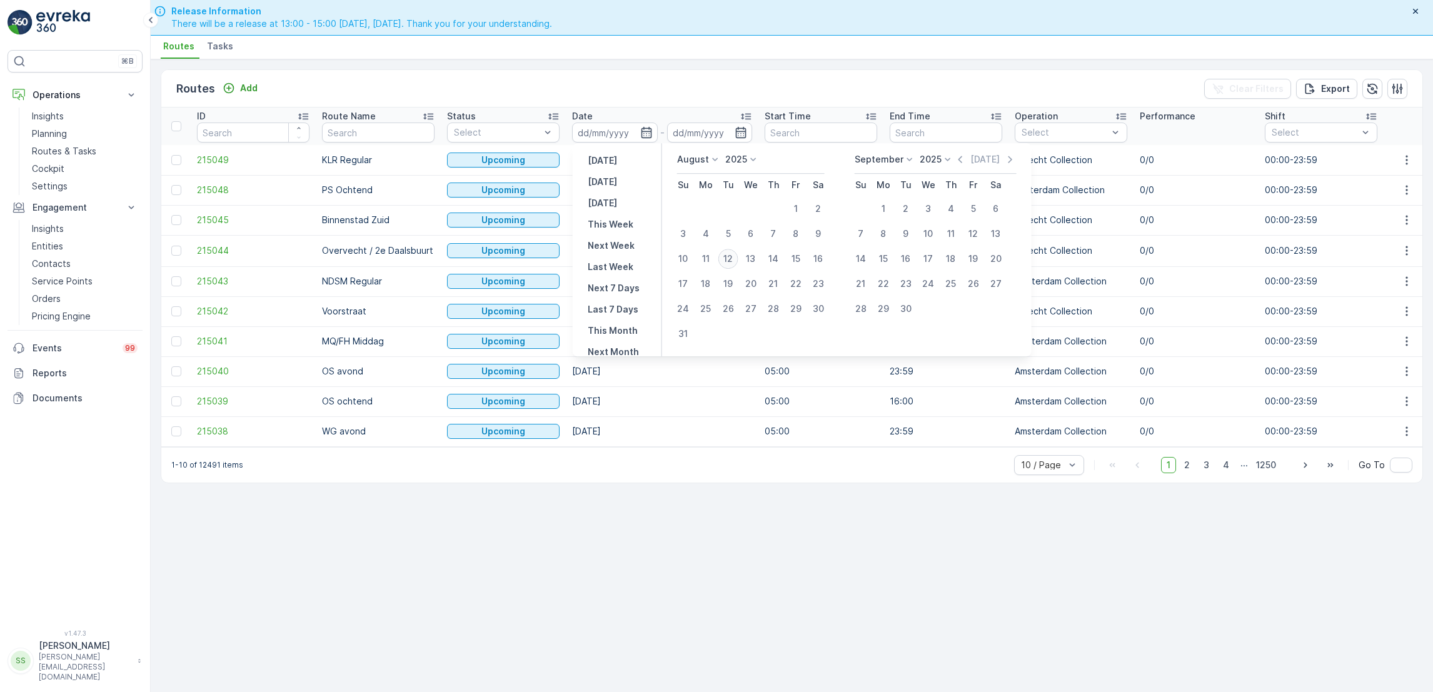
click at [729, 266] on div "12" at bounding box center [729, 259] width 20 height 20
type input "[DATE]"
click at [729, 266] on div "12" at bounding box center [729, 259] width 20 height 20
type input "[DATE]"
click at [729, 266] on div "12" at bounding box center [729, 259] width 20 height 20
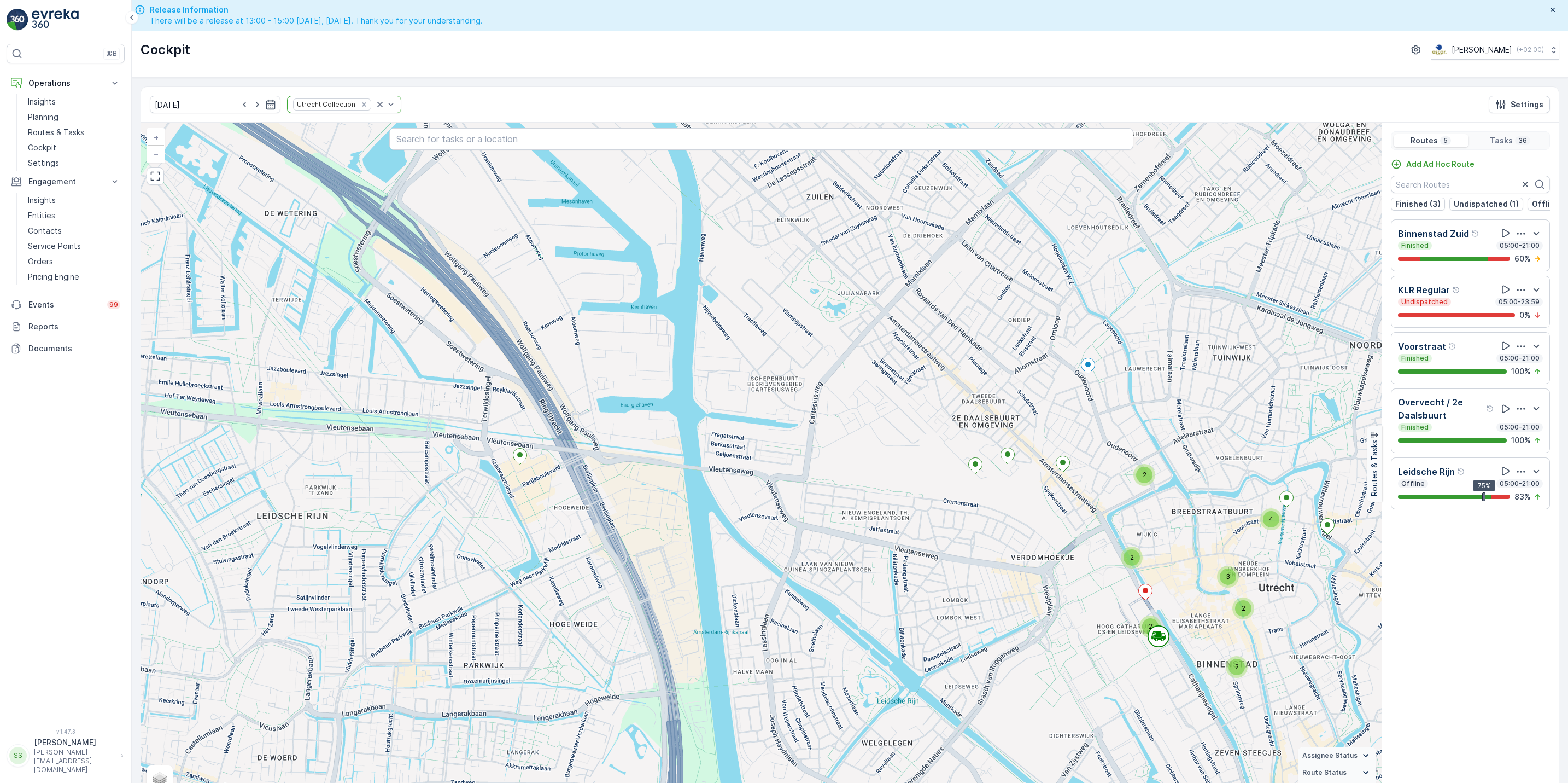
scroll to position [31, 0]
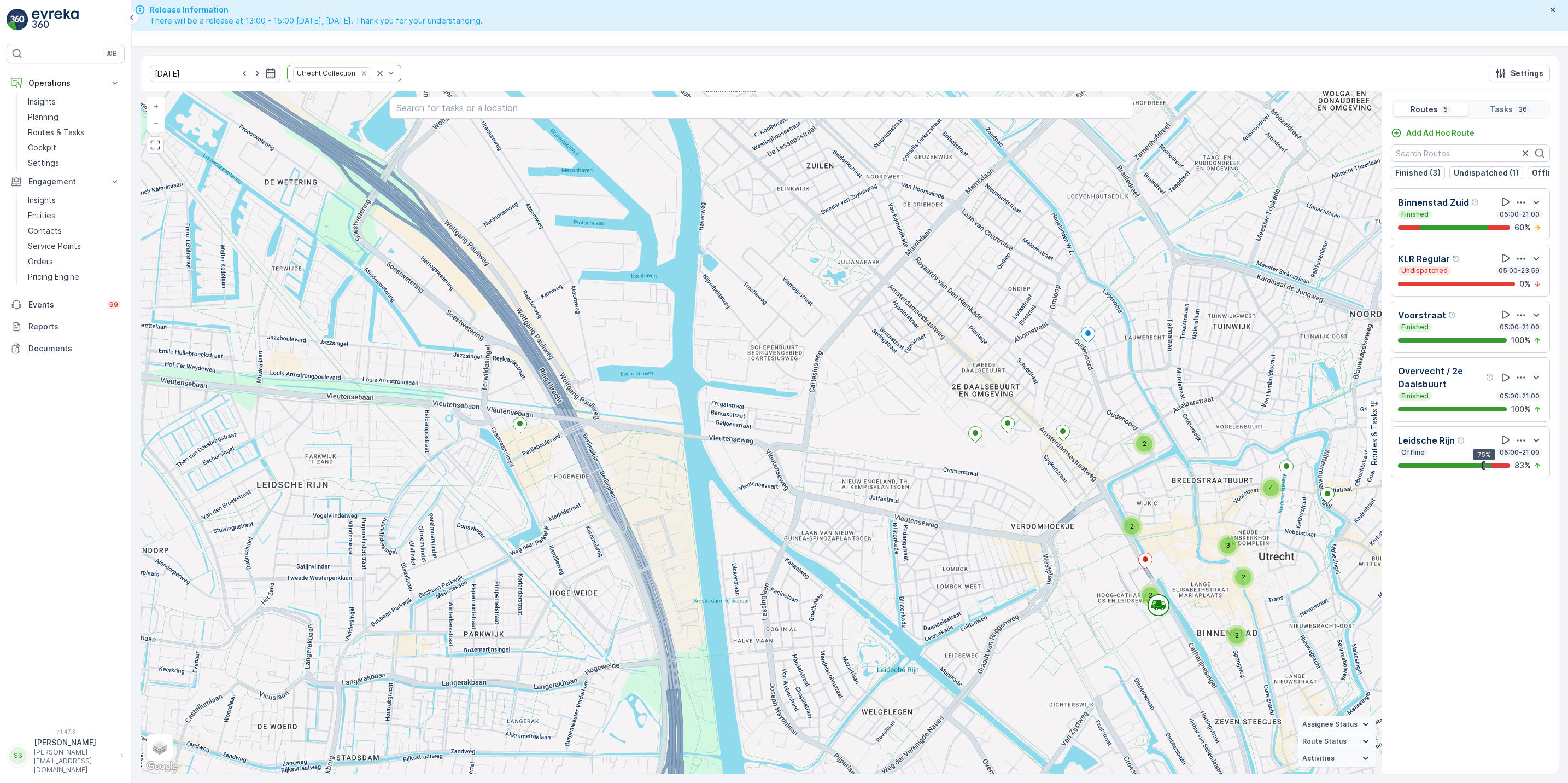
click at [374, 80] on div at bounding box center [385, 73] width 22 height 17
click at [294, 129] on div "Rotterdam Collection" at bounding box center [340, 122] width 93 height 11
click at [362, 75] on icon "Remove Utrecht Collection" at bounding box center [364, 73] width 3 height 3
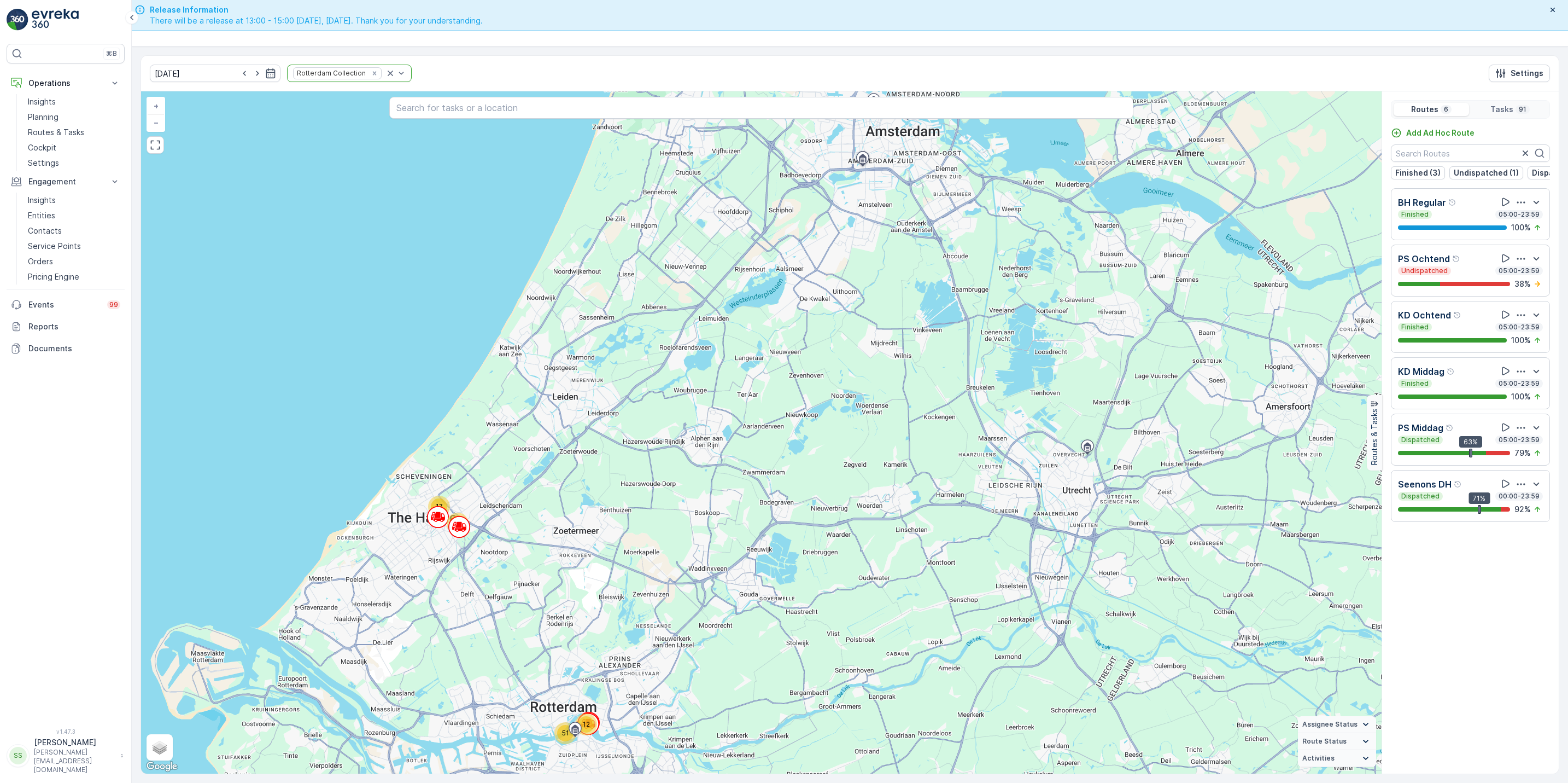
drag, startPoint x: 642, startPoint y: 669, endPoint x: 610, endPoint y: 507, distance: 165.1
click at [610, 507] on div "12 11 17 51 + − Satellite Roadmap Terrain Hybrid Leaflet Keyboard shortcuts Map…" at bounding box center [761, 432] width 1241 height 682
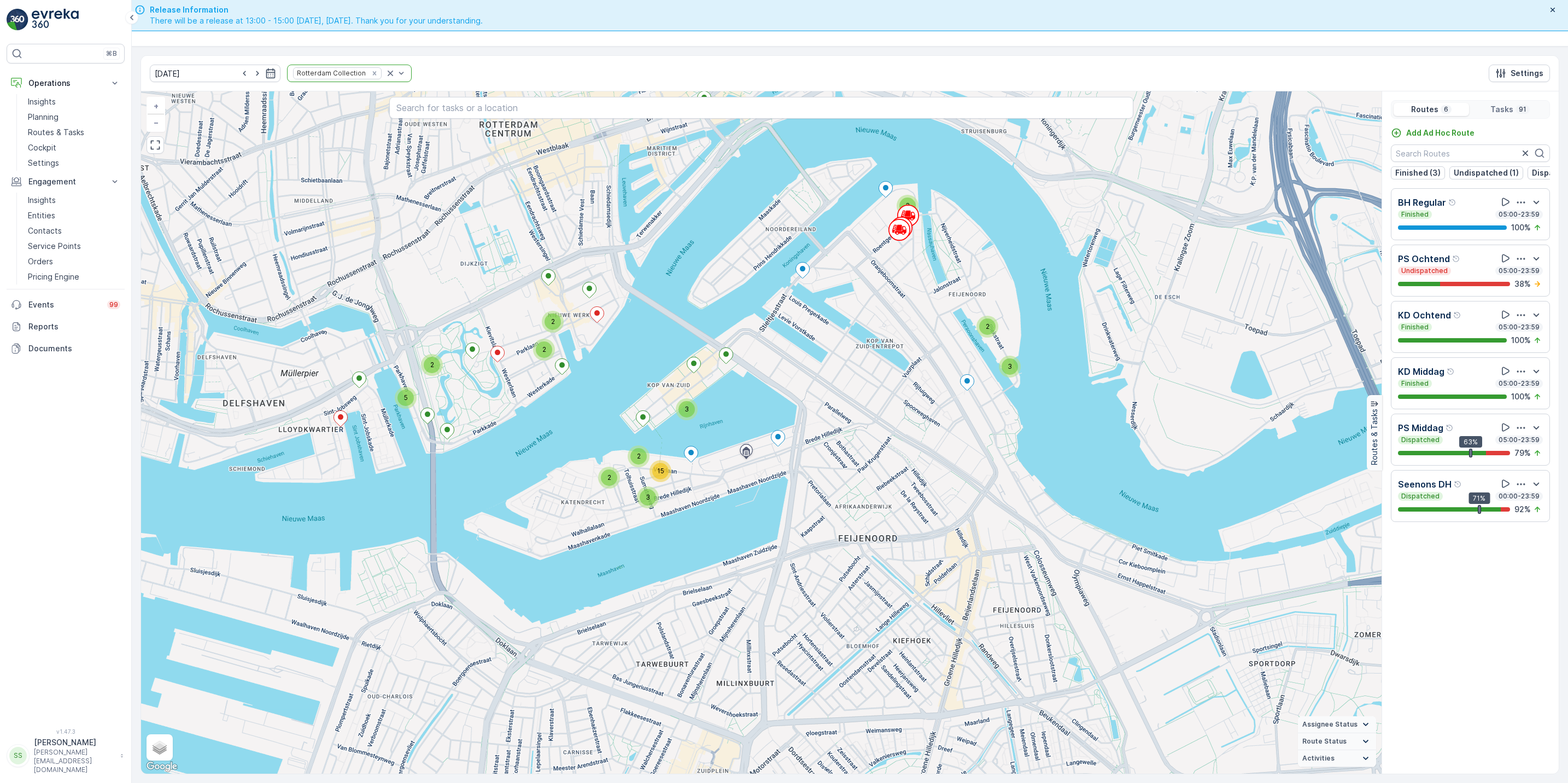
drag, startPoint x: 743, startPoint y: 382, endPoint x: 756, endPoint y: 590, distance: 208.4
click at [756, 590] on div "2 2 3 2 2 3 2 3 3 2 2 3 15 3 2 2 2 5 + − Satellite Roadmap Terrain Hybrid Leafl…" at bounding box center [761, 432] width 1241 height 682
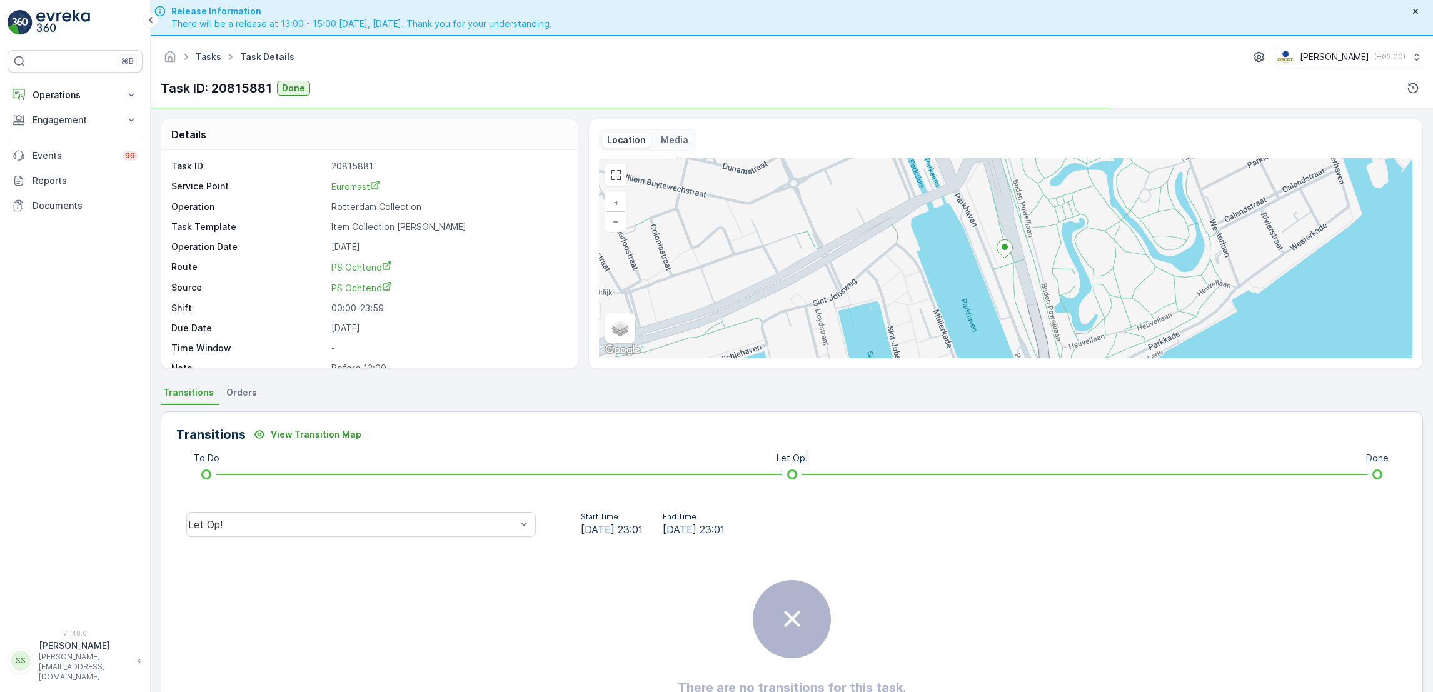
click at [203, 59] on link "Tasks" at bounding box center [209, 56] width 26 height 11
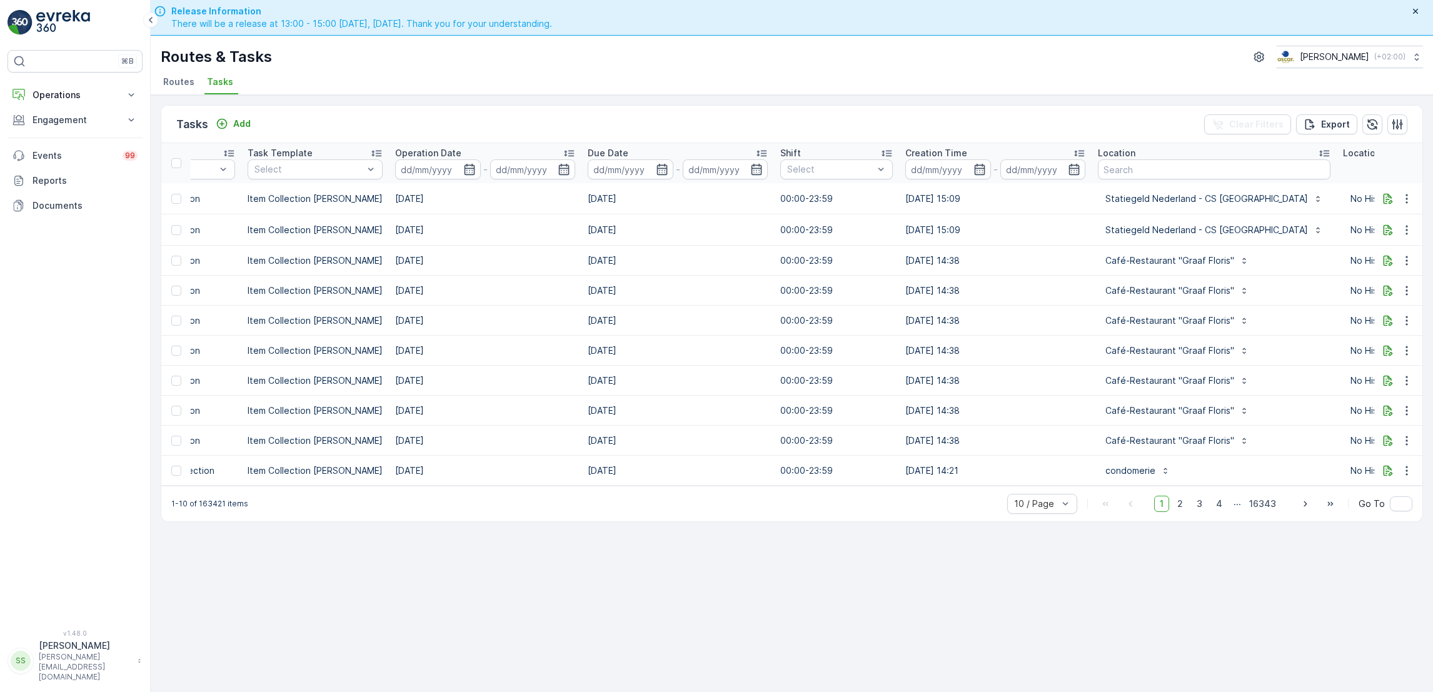
scroll to position [0, 315]
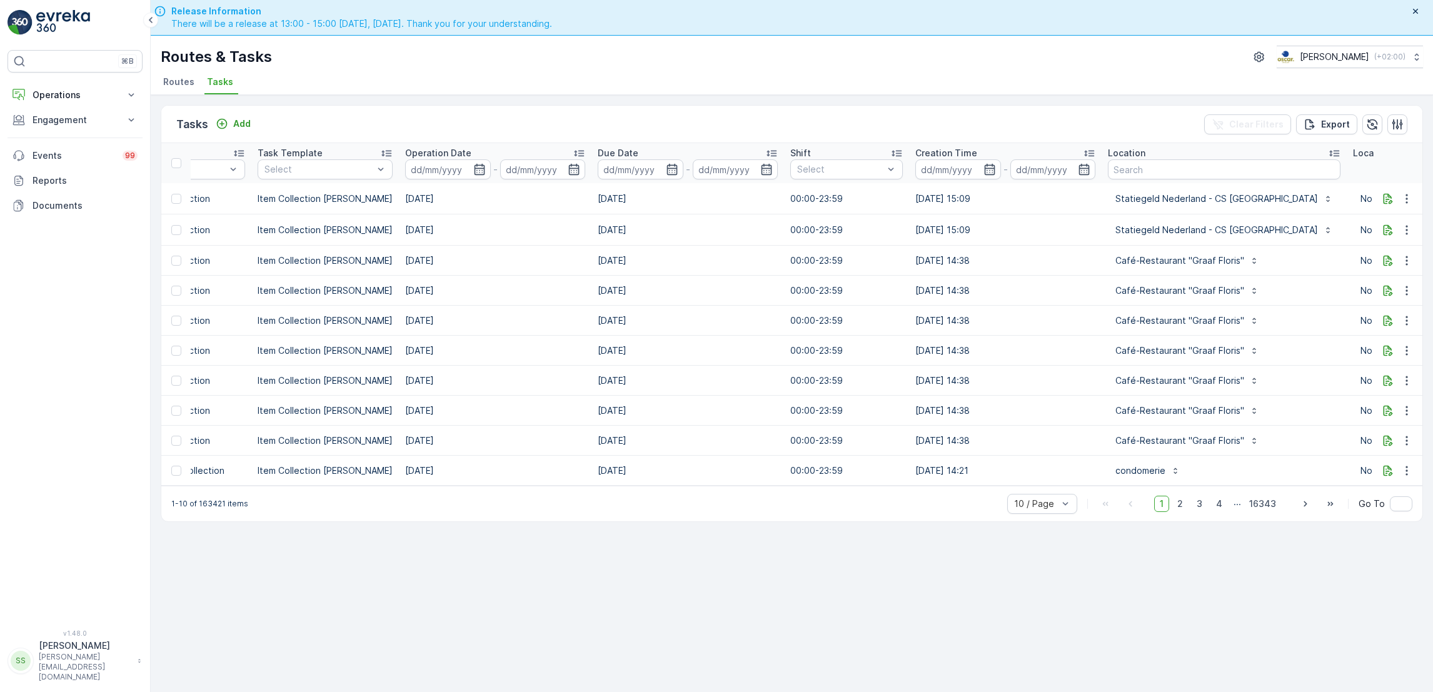
click at [166, 86] on span "Routes" at bounding box center [178, 82] width 31 height 13
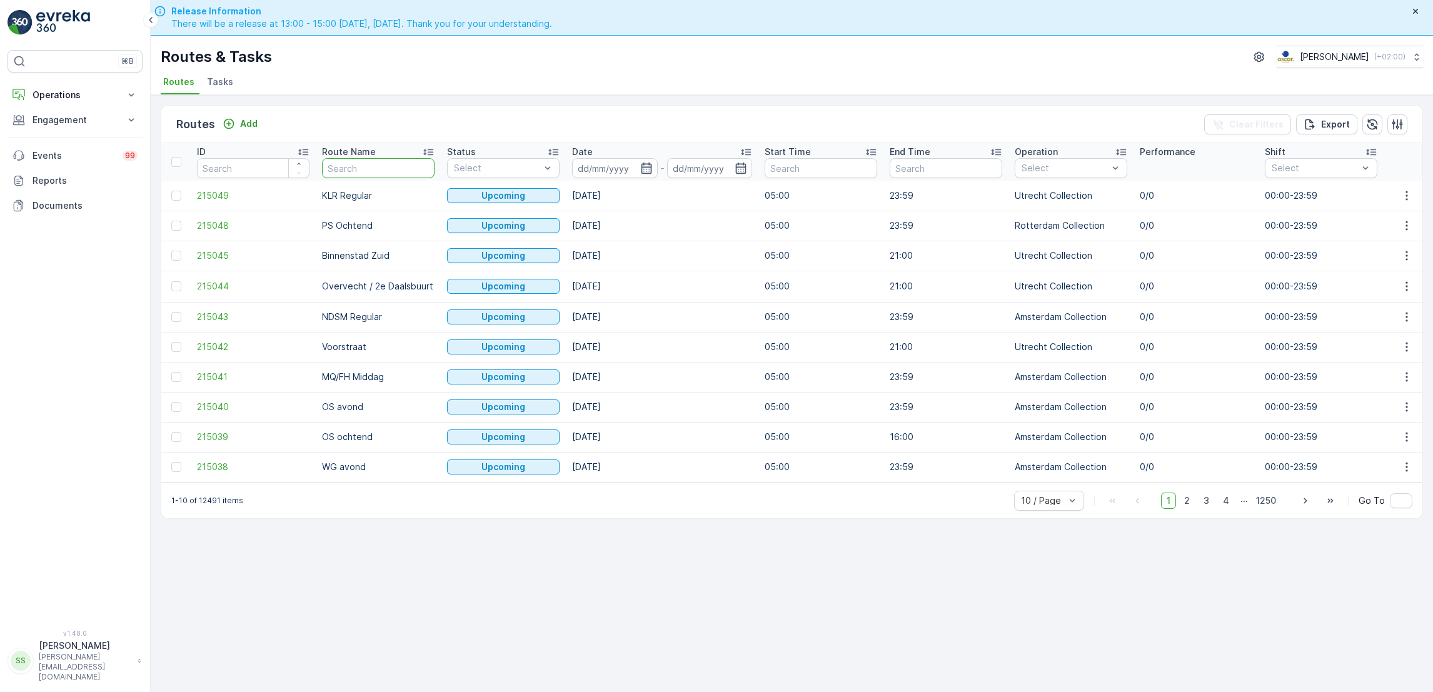
click at [363, 169] on input "text" at bounding box center [378, 168] width 113 height 20
click at [647, 168] on icon "button" at bounding box center [646, 168] width 13 height 13
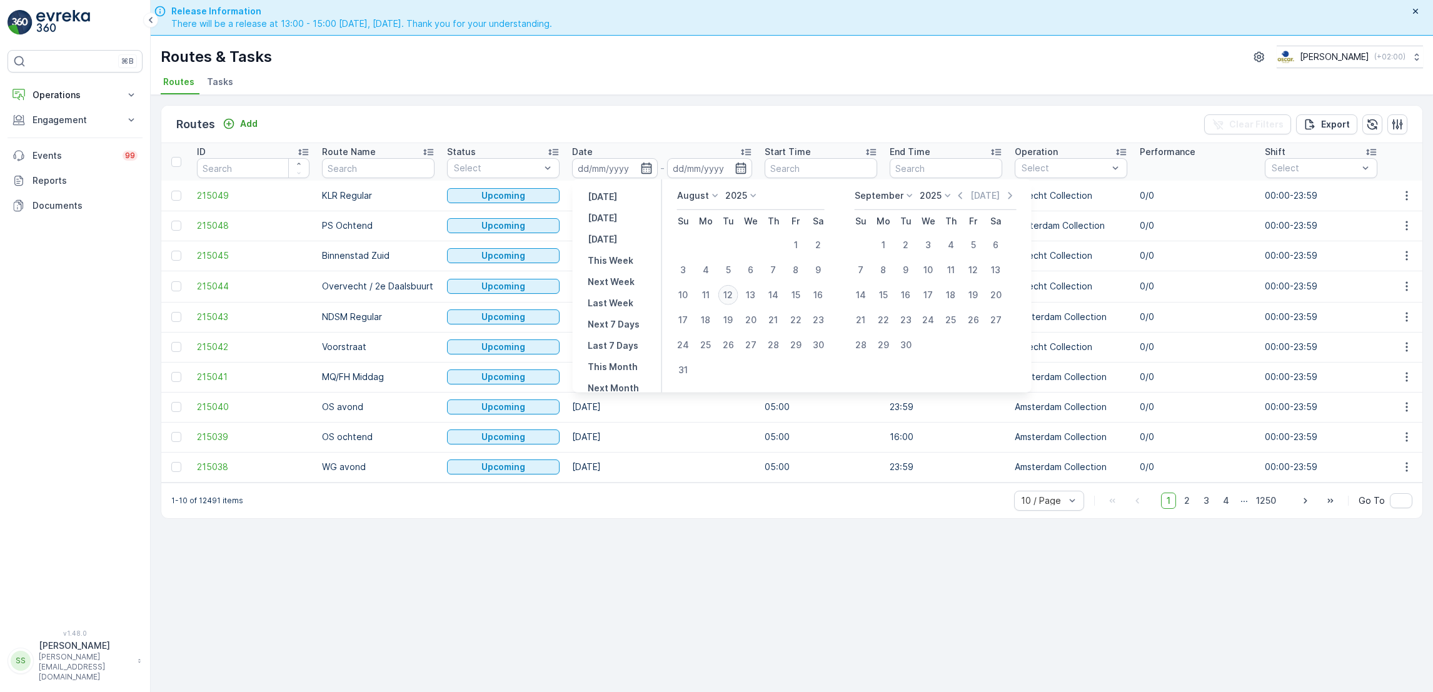
click at [732, 293] on div "12" at bounding box center [729, 295] width 20 height 20
type input "[DATE]"
click at [732, 293] on div "12" at bounding box center [729, 295] width 20 height 20
type input "[DATE]"
click at [732, 293] on div "12" at bounding box center [729, 295] width 20 height 20
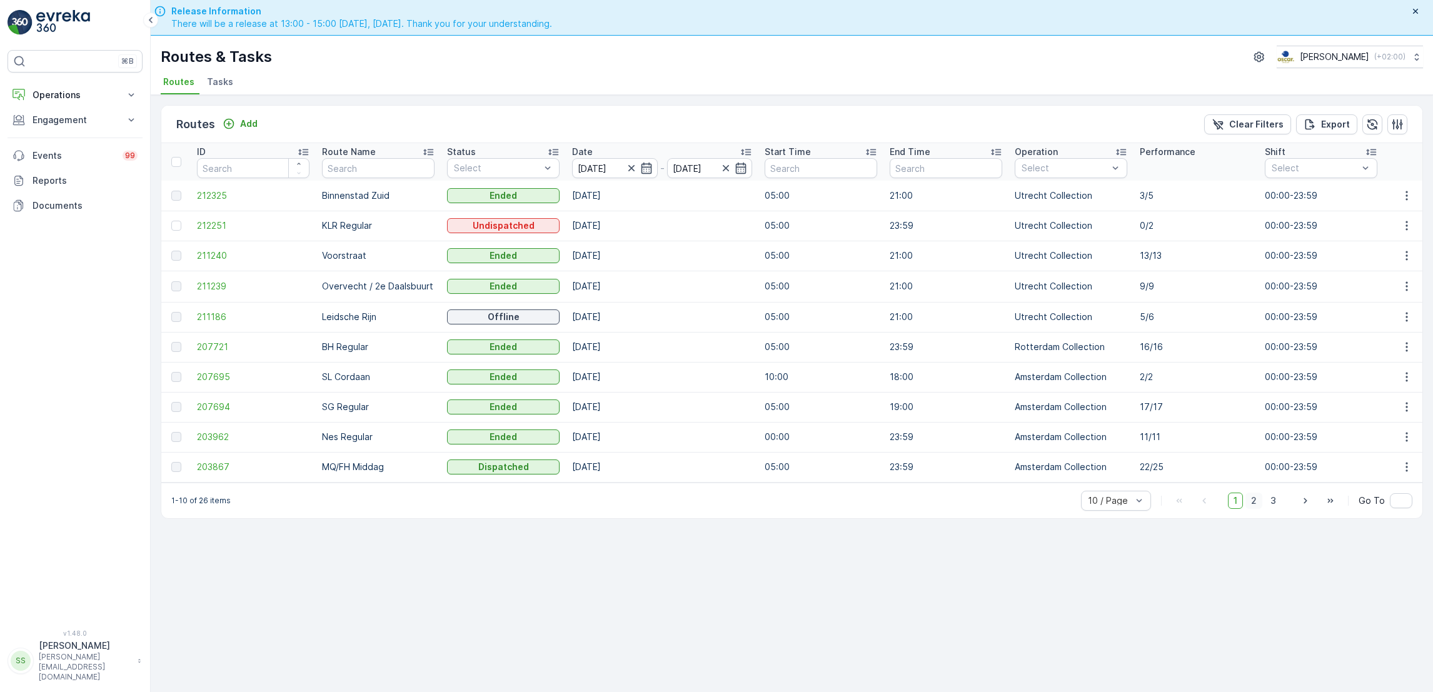
click at [1256, 509] on span "2" at bounding box center [1254, 501] width 17 height 16
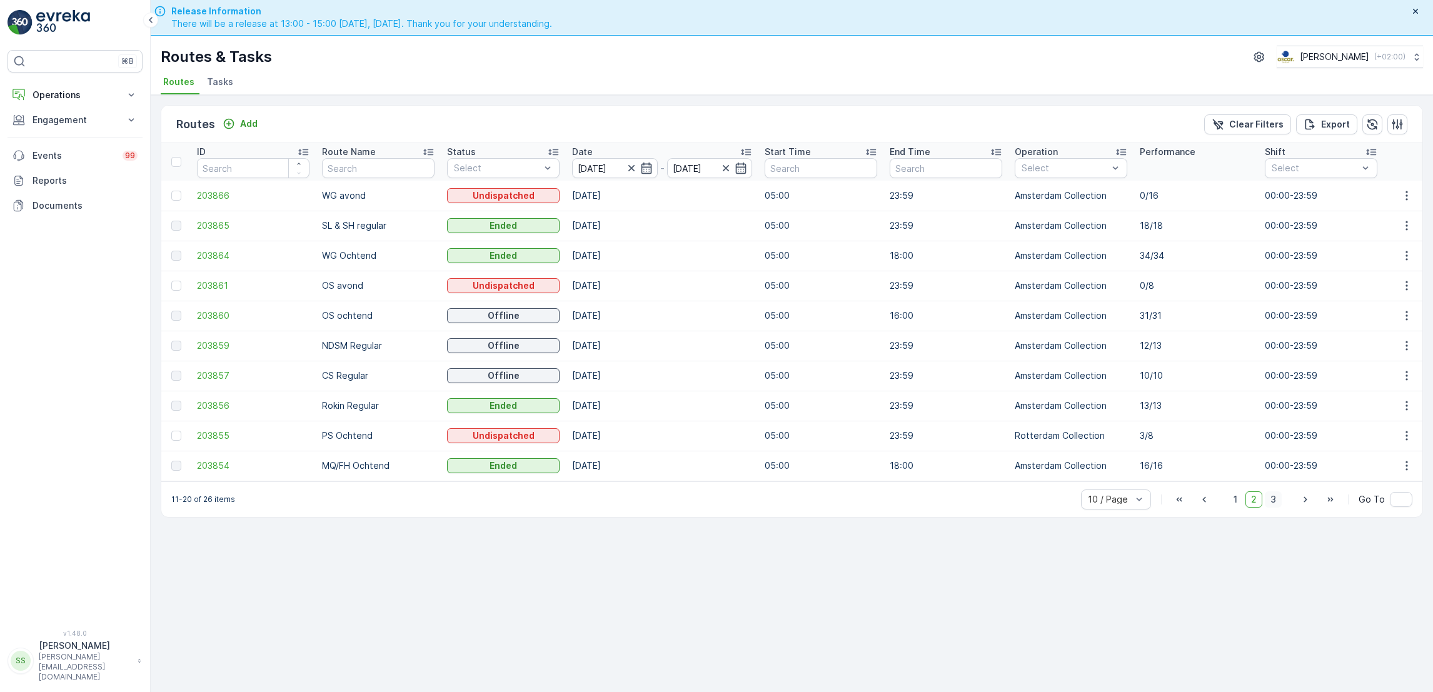
click at [1278, 498] on span "3" at bounding box center [1273, 500] width 17 height 16
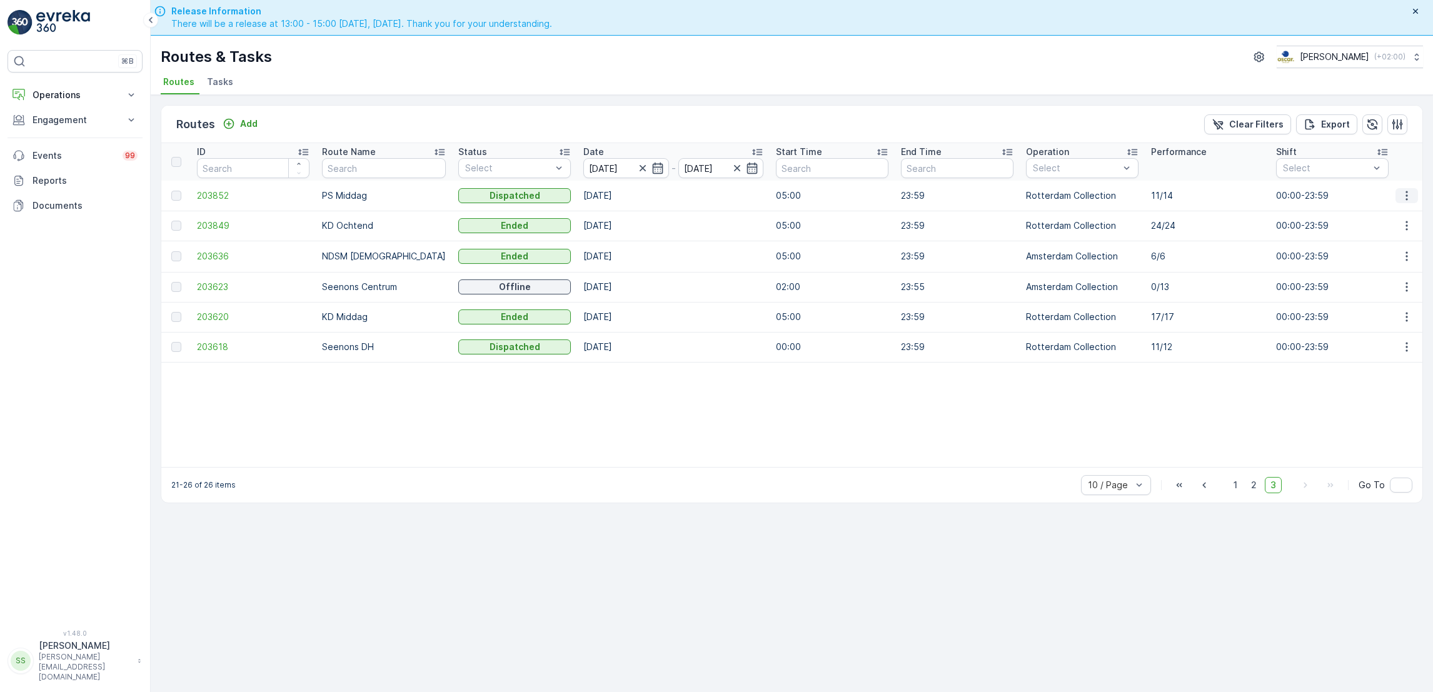
click at [1404, 196] on icon "button" at bounding box center [1407, 195] width 13 height 13
click at [1368, 211] on span "See More Details" at bounding box center [1377, 214] width 73 height 13
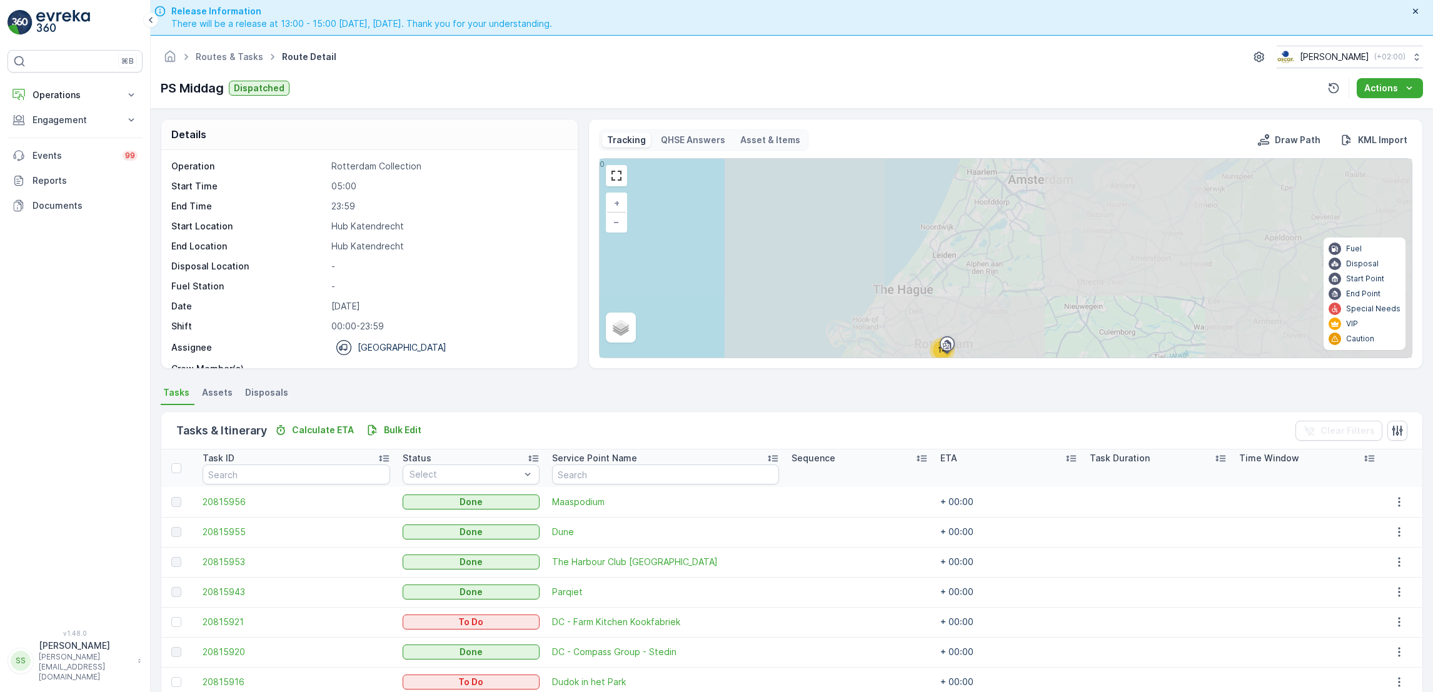
scroll to position [231, 0]
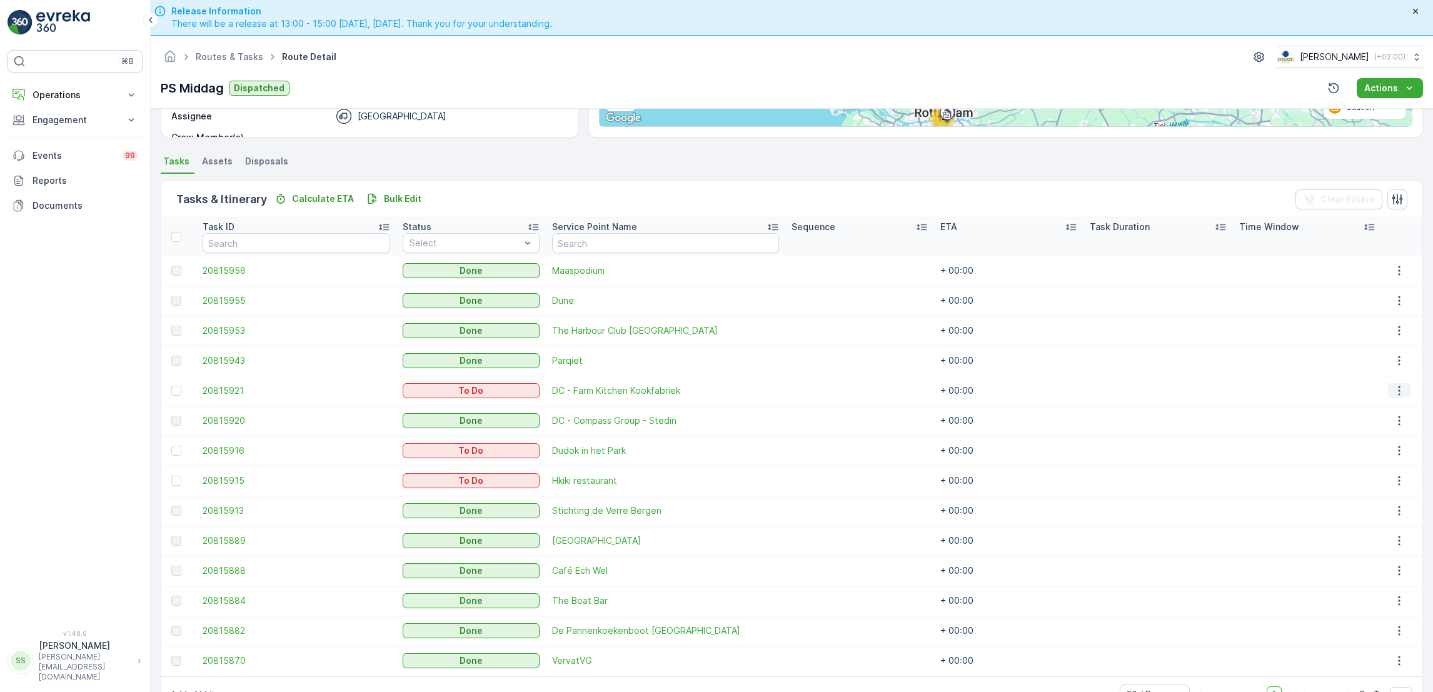
click at [1393, 391] on icon "button" at bounding box center [1399, 391] width 13 height 13
click at [1378, 400] on div "See More Details" at bounding box center [1386, 409] width 94 height 18
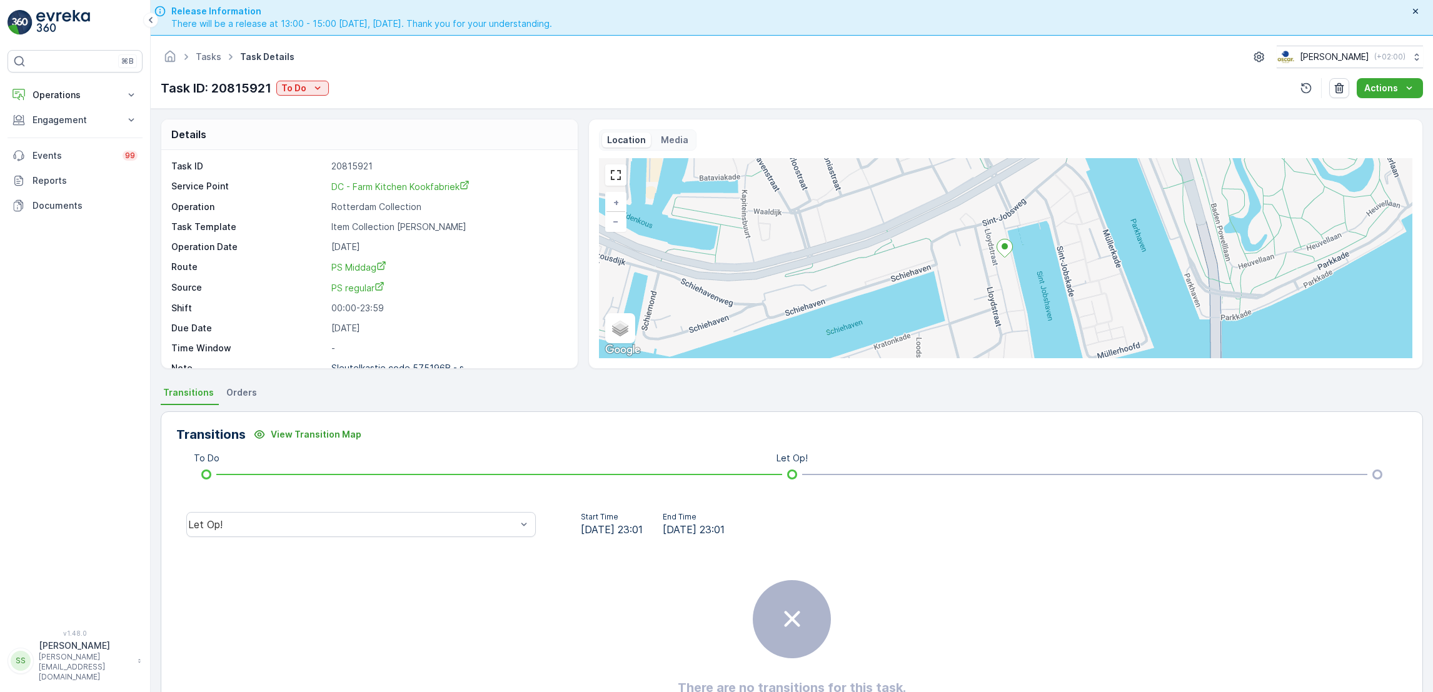
scroll to position [18, 0]
click at [316, 93] on icon "To Do" at bounding box center [317, 88] width 13 height 13
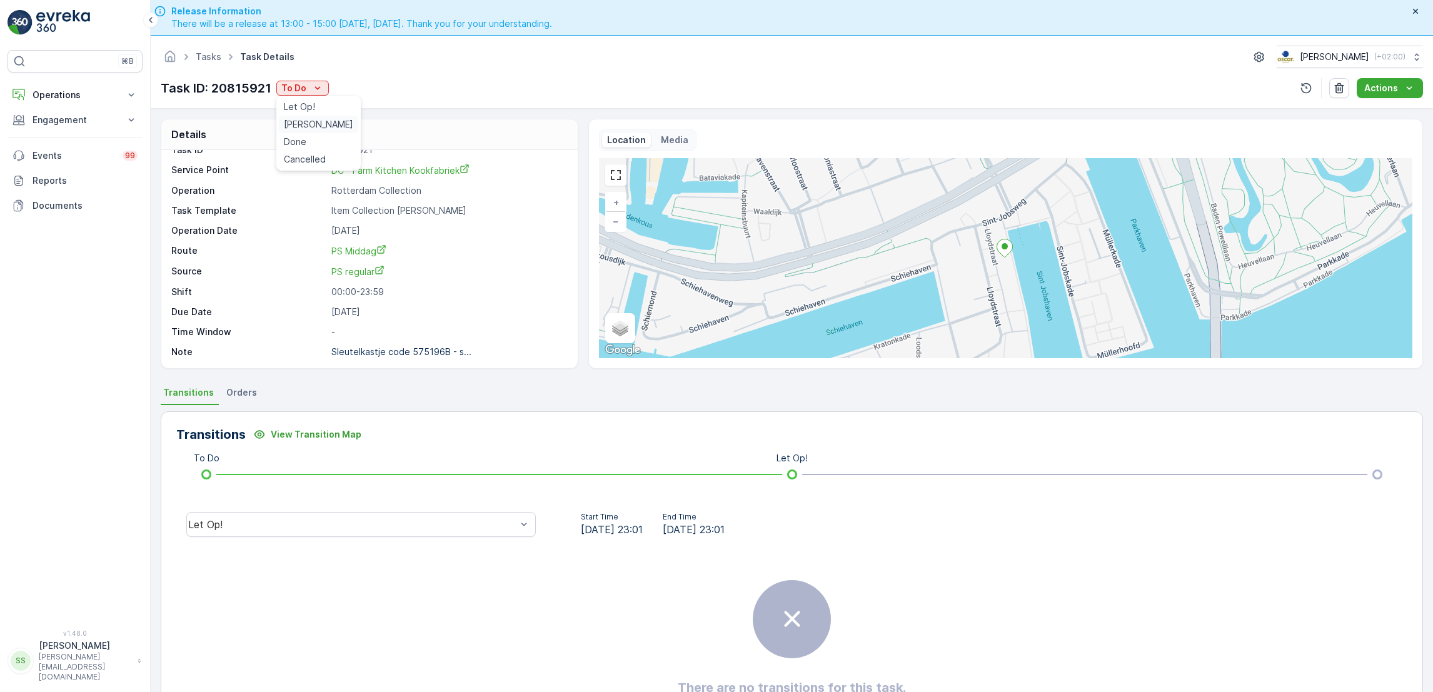
click at [310, 127] on span "[PERSON_NAME]" at bounding box center [318, 124] width 69 height 13
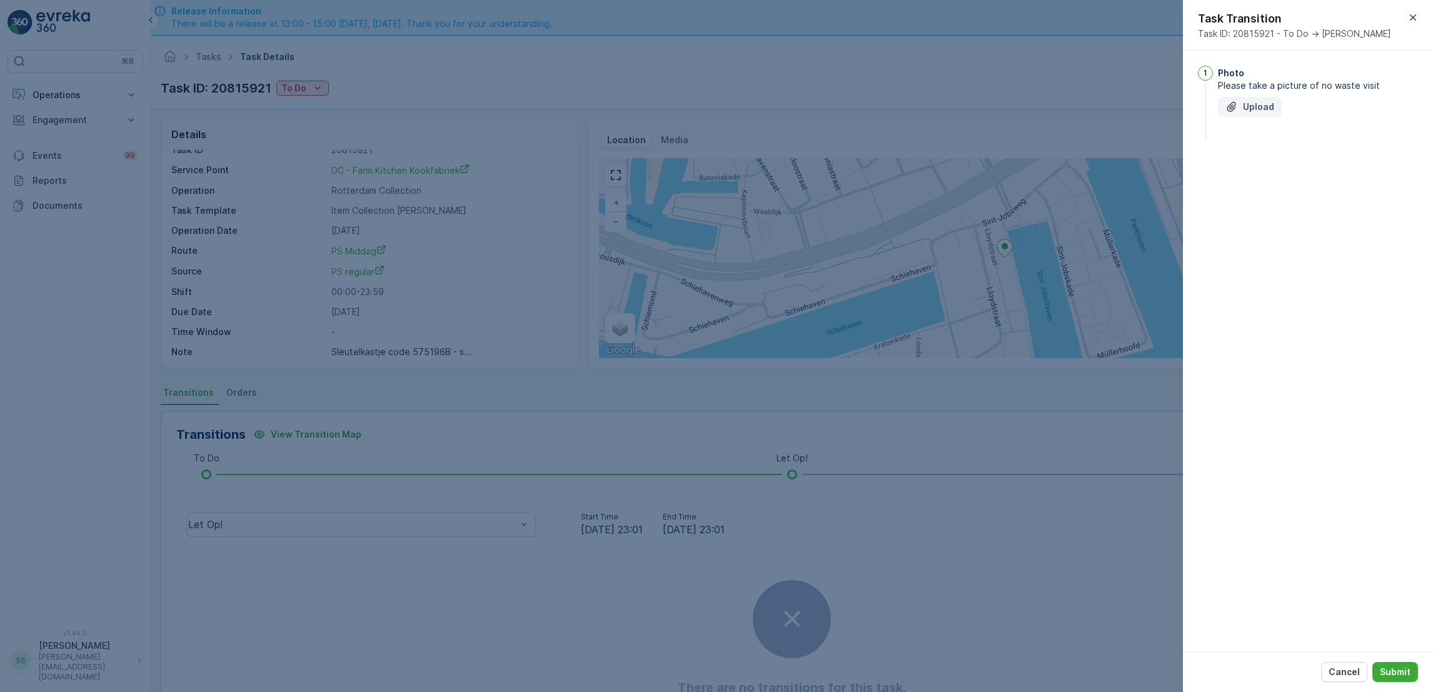
click at [1250, 108] on p "Upload" at bounding box center [1258, 107] width 31 height 13
click at [1394, 663] on button "Submit" at bounding box center [1396, 672] width 46 height 20
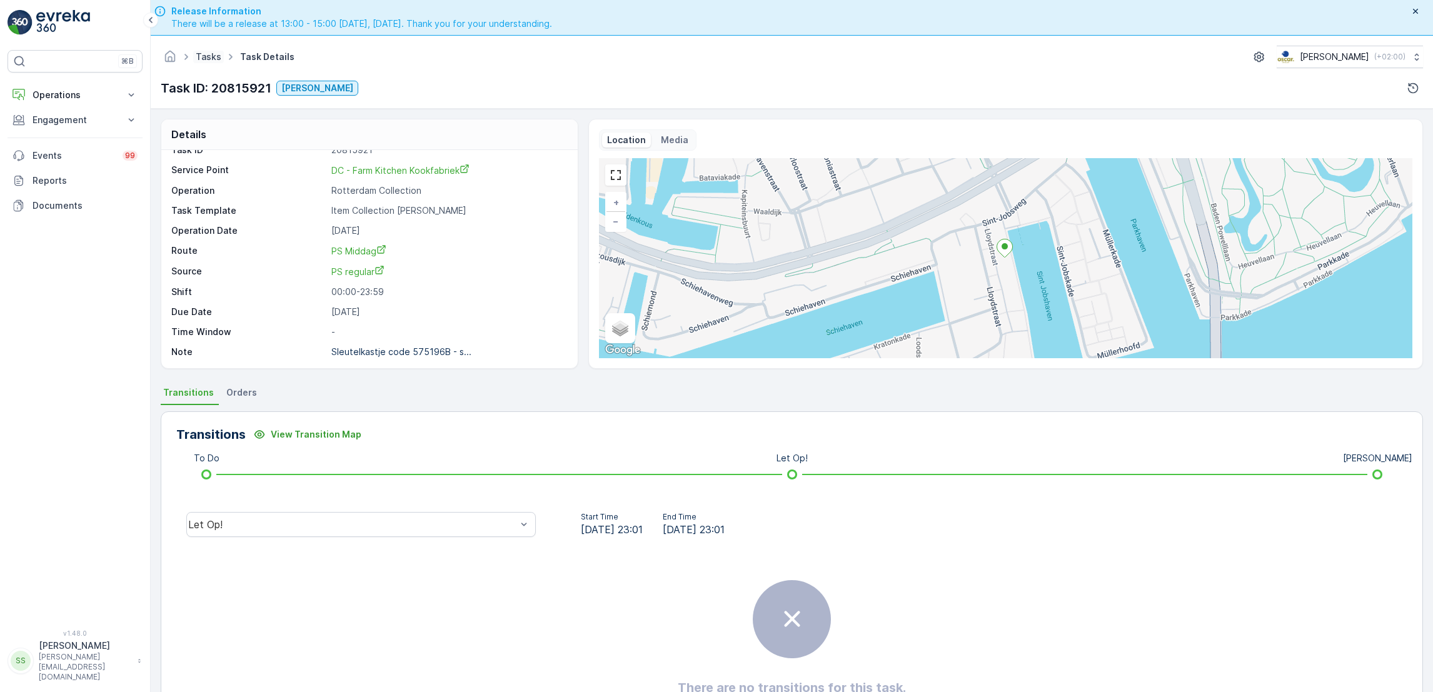
click at [207, 58] on link "Tasks" at bounding box center [209, 56] width 26 height 11
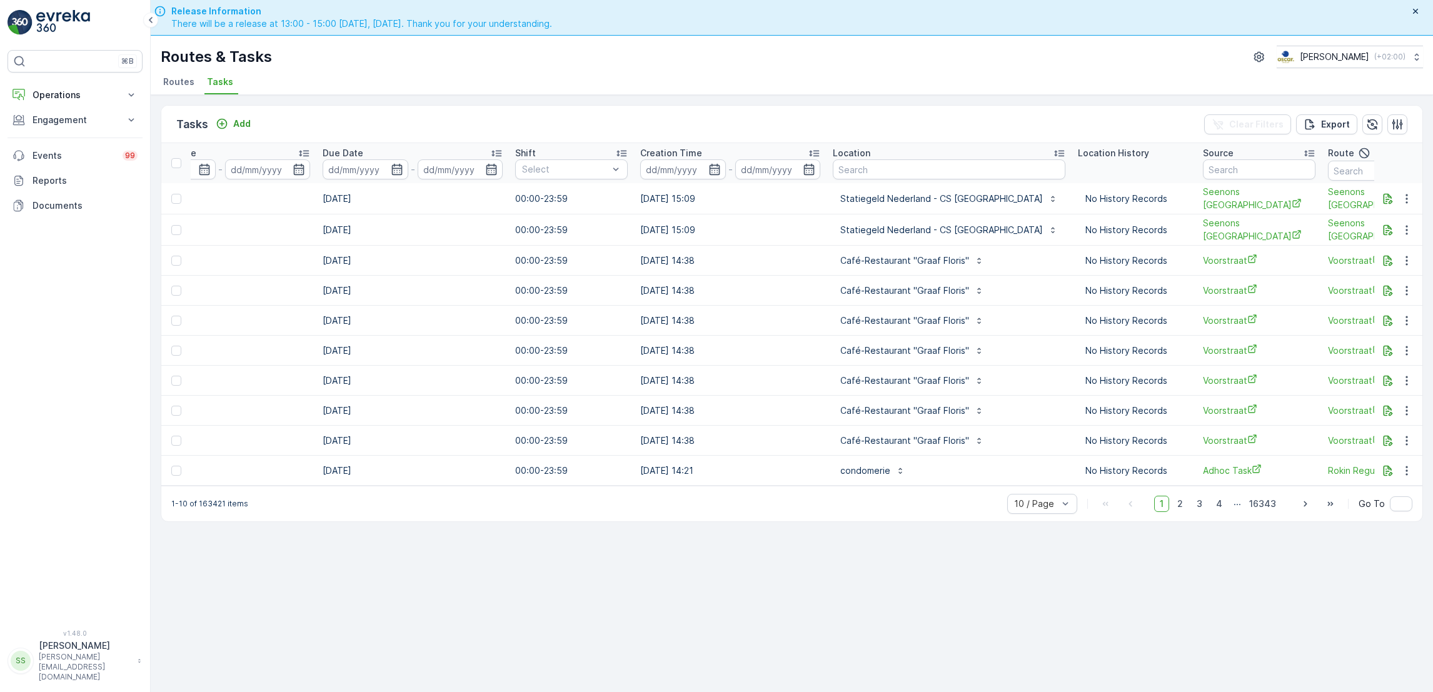
scroll to position [0, 621]
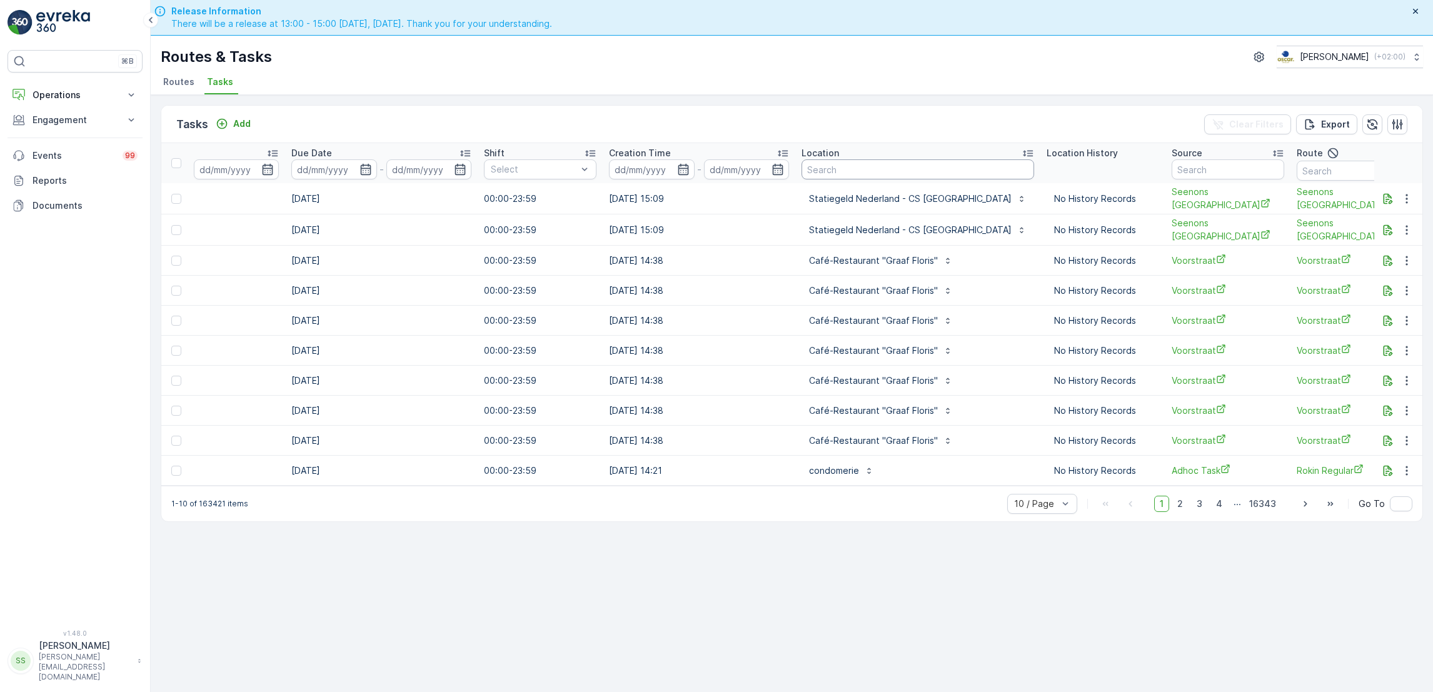
click at [851, 173] on input "text" at bounding box center [918, 169] width 233 height 20
type input "hkiki"
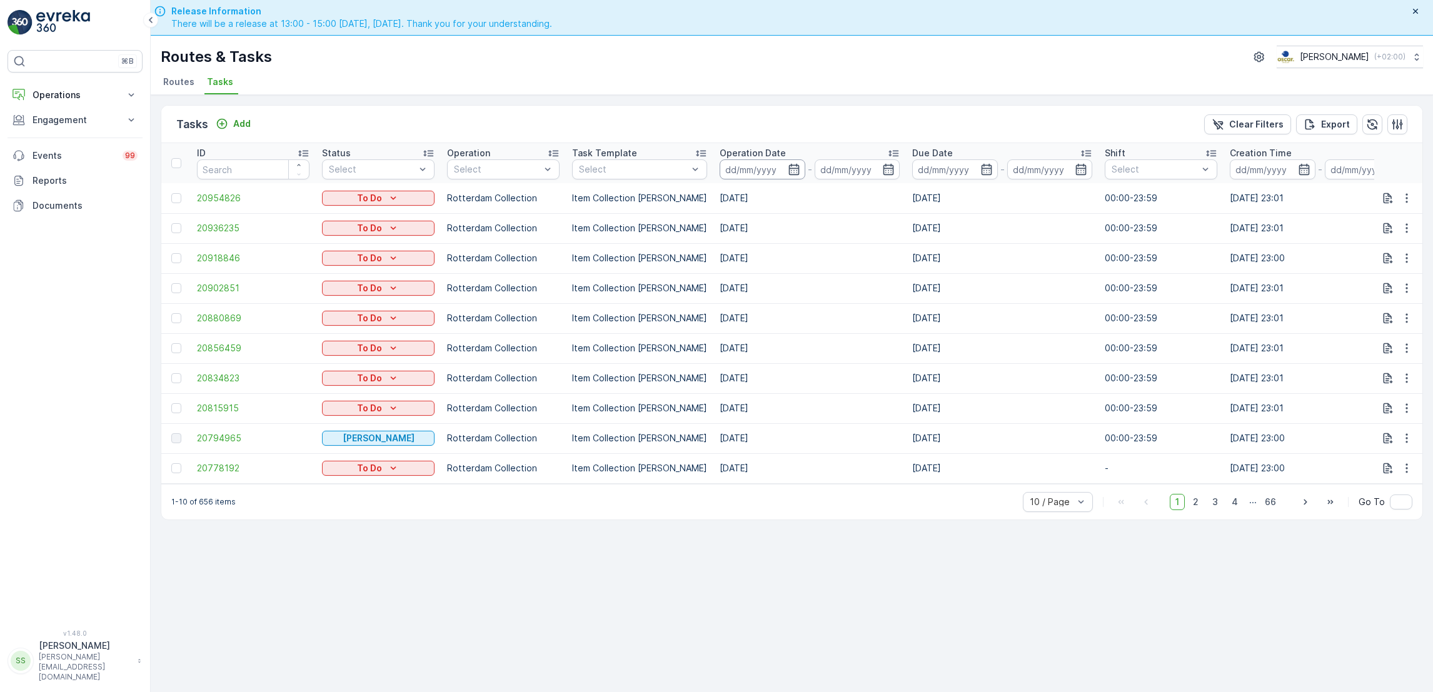
click at [790, 169] on input at bounding box center [763, 169] width 86 height 20
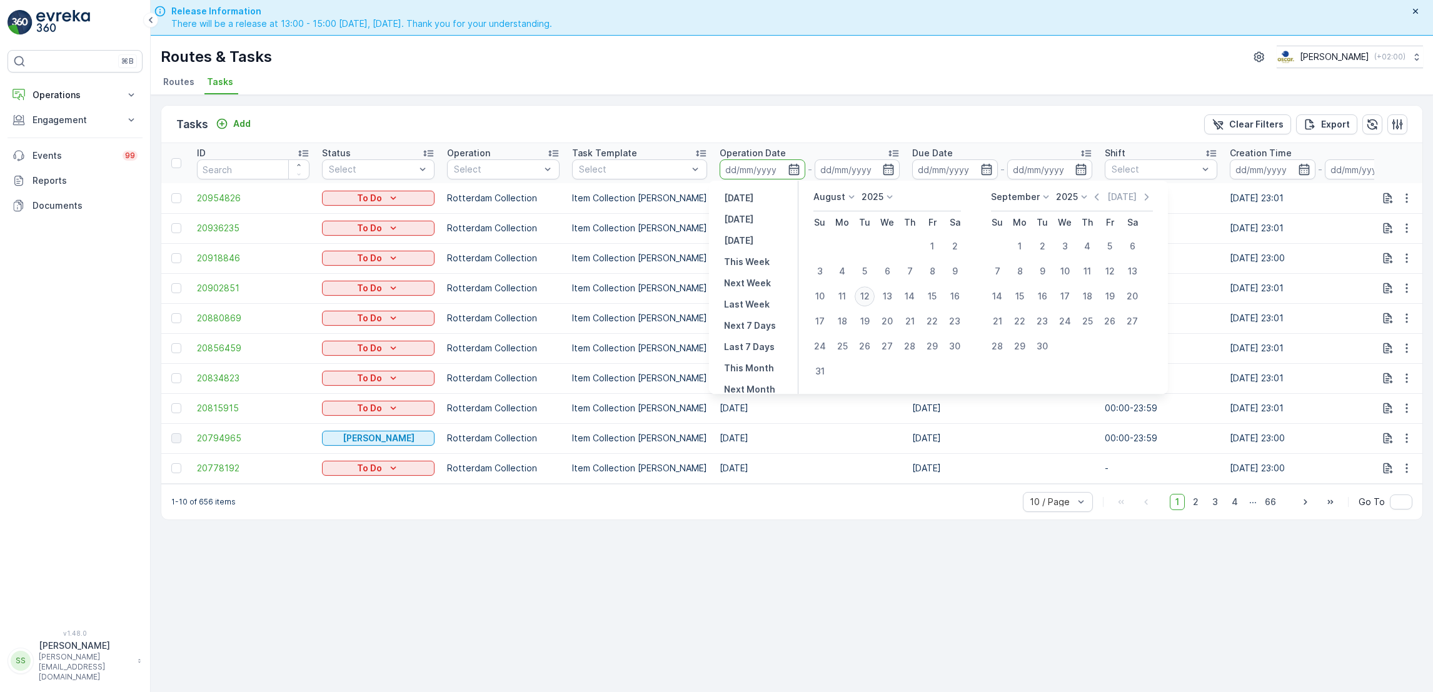
click at [865, 299] on div "12" at bounding box center [865, 296] width 20 height 20
type input "[DATE]"
click at [865, 299] on div "12" at bounding box center [865, 296] width 20 height 20
type input "[DATE]"
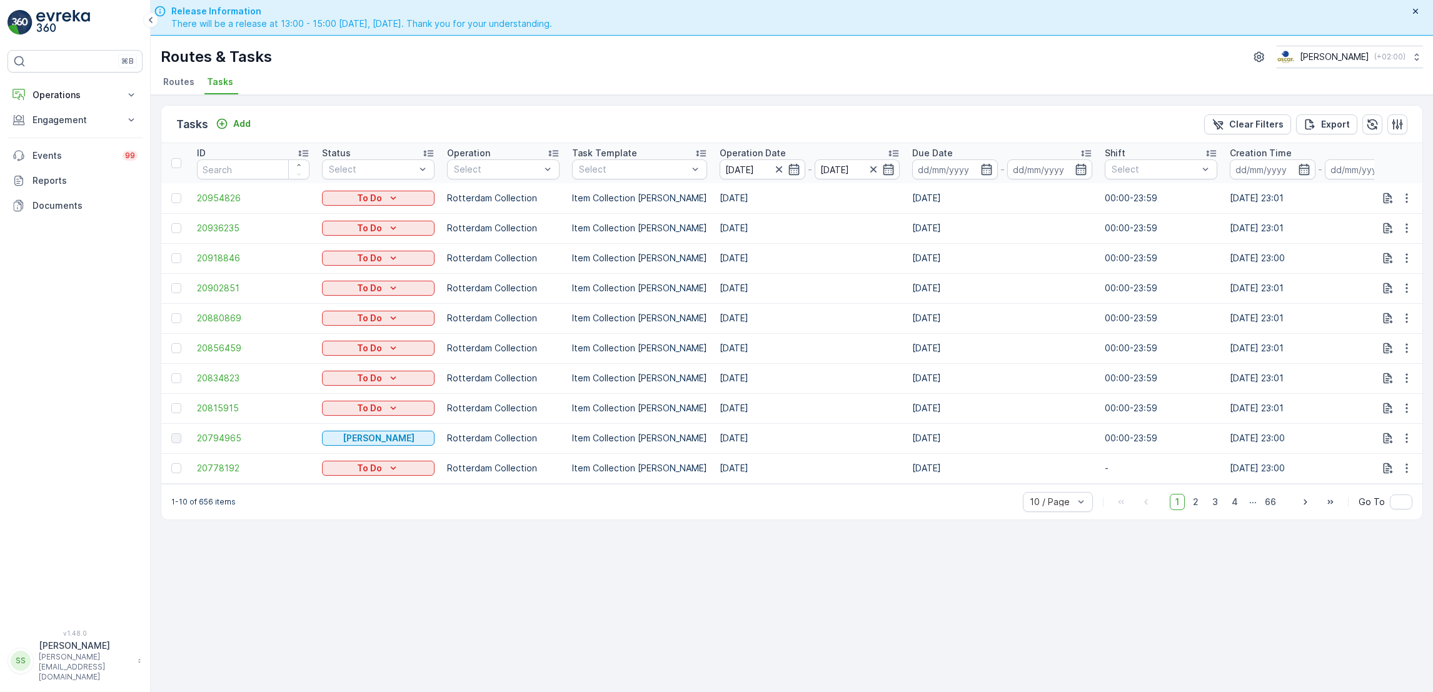
click at [865, 299] on td "[DATE]" at bounding box center [810, 288] width 193 height 30
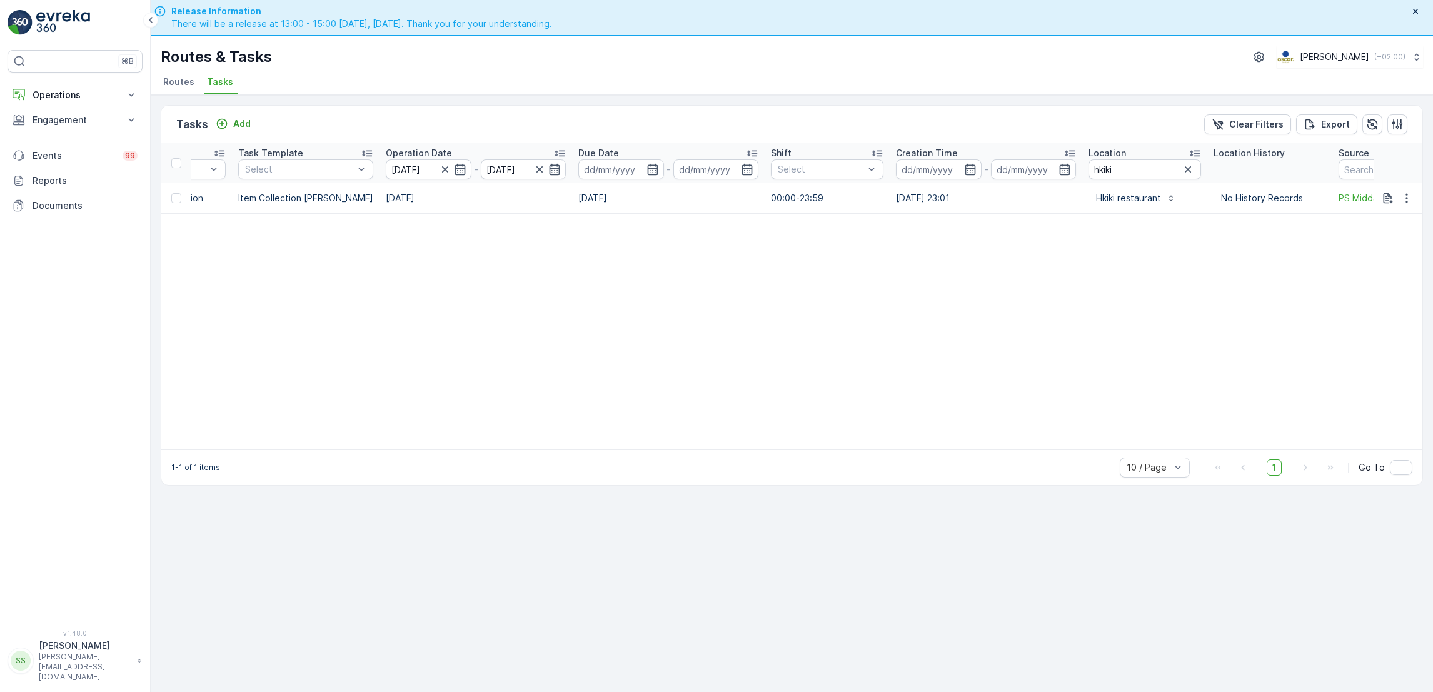
scroll to position [0, 372]
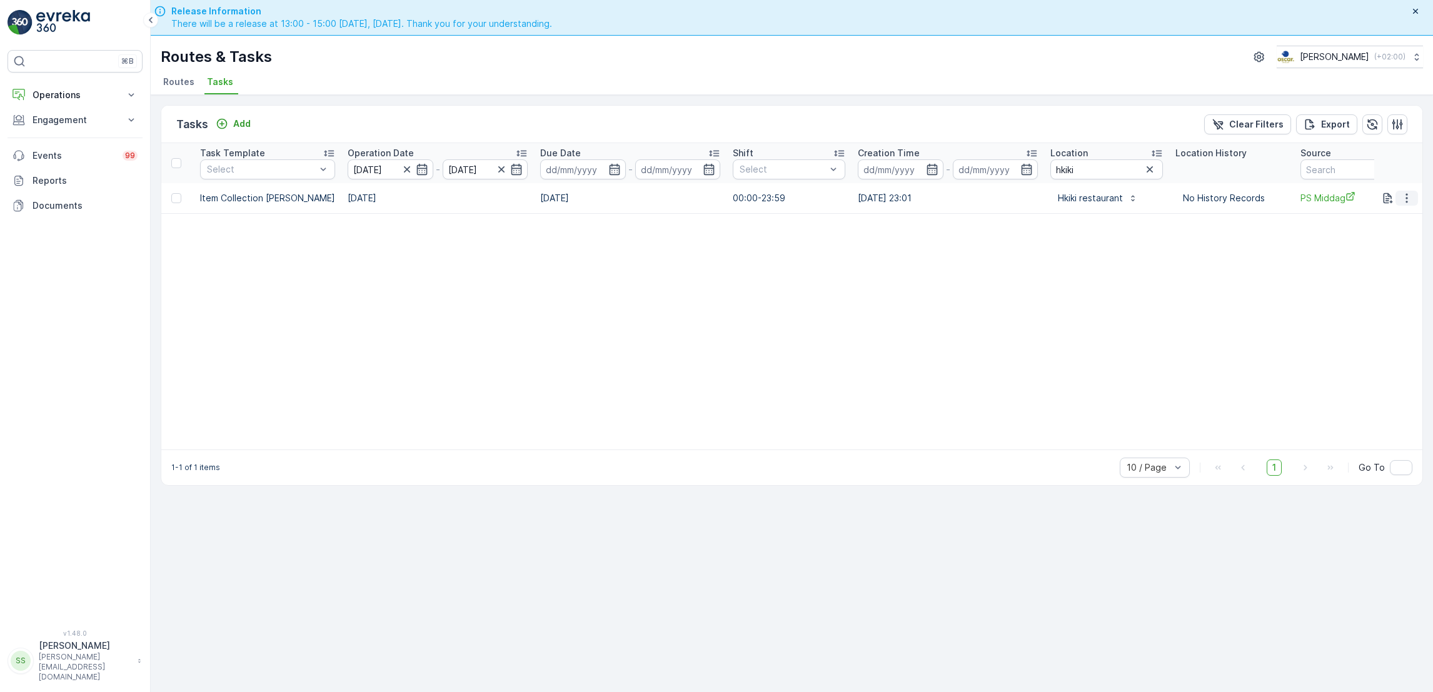
click at [1409, 199] on icon "button" at bounding box center [1407, 198] width 13 height 13
click at [1368, 213] on span "See More Details" at bounding box center [1380, 216] width 73 height 13
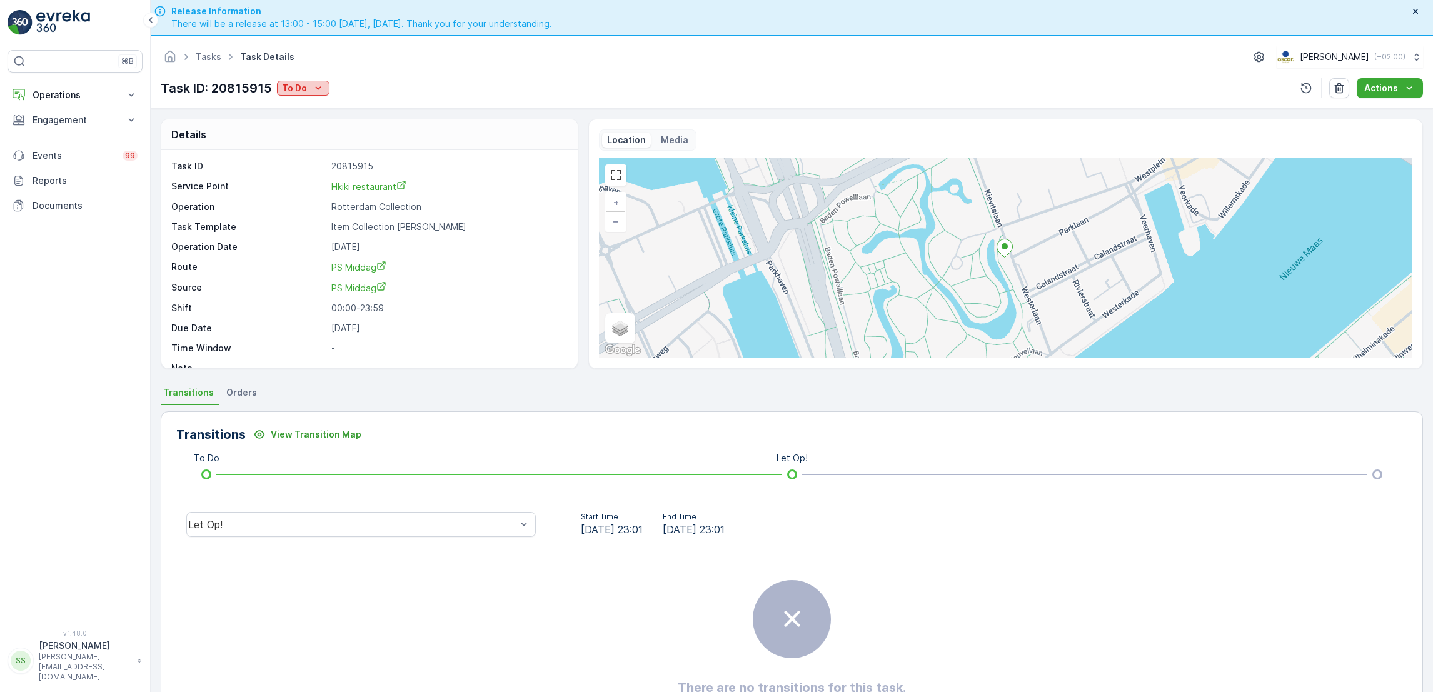
click at [294, 93] on p "To Do" at bounding box center [294, 88] width 25 height 13
click at [301, 140] on span "Done" at bounding box center [295, 142] width 23 height 13
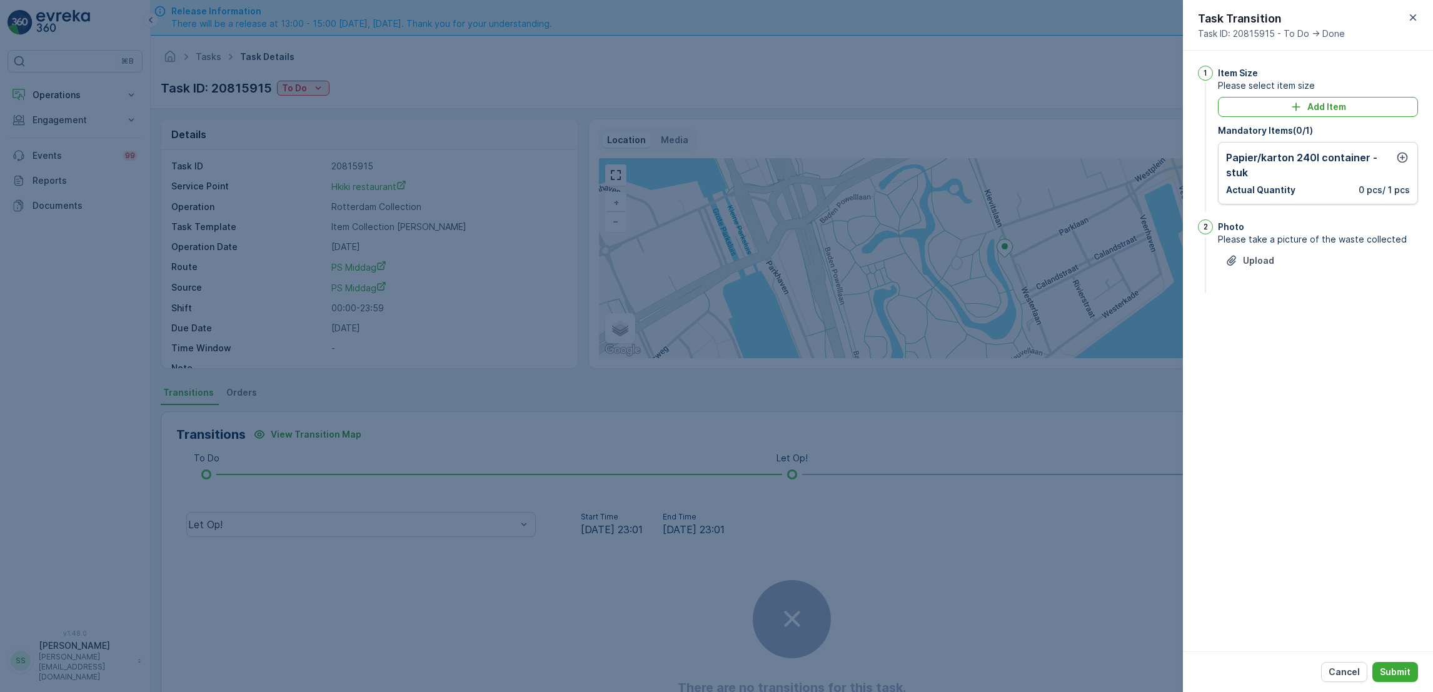
click at [383, 136] on div at bounding box center [716, 346] width 1433 height 692
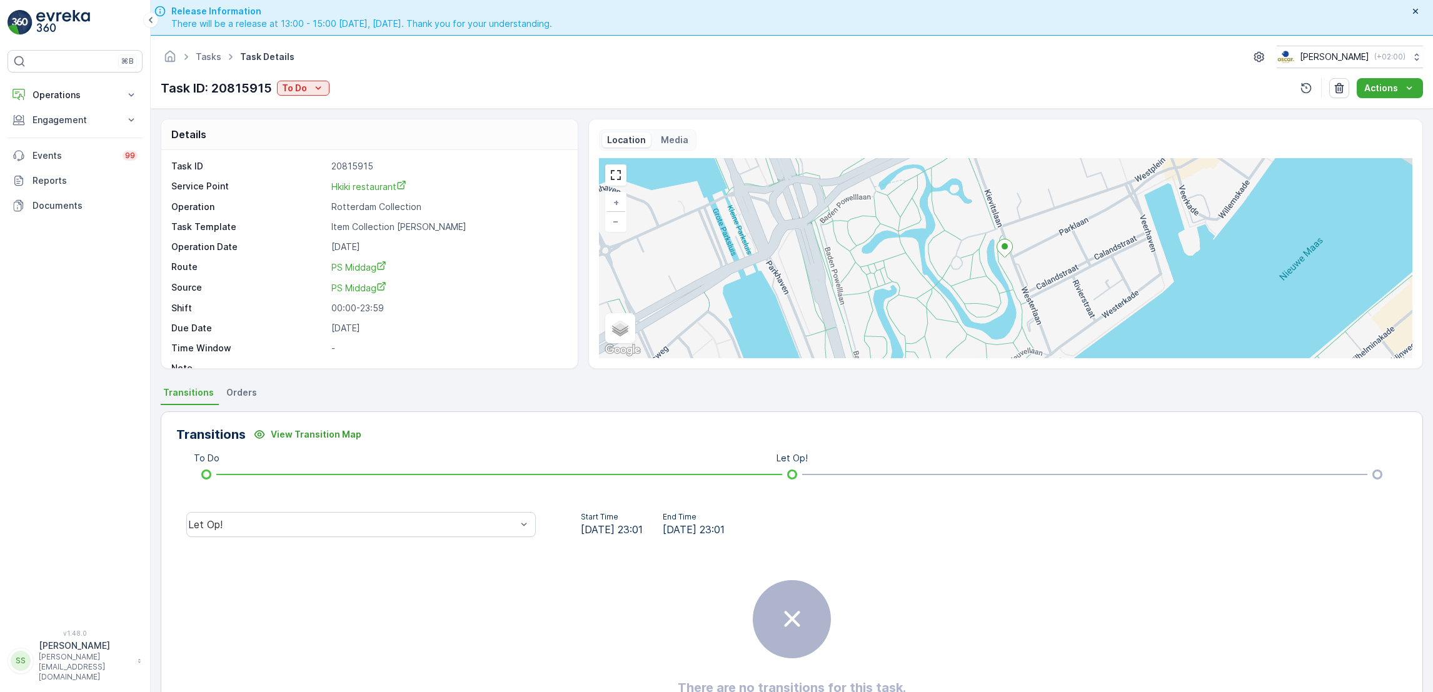
click at [329, 93] on div "Task ID: 20815915 To Do Actions" at bounding box center [792, 88] width 1263 height 20
click at [325, 91] on button "To Do" at bounding box center [303, 88] width 53 height 15
click at [311, 125] on span "[PERSON_NAME]" at bounding box center [318, 124] width 69 height 13
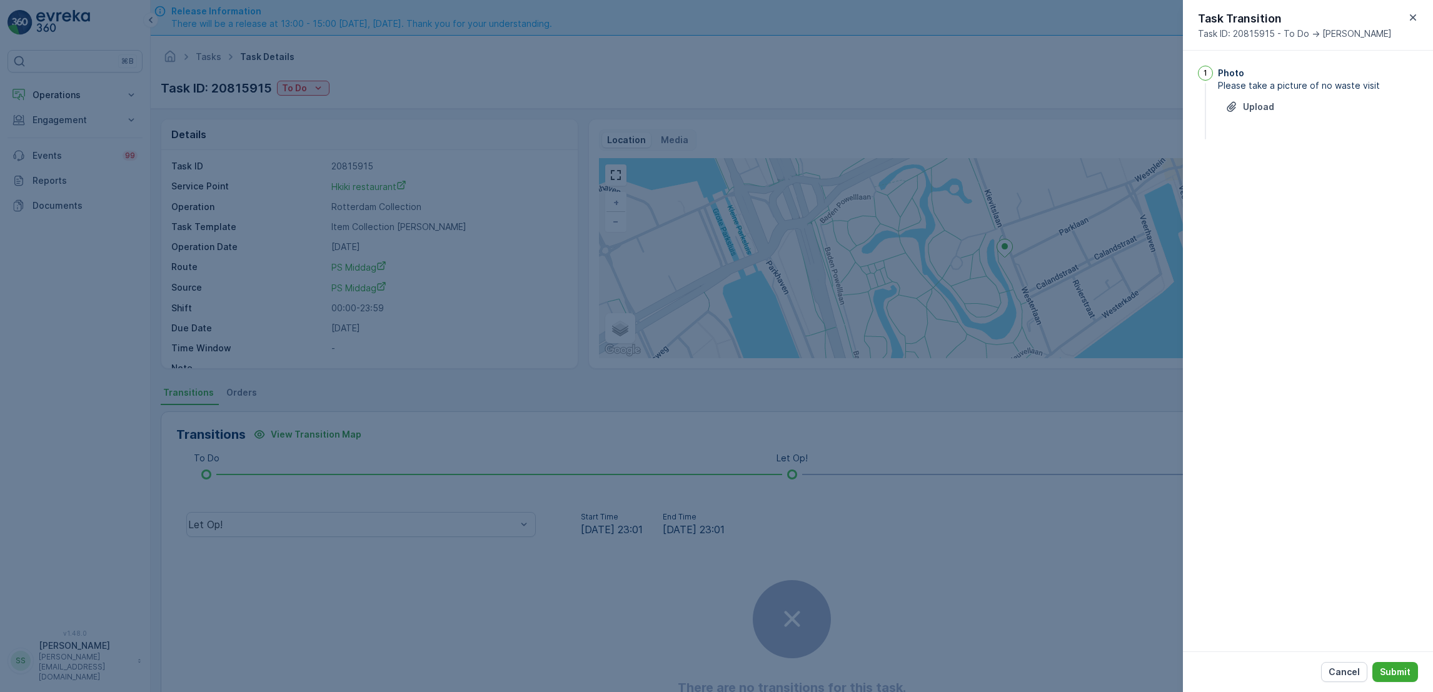
click at [1239, 93] on div "Photo Please take a picture of no waste visit Upload" at bounding box center [1318, 104] width 200 height 76
click at [1241, 104] on div "Upload" at bounding box center [1250, 107] width 49 height 13
click at [1403, 672] on p "Submit" at bounding box center [1395, 672] width 31 height 13
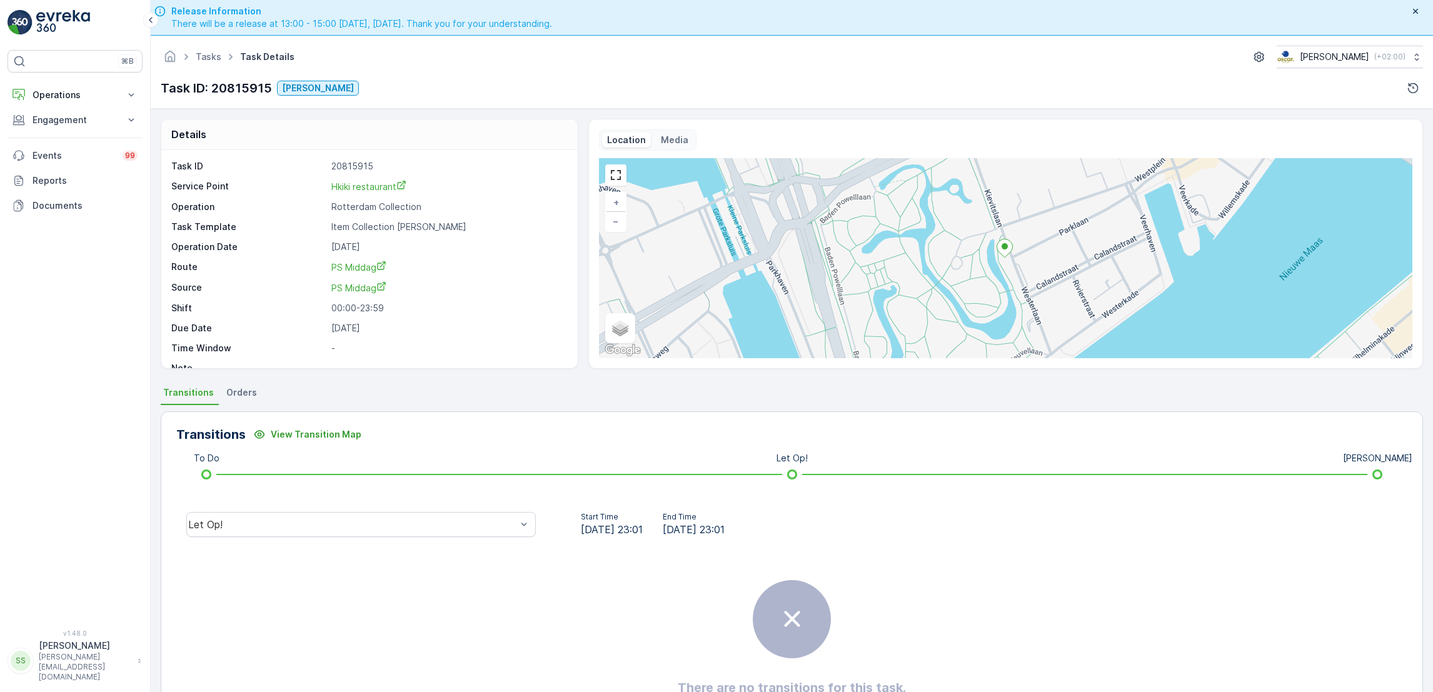
scroll to position [33, 0]
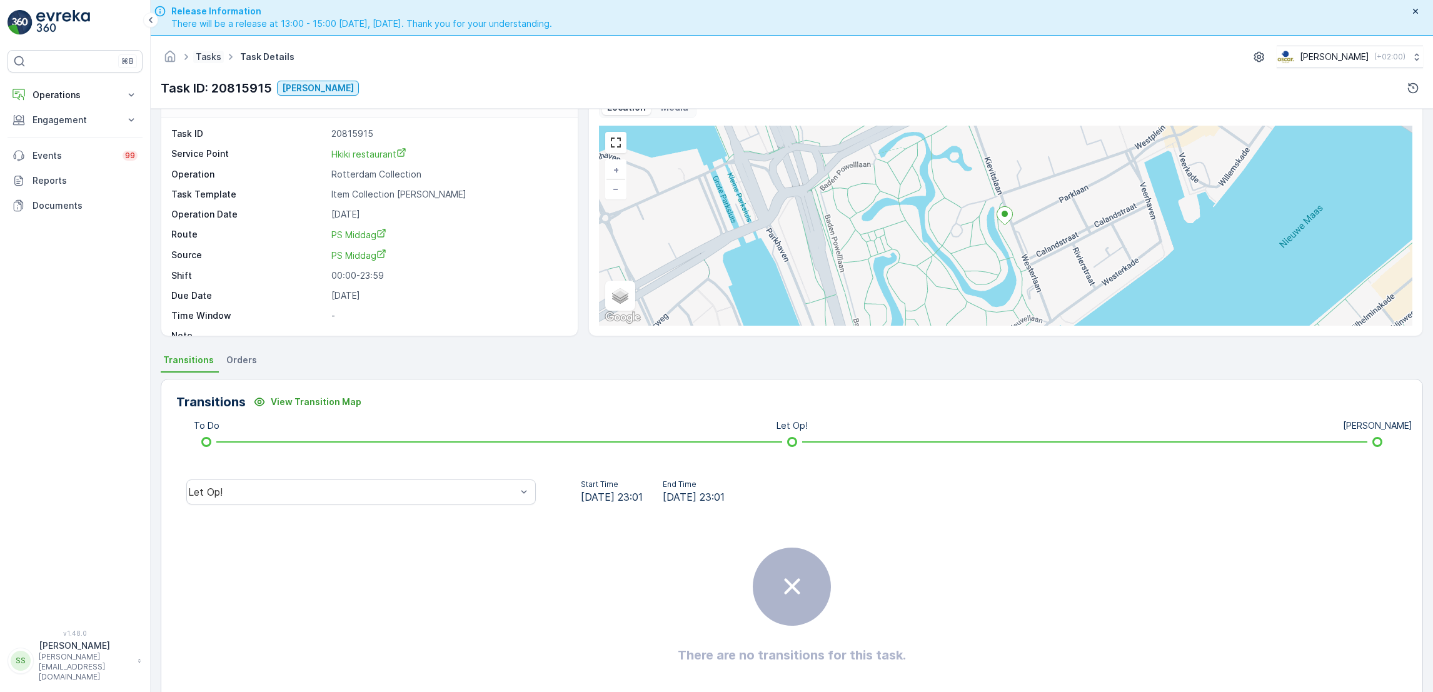
click at [217, 54] on link "Tasks" at bounding box center [209, 56] width 26 height 11
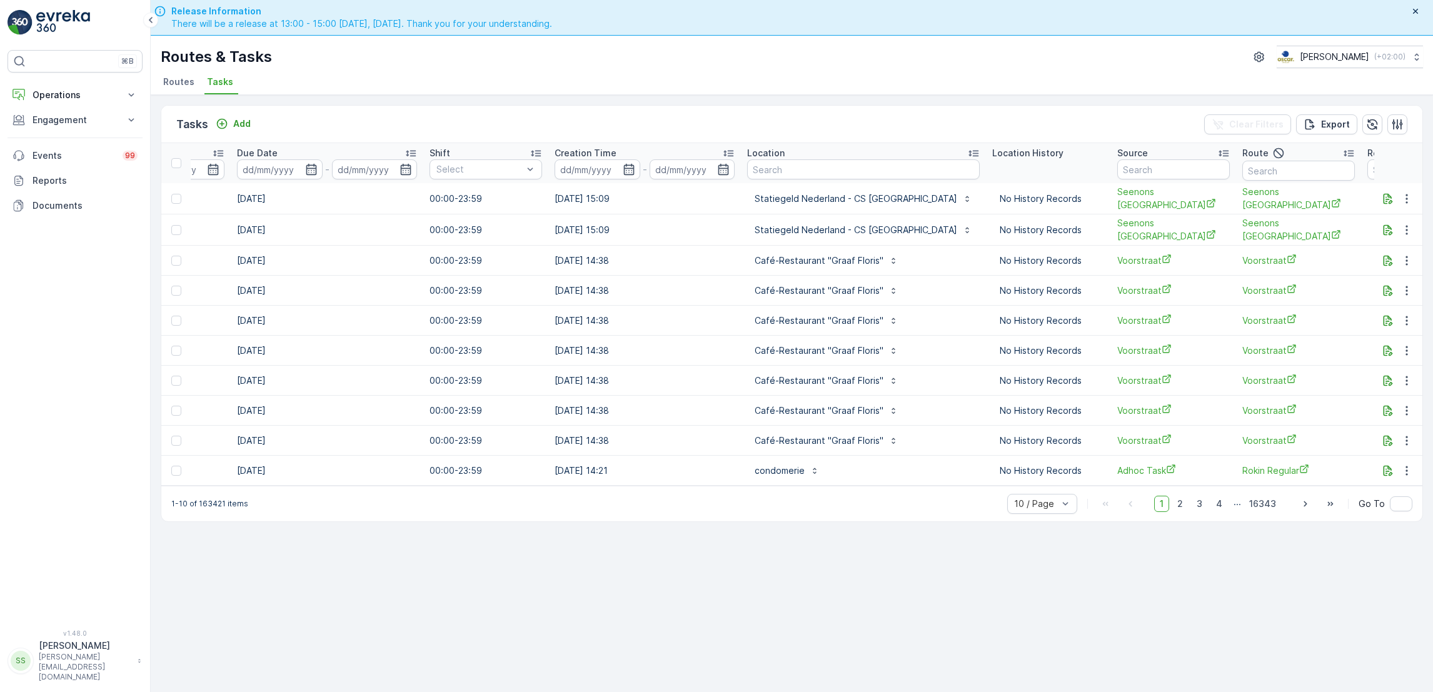
scroll to position [0, 717]
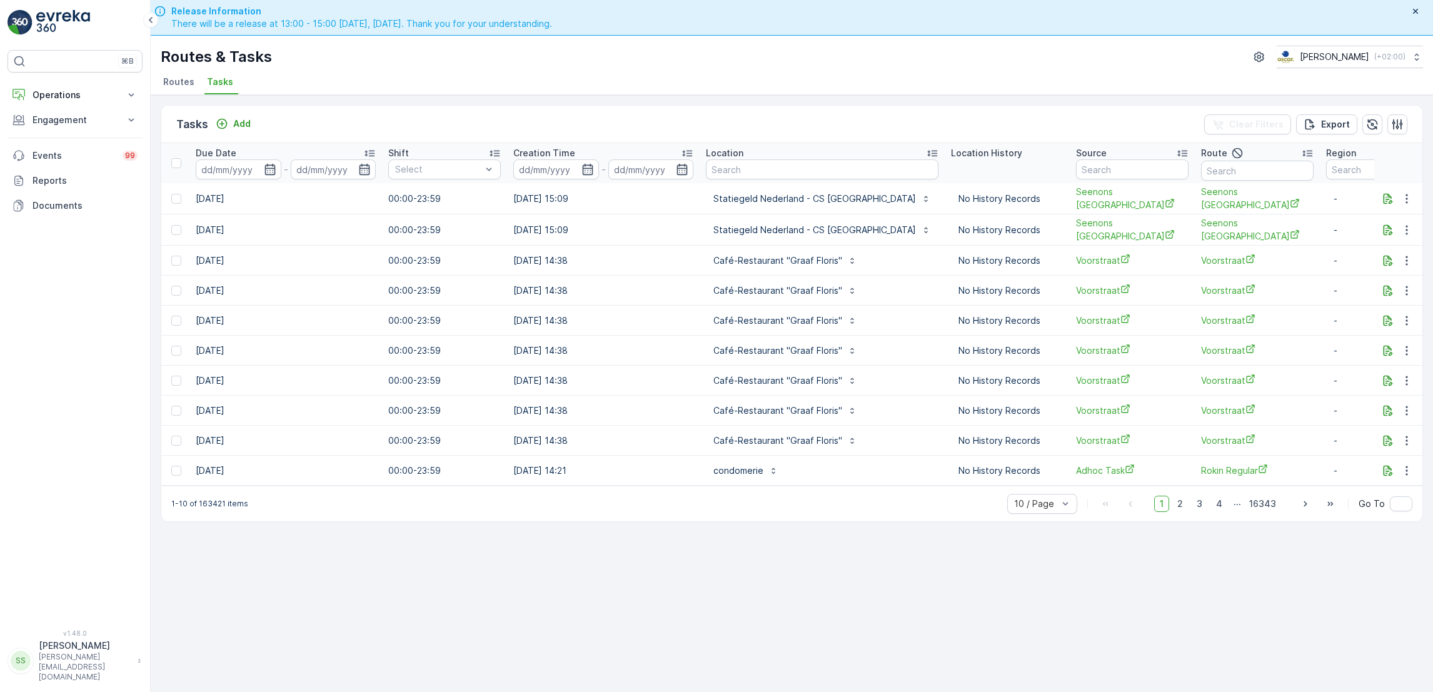
click at [174, 78] on span "Routes" at bounding box center [178, 82] width 31 height 13
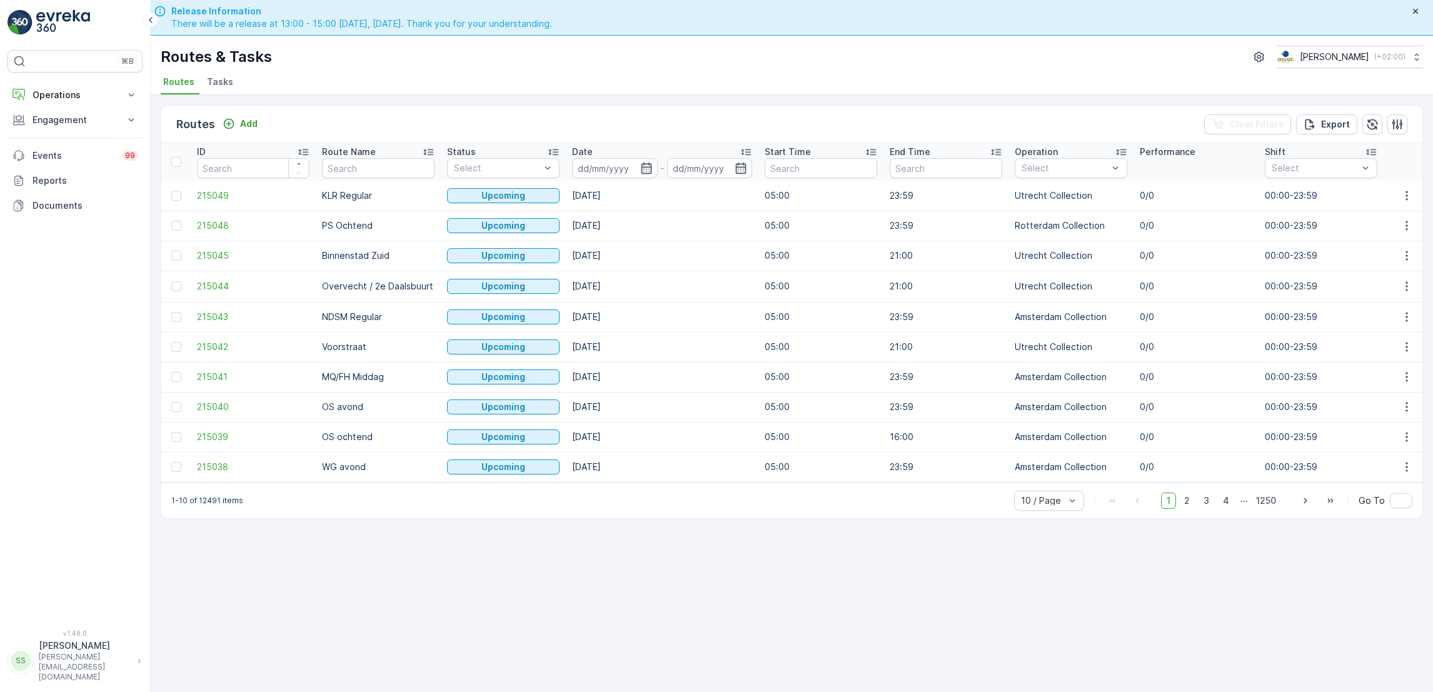
click at [661, 169] on p "-" at bounding box center [662, 168] width 4 height 15
click at [645, 169] on icon "button" at bounding box center [646, 168] width 13 height 13
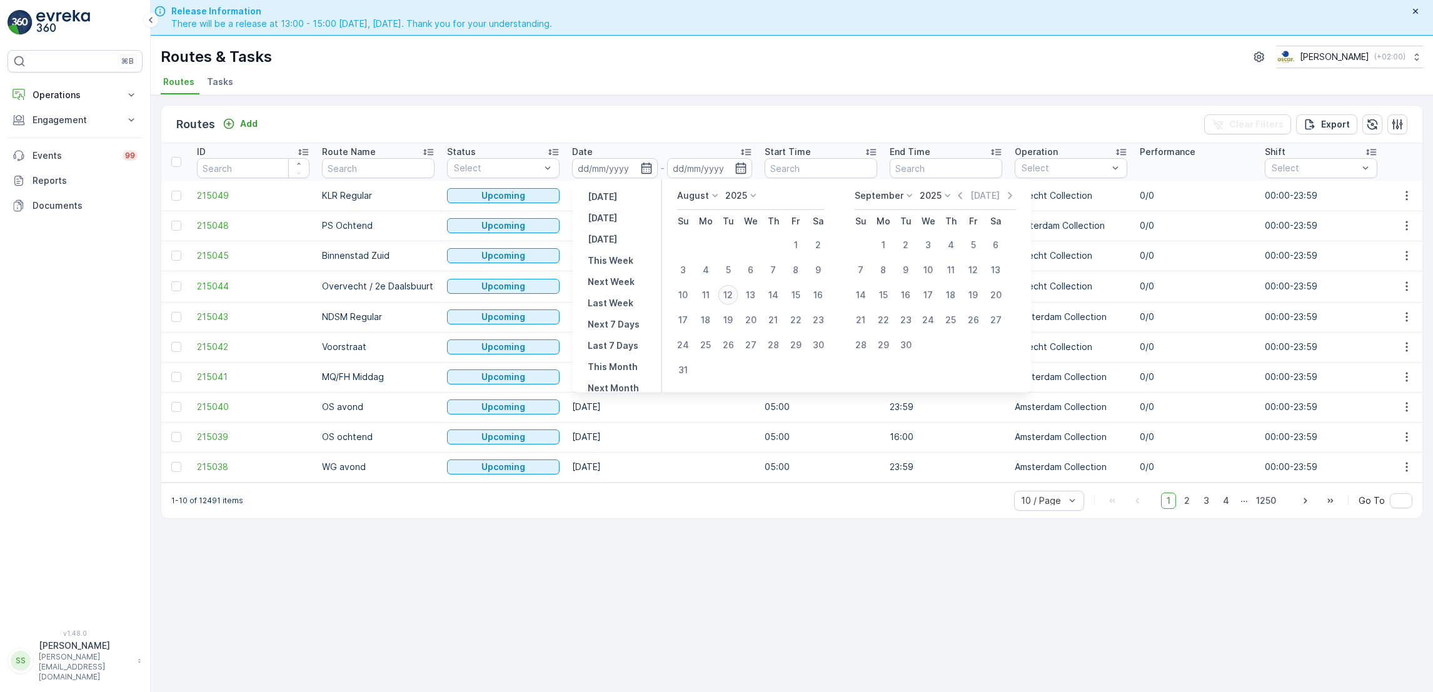
click at [727, 295] on div "12" at bounding box center [729, 295] width 20 height 20
type input "[DATE]"
click at [727, 295] on div "12" at bounding box center [729, 295] width 20 height 20
type input "[DATE]"
click at [727, 295] on div "12" at bounding box center [729, 295] width 20 height 20
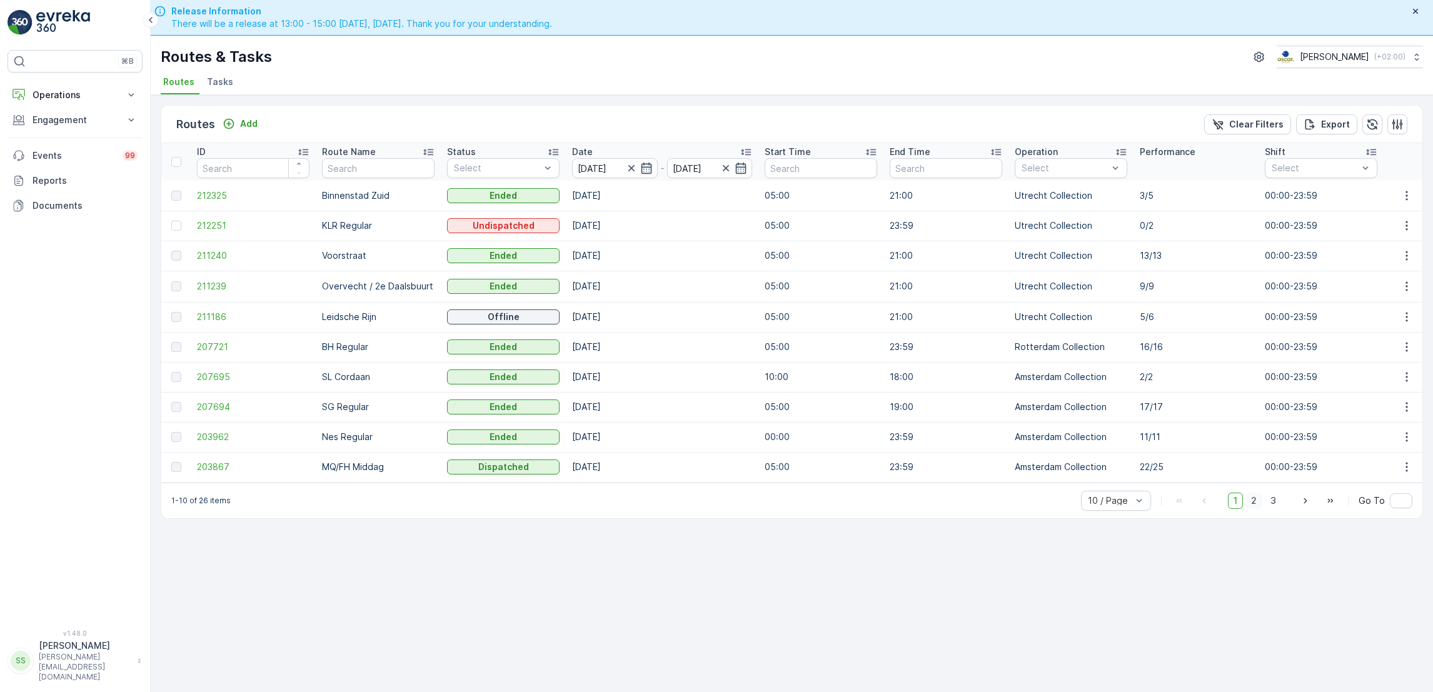
click at [1263, 507] on span "2" at bounding box center [1254, 501] width 17 height 16
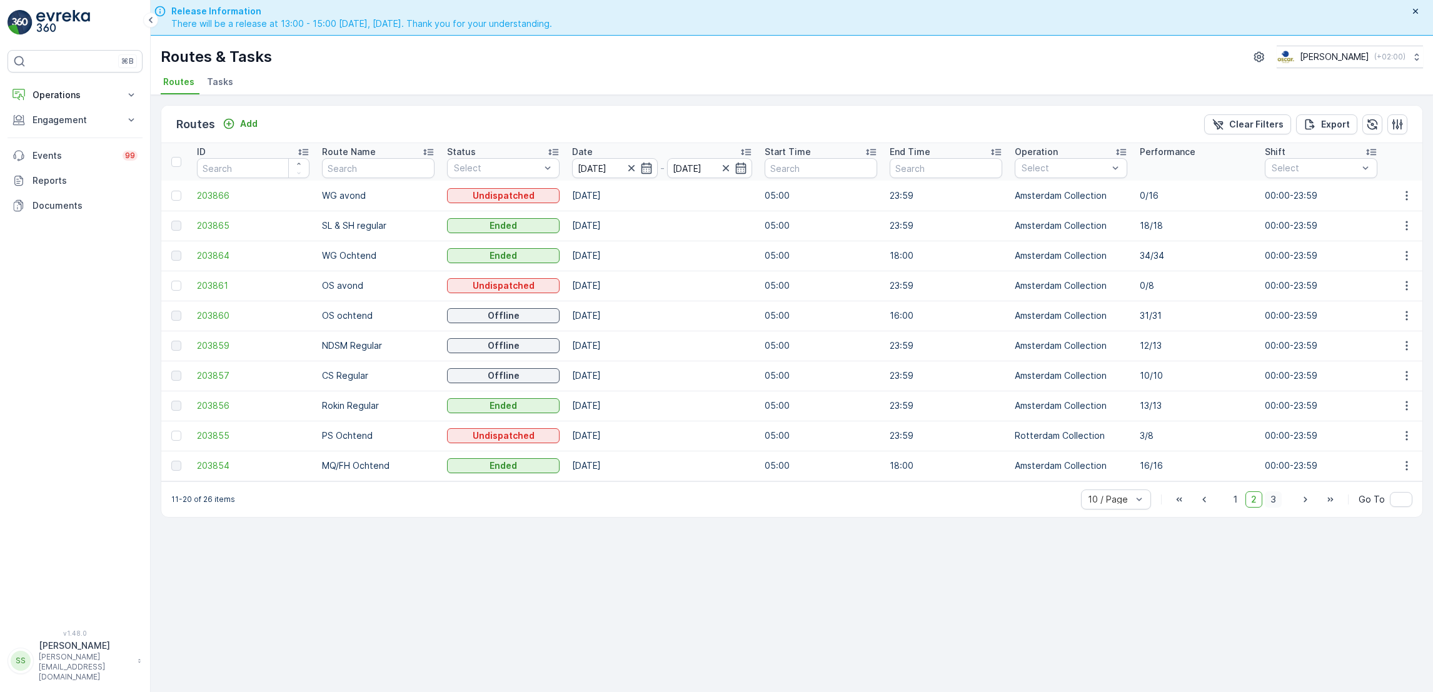
click at [1274, 503] on span "3" at bounding box center [1273, 500] width 17 height 16
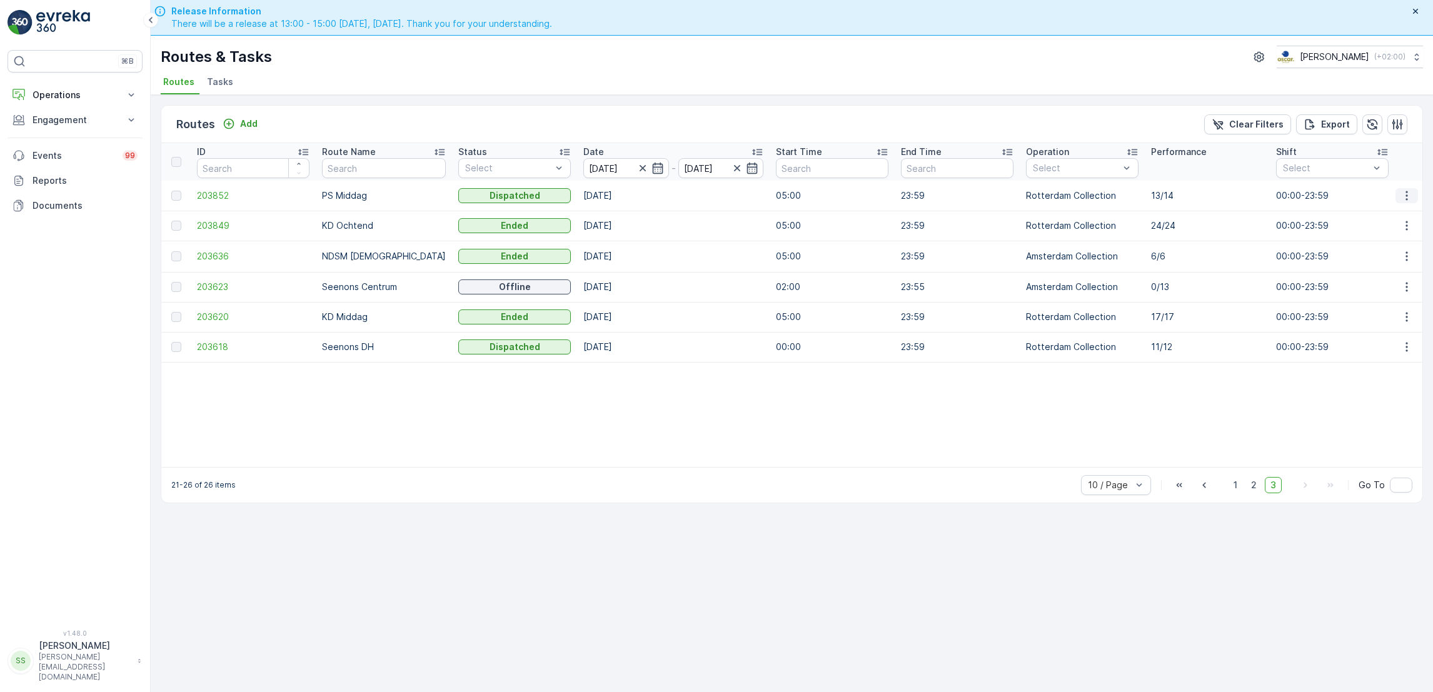
click at [1409, 194] on icon "button" at bounding box center [1407, 195] width 13 height 13
click at [1384, 209] on span "See More Details" at bounding box center [1377, 214] width 73 height 13
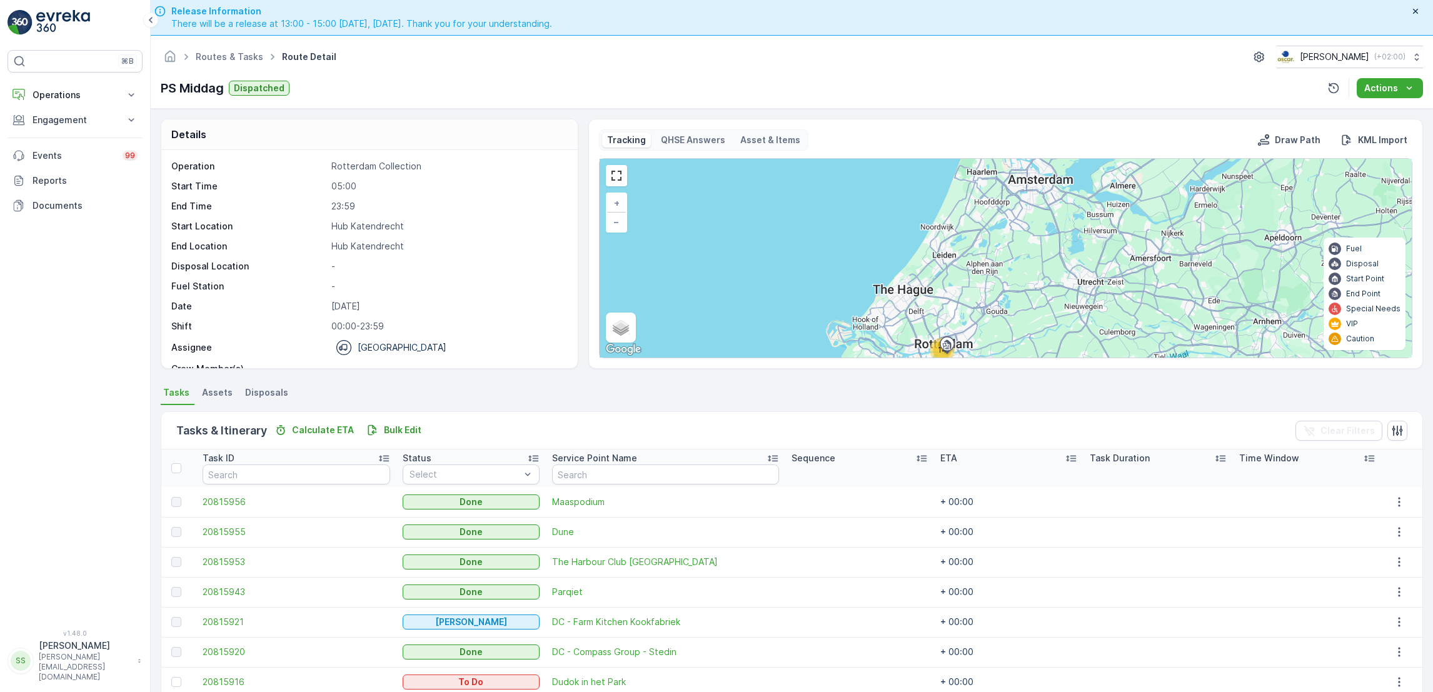
scroll to position [231, 0]
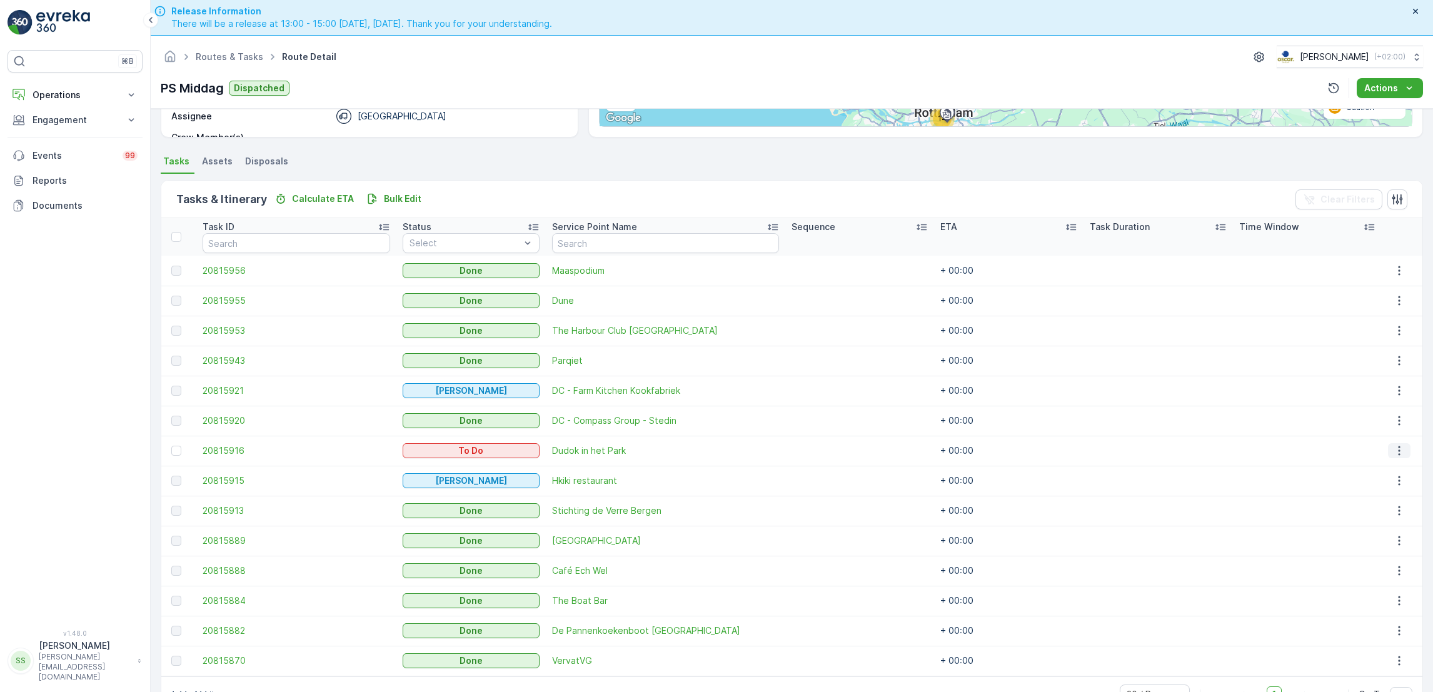
click at [1388, 457] on button "button" at bounding box center [1399, 450] width 23 height 15
click at [1380, 469] on span "See More Details" at bounding box center [1380, 469] width 73 height 13
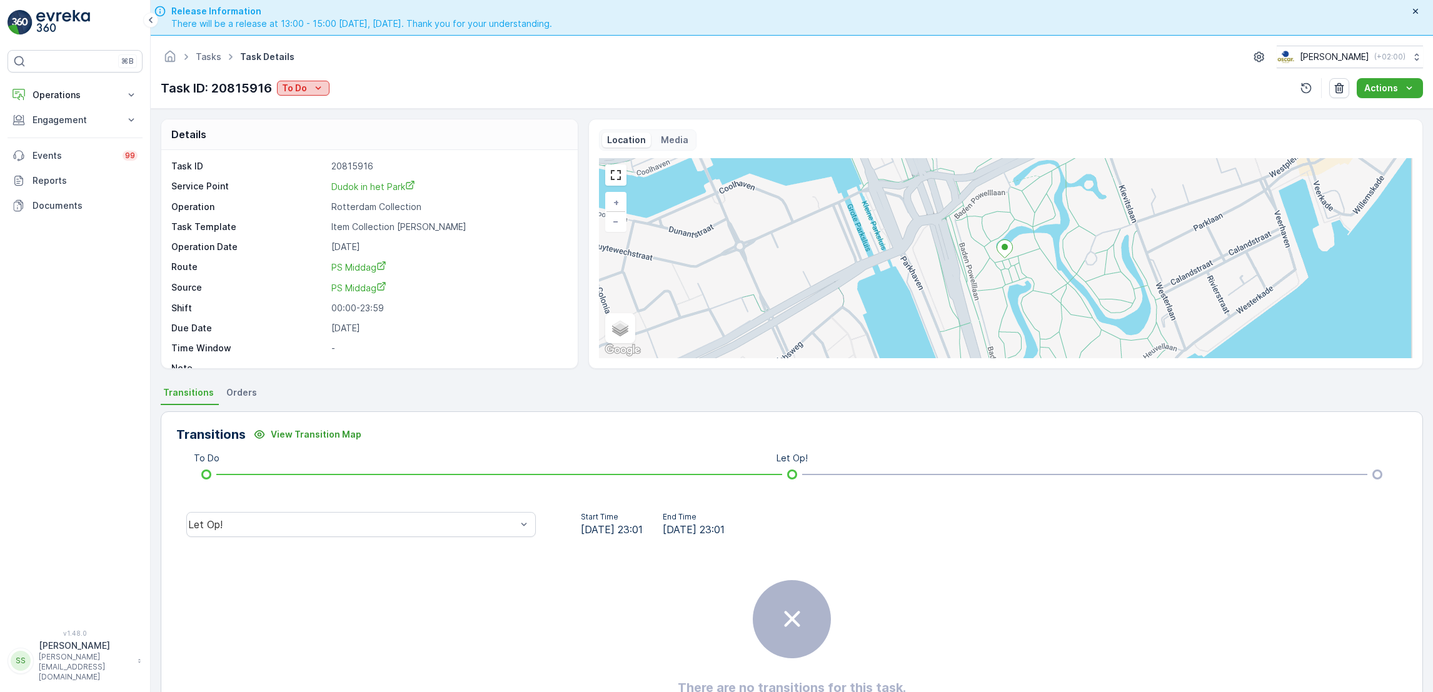
click at [308, 89] on div "To Do" at bounding box center [303, 88] width 43 height 13
click at [306, 125] on span "[PERSON_NAME]" at bounding box center [319, 124] width 69 height 13
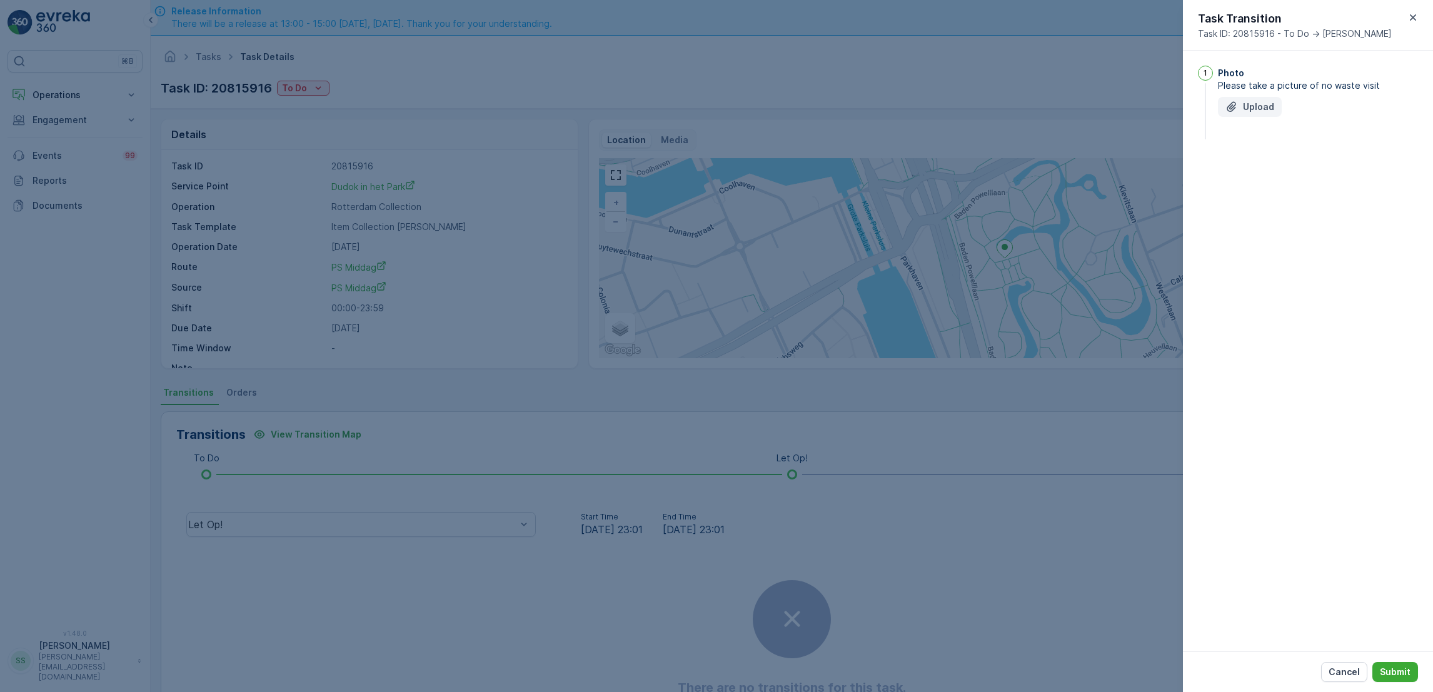
click at [1230, 109] on icon "Upload File" at bounding box center [1231, 107] width 9 height 10
click at [1391, 672] on p "Submit" at bounding box center [1395, 672] width 31 height 13
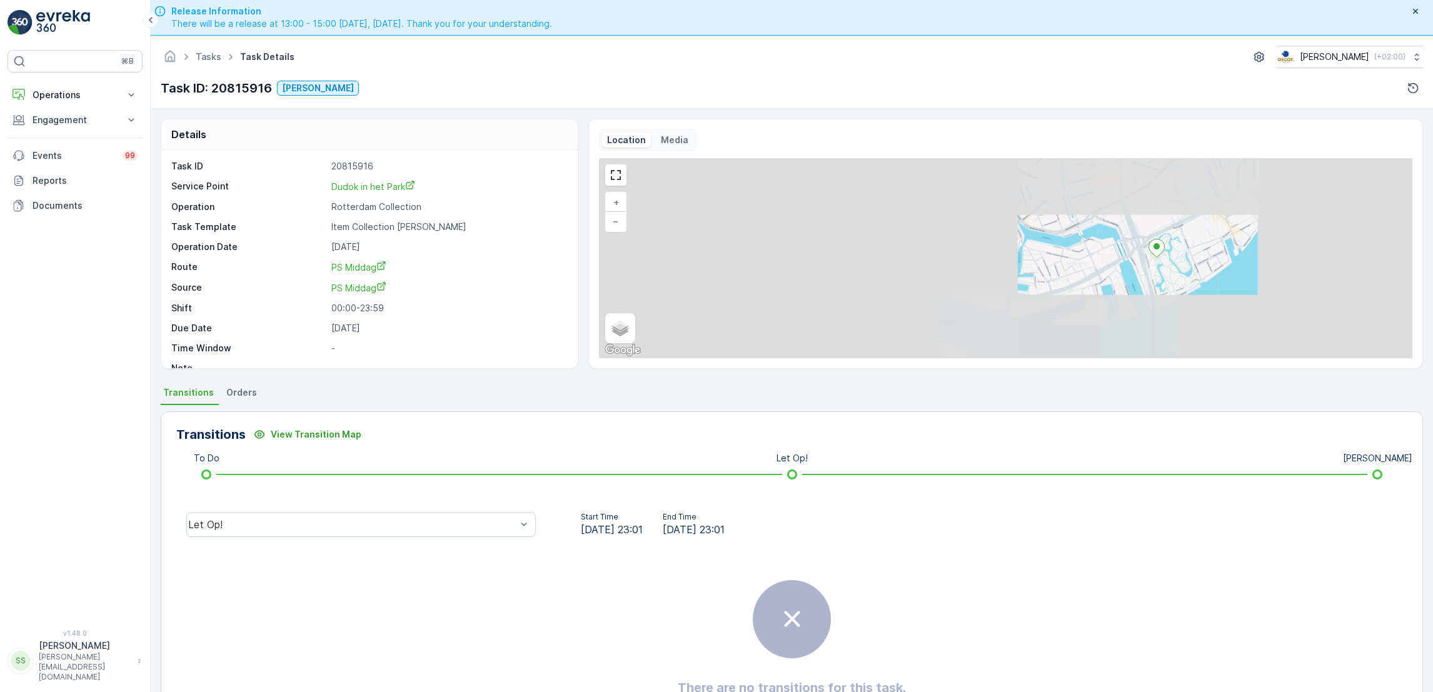
scroll to position [33, 0]
